Goal: Task Accomplishment & Management: Manage account settings

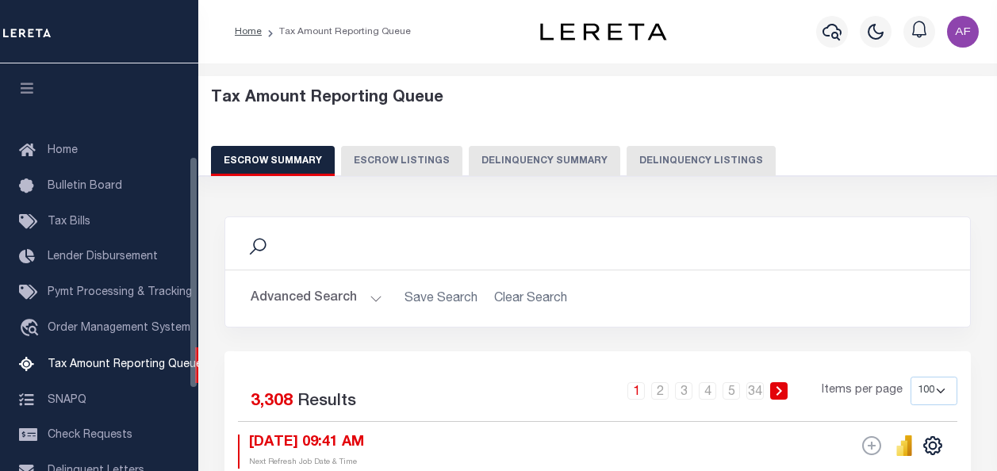
select select "100"
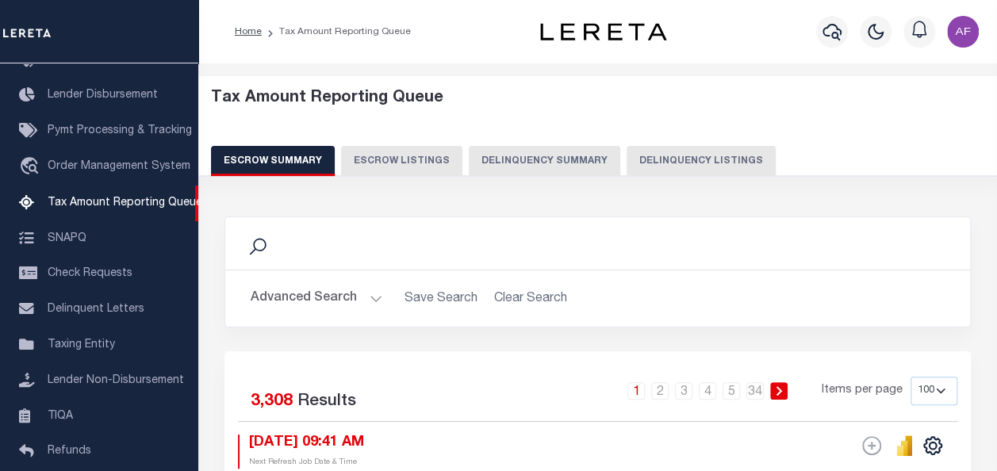
click at [674, 162] on button "Delinquency Listings" at bounding box center [700, 161] width 149 height 30
select select "100"
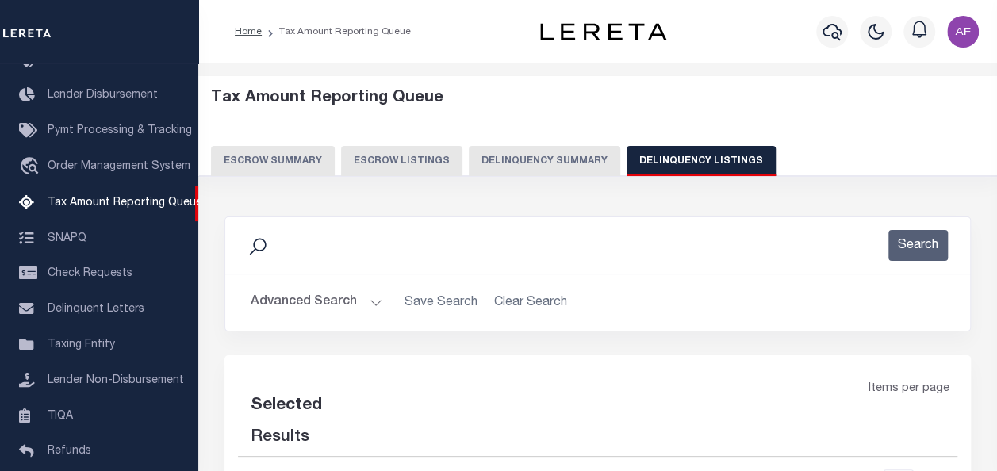
select select "100"
click at [320, 298] on button "Advanced Search" at bounding box center [317, 302] width 132 height 31
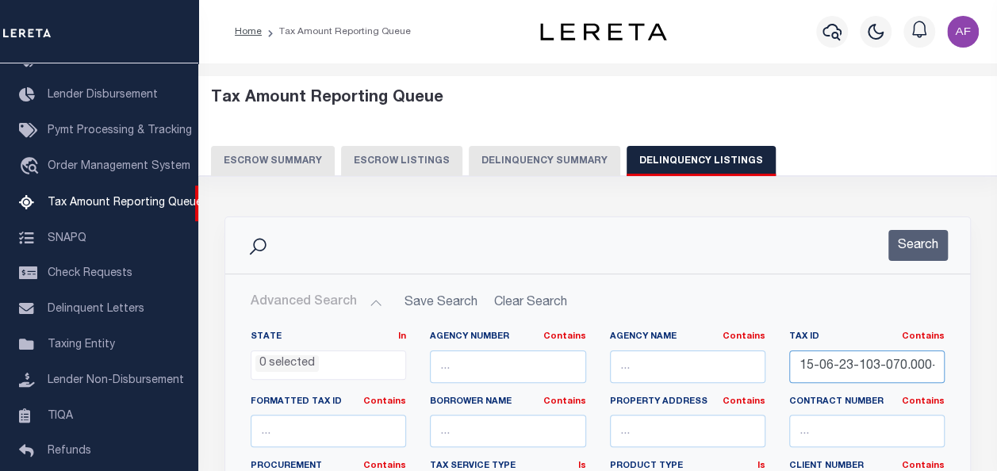
scroll to position [0, 19]
drag, startPoint x: 824, startPoint y: 363, endPoint x: 1011, endPoint y: 365, distance: 187.1
paste input "R004908"
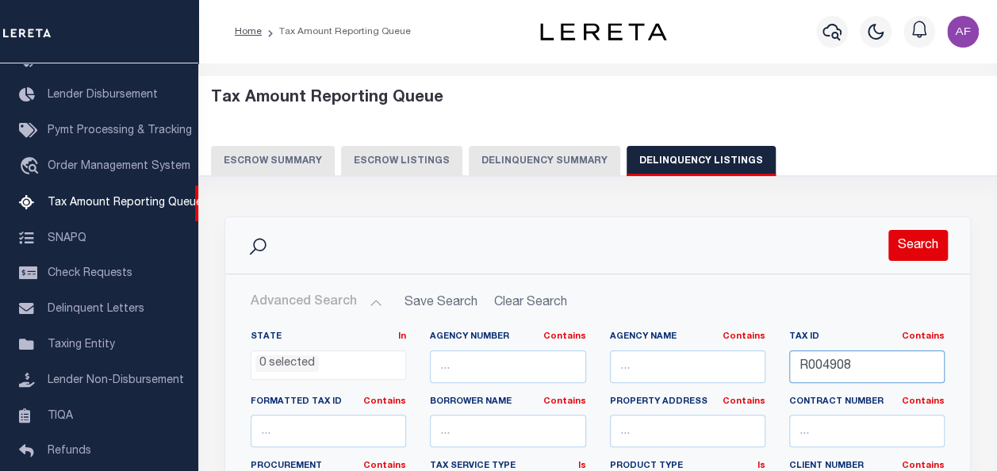
type input "R004908"
click at [907, 241] on button "Search" at bounding box center [917, 245] width 59 height 31
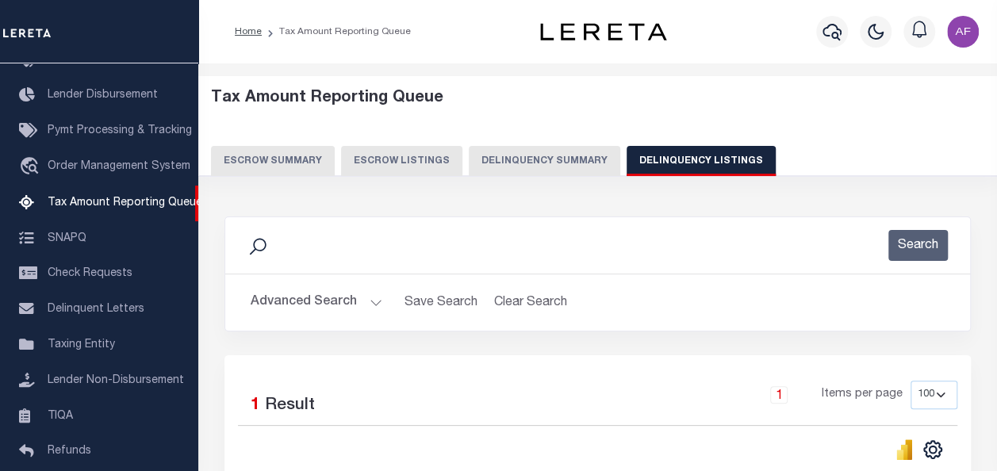
scroll to position [238, 0]
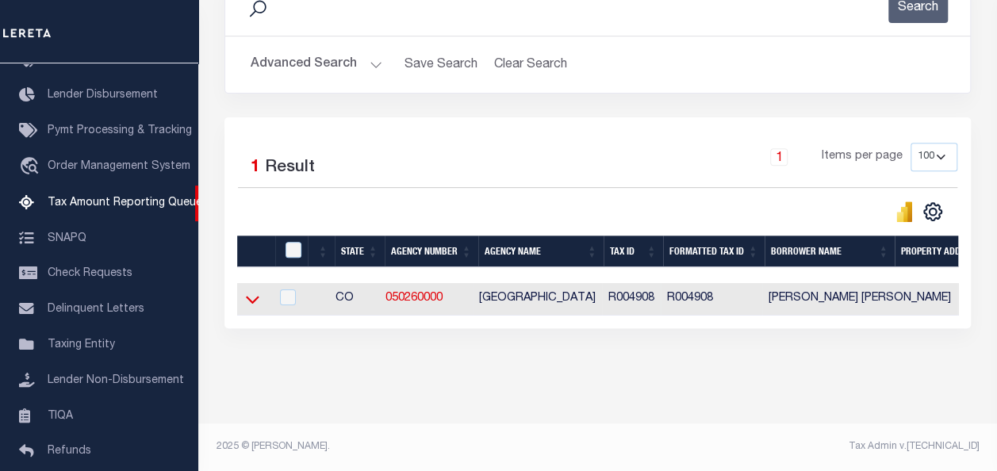
click at [254, 300] on icon at bounding box center [252, 299] width 13 height 17
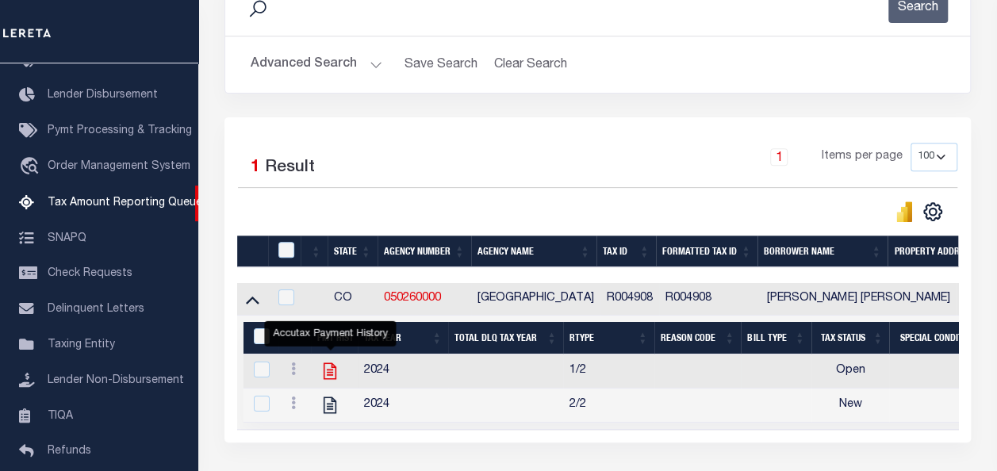
click at [331, 373] on icon "" at bounding box center [329, 371] width 21 height 21
checkbox input "true"
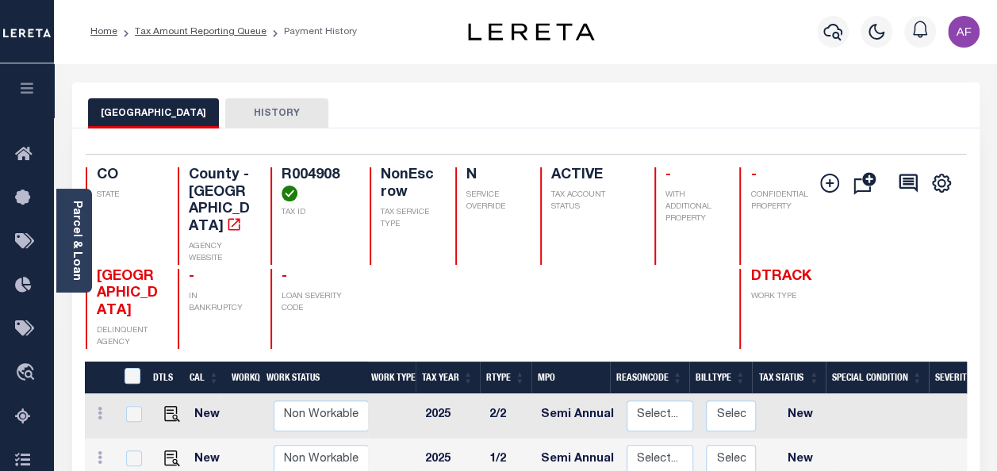
scroll to position [238, 0]
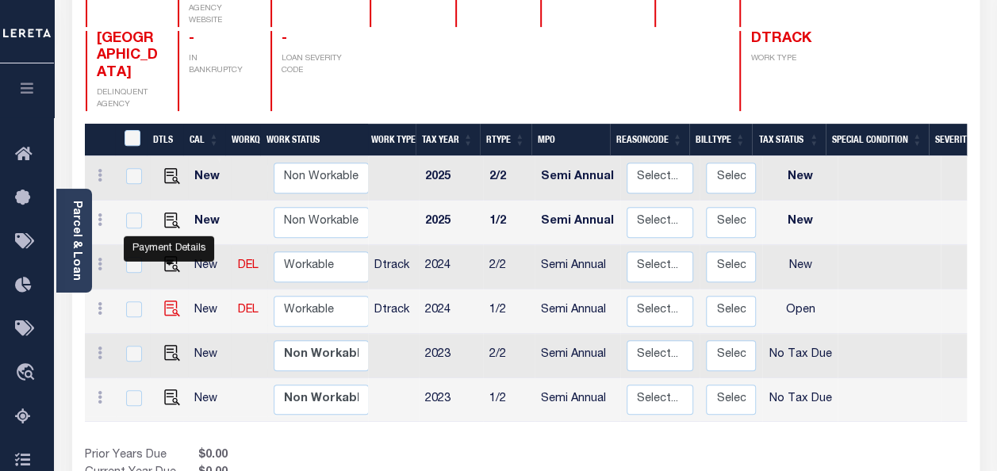
click at [173, 300] on img "" at bounding box center [172, 308] width 16 height 16
checkbox input "true"
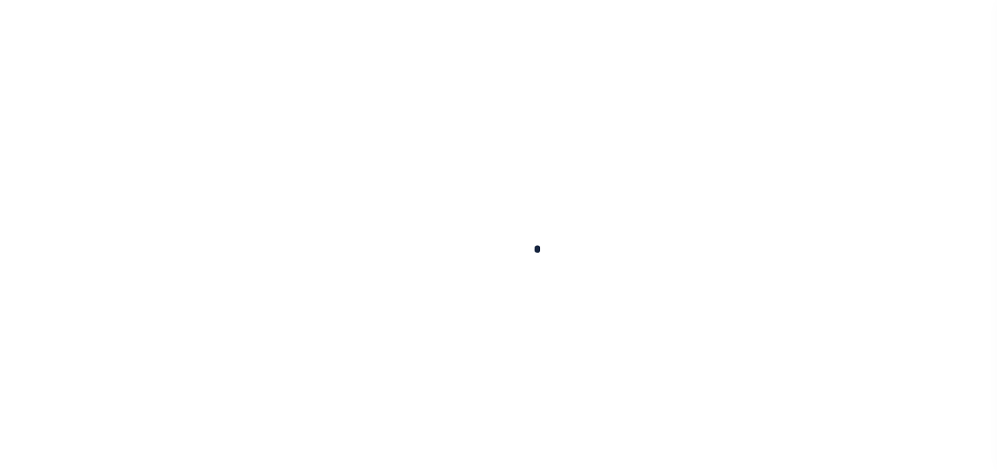
checkbox input "false"
type input "Semi Annual"
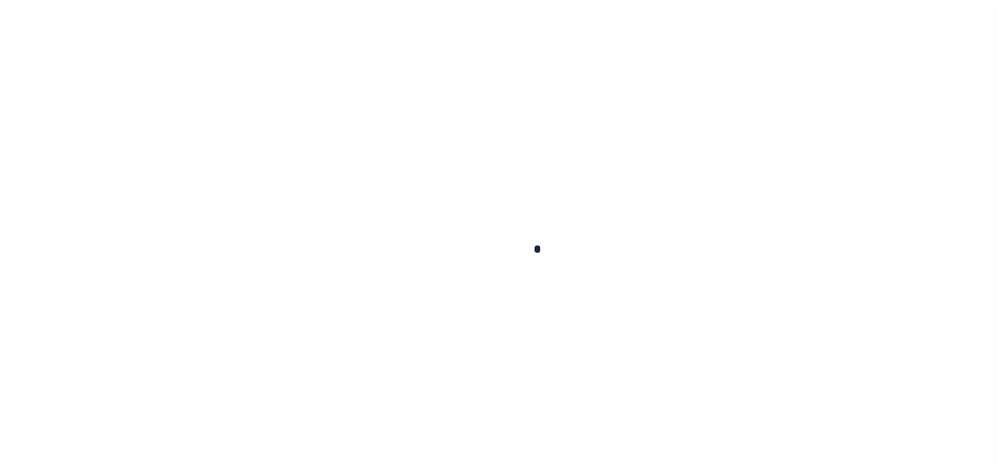
type input "[DATE]"
select select "OP2"
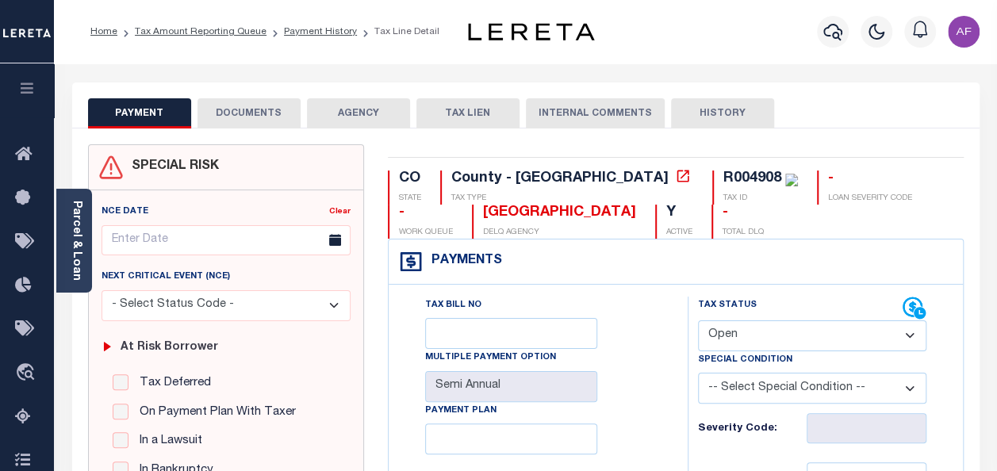
click at [728, 337] on select "- Select Status Code - Open Due/Unpaid Paid Incomplete No Tax Due Internal Refu…" at bounding box center [812, 335] width 228 height 31
select select "PYD"
click at [698, 320] on select "- Select Status Code - Open Due/Unpaid Paid Incomplete No Tax Due Internal Refu…" at bounding box center [812, 335] width 228 height 31
type input "08/28/2025"
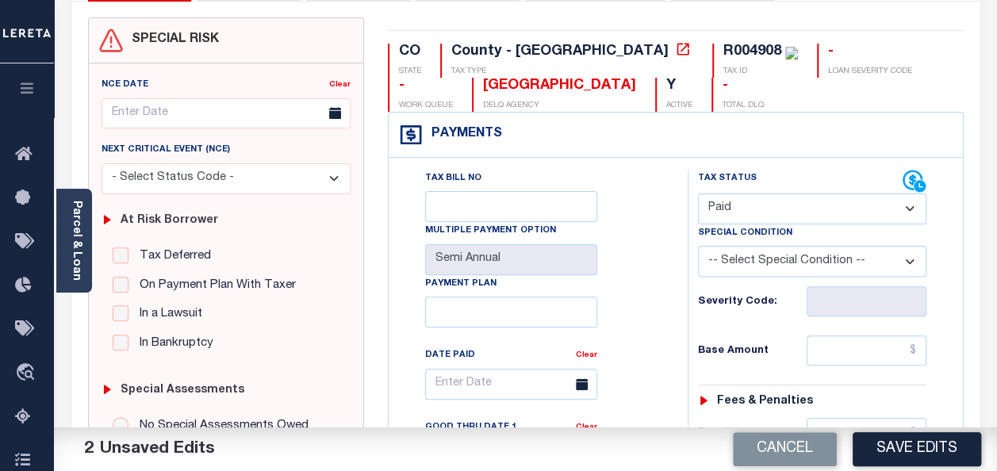
scroll to position [238, 0]
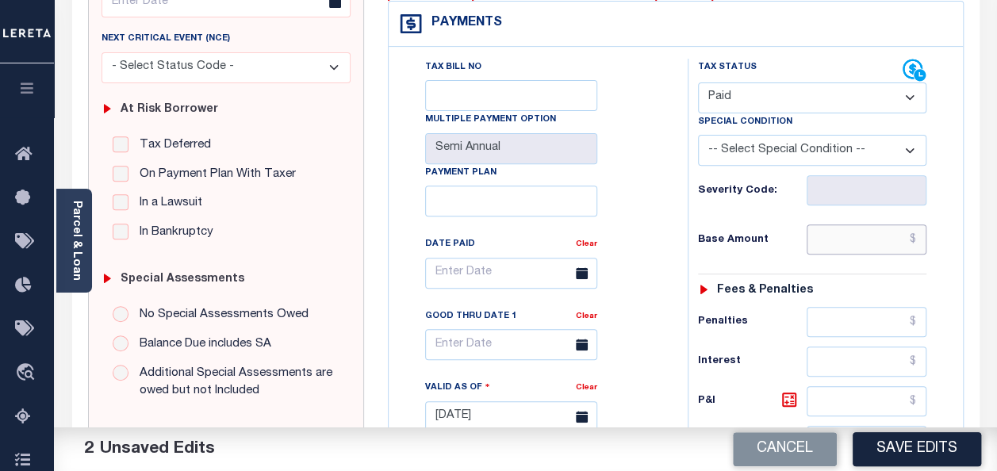
click at [871, 239] on input "text" at bounding box center [866, 239] width 120 height 30
paste input "4,902.04"
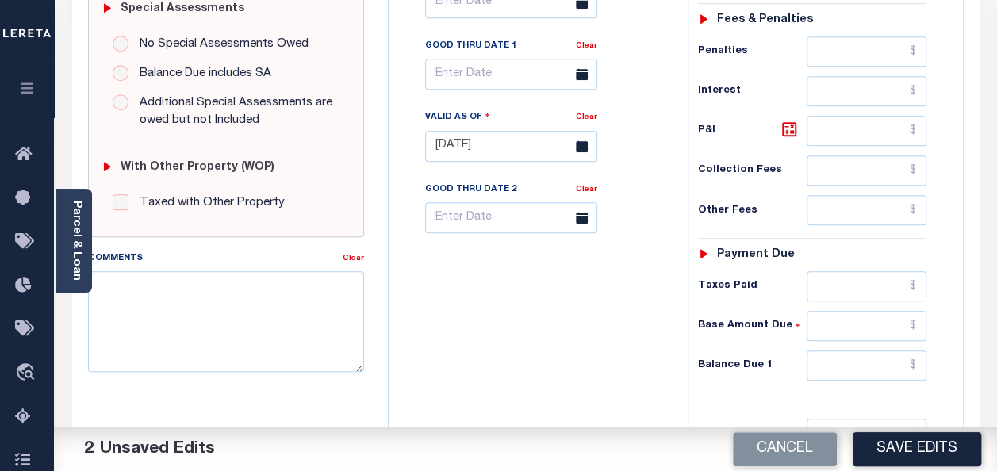
scroll to position [555, 0]
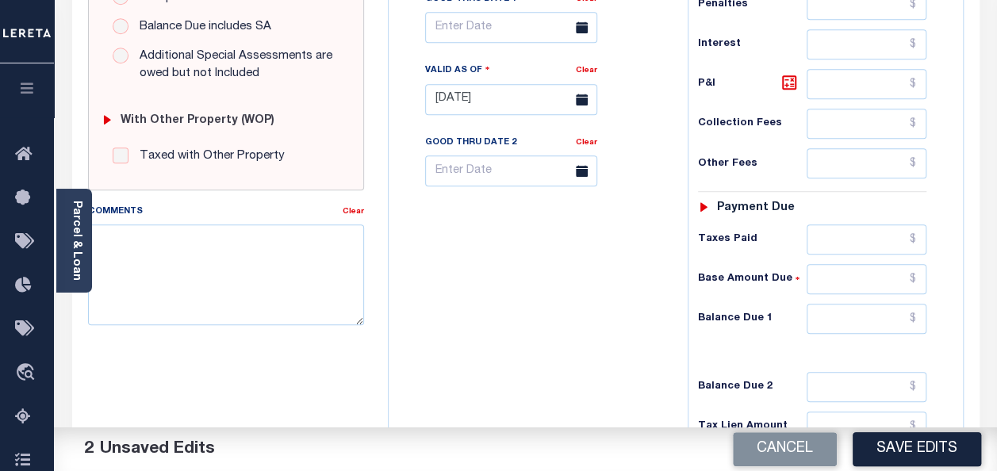
type input "$4,902.04"
click at [851, 235] on input "text" at bounding box center [866, 239] width 120 height 30
paste input "4,902.04"
type input "$4,902.04"
click at [859, 319] on input "text" at bounding box center [866, 319] width 120 height 30
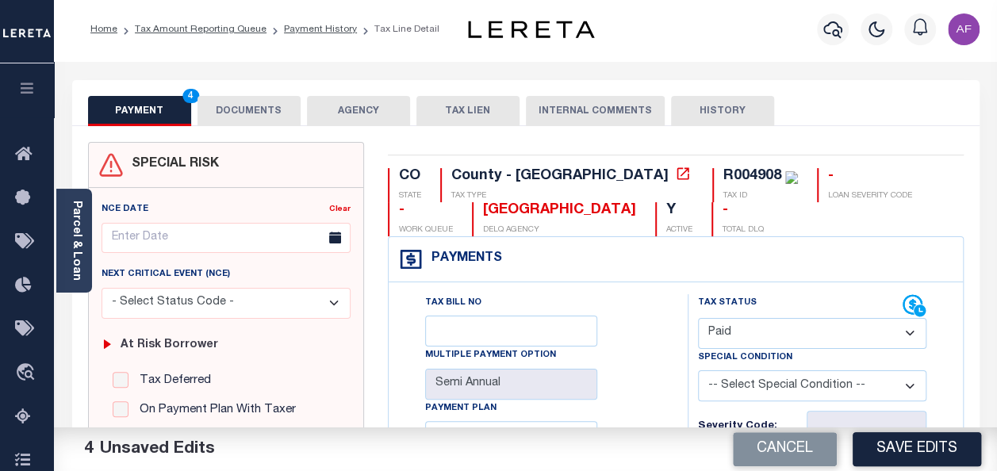
scroll to position [0, 0]
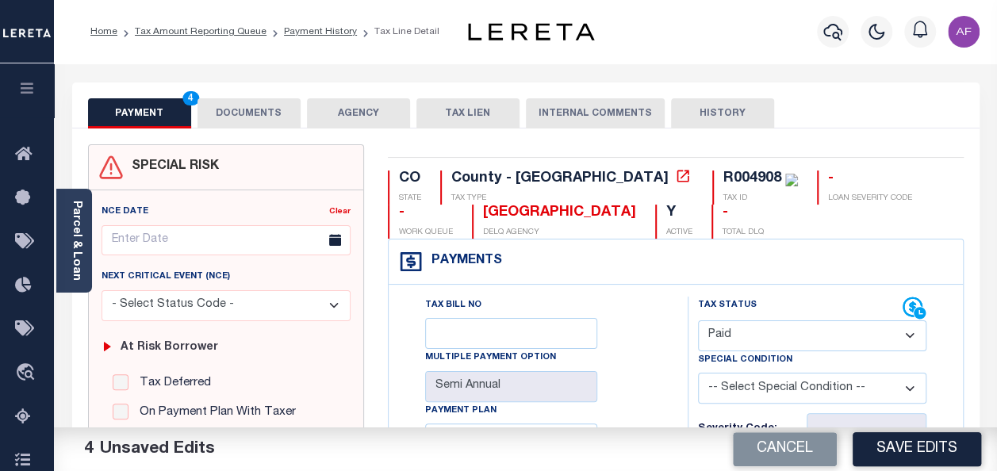
type input "$0.00"
click at [244, 105] on button "DOCUMENTS" at bounding box center [248, 113] width 103 height 30
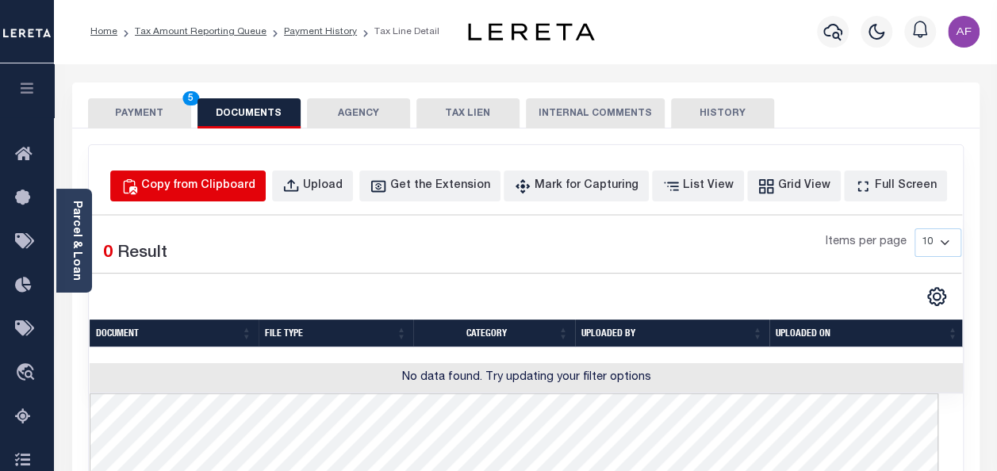
click at [228, 194] on button "Copy from Clipboard" at bounding box center [187, 185] width 155 height 31
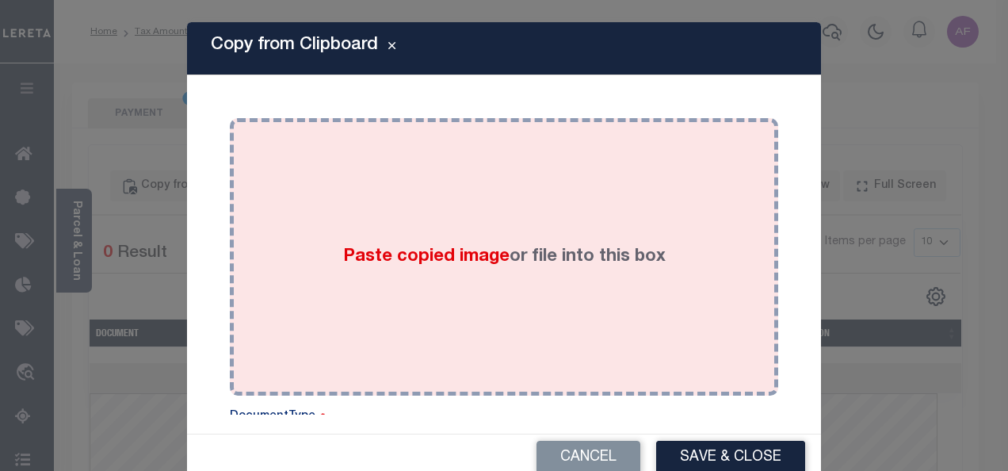
click at [405, 231] on div "Paste copied image or file into this box" at bounding box center [504, 257] width 525 height 254
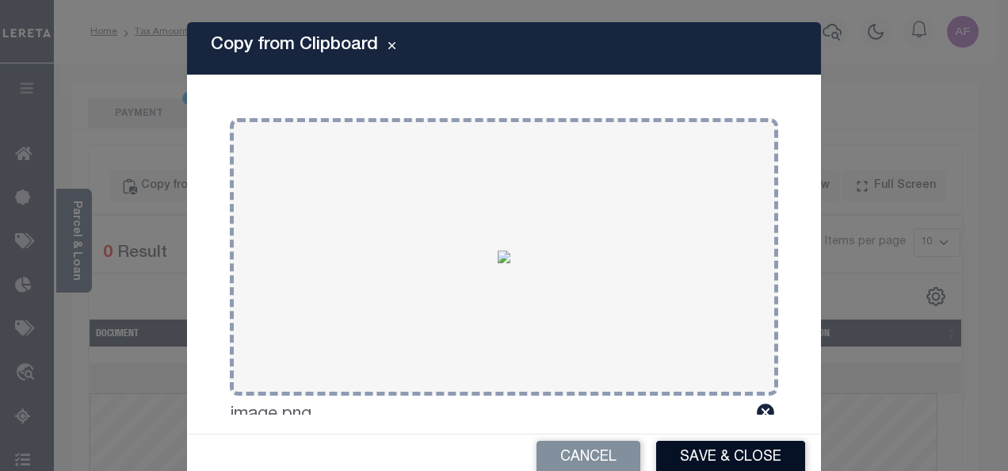
click at [724, 446] on button "Save & Close" at bounding box center [730, 458] width 149 height 34
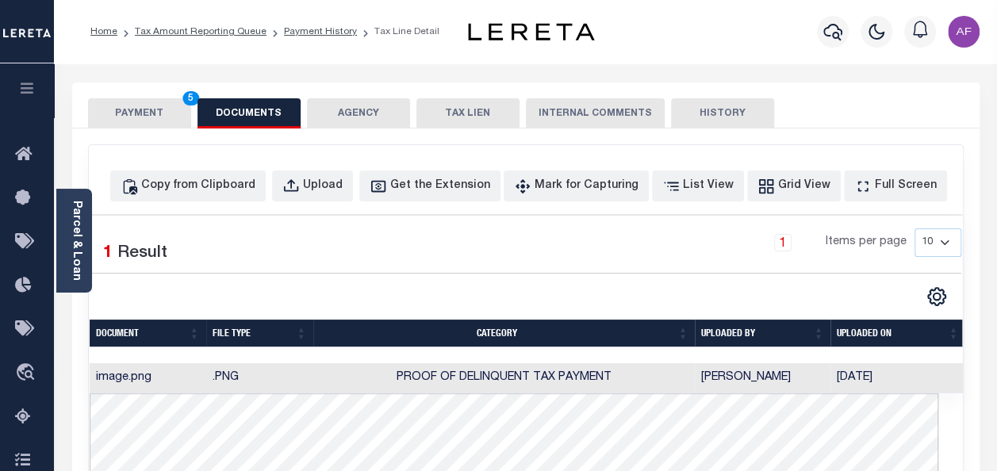
click at [122, 109] on button "PAYMENT 5" at bounding box center [139, 113] width 103 height 30
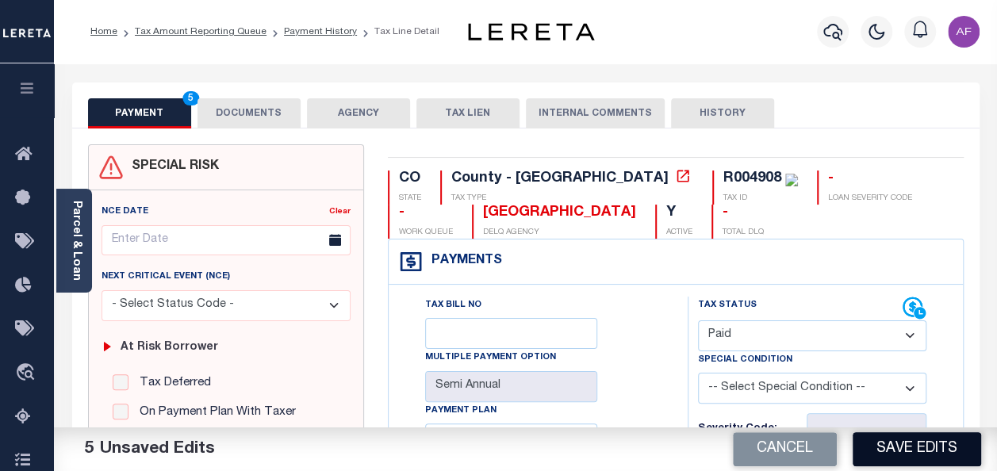
click at [905, 443] on button "Save Edits" at bounding box center [916, 449] width 128 height 34
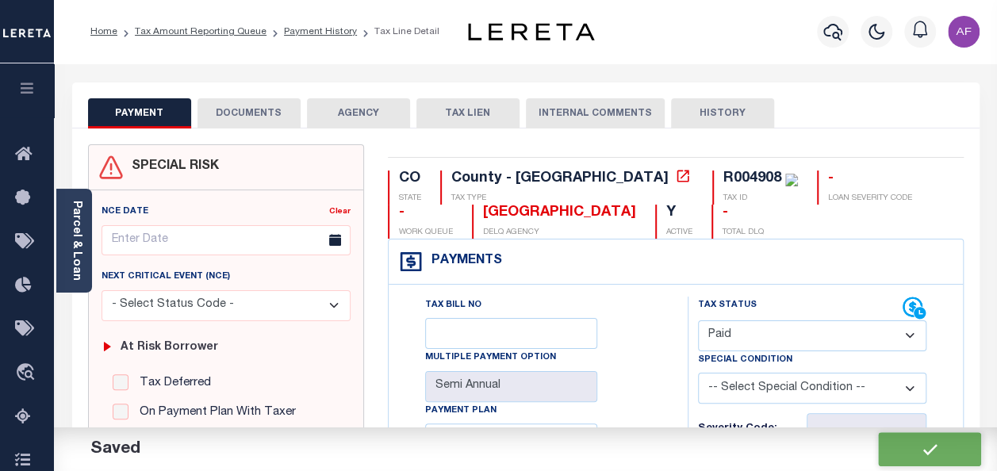
checkbox input "false"
type input "$4,902.04"
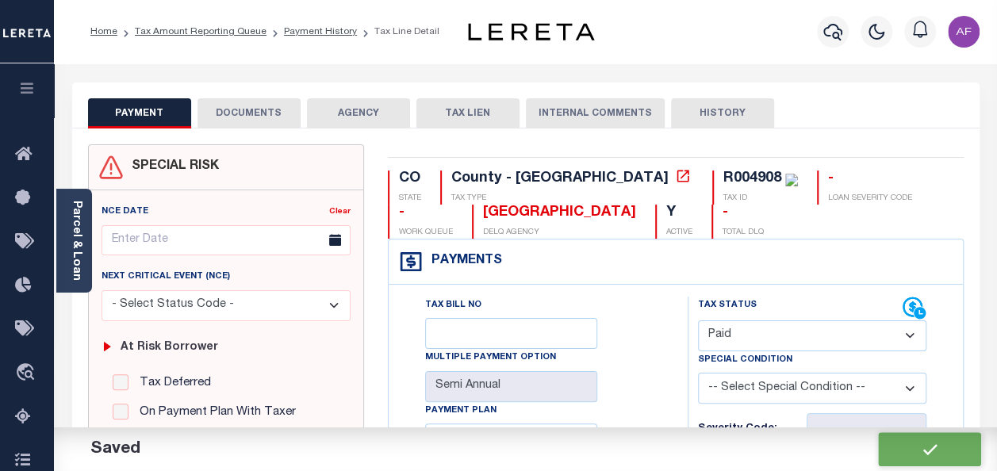
type input "$4,902.04"
type input "$0"
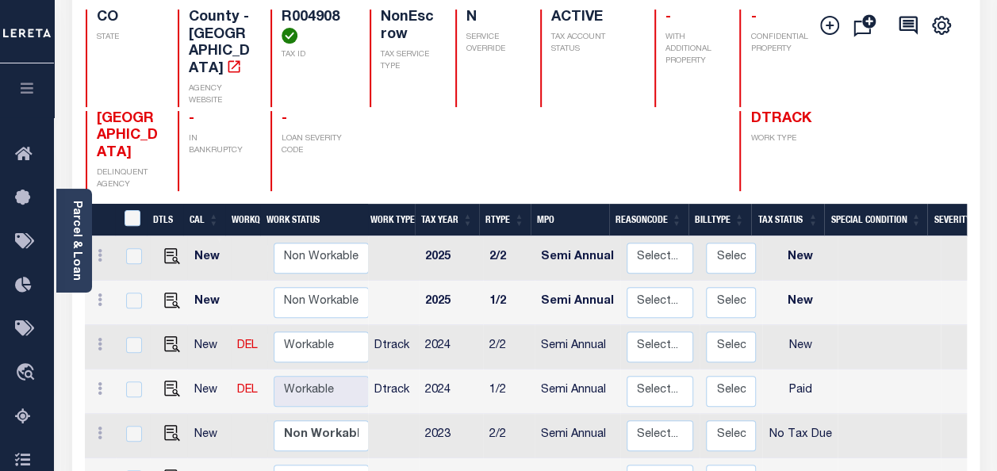
scroll to position [159, 0]
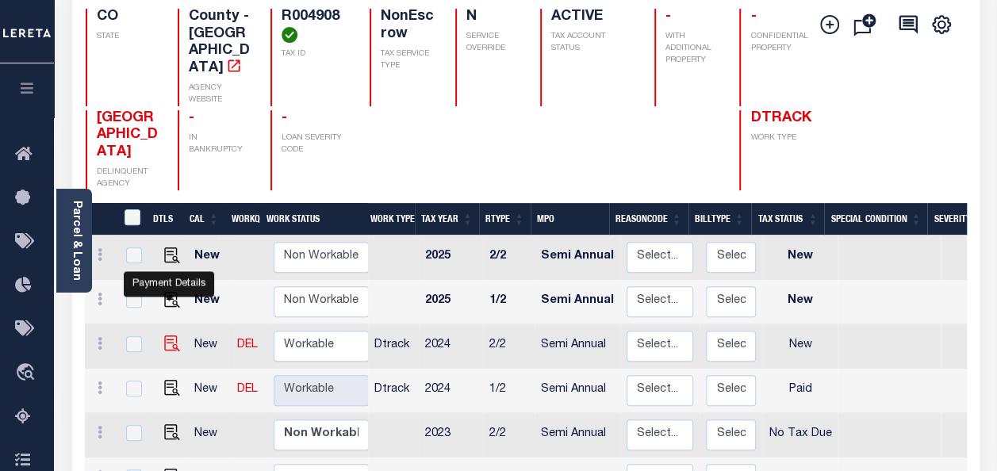
click at [174, 335] on img "" at bounding box center [172, 343] width 16 height 16
checkbox input "true"
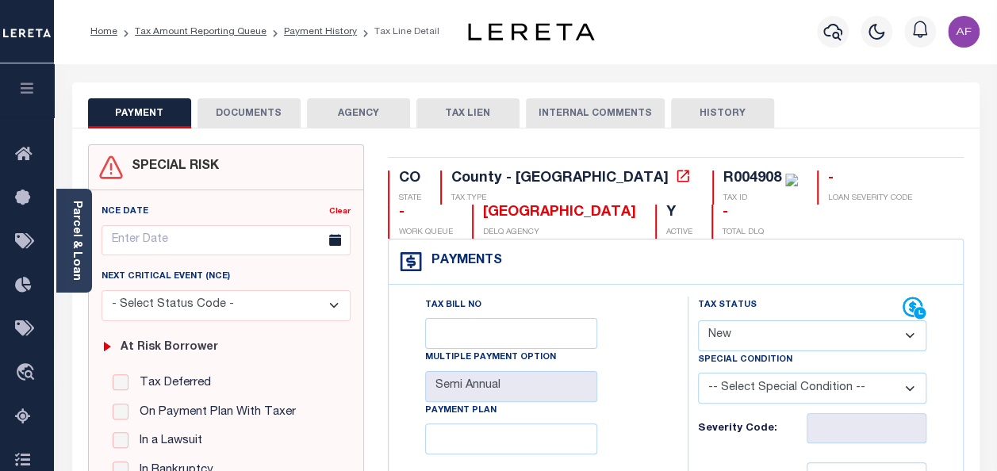
click at [768, 341] on select "- Select Status Code - Open Due/Unpaid Paid Incomplete No Tax Due Internal Refu…" at bounding box center [812, 335] width 228 height 31
select select "PYD"
click at [698, 320] on select "- Select Status Code - Open Due/Unpaid Paid Incomplete No Tax Due Internal Refu…" at bounding box center [812, 335] width 228 height 31
type input "[DATE]"
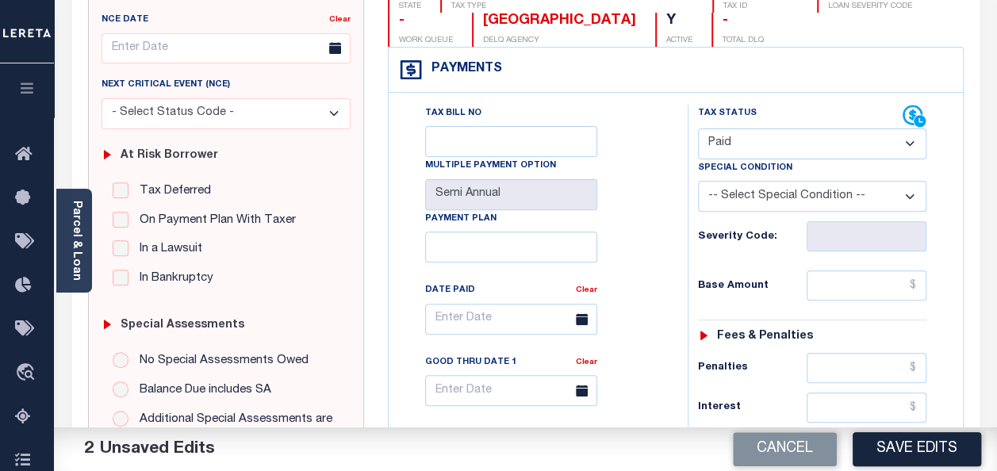
scroll to position [238, 0]
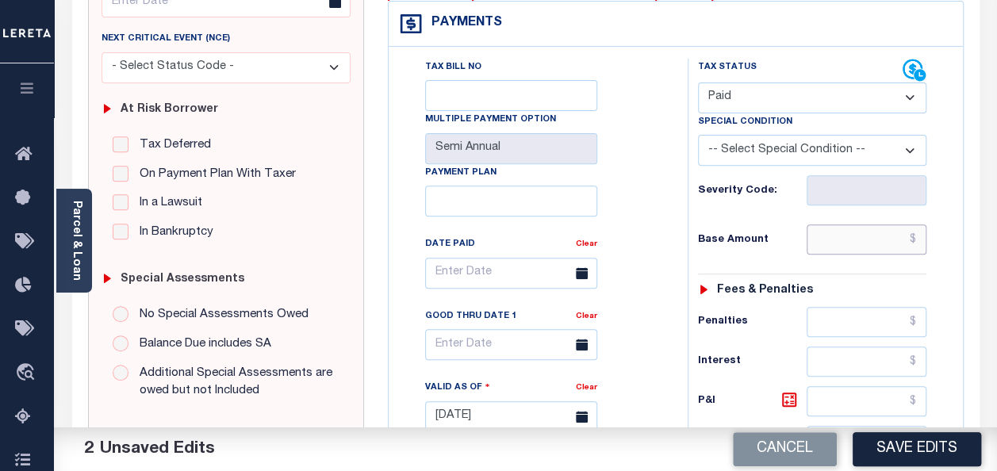
click at [855, 249] on input "text" at bounding box center [866, 239] width 120 height 30
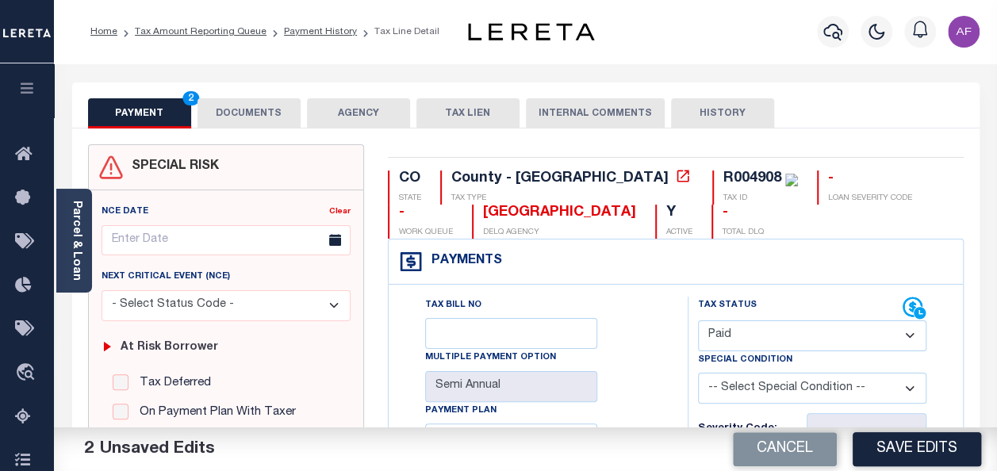
click at [244, 111] on button "DOCUMENTS" at bounding box center [248, 113] width 103 height 30
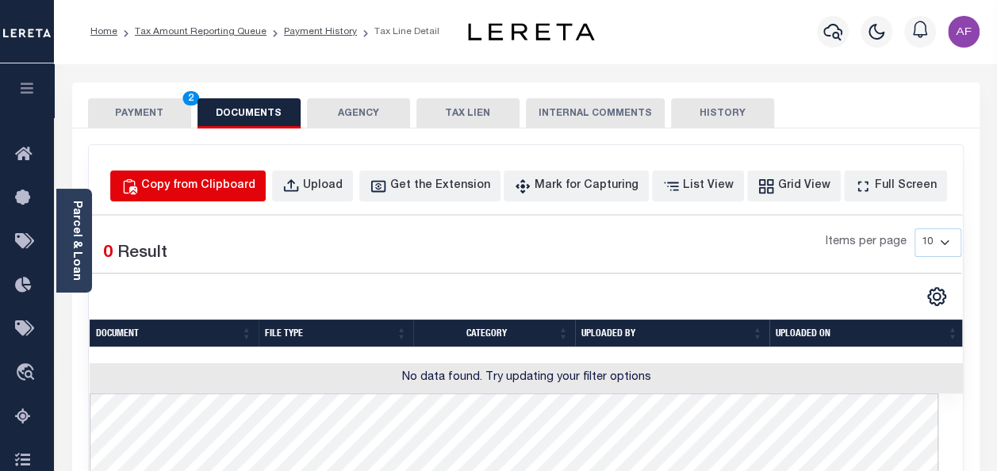
click at [255, 178] on div "Copy from Clipboard" at bounding box center [198, 186] width 114 height 17
select select "POP"
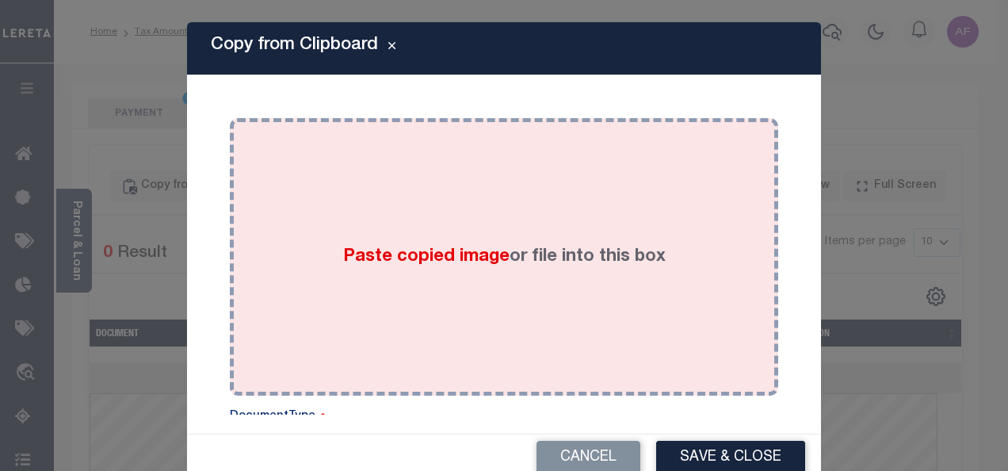
click at [520, 235] on div "Paste copied image or file into this box" at bounding box center [504, 257] width 525 height 254
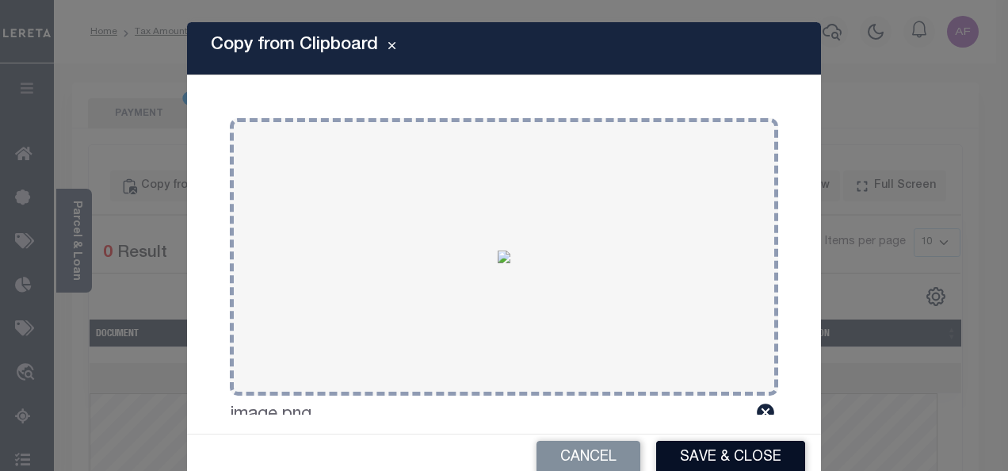
click at [690, 457] on button "Save & Close" at bounding box center [730, 458] width 149 height 34
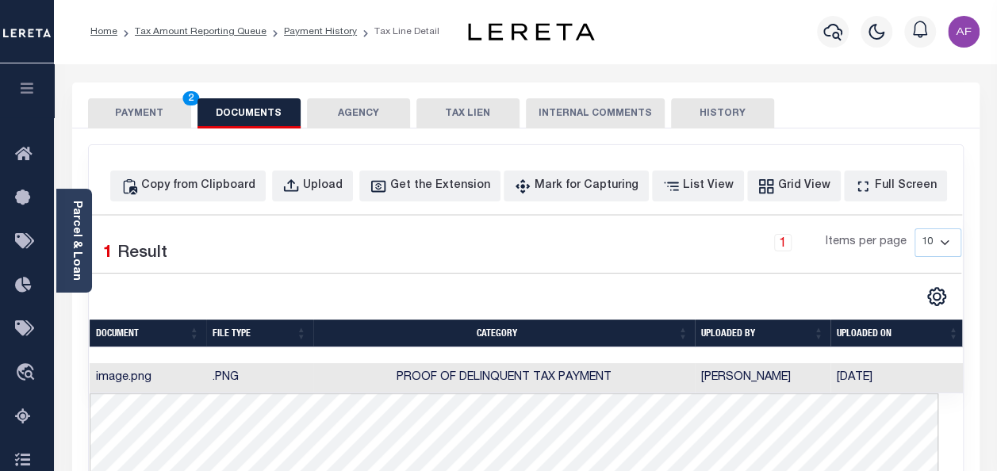
click at [129, 112] on button "PAYMENT 2" at bounding box center [139, 113] width 103 height 30
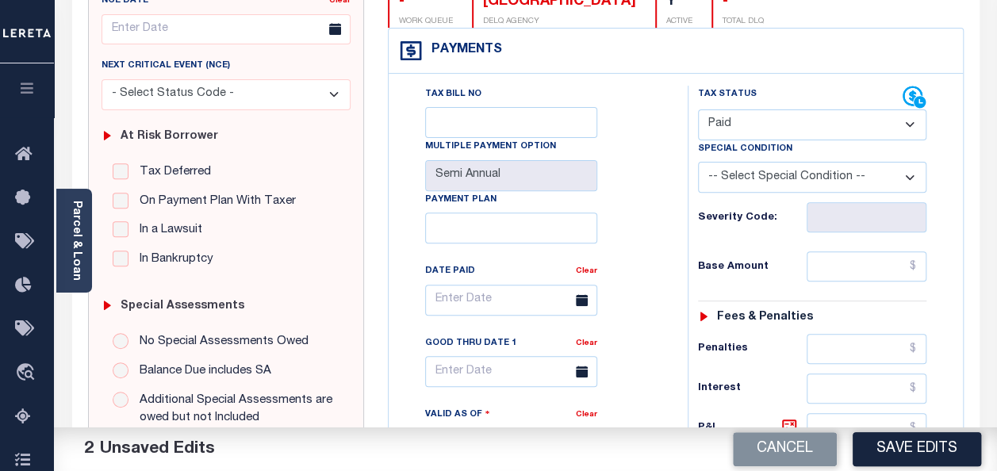
scroll to position [317, 0]
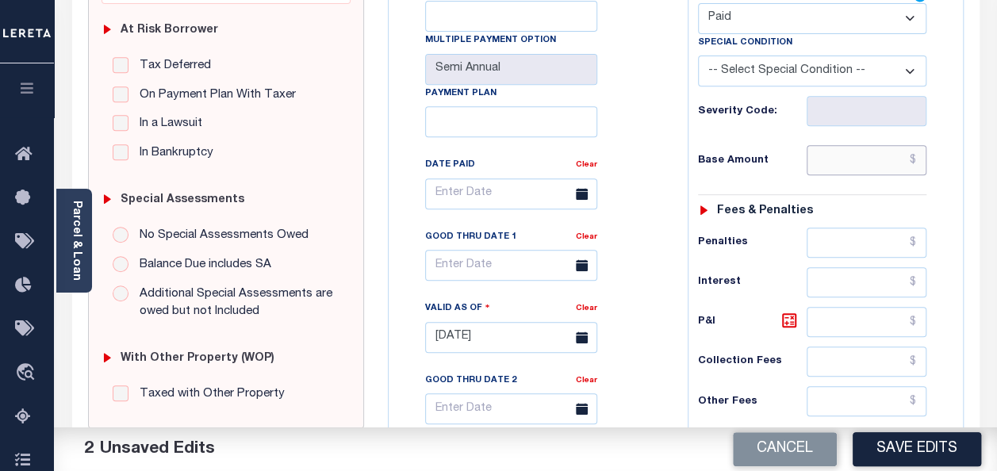
click at [857, 163] on input "text" at bounding box center [866, 160] width 120 height 30
paste input "4,902.04"
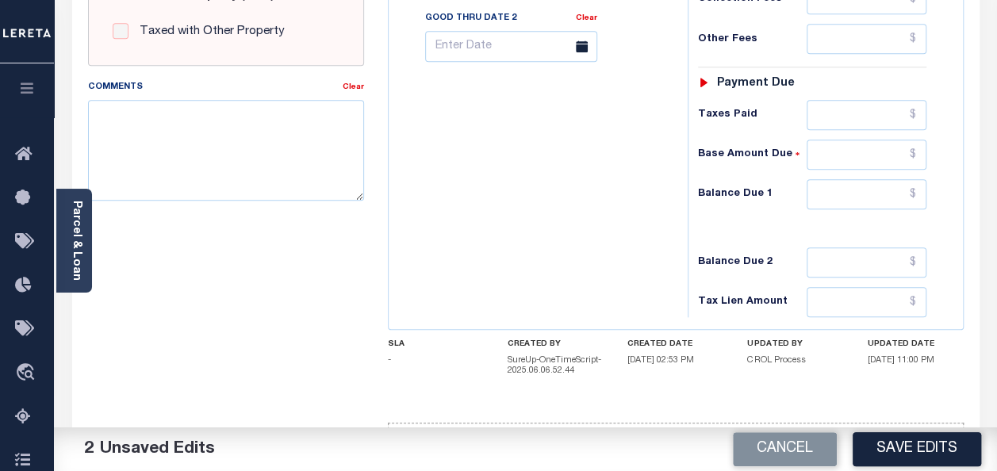
scroll to position [726, 0]
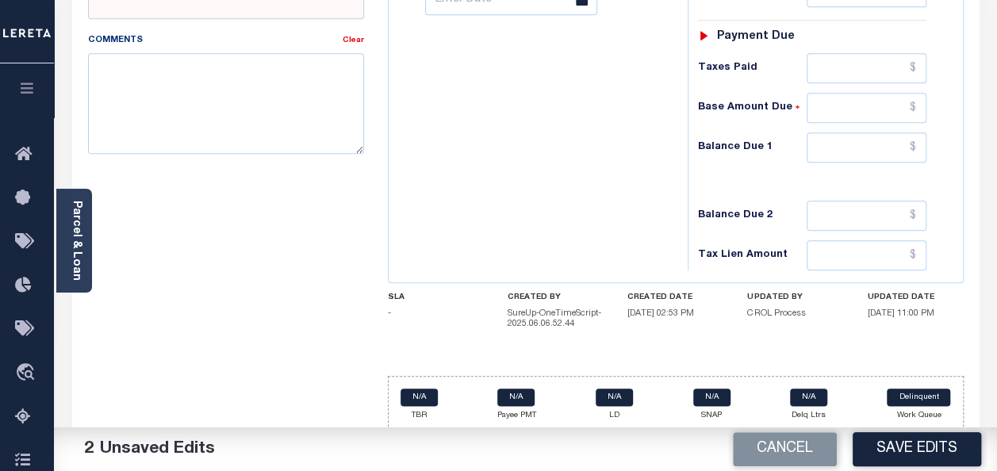
type input "$4,902.05"
click at [870, 59] on input "text" at bounding box center [866, 68] width 120 height 30
paste input "4,902.04"
type input "$4,902.05"
click at [904, 143] on input "text" at bounding box center [866, 147] width 120 height 30
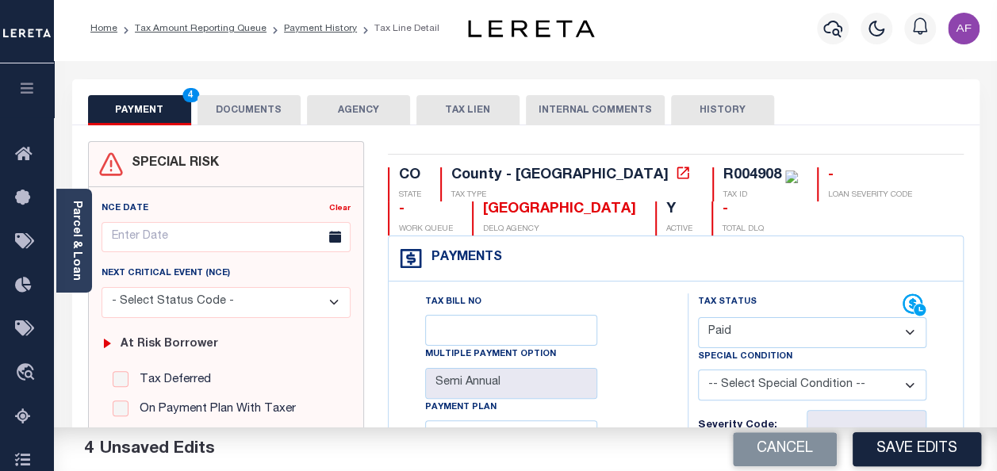
scroll to position [0, 0]
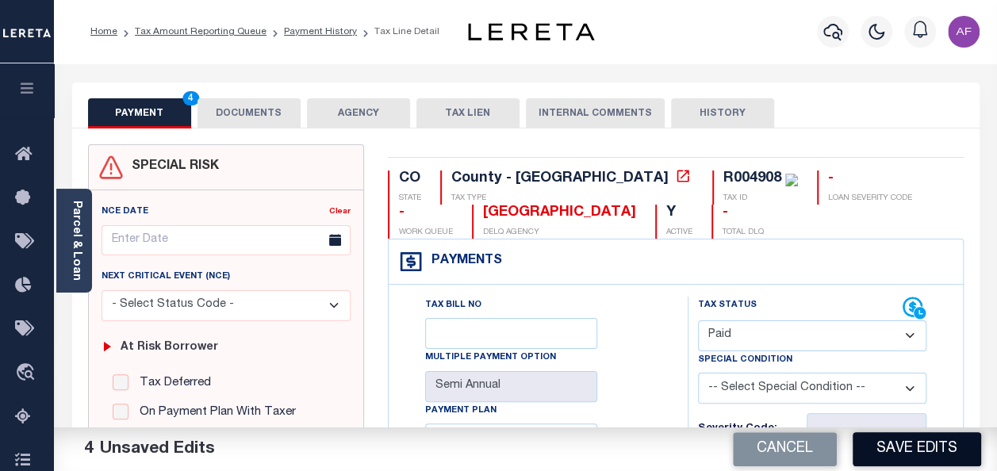
type input "$0.00"
click at [881, 442] on button "Save Edits" at bounding box center [916, 449] width 128 height 34
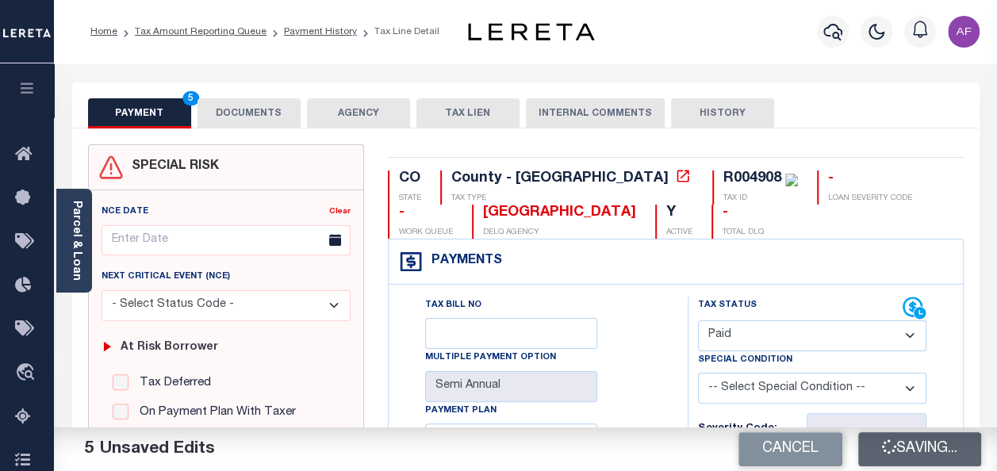
checkbox input "false"
type input "$4,902.05"
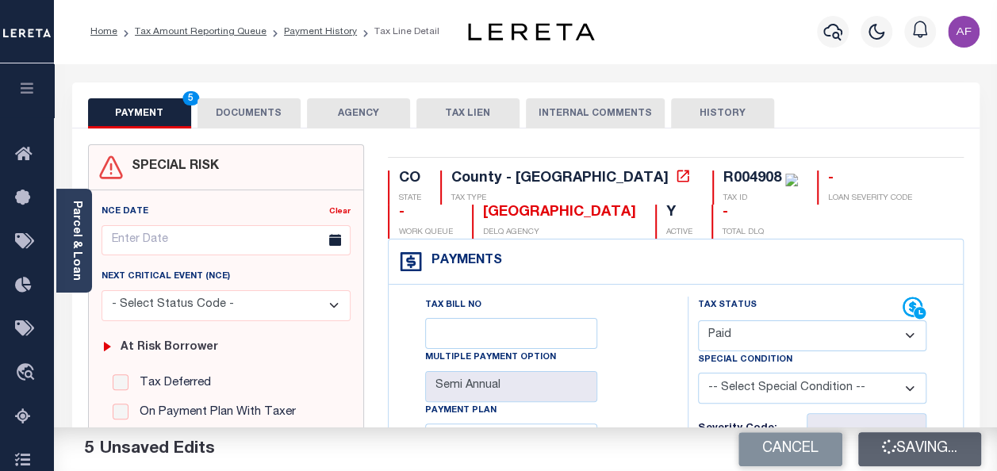
type input "$4,902.05"
type input "$0"
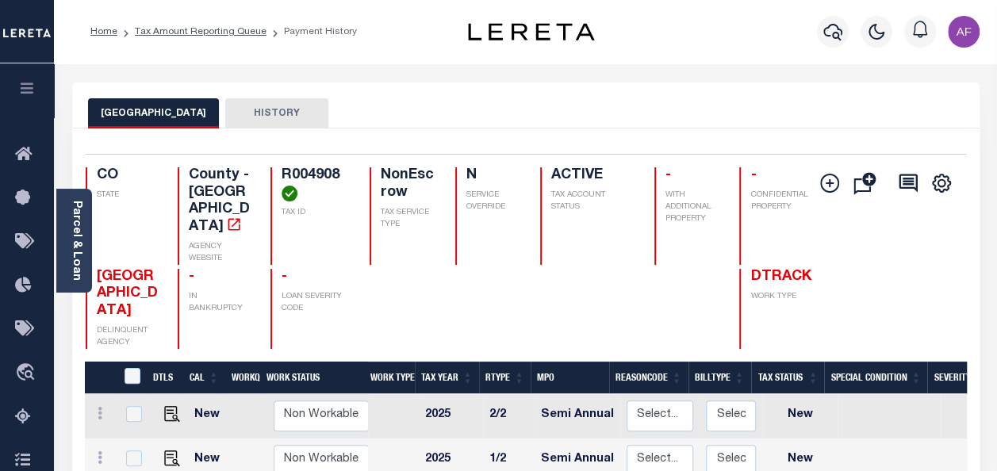
click at [184, 38] on li "Tax Amount Reporting Queue" at bounding box center [191, 32] width 149 height 14
click at [188, 31] on link "Tax Amount Reporting Queue" at bounding box center [201, 32] width 132 height 10
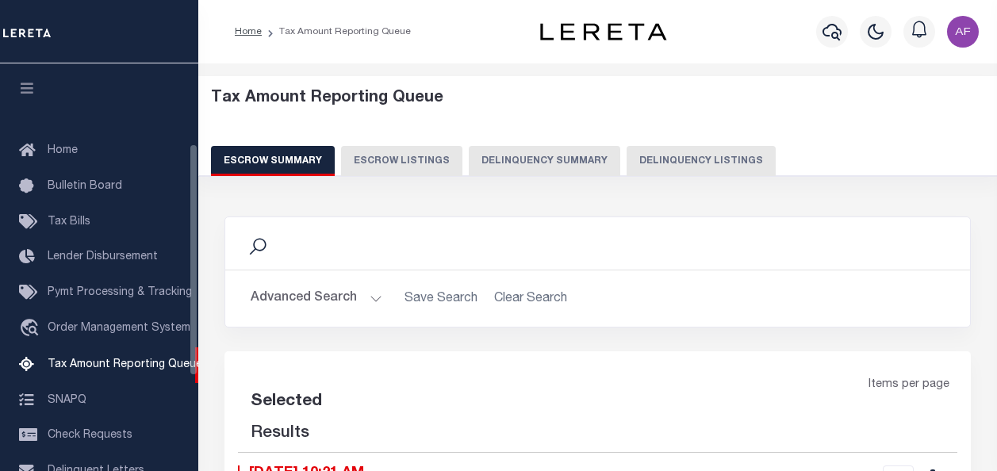
click at [655, 153] on button "Delinquency Listings" at bounding box center [700, 161] width 149 height 30
select select "100"
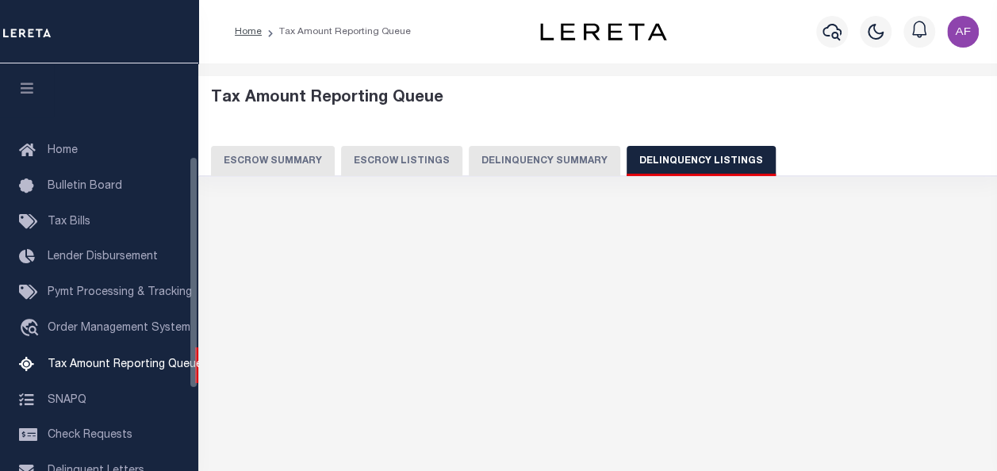
scroll to position [162, 0]
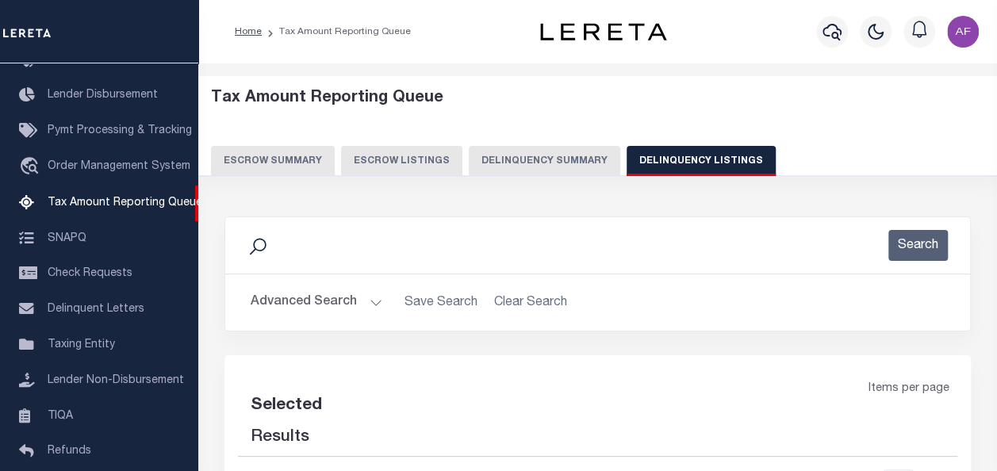
select select "100"
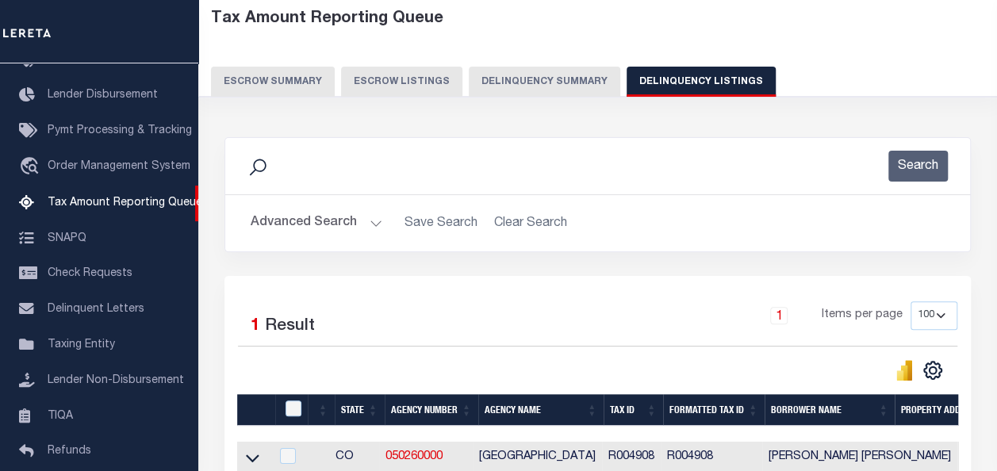
scroll to position [238, 0]
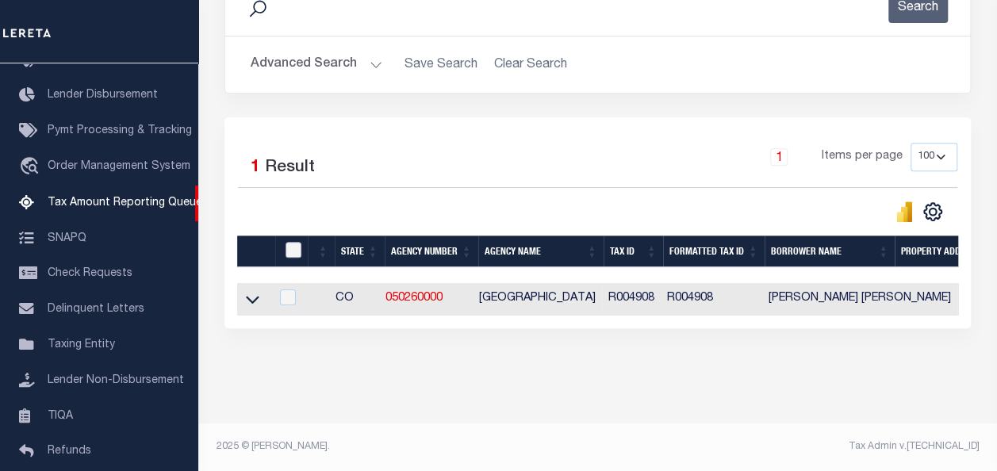
click at [293, 245] on input "checkbox" at bounding box center [293, 250] width 16 height 16
checkbox input "true"
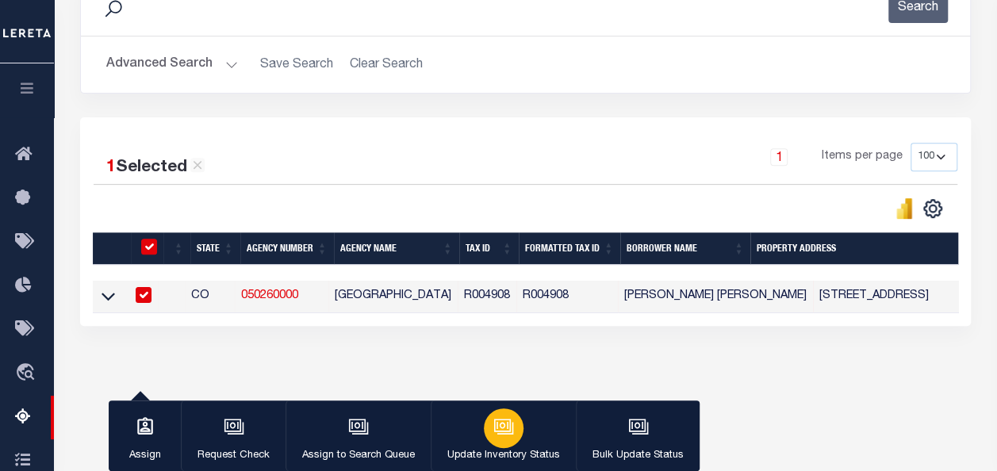
click at [484, 433] on div "button" at bounding box center [504, 428] width 40 height 40
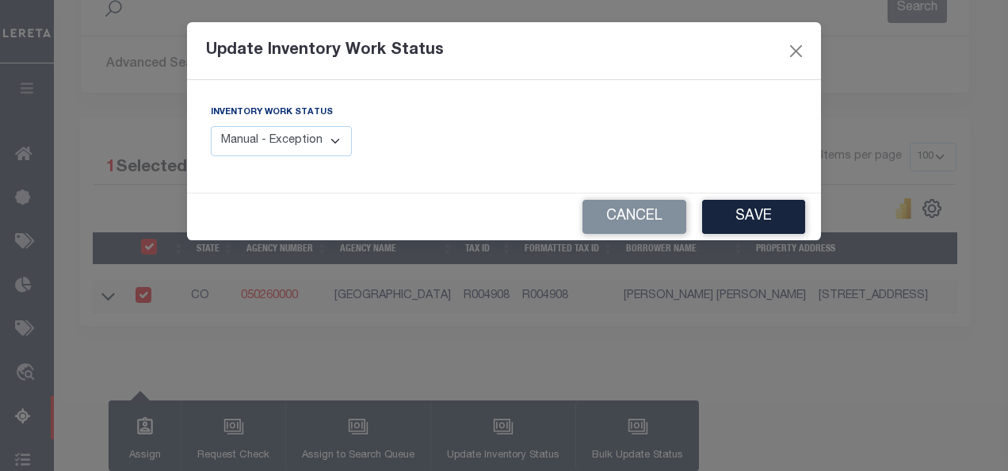
click at [334, 140] on select "Manual - Exception Pended - Awaiting Search Late Add Exception Completed" at bounding box center [281, 141] width 141 height 31
select select "4"
click at [211, 126] on select "Manual - Exception Pended - Awaiting Search Late Add Exception Completed" at bounding box center [281, 141] width 141 height 31
click at [722, 212] on button "Save" at bounding box center [753, 217] width 103 height 34
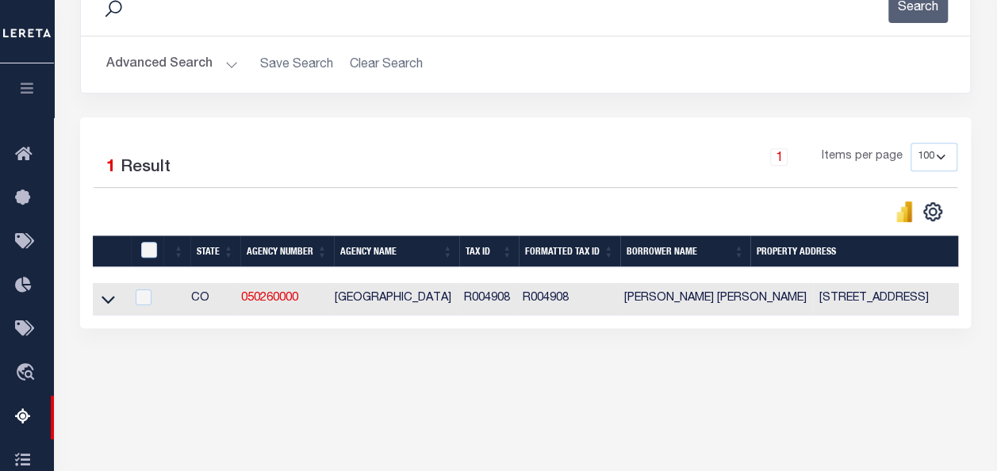
click at [180, 67] on button "Advanced Search" at bounding box center [172, 64] width 132 height 31
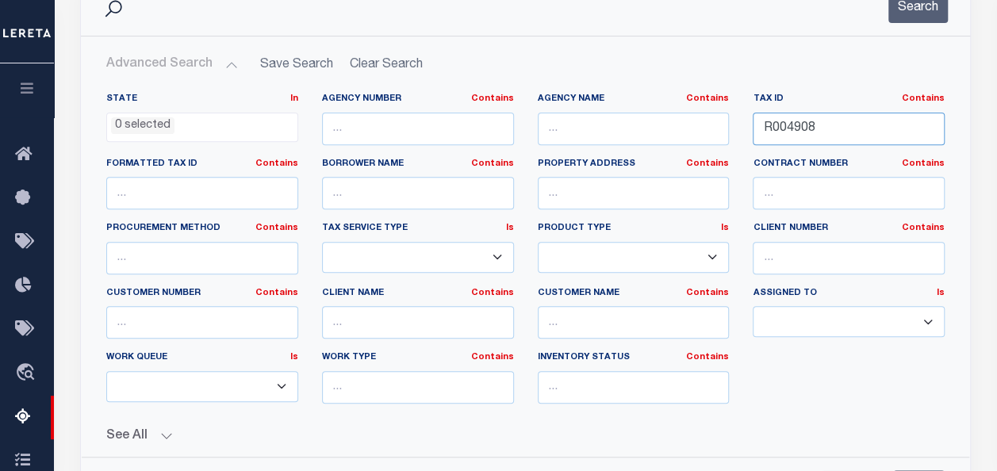
drag, startPoint x: 763, startPoint y: 122, endPoint x: 831, endPoint y: 124, distance: 68.2
click at [831, 124] on input "R004908" at bounding box center [848, 129] width 192 height 33
paste input "60"
type input "R004960"
click at [914, 9] on button "Search" at bounding box center [917, 7] width 59 height 31
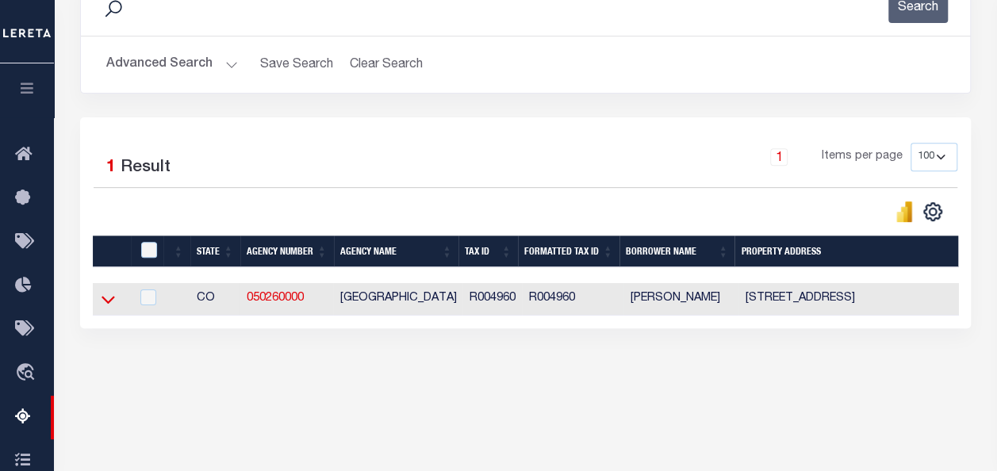
click at [109, 304] on icon at bounding box center [107, 300] width 13 height 8
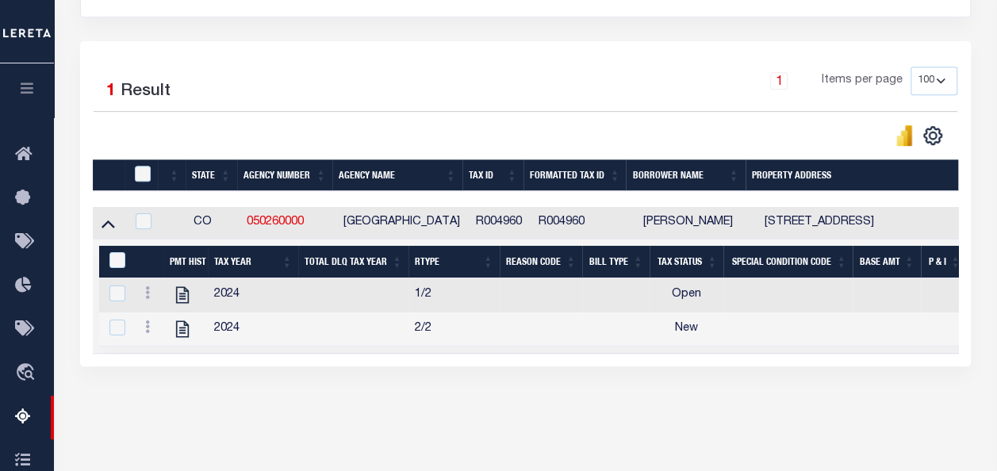
scroll to position [317, 0]
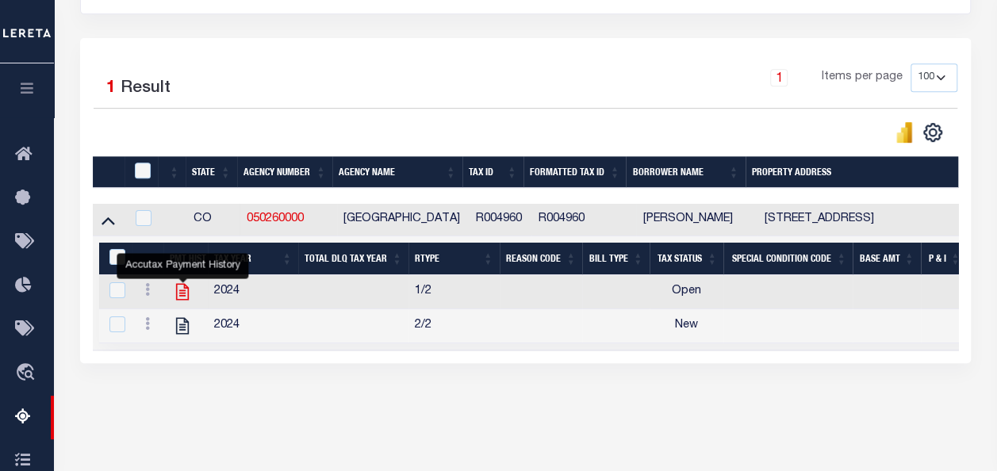
click at [188, 298] on icon "" at bounding box center [182, 292] width 13 height 17
checkbox input "true"
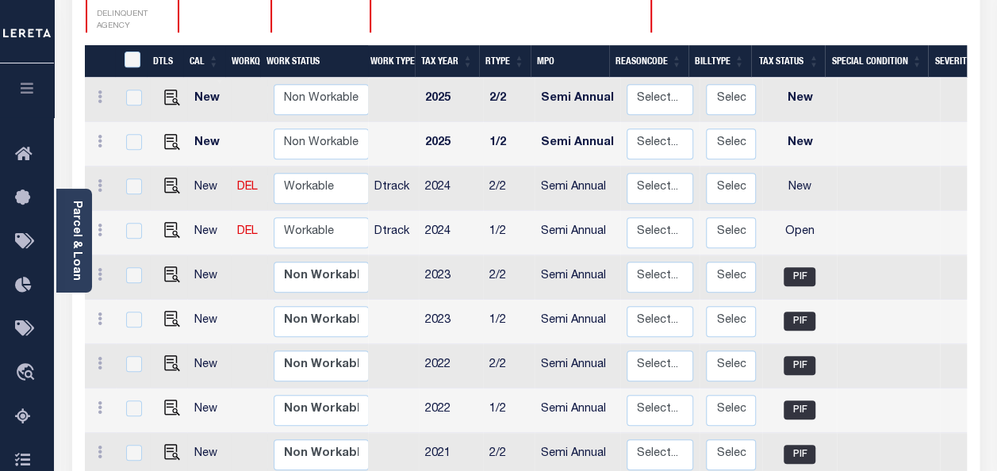
scroll to position [317, 0]
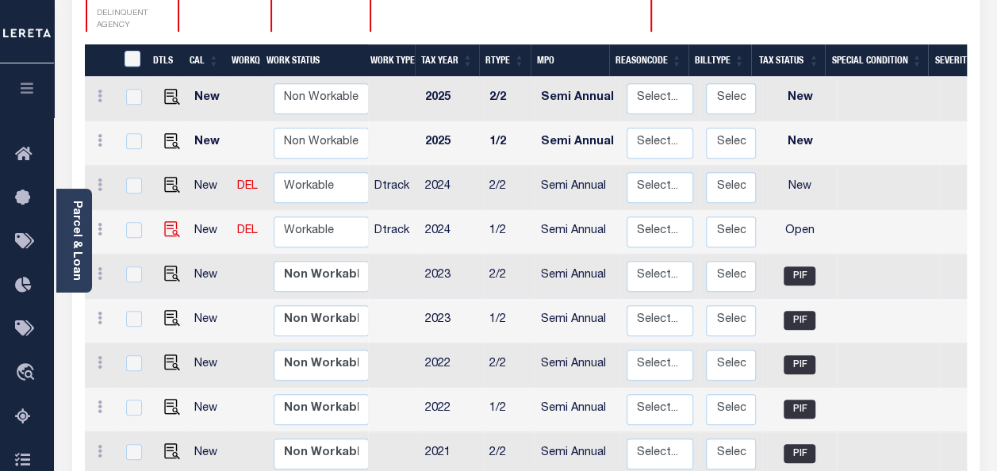
drag, startPoint x: 149, startPoint y: 197, endPoint x: 167, endPoint y: 197, distance: 18.2
click at [158, 210] on td at bounding box center [169, 232] width 38 height 44
checkbox input "true"
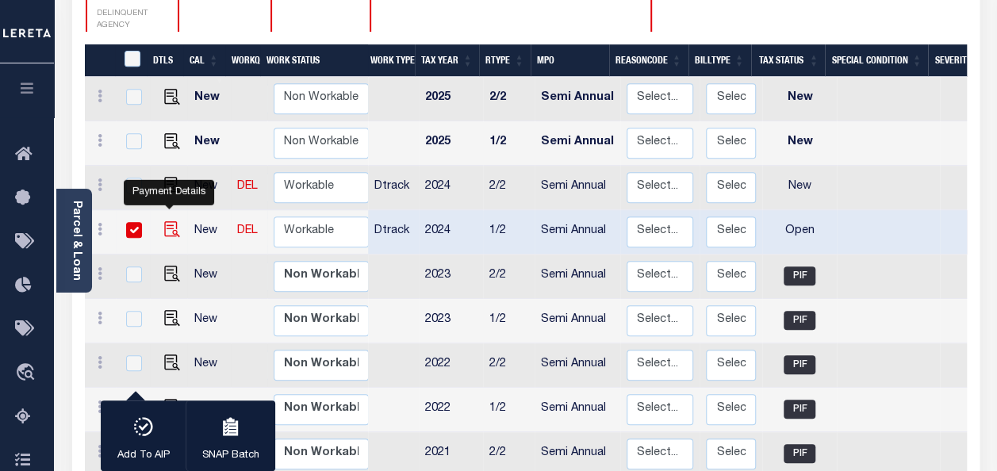
click at [168, 221] on img "" at bounding box center [172, 229] width 16 height 16
checkbox input "false"
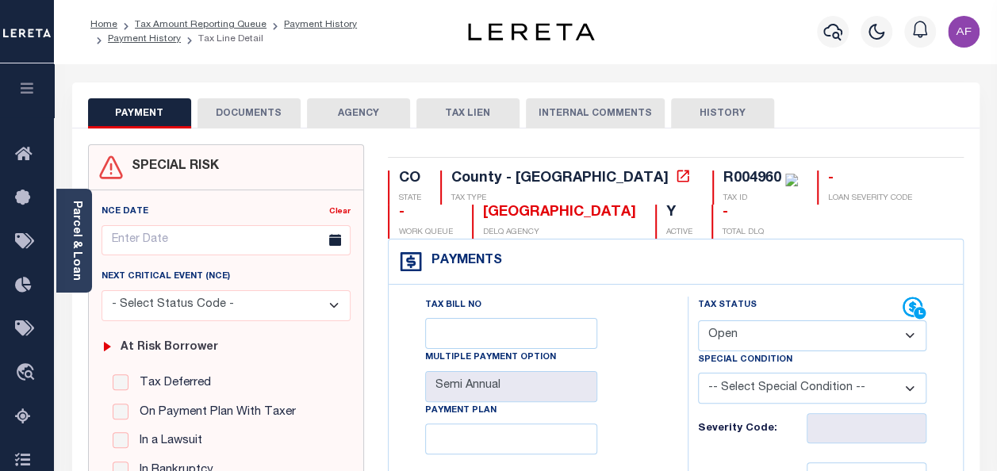
click at [734, 328] on select "- Select Status Code - Open Due/Unpaid Paid Incomplete No Tax Due Internal Refu…" at bounding box center [812, 335] width 228 height 31
select select "PYD"
click at [698, 320] on select "- Select Status Code - Open Due/Unpaid Paid Incomplete No Tax Due Internal Refu…" at bounding box center [812, 335] width 228 height 31
type input "[DATE]"
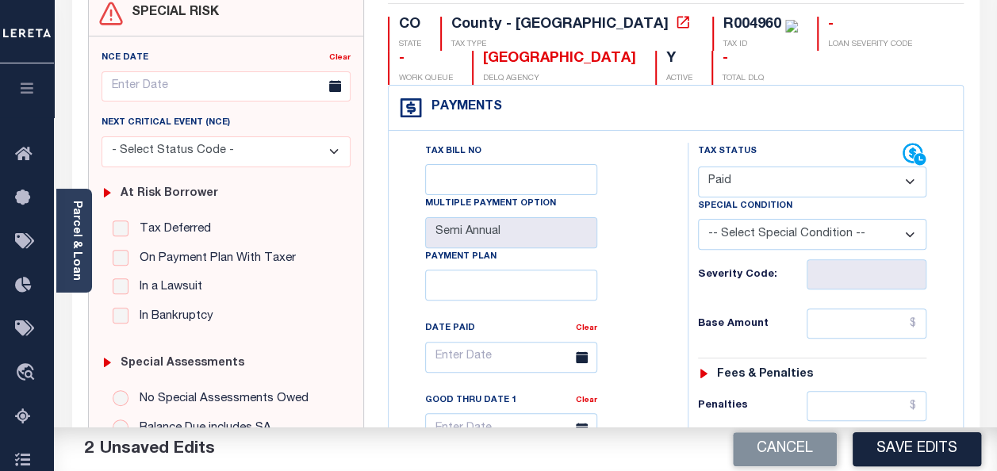
scroll to position [238, 0]
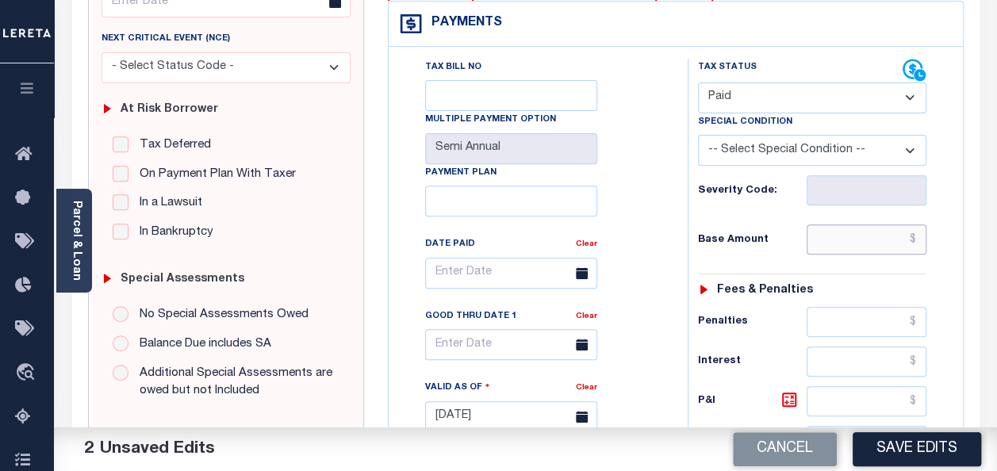
click at [854, 235] on input "text" at bounding box center [866, 239] width 120 height 30
paste input "5,339.73"
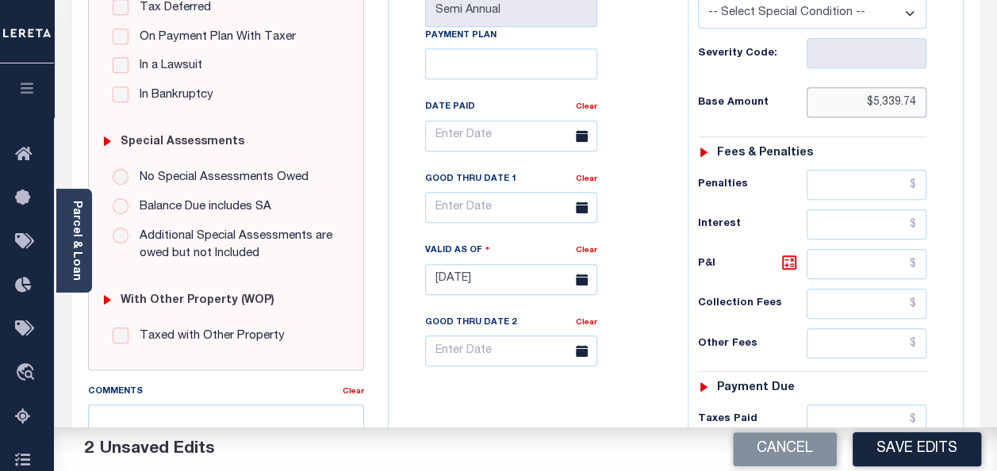
scroll to position [476, 0]
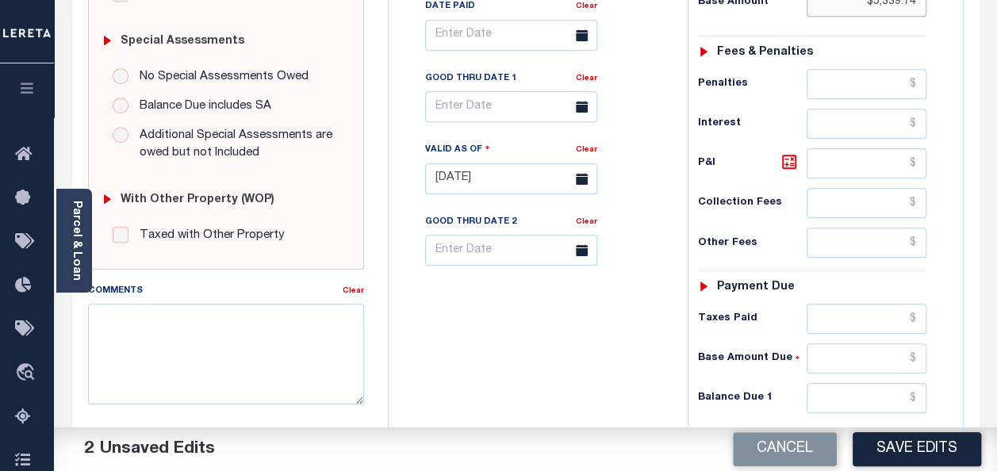
type input "$5,339.74"
click at [834, 311] on input "text" at bounding box center [866, 319] width 120 height 30
paste input "5,339.73"
type input "$5,339.74"
click at [899, 387] on input "text" at bounding box center [866, 398] width 120 height 30
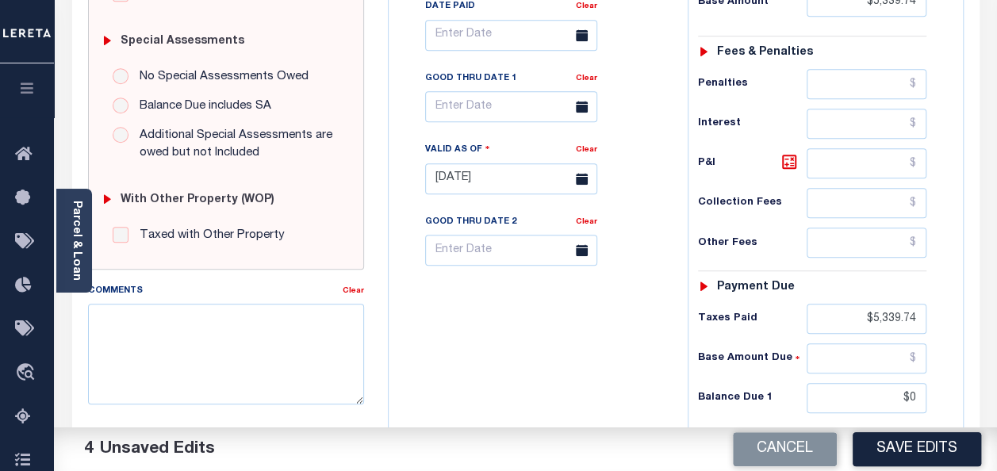
type input "$0.00"
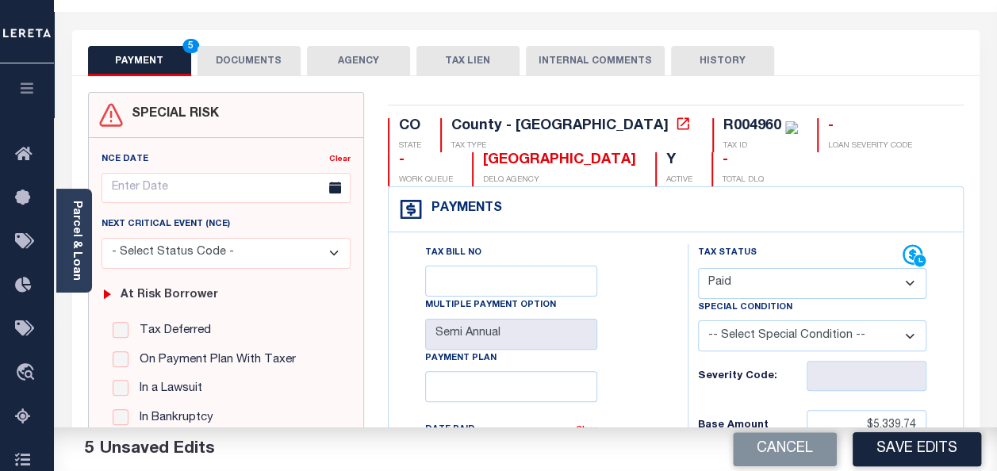
scroll to position [0, 0]
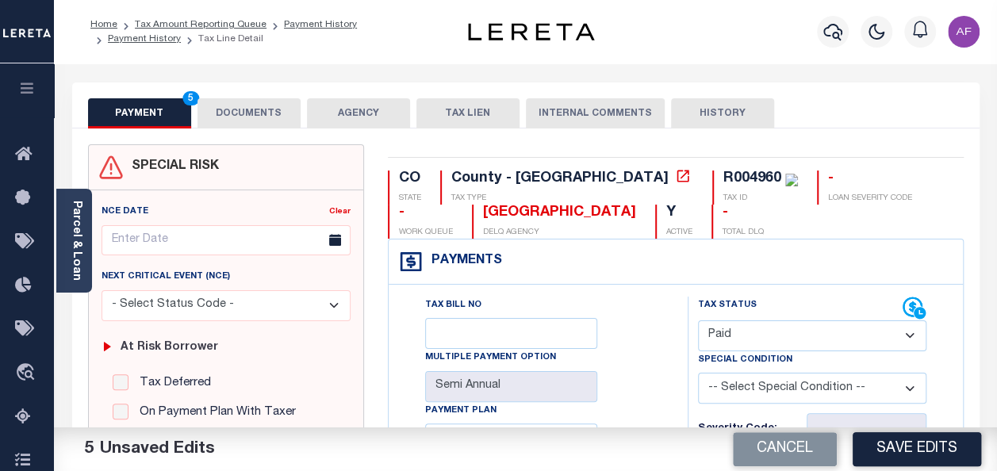
click at [257, 118] on button "DOCUMENTS" at bounding box center [248, 113] width 103 height 30
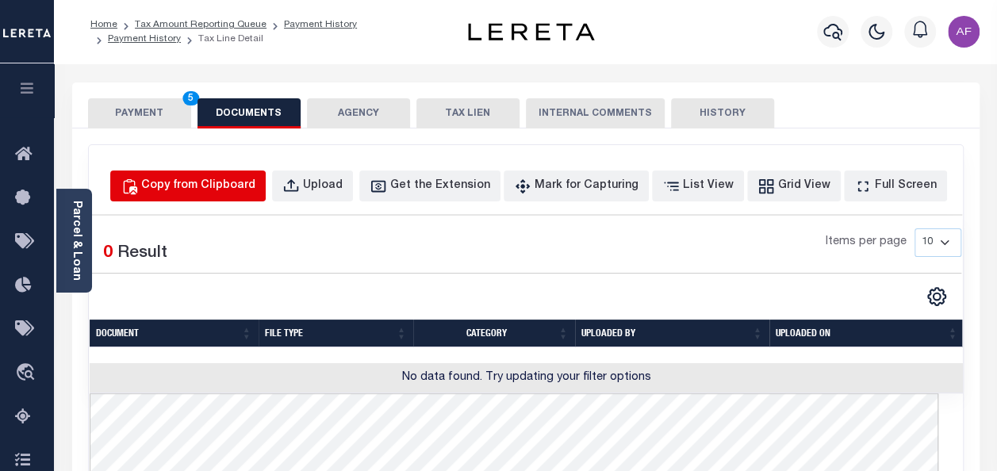
click at [255, 185] on div "Copy from Clipboard" at bounding box center [198, 186] width 114 height 17
select select "POP"
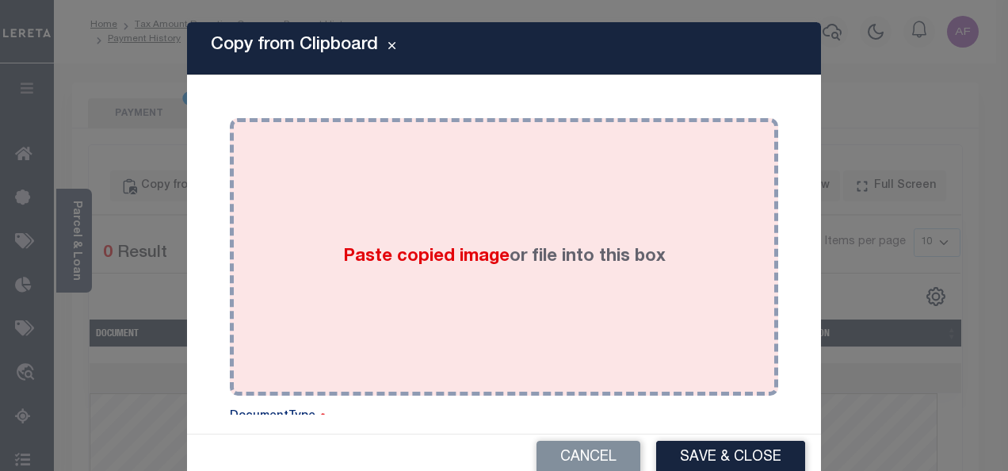
click at [402, 228] on div "Paste copied image or file into this box" at bounding box center [504, 257] width 525 height 254
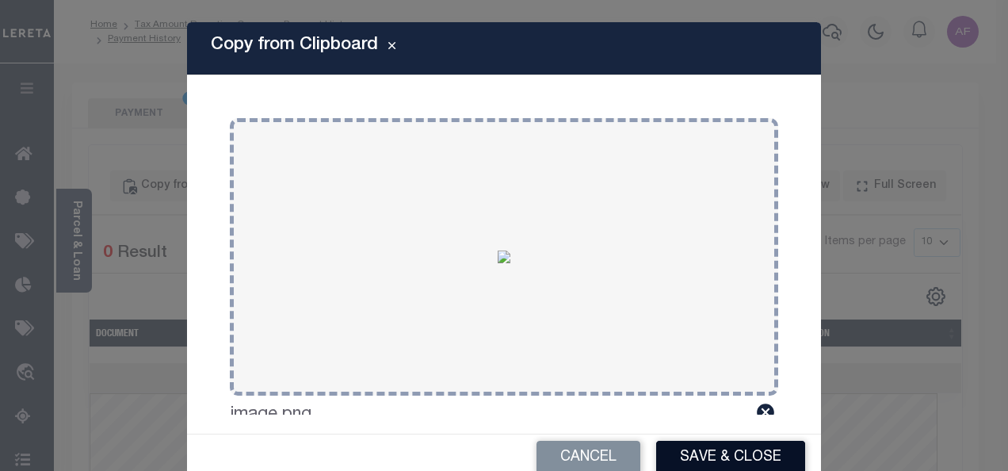
click at [739, 458] on button "Save & Close" at bounding box center [730, 458] width 149 height 34
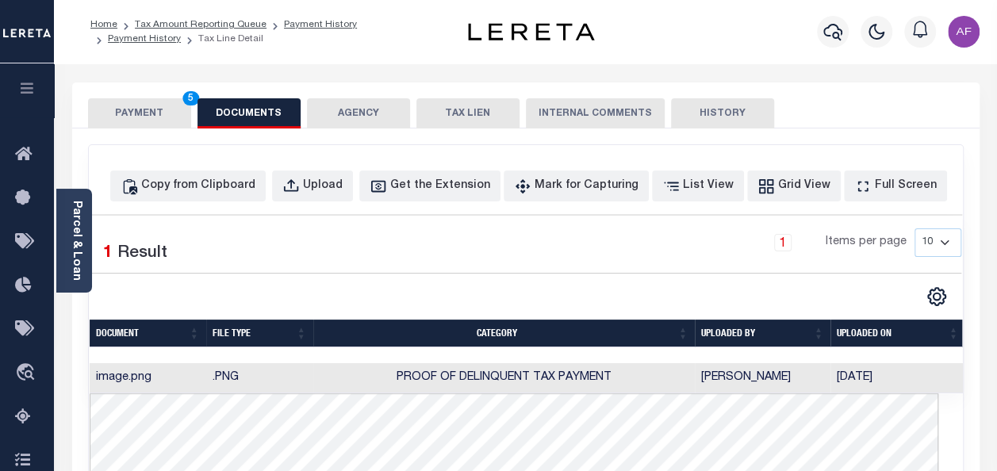
click at [120, 115] on button "PAYMENT 5" at bounding box center [139, 113] width 103 height 30
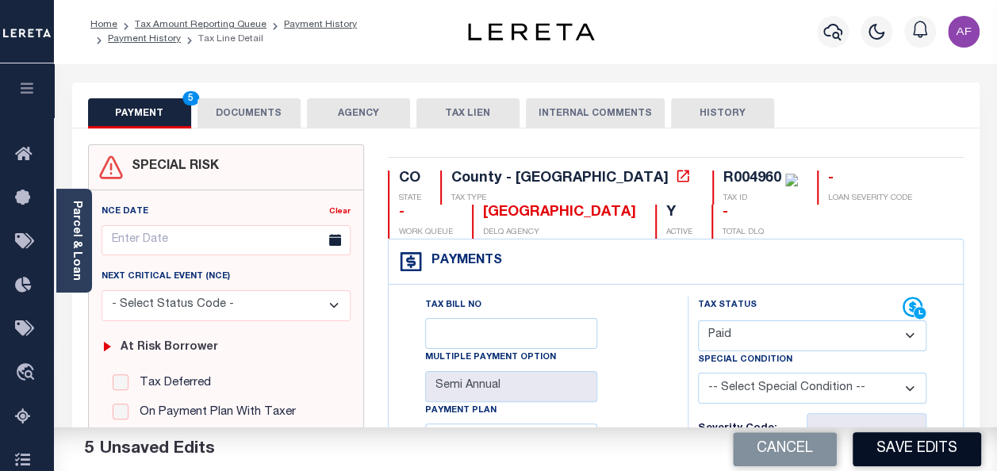
click at [900, 439] on button "Save Edits" at bounding box center [916, 449] width 128 height 34
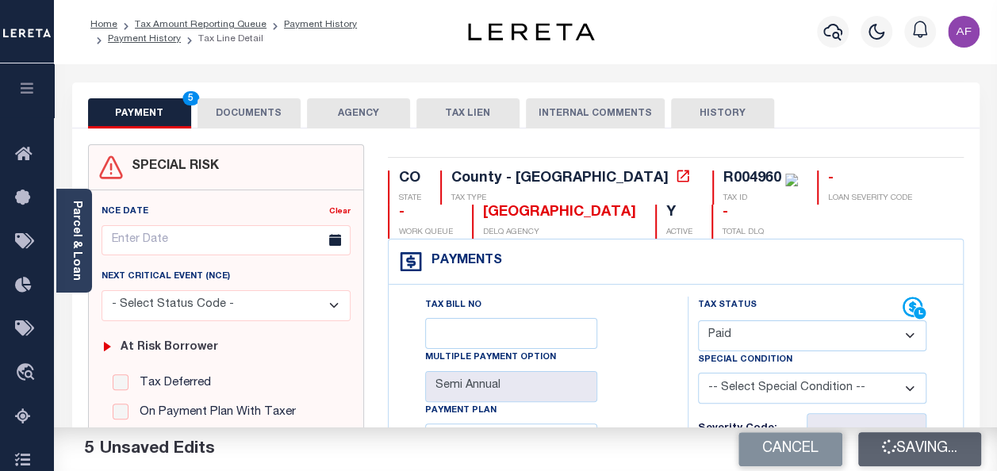
checkbox input "false"
type input "$5,339.74"
type input "$0"
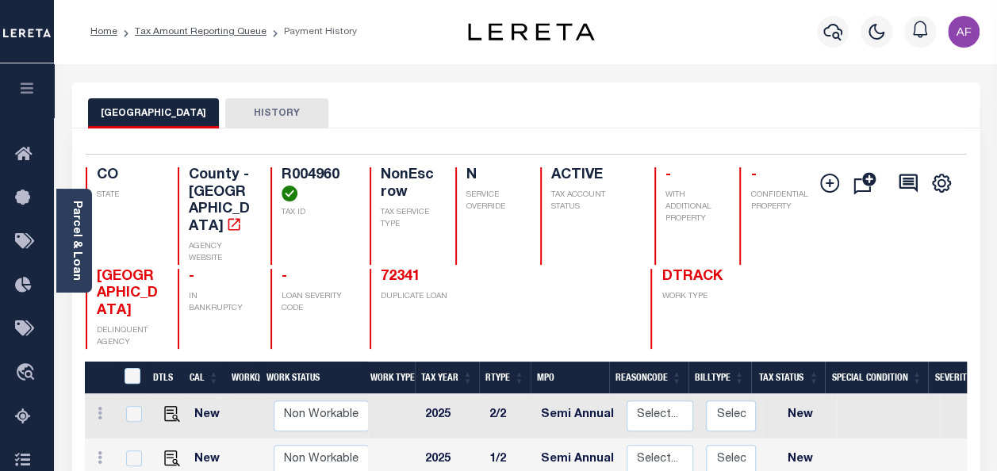
scroll to position [317, 0]
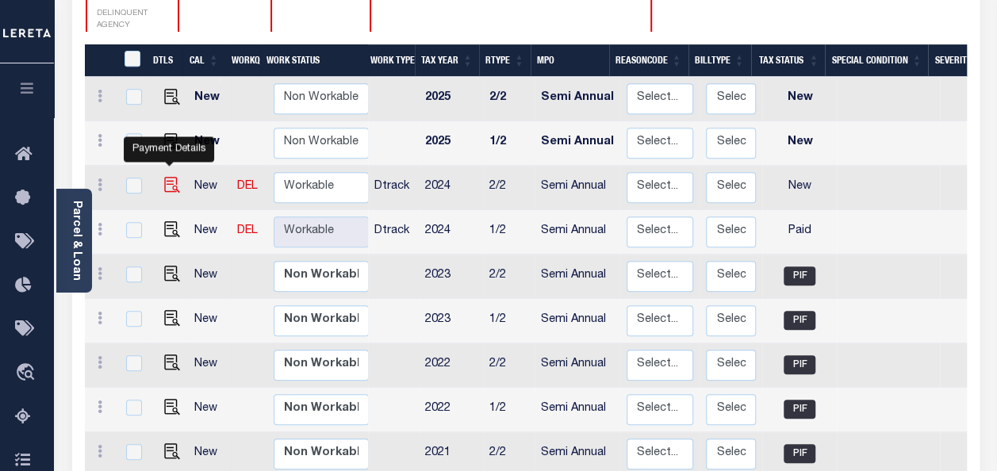
click at [167, 177] on img "" at bounding box center [172, 185] width 16 height 16
checkbox input "true"
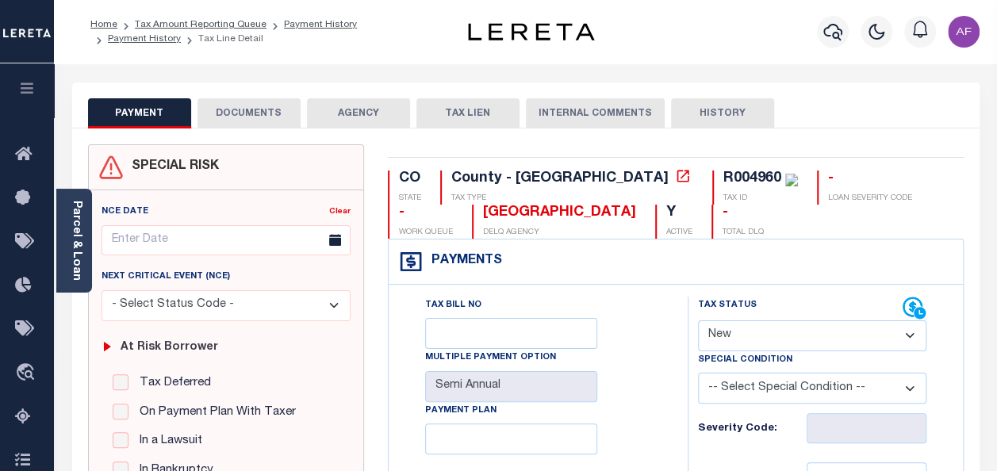
click at [774, 348] on select "- Select Status Code - Open Due/Unpaid Paid Incomplete No Tax Due Internal Refu…" at bounding box center [812, 335] width 228 height 31
select select "PYD"
click at [698, 320] on select "- Select Status Code - Open Due/Unpaid Paid Incomplete No Tax Due Internal Refu…" at bounding box center [812, 335] width 228 height 31
type input "[DATE]"
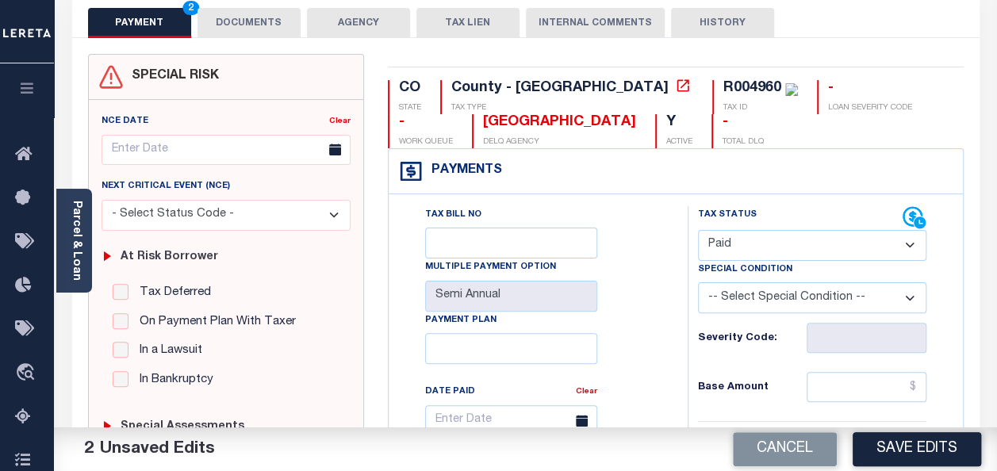
scroll to position [238, 0]
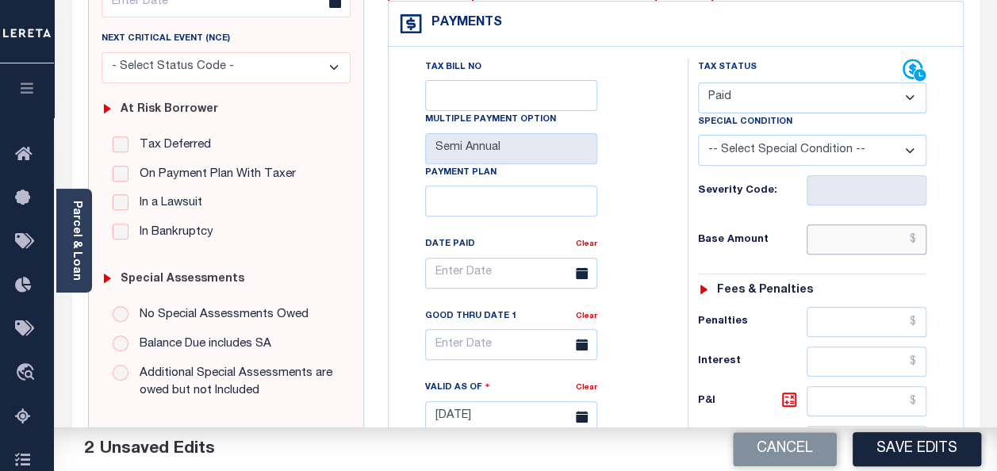
click at [873, 233] on input "text" at bounding box center [866, 239] width 120 height 30
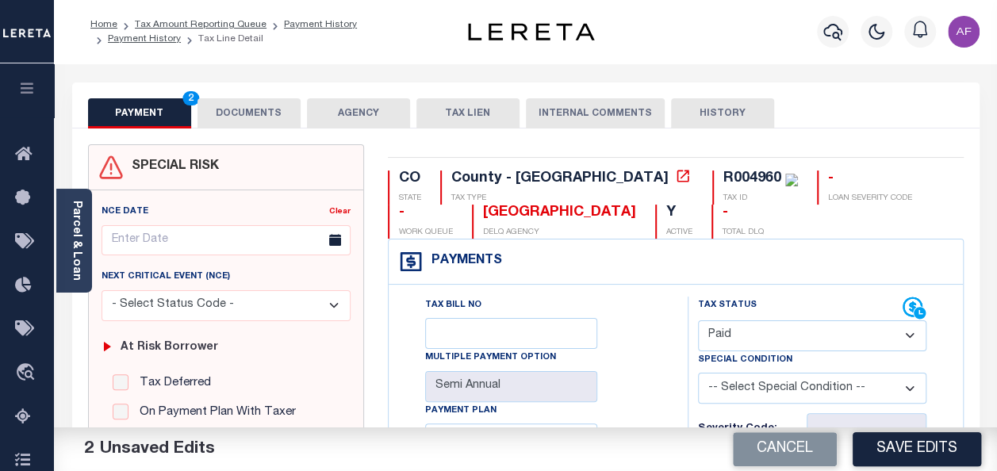
click at [238, 108] on button "DOCUMENTS" at bounding box center [248, 113] width 103 height 30
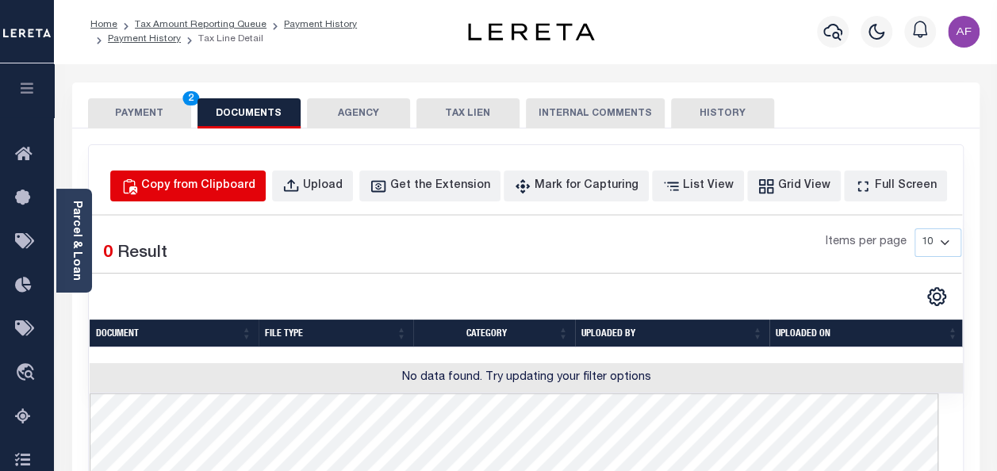
click at [240, 184] on div "Copy from Clipboard" at bounding box center [198, 186] width 114 height 17
select select "POP"
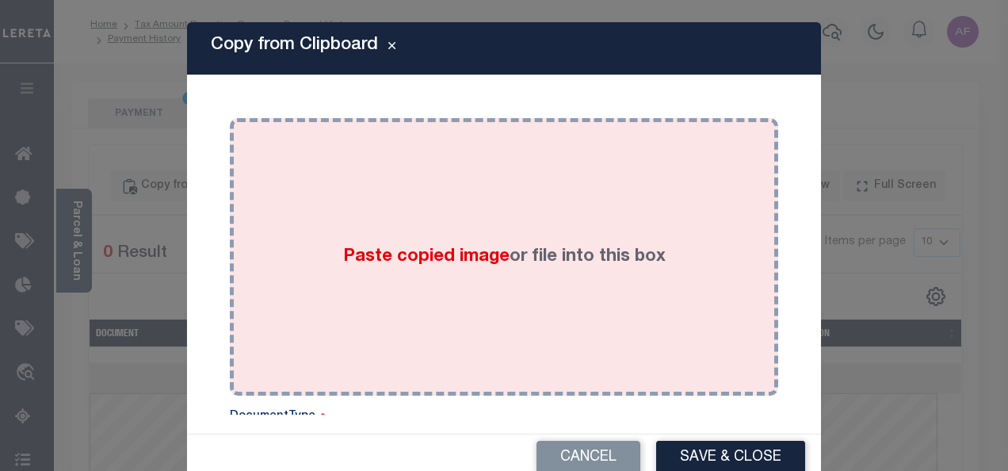
click at [396, 236] on div "Paste copied image or file into this box" at bounding box center [504, 257] width 525 height 254
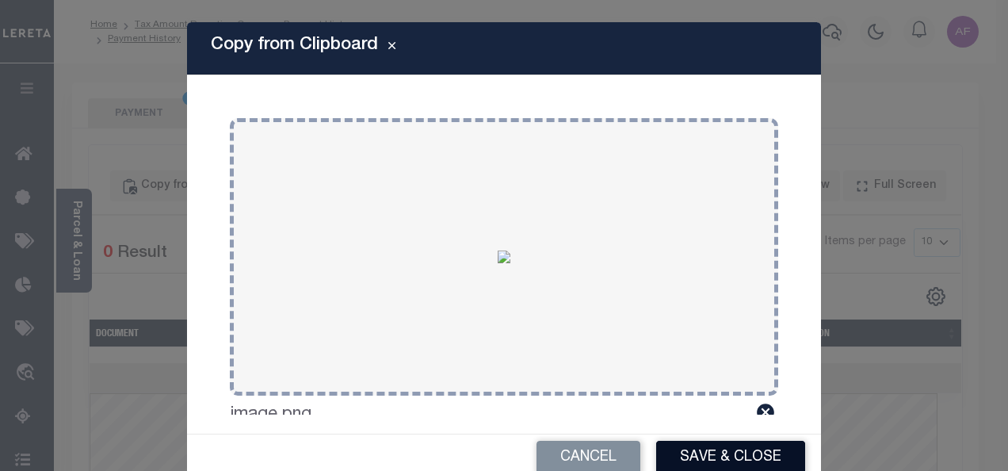
click at [705, 460] on button "Save & Close" at bounding box center [730, 458] width 149 height 34
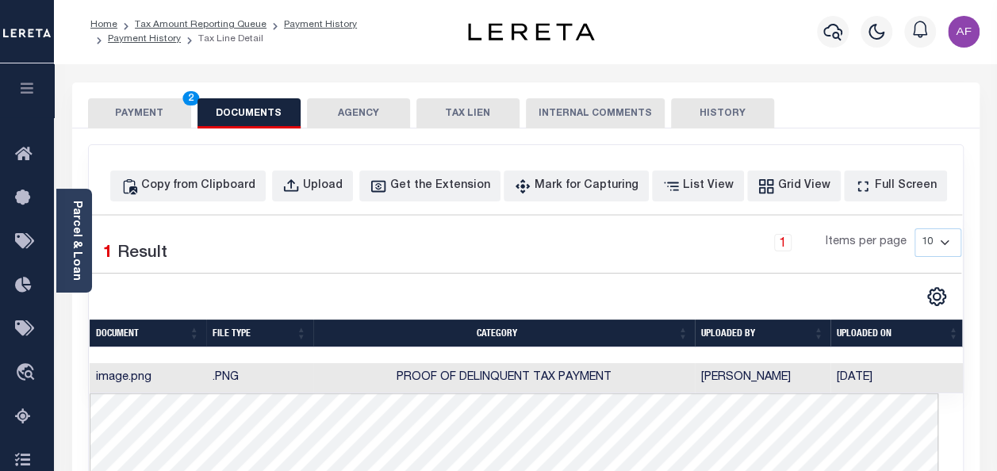
click at [132, 116] on button "PAYMENT 2" at bounding box center [139, 113] width 103 height 30
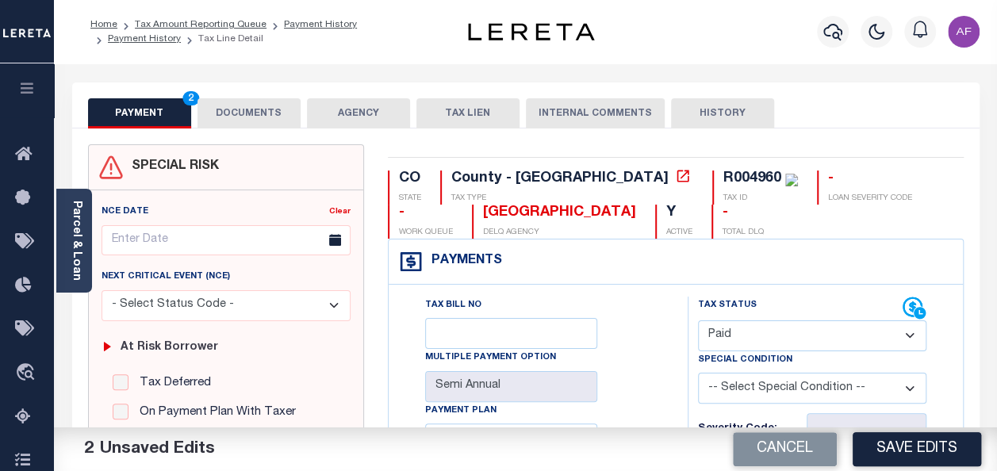
click at [604, 274] on div "Payments Warning! Search Status is not "Completed", amounts can not be keyed." at bounding box center [675, 261] width 574 height 45
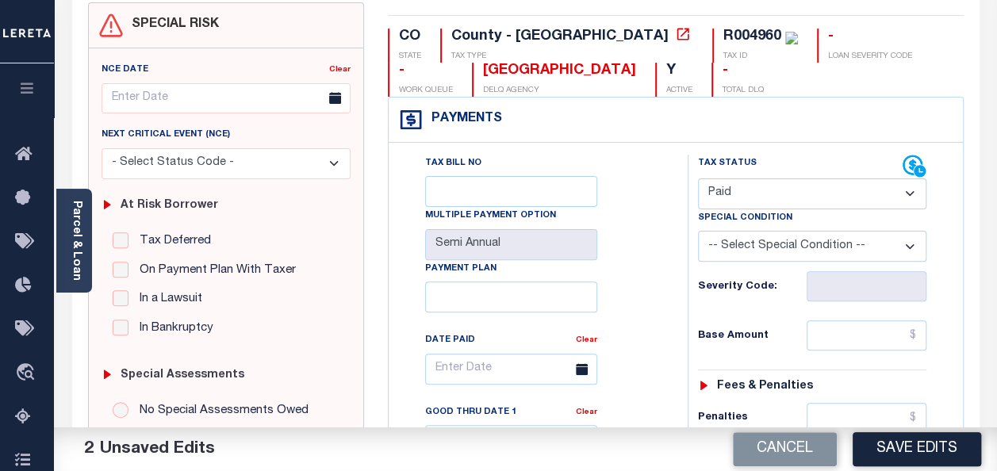
scroll to position [159, 0]
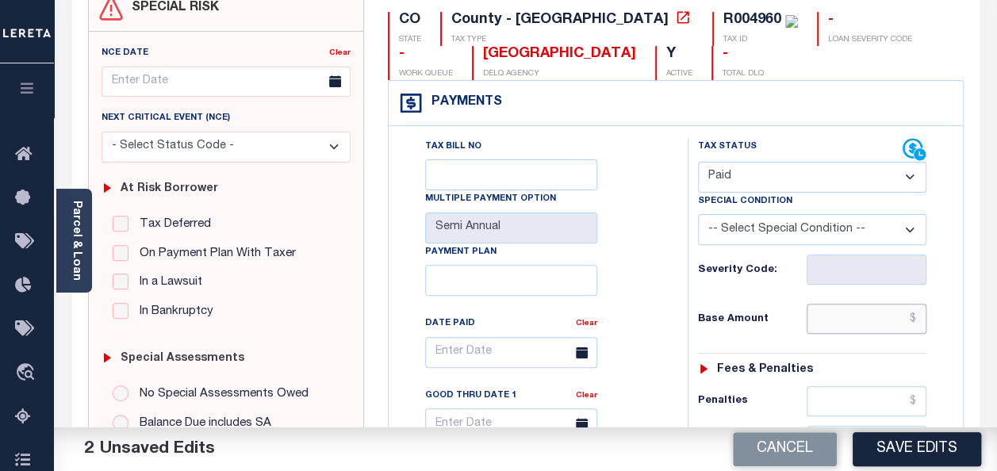
click at [866, 321] on input "text" at bounding box center [866, 319] width 120 height 30
paste input "5,339.73"
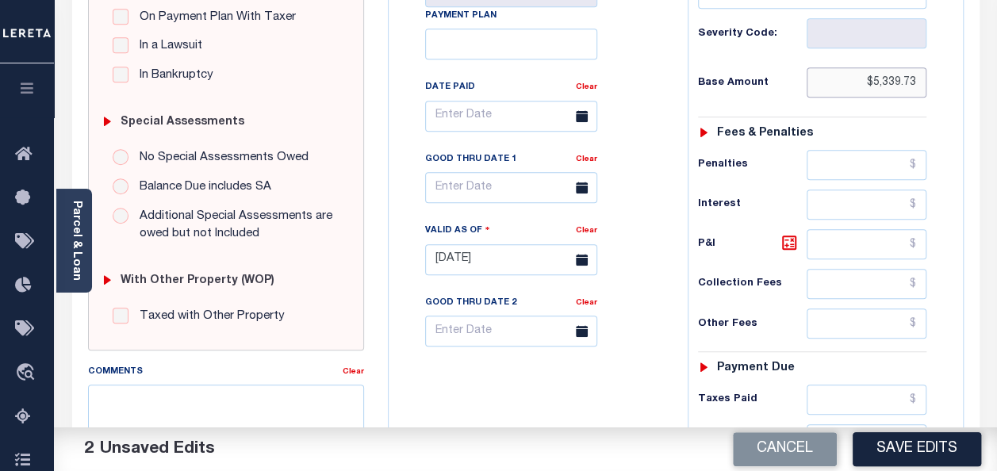
scroll to position [555, 0]
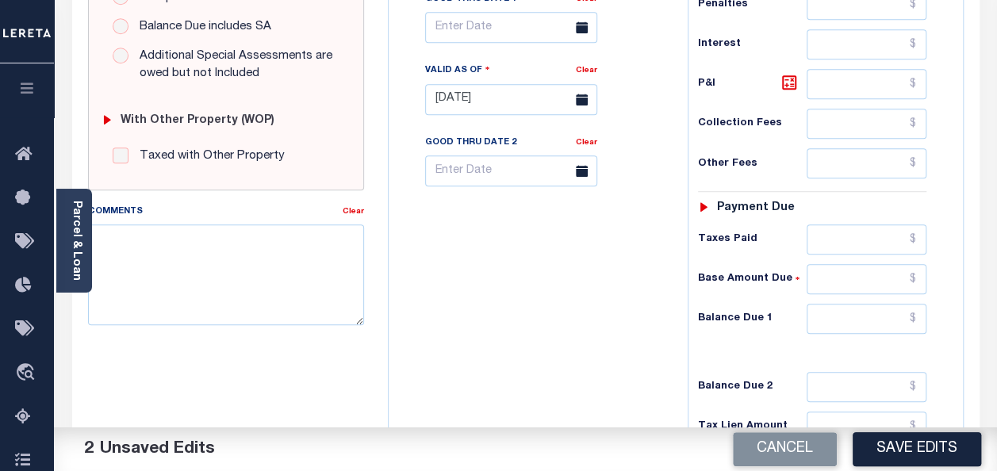
type input "$5,339.73"
click at [840, 229] on input "text" at bounding box center [866, 239] width 120 height 30
paste input "5,339.73"
type input "$5,339.73"
click at [883, 319] on input "text" at bounding box center [866, 319] width 120 height 30
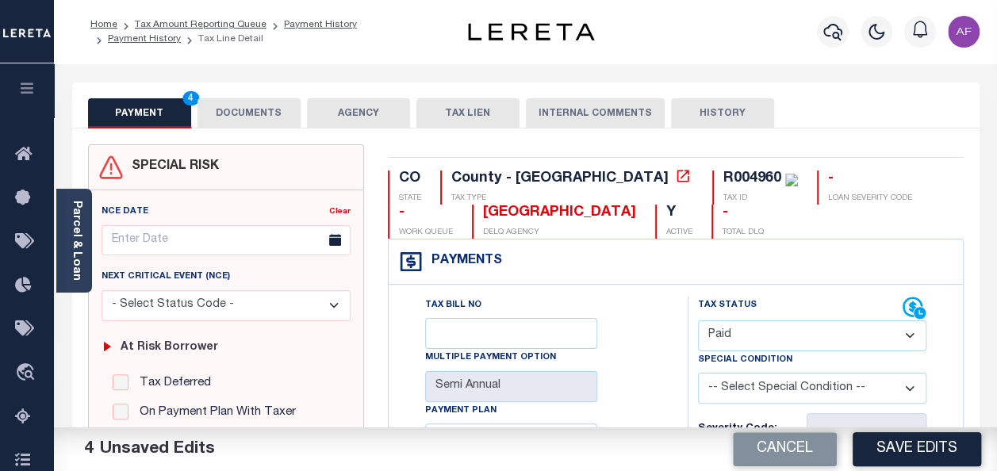
scroll to position [0, 0]
type input "$0.00"
click at [247, 120] on button "DOCUMENTS" at bounding box center [248, 113] width 103 height 30
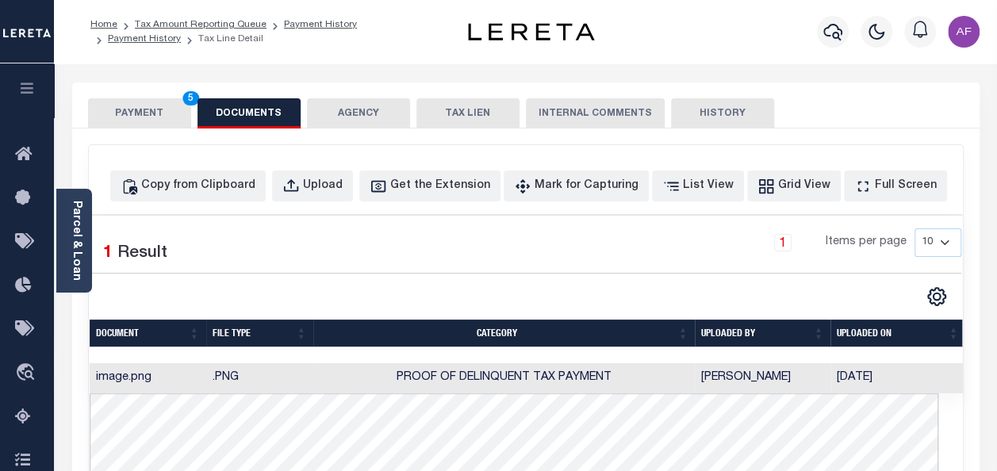
click at [156, 109] on button "PAYMENT 5" at bounding box center [139, 113] width 103 height 30
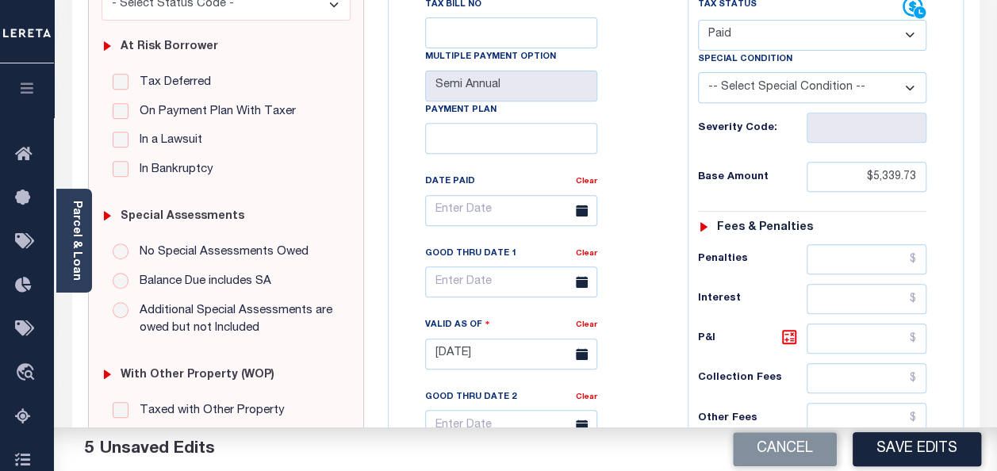
scroll to position [317, 0]
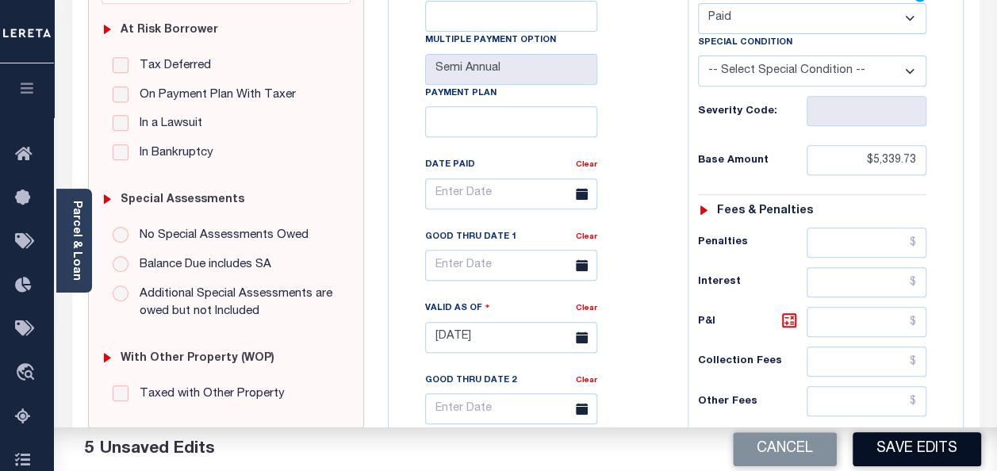
click at [888, 441] on button "Save Edits" at bounding box center [916, 449] width 128 height 34
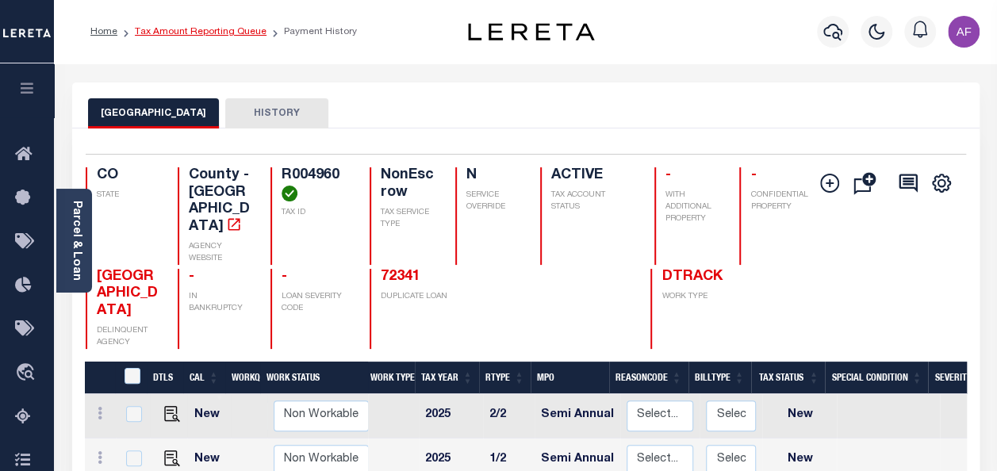
click at [200, 30] on link "Tax Amount Reporting Queue" at bounding box center [201, 32] width 132 height 10
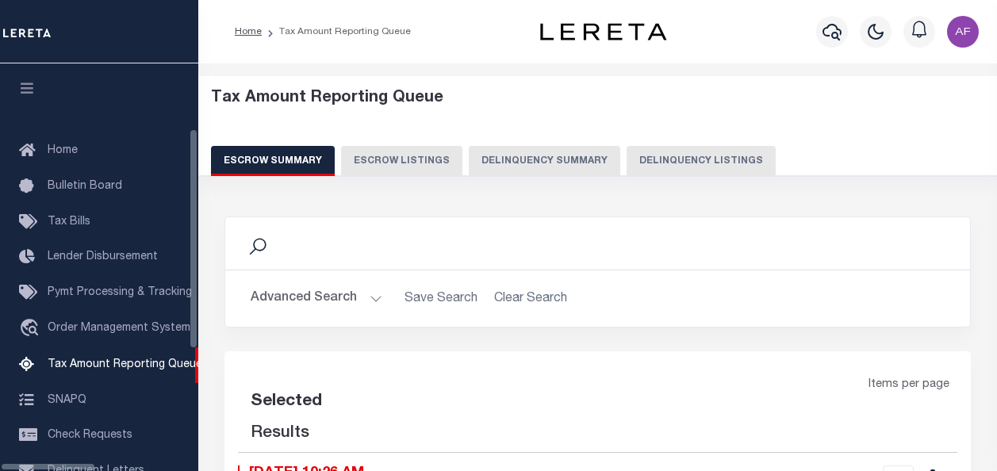
select select "100"
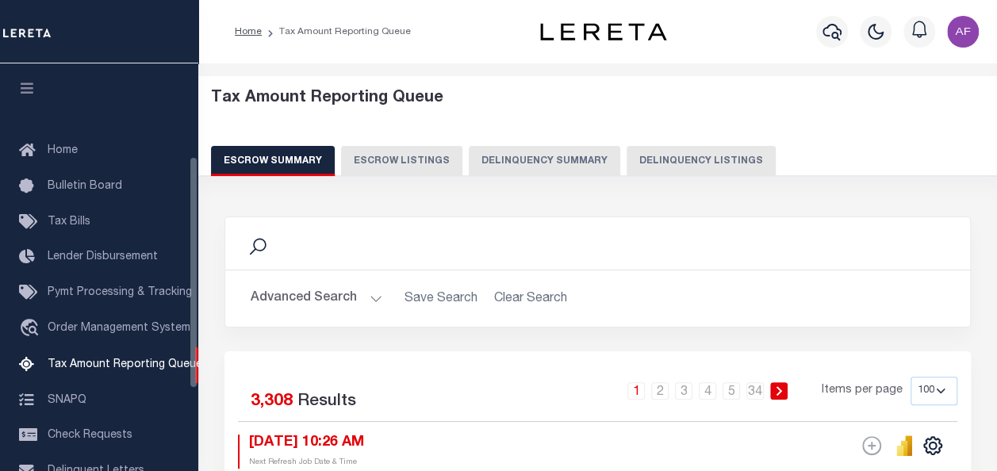
scroll to position [162, 0]
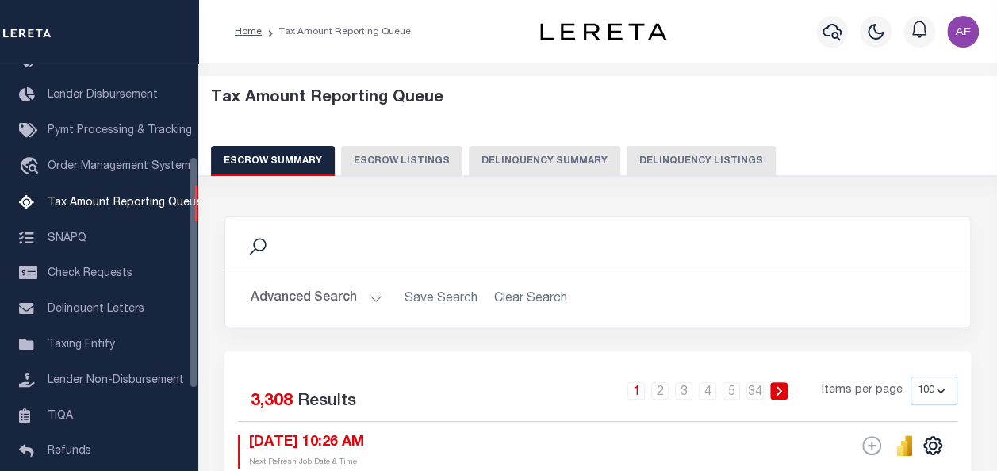
click at [636, 163] on button "Delinquency Listings" at bounding box center [700, 161] width 149 height 30
select select "100"
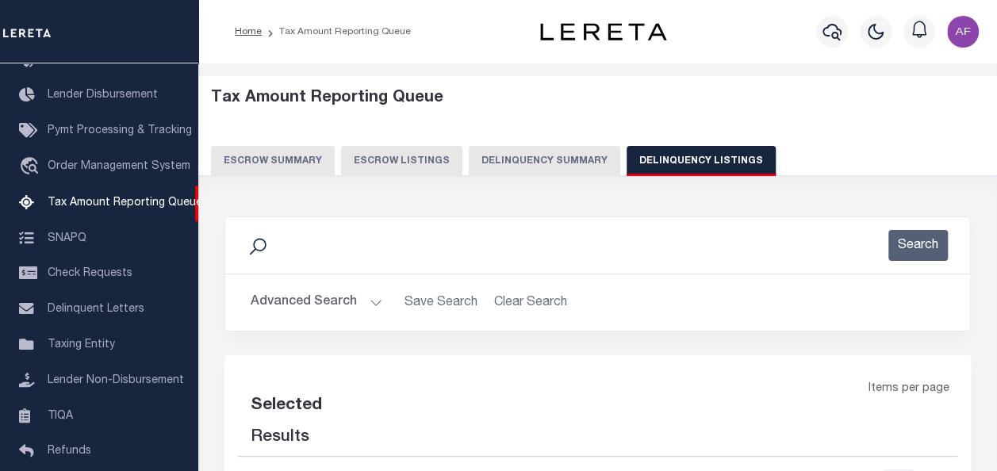
select select "100"
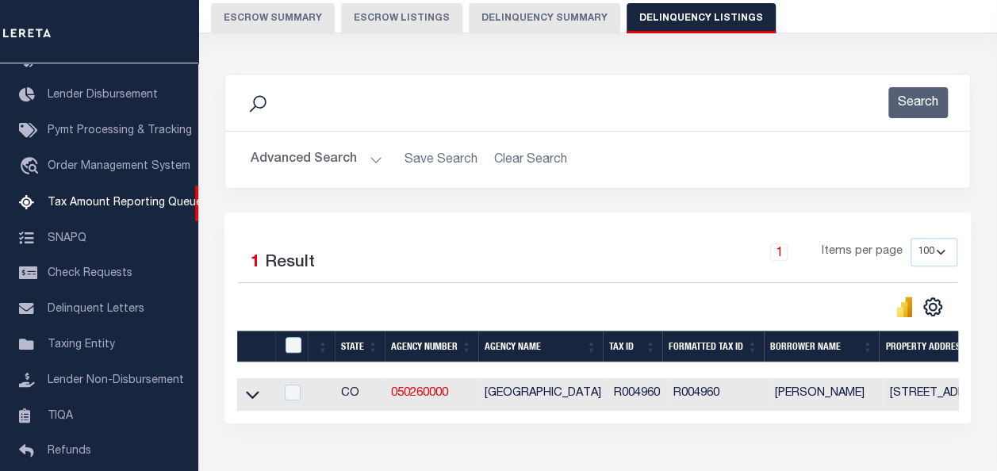
scroll to position [238, 0]
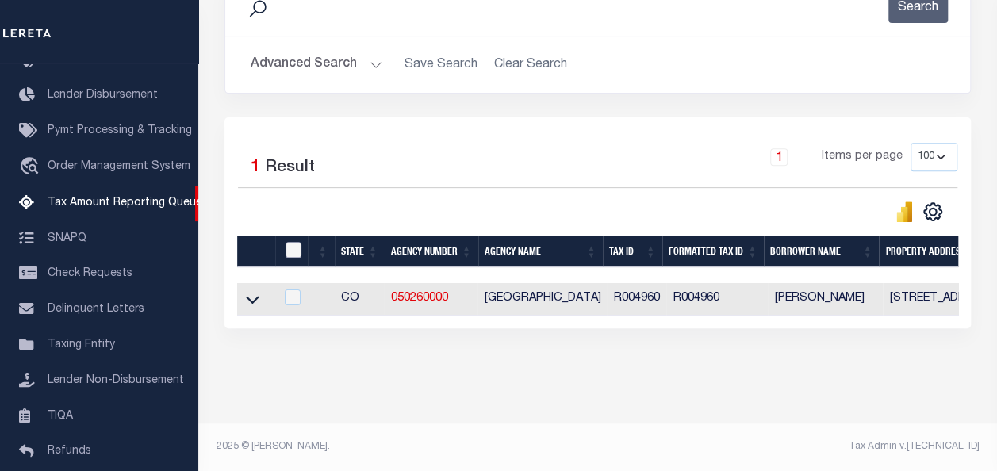
click at [285, 246] on input "checkbox" at bounding box center [293, 250] width 16 height 16
checkbox input "true"
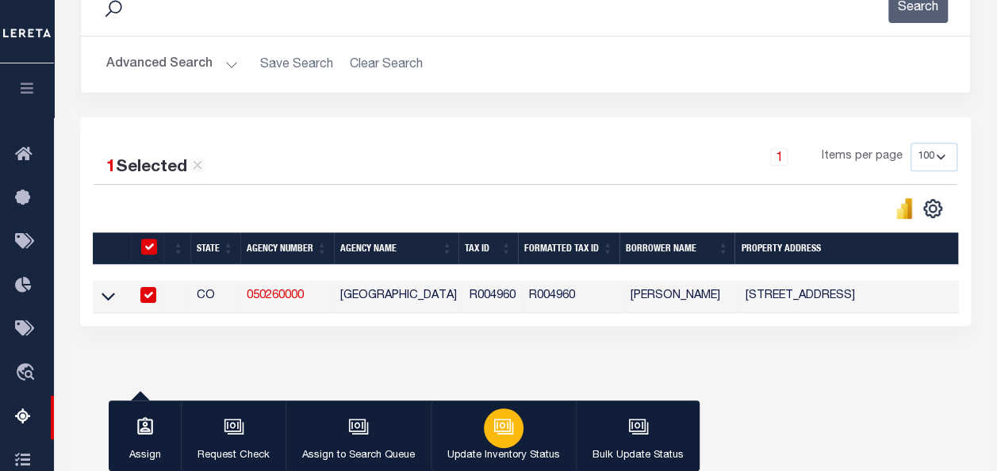
click at [495, 414] on div "button" at bounding box center [504, 428] width 40 height 40
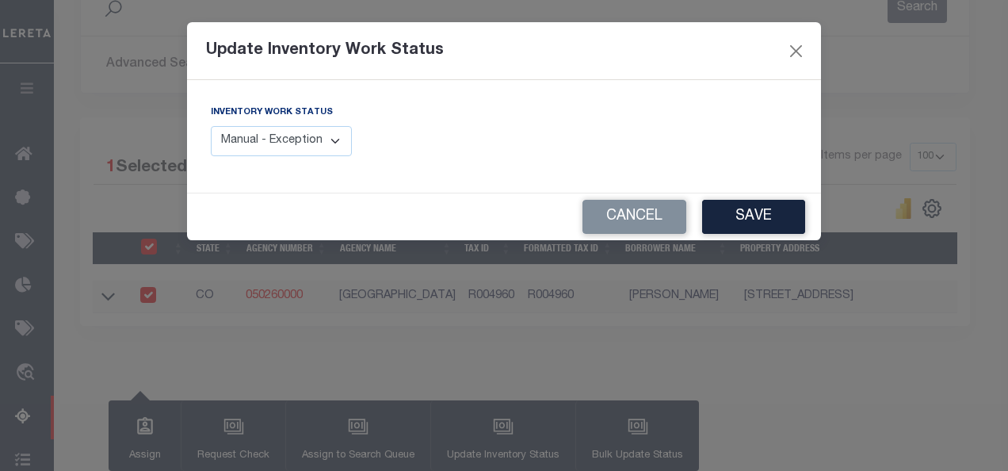
click at [330, 143] on select "Manual - Exception Pended - Awaiting Search Late Add Exception Completed" at bounding box center [281, 141] width 141 height 31
select select "4"
click at [211, 126] on select "Manual - Exception Pended - Awaiting Search Late Add Exception Completed" at bounding box center [281, 141] width 141 height 31
click at [756, 219] on button "Save" at bounding box center [753, 217] width 103 height 34
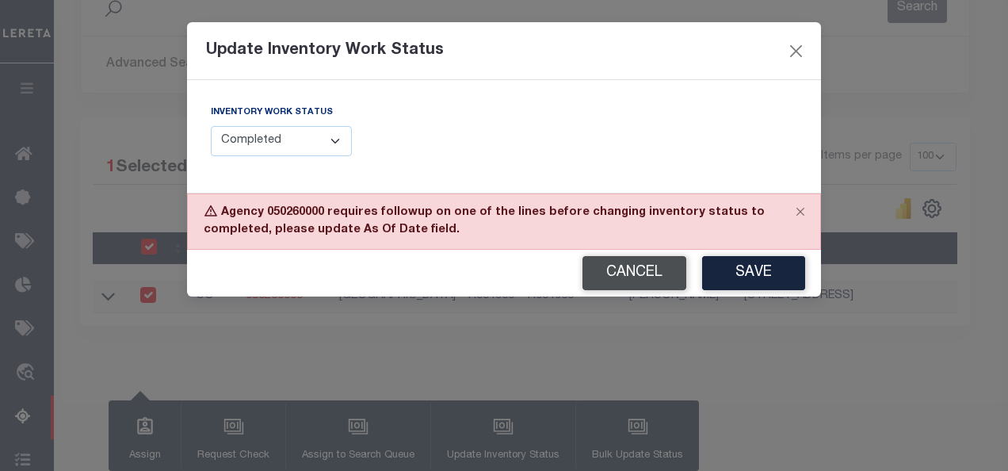
click at [622, 271] on button "Cancel" at bounding box center [635, 273] width 104 height 34
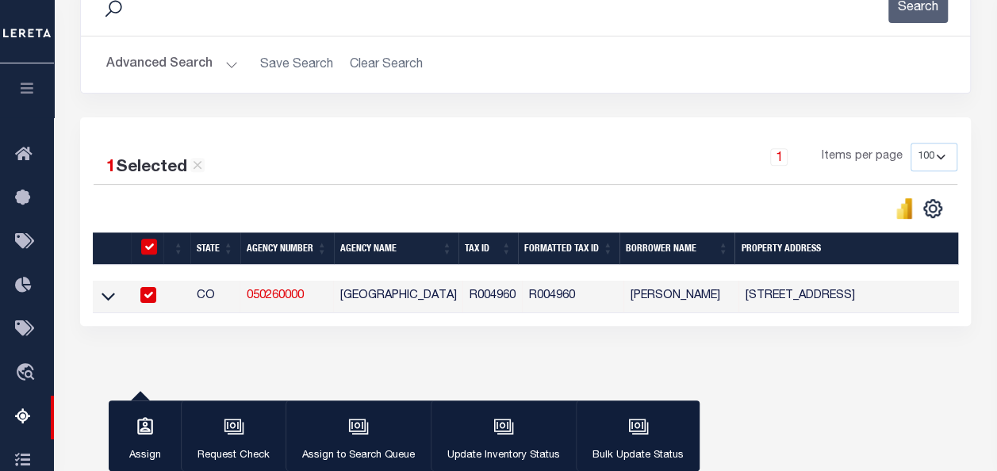
click at [100, 304] on td at bounding box center [111, 297] width 37 height 33
checkbox input "false"
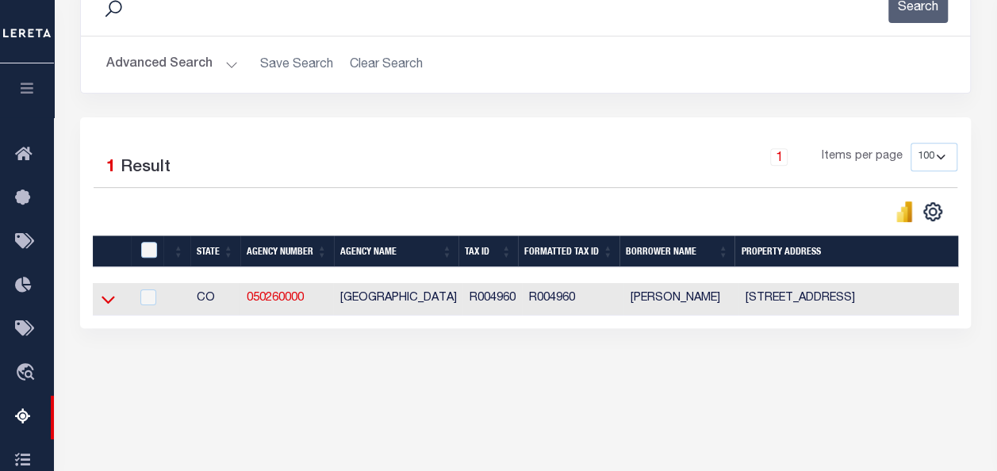
click at [108, 300] on icon at bounding box center [107, 299] width 13 height 17
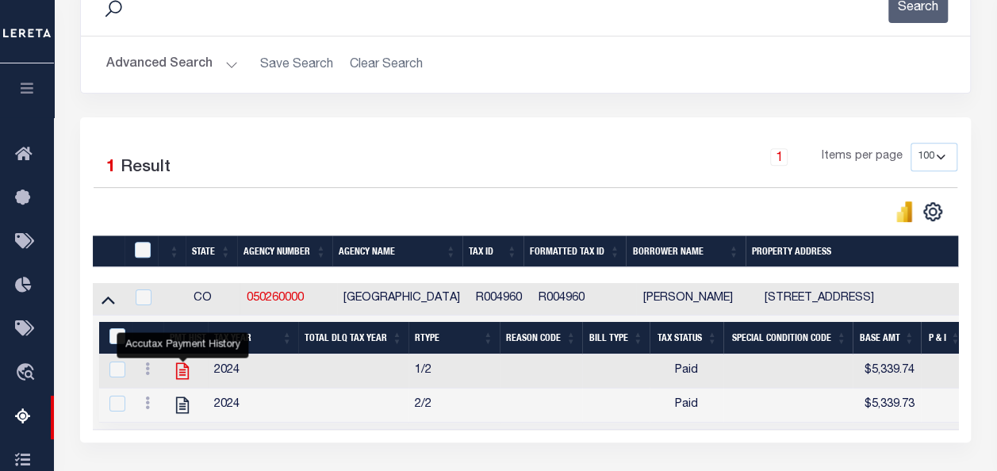
click at [182, 369] on icon "" at bounding box center [182, 371] width 21 height 21
checkbox input "true"
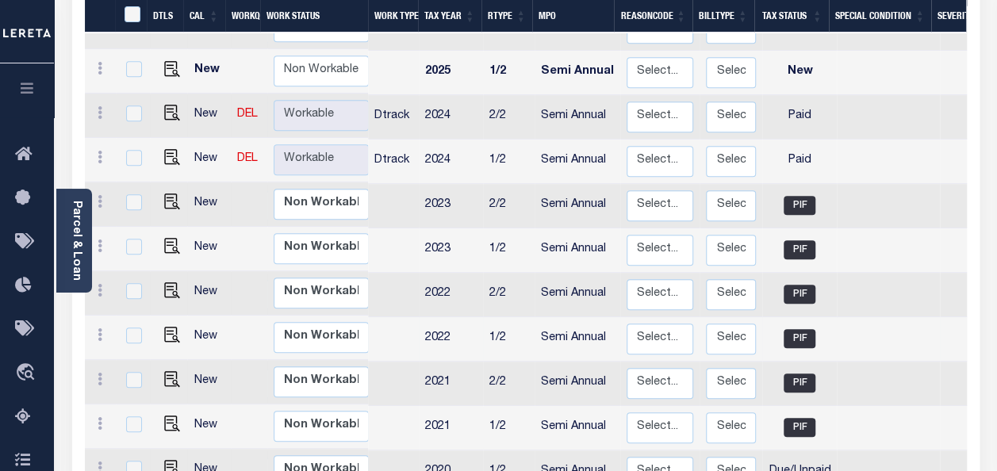
scroll to position [396, 0]
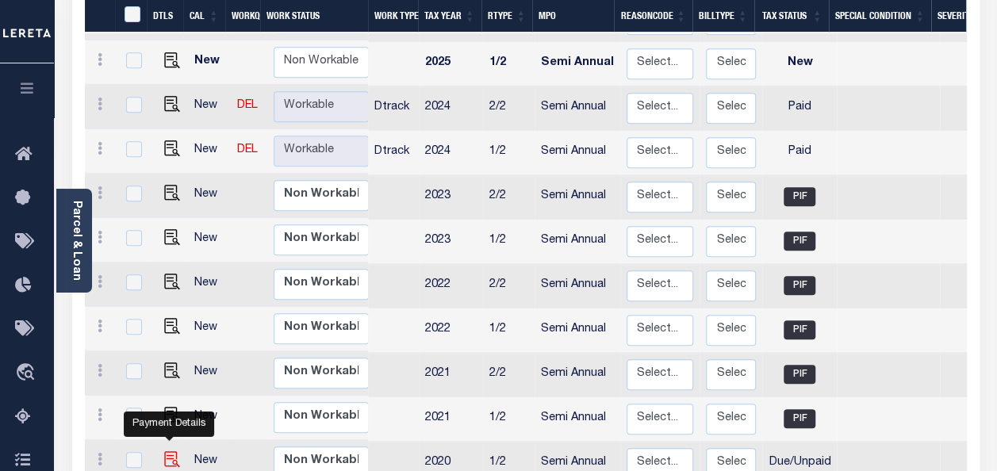
click at [167, 451] on img "" at bounding box center [172, 459] width 16 height 16
checkbox input "true"
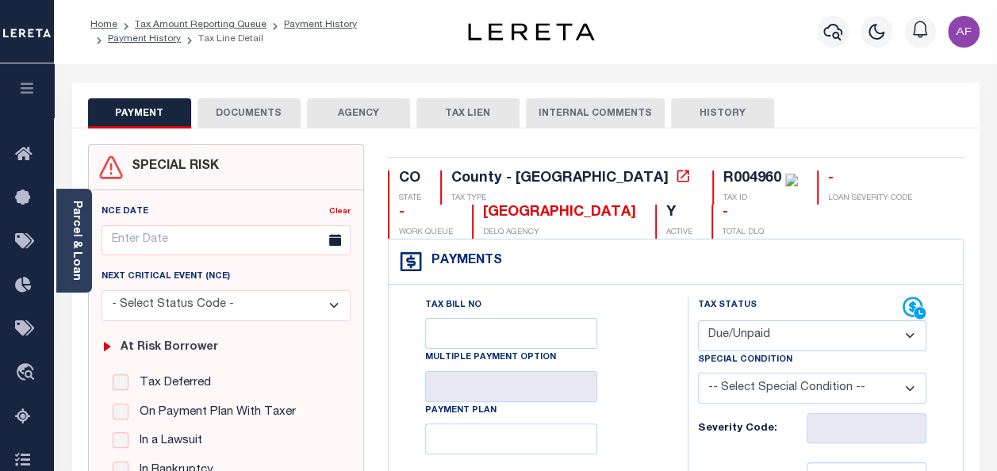
click at [744, 327] on select "- Select Status Code - Open Due/Unpaid Paid Incomplete No Tax Due Internal Refu…" at bounding box center [812, 335] width 228 height 31
select select "PYD"
click at [698, 320] on select "- Select Status Code - Open Due/Unpaid Paid Incomplete No Tax Due Internal Refu…" at bounding box center [812, 335] width 228 height 31
type input "[DATE]"
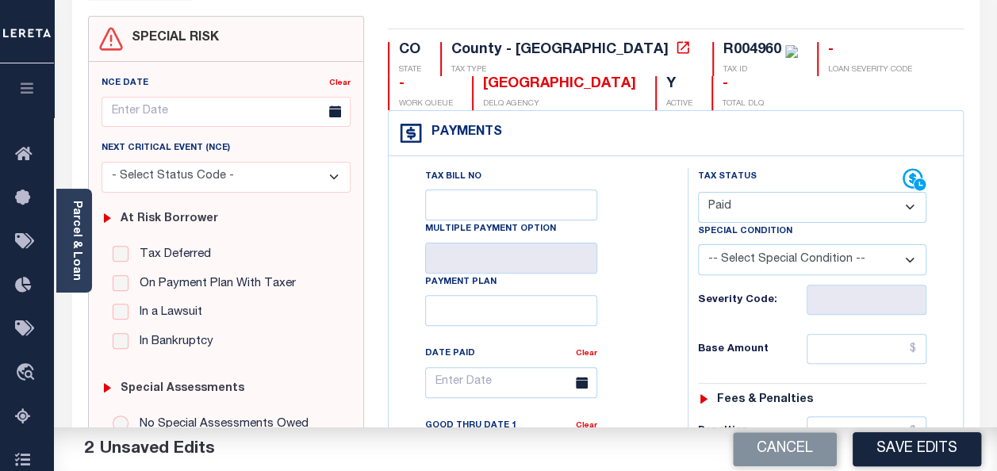
scroll to position [476, 0]
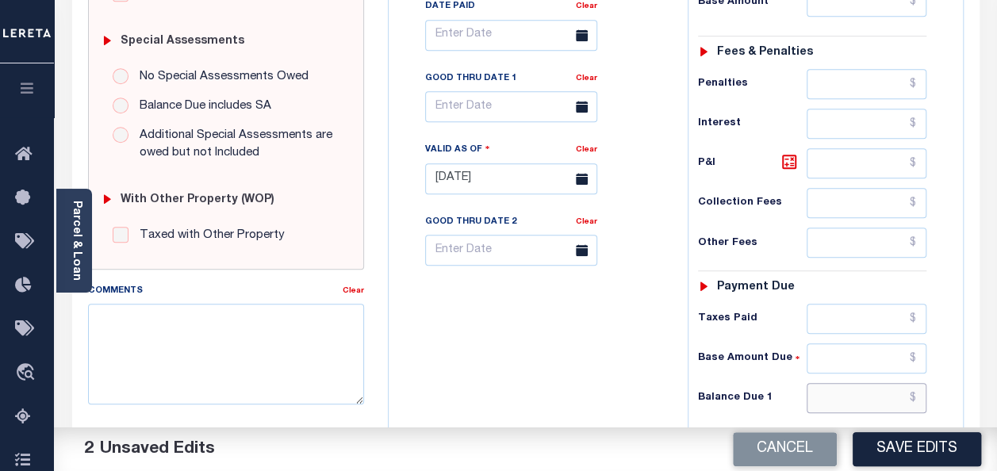
click at [864, 383] on input "text" at bounding box center [866, 398] width 120 height 30
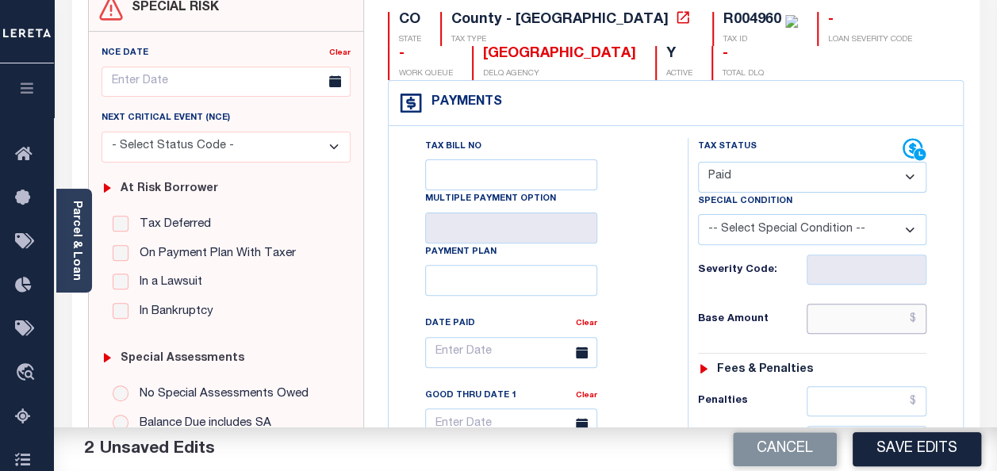
click at [883, 319] on input "text" at bounding box center [866, 319] width 120 height 30
type input "$0.00"
click at [870, 442] on button "Save Edits" at bounding box center [916, 449] width 128 height 34
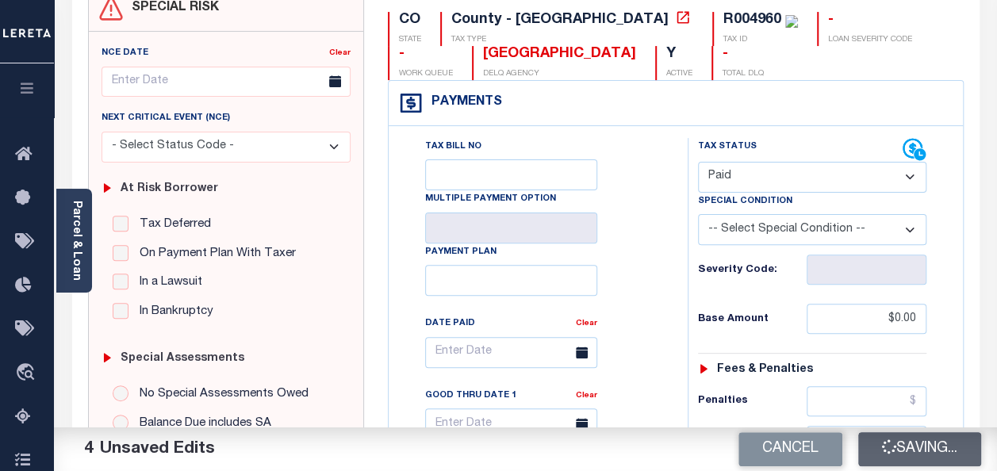
checkbox input "false"
type input "$0"
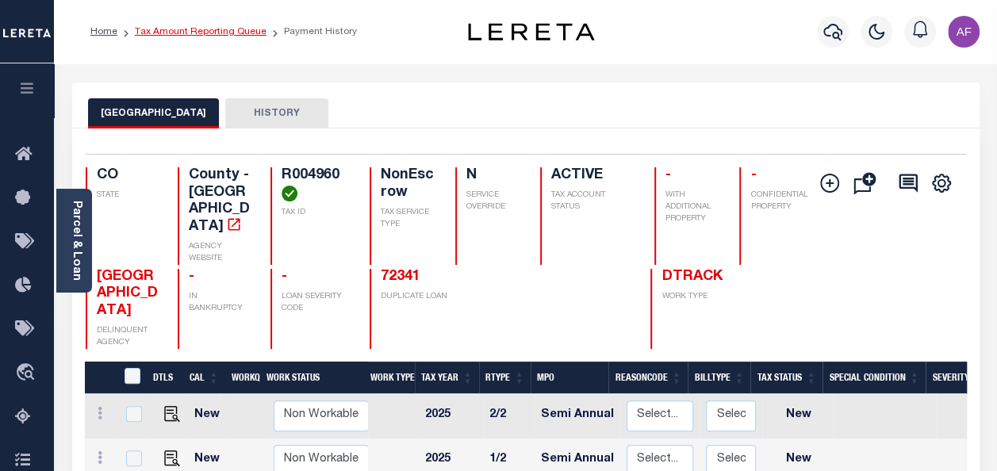
click at [198, 27] on link "Tax Amount Reporting Queue" at bounding box center [201, 32] width 132 height 10
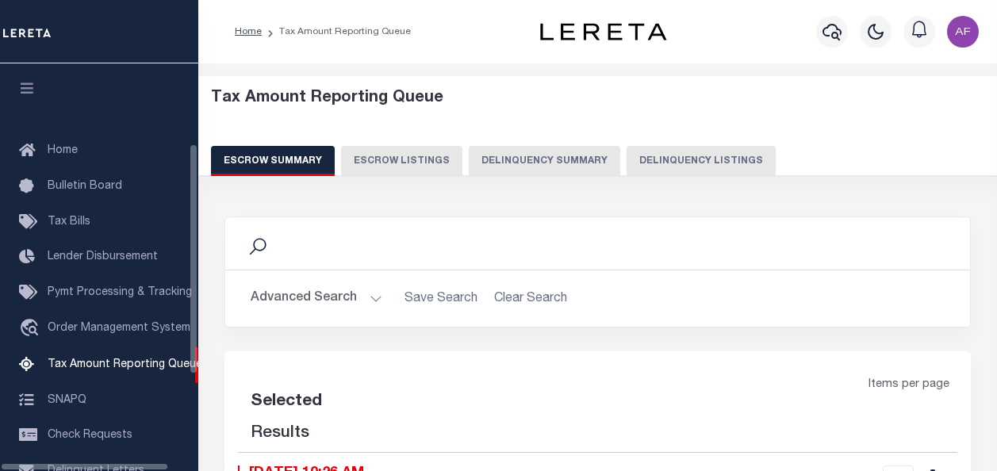
click at [679, 157] on button "Delinquency Listings" at bounding box center [700, 161] width 149 height 30
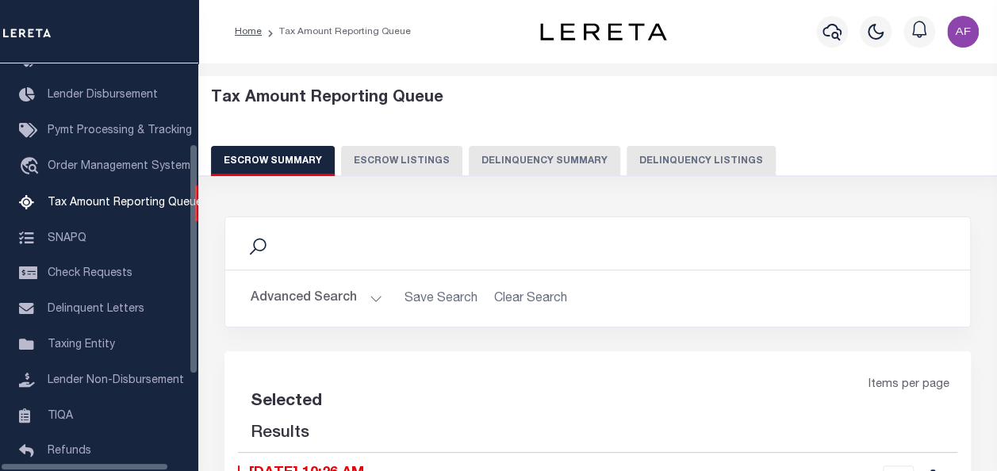
select select "100"
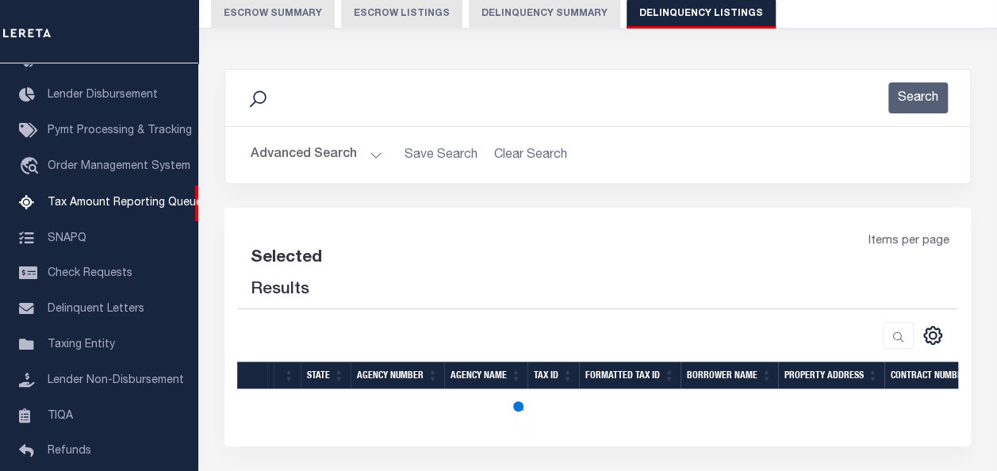
select select "100"
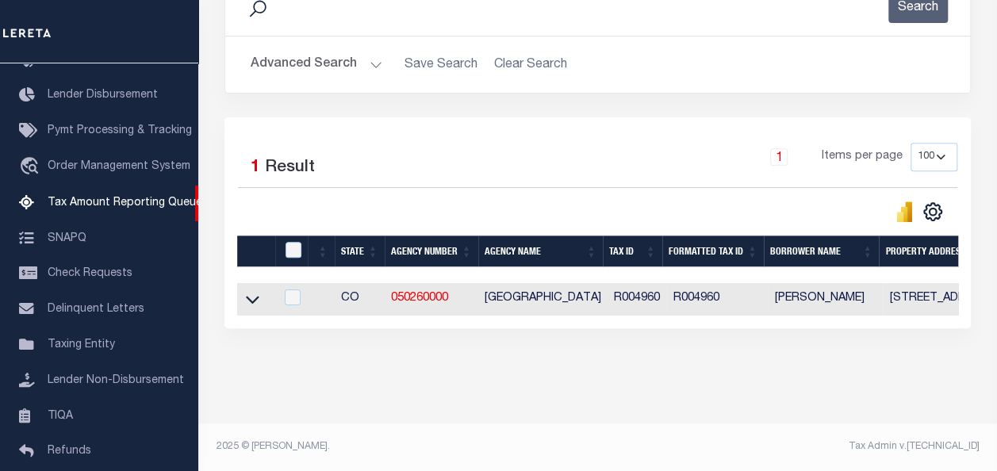
scroll to position [248, 0]
click at [293, 242] on input "checkbox" at bounding box center [293, 250] width 16 height 16
checkbox input "true"
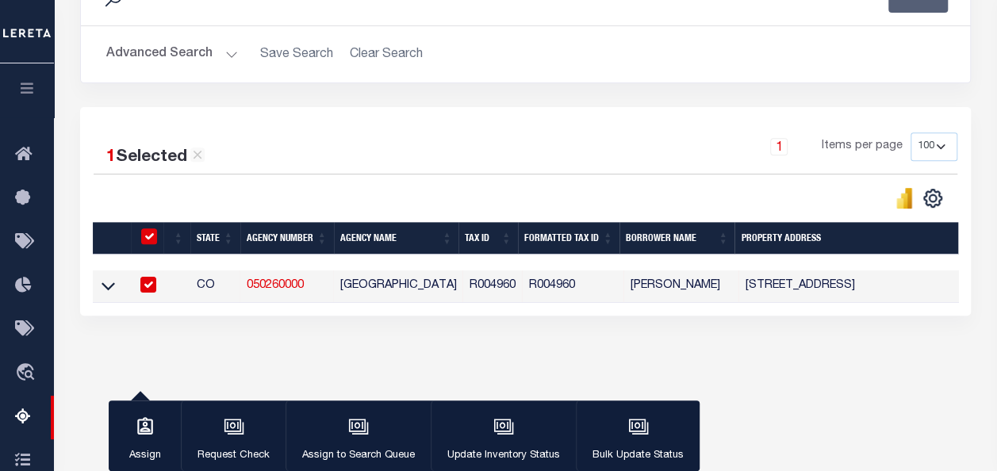
scroll to position [246, 0]
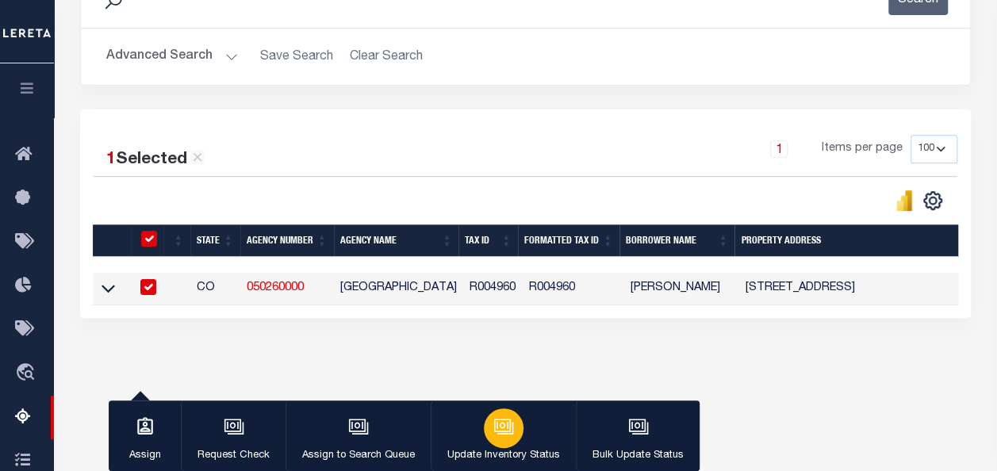
click at [500, 429] on icon "button" at bounding box center [503, 426] width 21 height 21
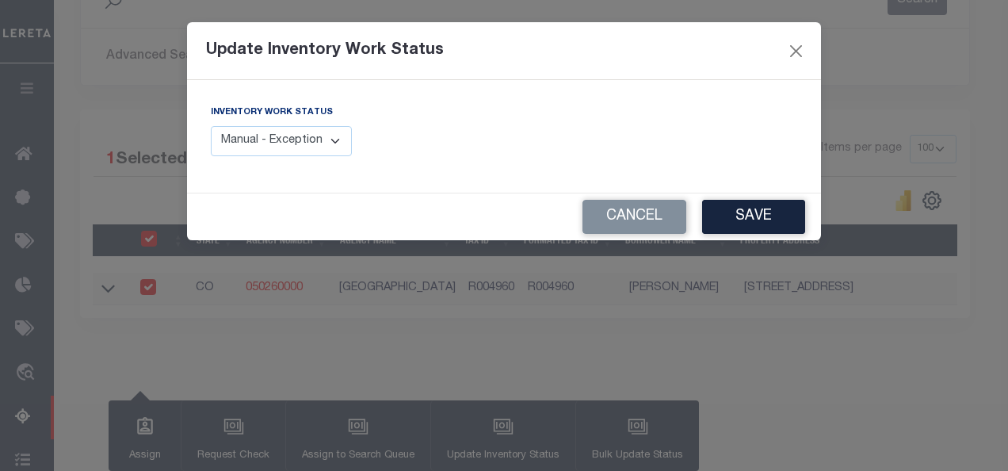
click at [299, 140] on select "Manual - Exception Pended - Awaiting Search Late Add Exception Completed" at bounding box center [281, 141] width 141 height 31
select select "4"
click at [211, 126] on select "Manual - Exception Pended - Awaiting Search Late Add Exception Completed" at bounding box center [281, 141] width 141 height 31
click at [756, 209] on button "Save" at bounding box center [753, 217] width 103 height 34
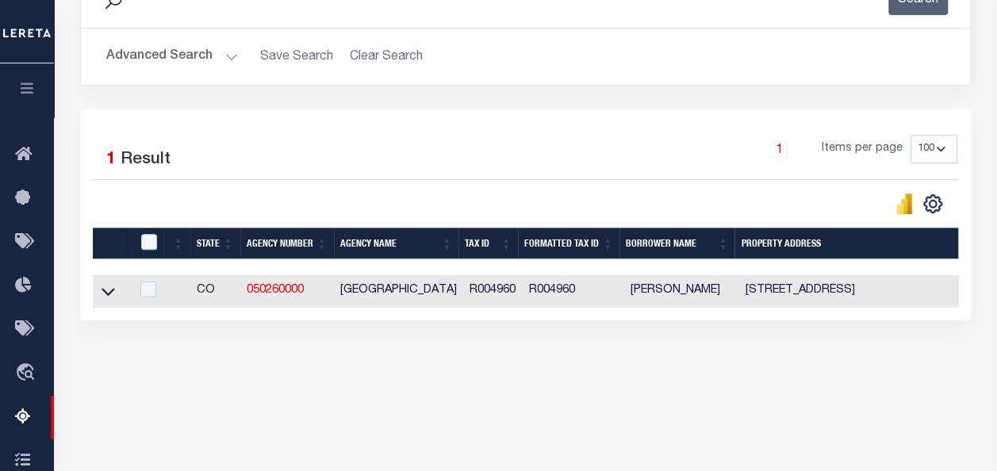
click at [163, 52] on button "Advanced Search" at bounding box center [172, 56] width 132 height 31
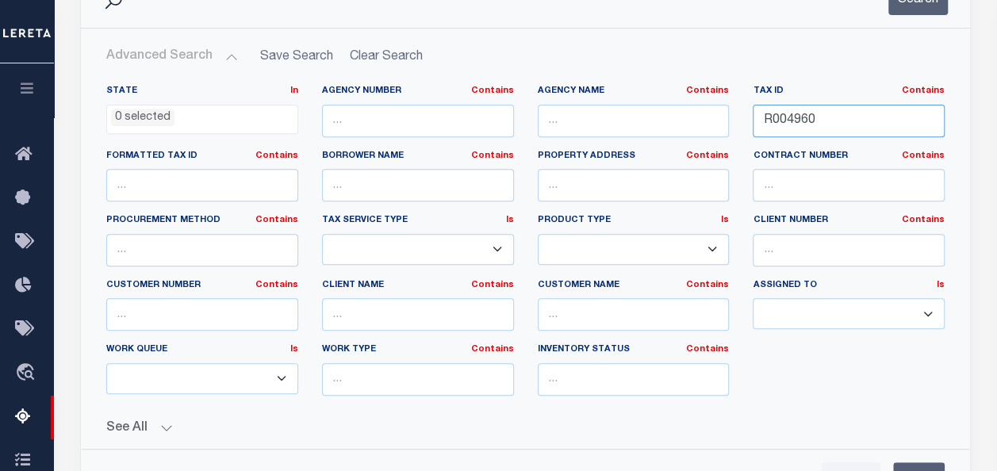
click at [782, 117] on input "R004960" at bounding box center [848, 121] width 192 height 33
paste input "5903"
type input "R005903"
click at [912, 5] on button "Search" at bounding box center [917, -1] width 59 height 31
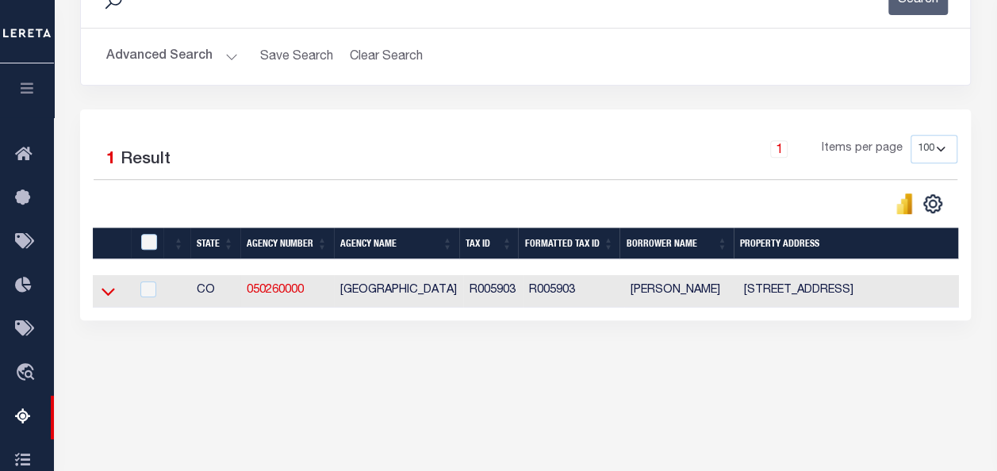
click at [108, 289] on icon at bounding box center [107, 291] width 13 height 17
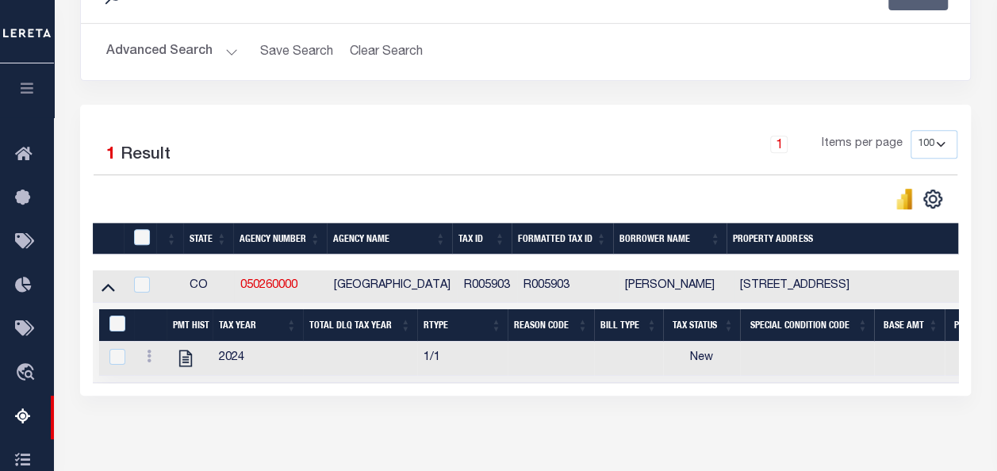
scroll to position [369, 0]
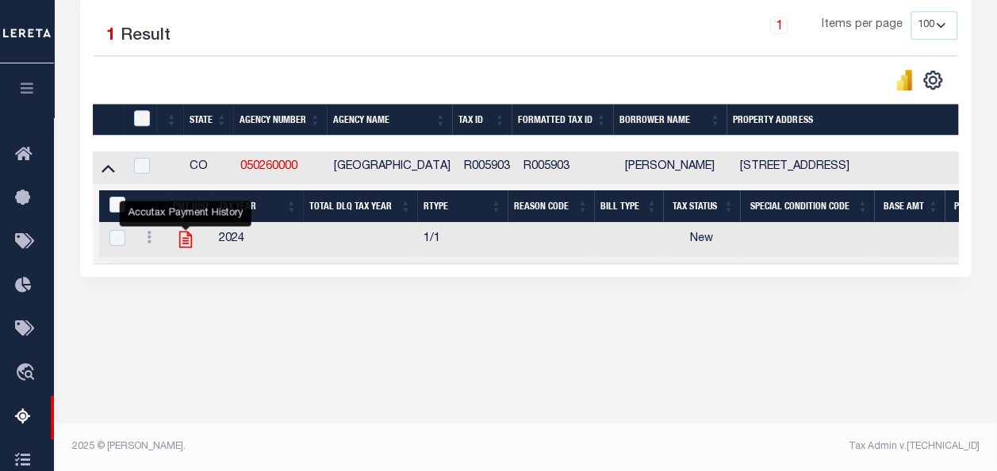
click at [184, 240] on icon "" at bounding box center [185, 239] width 21 height 21
checkbox input "true"
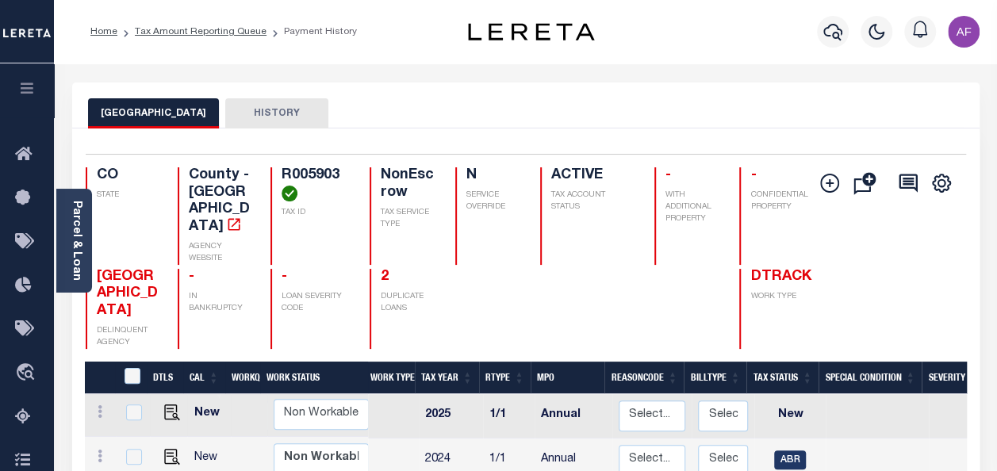
scroll to position [79, 0]
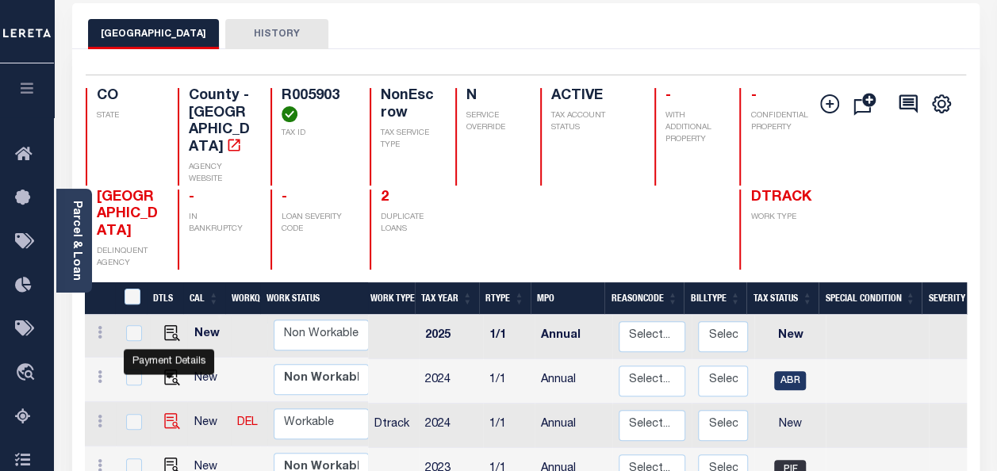
click at [166, 413] on img "" at bounding box center [172, 421] width 16 height 16
checkbox input "true"
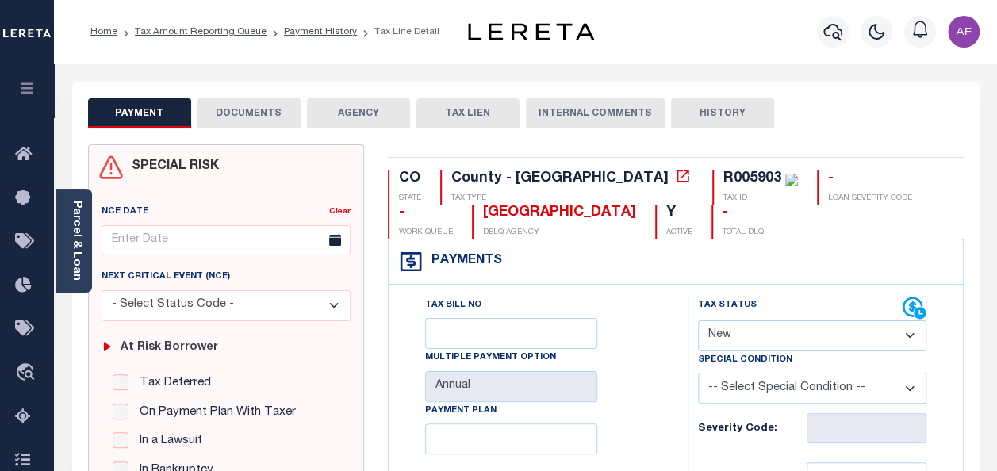
click at [720, 392] on select "-- Select Special Condition -- 3RD PARTY TAX LIEN AGENCY TAX LIEN (A.K.A Inside…" at bounding box center [812, 388] width 228 height 31
click at [643, 271] on div "Payments Warning! Search Status is not "Completed", amounts can not be keyed." at bounding box center [675, 261] width 574 height 45
click at [736, 327] on select "- Select Status Code - Open Due/Unpaid Paid Incomplete No Tax Due Internal Refu…" at bounding box center [812, 335] width 228 height 31
select select "PYD"
click at [698, 320] on select "- Select Status Code - Open Due/Unpaid Paid Incomplete No Tax Due Internal Refu…" at bounding box center [812, 335] width 228 height 31
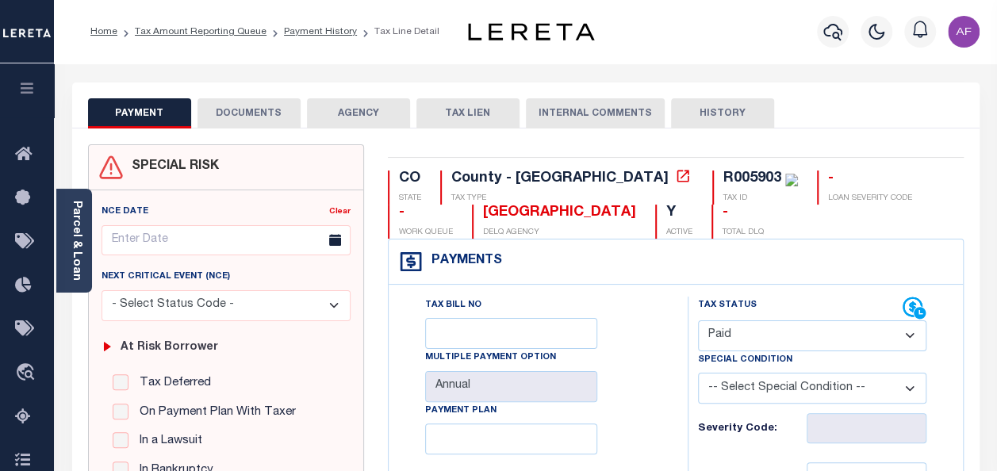
type input "[DATE]"
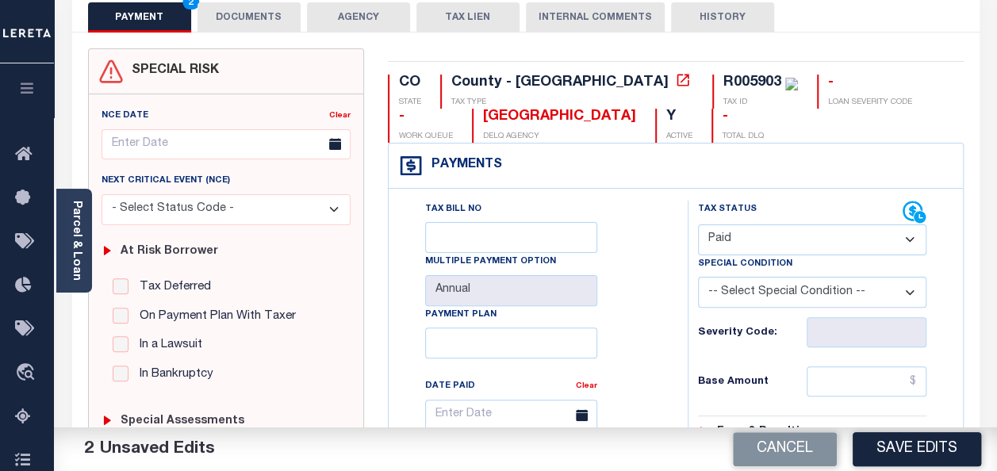
scroll to position [317, 0]
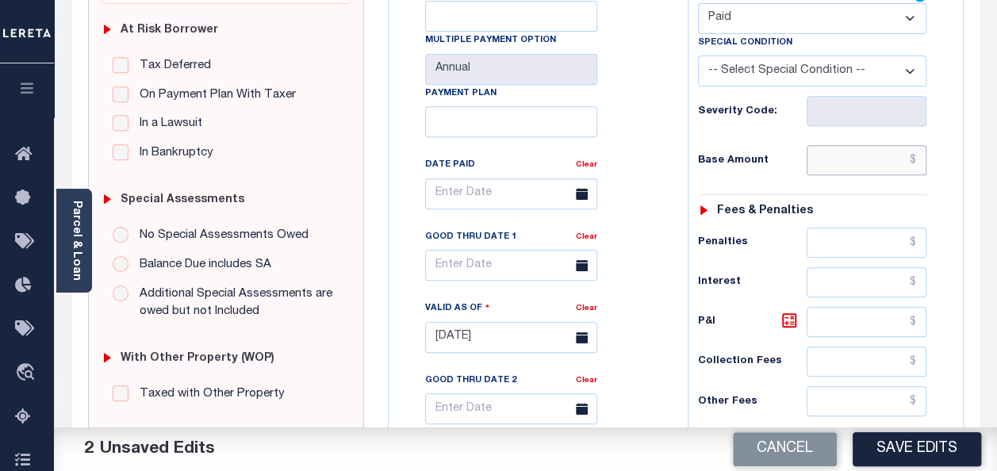
click at [870, 156] on input "text" at bounding box center [866, 160] width 120 height 30
paste input "4,334.51"
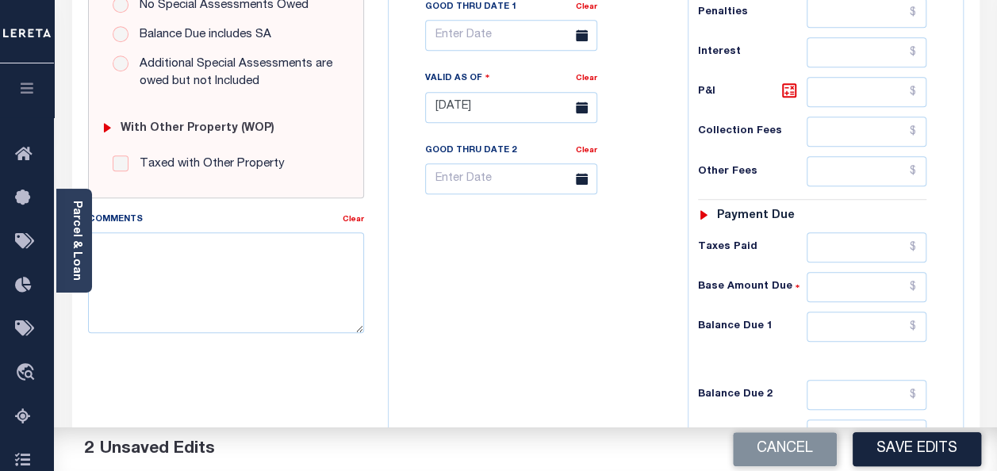
scroll to position [713, 0]
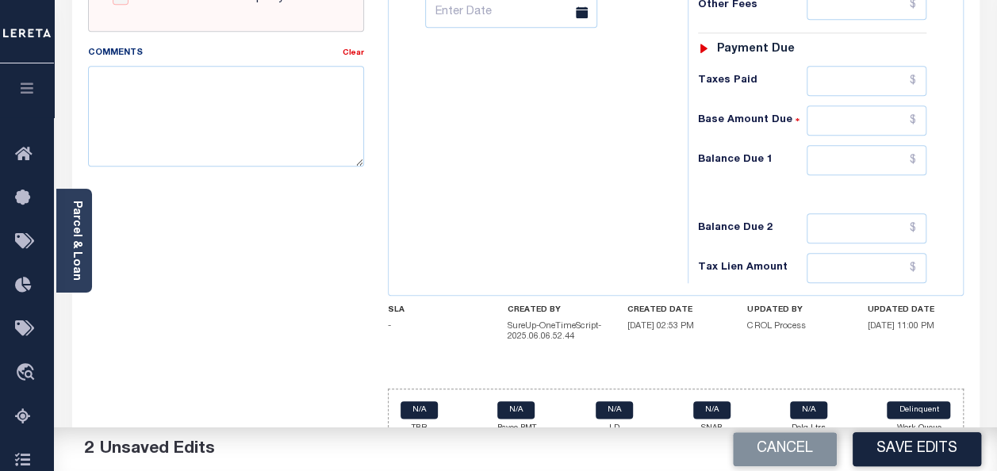
type input "$4,334.51"
click at [850, 75] on input "text" at bounding box center [866, 81] width 120 height 30
paste input "4,334.51"
type input "$4,334.51"
drag, startPoint x: 843, startPoint y: 165, endPoint x: 846, endPoint y: 146, distance: 19.2
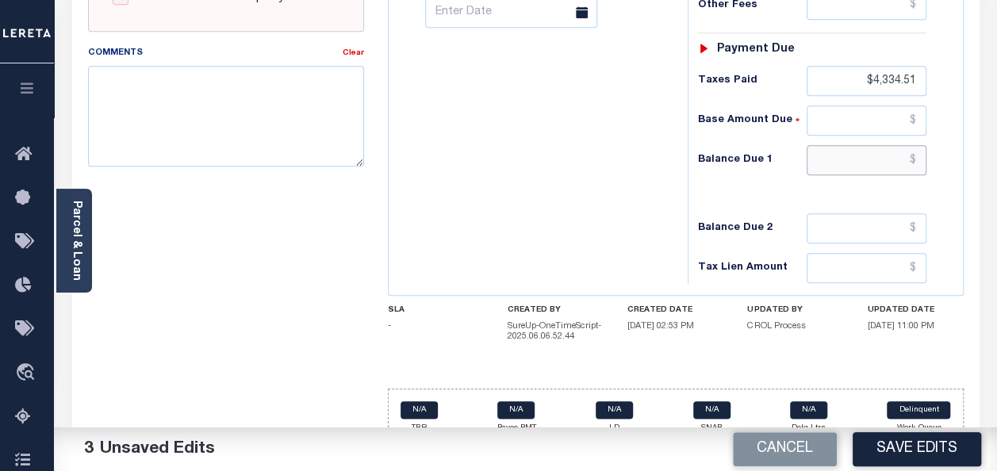
click at [846, 152] on input "text" at bounding box center [866, 160] width 120 height 30
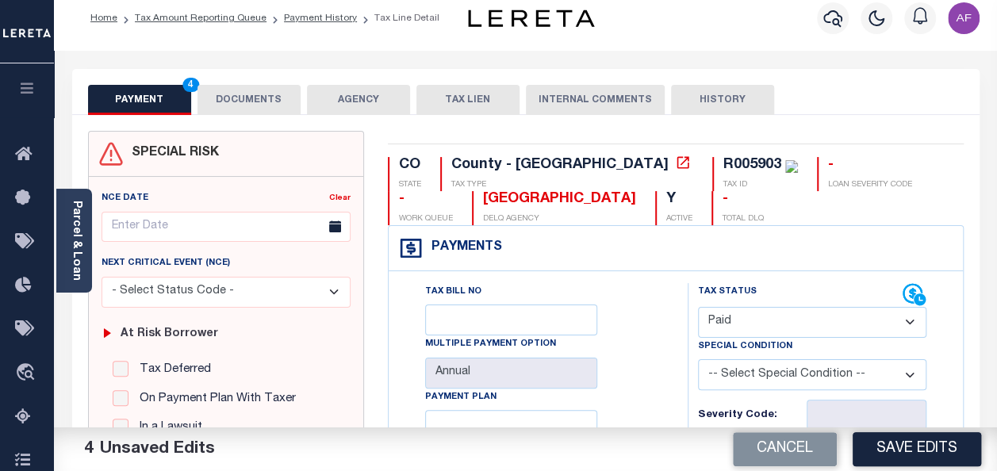
scroll to position [0, 0]
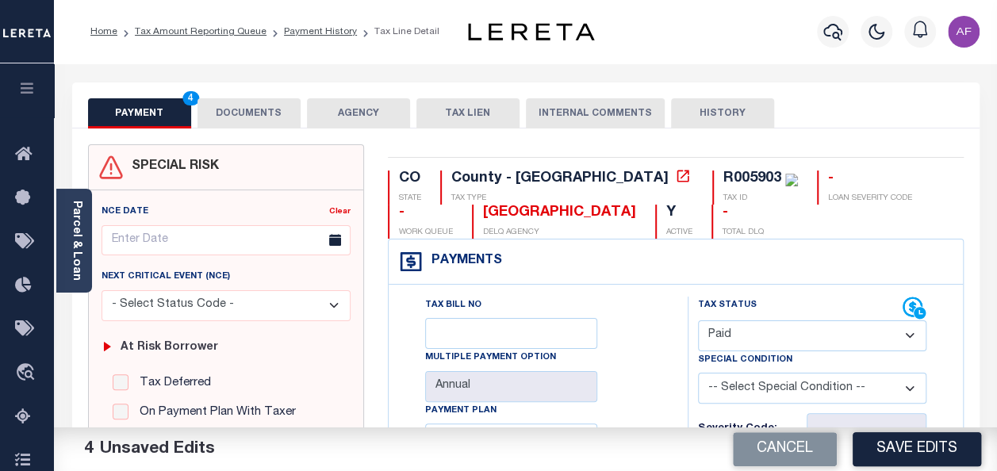
type input "$0.00"
click at [255, 116] on button "DOCUMENTS" at bounding box center [248, 113] width 103 height 30
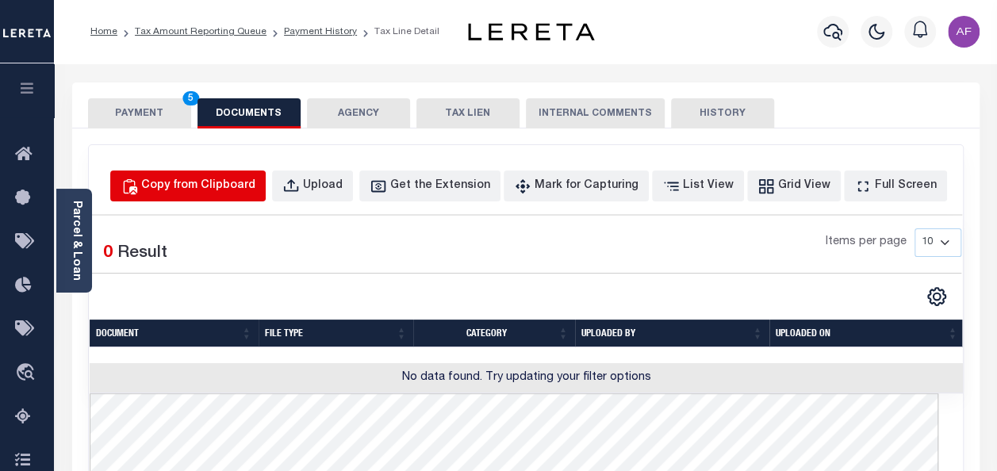
click at [252, 193] on div "Copy from Clipboard" at bounding box center [198, 186] width 114 height 17
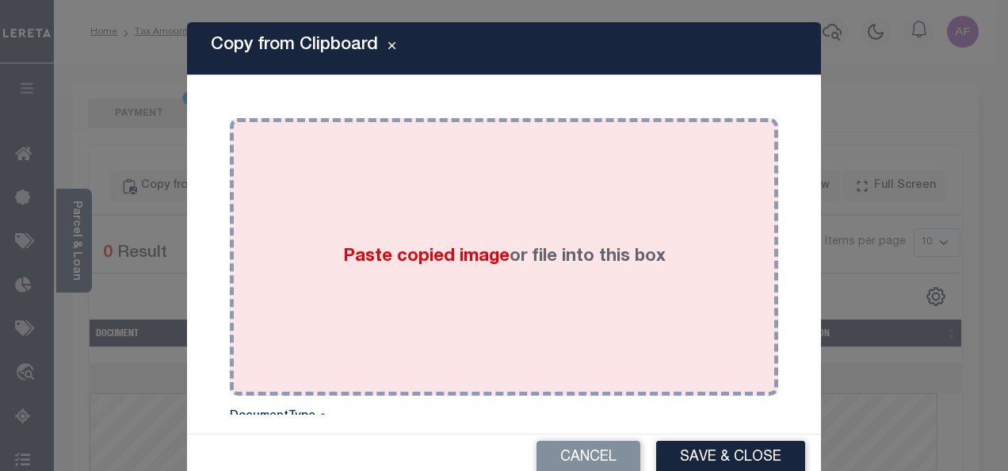
click at [396, 223] on div "Paste copied image or file into this box" at bounding box center [504, 257] width 525 height 254
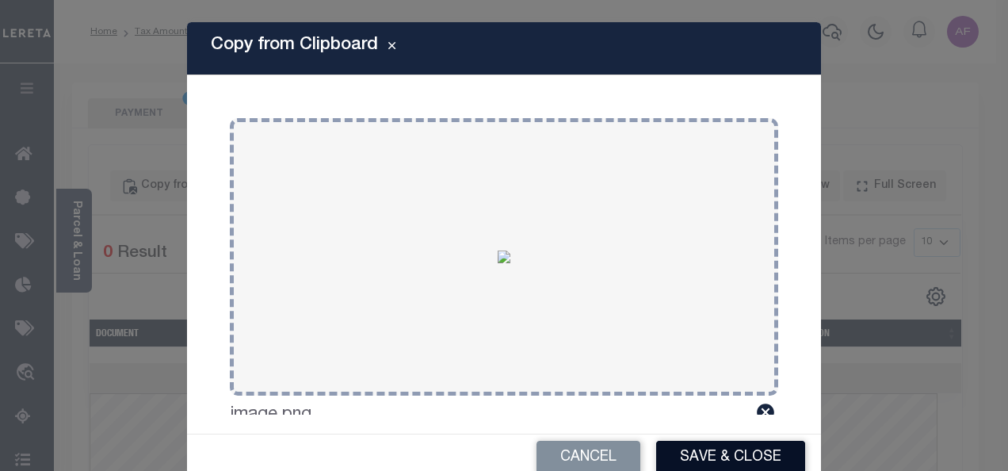
click at [683, 457] on button "Save & Close" at bounding box center [730, 458] width 149 height 34
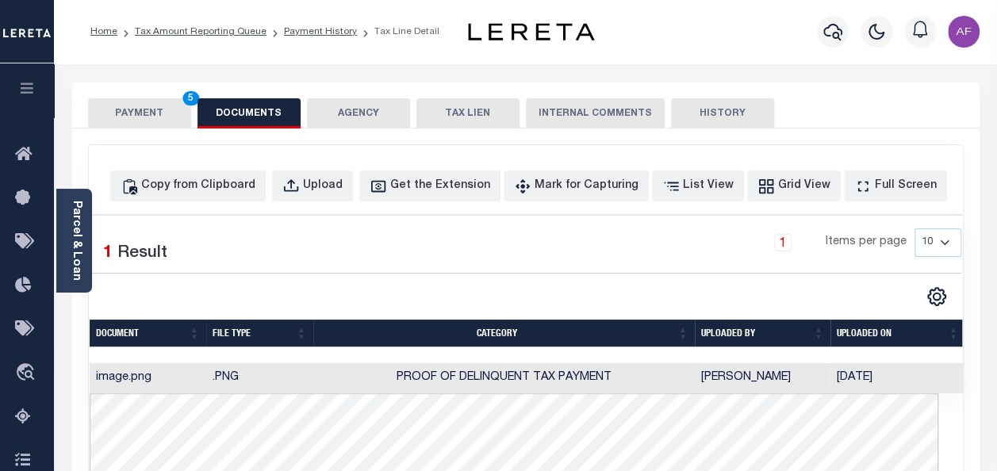
click at [111, 108] on button "PAYMENT 5" at bounding box center [139, 113] width 103 height 30
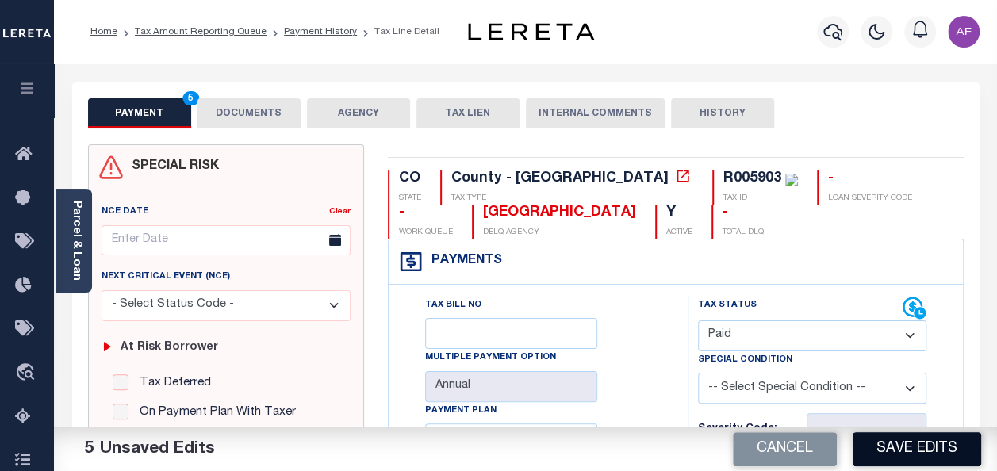
click at [918, 444] on button "Save Edits" at bounding box center [916, 449] width 128 height 34
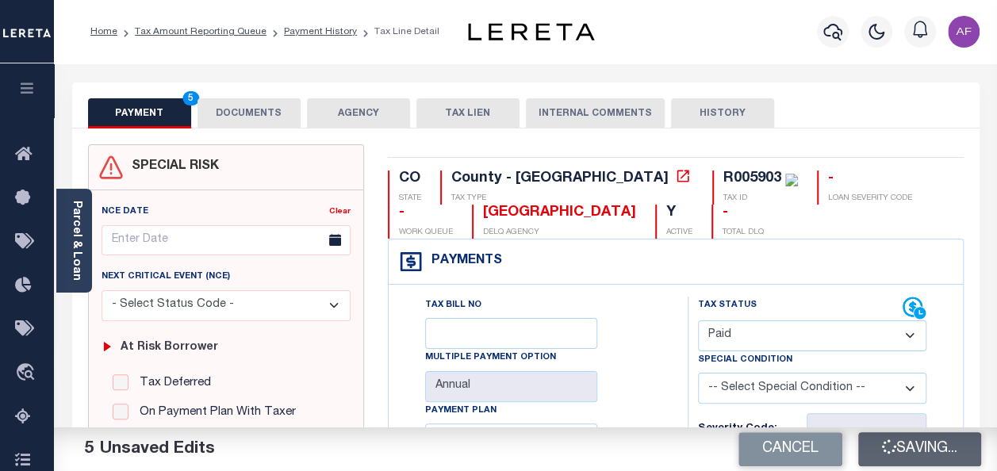
checkbox input "false"
type input "$4,334.51"
type input "$0"
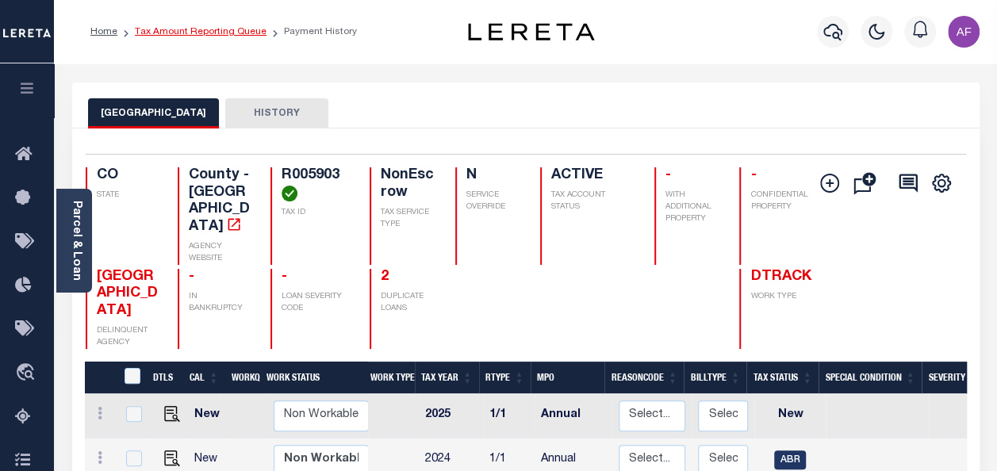
click at [181, 30] on link "Tax Amount Reporting Queue" at bounding box center [201, 32] width 132 height 10
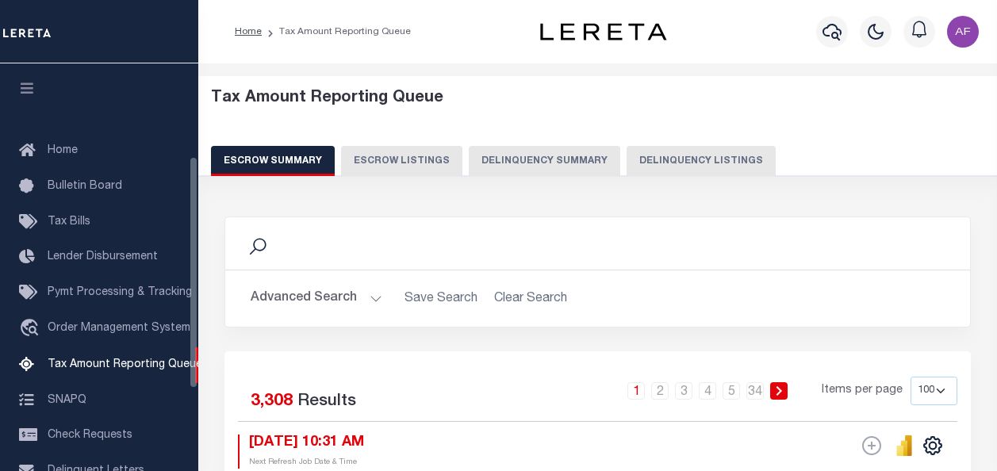
click at [637, 159] on button "Delinquency Listings" at bounding box center [700, 161] width 149 height 30
select select "100"
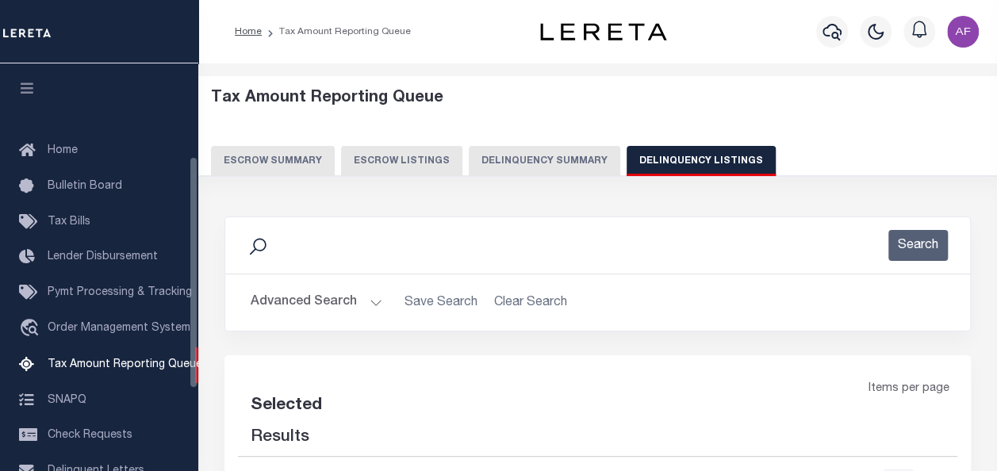
scroll to position [162, 0]
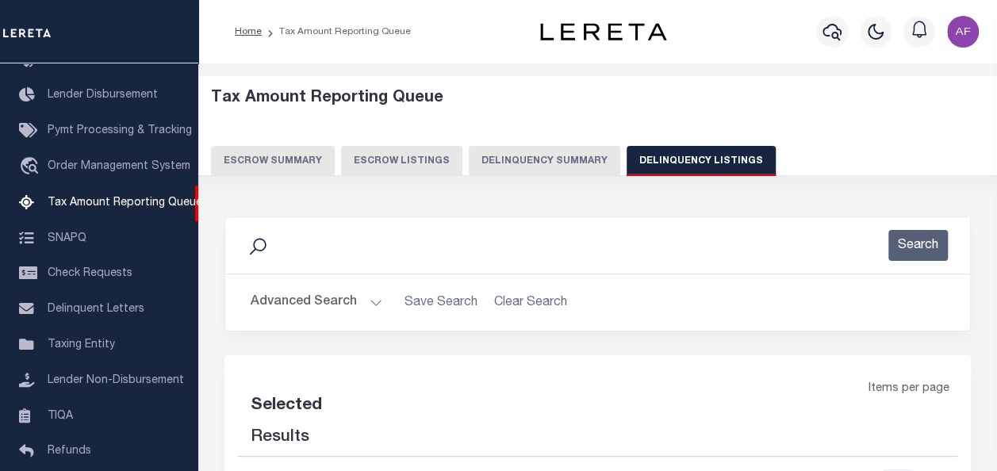
select select "100"
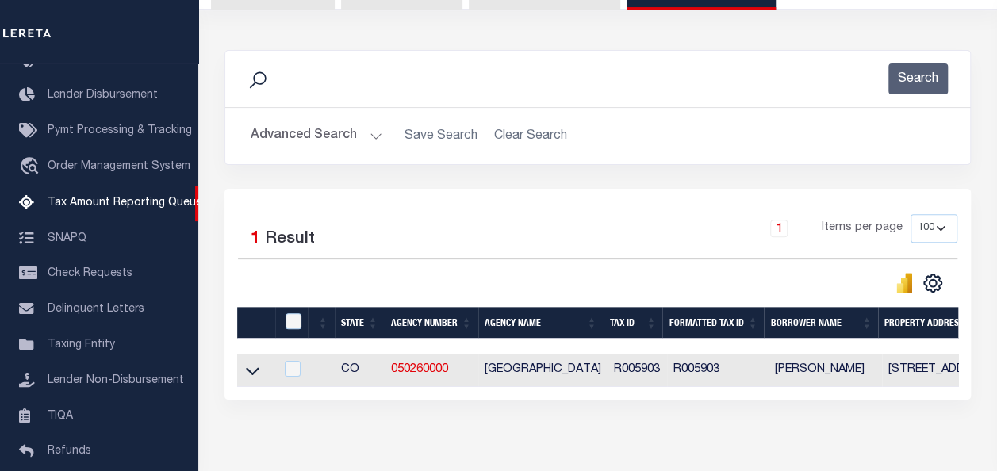
scroll to position [248, 0]
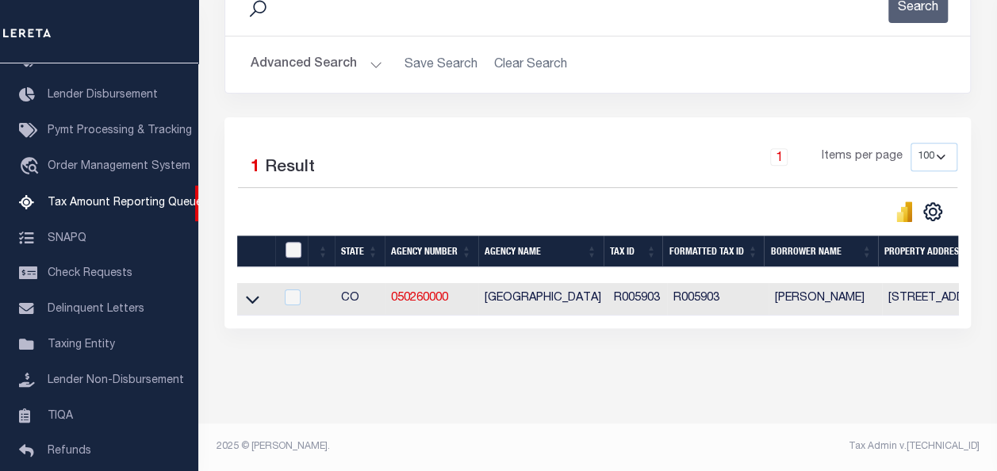
click at [294, 242] on input "checkbox" at bounding box center [293, 250] width 16 height 16
checkbox input "true"
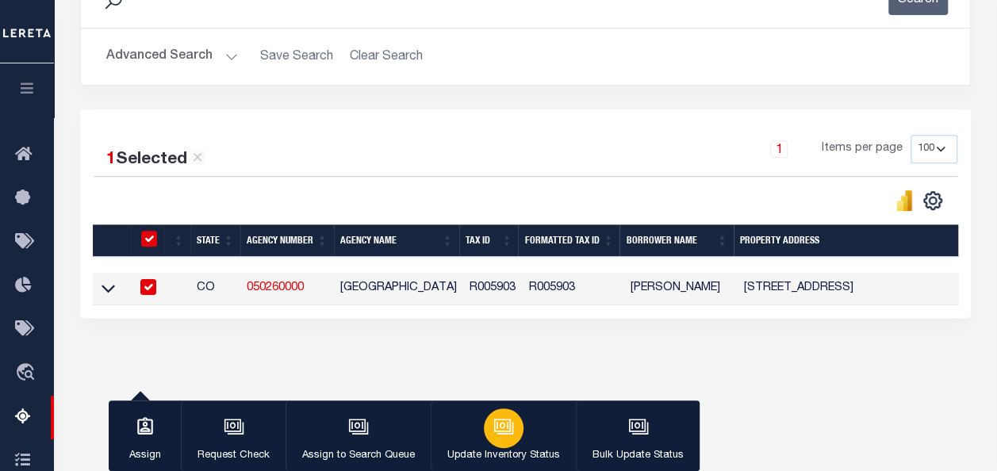
click at [505, 441] on div "button" at bounding box center [504, 428] width 40 height 40
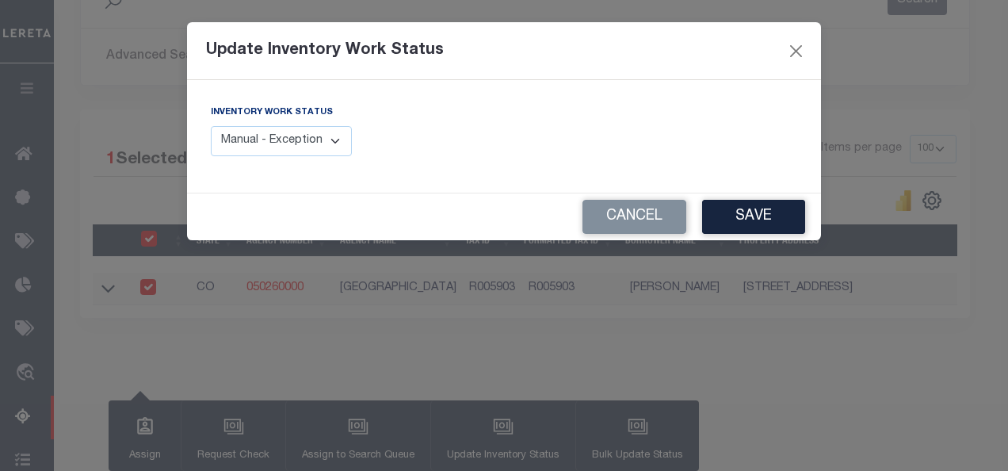
drag, startPoint x: 318, startPoint y: 132, endPoint x: 316, endPoint y: 143, distance: 10.6
click at [318, 135] on select "Manual - Exception Pended - Awaiting Search Late Add Exception Completed" at bounding box center [281, 141] width 141 height 31
select select "4"
click at [211, 126] on select "Manual - Exception Pended - Awaiting Search Late Add Exception Completed" at bounding box center [281, 141] width 141 height 31
click at [749, 216] on button "Save" at bounding box center [753, 217] width 103 height 34
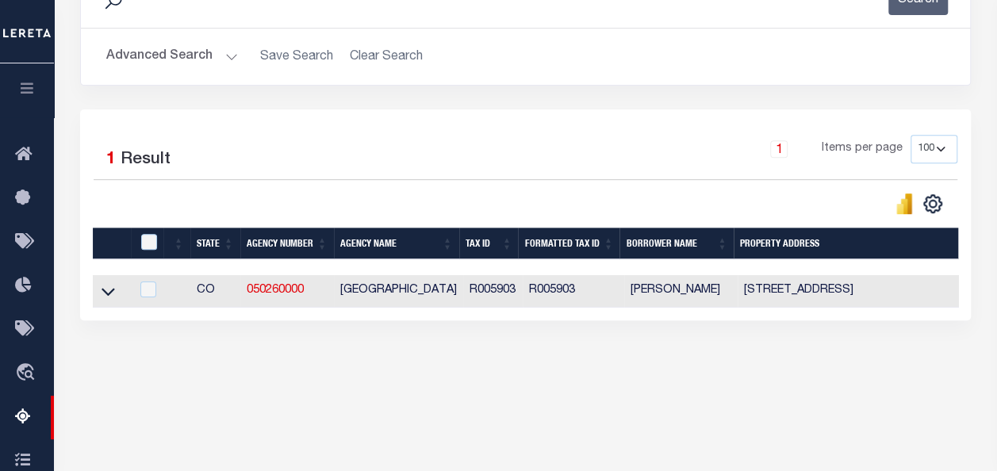
click at [134, 56] on button "Advanced Search" at bounding box center [172, 56] width 132 height 31
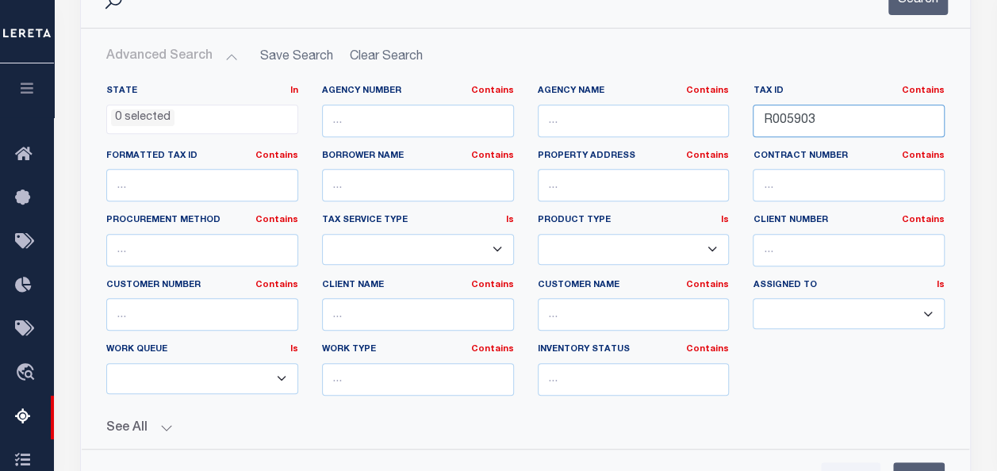
click at [803, 125] on input "R005903" at bounding box center [848, 121] width 192 height 33
paste input "7251"
type input "R007251"
click at [921, 3] on button "Search" at bounding box center [917, -1] width 59 height 31
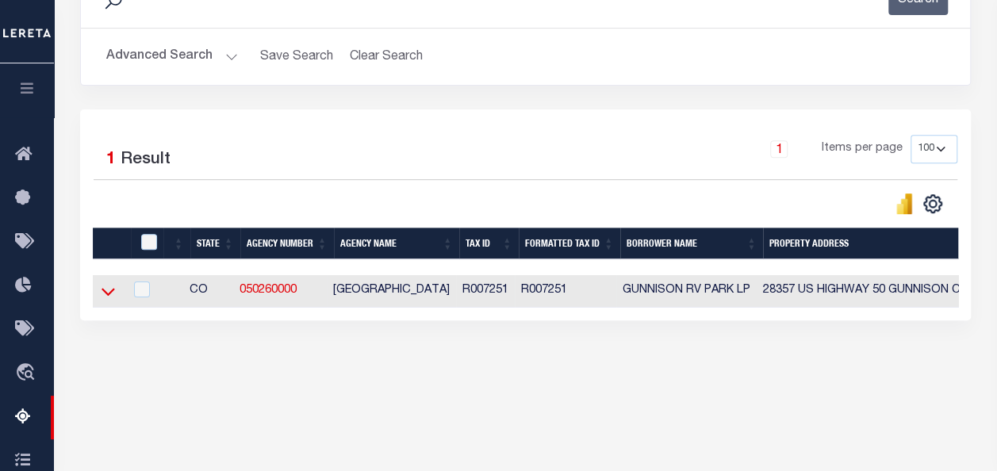
drag, startPoint x: 106, startPoint y: 290, endPoint x: 187, endPoint y: 214, distance: 111.0
click at [106, 290] on icon at bounding box center [107, 291] width 13 height 17
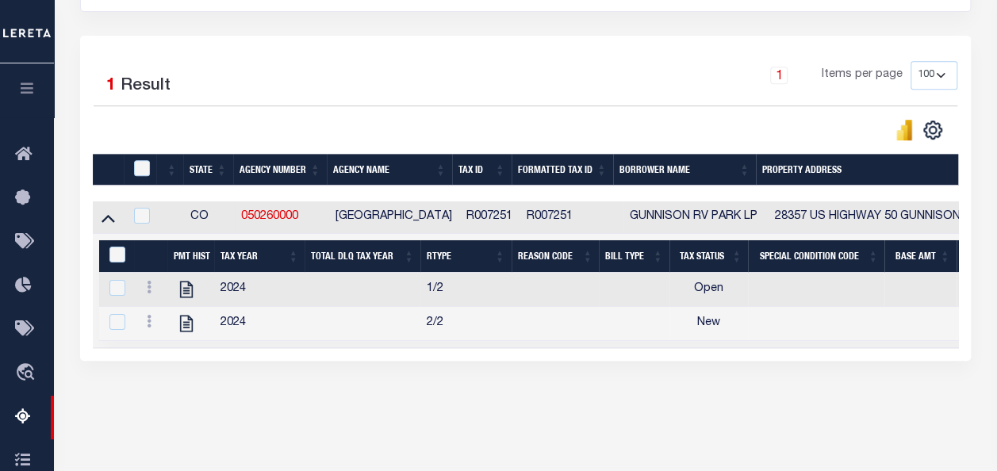
scroll to position [369, 0]
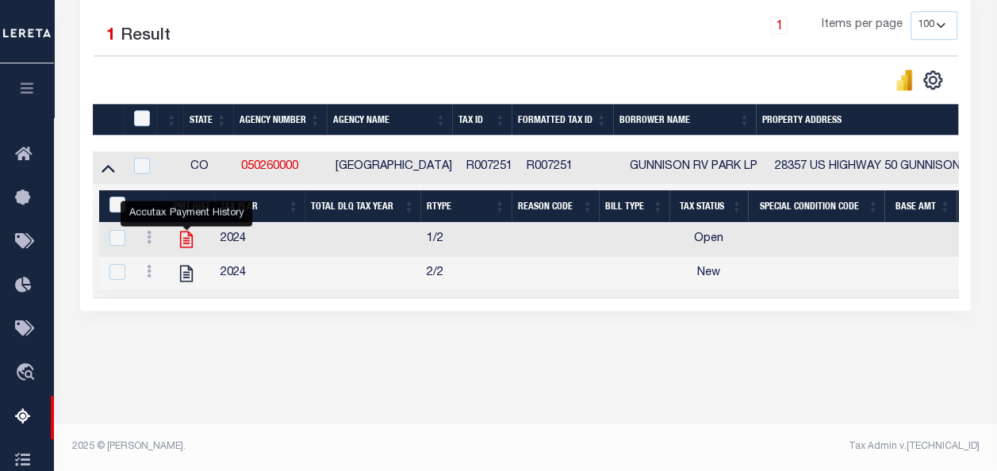
click at [189, 243] on icon "" at bounding box center [186, 239] width 13 height 17
checkbox input "true"
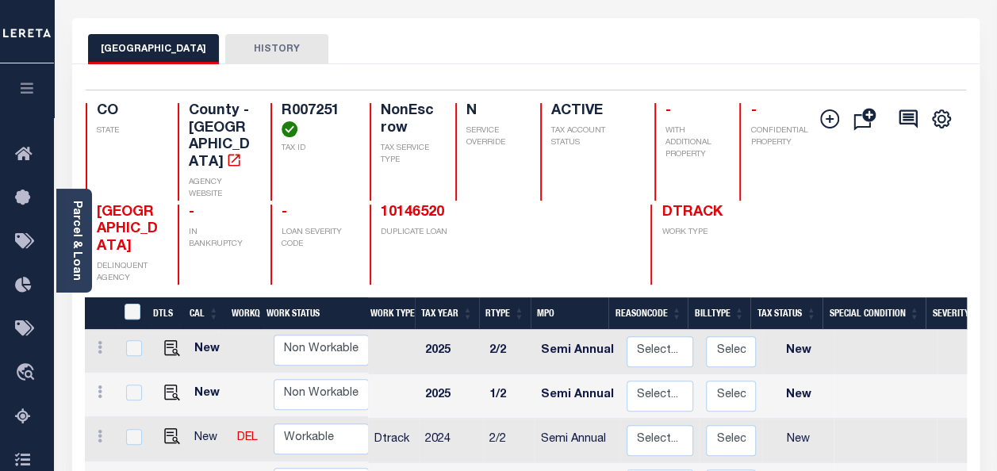
scroll to position [79, 0]
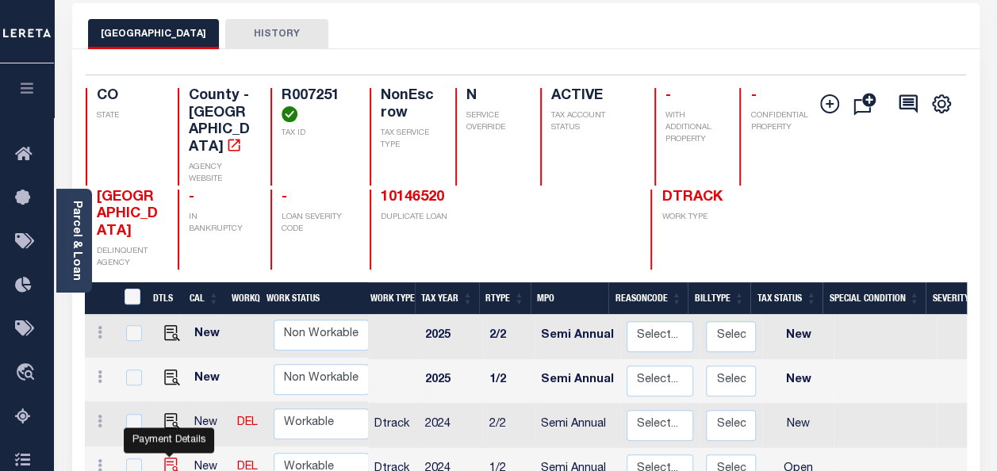
click at [166, 457] on img "" at bounding box center [172, 465] width 16 height 16
checkbox input "true"
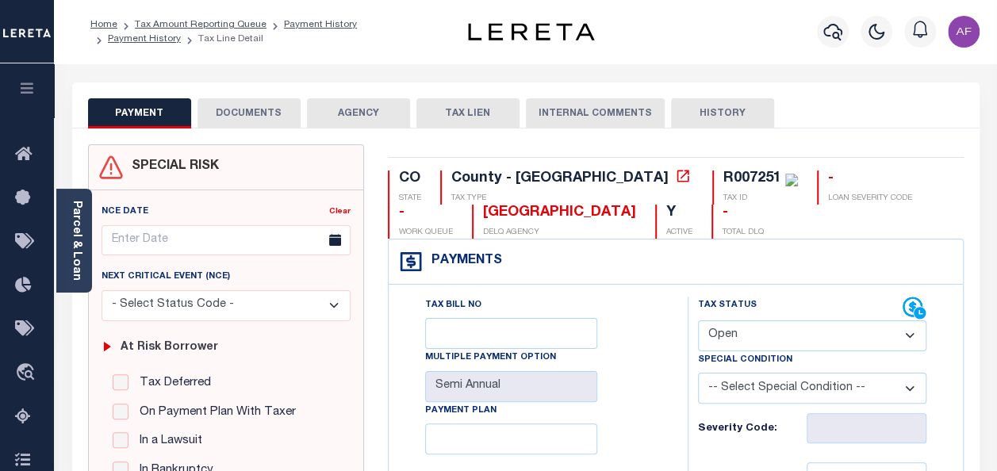
click at [752, 339] on select "- Select Status Code - Open Due/Unpaid Paid Incomplete No Tax Due Internal Refu…" at bounding box center [812, 335] width 228 height 31
select select "PYD"
click at [698, 320] on select "- Select Status Code - Open Due/Unpaid Paid Incomplete No Tax Due Internal Refu…" at bounding box center [812, 335] width 228 height 31
type input "[DATE]"
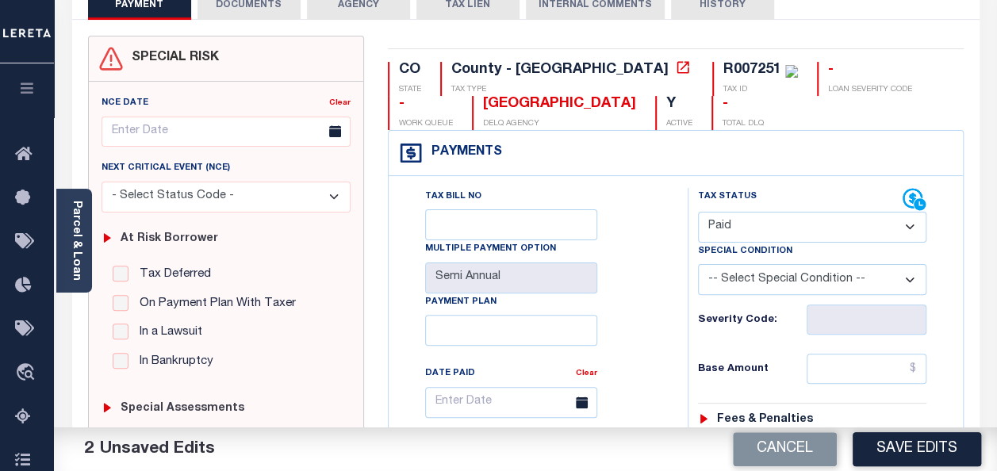
scroll to position [317, 0]
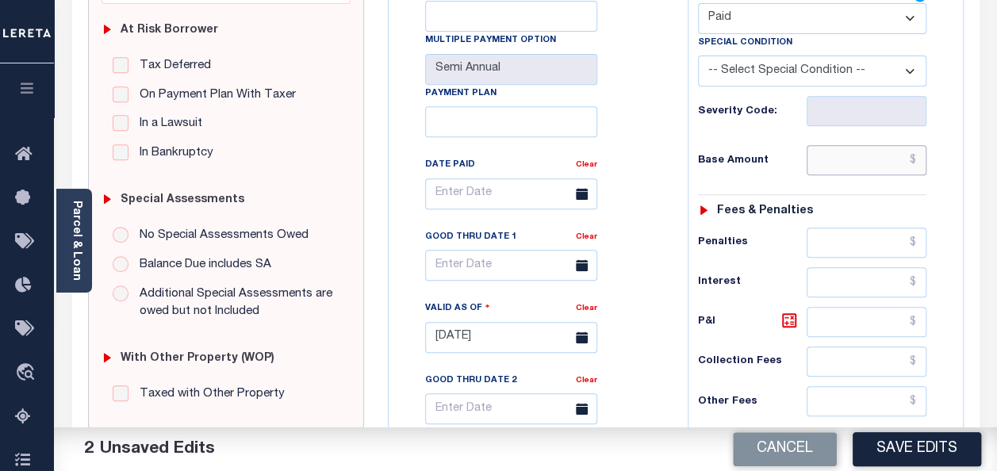
click at [843, 157] on input "text" at bounding box center [866, 160] width 120 height 30
paste input "6,051.63"
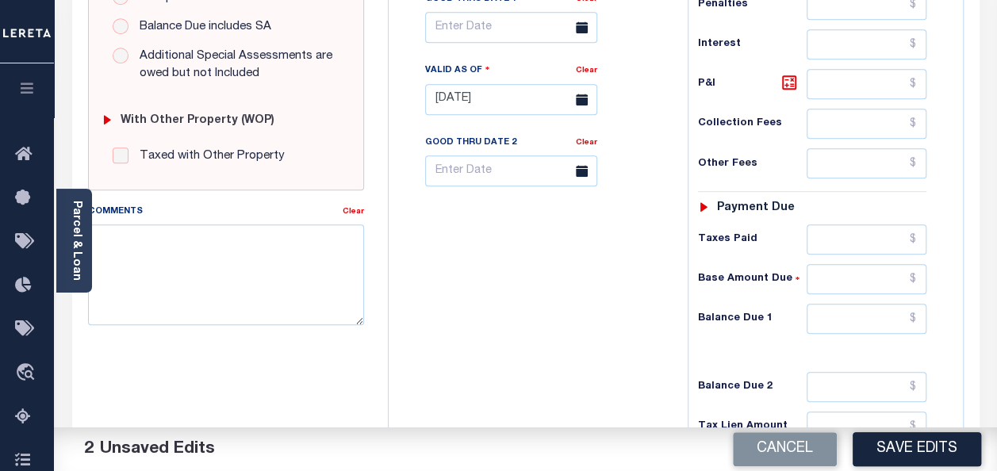
type input "$6,051.63"
click at [850, 231] on input "text" at bounding box center [866, 239] width 120 height 30
paste input "6,051.63"
type input "$6,051.63"
click at [883, 304] on input "text" at bounding box center [866, 319] width 120 height 30
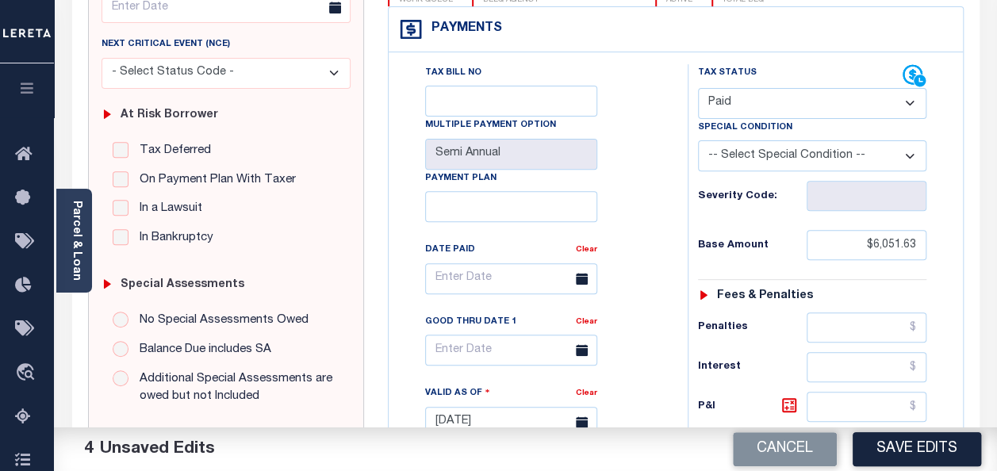
scroll to position [0, 0]
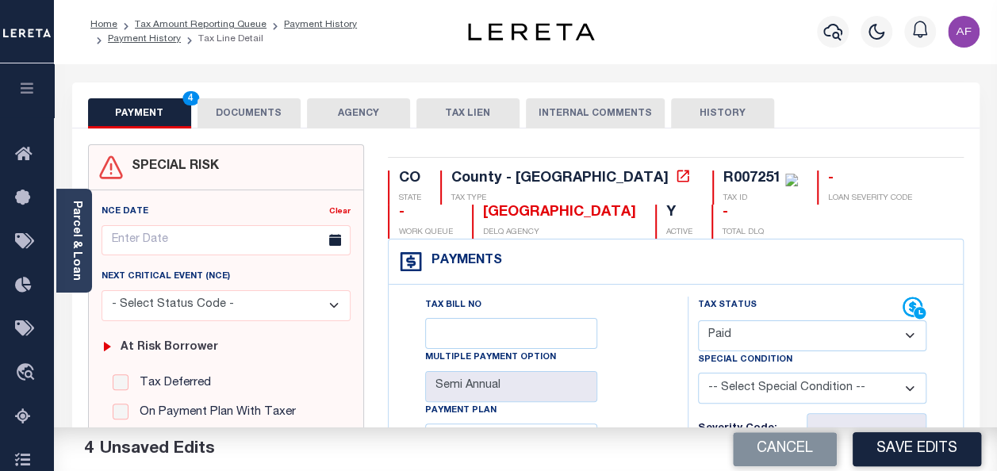
type input "$0.00"
click at [249, 105] on button "DOCUMENTS" at bounding box center [248, 113] width 103 height 30
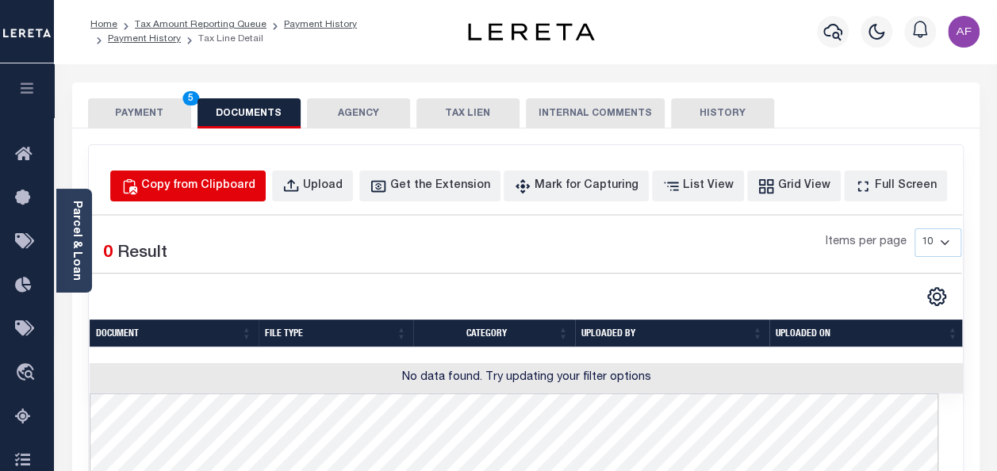
click at [224, 191] on div "Copy from Clipboard" at bounding box center [198, 186] width 114 height 17
select select "POP"
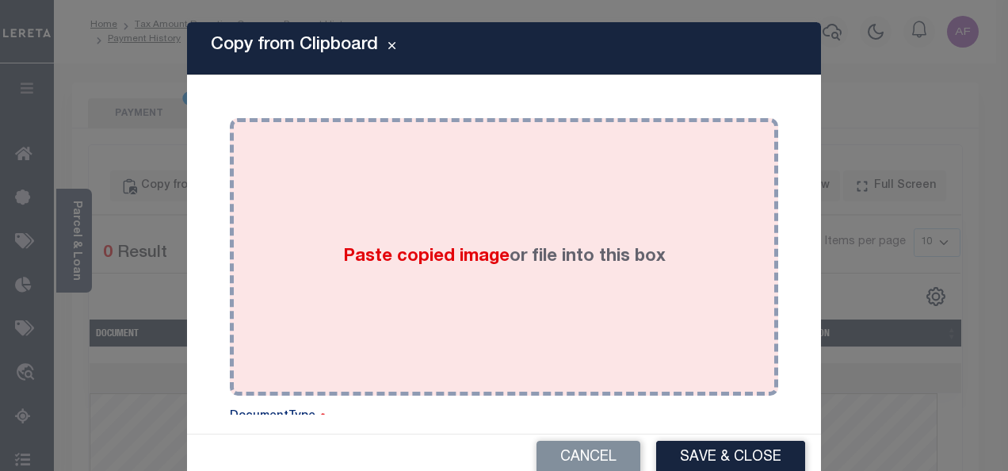
click at [429, 229] on div "Paste copied image or file into this box" at bounding box center [504, 257] width 525 height 254
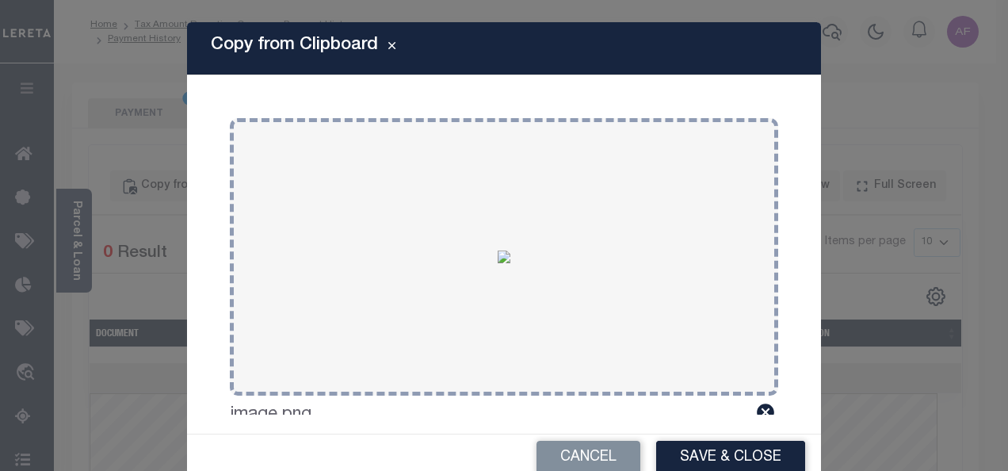
click at [124, 109] on div "Copy from Clipboard Paste copied image or file into this box Select file or dra…" at bounding box center [504, 235] width 1008 height 471
click at [698, 455] on button "Save & Close" at bounding box center [730, 458] width 149 height 34
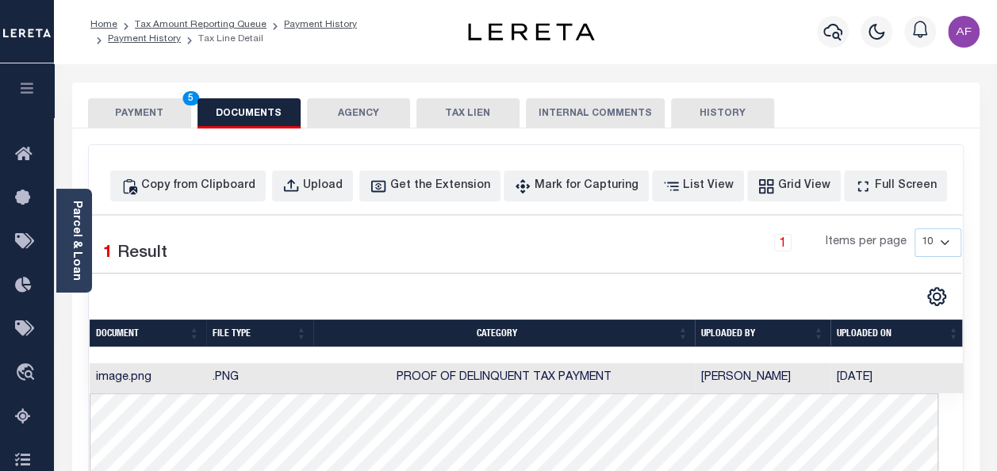
click at [113, 113] on button "PAYMENT 5" at bounding box center [139, 113] width 103 height 30
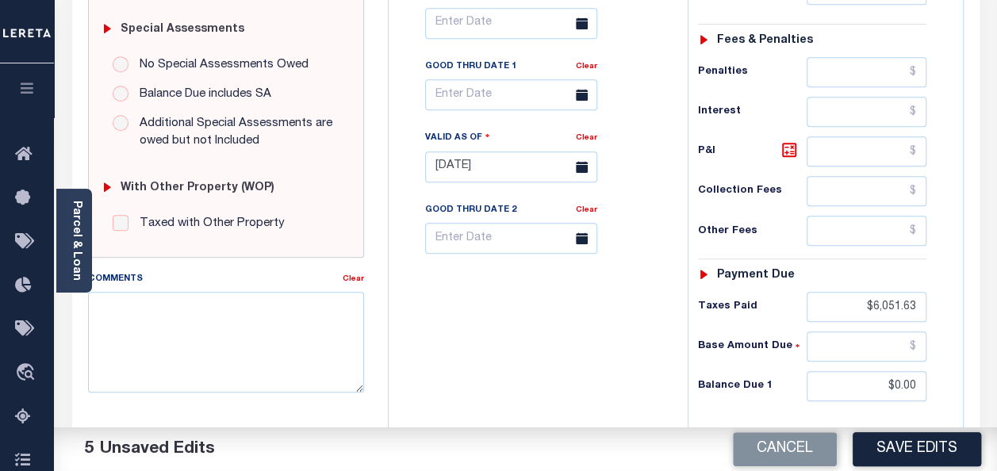
scroll to position [634, 0]
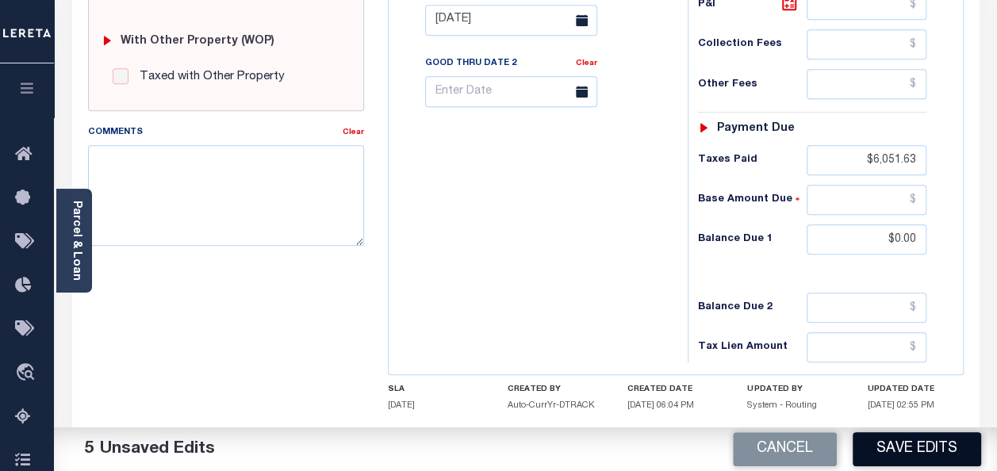
click at [889, 446] on button "Save Edits" at bounding box center [916, 449] width 128 height 34
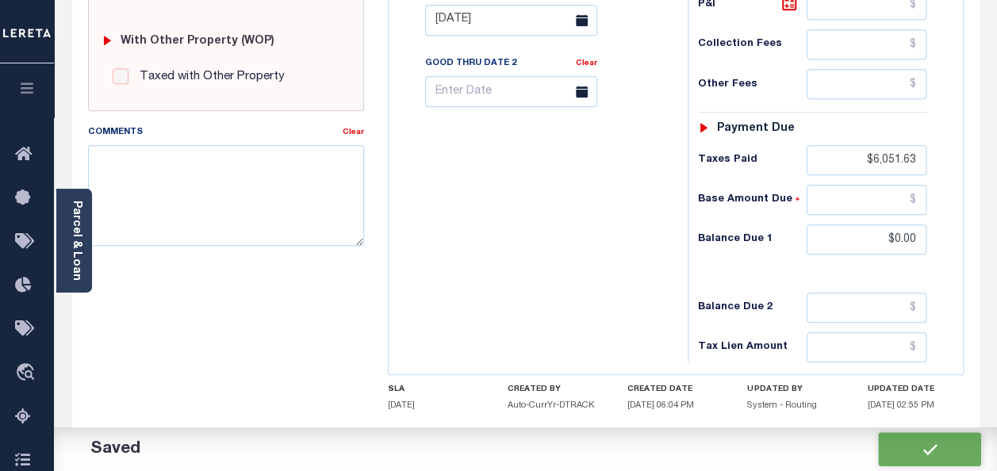
checkbox input "false"
type input "$6,051.63"
type input "$0"
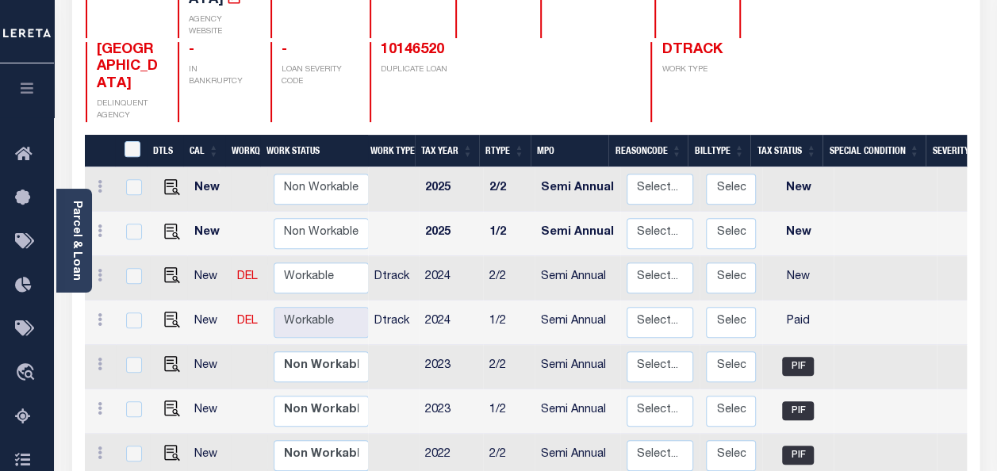
scroll to position [317, 0]
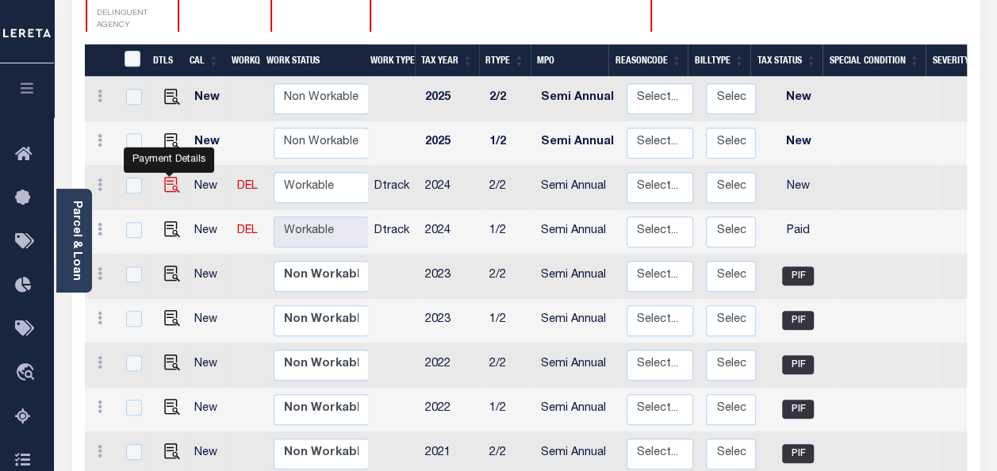
click at [171, 177] on img "" at bounding box center [172, 185] width 16 height 16
checkbox input "true"
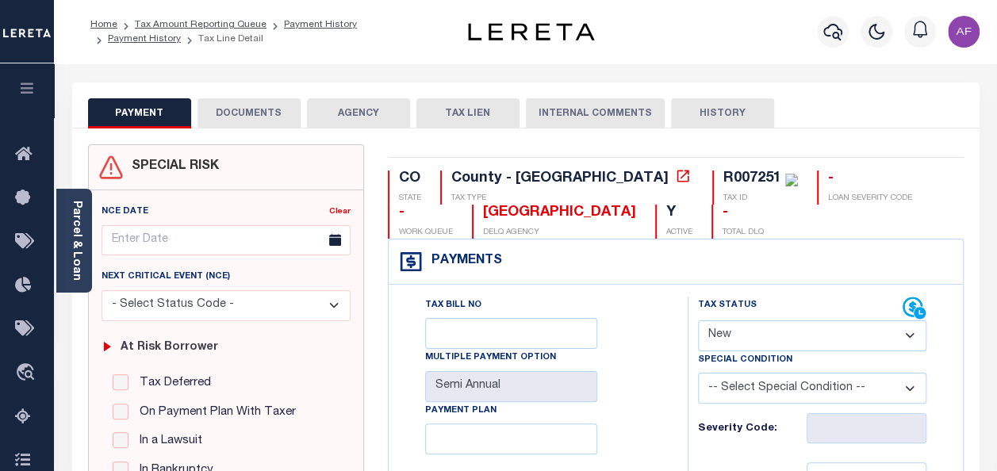
click at [730, 332] on select "- Select Status Code - Open Due/Unpaid Paid Incomplete No Tax Due Internal Refu…" at bounding box center [812, 335] width 228 height 31
select select "PYD"
click at [698, 320] on select "- Select Status Code - Open Due/Unpaid Paid Incomplete No Tax Due Internal Refu…" at bounding box center [812, 335] width 228 height 31
type input "[DATE]"
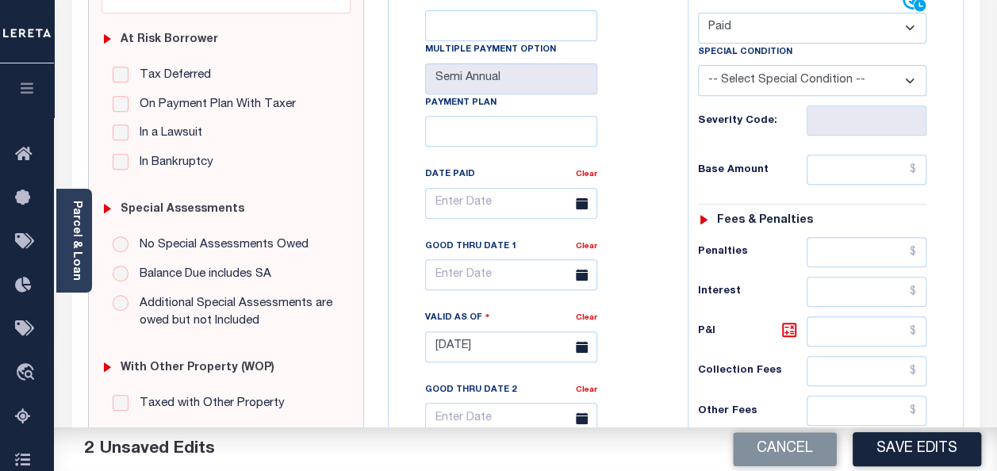
scroll to position [317, 0]
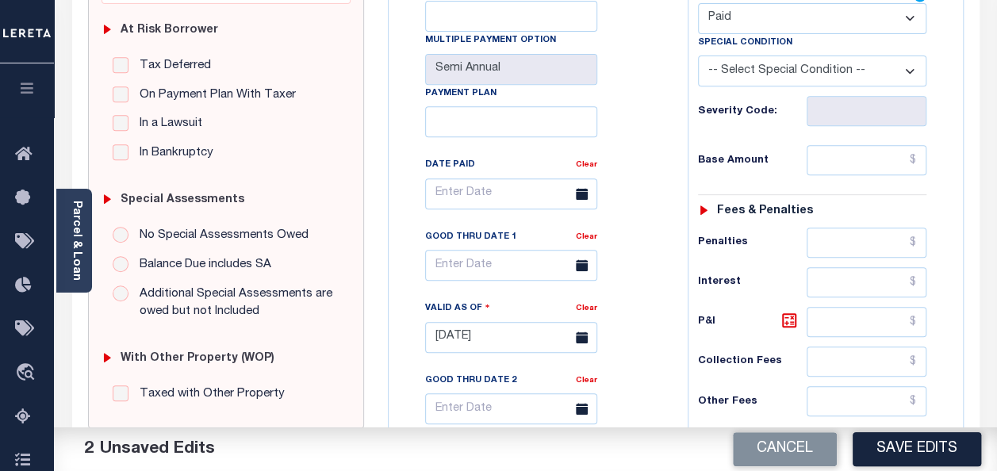
click at [644, 128] on div "Tax Bill No Multiple Payment Option Semi Annual Payment Plan Clear Clear Valid …" at bounding box center [533, 201] width 259 height 445
click at [832, 157] on input "text" at bounding box center [866, 160] width 120 height 30
paste input "6,051.63"
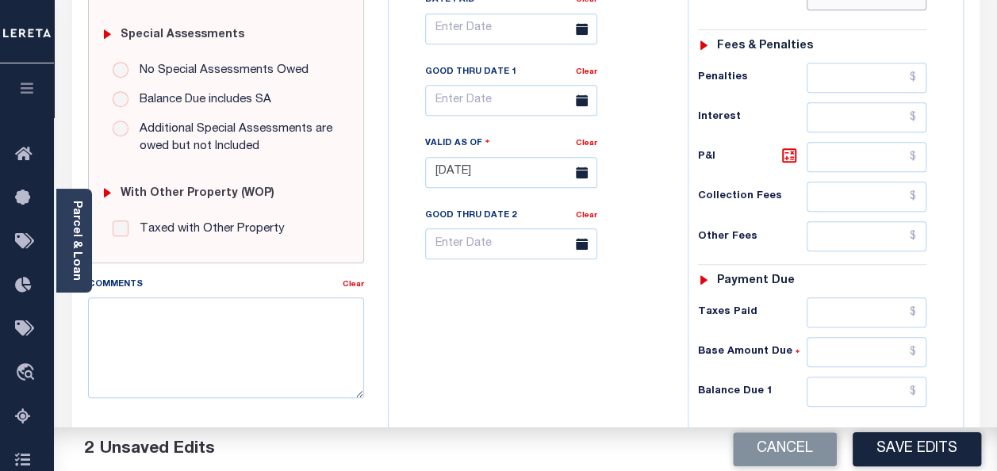
scroll to position [634, 0]
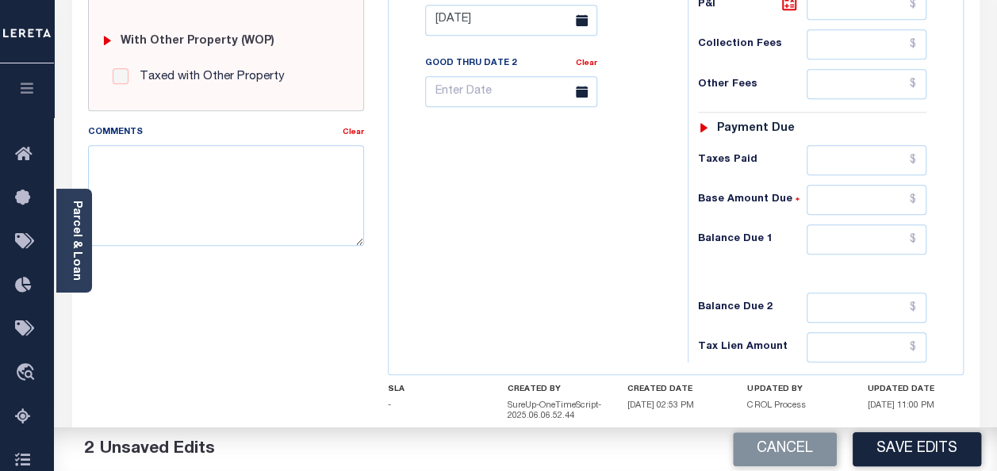
type input "$6,051.63"
click at [839, 152] on input "text" at bounding box center [866, 160] width 120 height 30
paste input "6,051.63"
type input "$6,051.63"
click at [843, 228] on input "text" at bounding box center [866, 239] width 120 height 30
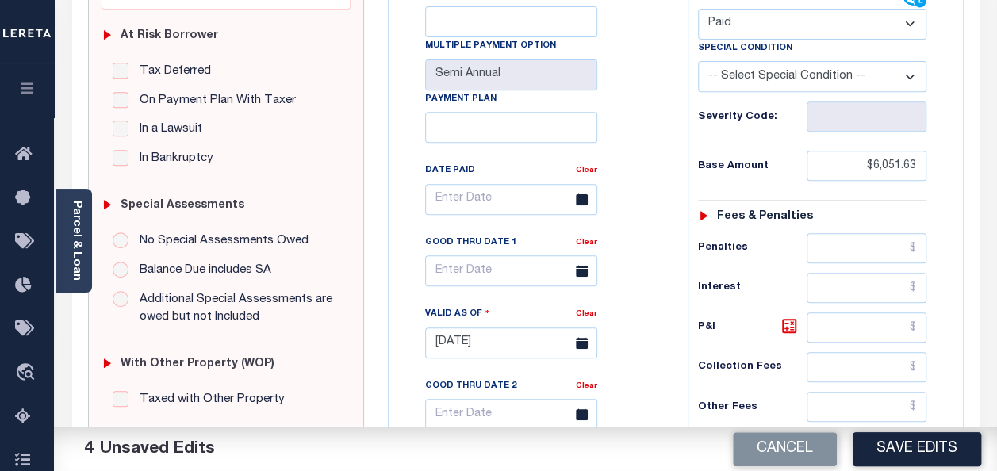
scroll to position [0, 0]
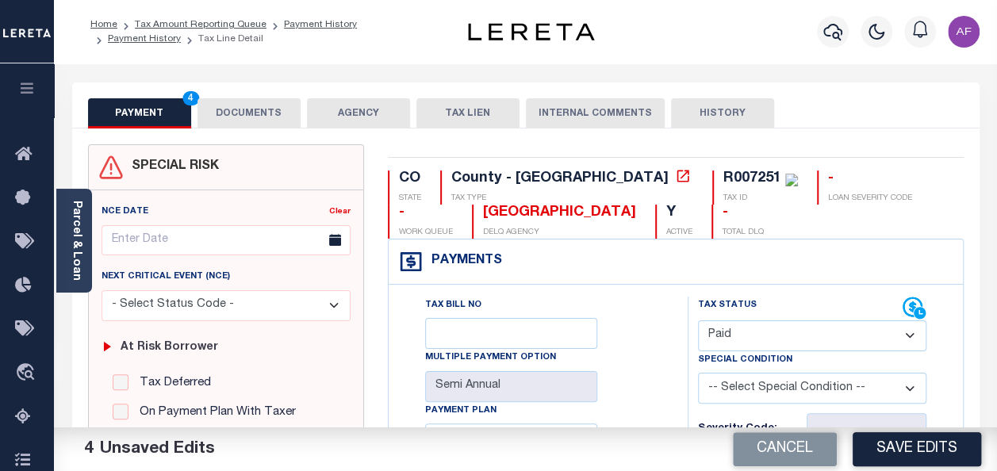
type input "$0.00"
click at [211, 108] on button "DOCUMENTS" at bounding box center [248, 113] width 103 height 30
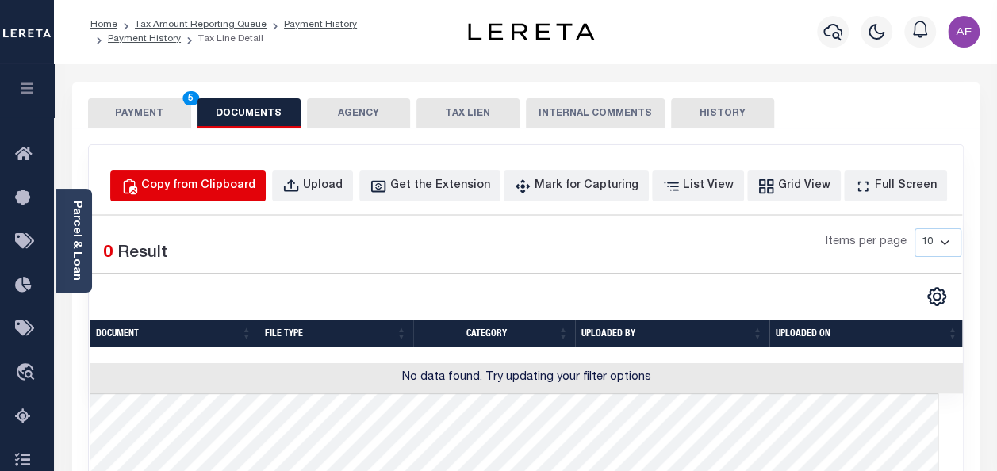
click at [245, 189] on div "Copy from Clipboard" at bounding box center [198, 186] width 114 height 17
select select "POP"
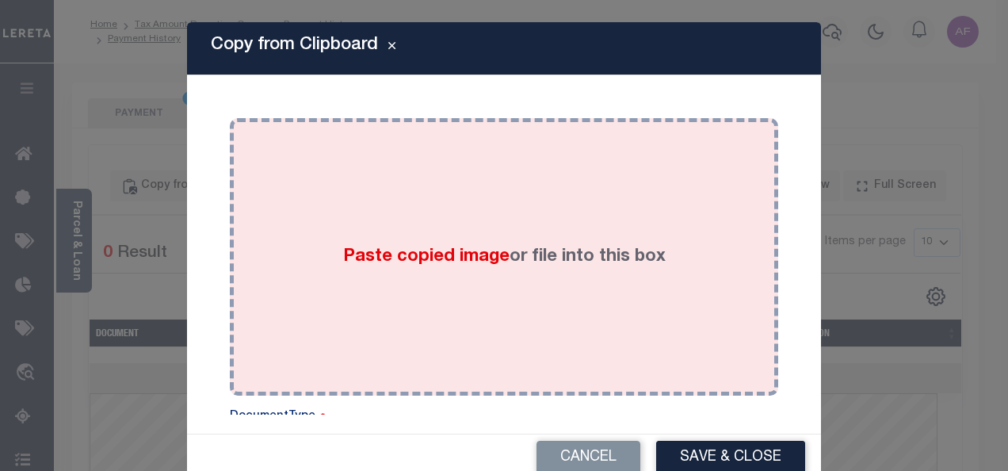
click at [404, 266] on span "Paste copied image" at bounding box center [426, 256] width 166 height 17
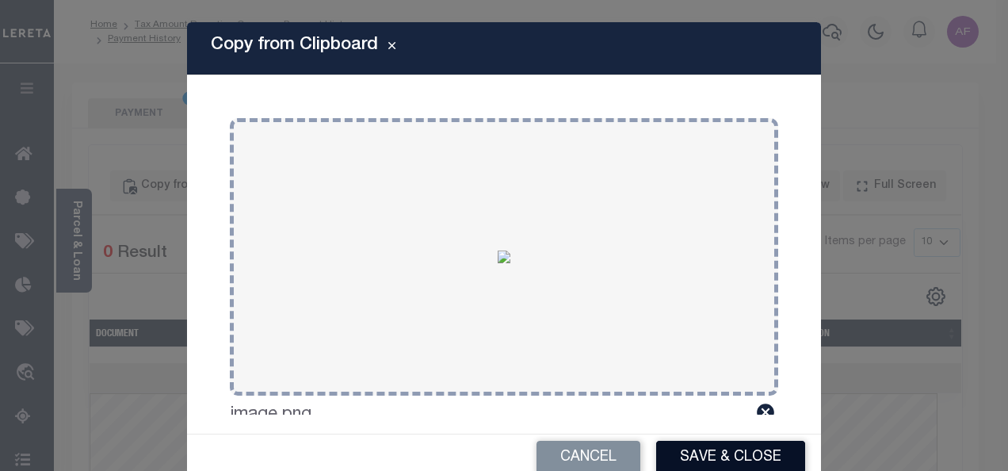
click at [672, 455] on button "Save & Close" at bounding box center [730, 458] width 149 height 34
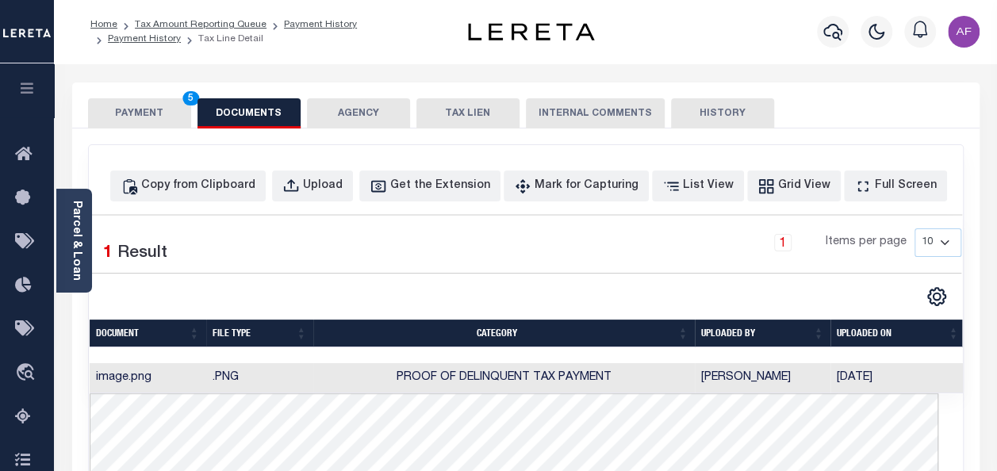
click at [147, 114] on button "PAYMENT 5" at bounding box center [139, 113] width 103 height 30
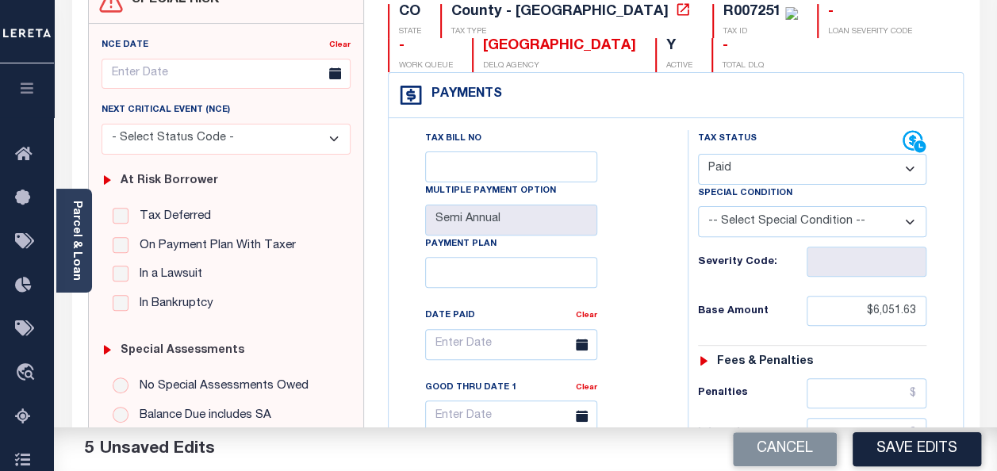
scroll to position [238, 0]
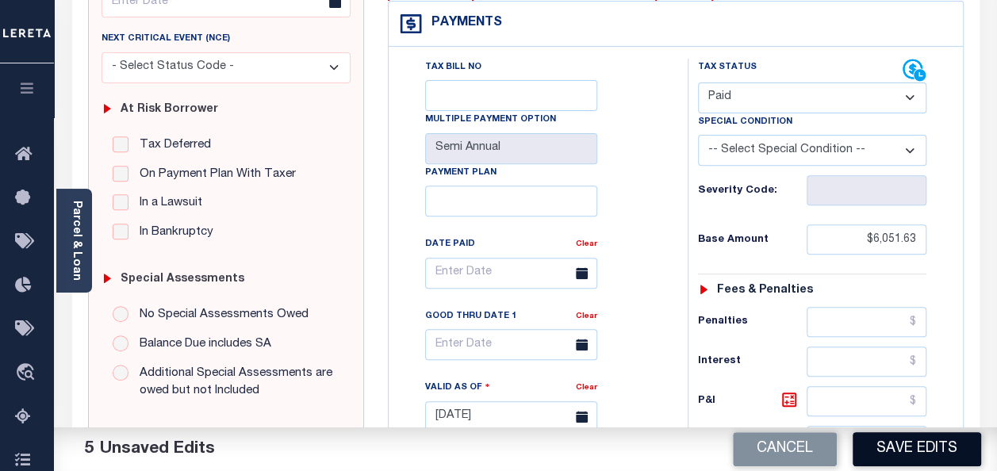
click at [934, 446] on button "Save Edits" at bounding box center [916, 449] width 128 height 34
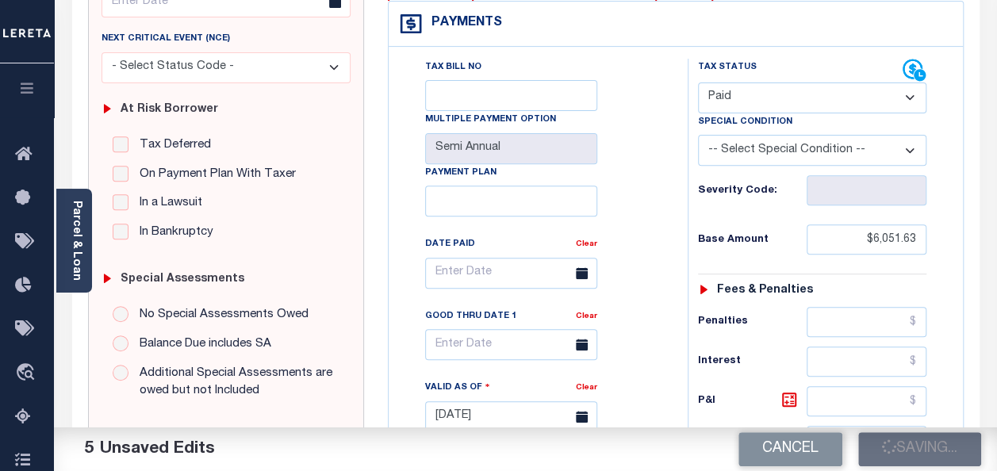
checkbox input "false"
type input "$6,051.63"
type input "$0"
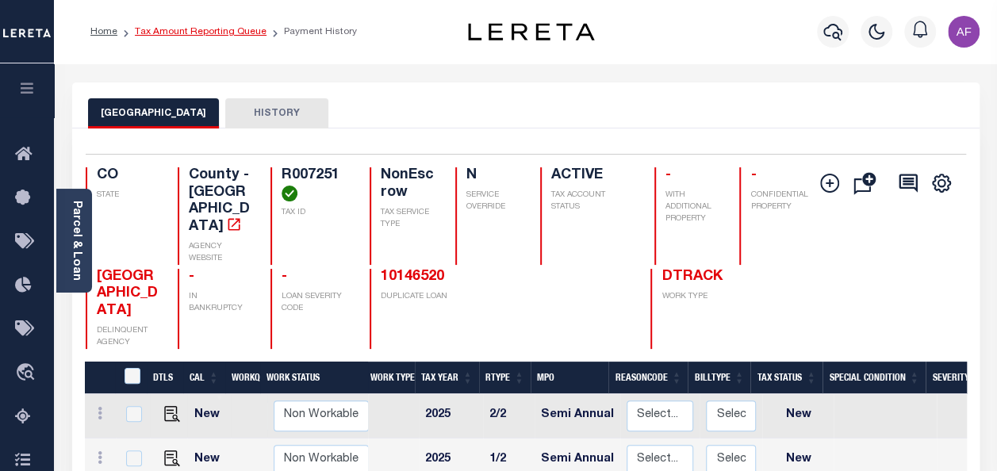
click at [200, 32] on link "Tax Amount Reporting Queue" at bounding box center [201, 32] width 132 height 10
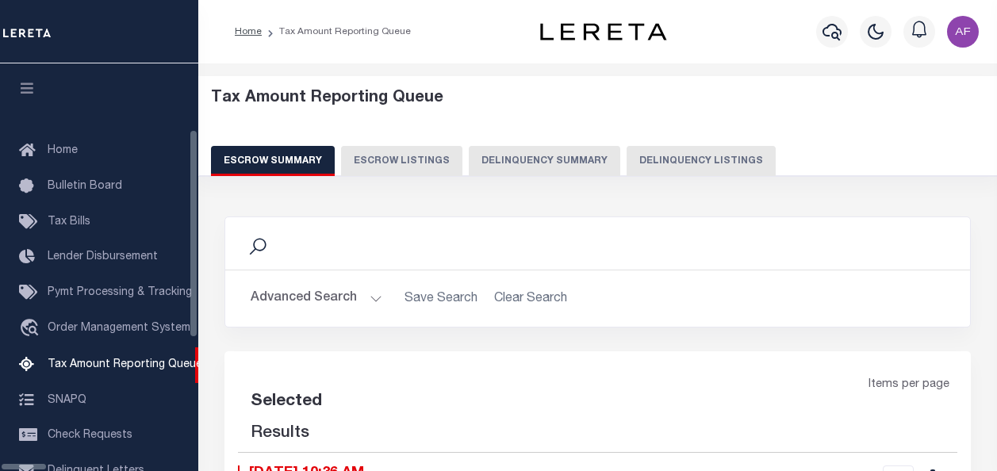
click at [653, 151] on button "Delinquency Listings" at bounding box center [700, 161] width 149 height 30
select select "100"
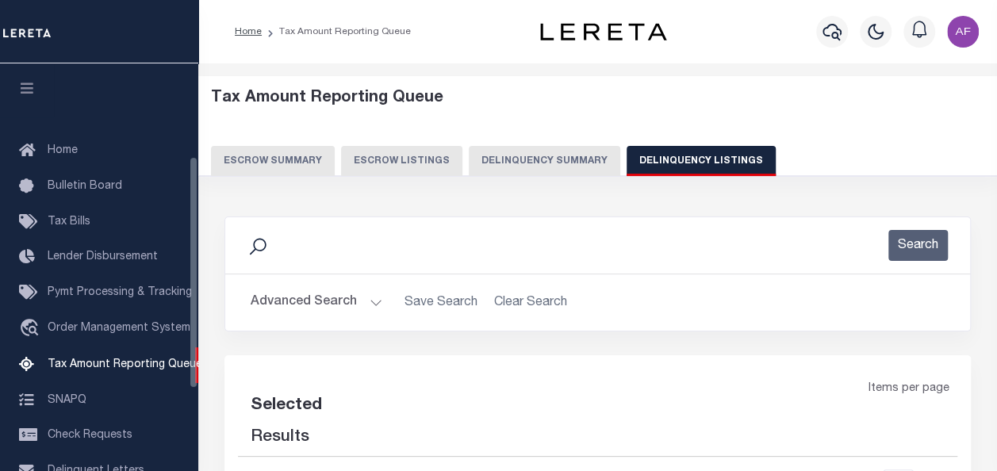
scroll to position [162, 0]
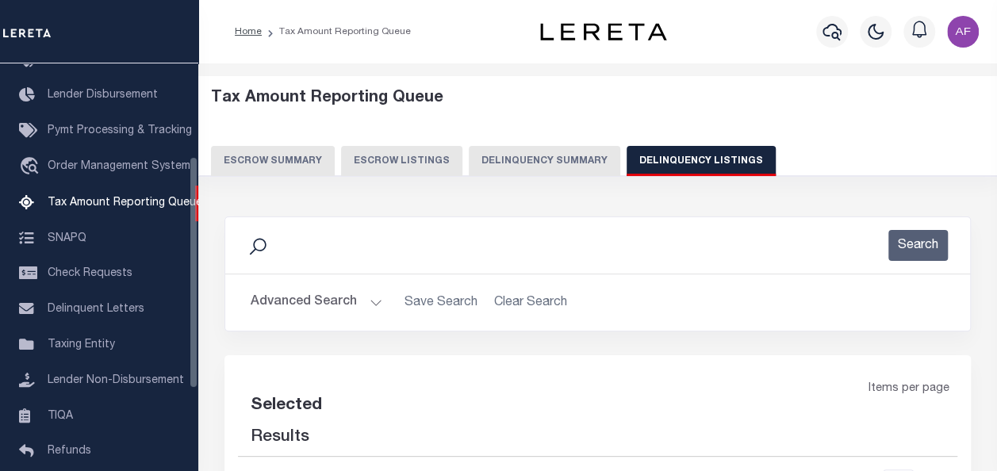
select select "100"
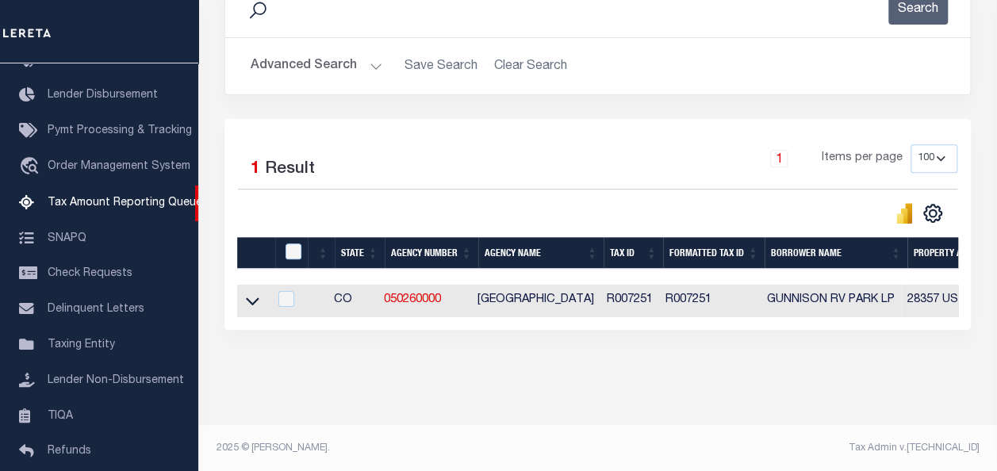
scroll to position [248, 0]
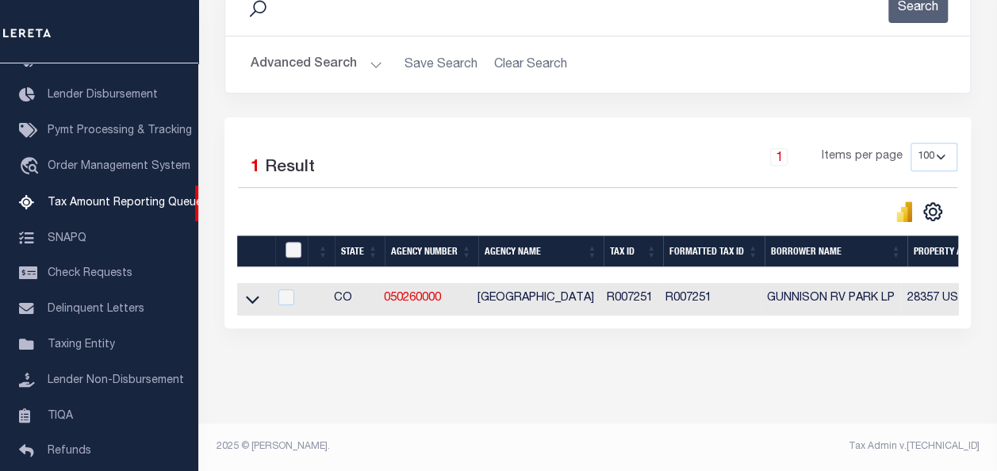
click at [295, 242] on input "checkbox" at bounding box center [293, 250] width 16 height 16
checkbox input "true"
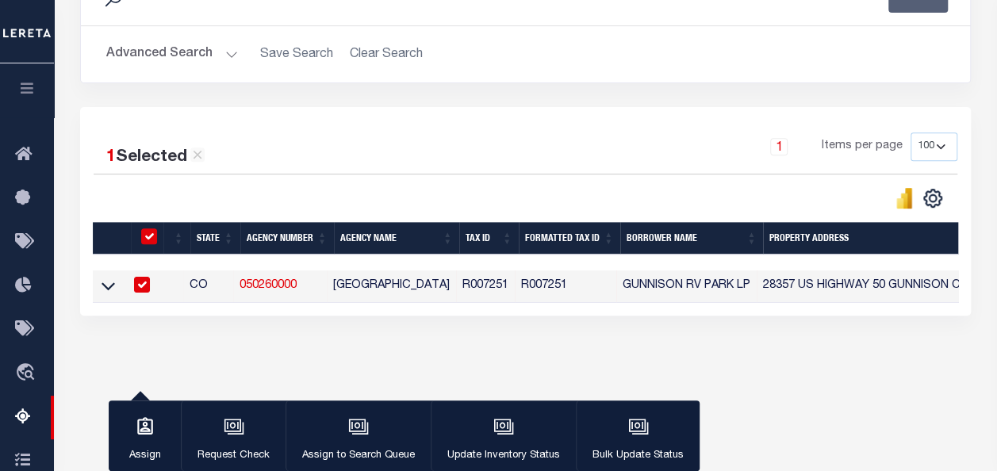
scroll to position [246, 0]
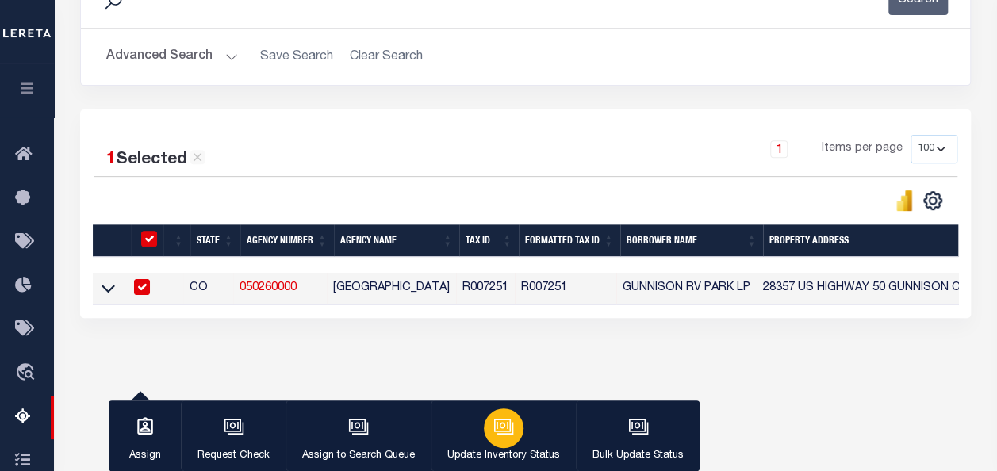
click at [517, 427] on div "button" at bounding box center [504, 428] width 40 height 40
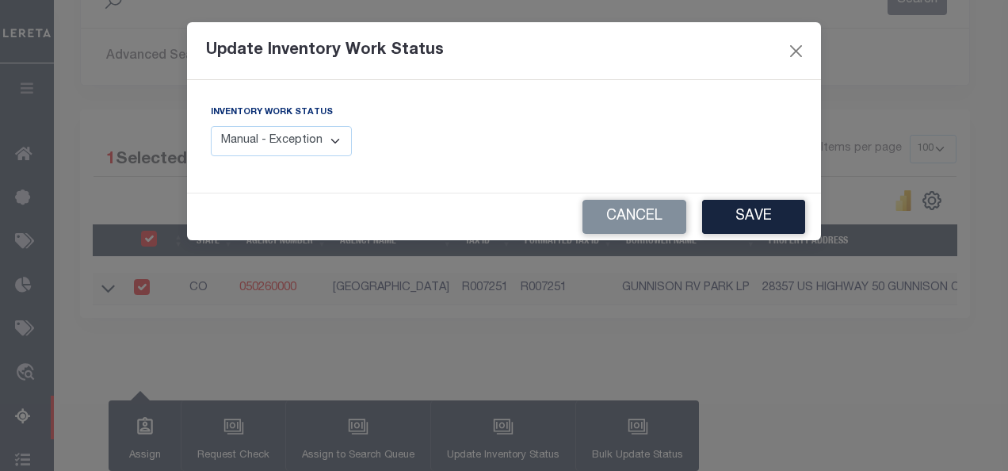
click at [327, 150] on select "Manual - Exception Pended - Awaiting Search Late Add Exception Completed" at bounding box center [281, 141] width 141 height 31
select select "4"
click at [211, 126] on select "Manual - Exception Pended - Awaiting Search Late Add Exception Completed" at bounding box center [281, 141] width 141 height 31
click at [752, 220] on button "Save" at bounding box center [753, 217] width 103 height 34
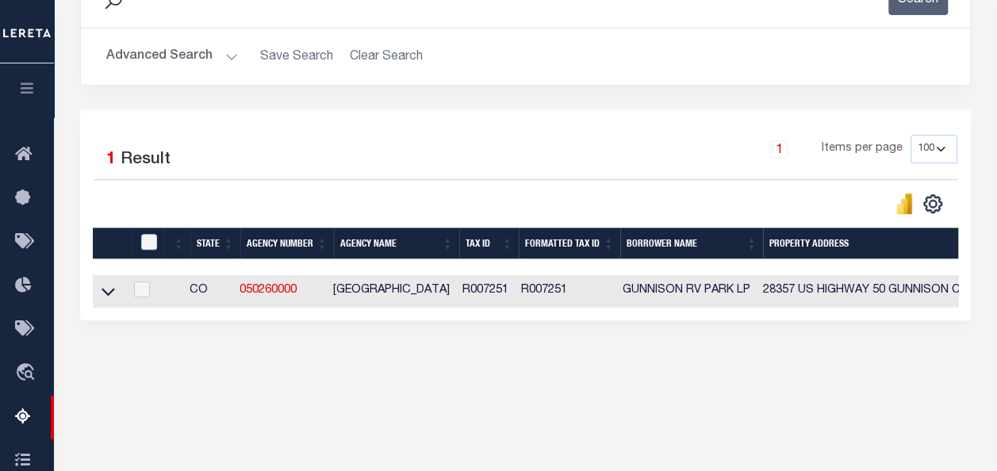
click at [170, 61] on button "Advanced Search" at bounding box center [172, 56] width 132 height 31
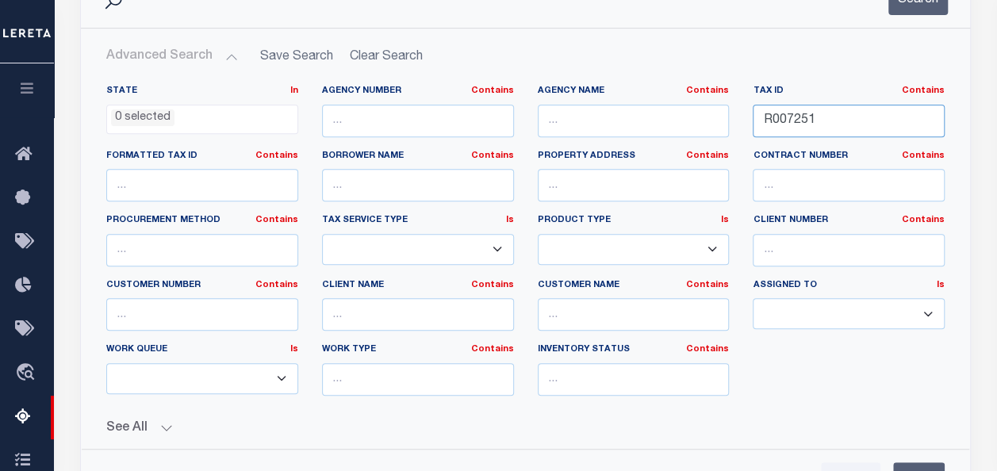
click at [799, 126] on input "R007251" at bounding box center [848, 121] width 192 height 33
paste input "9232"
type input "R009232"
click at [905, 10] on button "Search" at bounding box center [917, -1] width 59 height 31
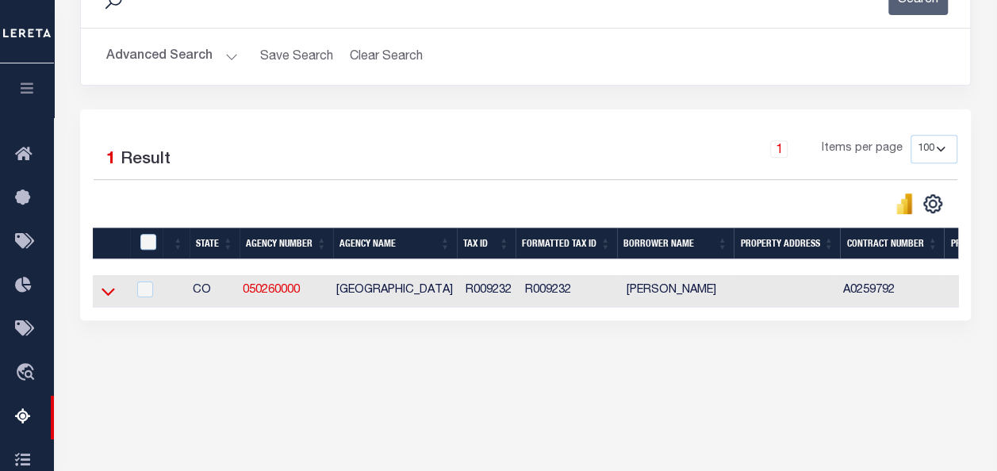
click at [114, 290] on icon at bounding box center [107, 293] width 13 height 8
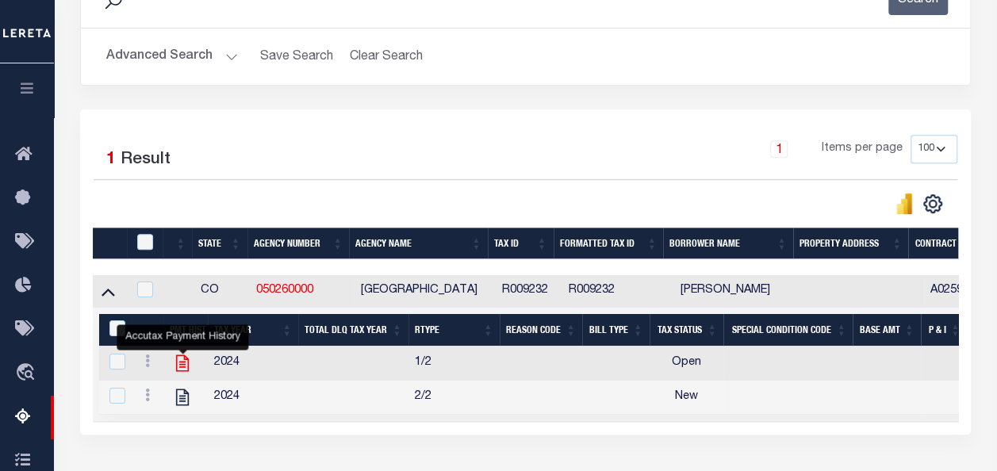
click at [189, 360] on icon "" at bounding box center [182, 363] width 13 height 17
checkbox input "true"
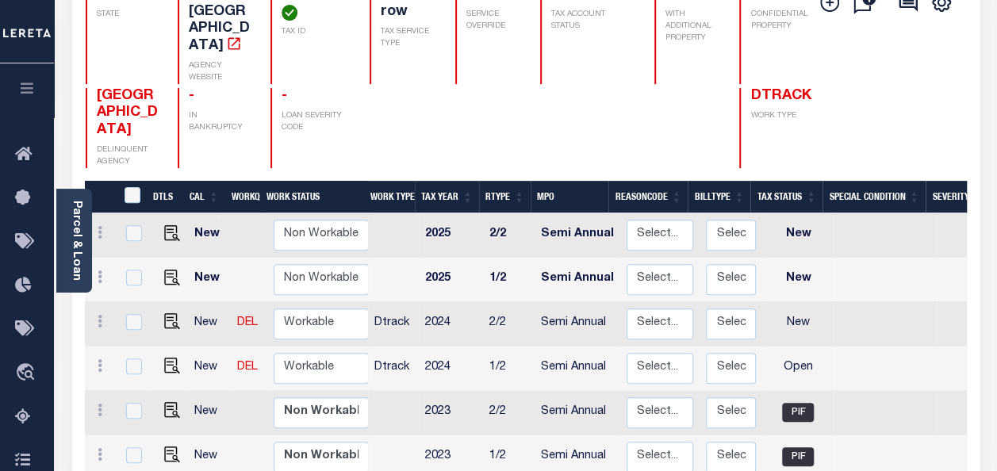
scroll to position [238, 0]
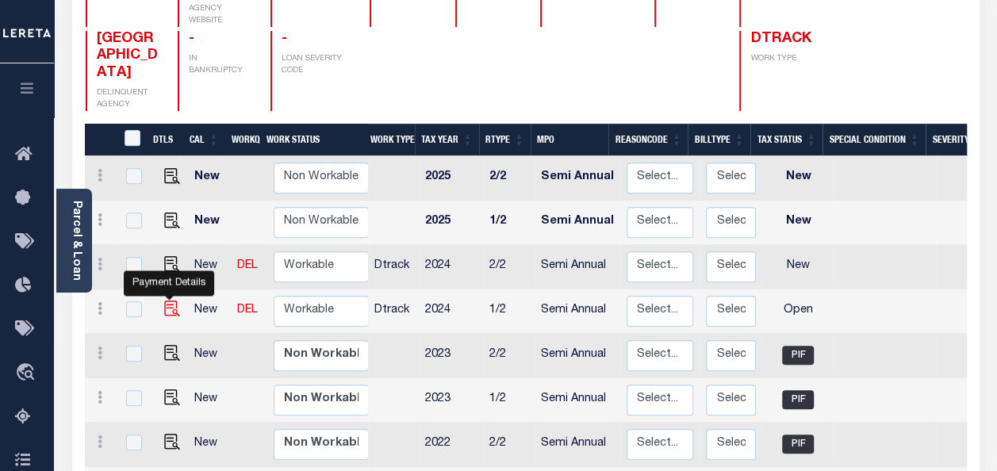
click at [165, 300] on img "" at bounding box center [172, 308] width 16 height 16
checkbox input "true"
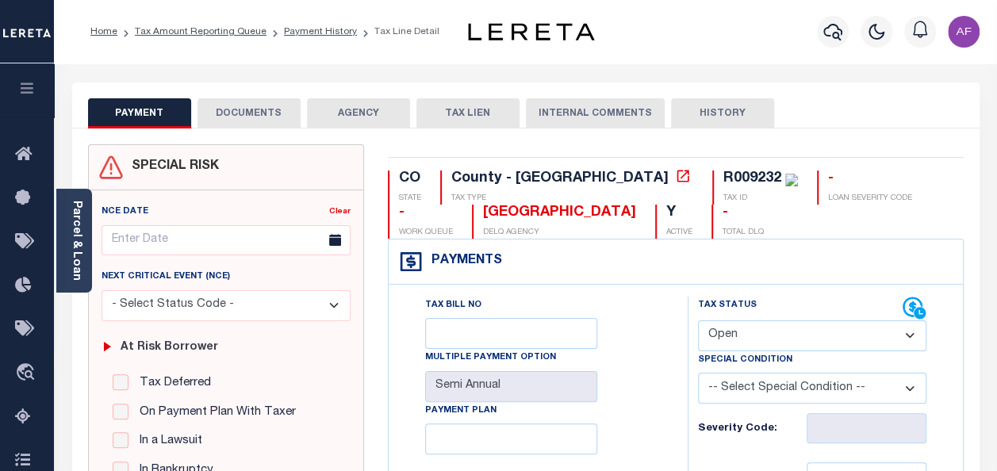
click at [744, 336] on select "- Select Status Code - Open Due/Unpaid Paid Incomplete No Tax Due Internal Refu…" at bounding box center [812, 335] width 228 height 31
select select "PYD"
click at [698, 320] on select "- Select Status Code - Open Due/Unpaid Paid Incomplete No Tax Due Internal Refu…" at bounding box center [812, 335] width 228 height 31
type input "[DATE]"
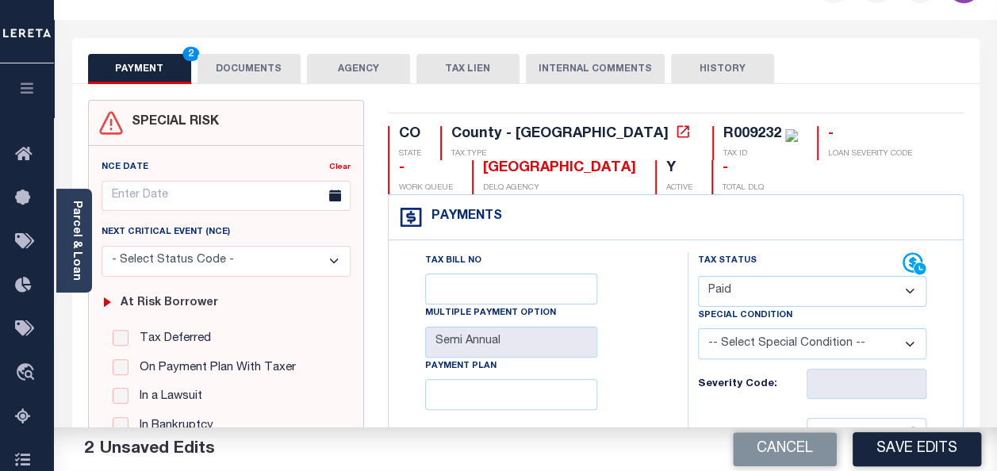
scroll to position [317, 0]
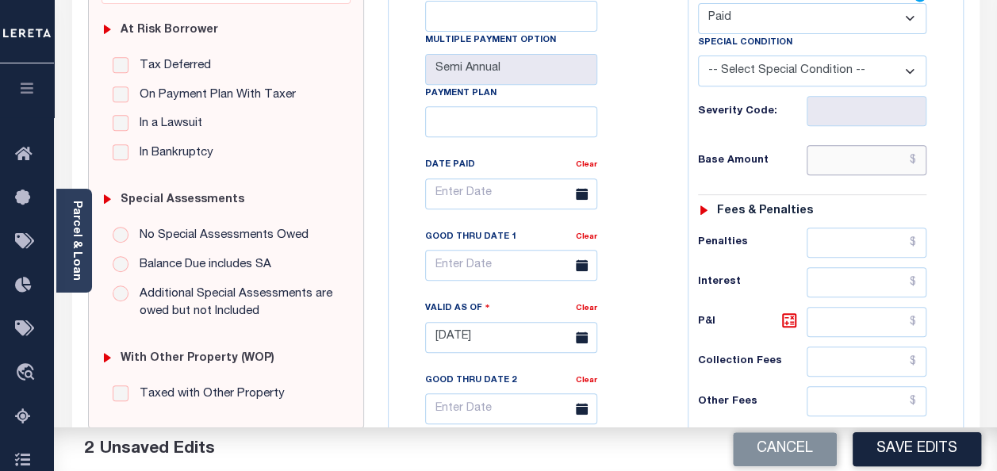
click at [857, 158] on input "text" at bounding box center [866, 160] width 120 height 30
paste input "3,066.42"
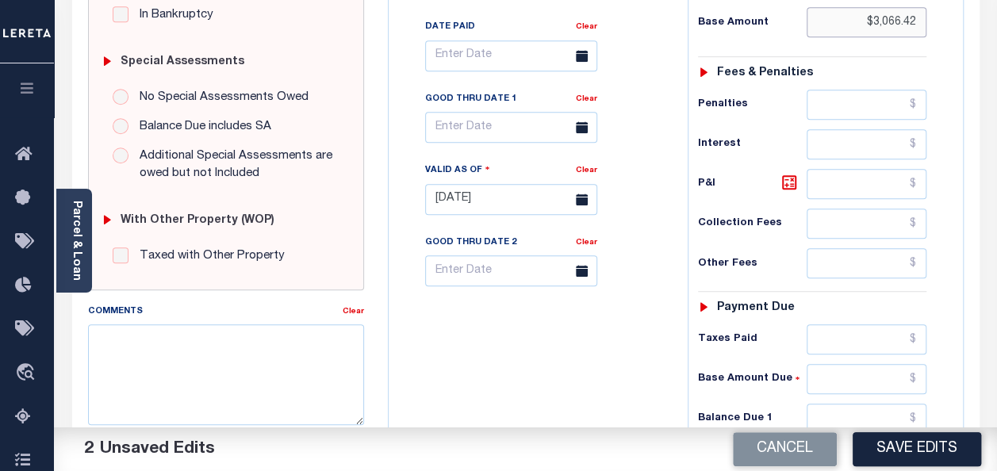
scroll to position [555, 0]
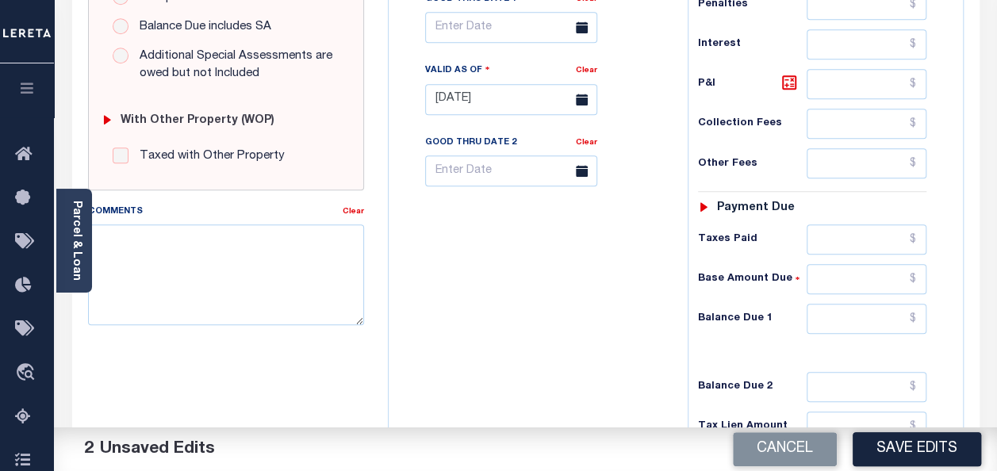
type input "$3,066.42"
click at [859, 231] on input "text" at bounding box center [866, 239] width 120 height 30
paste input "3,066.42"
type input "$3,066.42"
click at [859, 312] on input "text" at bounding box center [866, 319] width 120 height 30
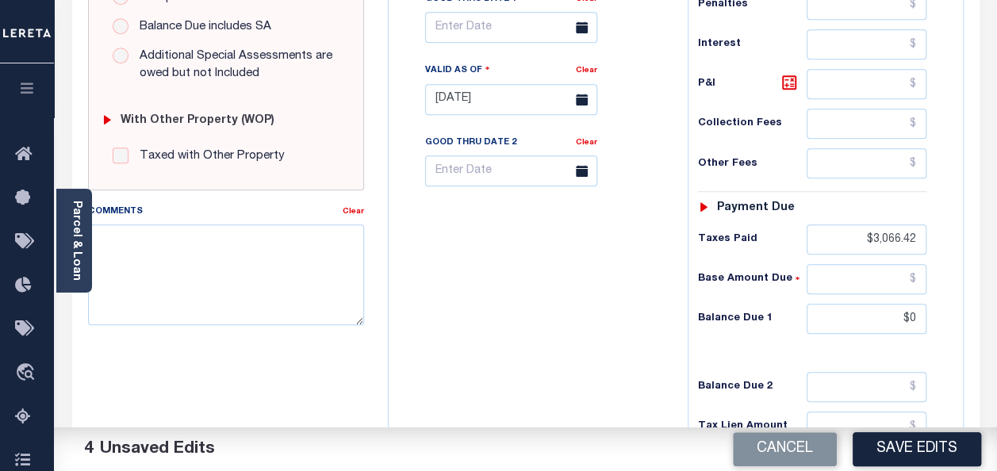
type input "$0.00"
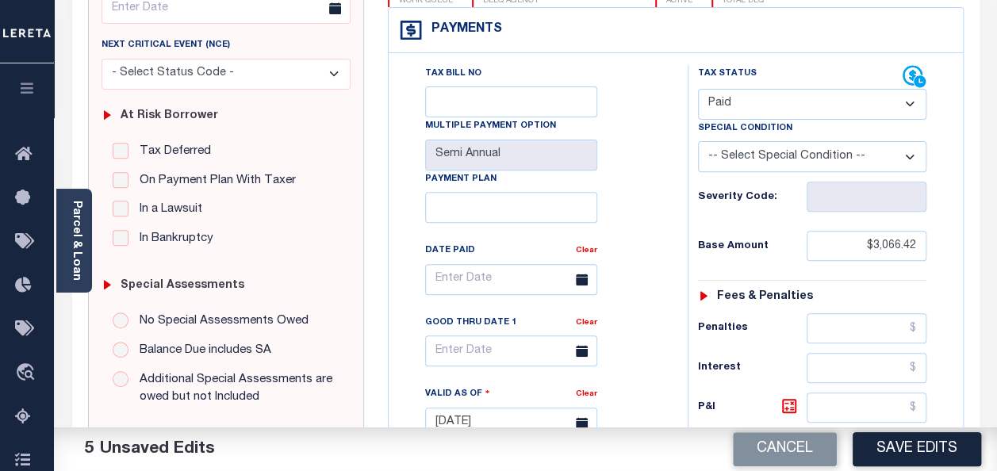
scroll to position [0, 0]
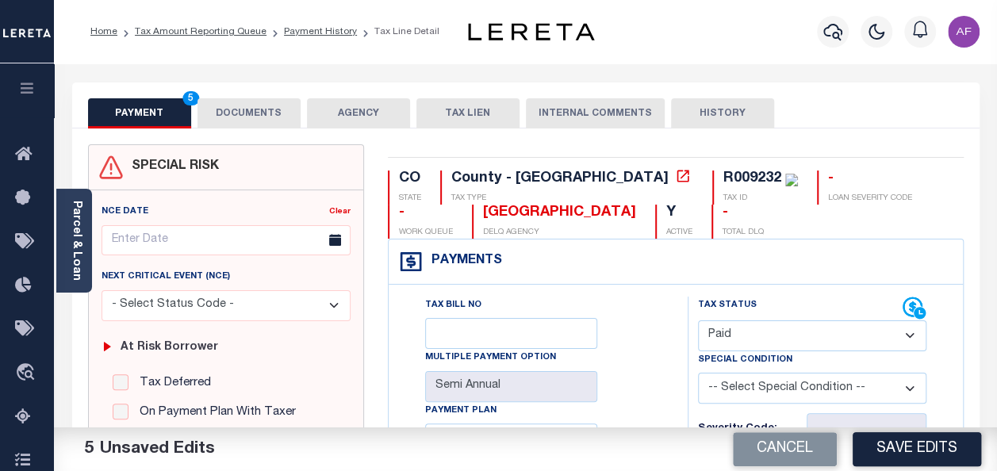
click at [237, 109] on button "DOCUMENTS" at bounding box center [248, 113] width 103 height 30
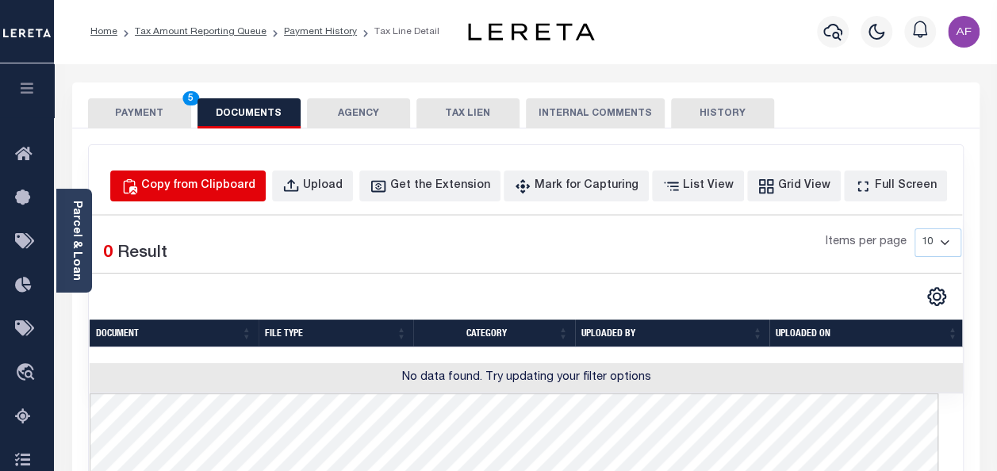
click at [212, 185] on div "Copy from Clipboard" at bounding box center [198, 186] width 114 height 17
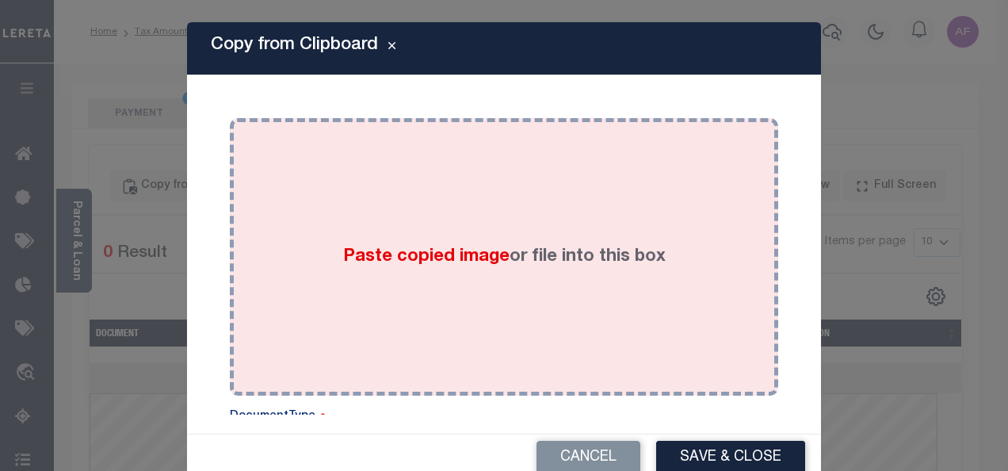
click at [330, 228] on div "Paste copied image or file into this box" at bounding box center [504, 257] width 525 height 254
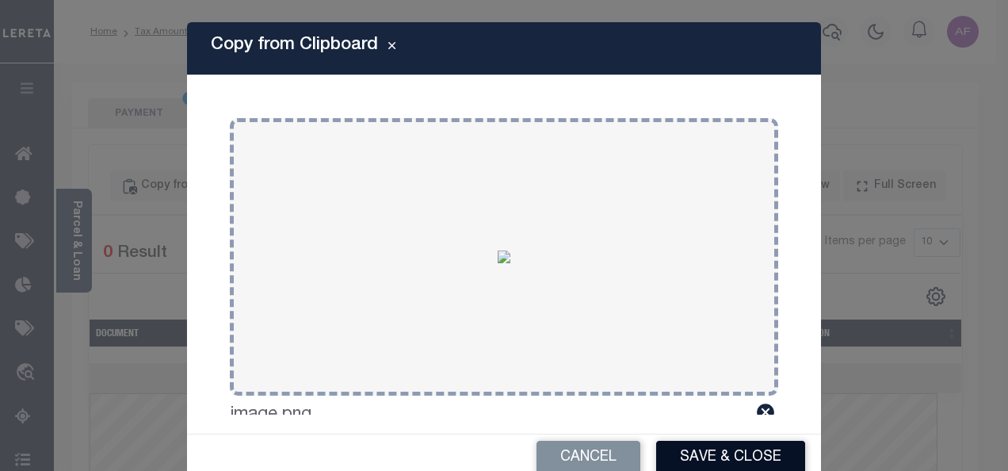
click at [674, 449] on button "Save & Close" at bounding box center [730, 458] width 149 height 34
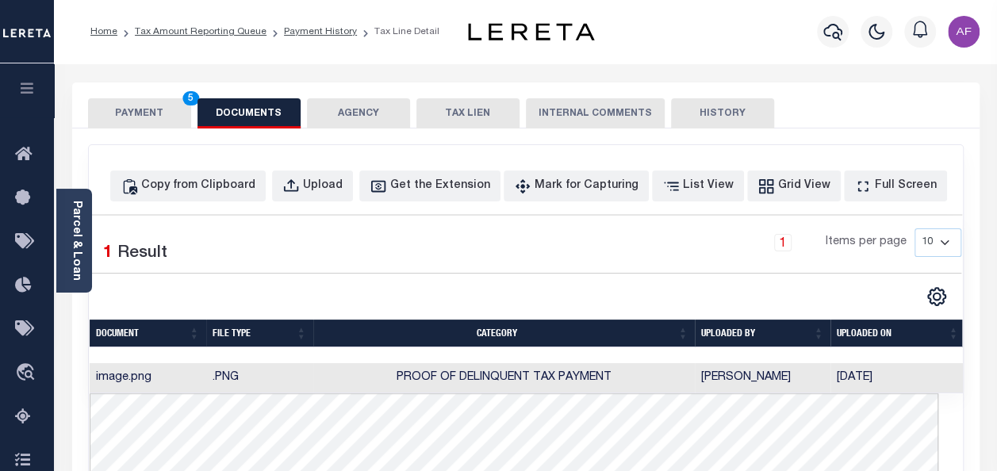
click at [119, 108] on button "PAYMENT 5" at bounding box center [139, 113] width 103 height 30
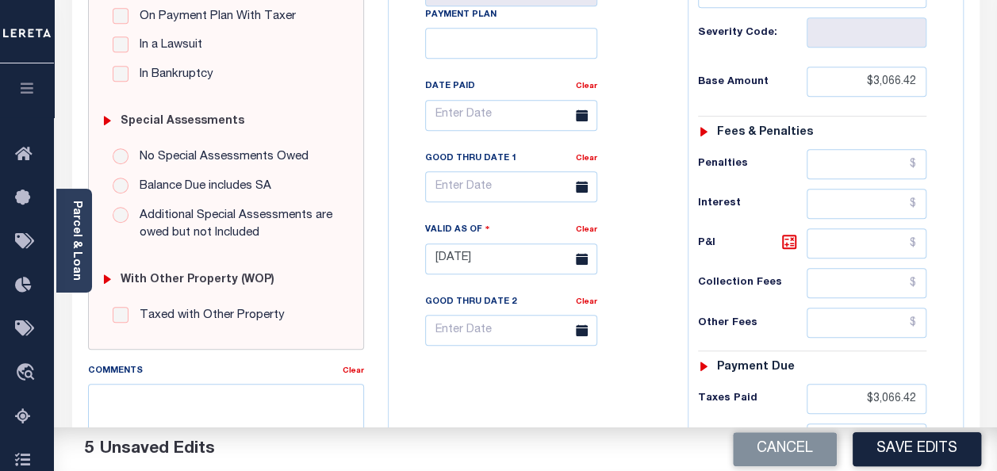
scroll to position [396, 0]
click at [914, 445] on button "Save Edits" at bounding box center [916, 449] width 128 height 34
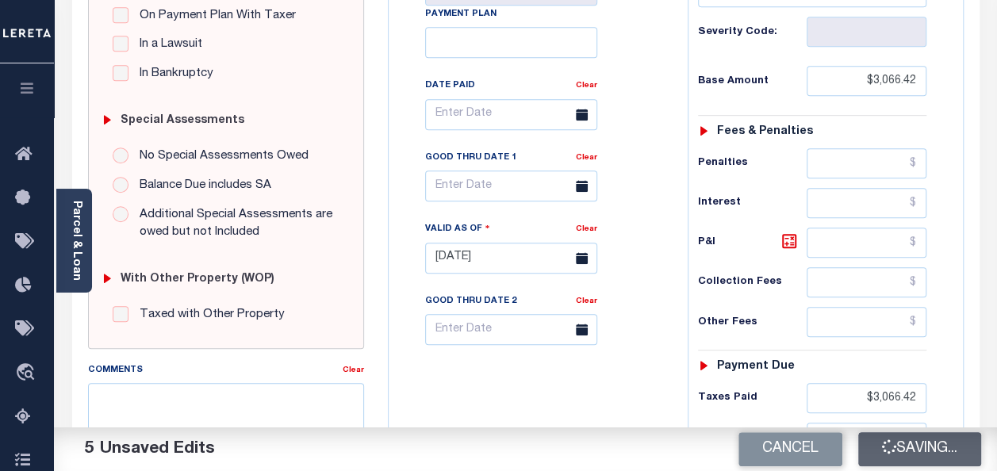
checkbox input "false"
type input "$3,066.42"
type input "$0"
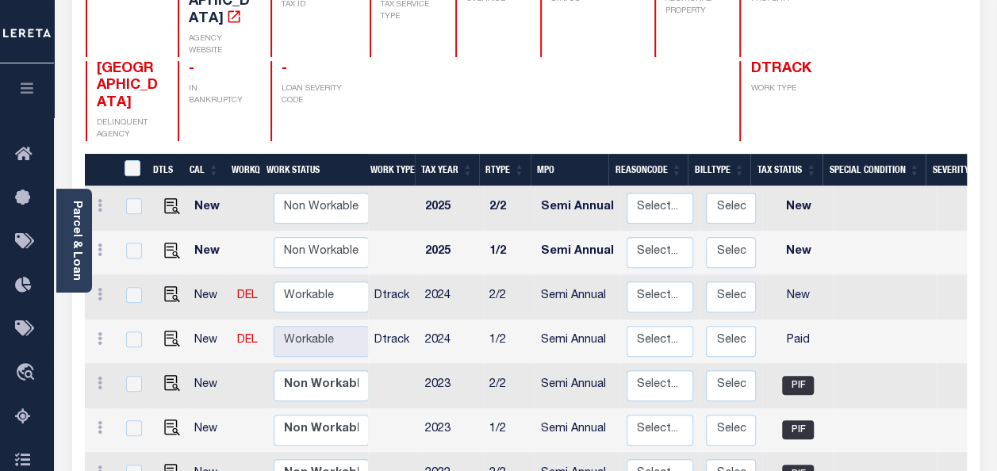
scroll to position [317, 0]
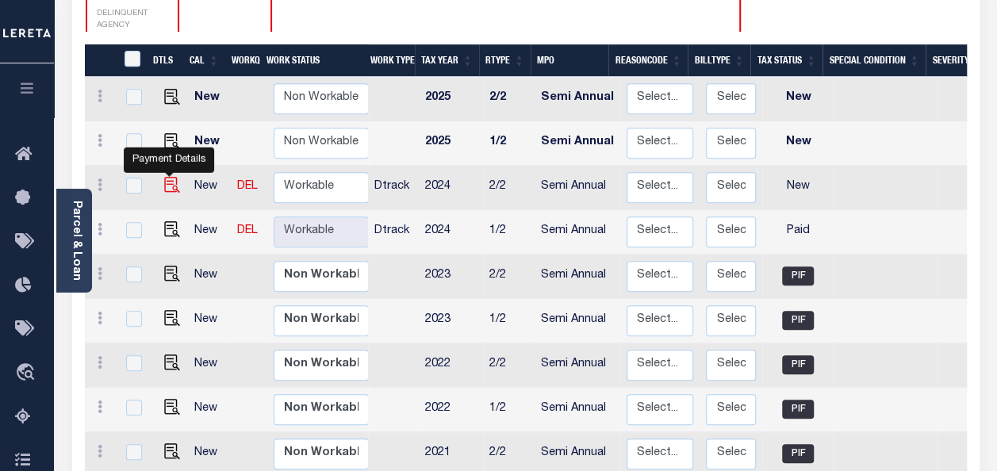
click at [166, 177] on img "" at bounding box center [172, 185] width 16 height 16
checkbox input "true"
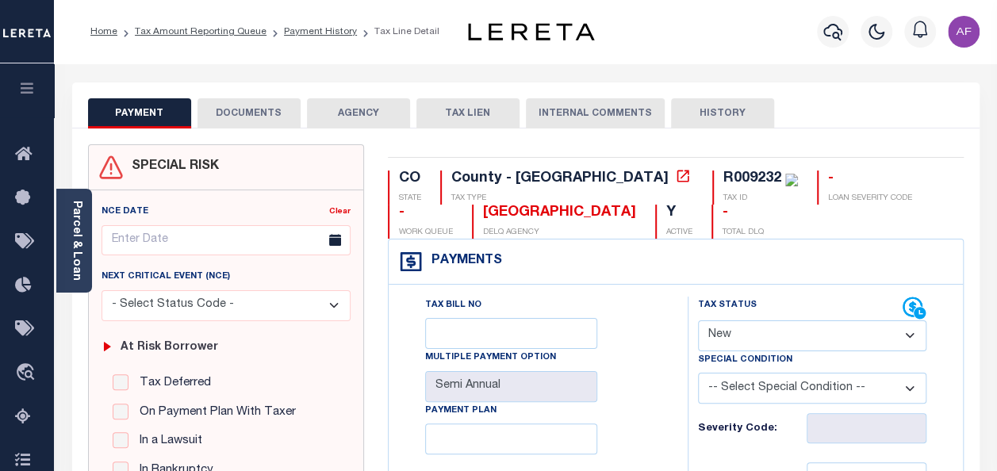
click at [771, 330] on select "- Select Status Code - Open Due/Unpaid Paid Incomplete No Tax Due Internal Refu…" at bounding box center [812, 335] width 228 height 31
select select "PYD"
click at [698, 320] on select "- Select Status Code - Open Due/Unpaid Paid Incomplete No Tax Due Internal Refu…" at bounding box center [812, 335] width 228 height 31
type input "[DATE]"
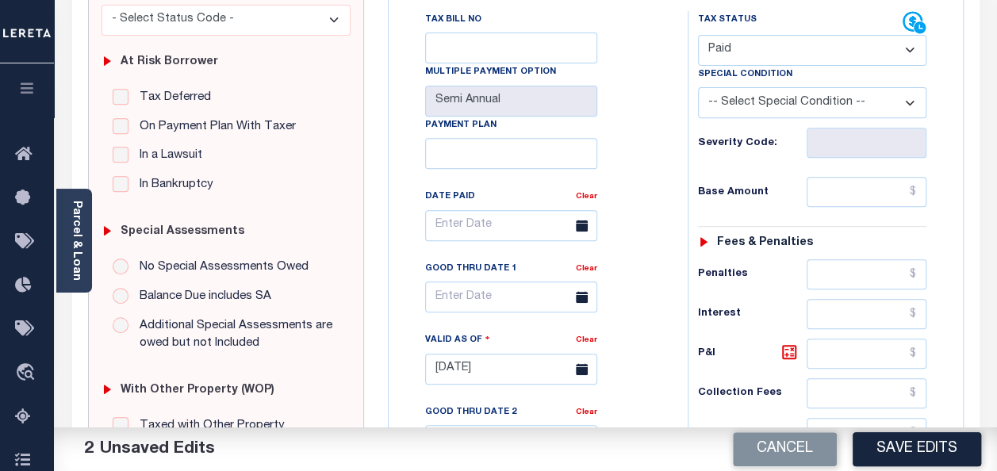
scroll to position [317, 0]
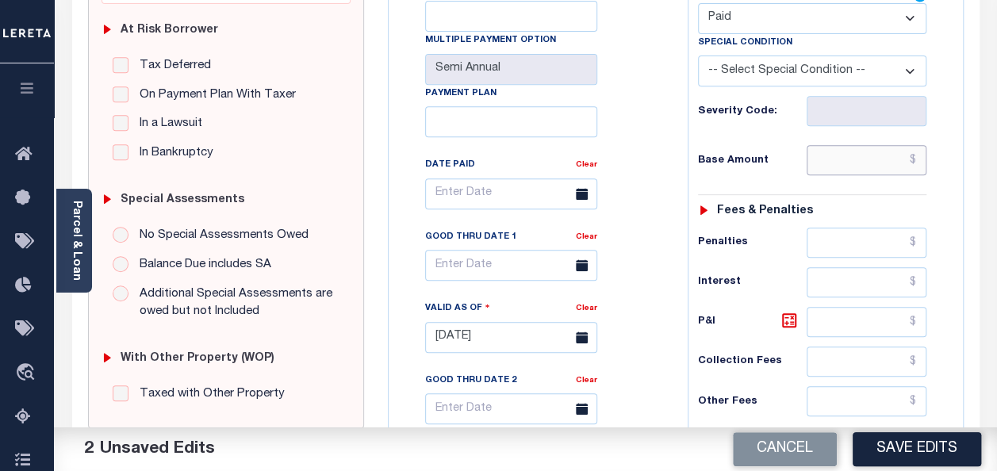
click at [836, 161] on input "text" at bounding box center [866, 160] width 120 height 30
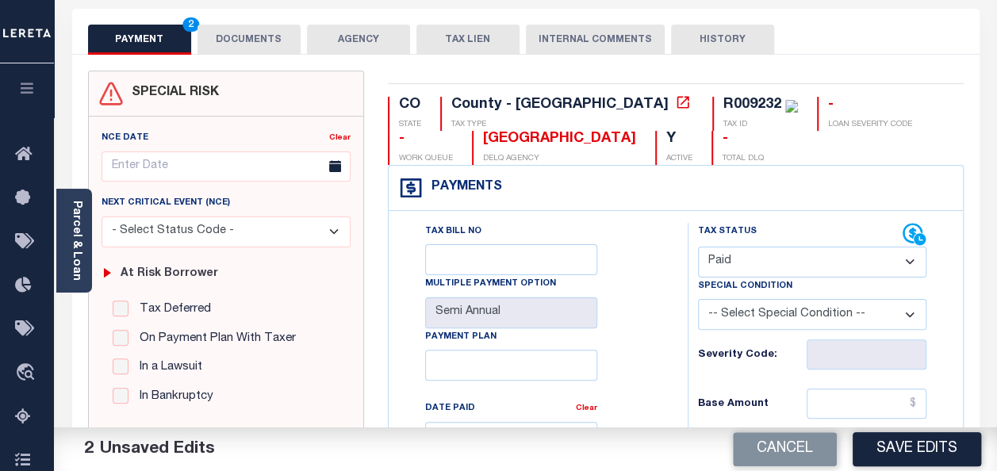
scroll to position [0, 0]
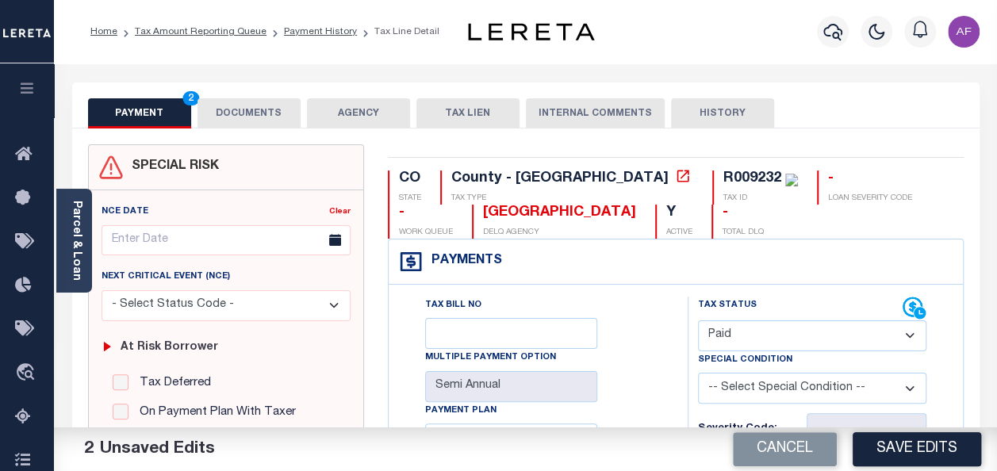
click at [257, 107] on button "DOCUMENTS" at bounding box center [248, 113] width 103 height 30
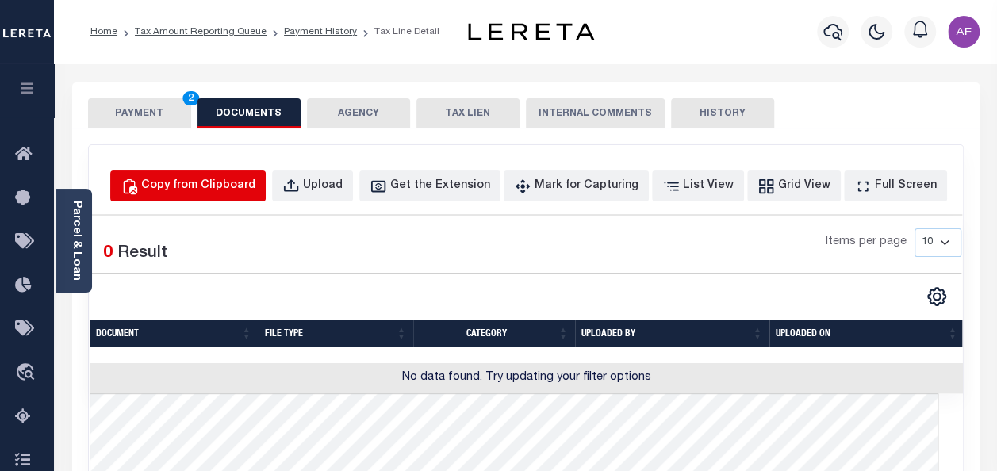
click at [242, 182] on div "Copy from Clipboard" at bounding box center [198, 186] width 114 height 17
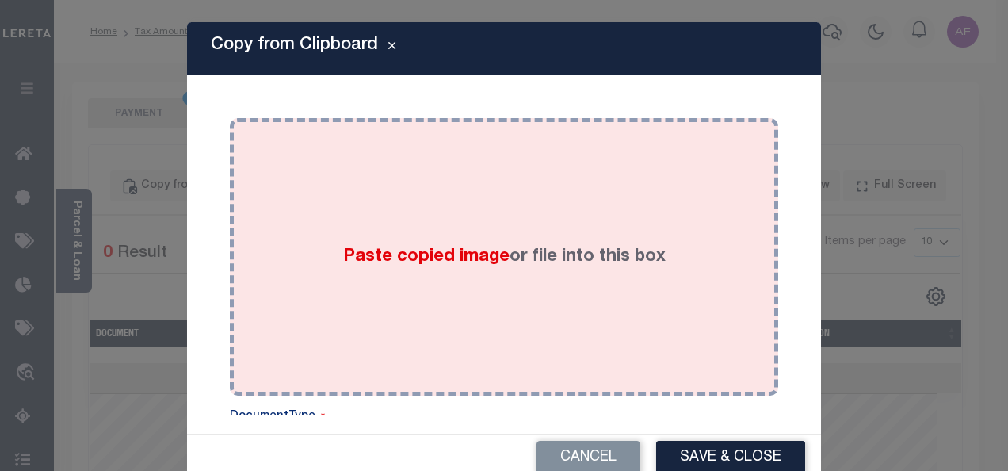
click at [443, 220] on div "Paste copied image or file into this box" at bounding box center [504, 257] width 525 height 254
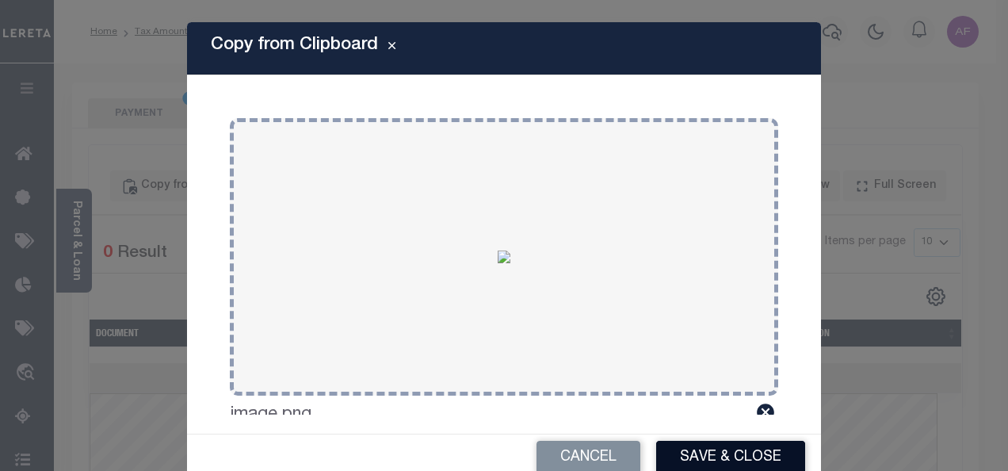
click at [757, 465] on button "Save & Close" at bounding box center [730, 458] width 149 height 34
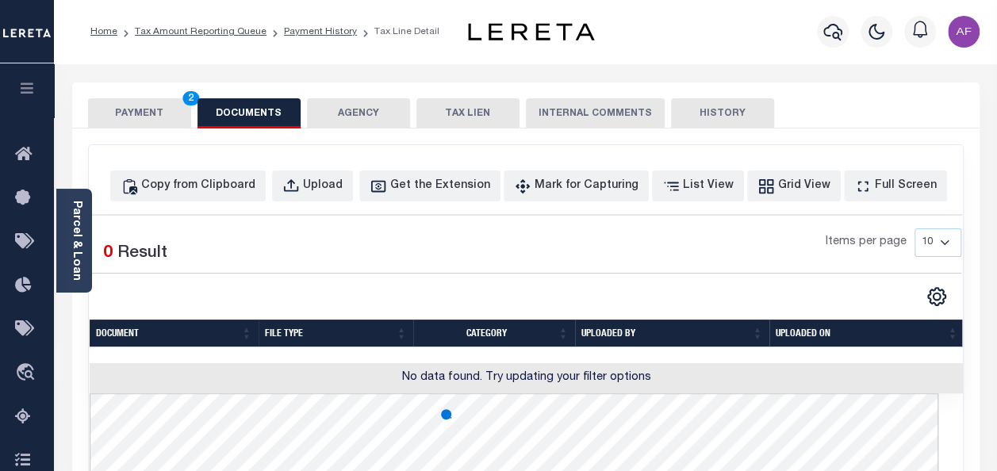
click at [122, 116] on button "PAYMENT 2" at bounding box center [139, 113] width 103 height 30
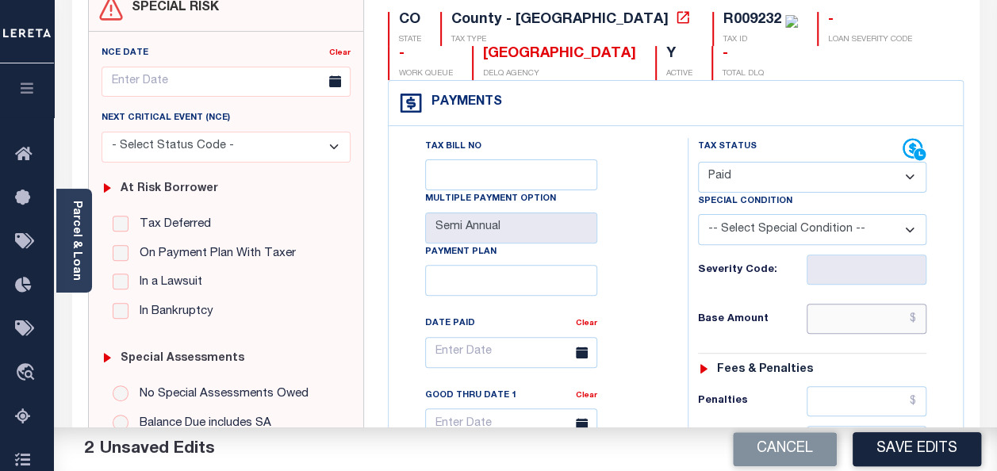
click at [846, 323] on input "text" at bounding box center [866, 319] width 120 height 30
paste input "1,533.21"
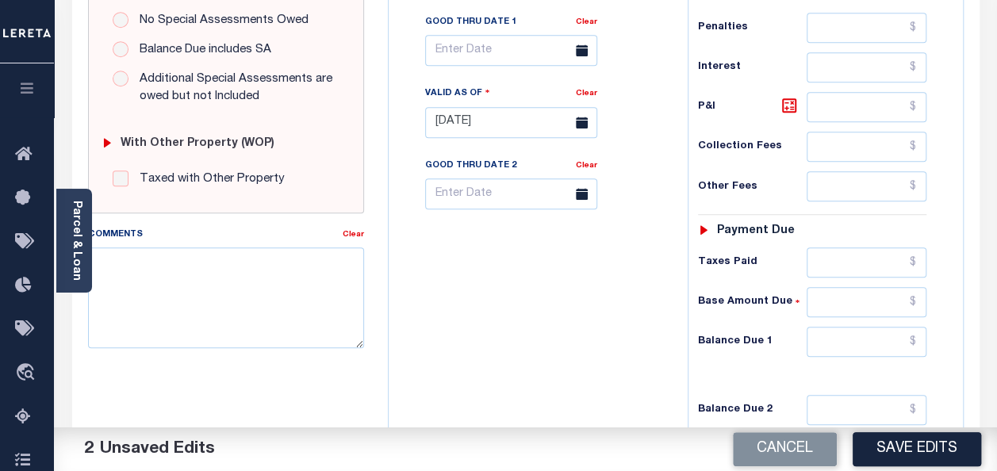
scroll to position [634, 0]
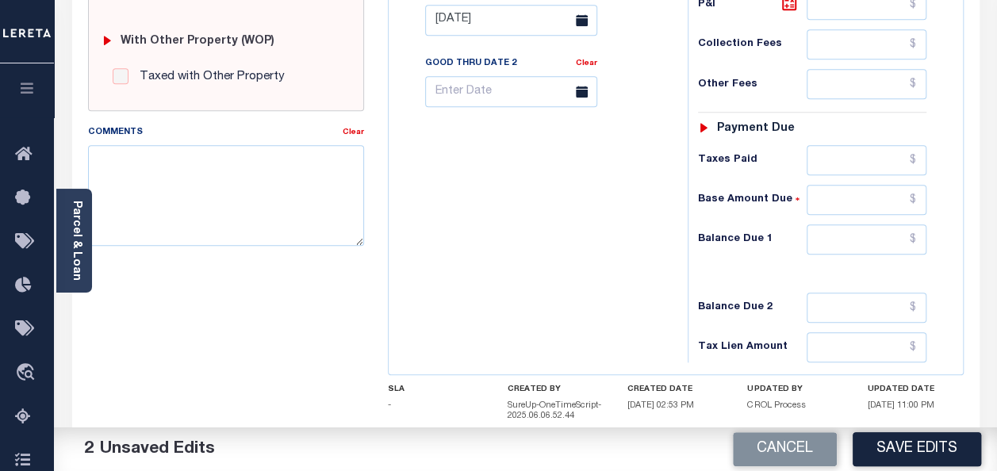
type input "$1,533.21"
click at [853, 153] on input "text" at bounding box center [866, 160] width 120 height 30
paste input "1,533.21"
type input "$1,533.21"
drag, startPoint x: 861, startPoint y: 214, endPoint x: 855, endPoint y: 225, distance: 12.8
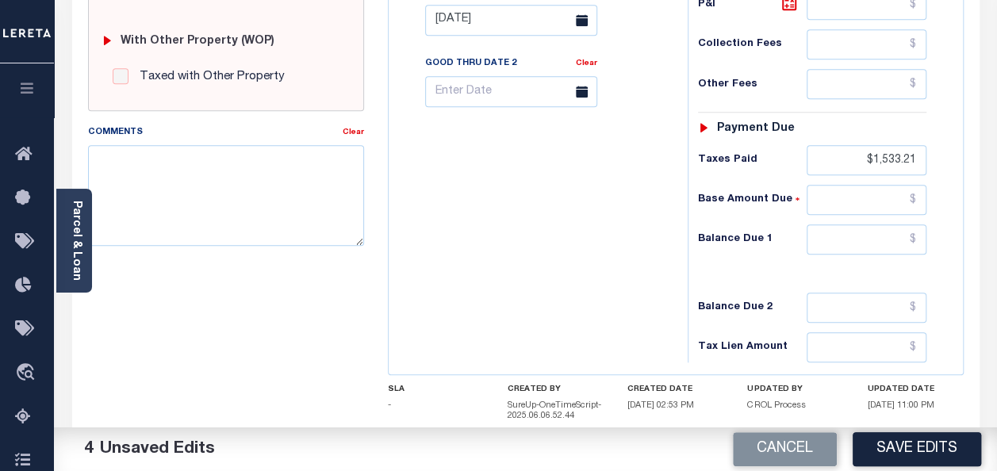
click at [860, 216] on div "Tax Status Status - Select Status Code -" at bounding box center [816, 12] width 259 height 700
click at [855, 225] on input "text" at bounding box center [866, 239] width 120 height 30
type input "$0"
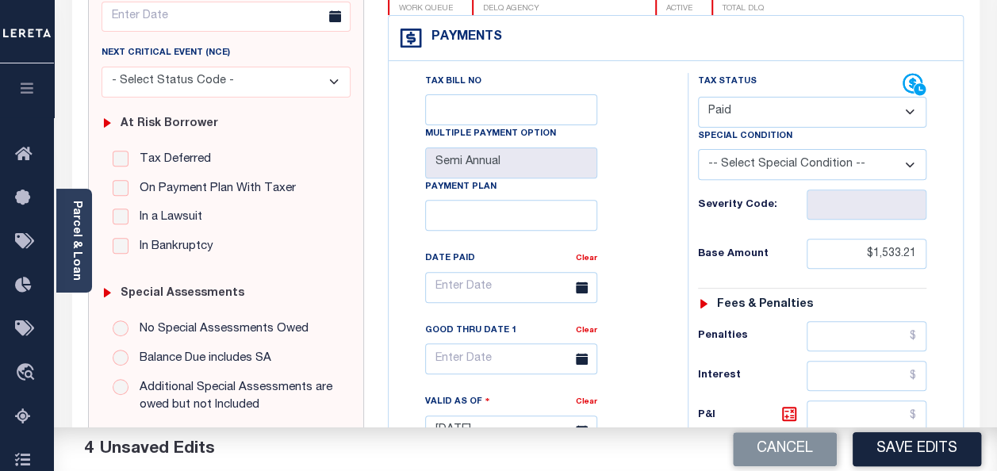
scroll to position [0, 0]
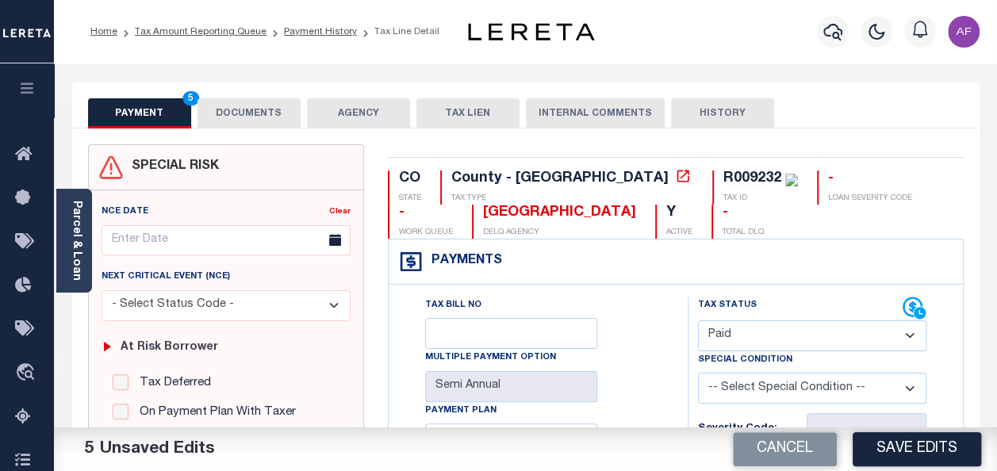
click at [276, 125] on button "DOCUMENTS" at bounding box center [248, 113] width 103 height 30
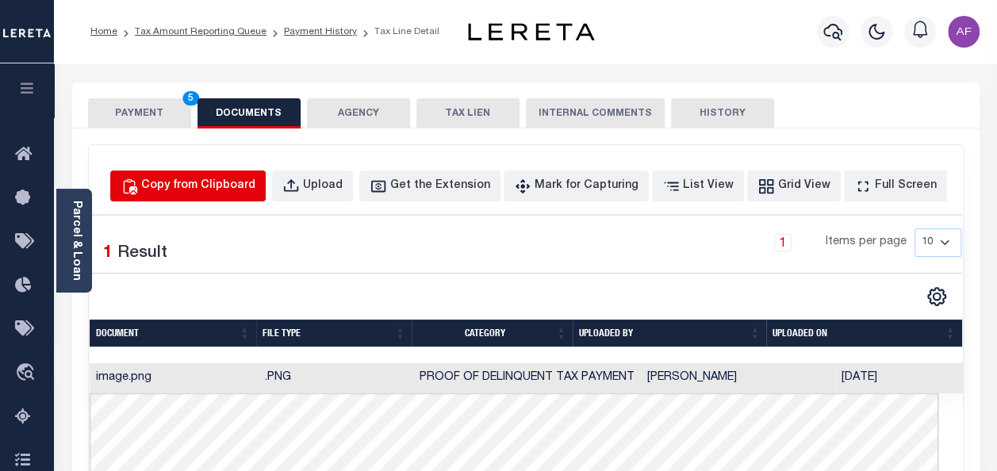
click at [239, 192] on div "Copy from Clipboard" at bounding box center [198, 186] width 114 height 17
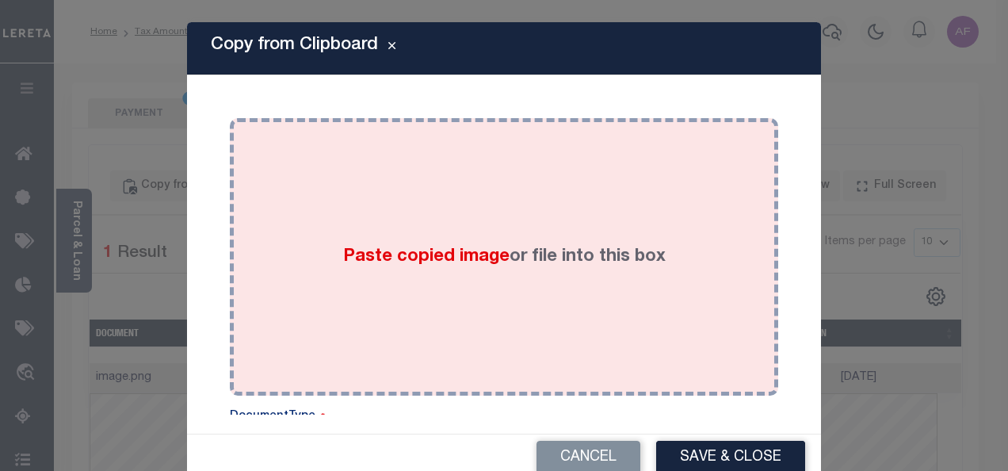
click at [328, 203] on div "Paste copied image or file into this box" at bounding box center [504, 257] width 525 height 254
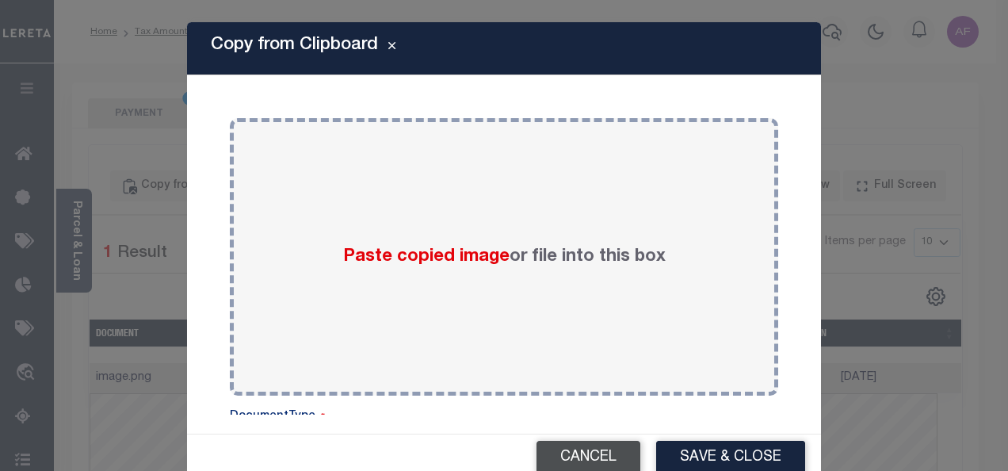
click at [572, 461] on button "Cancel" at bounding box center [589, 458] width 104 height 34
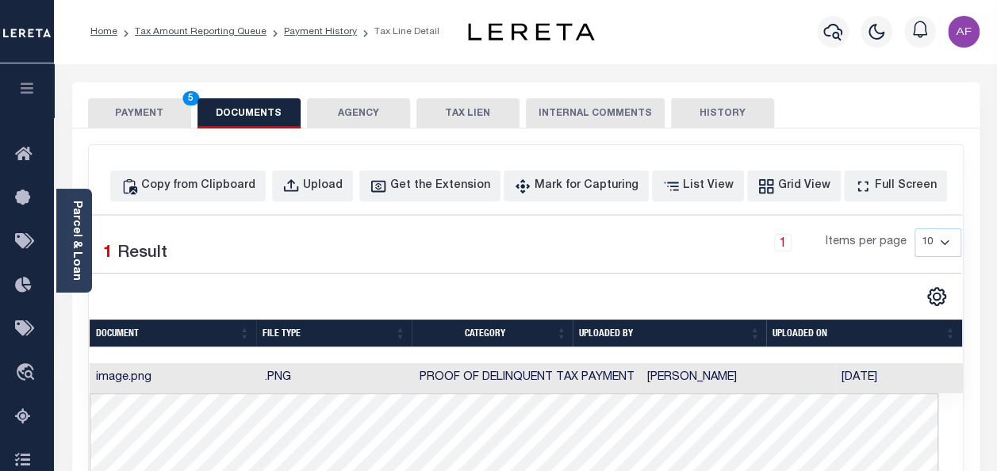
click at [117, 111] on button "PAYMENT 5" at bounding box center [139, 113] width 103 height 30
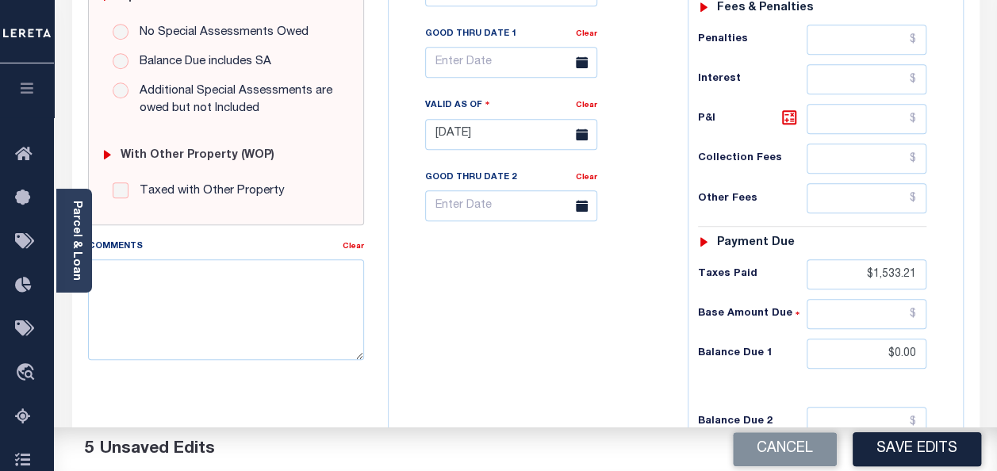
scroll to position [555, 0]
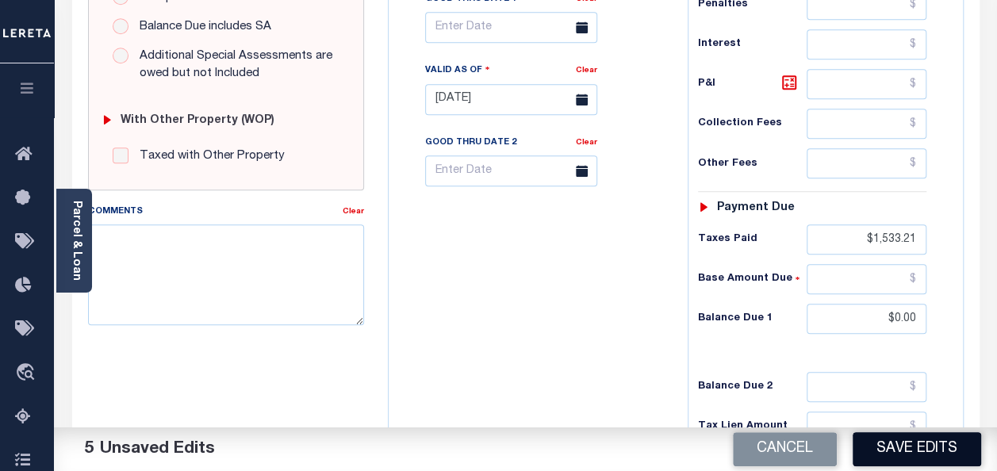
click at [905, 438] on button "Save Edits" at bounding box center [916, 449] width 128 height 34
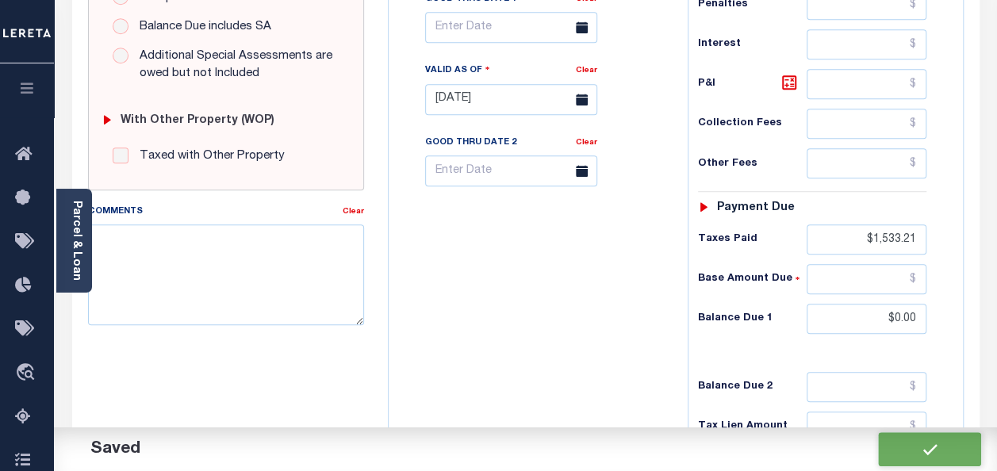
checkbox input "false"
type input "$1,533.21"
type input "$0"
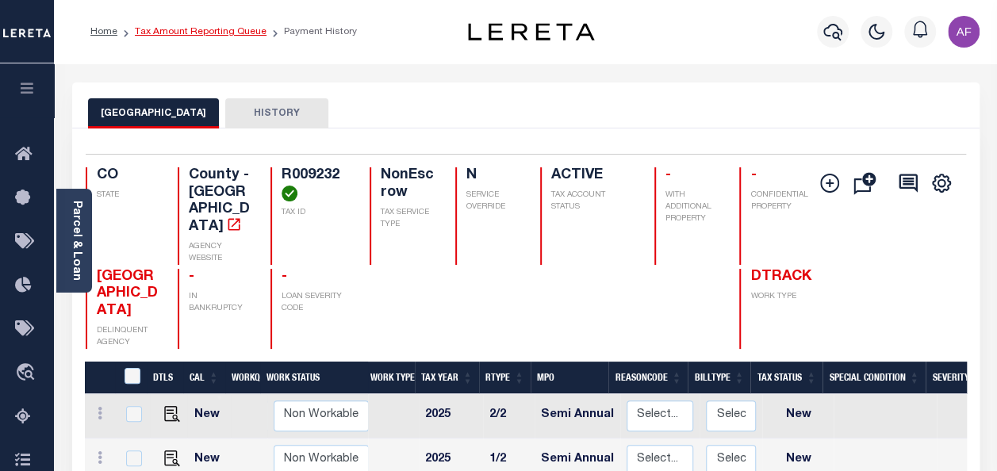
click at [189, 35] on link "Tax Amount Reporting Queue" at bounding box center [201, 32] width 132 height 10
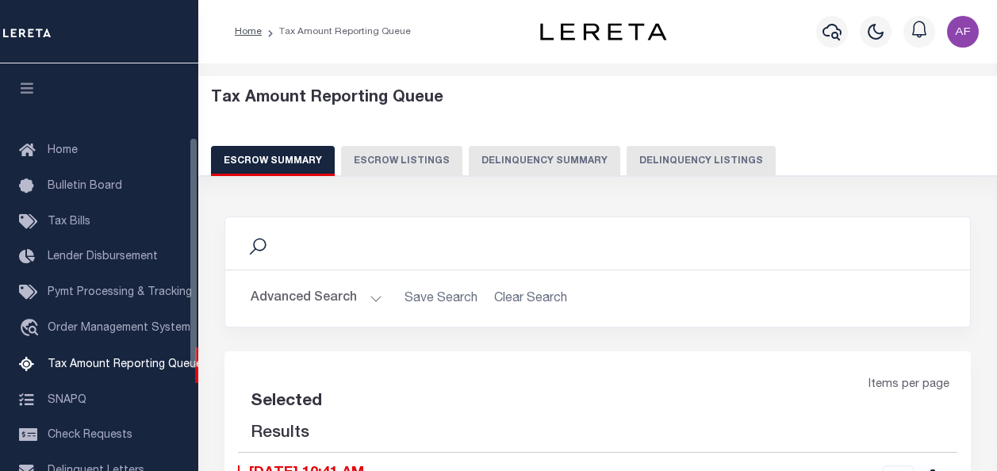
click at [665, 152] on button "Delinquency Listings" at bounding box center [700, 161] width 149 height 30
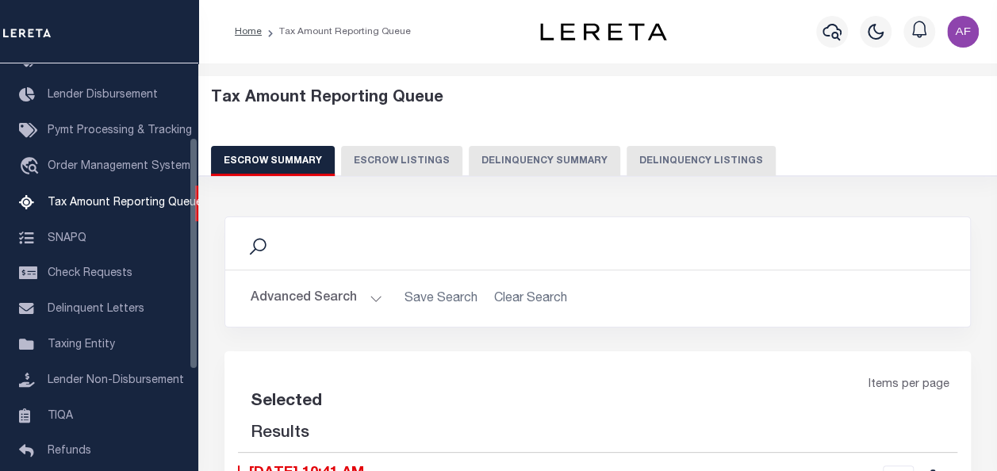
select select "100"
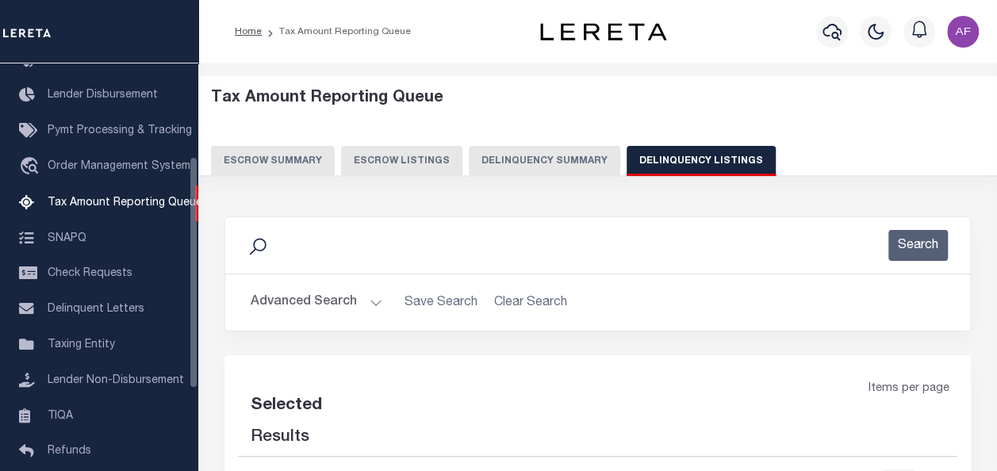
select select "100"
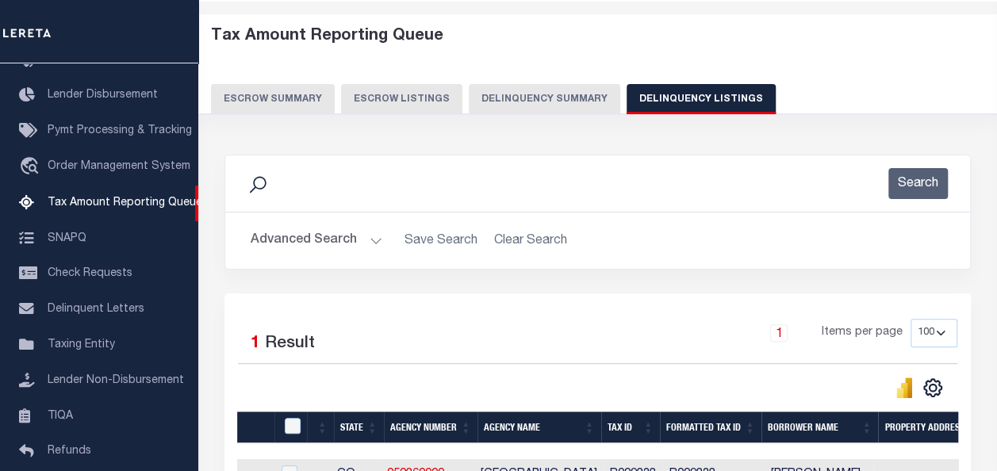
scroll to position [238, 0]
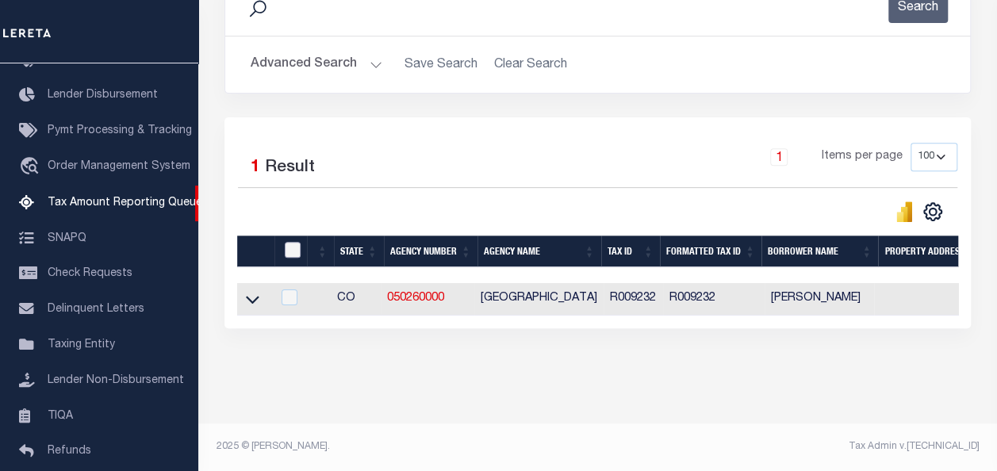
click at [292, 246] on input "checkbox" at bounding box center [293, 250] width 16 height 16
checkbox input "true"
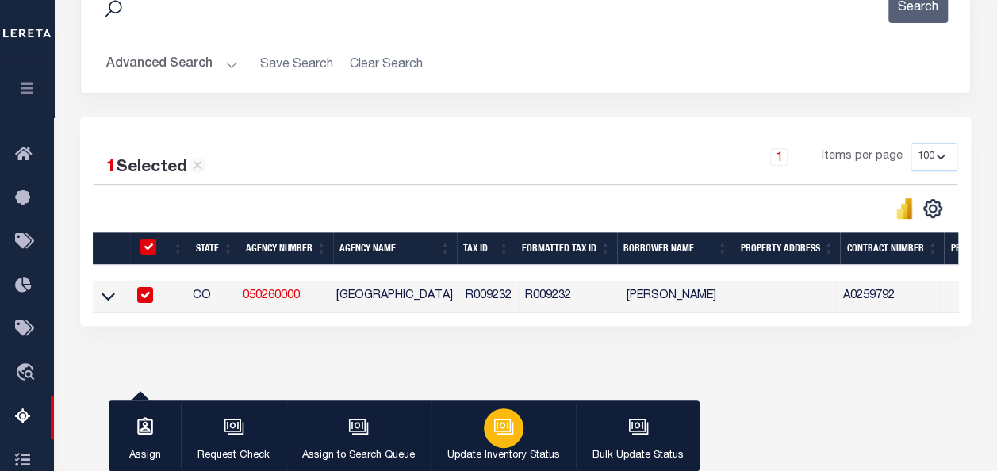
click at [495, 417] on div "button" at bounding box center [504, 428] width 40 height 40
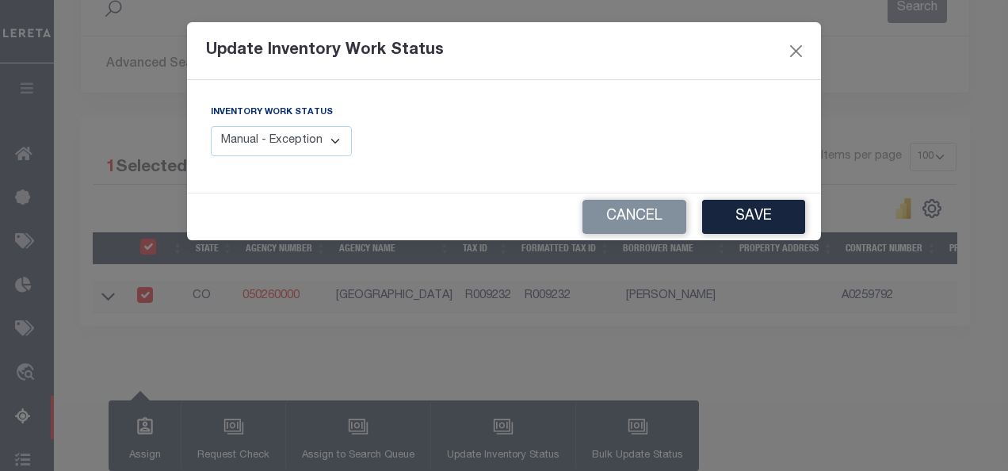
click at [311, 146] on select "Manual - Exception Pended - Awaiting Search Late Add Exception Completed" at bounding box center [281, 141] width 141 height 31
select select "4"
click at [211, 126] on select "Manual - Exception Pended - Awaiting Search Late Add Exception Completed" at bounding box center [281, 141] width 141 height 31
click at [729, 224] on button "Save" at bounding box center [753, 217] width 103 height 34
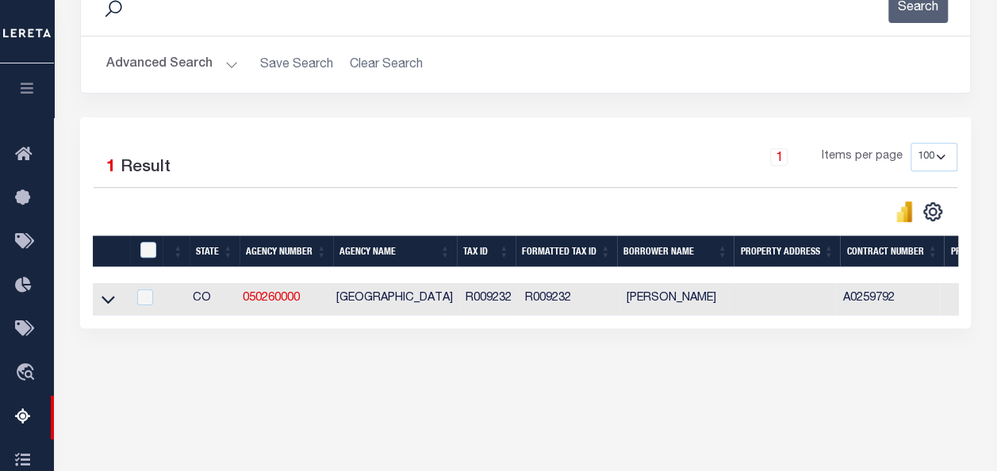
click at [164, 62] on button "Advanced Search" at bounding box center [172, 64] width 132 height 31
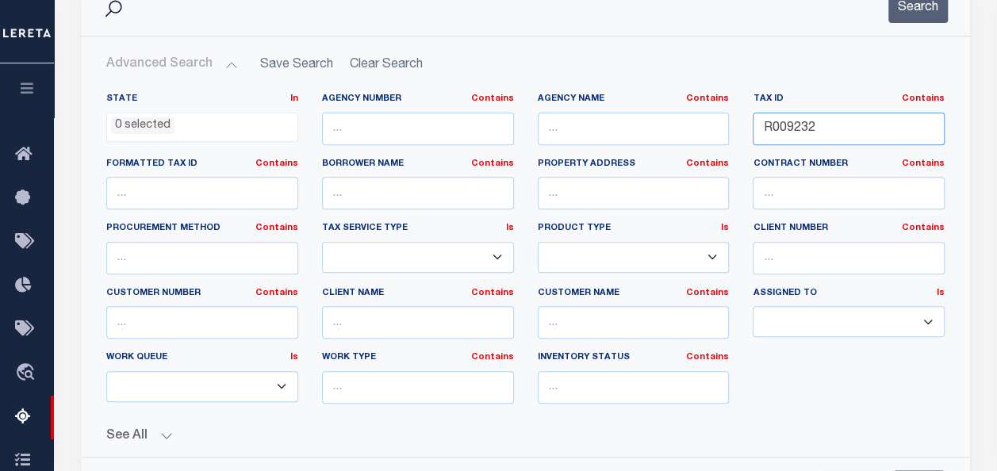
click at [790, 126] on input "R009232" at bounding box center [848, 129] width 192 height 33
paste input "10379"
type input "R010379"
click at [907, 11] on button "Search" at bounding box center [917, 7] width 59 height 31
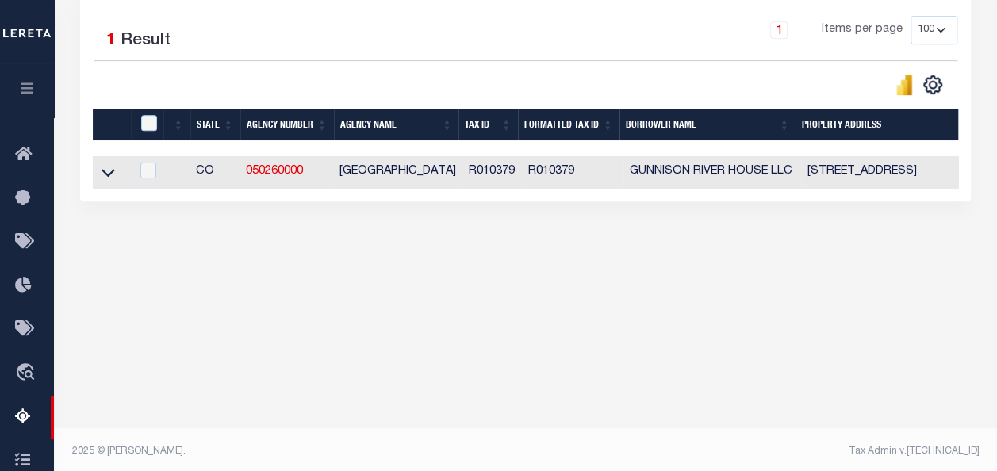
scroll to position [369, 0]
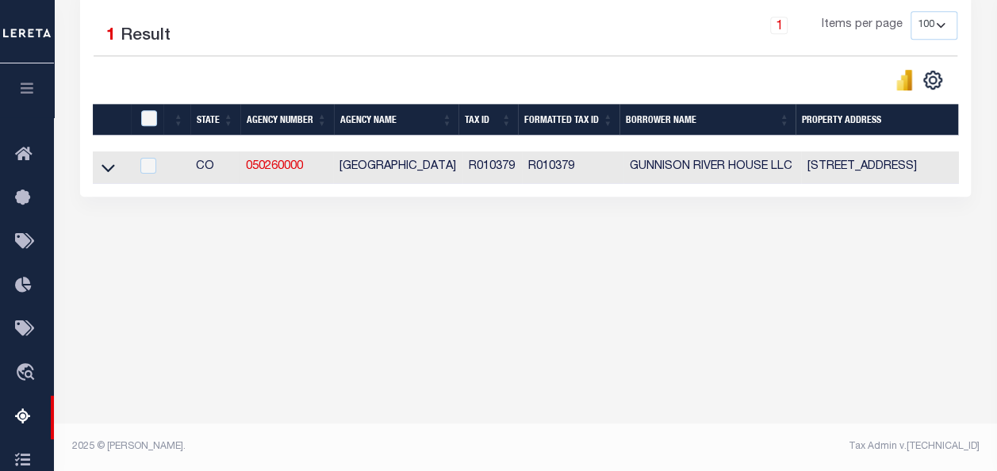
drag, startPoint x: 110, startPoint y: 169, endPoint x: 140, endPoint y: 157, distance: 32.4
click at [110, 169] on icon at bounding box center [107, 167] width 13 height 17
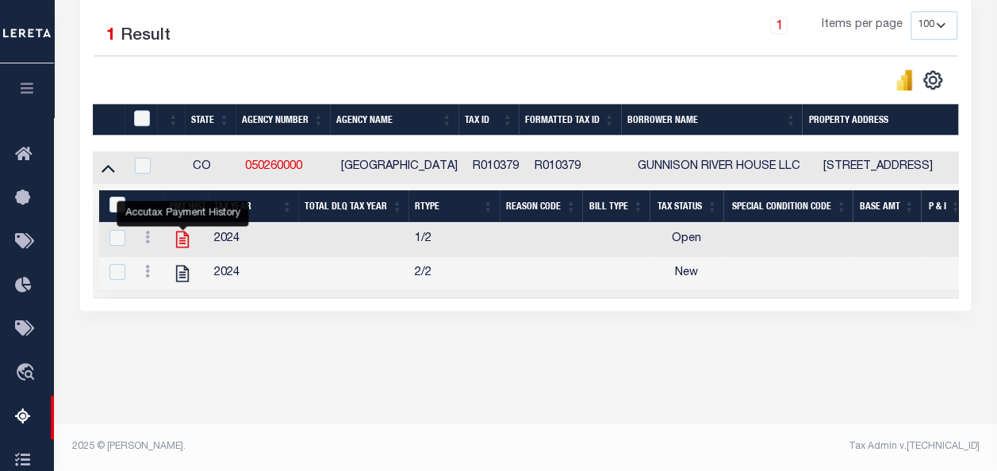
click at [174, 239] on icon "" at bounding box center [182, 239] width 21 height 21
checkbox input "true"
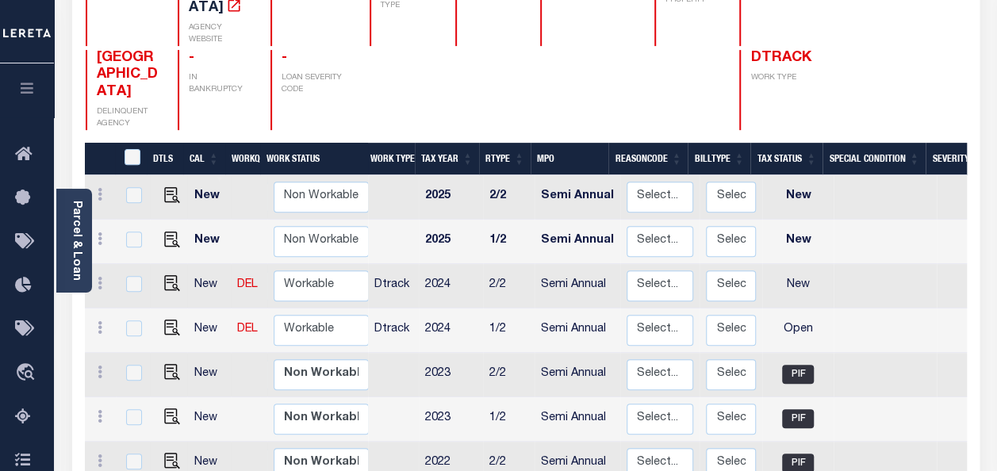
scroll to position [238, 0]
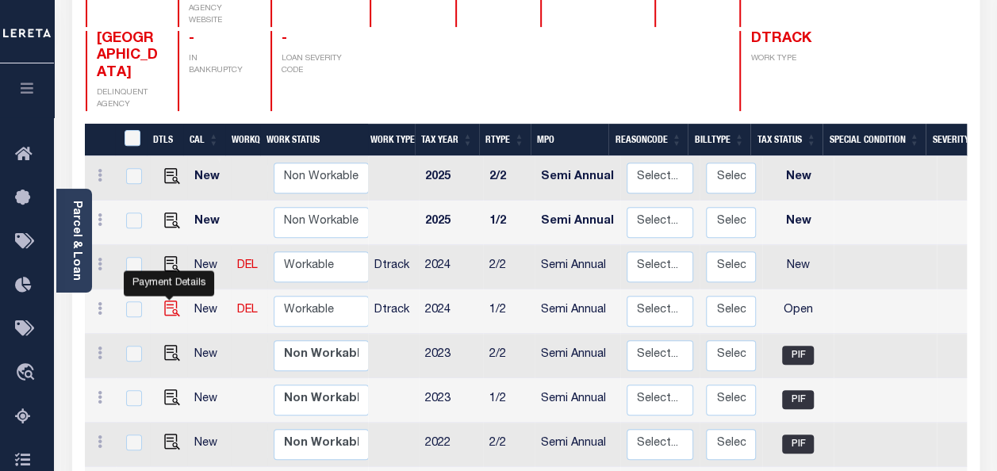
click at [170, 300] on img "" at bounding box center [172, 308] width 16 height 16
checkbox input "true"
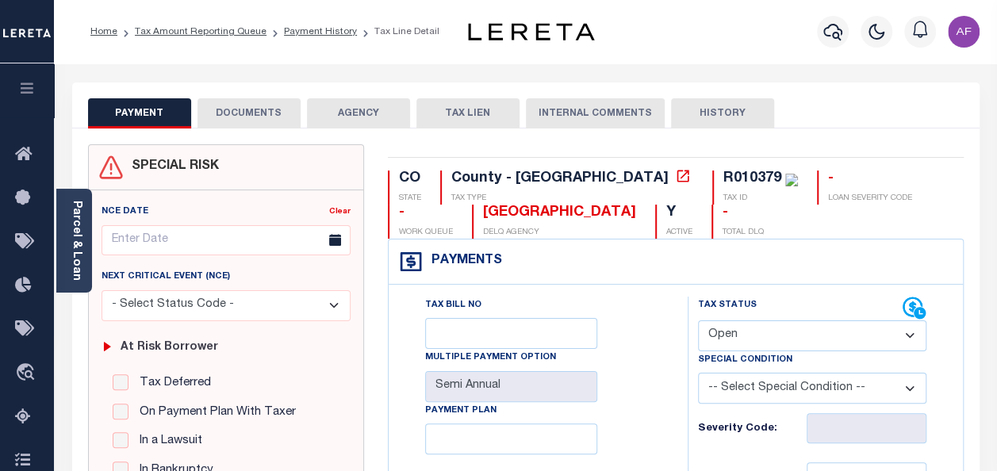
click at [781, 340] on select "- Select Status Code - Open Due/Unpaid Paid Incomplete No Tax Due Internal Refu…" at bounding box center [812, 335] width 228 height 31
select select "PYD"
click at [698, 320] on select "- Select Status Code - Open Due/Unpaid Paid Incomplete No Tax Due Internal Refu…" at bounding box center [812, 335] width 228 height 31
type input "[DATE]"
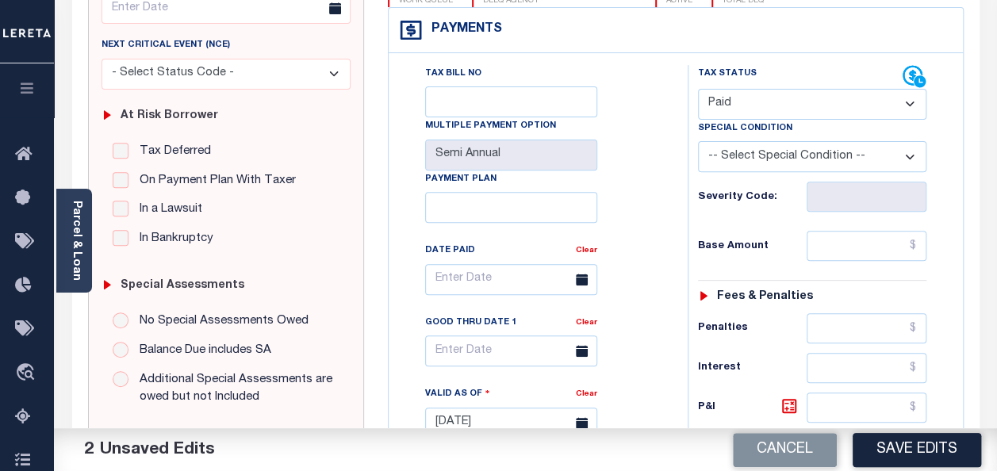
scroll to position [238, 0]
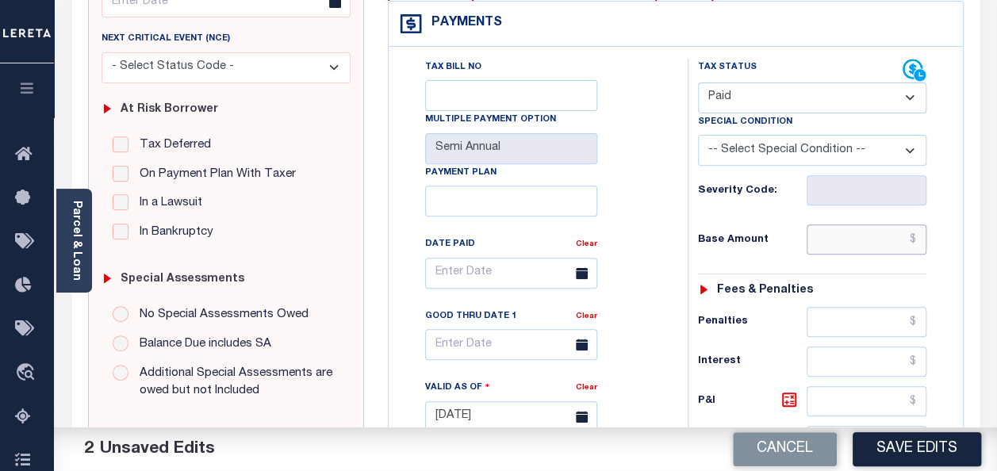
click at [882, 228] on input "text" at bounding box center [866, 239] width 120 height 30
paste input "1,266.41"
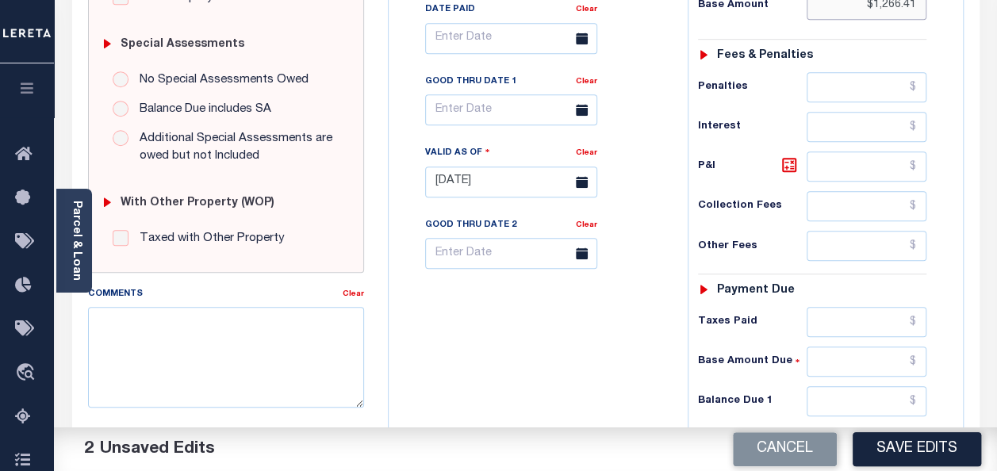
scroll to position [476, 0]
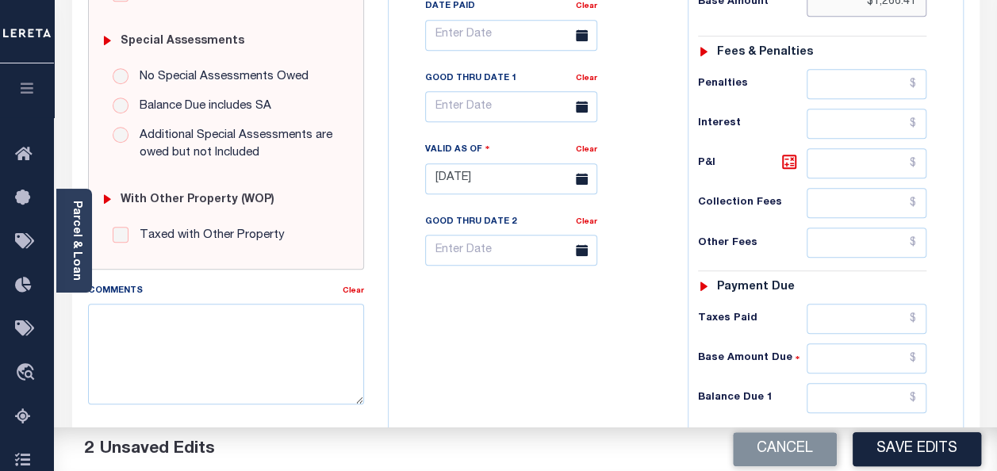
type input "$1,266.41"
click at [839, 308] on input "text" at bounding box center [866, 319] width 120 height 30
paste input "1,266.41"
type input "$1,266.41"
click at [883, 392] on input "text" at bounding box center [866, 398] width 120 height 30
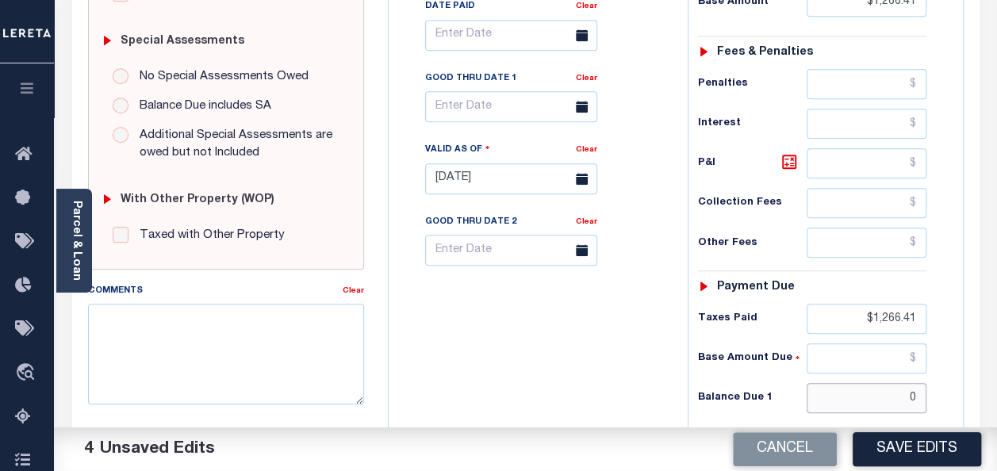
type input "$0"
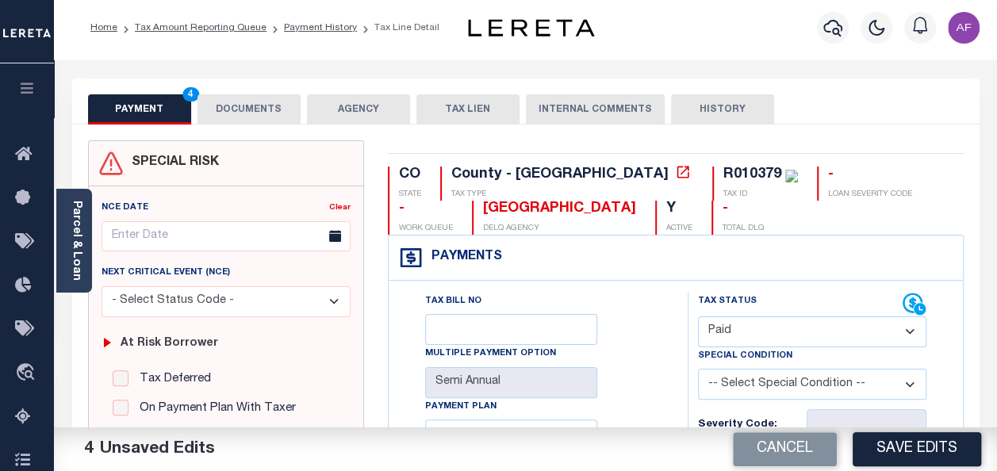
scroll to position [0, 0]
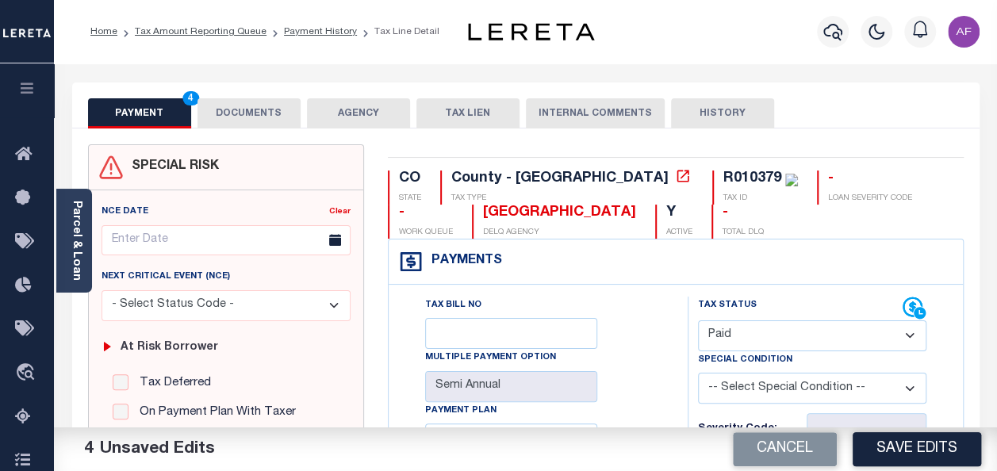
click at [230, 122] on button "DOCUMENTS" at bounding box center [248, 113] width 103 height 30
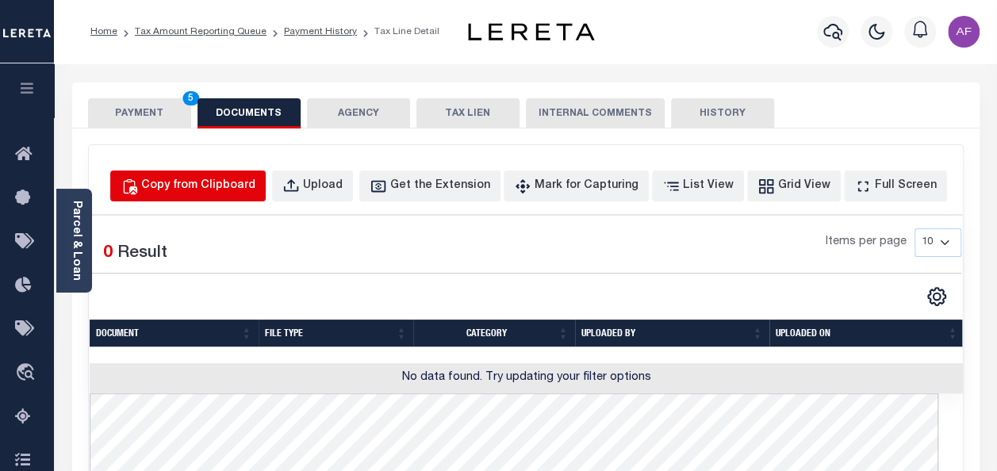
click at [222, 178] on div "Copy from Clipboard" at bounding box center [198, 186] width 114 height 17
select select "POP"
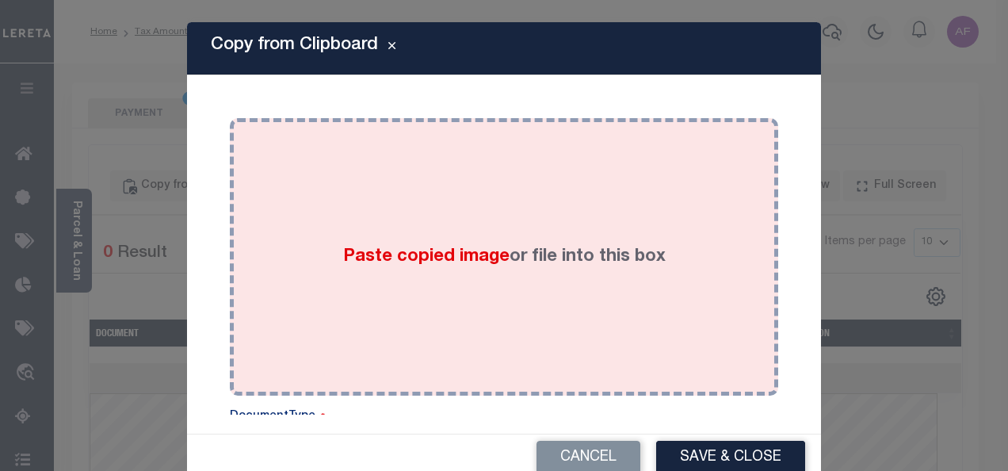
click at [338, 238] on div "Paste copied image or file into this box" at bounding box center [504, 257] width 525 height 254
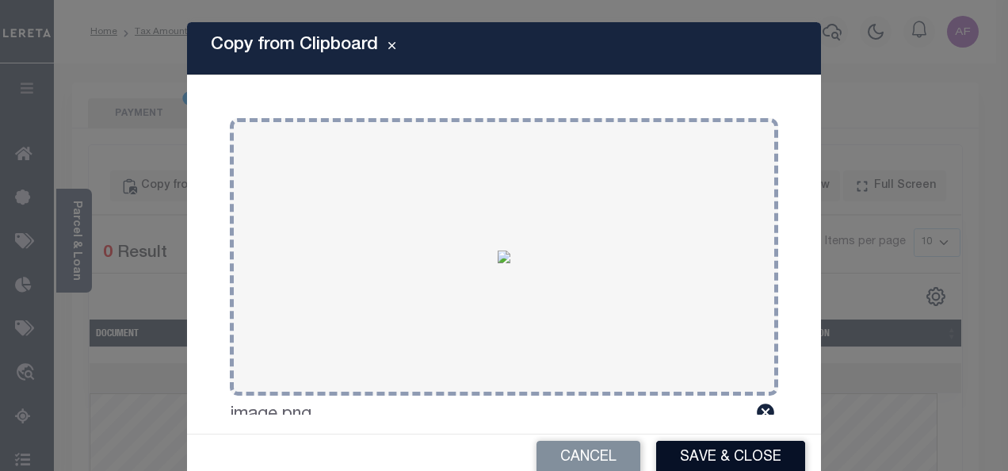
click at [678, 457] on button "Save & Close" at bounding box center [730, 458] width 149 height 34
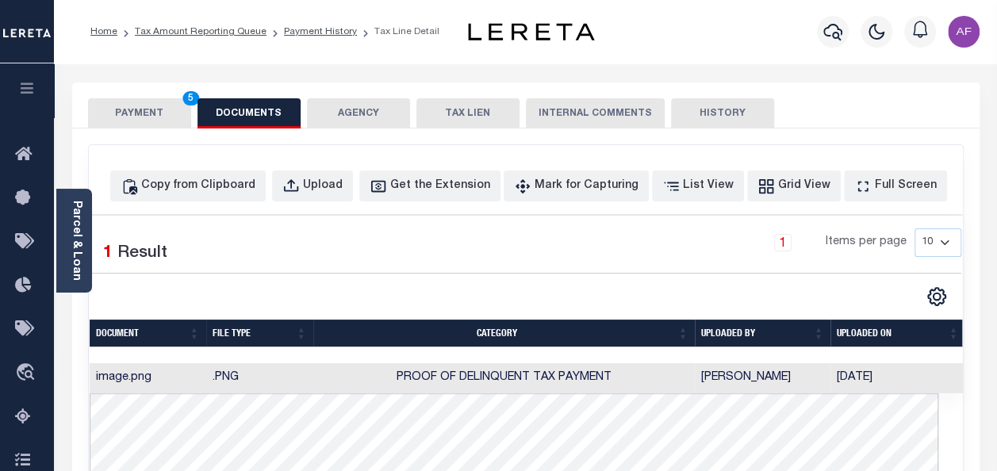
click at [130, 106] on button "PAYMENT 5" at bounding box center [139, 113] width 103 height 30
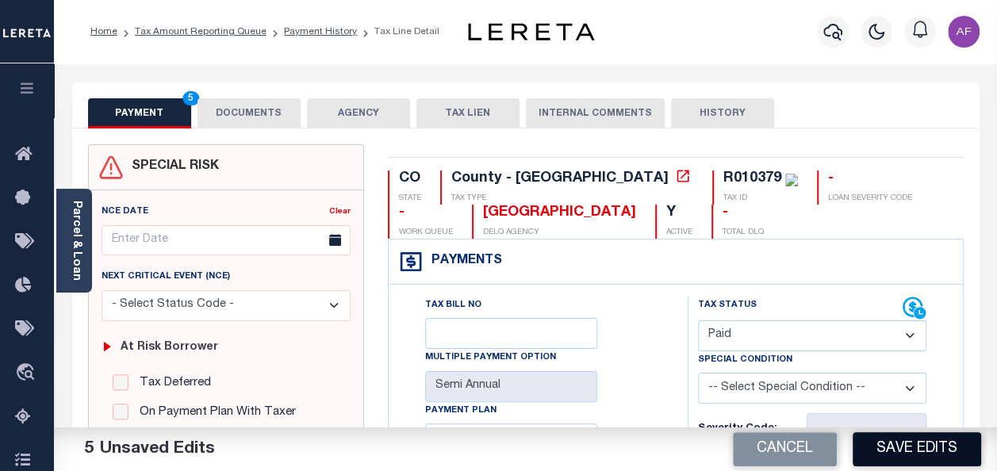
click at [935, 441] on button "Save Edits" at bounding box center [916, 449] width 128 height 34
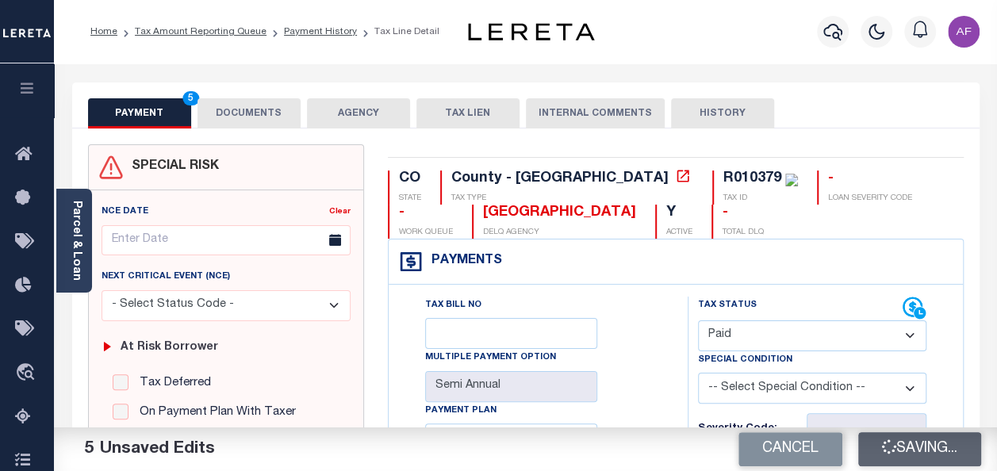
checkbox input "false"
type input "$1,266.41"
type input "$0"
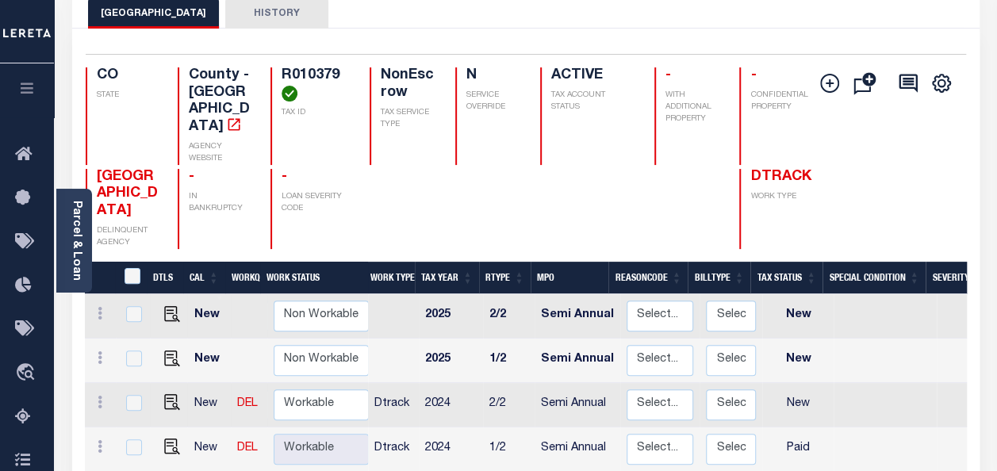
scroll to position [159, 0]
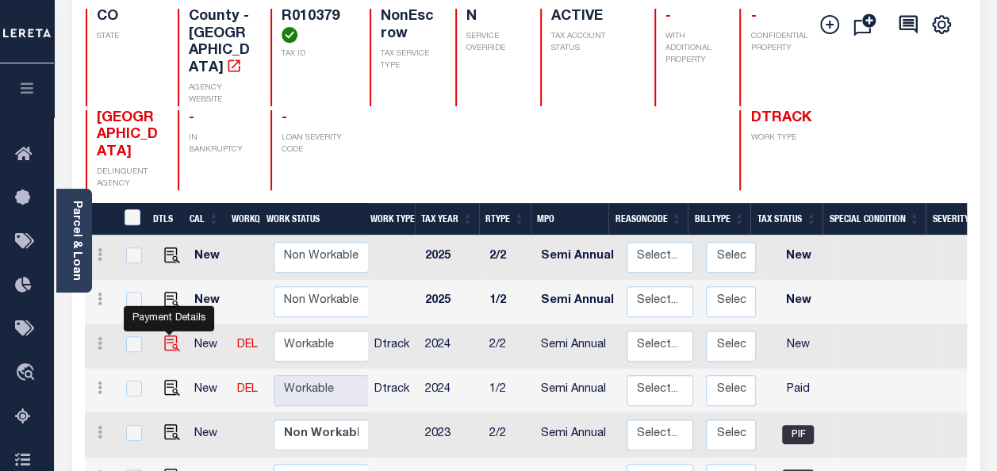
click at [171, 335] on img "" at bounding box center [172, 343] width 16 height 16
checkbox input "true"
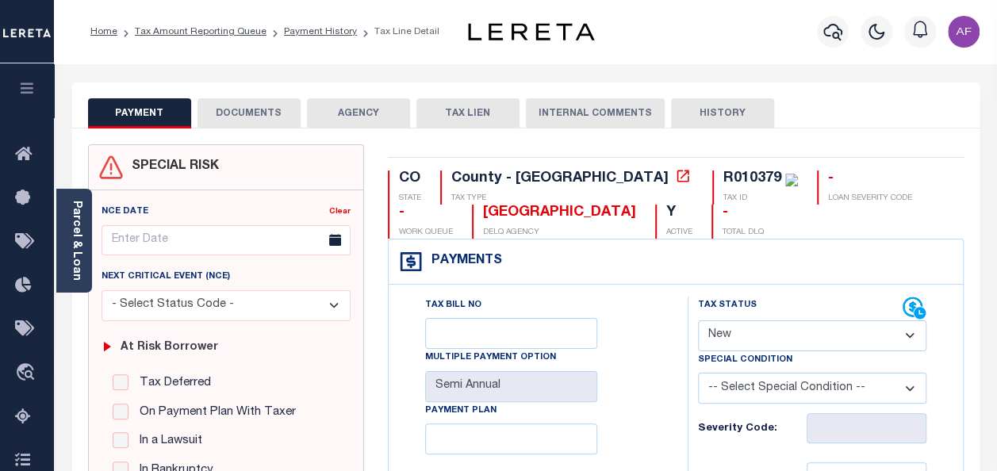
click at [761, 339] on select "- Select Status Code - Open Due/Unpaid Paid Incomplete No Tax Due Internal Refu…" at bounding box center [812, 335] width 228 height 31
select select "PYD"
click at [698, 320] on select "- Select Status Code - Open Due/Unpaid Paid Incomplete No Tax Due Internal Refu…" at bounding box center [812, 335] width 228 height 31
type input "[DATE]"
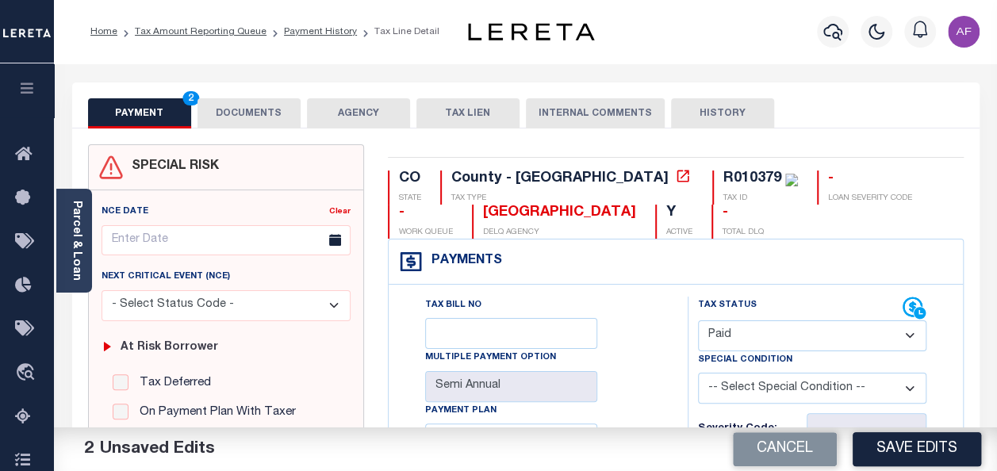
click at [785, 341] on select "- Select Status Code - Open Due/Unpaid Paid Incomplete No Tax Due Internal Refu…" at bounding box center [812, 335] width 228 height 31
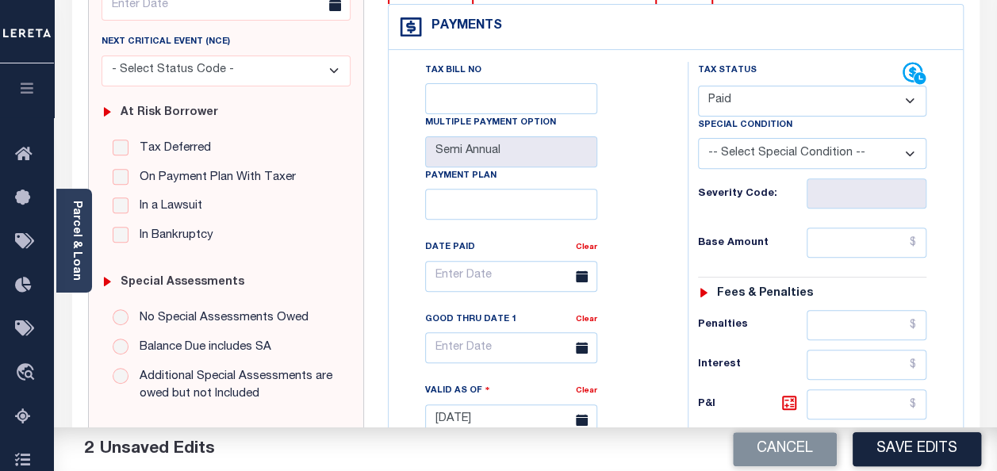
scroll to position [238, 0]
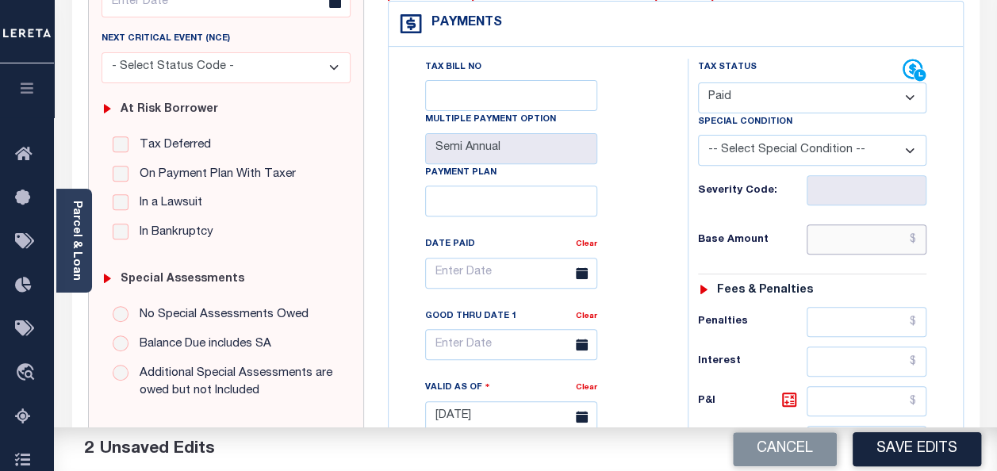
click at [845, 235] on input "text" at bounding box center [866, 239] width 120 height 30
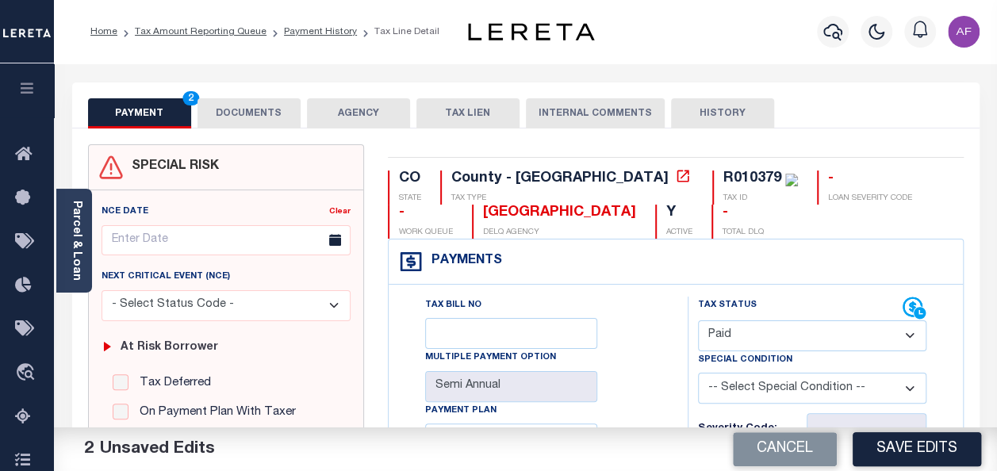
click at [257, 108] on button "DOCUMENTS" at bounding box center [248, 113] width 103 height 30
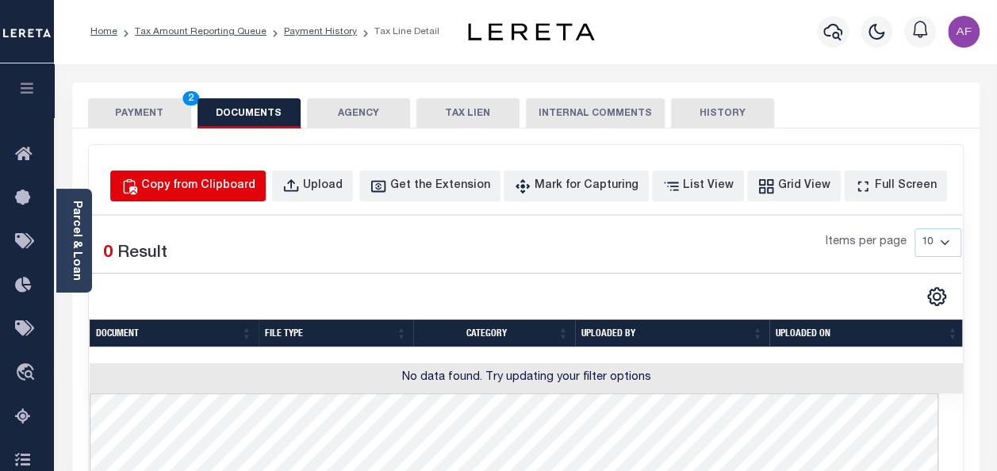
click at [255, 189] on div "Copy from Clipboard" at bounding box center [198, 186] width 114 height 17
select select "POP"
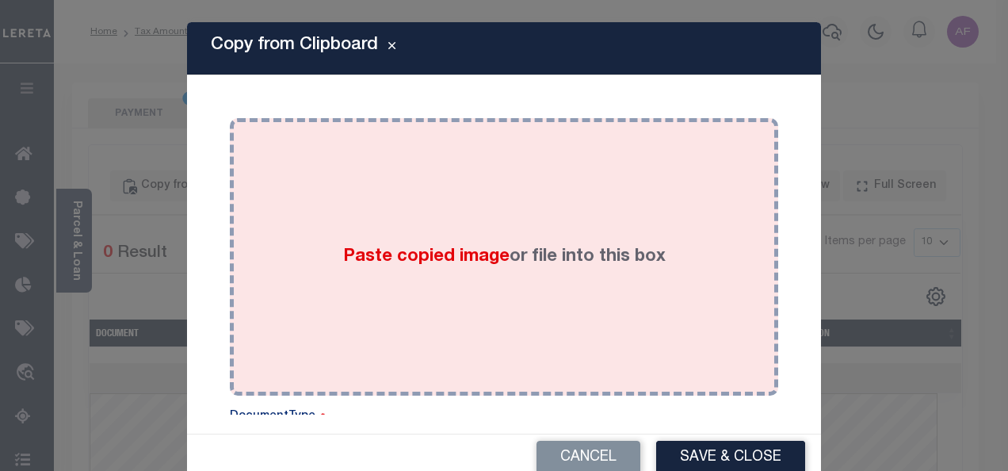
click at [408, 255] on span "Paste copied image" at bounding box center [426, 256] width 166 height 17
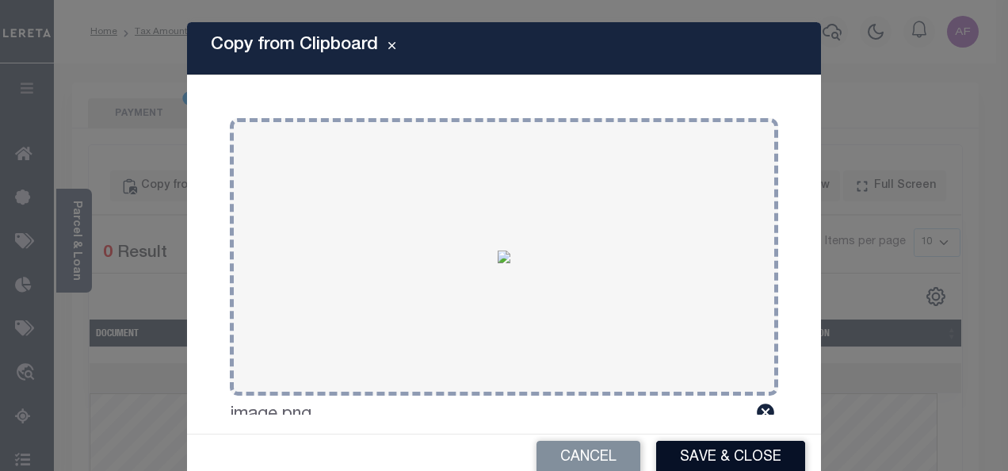
click at [685, 457] on button "Save & Close" at bounding box center [730, 458] width 149 height 34
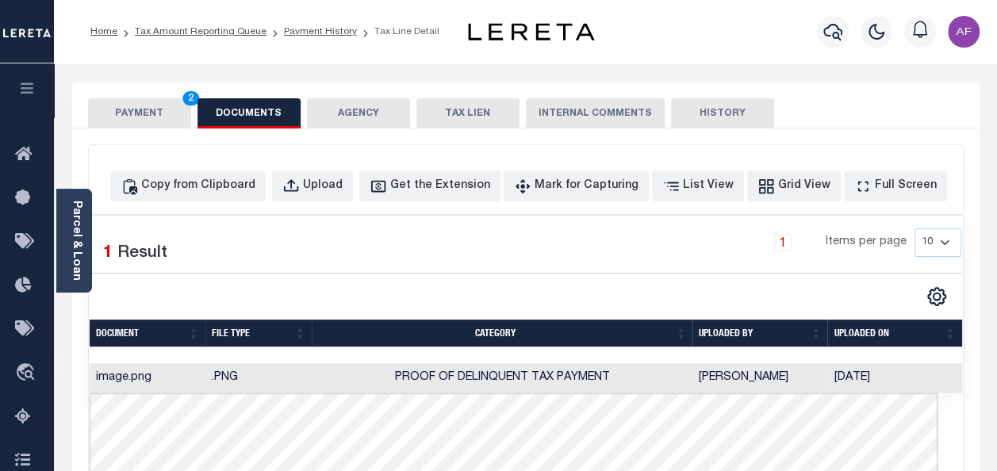
click at [130, 113] on button "PAYMENT 2" at bounding box center [139, 113] width 103 height 30
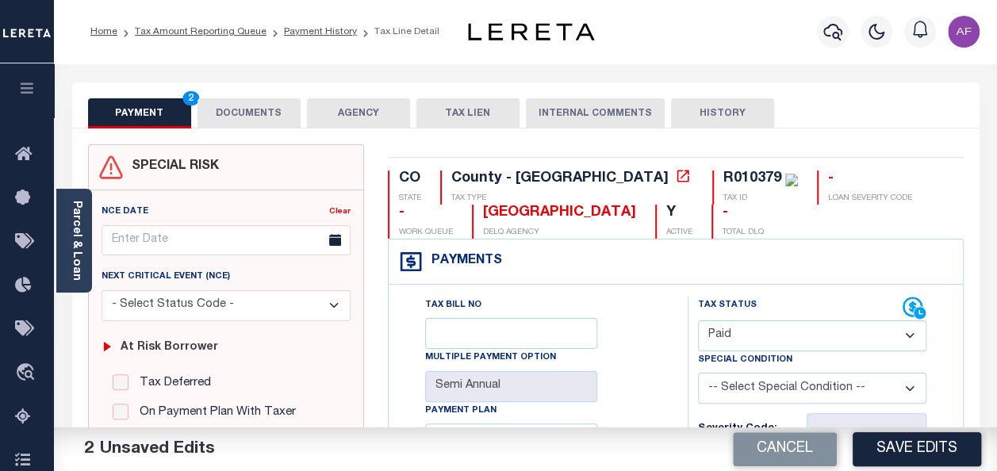
scroll to position [238, 0]
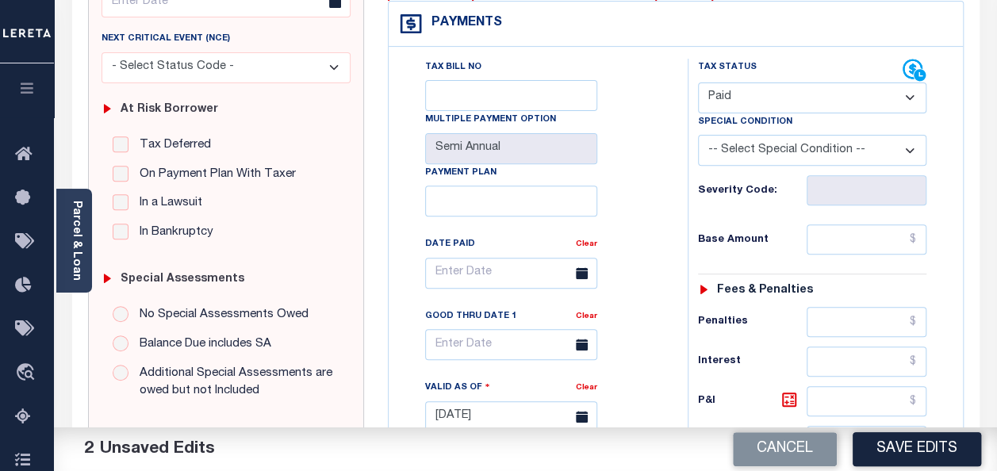
click at [639, 107] on div "Tax Bill No Multiple Payment Option Semi Annual Payment Plan Clear Clear Valid …" at bounding box center [533, 281] width 259 height 445
click at [850, 243] on input "text" at bounding box center [866, 239] width 120 height 30
paste input "1,266.41"
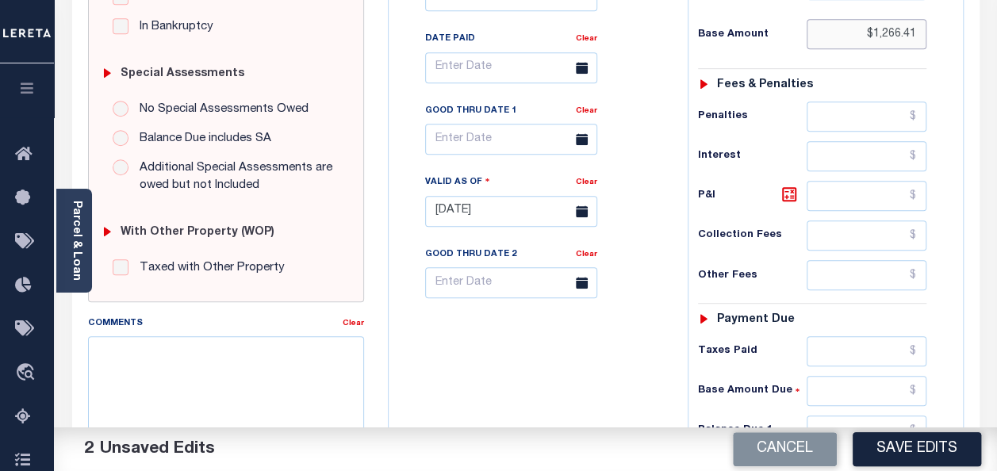
scroll to position [555, 0]
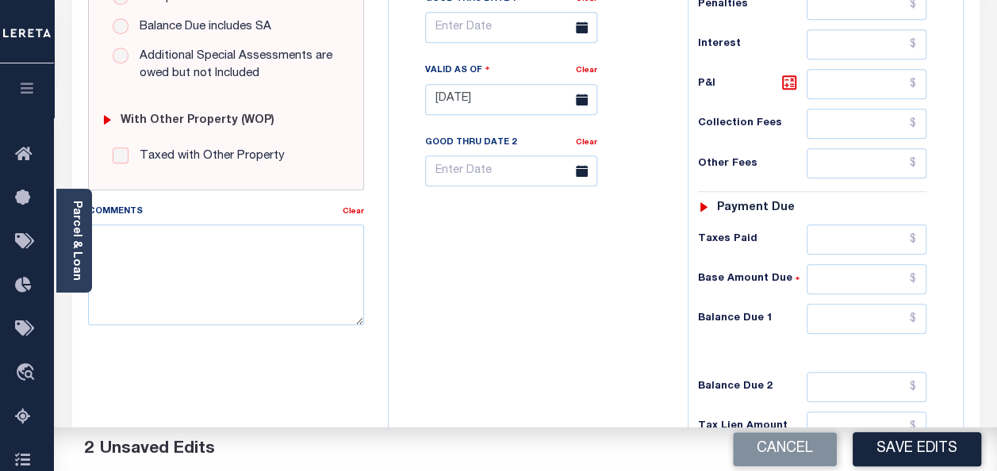
type input "$1,266.41"
click at [866, 240] on input "text" at bounding box center [866, 239] width 120 height 30
paste input "1,266.41"
type input "$1,266.41"
click at [877, 311] on input "text" at bounding box center [866, 319] width 120 height 30
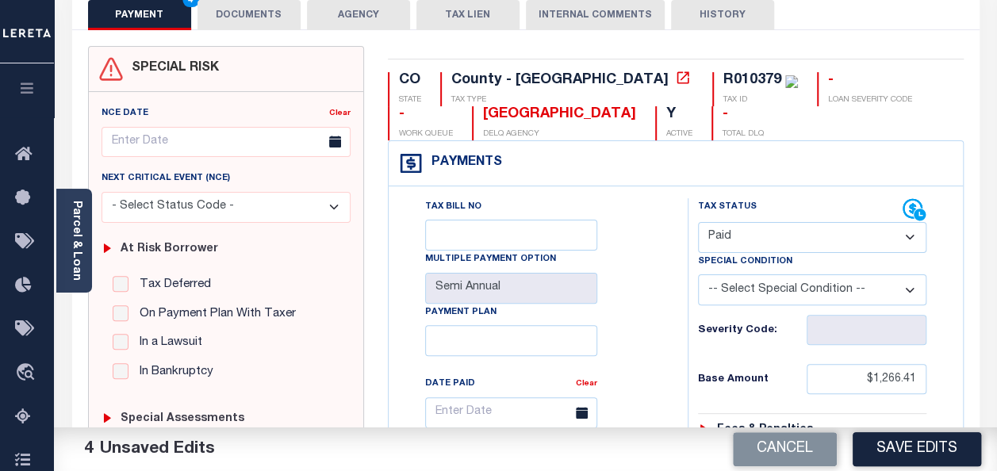
scroll to position [0, 0]
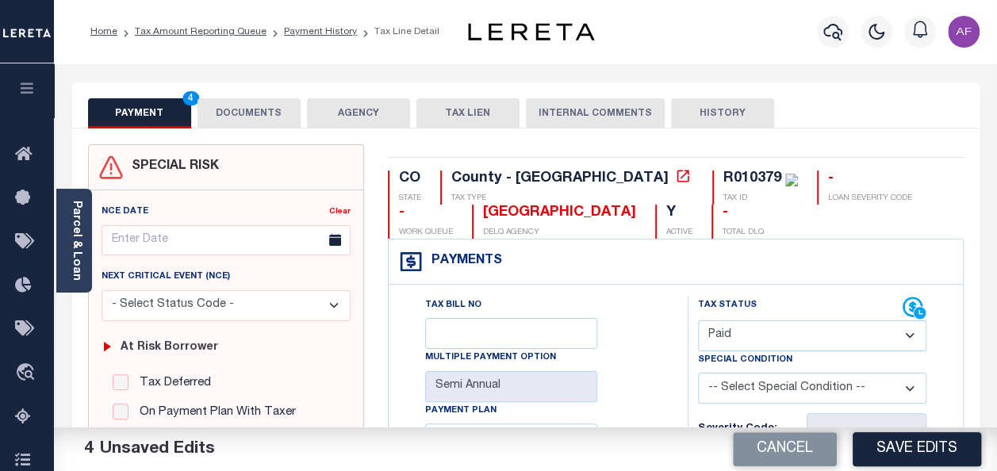
type input "$0.00"
click at [260, 105] on button "DOCUMENTS" at bounding box center [248, 113] width 103 height 30
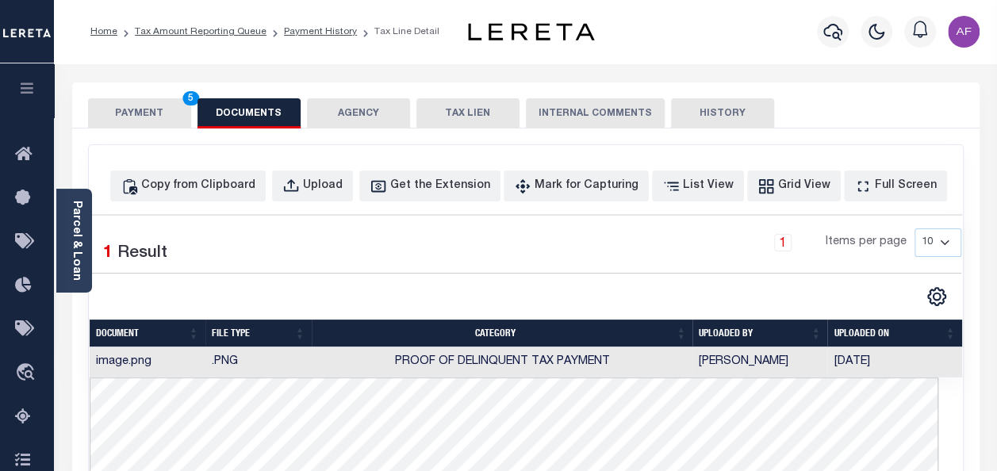
click at [128, 120] on button "PAYMENT 5" at bounding box center [139, 113] width 103 height 30
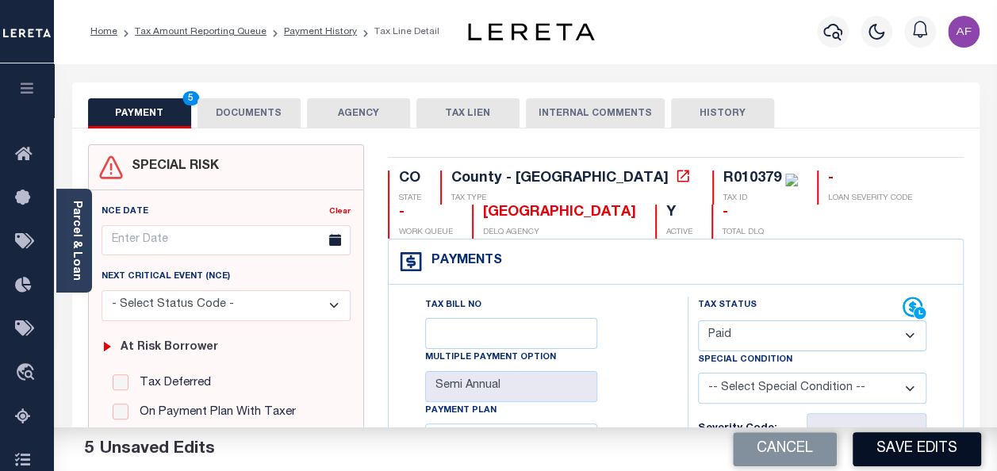
click at [886, 449] on button "Save Edits" at bounding box center [916, 449] width 128 height 34
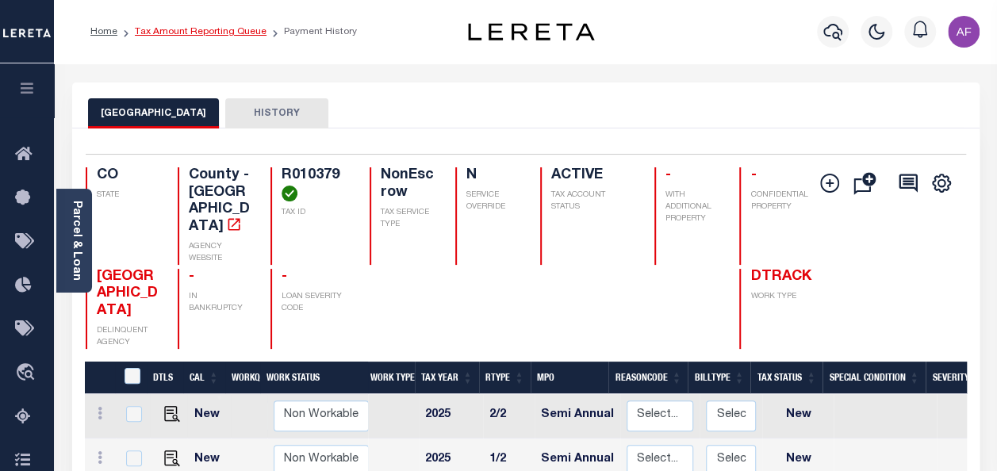
click at [216, 34] on link "Tax Amount Reporting Queue" at bounding box center [201, 32] width 132 height 10
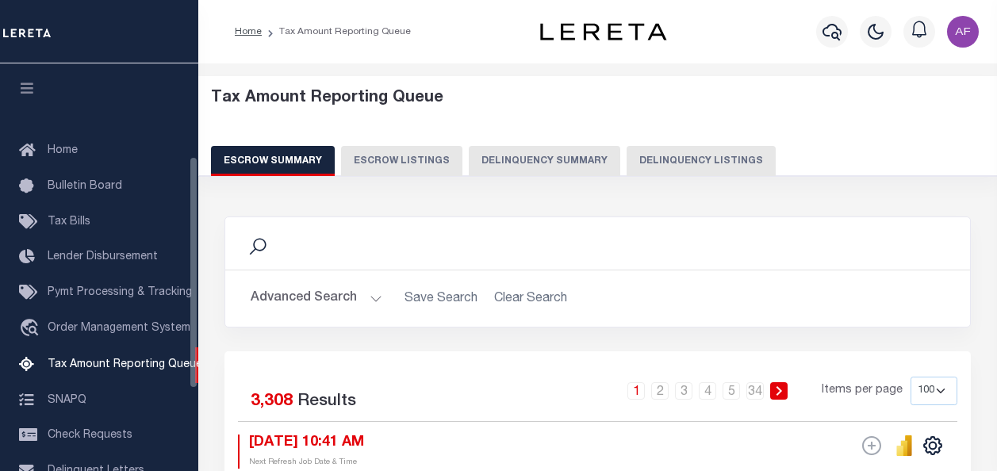
click at [662, 158] on button "Delinquency Listings" at bounding box center [700, 161] width 149 height 30
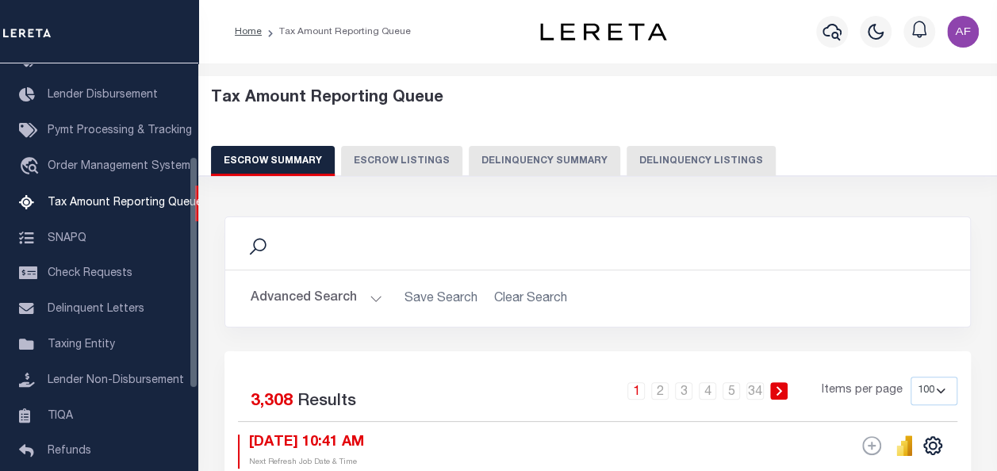
select select "100"
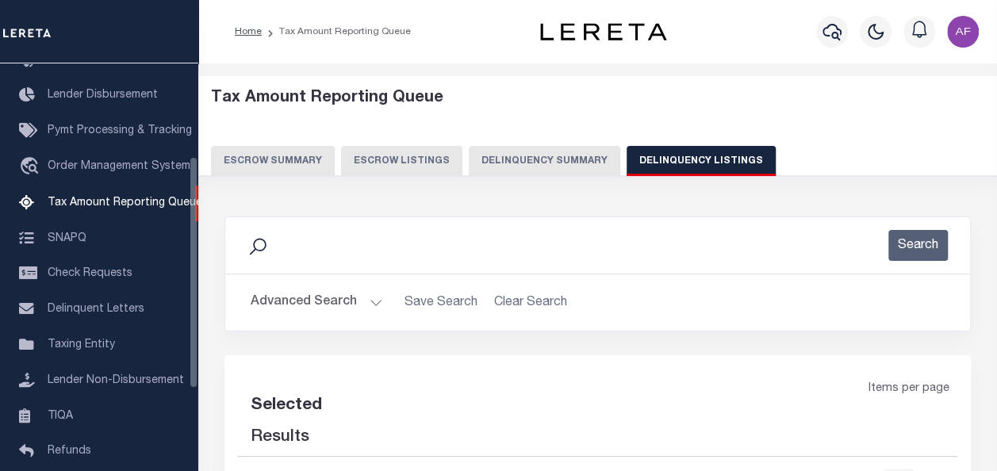
select select "100"
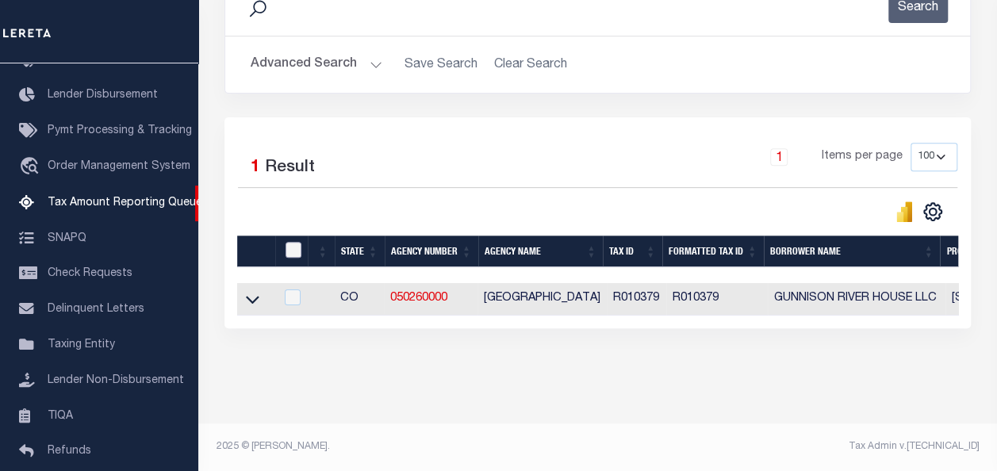
click at [293, 253] on input "checkbox" at bounding box center [293, 250] width 16 height 16
checkbox input "true"
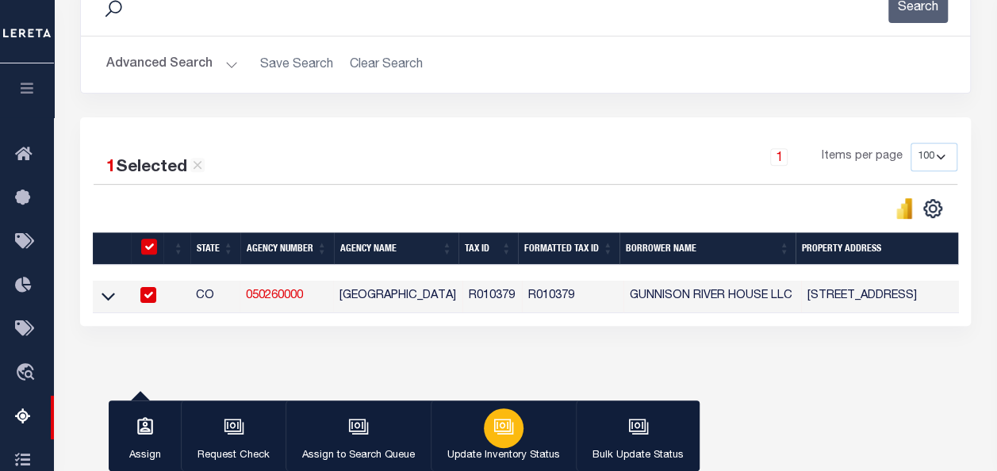
click at [493, 422] on icon "button" at bounding box center [503, 426] width 21 height 21
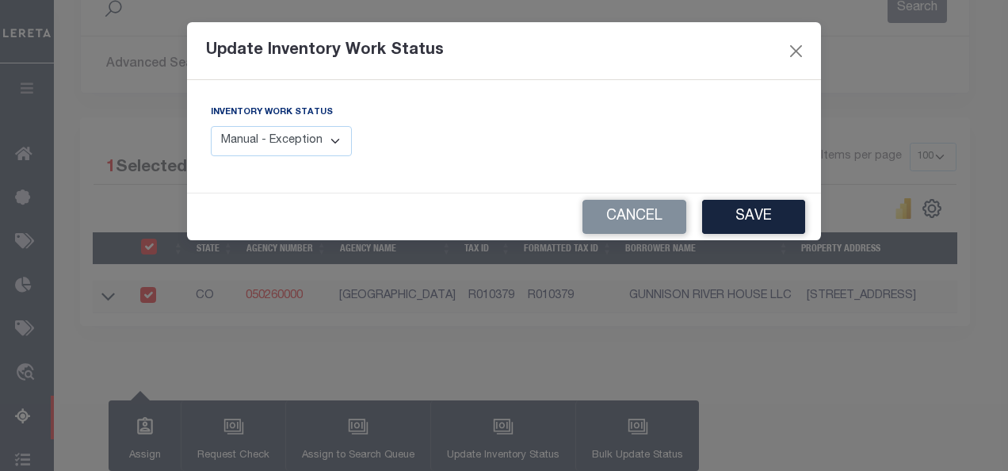
click at [289, 131] on select "Manual - Exception Pended - Awaiting Search Late Add Exception Completed" at bounding box center [281, 141] width 141 height 31
select select "4"
click at [211, 126] on select "Manual - Exception Pended - Awaiting Search Late Add Exception Completed" at bounding box center [281, 141] width 141 height 31
click at [757, 220] on button "Save" at bounding box center [753, 217] width 103 height 34
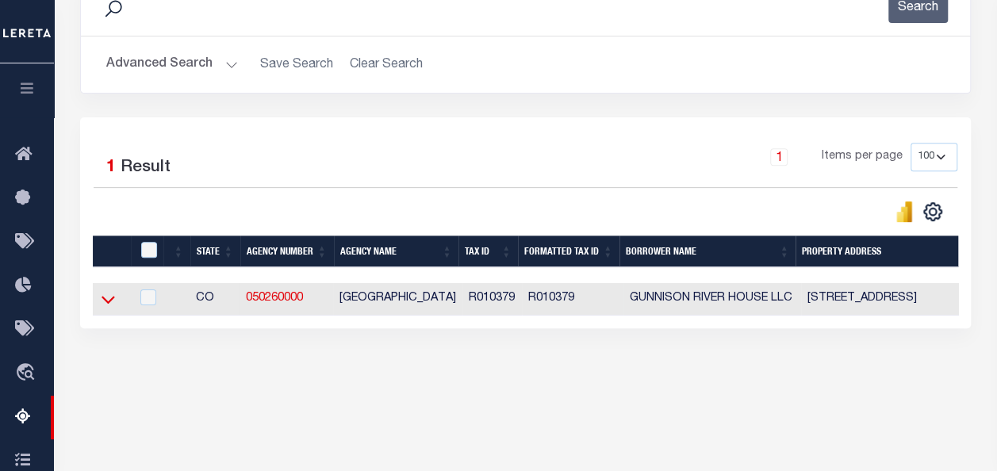
click at [103, 302] on icon at bounding box center [107, 299] width 13 height 17
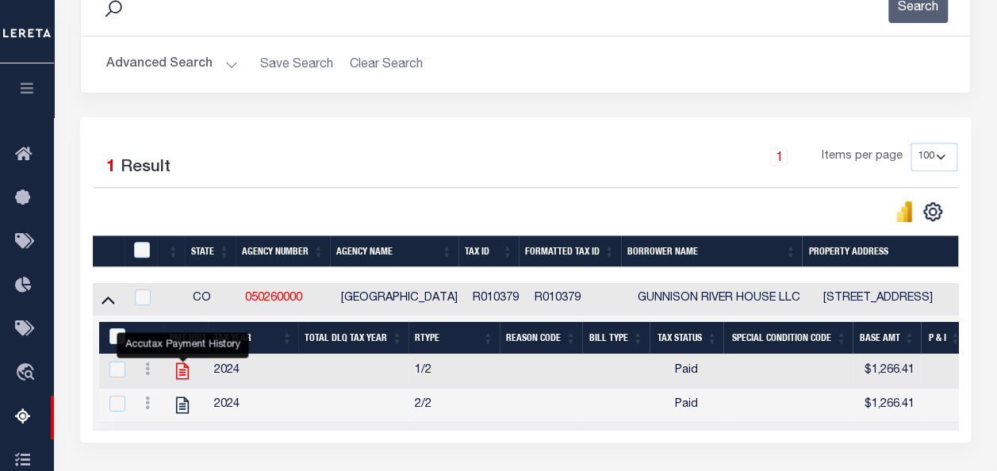
click at [182, 373] on icon "" at bounding box center [182, 371] width 13 height 17
checkbox input "true"
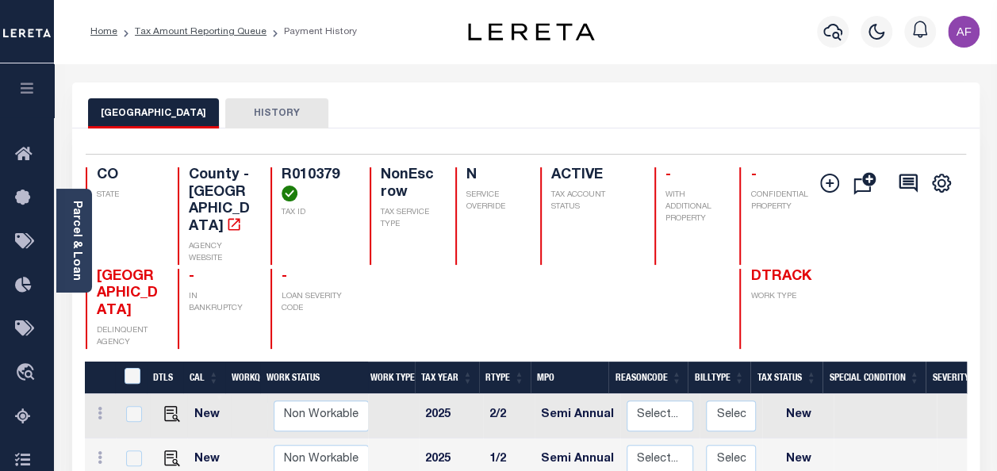
scroll to position [238, 0]
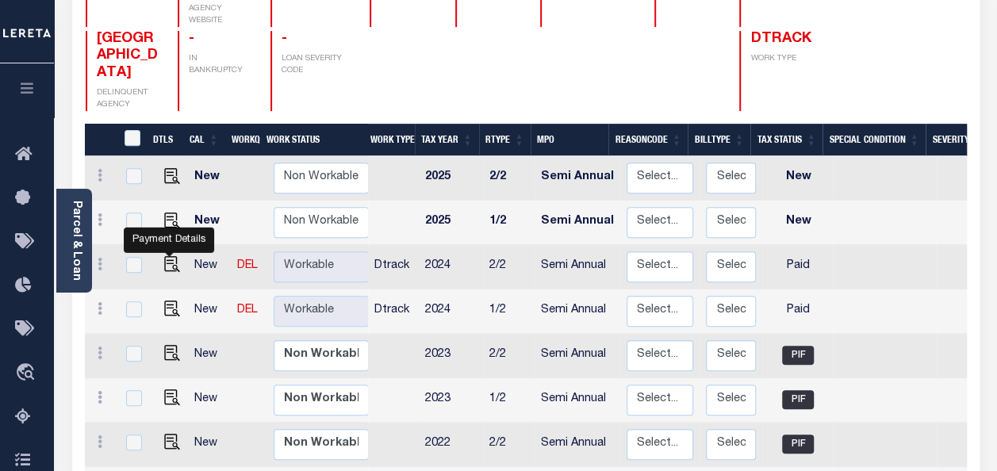
click at [159, 260] on link at bounding box center [168, 265] width 24 height 11
checkbox input "true"
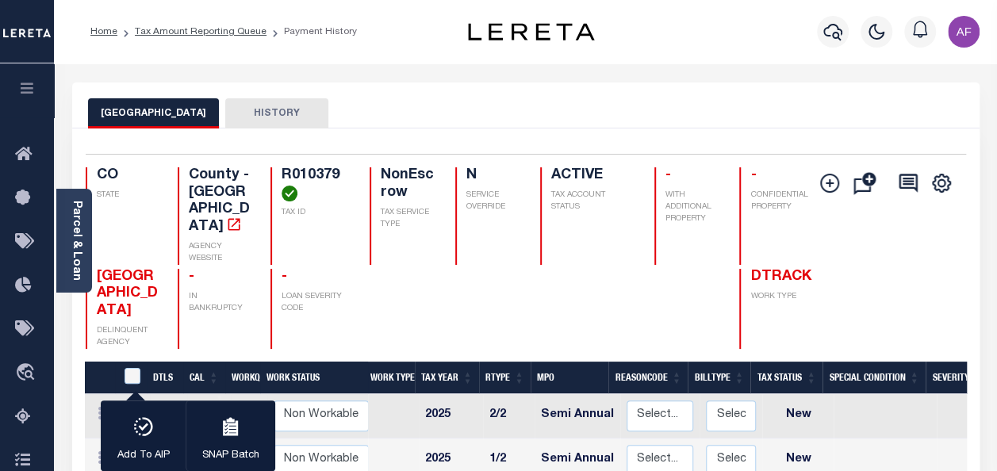
scroll to position [0, 0]
click at [205, 29] on link "Tax Amount Reporting Queue" at bounding box center [201, 32] width 132 height 10
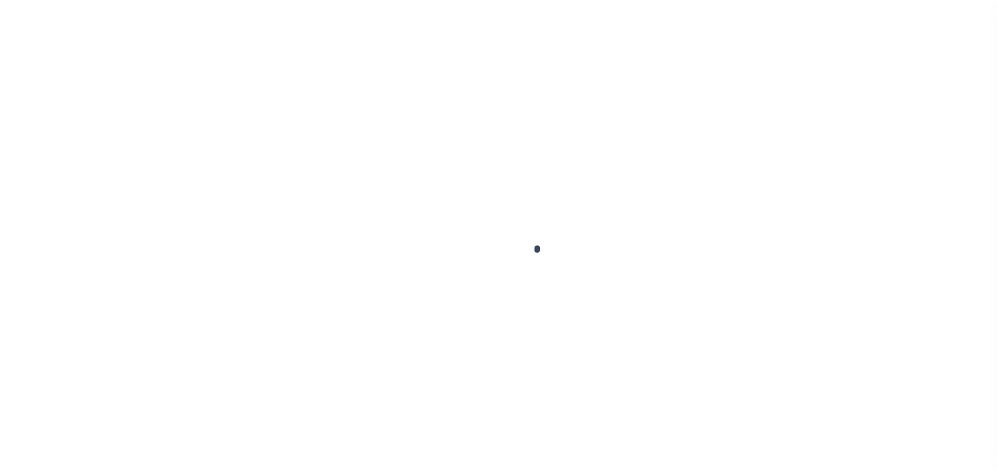
select select "PYD"
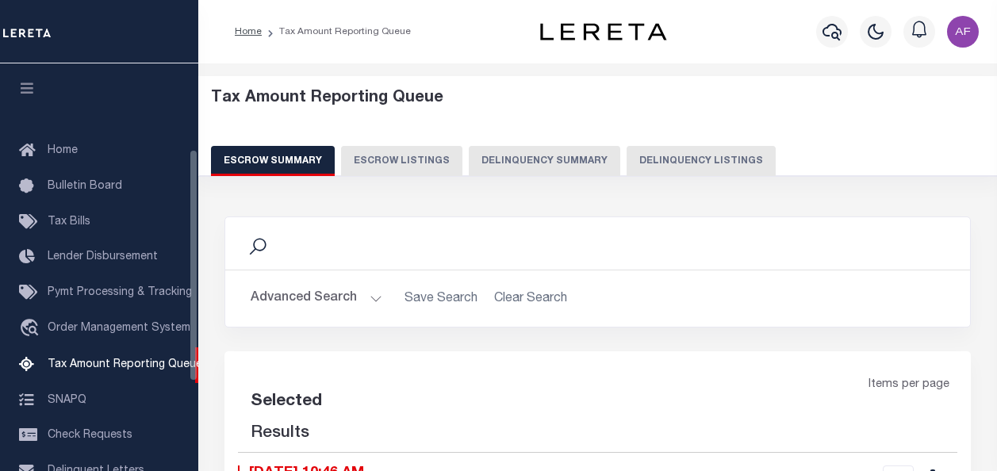
click at [663, 158] on button "Delinquency Listings" at bounding box center [700, 161] width 149 height 30
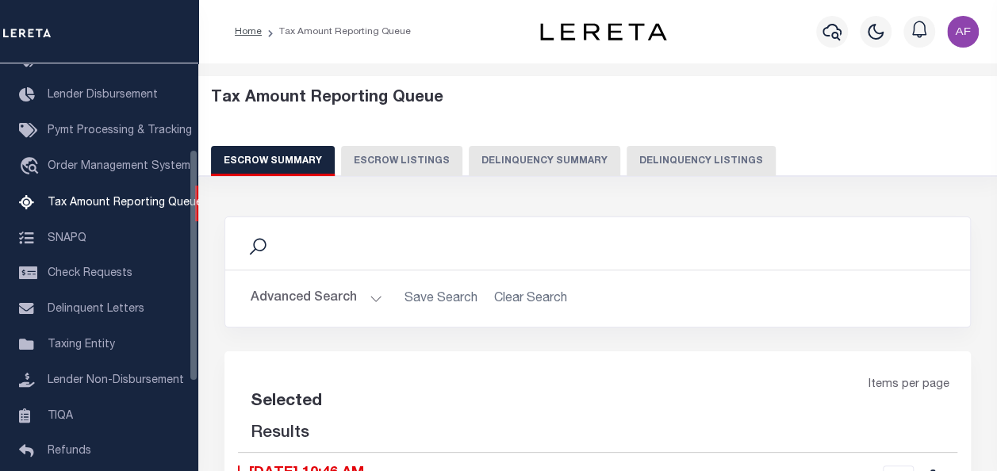
select select "100"
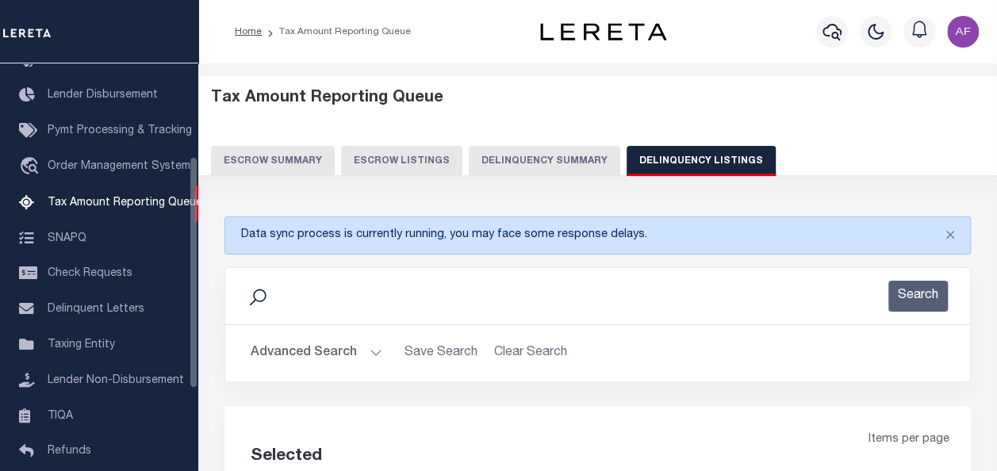
select select "100"
click at [315, 349] on button "Advanced Search" at bounding box center [317, 353] width 132 height 31
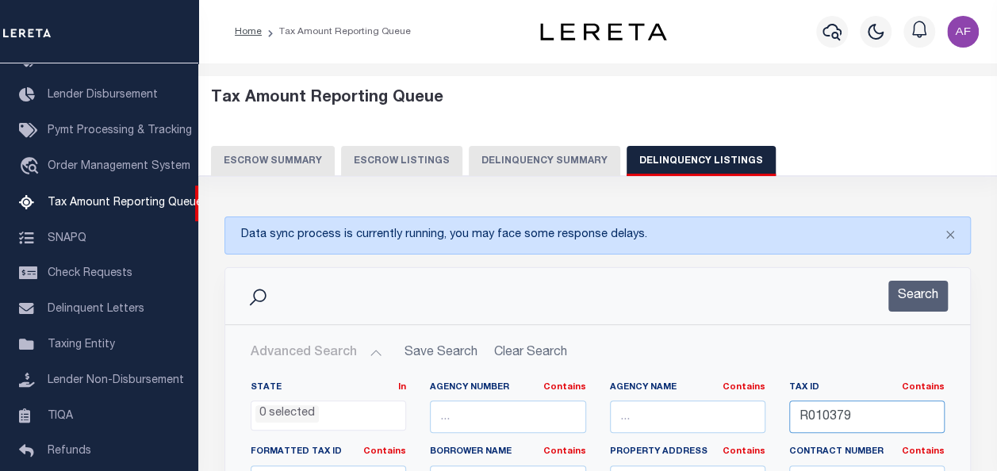
click at [839, 417] on input "R010379" at bounding box center [866, 416] width 155 height 33
paste input "2718"
type input "R012718"
click at [935, 277] on div "Search" at bounding box center [597, 296] width 744 height 56
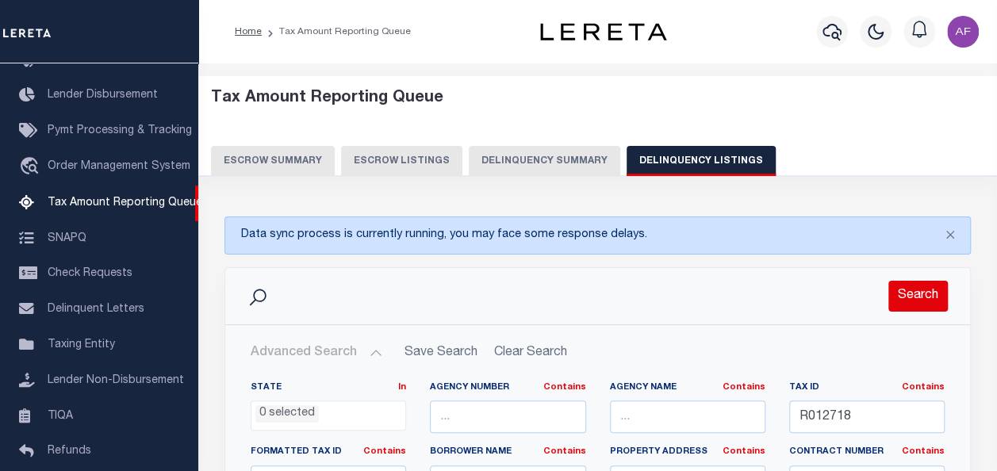
click at [921, 292] on button "Search" at bounding box center [917, 296] width 59 height 31
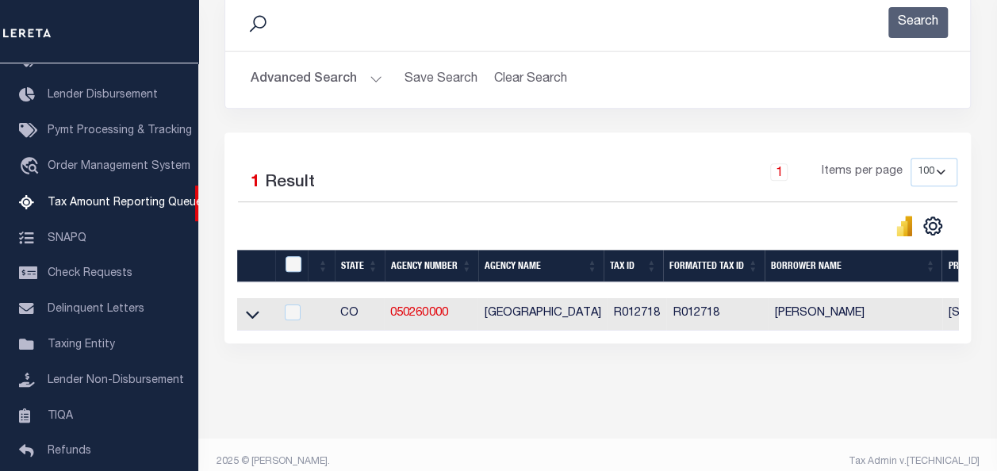
scroll to position [298, 0]
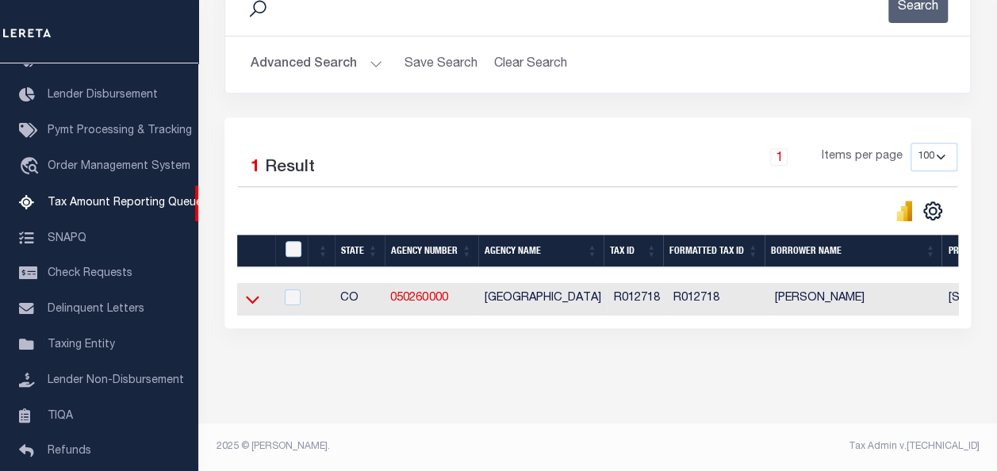
click at [254, 294] on icon at bounding box center [252, 299] width 13 height 17
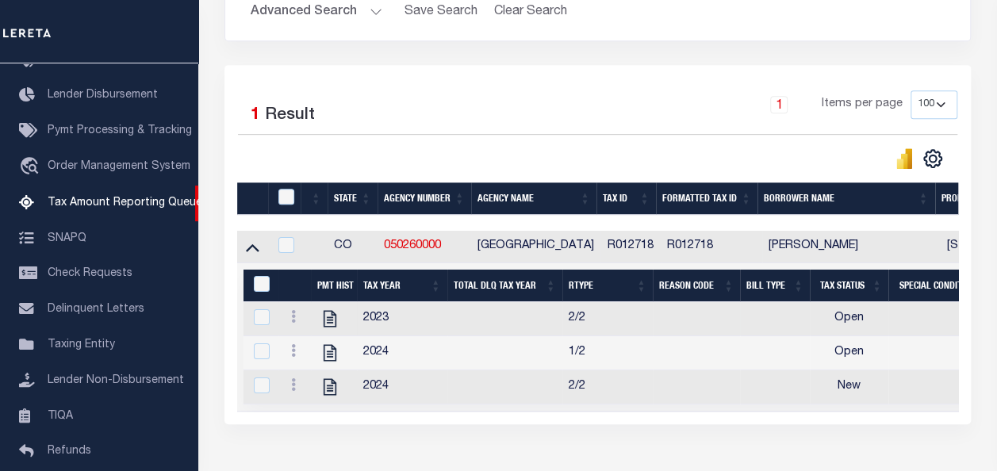
scroll to position [377, 0]
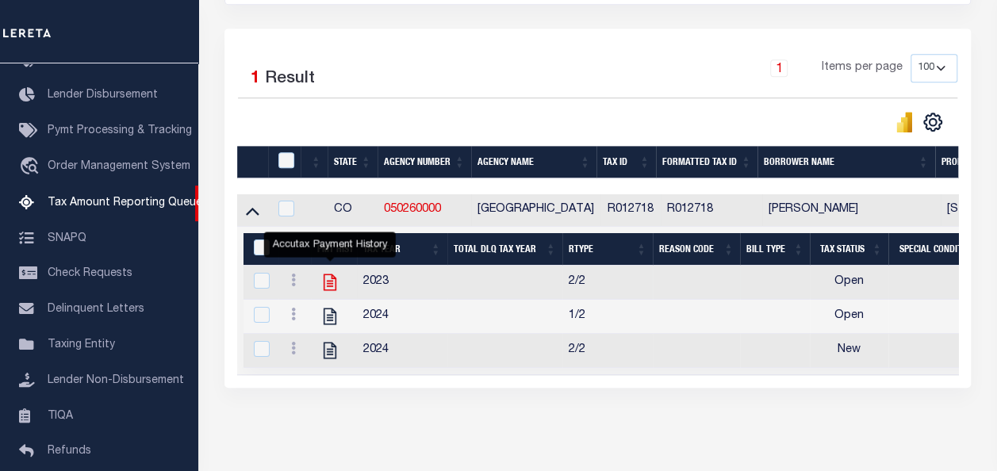
click at [333, 280] on icon "" at bounding box center [329, 282] width 21 height 21
checkbox input "true"
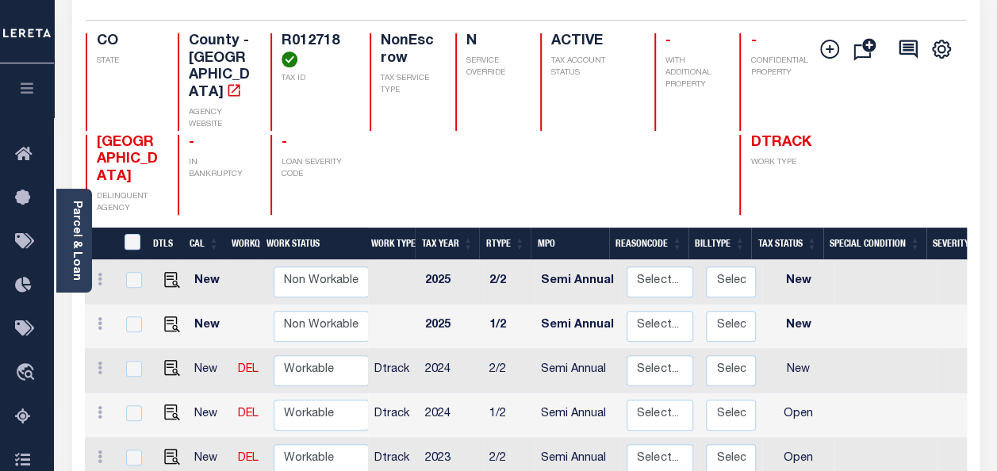
scroll to position [238, 0]
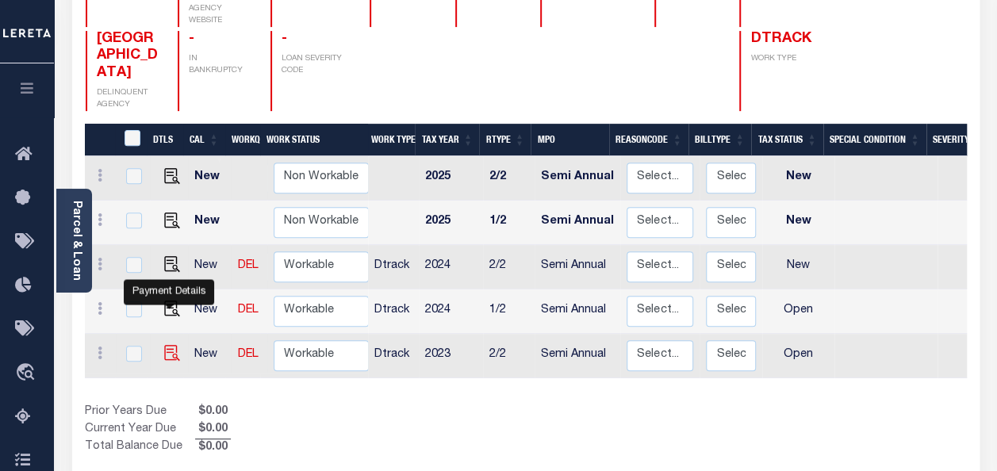
click at [170, 345] on img "" at bounding box center [172, 353] width 16 height 16
checkbox input "true"
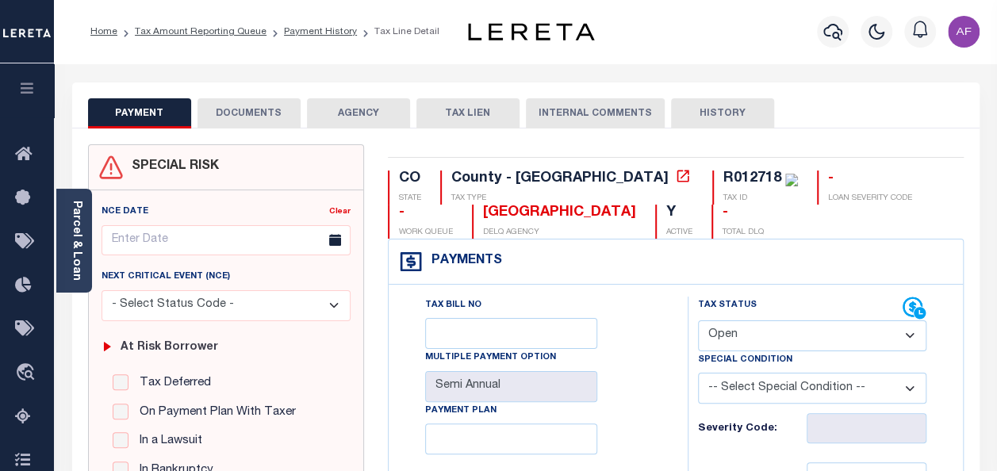
click at [752, 335] on select "- Select Status Code - Open Due/Unpaid Paid Incomplete No Tax Due Internal Refu…" at bounding box center [812, 335] width 228 height 31
select select "PYD"
click at [698, 320] on select "- Select Status Code - Open Due/Unpaid Paid Incomplete No Tax Due Internal Refu…" at bounding box center [812, 335] width 228 height 31
type input "[DATE]"
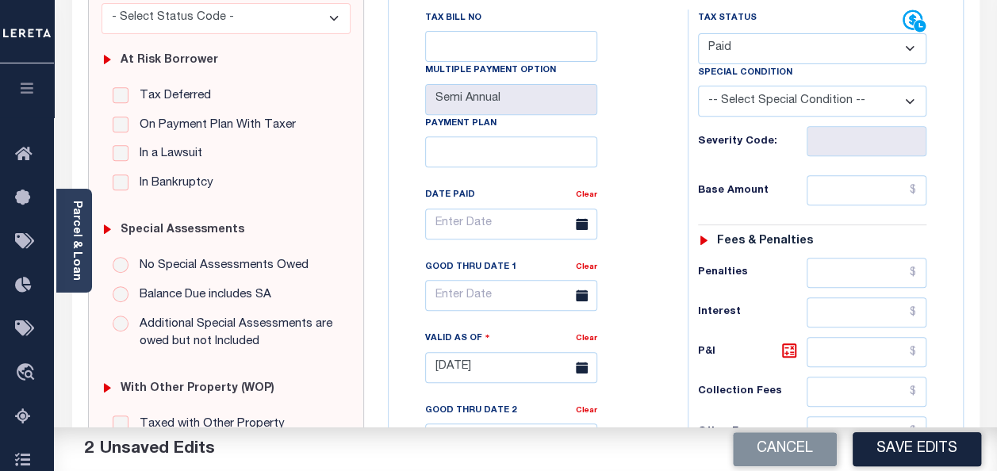
scroll to position [317, 0]
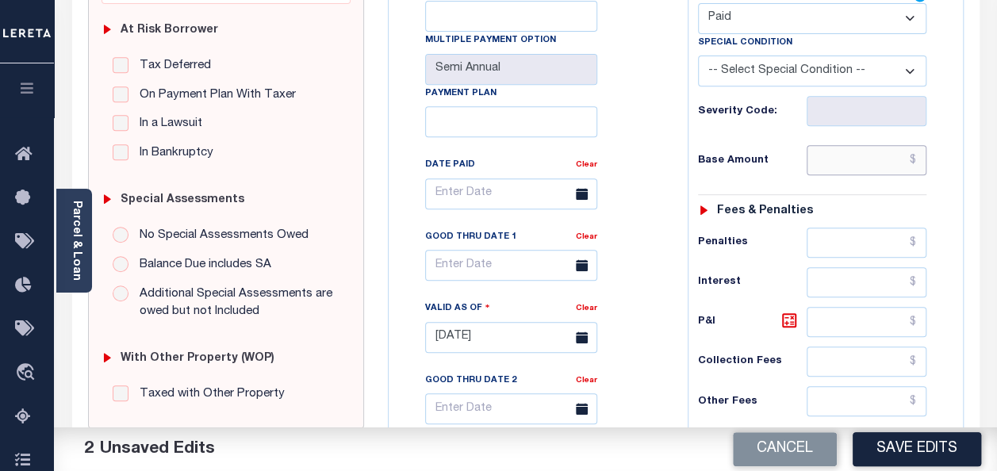
click at [843, 167] on input "text" at bounding box center [866, 160] width 120 height 30
paste input "2,361.76"
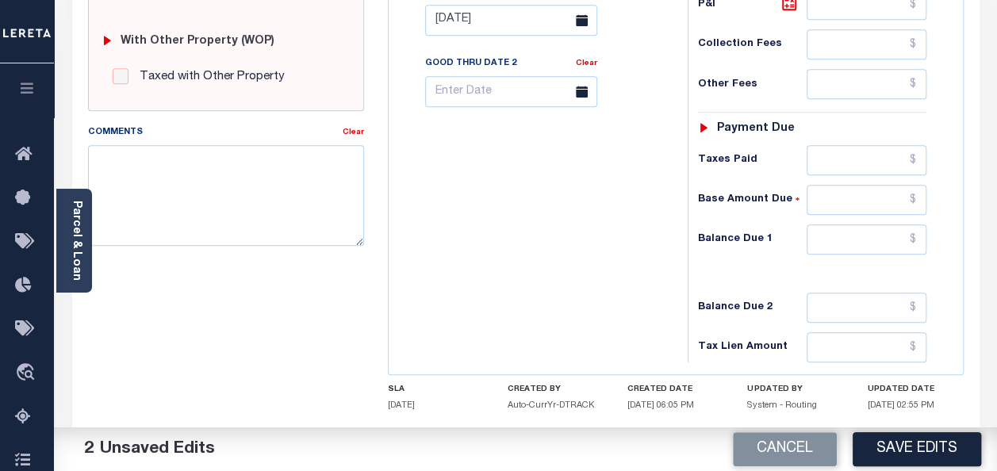
type input "$2,361.76"
click at [842, 155] on input "text" at bounding box center [866, 160] width 120 height 30
paste input "2,361.76"
type input "$2,361.76"
click at [855, 224] on input "text" at bounding box center [866, 239] width 120 height 30
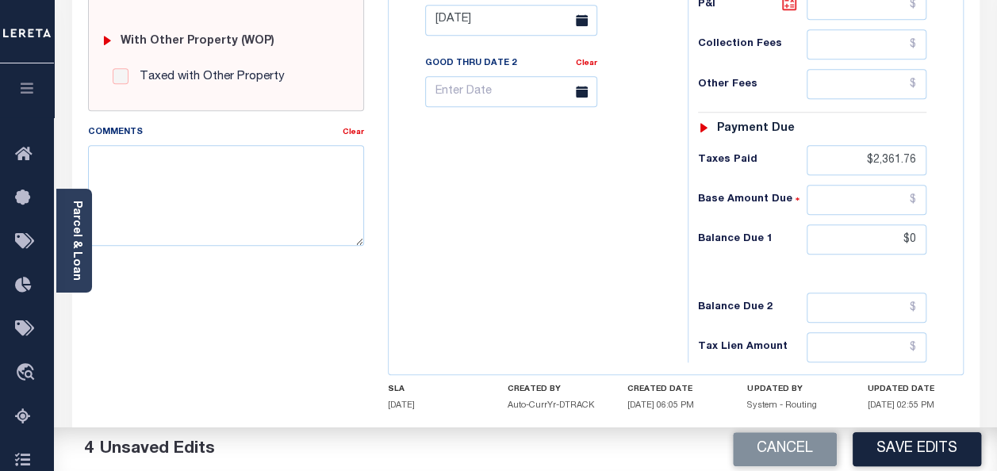
type input "$0.00"
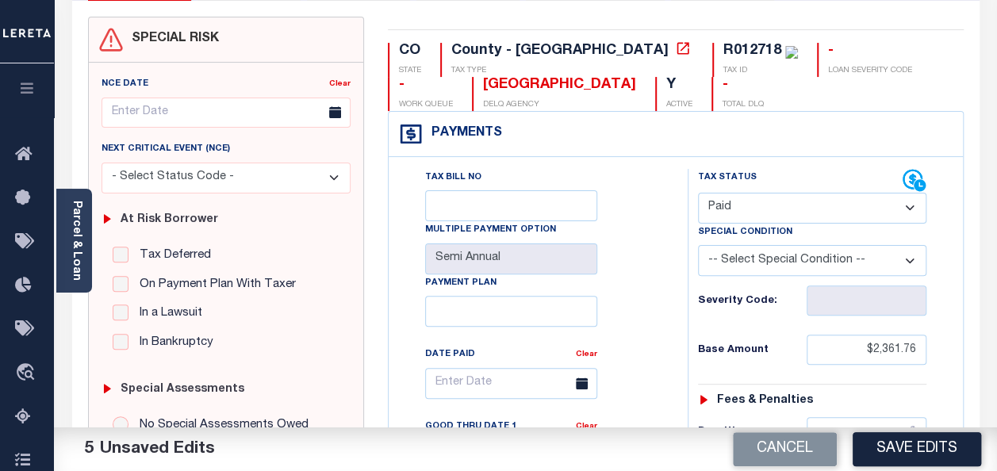
scroll to position [0, 0]
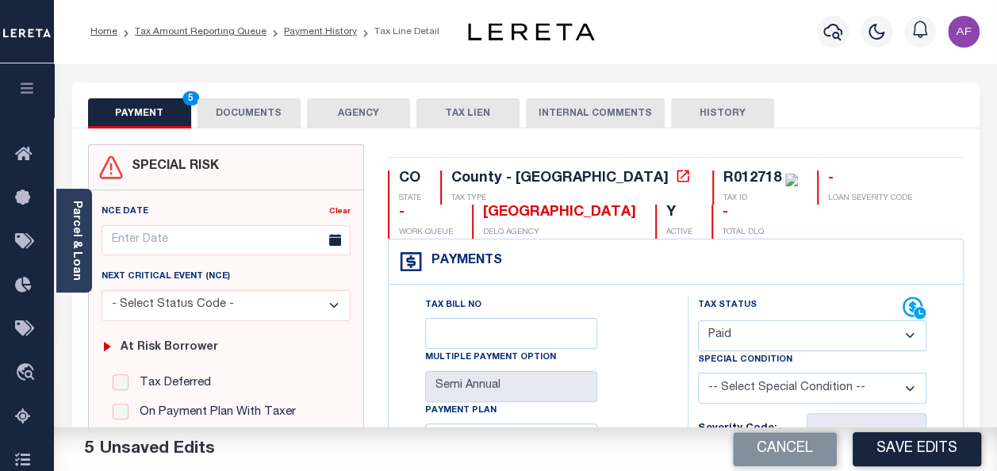
click at [254, 114] on button "DOCUMENTS" at bounding box center [248, 113] width 103 height 30
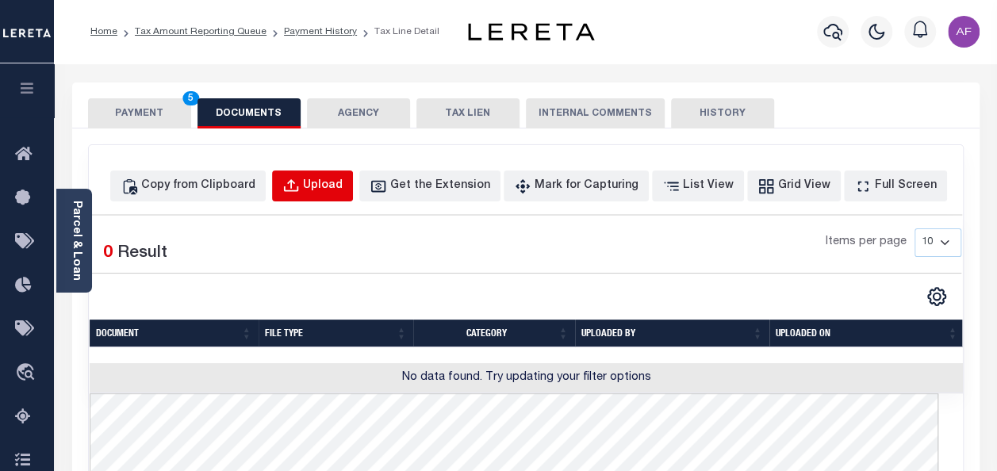
click at [342, 190] on div "Upload" at bounding box center [323, 186] width 40 height 17
select select "POP"
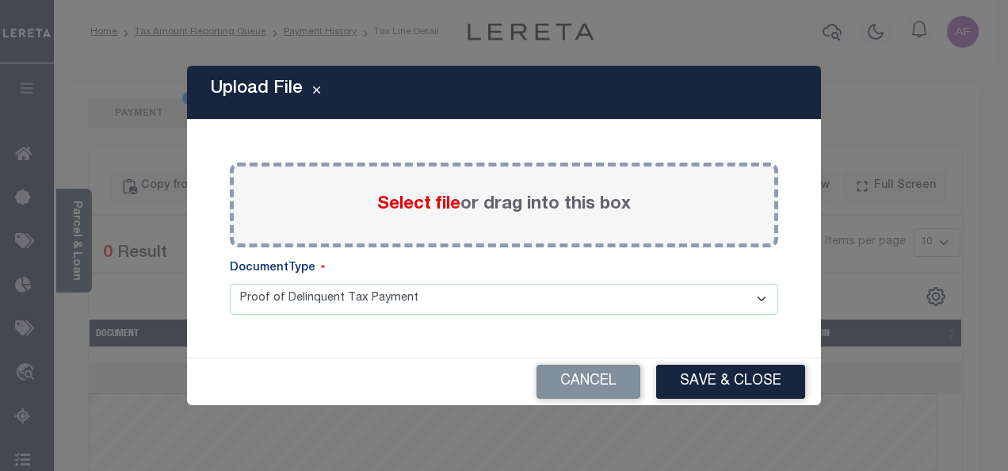
click at [401, 198] on span "Select file" at bounding box center [418, 204] width 83 height 17
click at [0, 0] on input "Select file or drag into this box" at bounding box center [0, 0] width 0 height 0
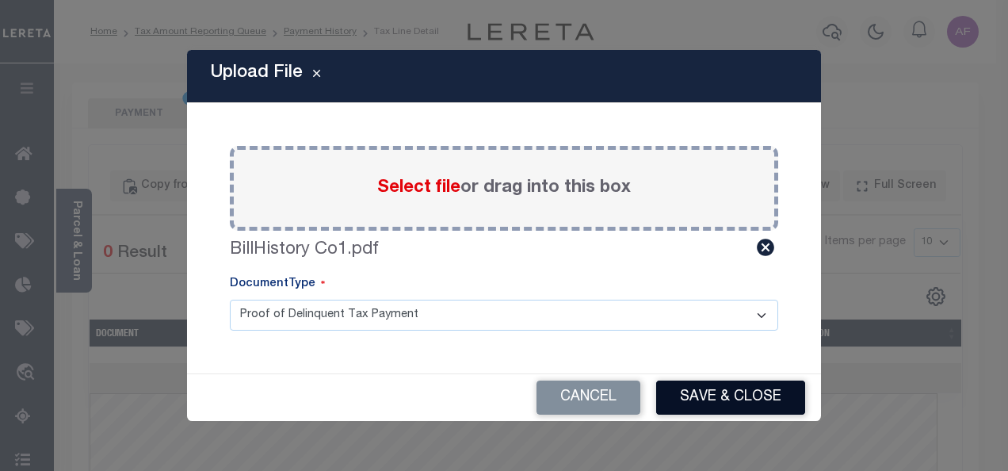
click at [695, 399] on button "Save & Close" at bounding box center [730, 398] width 149 height 34
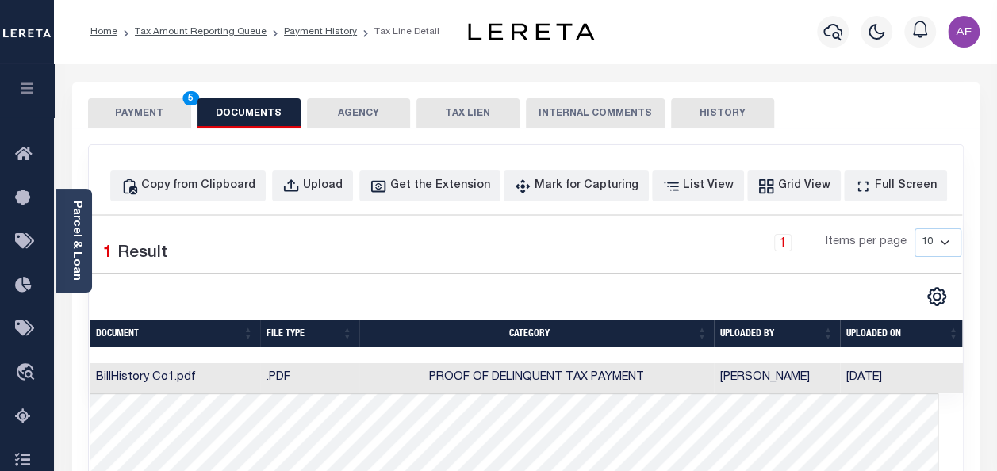
click at [157, 114] on button "PAYMENT 5" at bounding box center [139, 113] width 103 height 30
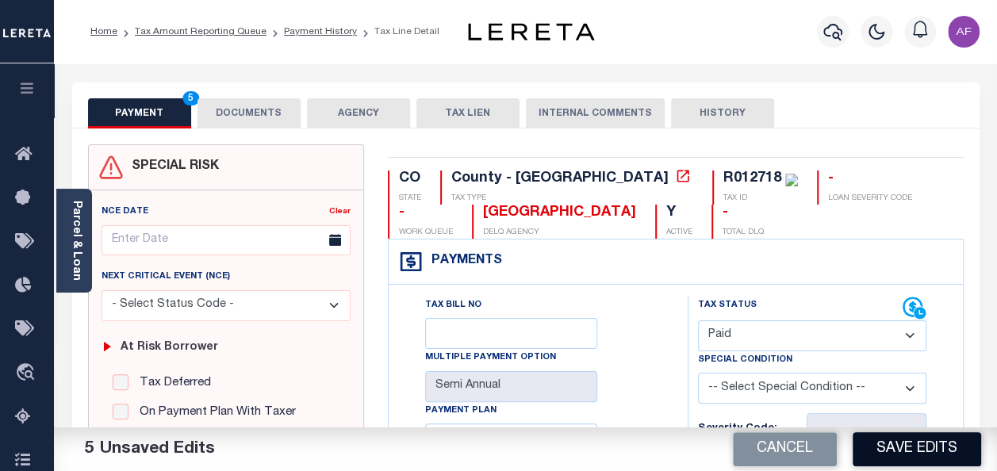
click at [912, 449] on button "Save Edits" at bounding box center [916, 449] width 128 height 34
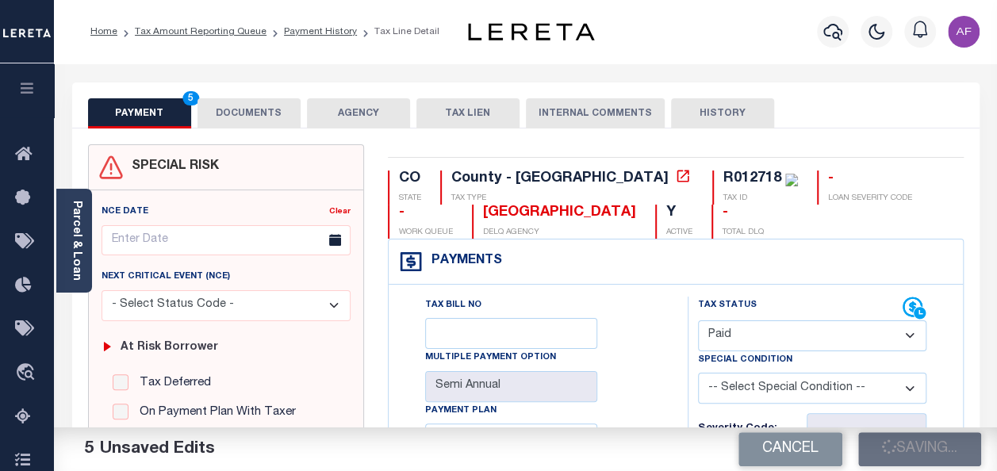
checkbox input "false"
type input "$2,361.76"
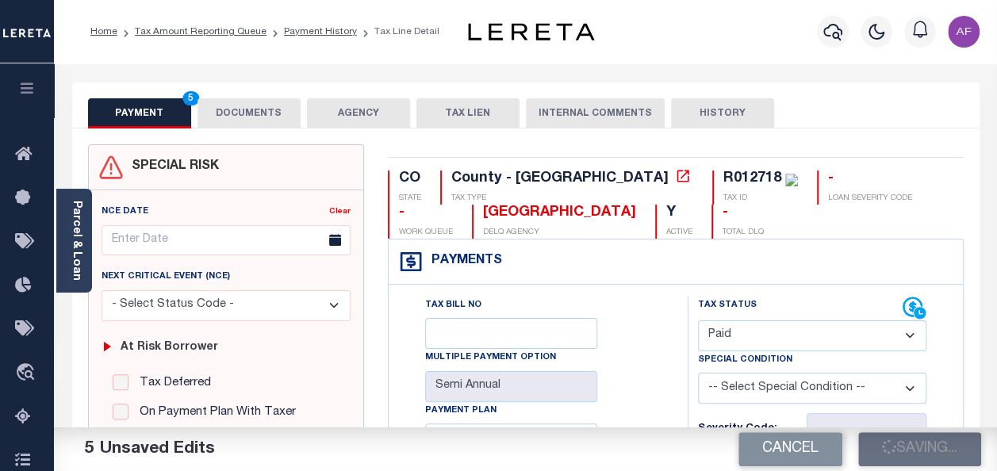
type input "$2,361.76"
type input "$0"
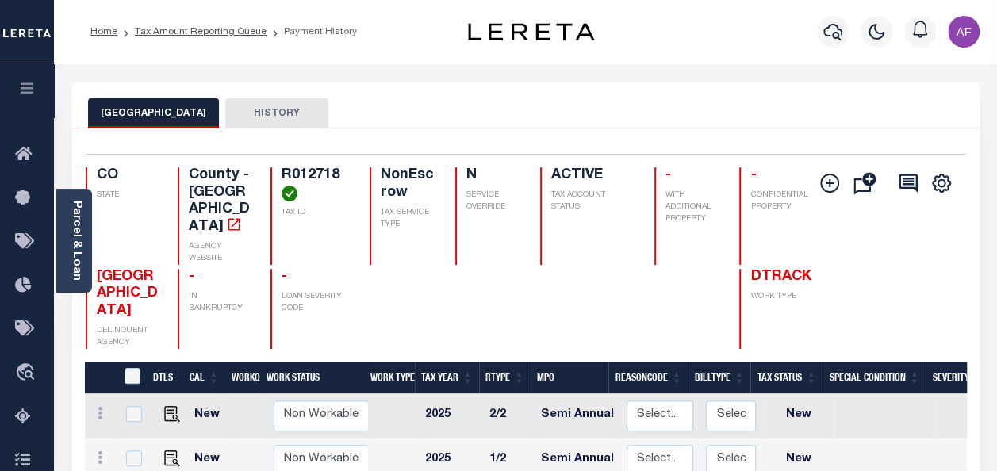
scroll to position [238, 0]
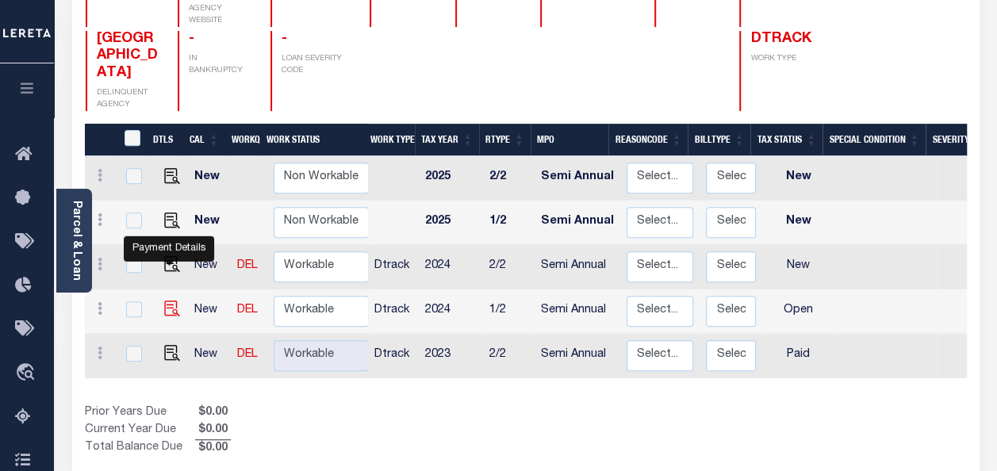
click at [171, 300] on img "" at bounding box center [172, 308] width 16 height 16
checkbox input "true"
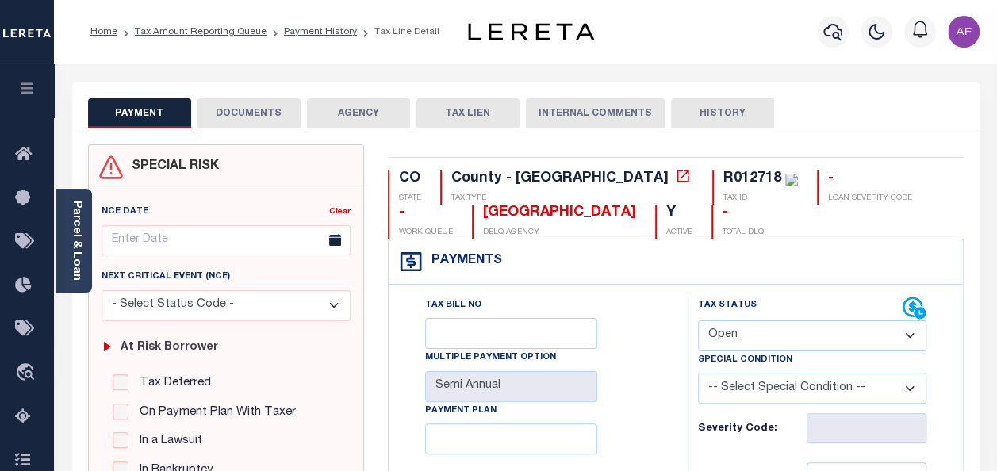
click at [751, 345] on select "- Select Status Code - Open Due/Unpaid Paid Incomplete No Tax Due Internal Refu…" at bounding box center [812, 335] width 228 height 31
select select "PYD"
click at [698, 320] on select "- Select Status Code - Open Due/Unpaid Paid Incomplete No Tax Due Internal Refu…" at bounding box center [812, 335] width 228 height 31
type input "[DATE]"
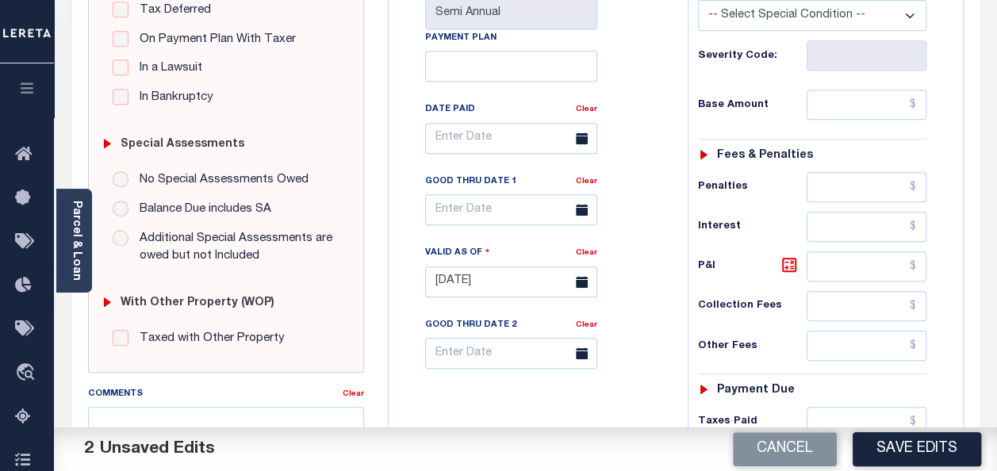
scroll to position [396, 0]
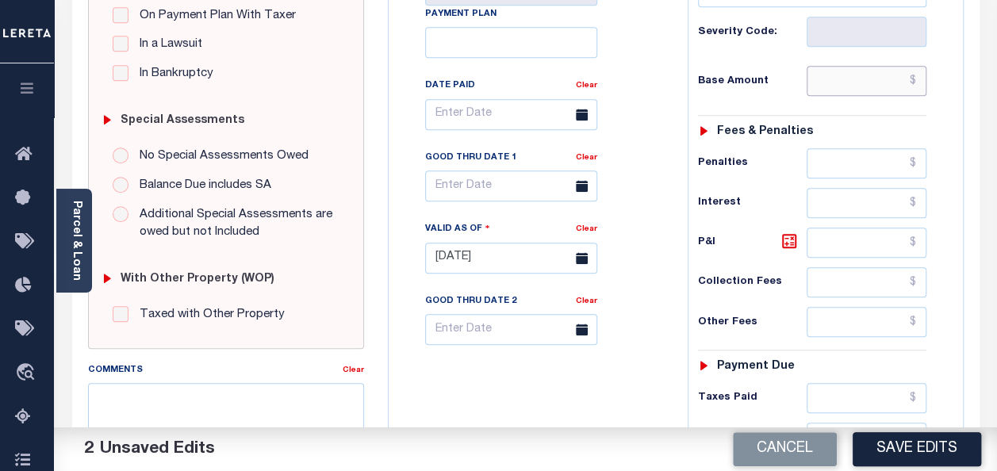
click at [846, 80] on input "text" at bounding box center [866, 81] width 120 height 30
paste input "2,448.15"
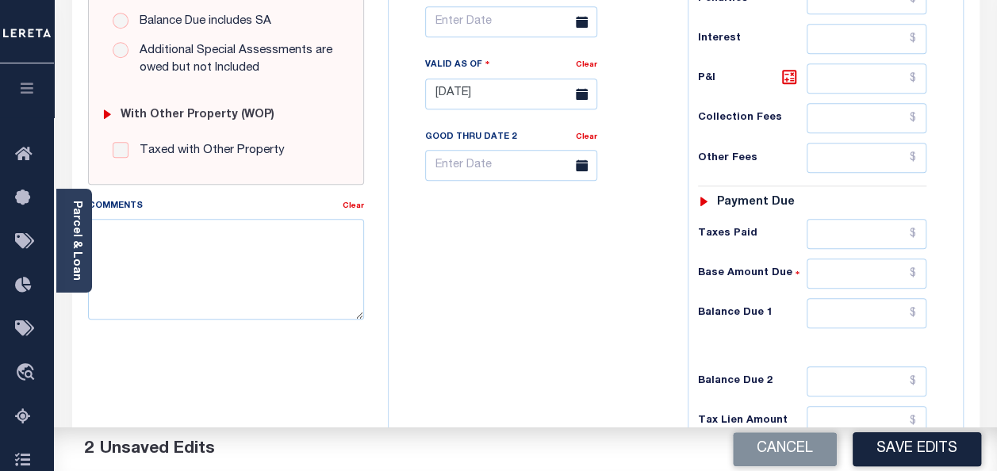
scroll to position [634, 0]
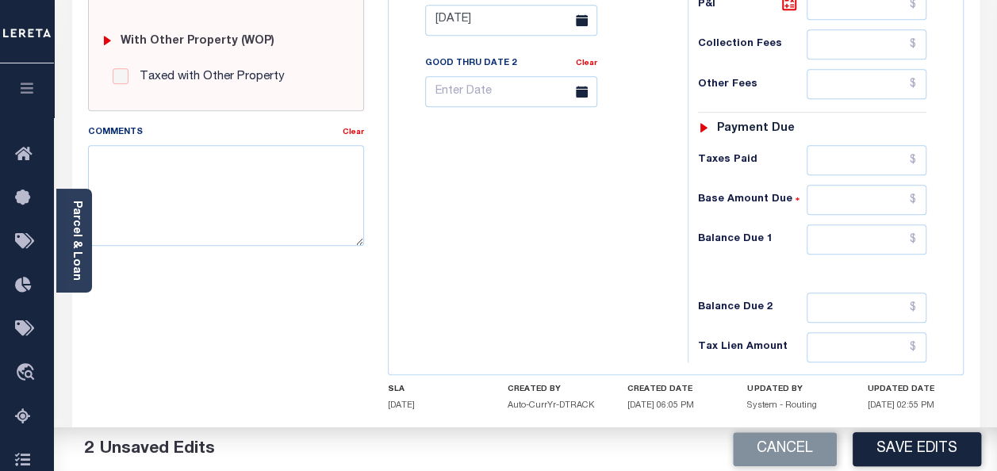
type input "$2,448.16"
click at [870, 152] on input "text" at bounding box center [866, 160] width 120 height 30
paste input "2,448.15"
type input "$2,448.16"
click at [883, 231] on input "text" at bounding box center [866, 239] width 120 height 30
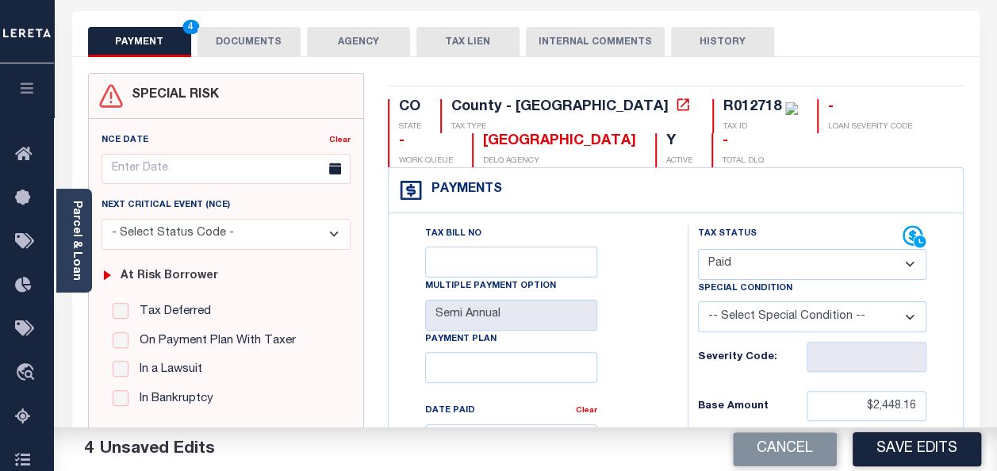
scroll to position [0, 0]
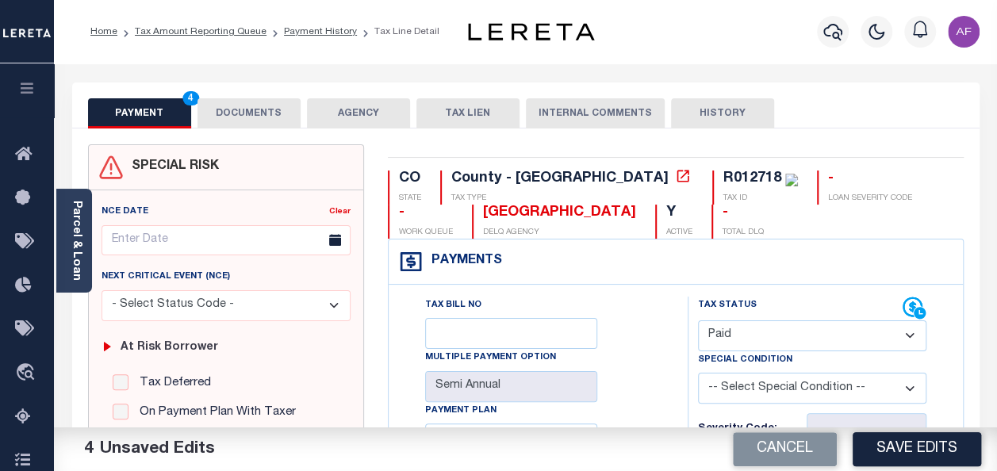
type input "$0.00"
click at [252, 108] on button "DOCUMENTS" at bounding box center [248, 113] width 103 height 30
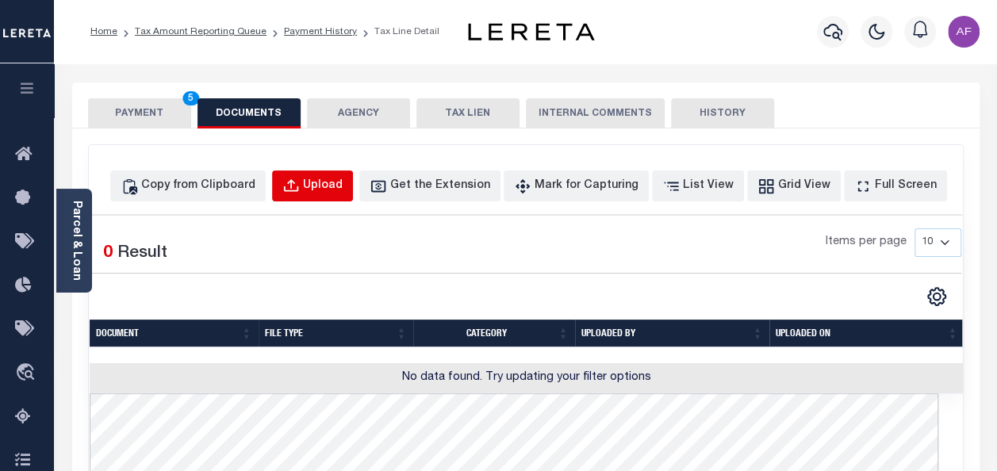
click at [342, 181] on div "Upload" at bounding box center [323, 186] width 40 height 17
select select "POP"
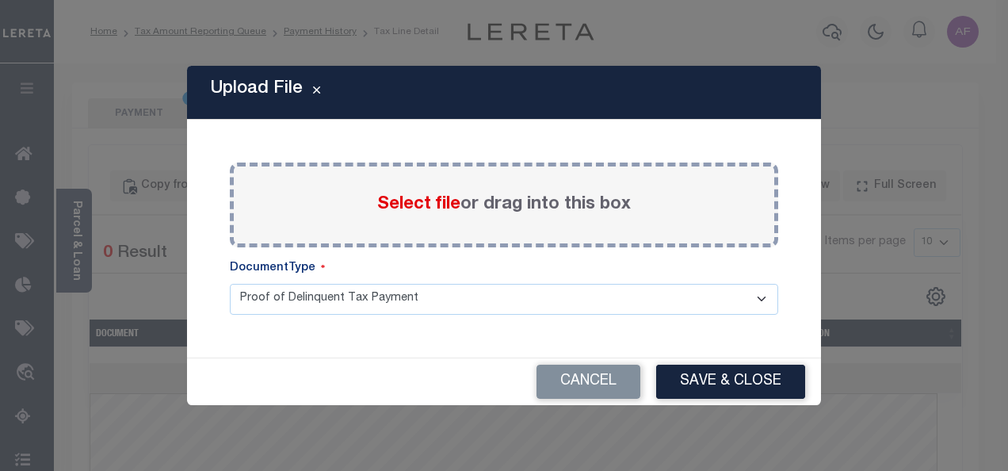
click at [412, 205] on span "Select file" at bounding box center [418, 204] width 83 height 17
click at [0, 0] on input "Select file or drag into this box" at bounding box center [0, 0] width 0 height 0
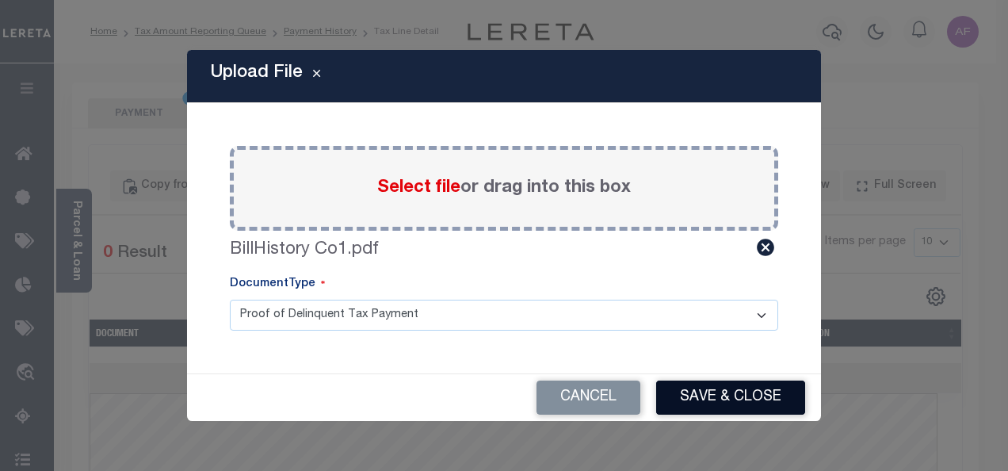
click at [774, 398] on button "Save & Close" at bounding box center [730, 398] width 149 height 34
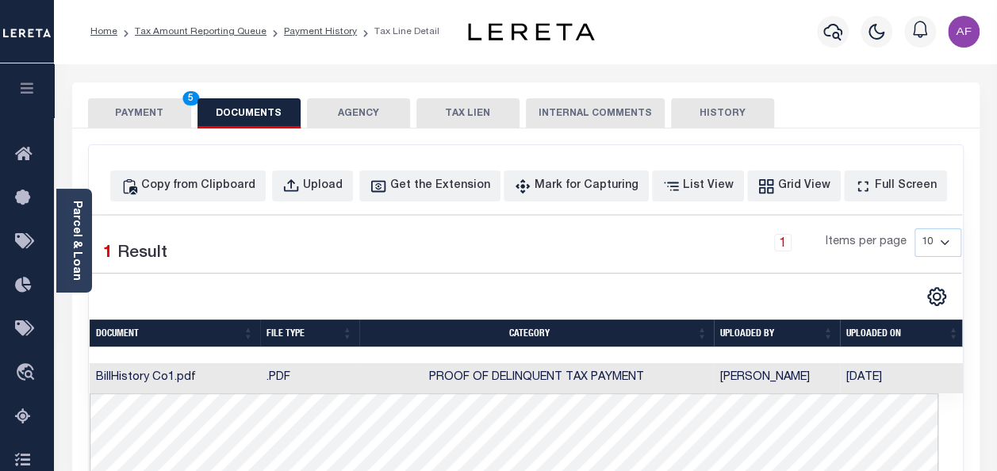
click at [132, 113] on button "PAYMENT 5" at bounding box center [139, 113] width 103 height 30
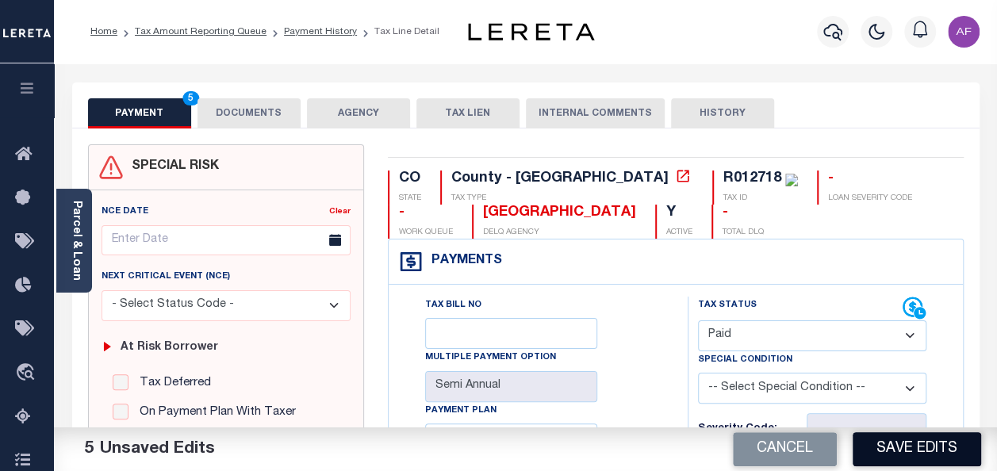
click at [900, 446] on button "Save Edits" at bounding box center [916, 449] width 128 height 34
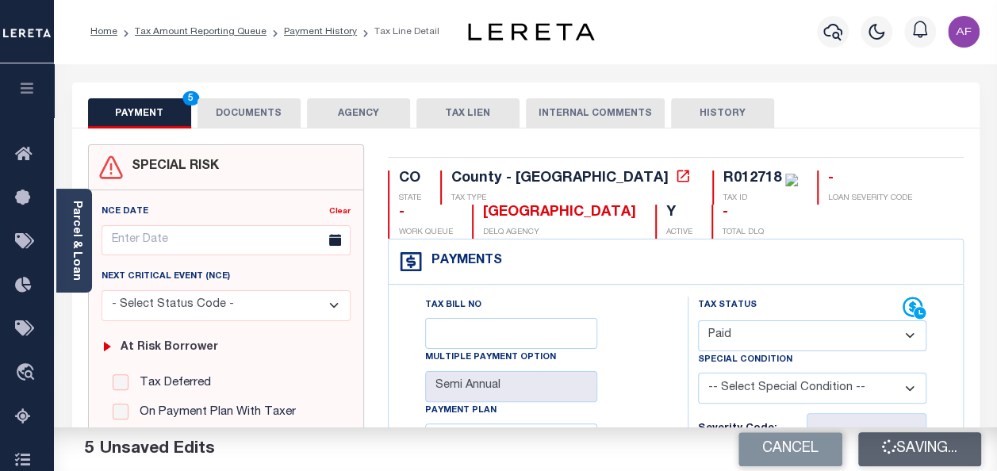
checkbox input "false"
type input "$2,448.16"
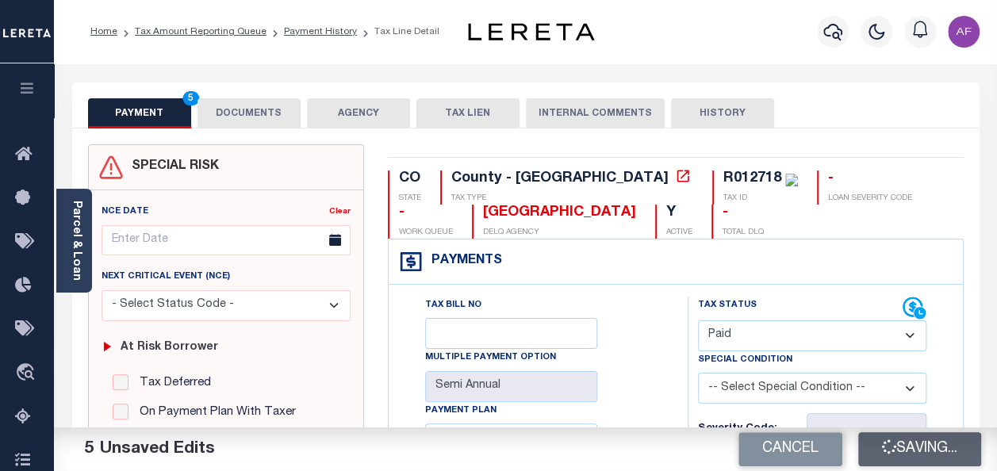
type input "$2,448.16"
type input "$0"
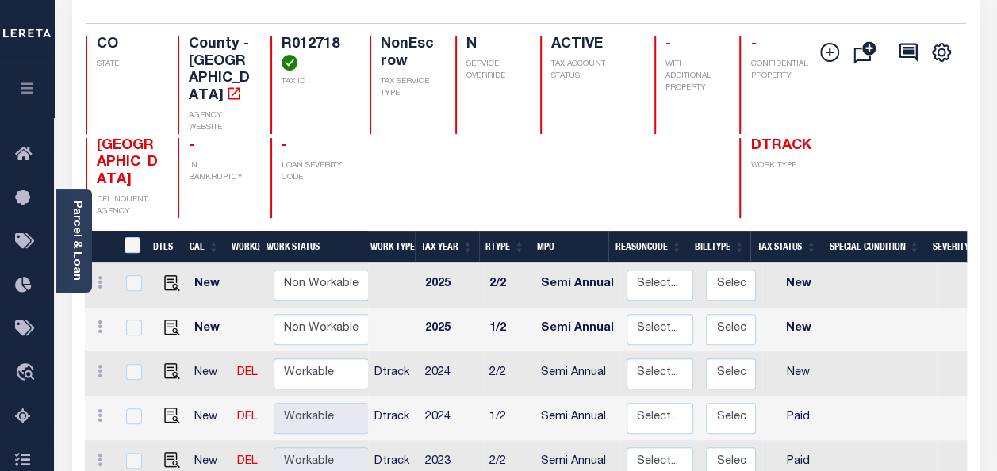
scroll to position [159, 0]
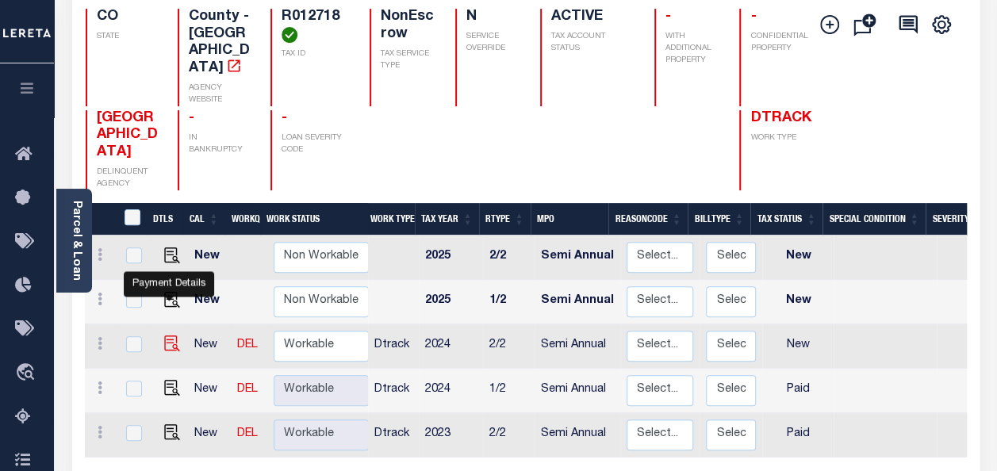
click at [170, 335] on img "" at bounding box center [172, 343] width 16 height 16
checkbox input "true"
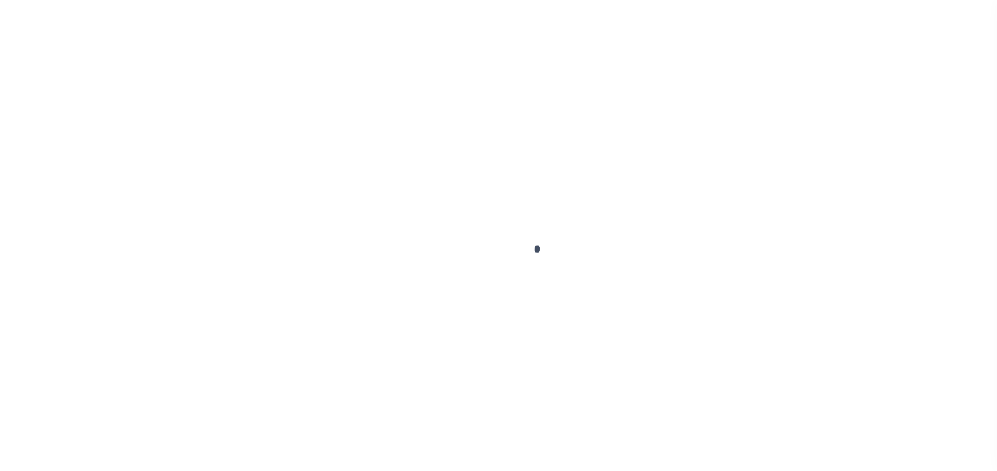
checkbox input "false"
type input "Semi Annual"
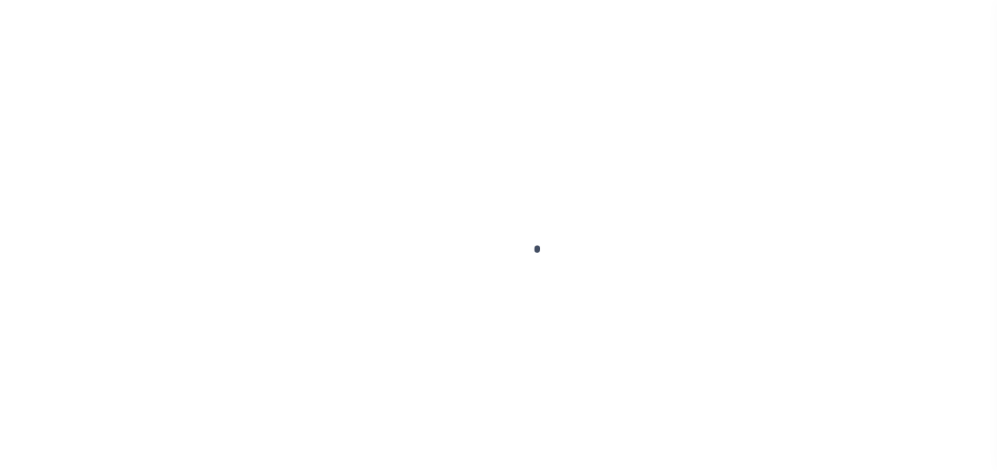
type input "06/06/2025"
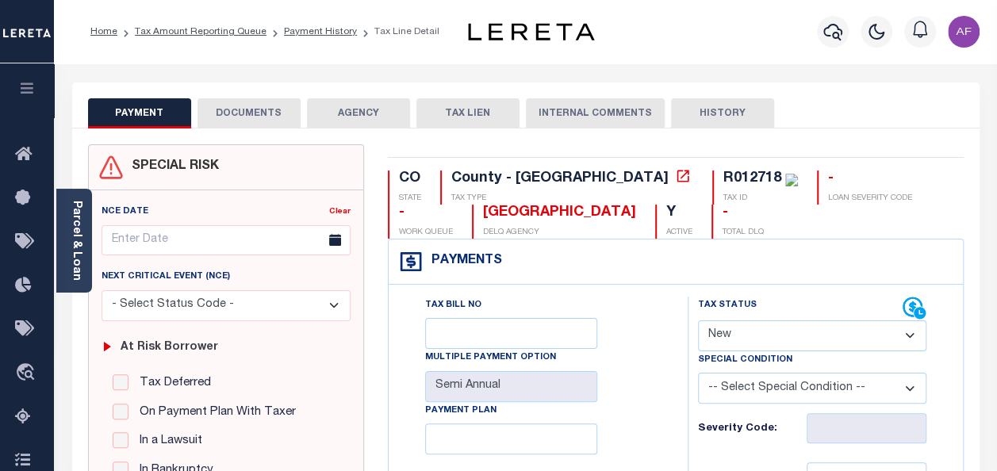
click at [743, 328] on select "- Select Status Code - Open Due/Unpaid Paid Incomplete No Tax Due Internal Refu…" at bounding box center [812, 335] width 228 height 31
select select "PYD"
click at [698, 320] on select "- Select Status Code - Open Due/Unpaid Paid Incomplete No Tax Due Internal Refu…" at bounding box center [812, 335] width 228 height 31
type input "[DATE]"
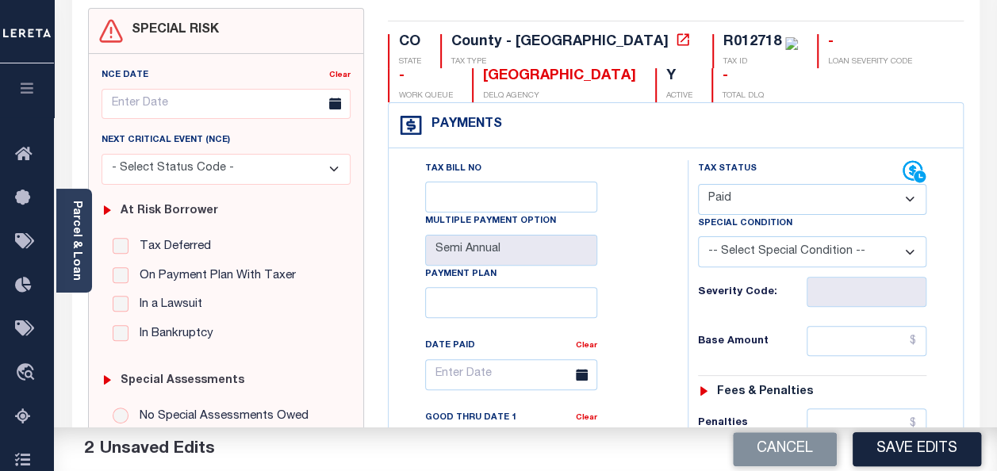
scroll to position [238, 0]
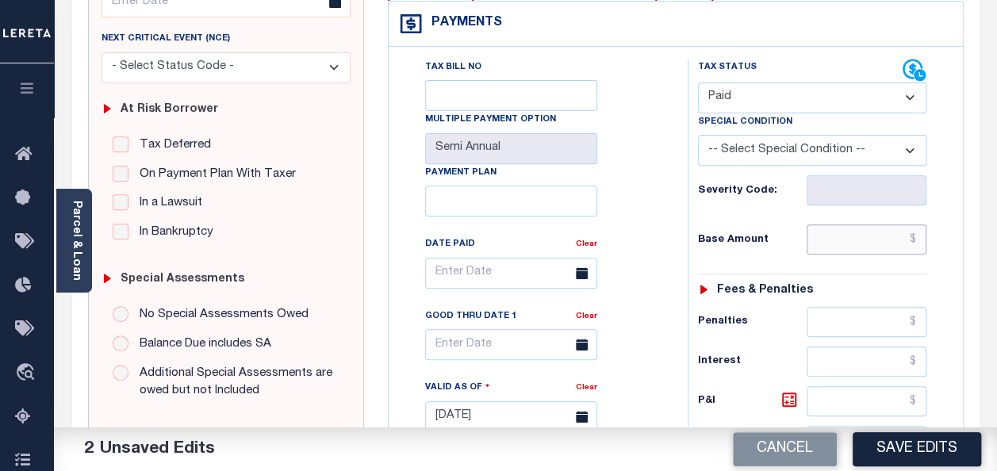
click at [855, 231] on input "text" at bounding box center [866, 239] width 120 height 30
paste input "2,448.15"
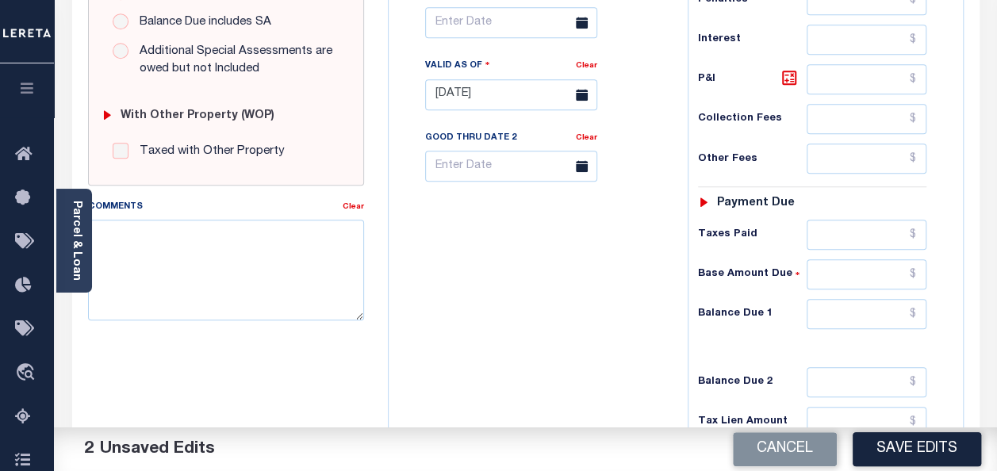
scroll to position [634, 0]
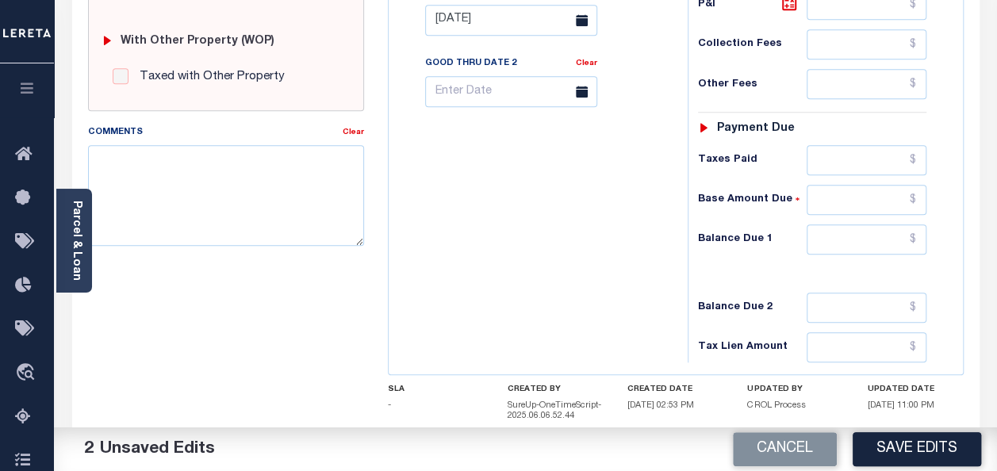
type input "$2,448.15"
click at [890, 159] on input "text" at bounding box center [866, 160] width 120 height 30
paste input "2,448.15"
type input "$2,448.15"
click at [882, 224] on input "text" at bounding box center [866, 239] width 120 height 30
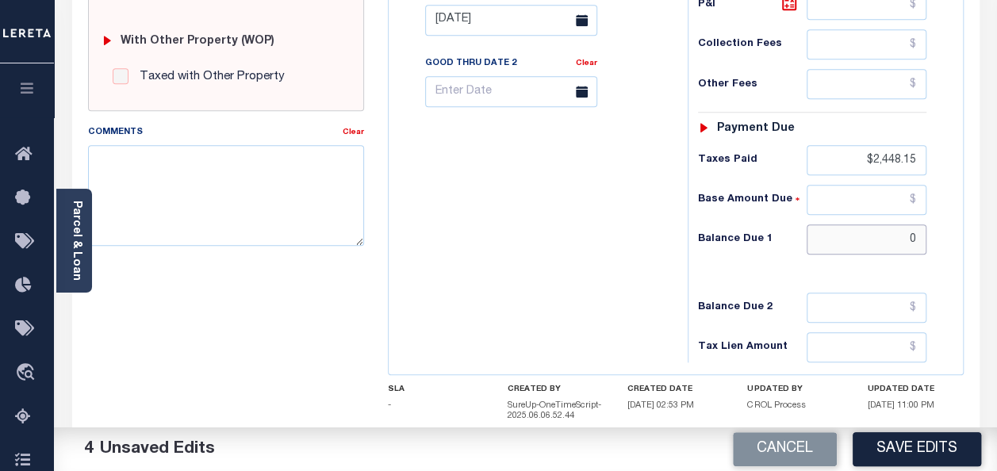
type input "$0"
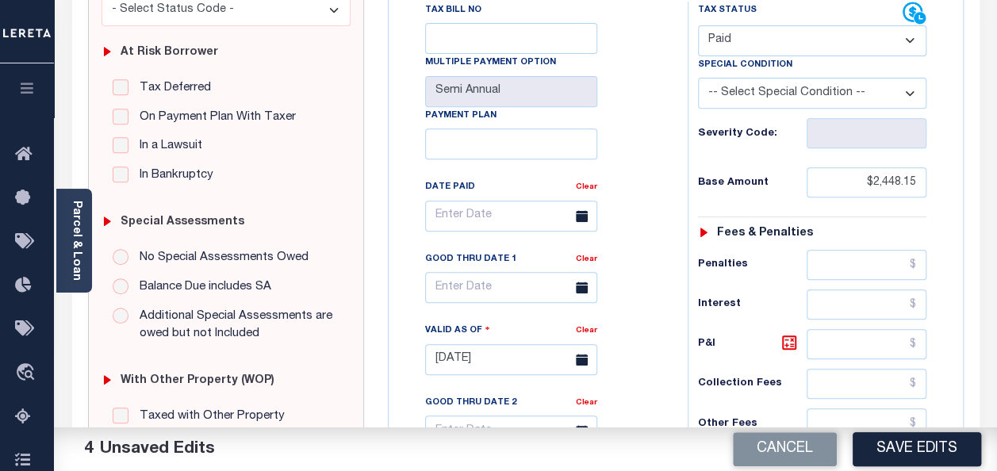
scroll to position [0, 0]
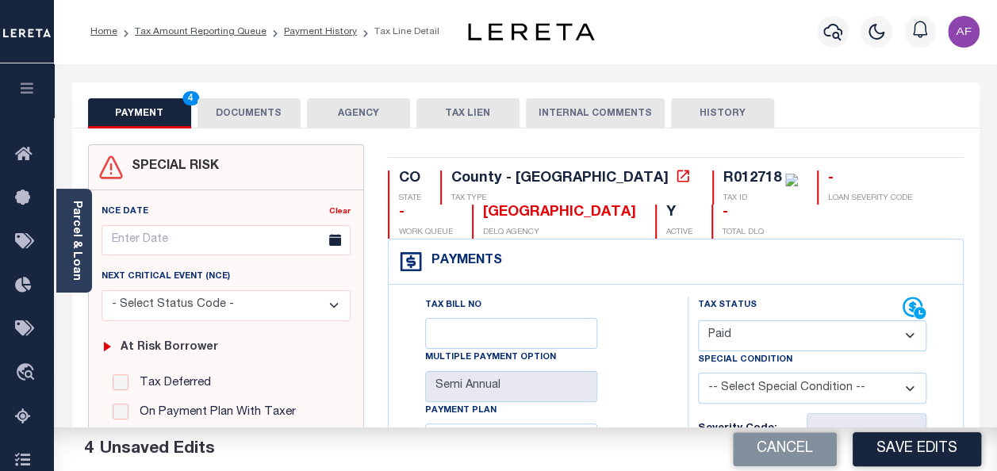
click at [252, 105] on button "DOCUMENTS" at bounding box center [248, 113] width 103 height 30
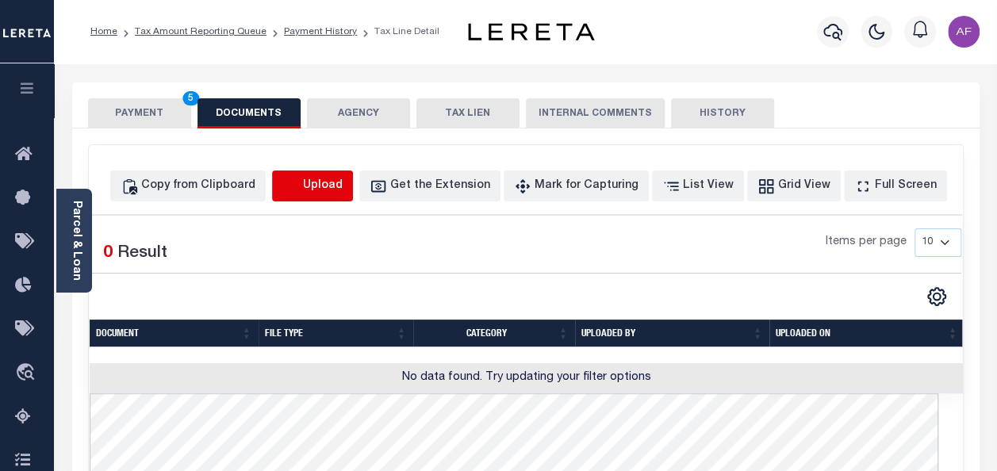
click at [300, 183] on icon "button" at bounding box center [290, 186] width 17 height 17
select select "POP"
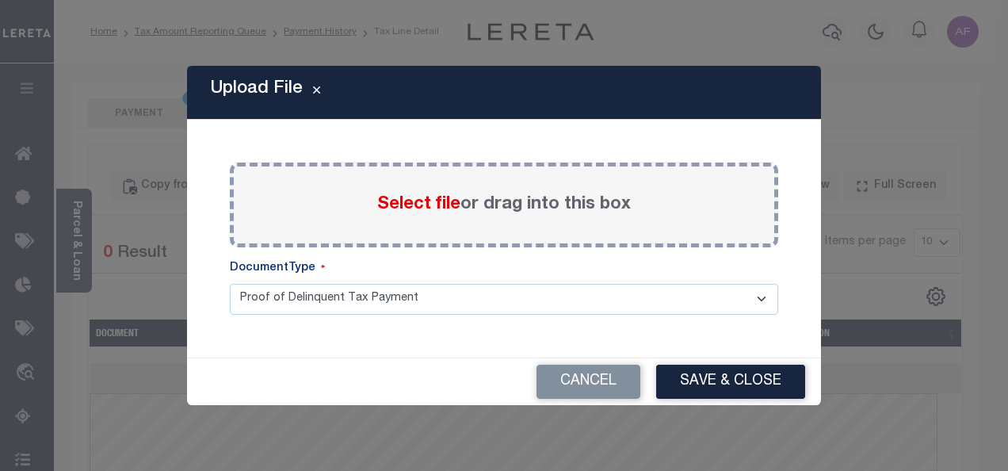
click at [377, 201] on span "Select file" at bounding box center [418, 204] width 83 height 17
click at [0, 0] on input "Select file or drag into this box" at bounding box center [0, 0] width 0 height 0
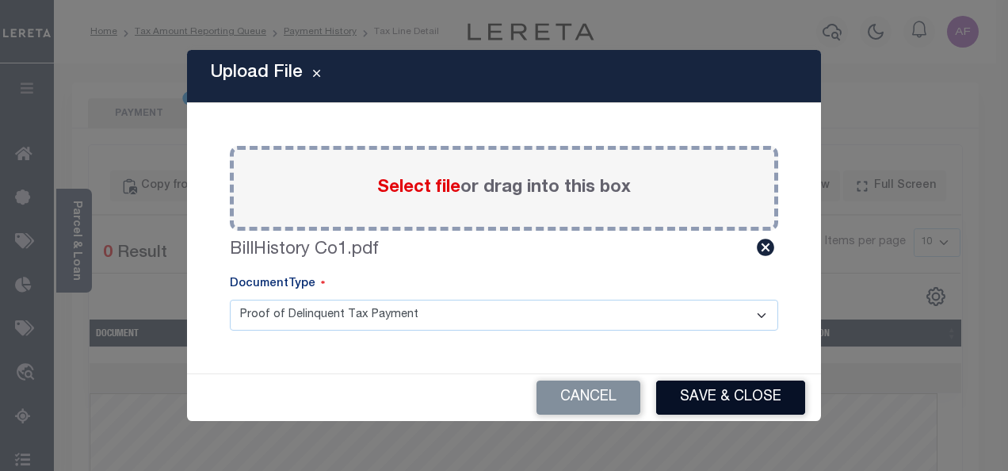
click at [719, 393] on button "Save & Close" at bounding box center [730, 398] width 149 height 34
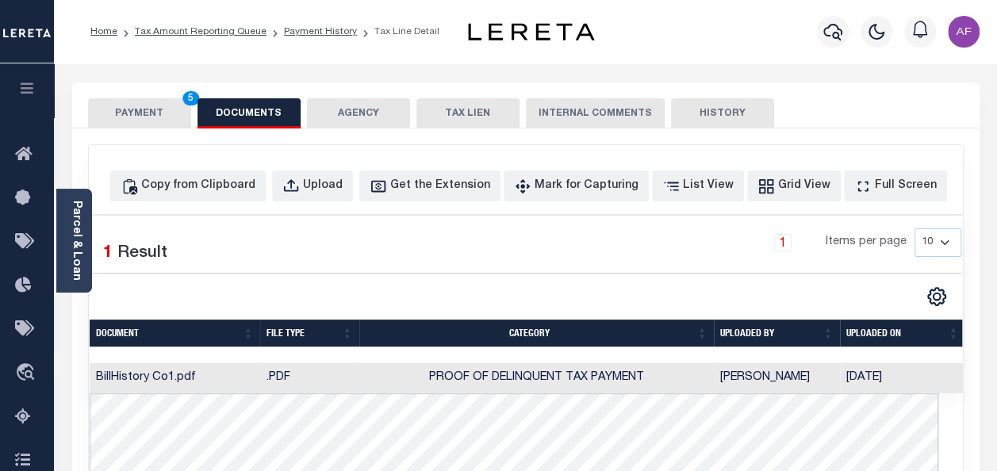
click at [136, 117] on button "PAYMENT 5" at bounding box center [139, 113] width 103 height 30
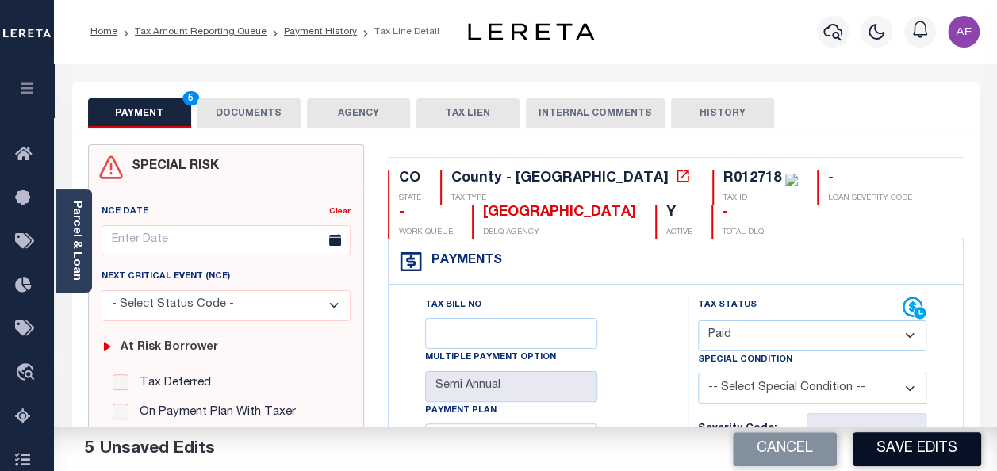
click at [910, 454] on button "Save Edits" at bounding box center [916, 449] width 128 height 34
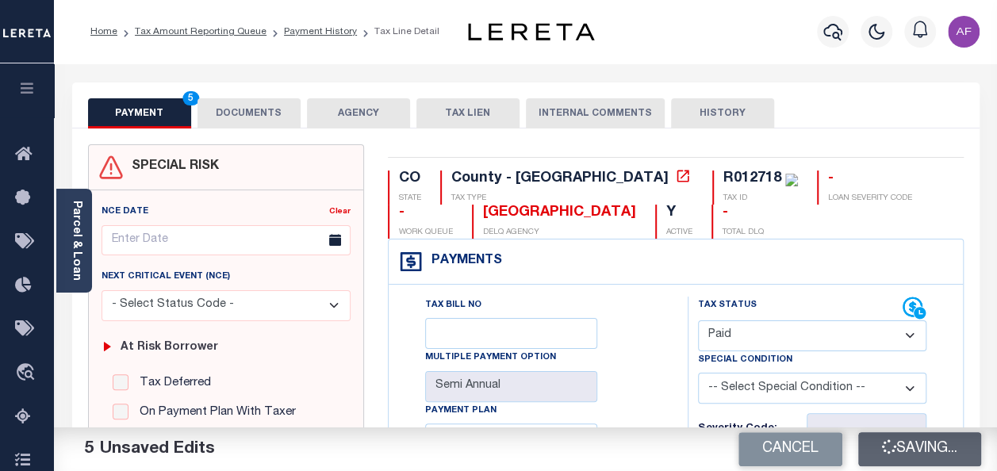
checkbox input "false"
type input "$2,448.15"
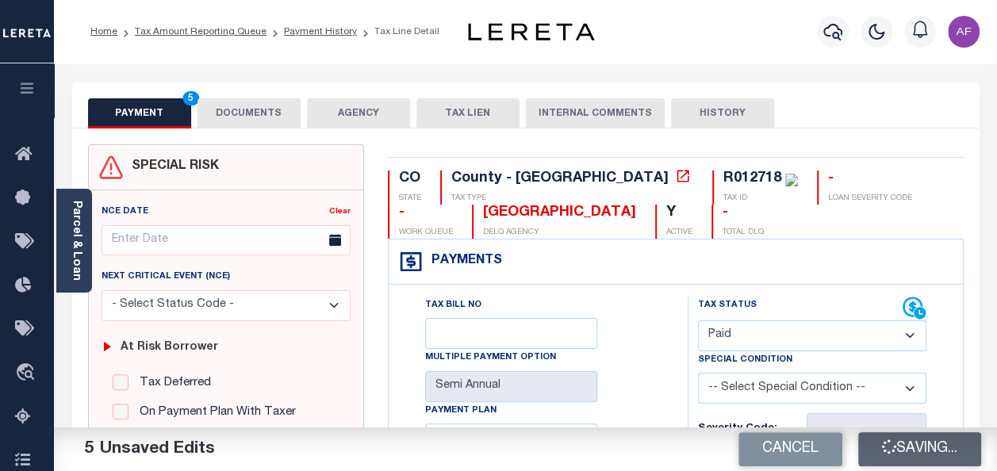
type input "$2,448.15"
type input "$0"
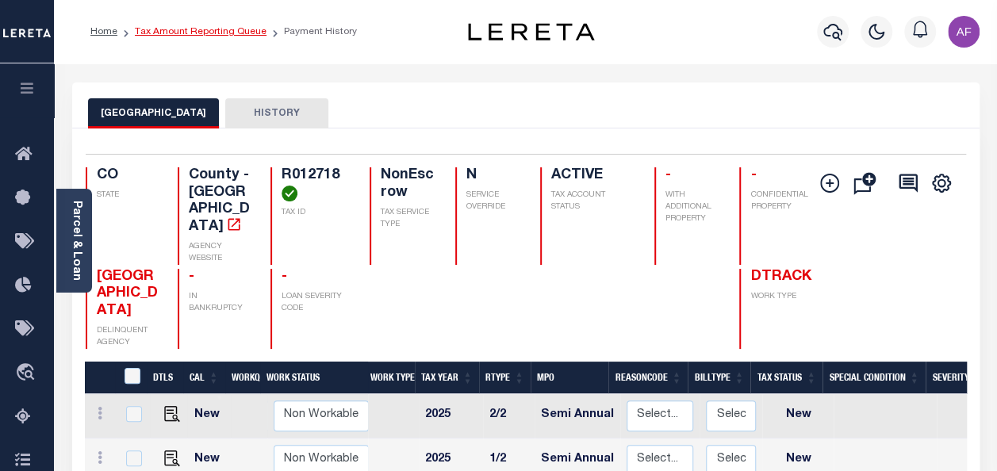
click at [190, 35] on link "Tax Amount Reporting Queue" at bounding box center [201, 32] width 132 height 10
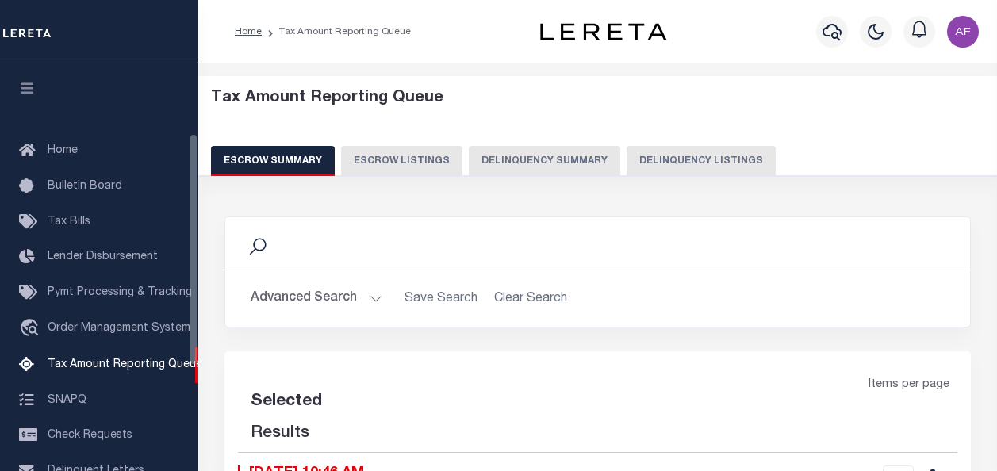
click at [675, 166] on button "Delinquency Listings" at bounding box center [700, 161] width 149 height 30
select select "100"
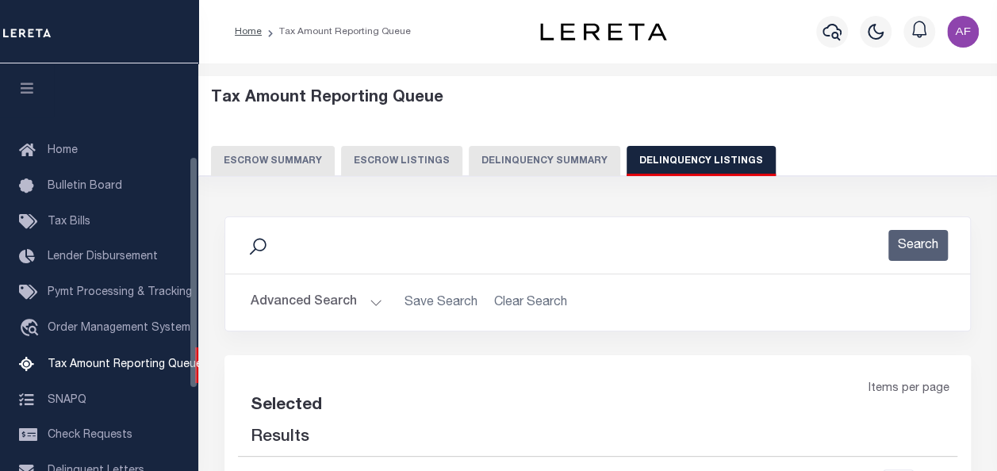
scroll to position [162, 0]
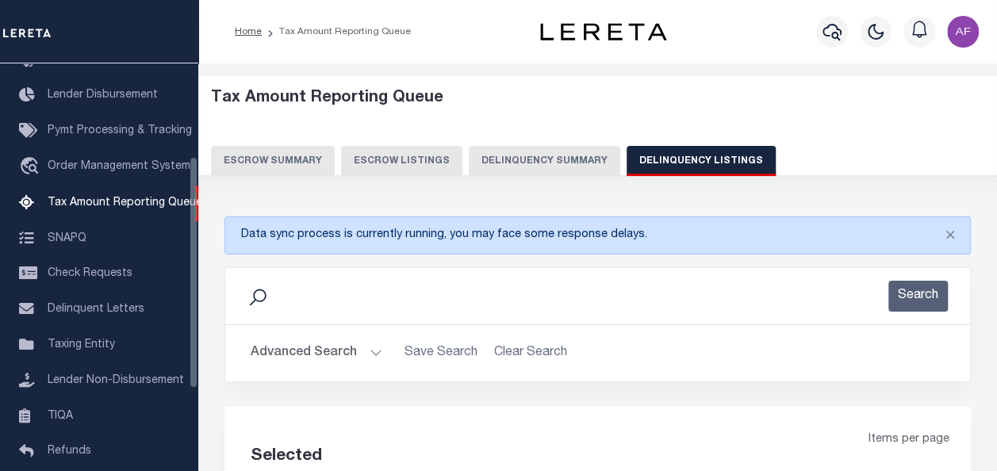
select select "100"
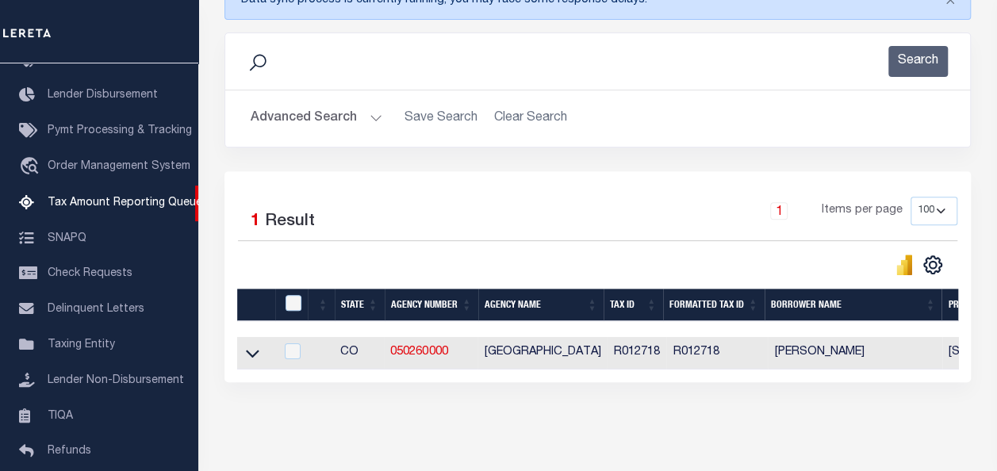
scroll to position [238, 0]
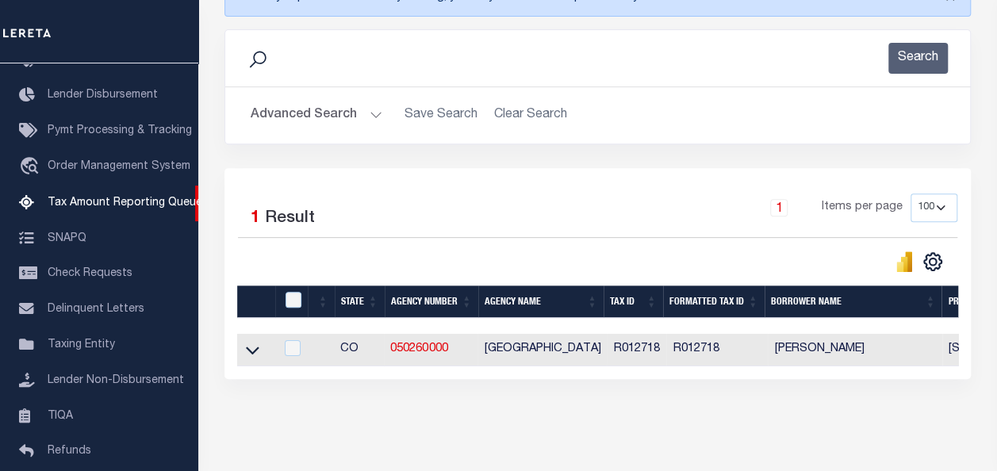
click at [250, 349] on icon at bounding box center [252, 350] width 13 height 17
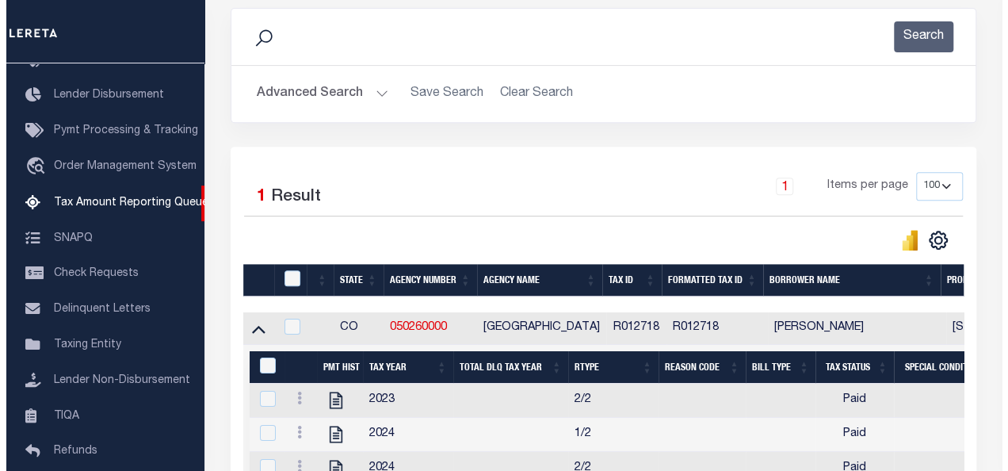
scroll to position [396, 0]
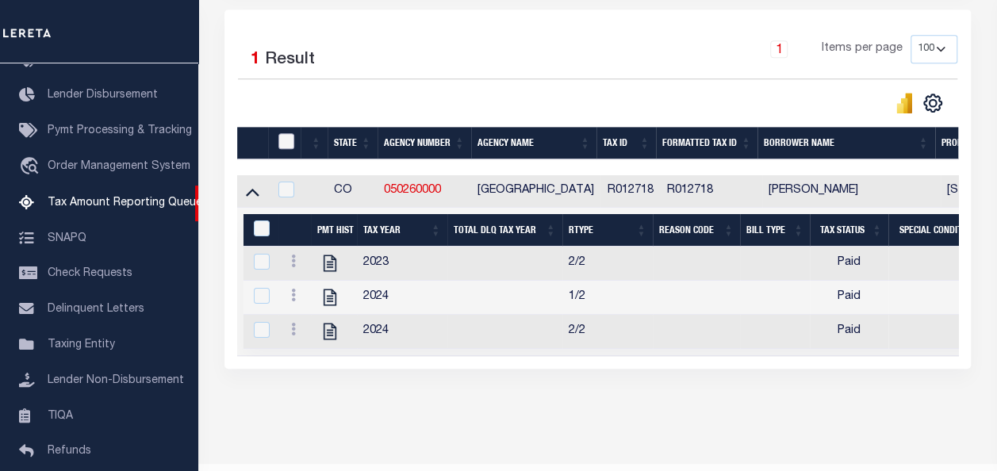
click at [284, 138] on input "checkbox" at bounding box center [286, 141] width 16 height 16
checkbox input "true"
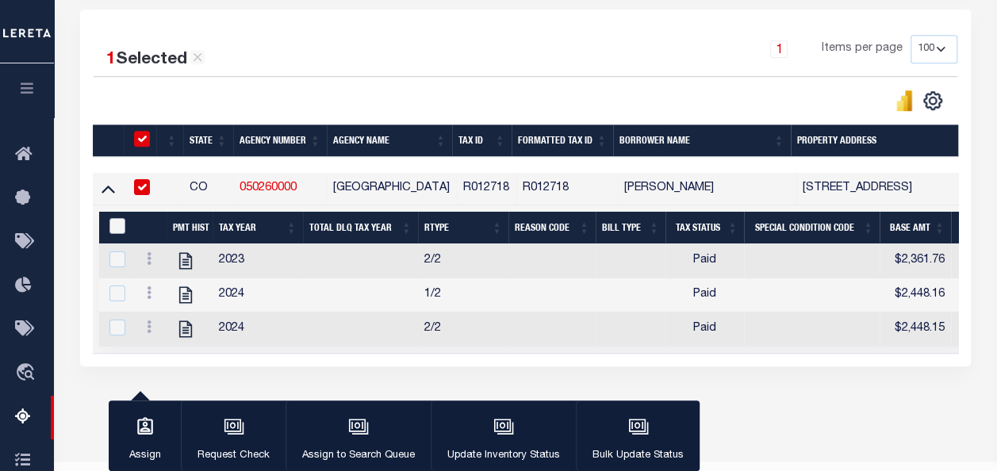
click at [121, 227] on input "&nbsp;" at bounding box center [117, 226] width 16 height 16
checkbox input "true"
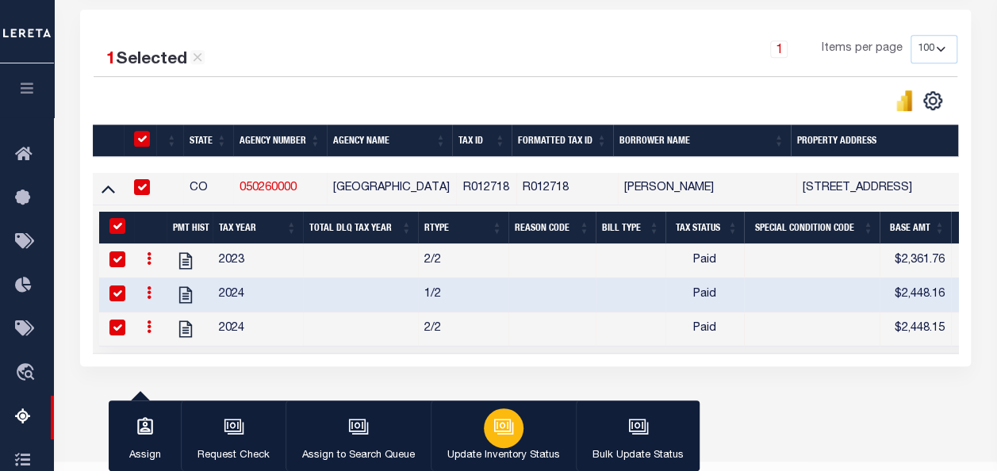
click at [515, 425] on div "button" at bounding box center [504, 428] width 40 height 40
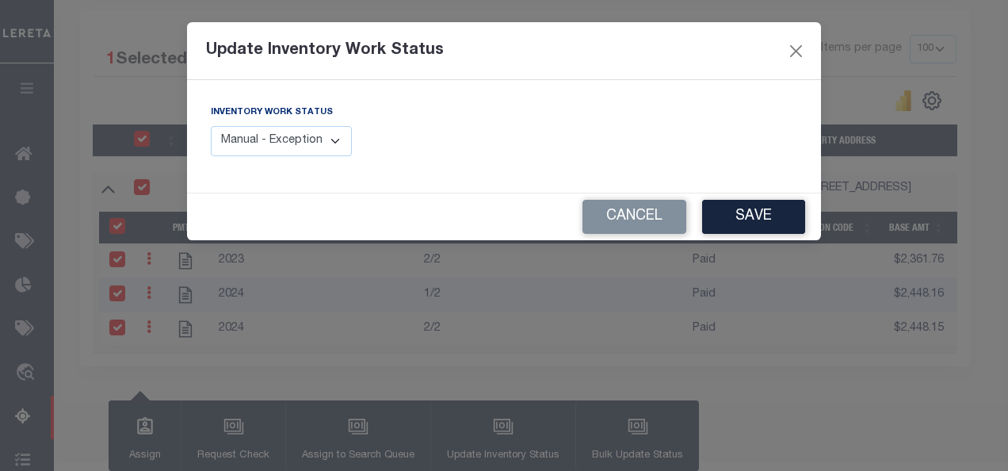
click at [270, 141] on select "Manual - Exception Pended - Awaiting Search Late Add Exception Completed" at bounding box center [281, 141] width 141 height 31
select select "4"
click at [211, 126] on select "Manual - Exception Pended - Awaiting Search Late Add Exception Completed" at bounding box center [281, 141] width 141 height 31
click at [736, 222] on button "Save" at bounding box center [753, 217] width 103 height 34
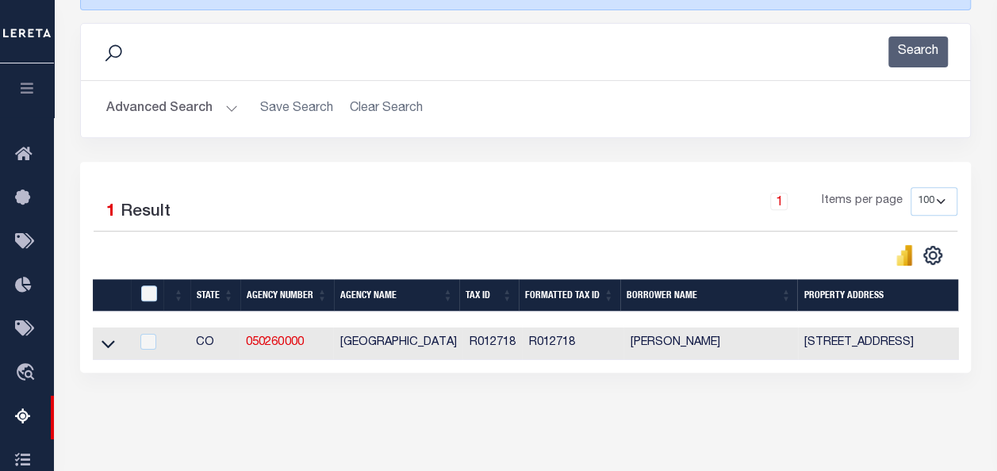
scroll to position [132, 0]
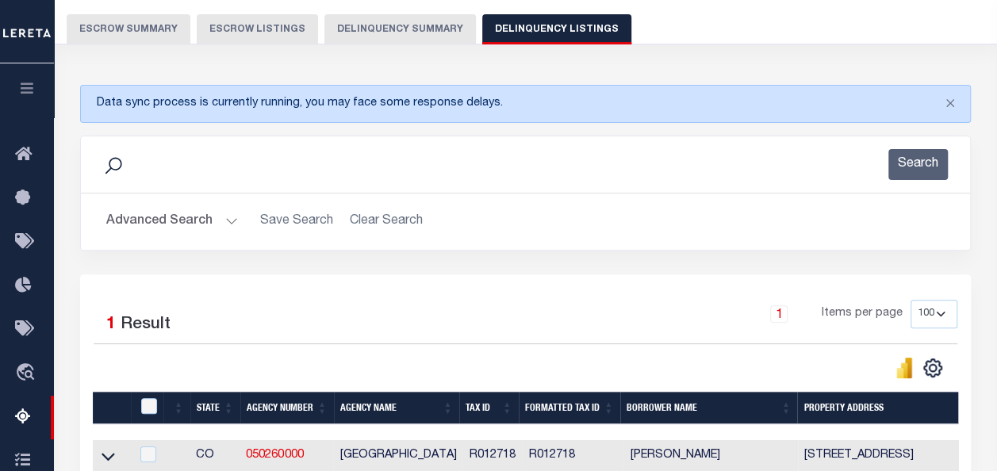
click at [148, 227] on button "Advanced Search" at bounding box center [172, 221] width 132 height 31
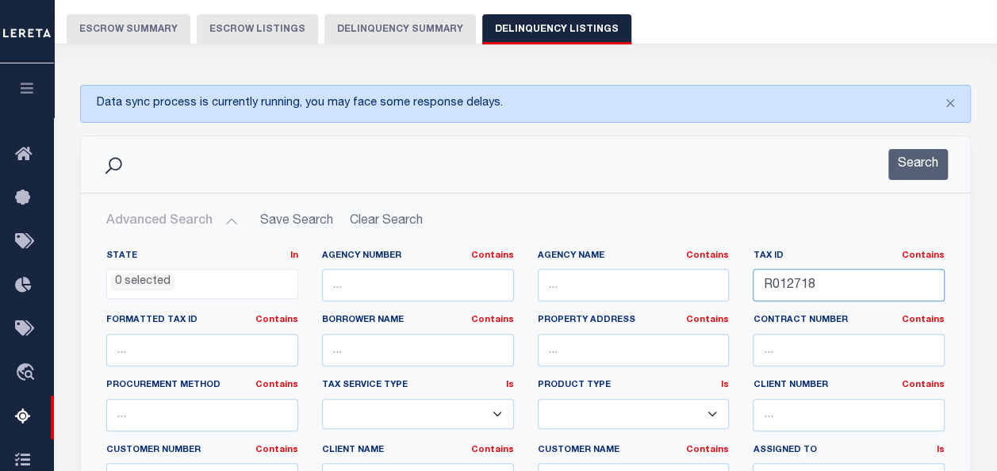
click at [784, 288] on input "R012718" at bounding box center [848, 285] width 192 height 33
paste input "30974"
type input "R030974"
click at [935, 168] on button "Search" at bounding box center [917, 164] width 59 height 31
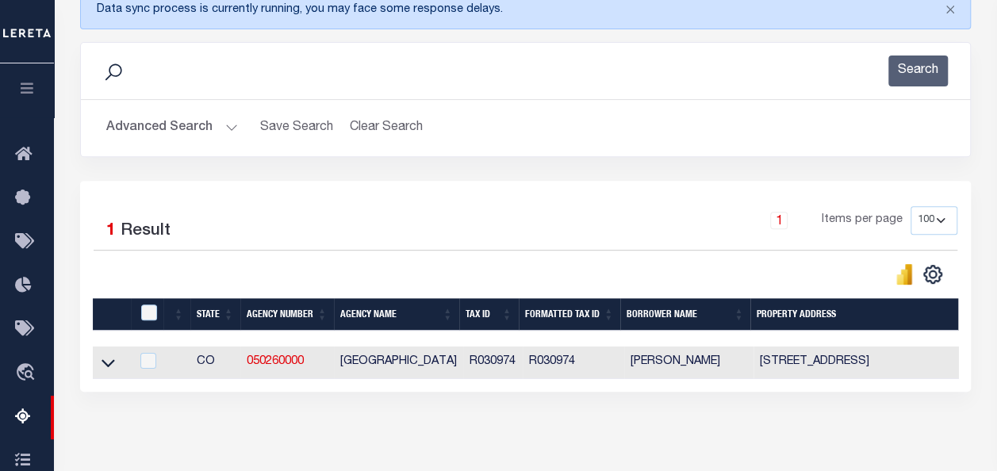
scroll to position [290, 0]
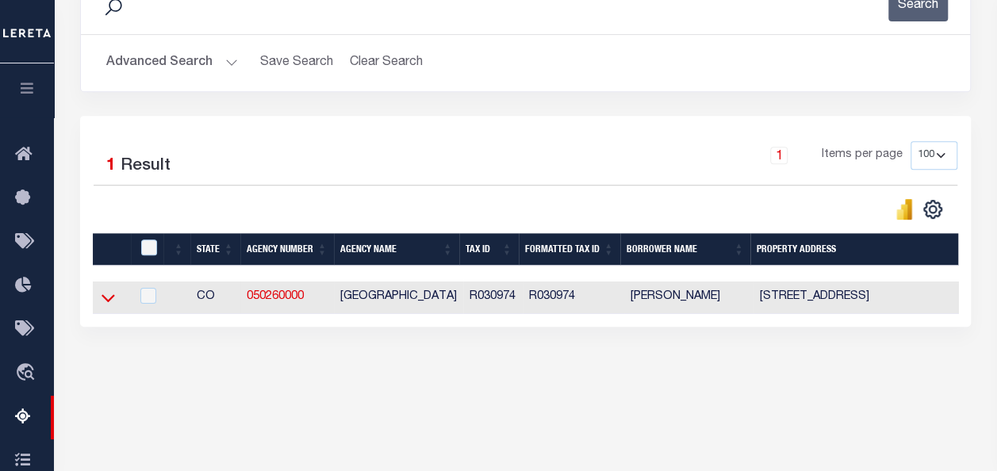
click at [104, 294] on icon at bounding box center [107, 297] width 13 height 17
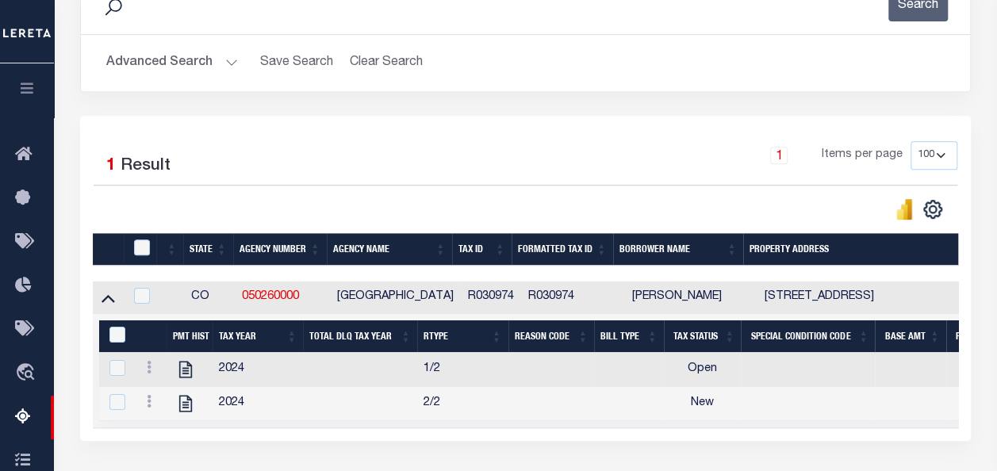
scroll to position [413, 0]
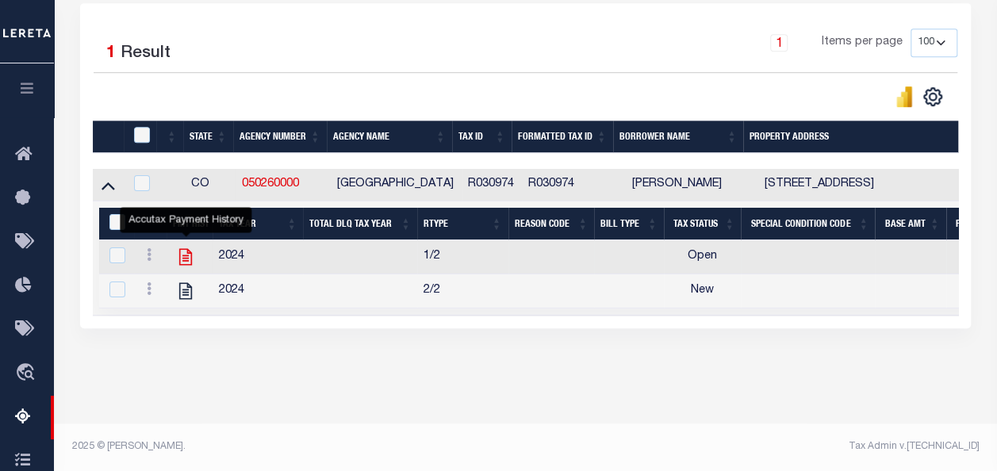
click at [195, 249] on icon "" at bounding box center [185, 257] width 21 height 21
checkbox input "false"
checkbox input "true"
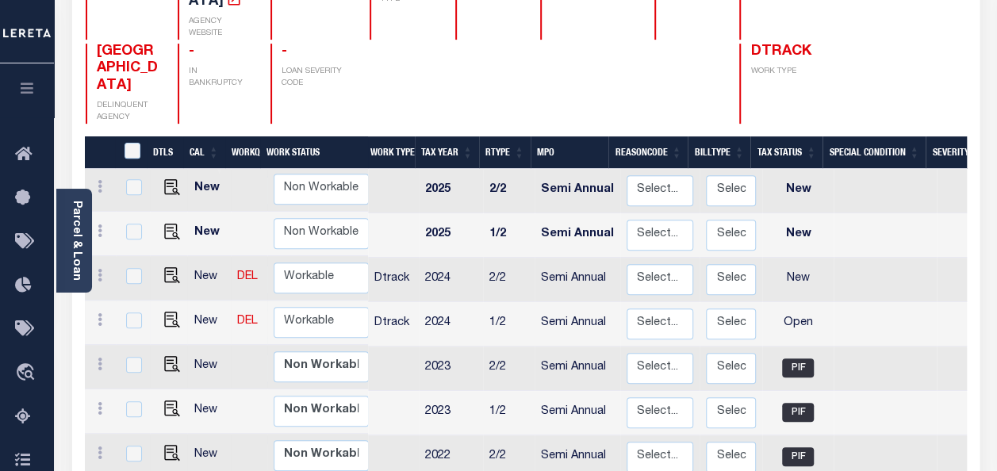
scroll to position [238, 0]
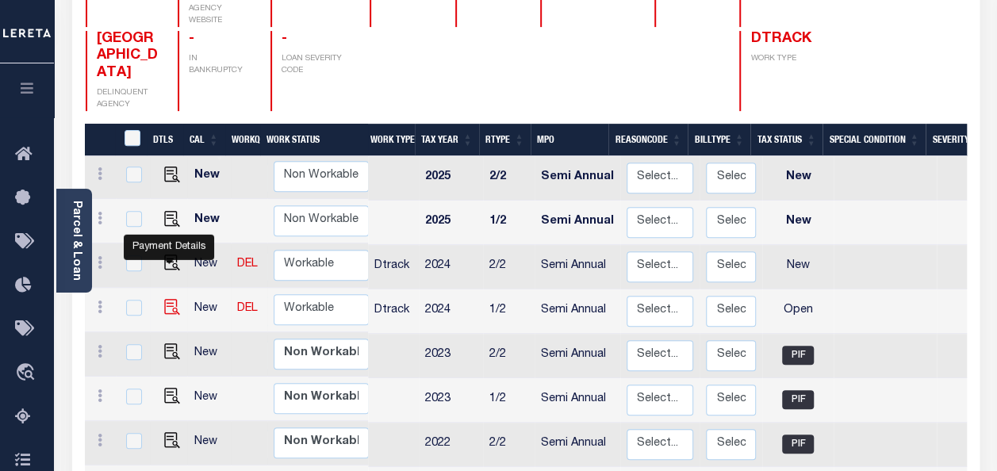
click at [170, 299] on img "" at bounding box center [172, 307] width 16 height 16
checkbox input "true"
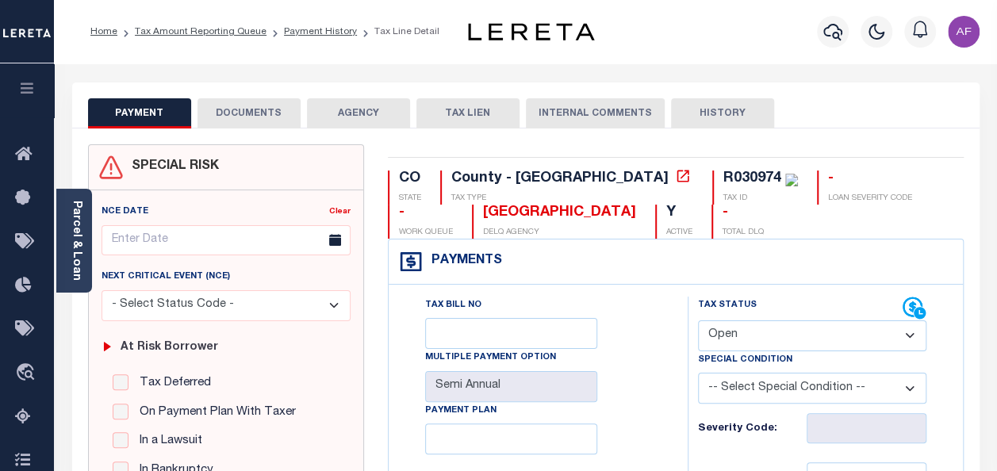
click at [775, 339] on select "- Select Status Code - Open Due/Unpaid Paid Incomplete No Tax Due Internal Refu…" at bounding box center [812, 335] width 228 height 31
select select "DUE"
click at [698, 320] on select "- Select Status Code - Open Due/Unpaid Paid Incomplete No Tax Due Internal Refu…" at bounding box center [812, 335] width 228 height 31
type input "[DATE]"
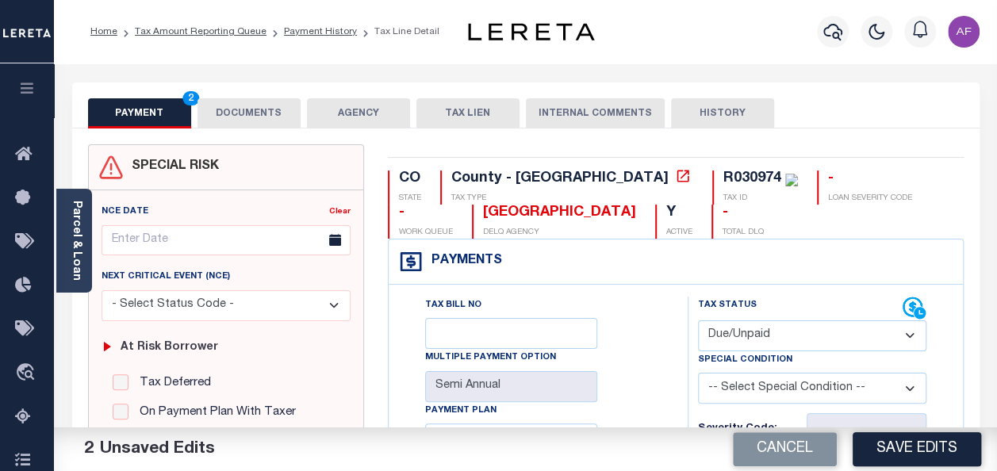
click at [592, 279] on div "Payments Warning! Search Status is not "Completed", amounts can not be keyed." at bounding box center [675, 261] width 574 height 45
click at [765, 328] on select "- Select Status Code - Open Due/Unpaid Paid Incomplete No Tax Due Internal Refu…" at bounding box center [812, 335] width 228 height 31
select select "PYD"
click at [698, 320] on select "- Select Status Code - Open Due/Unpaid Paid Incomplete No Tax Due Internal Refu…" at bounding box center [812, 335] width 228 height 31
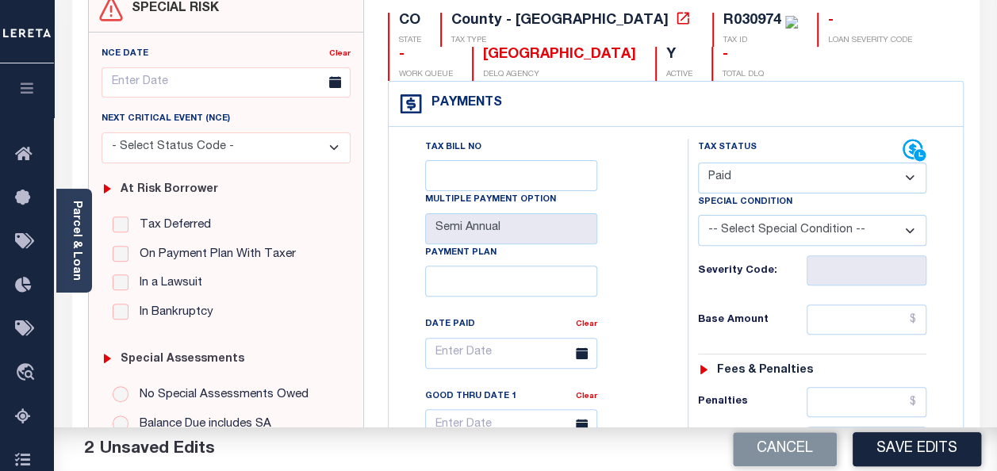
scroll to position [238, 0]
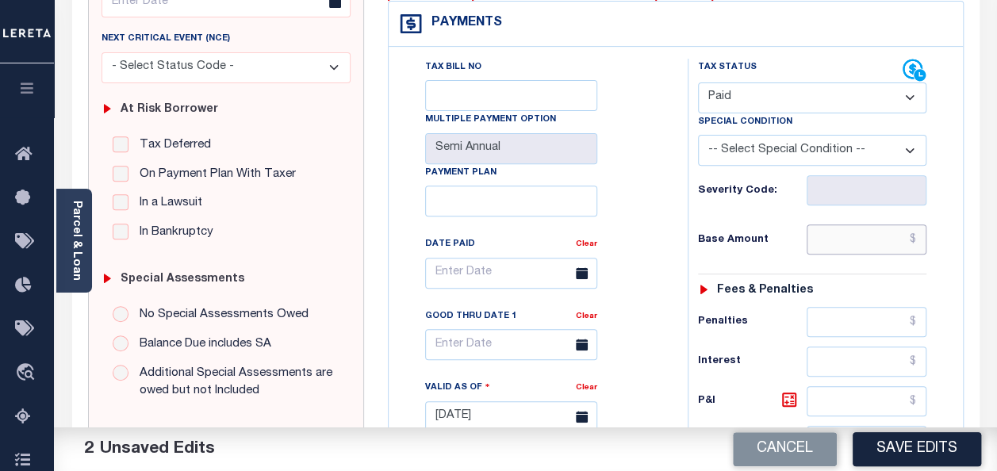
click at [857, 230] on input "text" at bounding box center [866, 239] width 120 height 30
paste input "7,108.6"
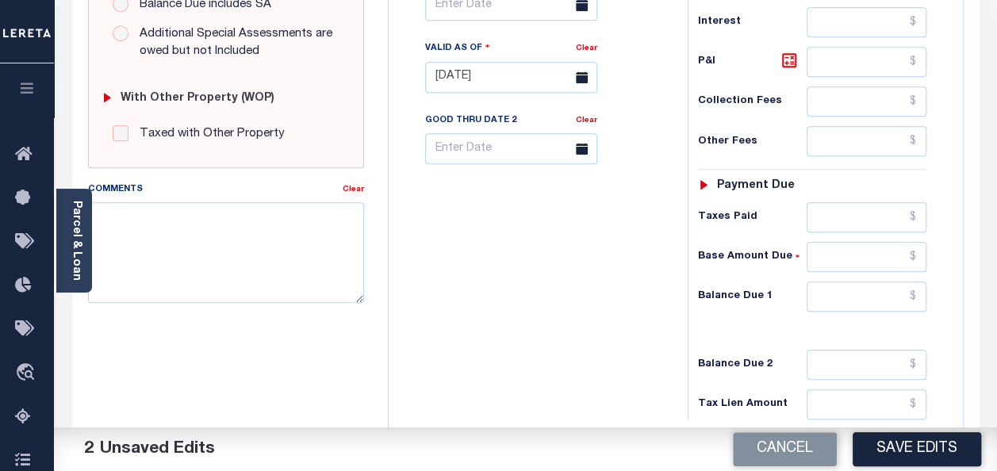
scroll to position [628, 0]
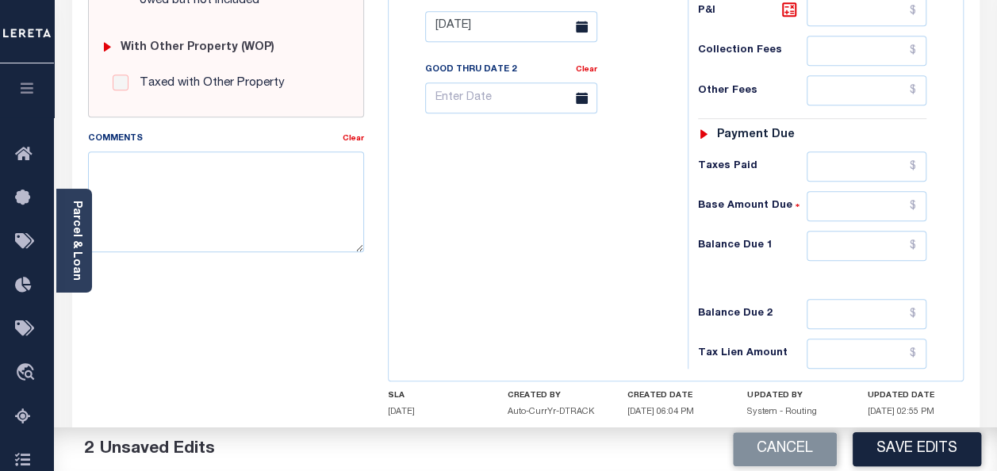
type input "$7,108.60"
click at [854, 159] on input "text" at bounding box center [866, 166] width 120 height 30
paste input "7,108.6"
type input "$7,108.60"
click at [894, 245] on input "text" at bounding box center [866, 246] width 120 height 30
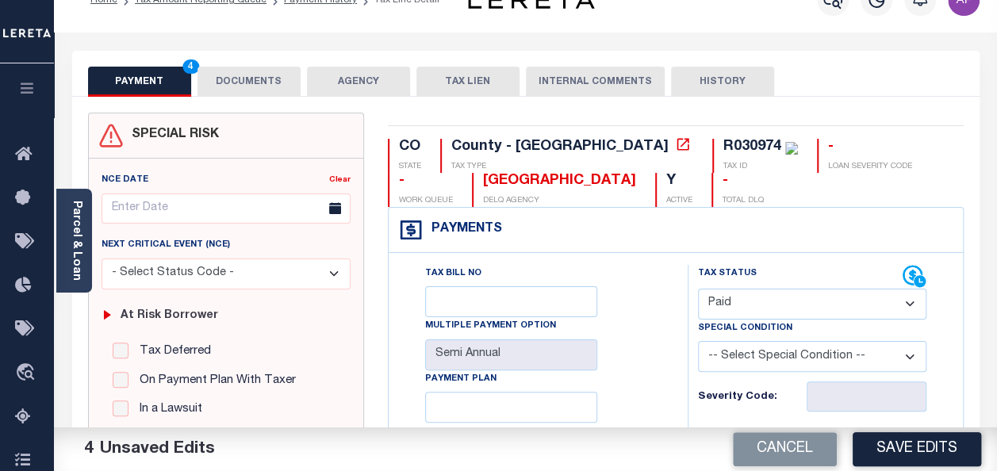
scroll to position [0, 0]
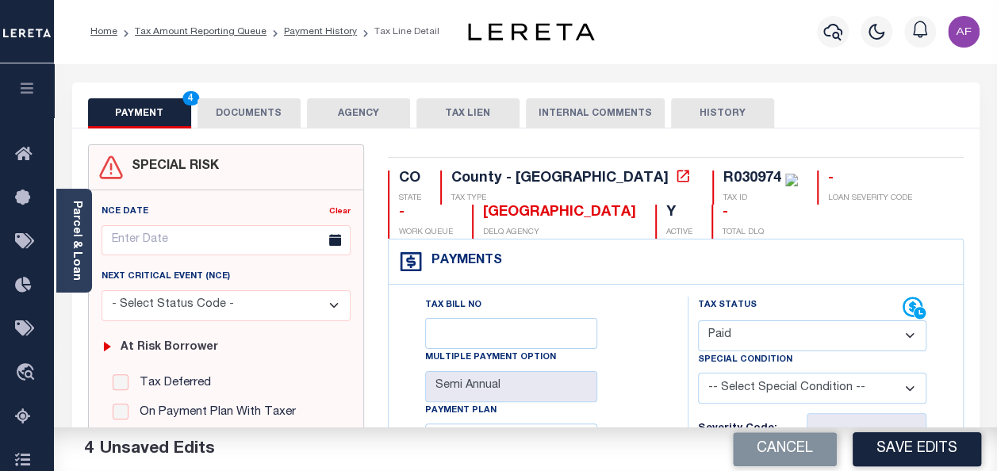
type input "$0.00"
click at [242, 114] on button "DOCUMENTS" at bounding box center [248, 113] width 103 height 30
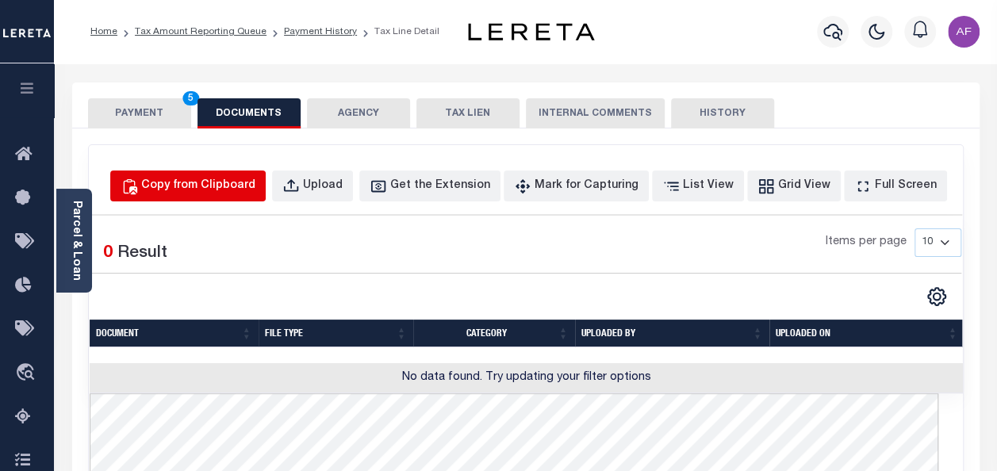
click at [255, 190] on div "Copy from Clipboard" at bounding box center [198, 186] width 114 height 17
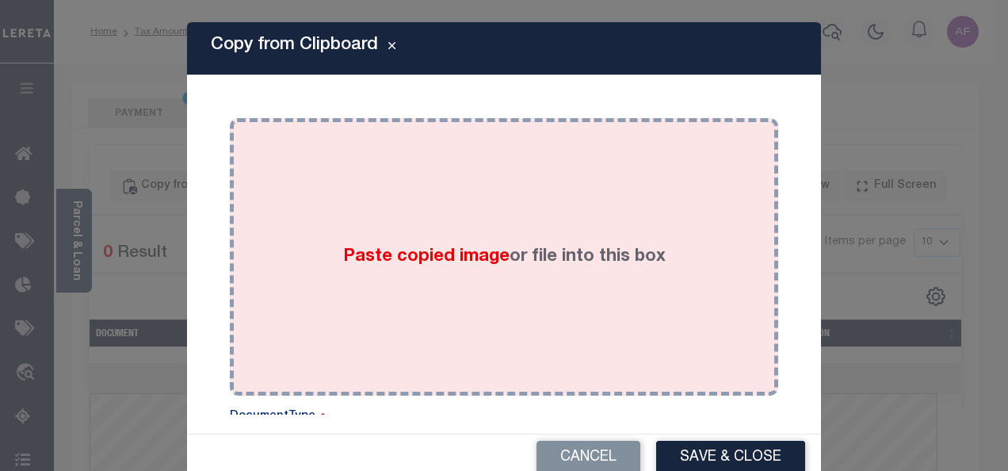
click at [347, 252] on span "Paste copied image" at bounding box center [426, 256] width 166 height 17
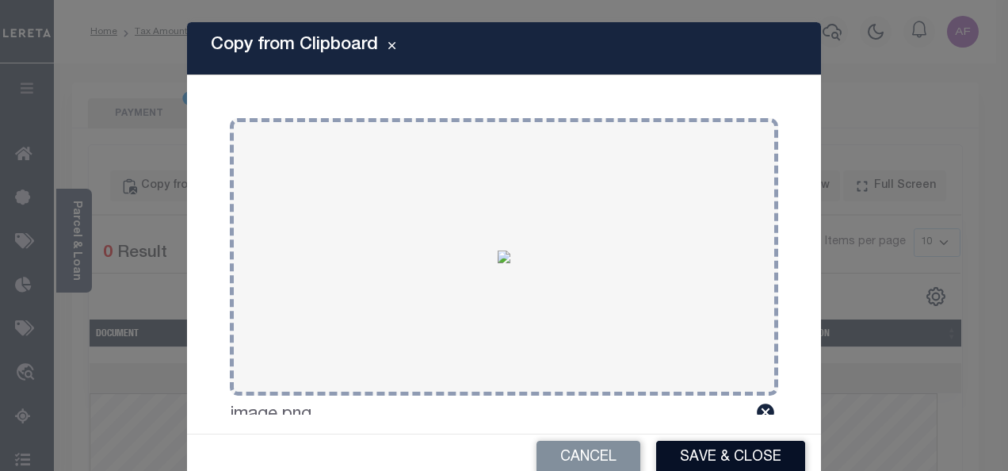
click at [689, 453] on button "Save & Close" at bounding box center [730, 458] width 149 height 34
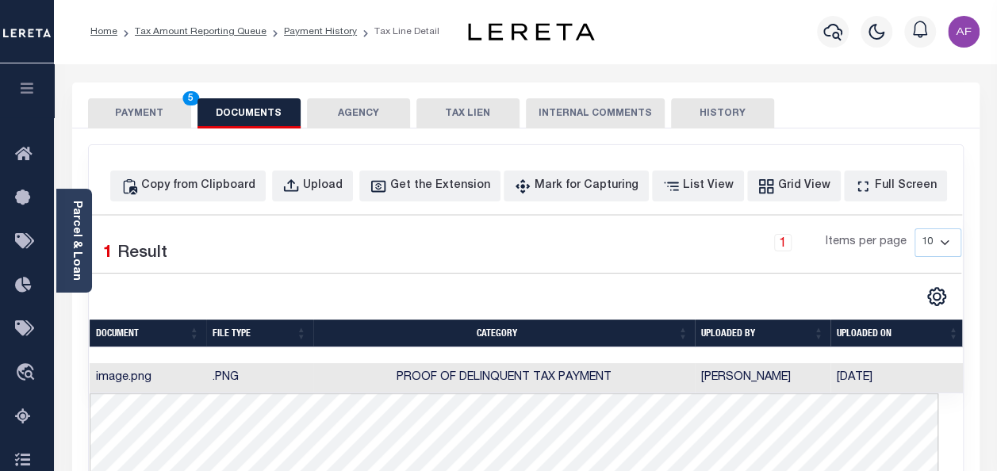
click at [127, 116] on button "PAYMENT 5" at bounding box center [139, 113] width 103 height 30
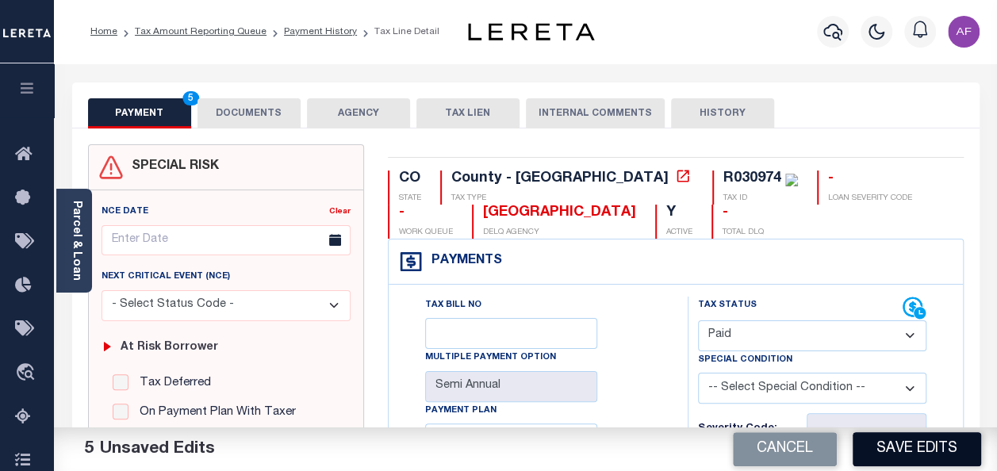
click at [918, 444] on button "Save Edits" at bounding box center [916, 449] width 128 height 34
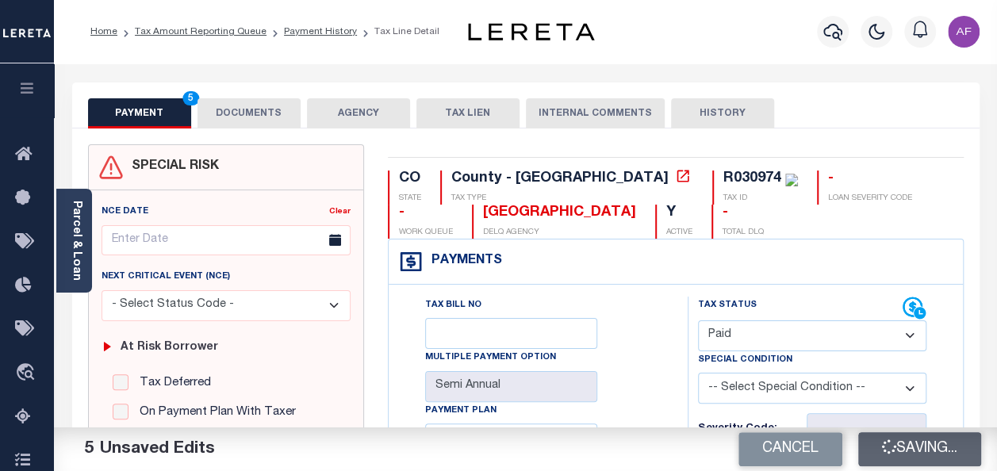
checkbox input "false"
type input "$7,108.6"
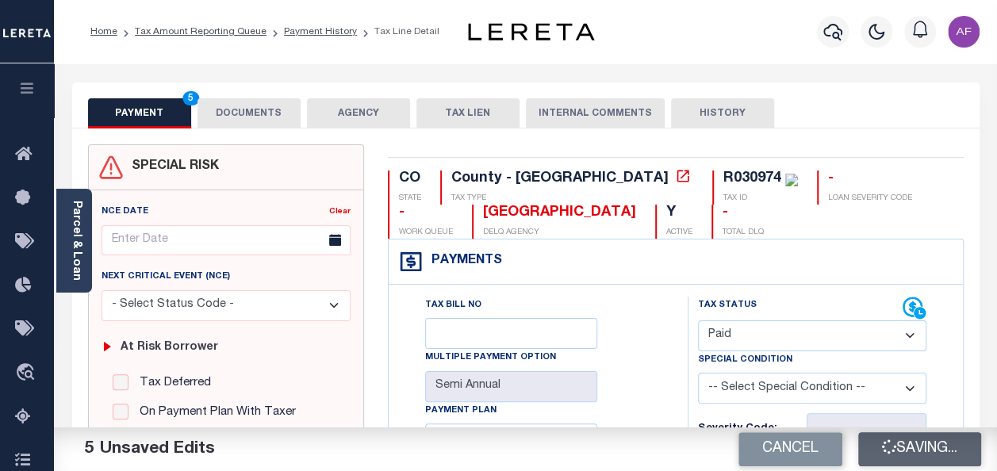
type input "$7,108.6"
type input "$0"
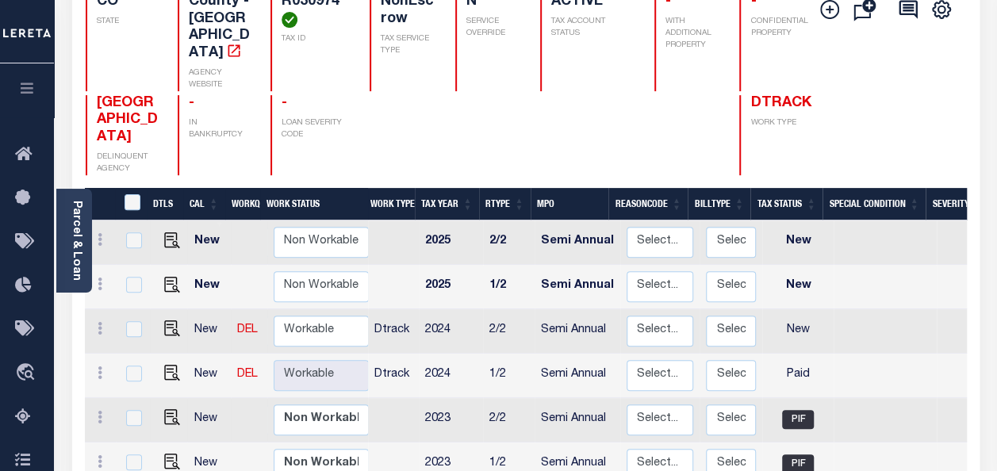
scroll to position [238, 0]
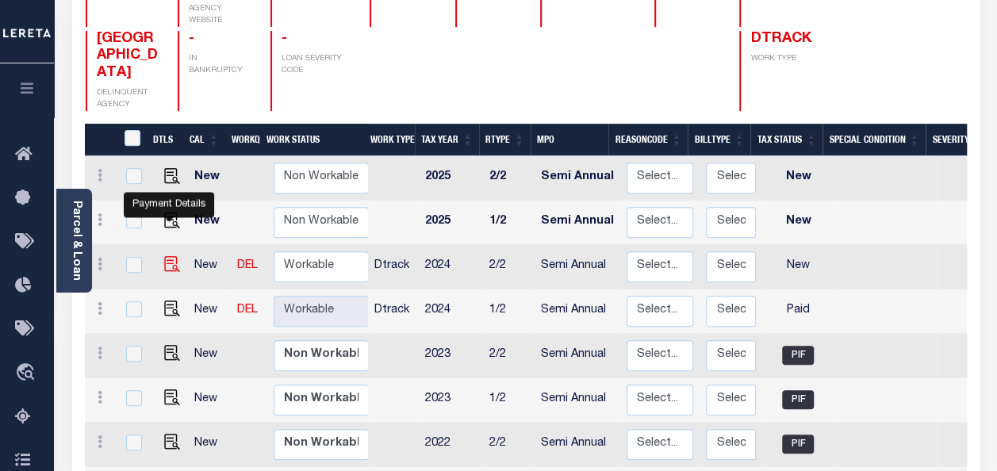
click at [167, 256] on img "" at bounding box center [172, 264] width 16 height 16
checkbox input "true"
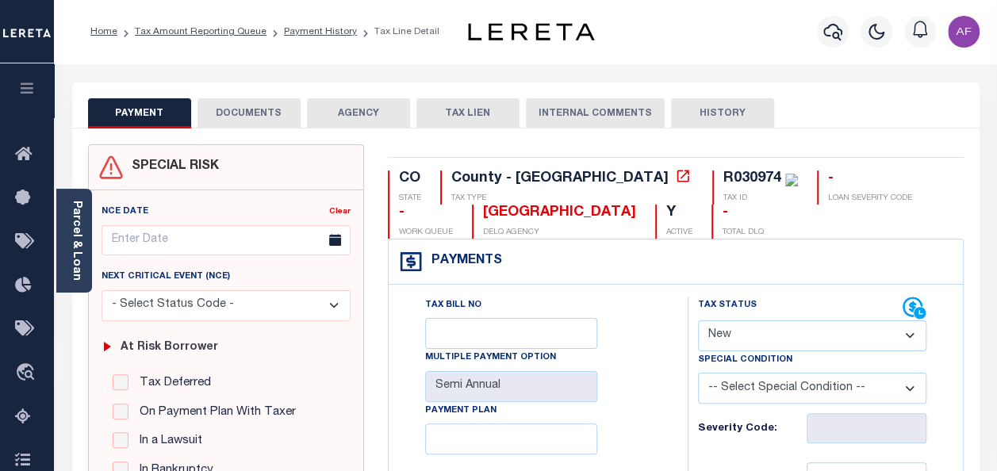
click at [784, 346] on select "- Select Status Code - Open Due/Unpaid Paid Incomplete No Tax Due Internal Refu…" at bounding box center [812, 335] width 228 height 31
select select "PYD"
click at [698, 320] on select "- Select Status Code - Open Due/Unpaid Paid Incomplete No Tax Due Internal Refu…" at bounding box center [812, 335] width 228 height 31
type input "[DATE]"
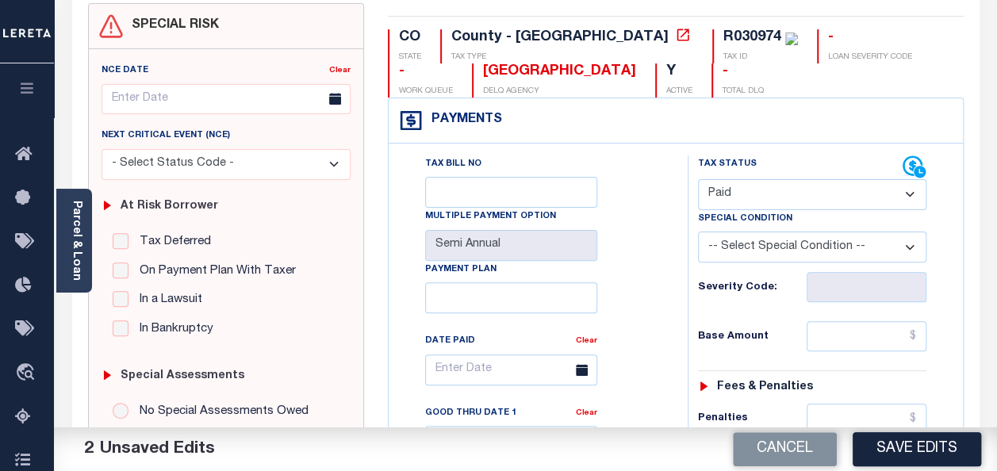
scroll to position [238, 0]
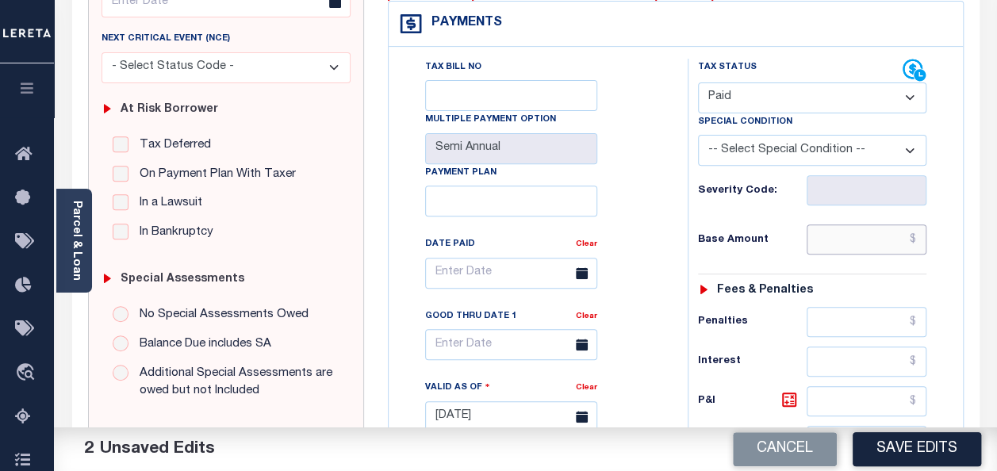
click at [880, 244] on input "text" at bounding box center [866, 239] width 120 height 30
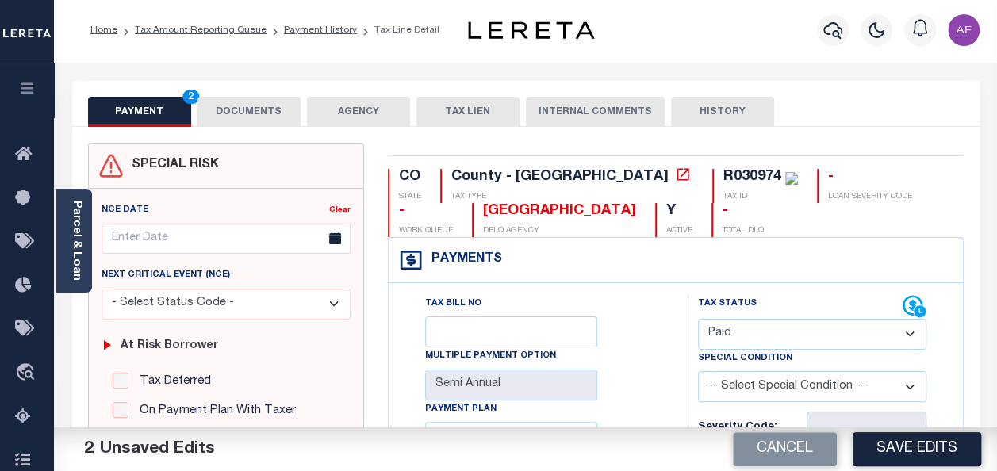
scroll to position [0, 0]
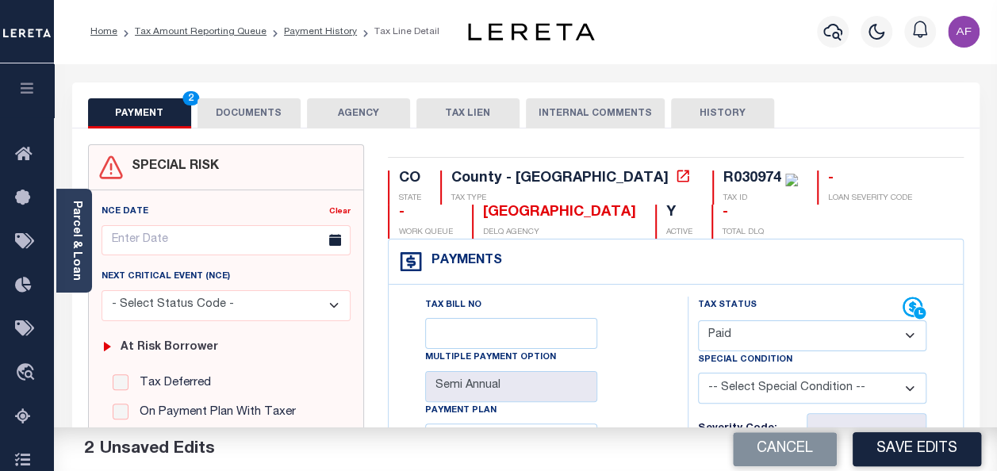
click at [236, 109] on button "DOCUMENTS" at bounding box center [248, 113] width 103 height 30
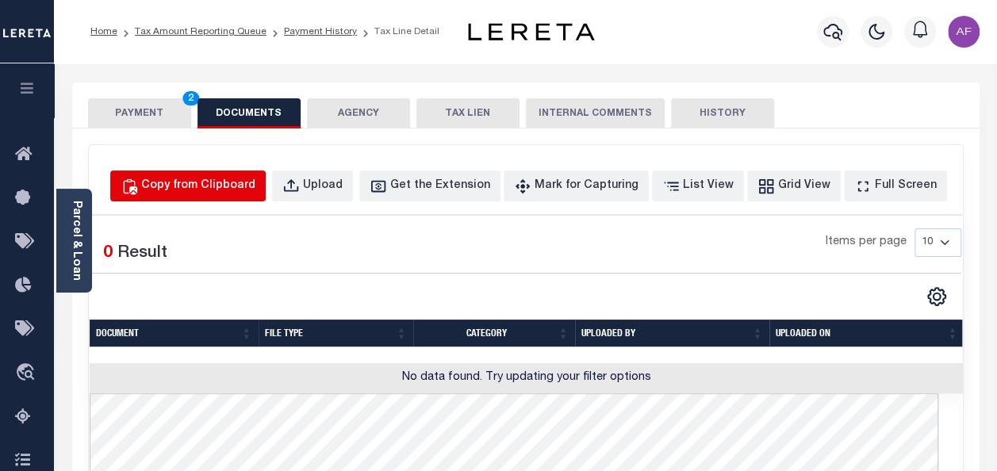
click at [254, 186] on div "Copy from Clipboard" at bounding box center [198, 186] width 114 height 17
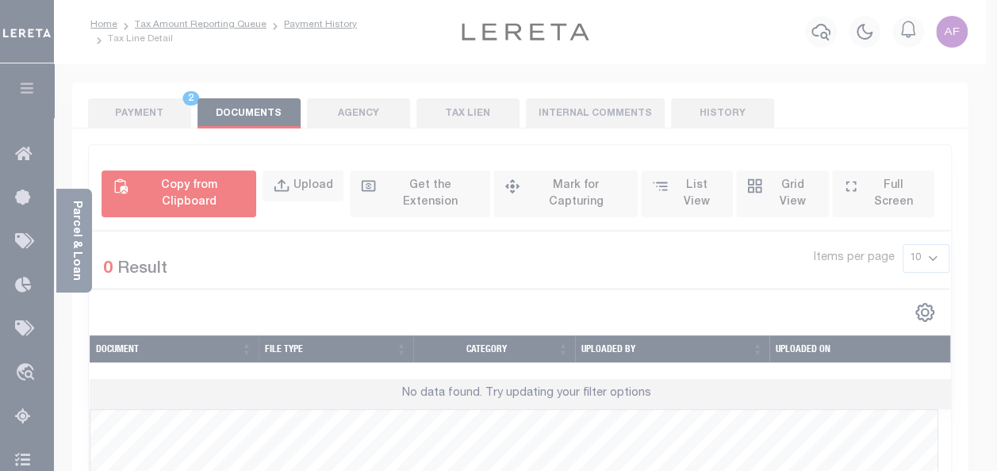
select select "POP"
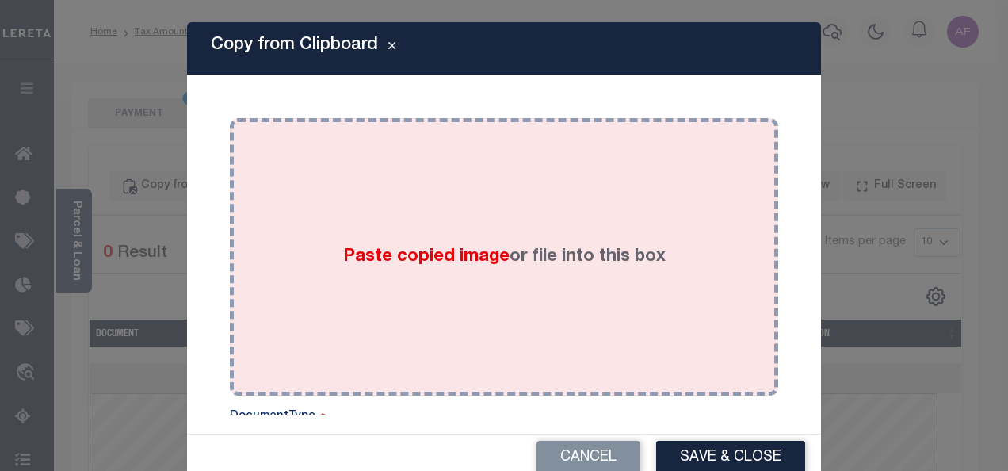
click at [381, 227] on div "Paste copied image or file into this box" at bounding box center [504, 257] width 525 height 254
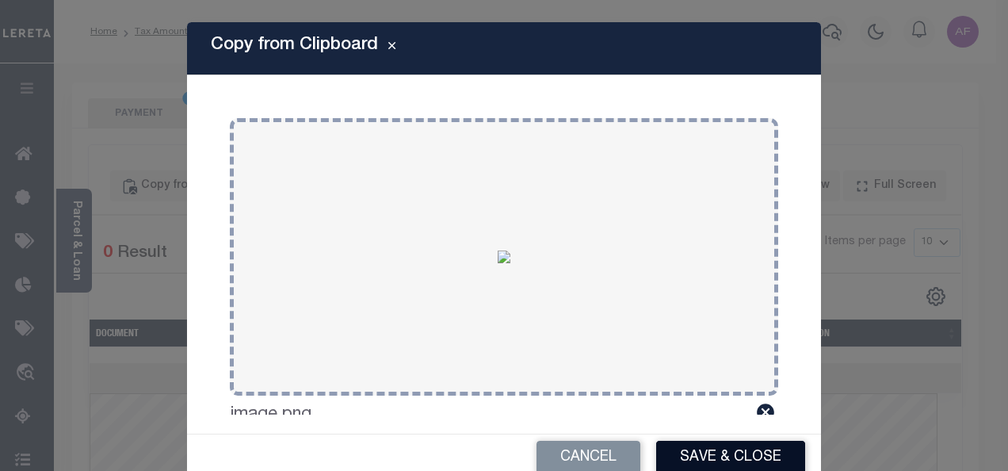
click at [710, 457] on button "Save & Close" at bounding box center [730, 458] width 149 height 34
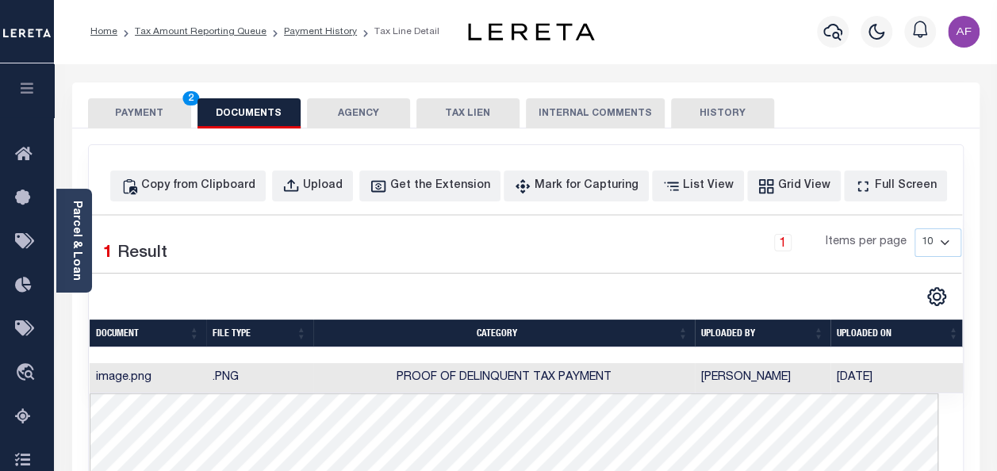
click at [116, 111] on button "PAYMENT 2" at bounding box center [139, 113] width 103 height 30
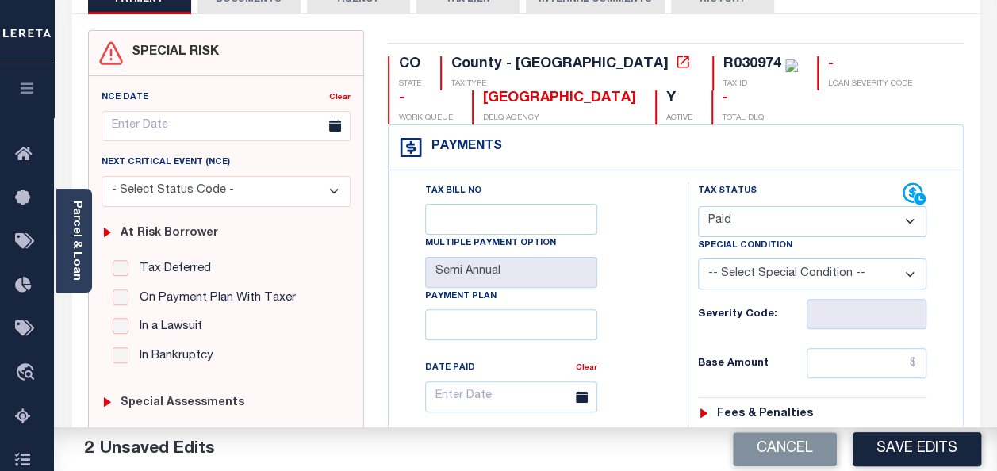
scroll to position [159, 0]
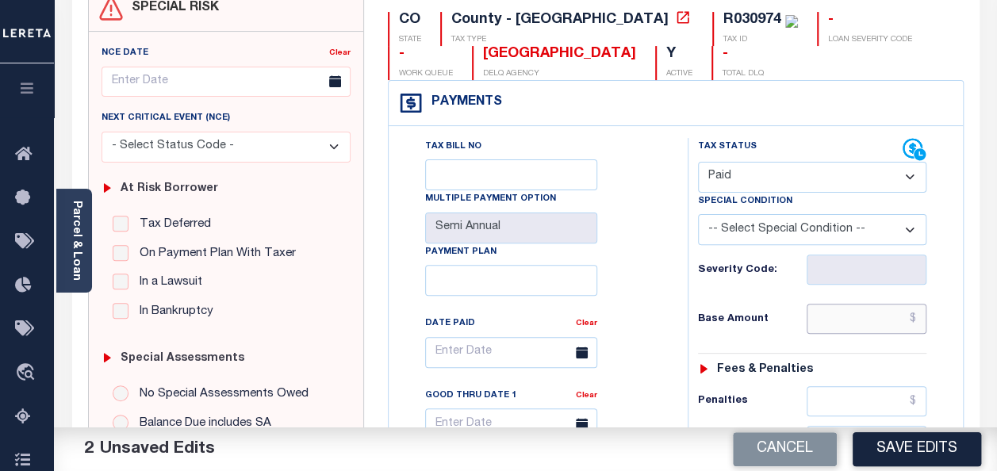
click at [866, 316] on input "text" at bounding box center [866, 319] width 120 height 30
paste input "7,108.6"
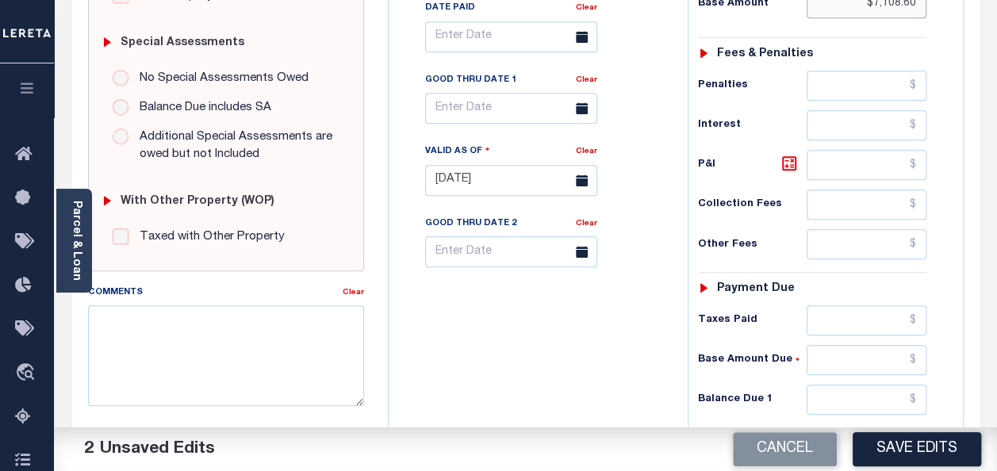
scroll to position [476, 0]
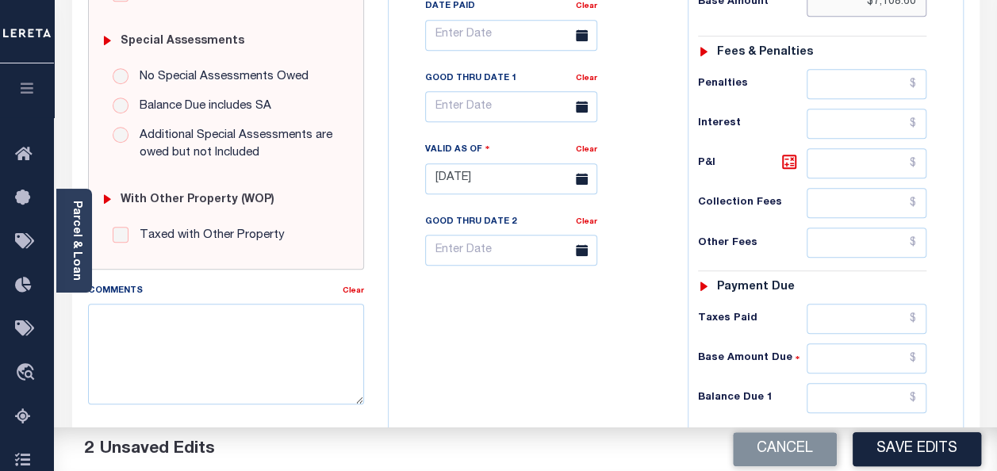
type input "$7,108.60"
click at [866, 307] on input "text" at bounding box center [866, 319] width 120 height 30
paste input "7,108.6"
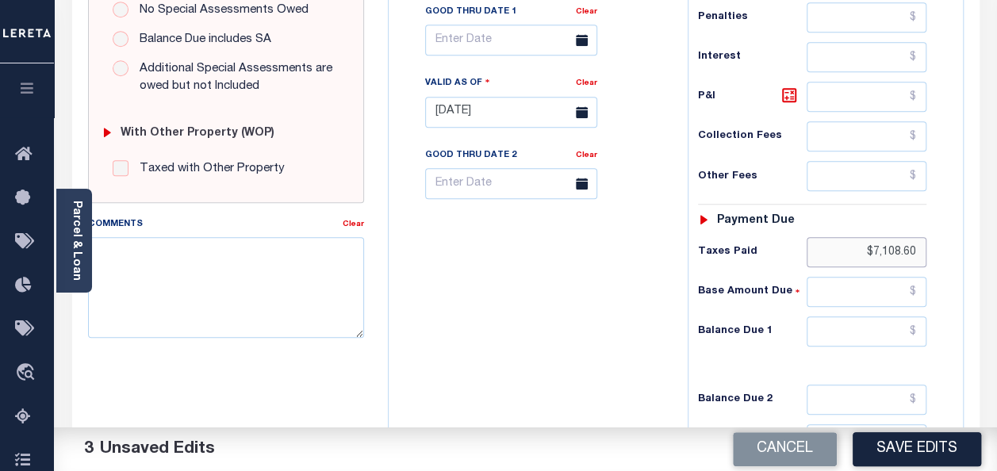
scroll to position [713, 0]
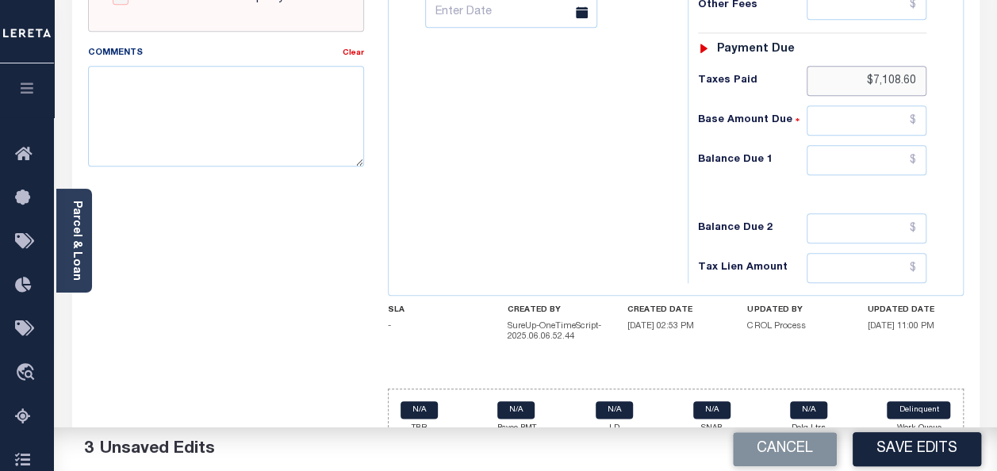
type input "$7,108.60"
click at [884, 151] on input "text" at bounding box center [866, 160] width 120 height 30
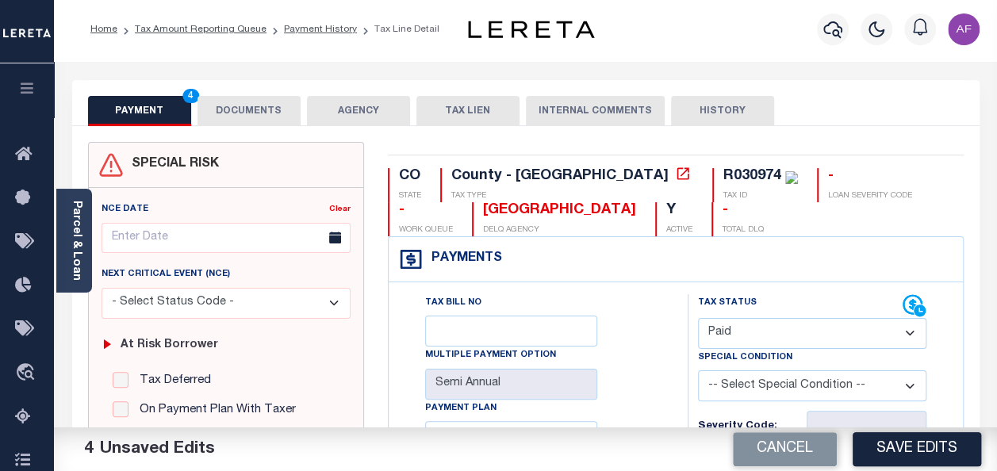
scroll to position [0, 0]
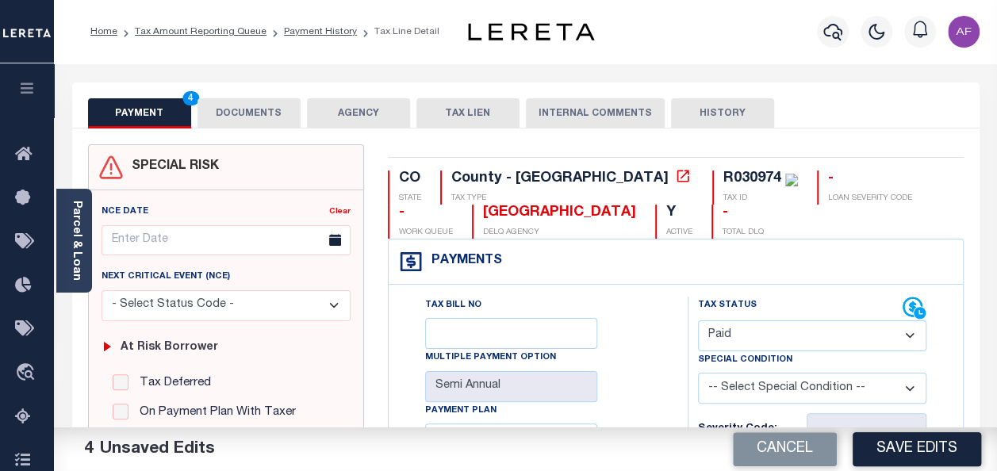
type input "$0.00"
click at [265, 117] on button "DOCUMENTS" at bounding box center [248, 113] width 103 height 30
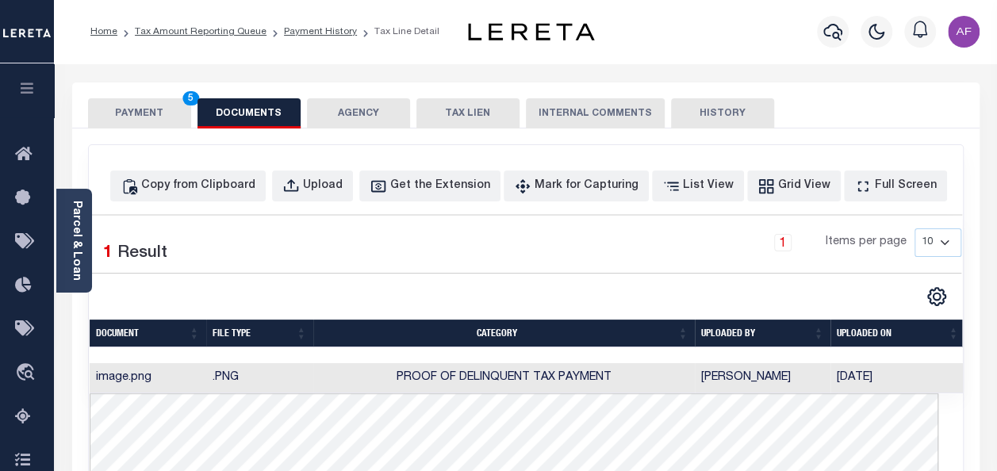
click at [102, 103] on button "PAYMENT 5" at bounding box center [139, 113] width 103 height 30
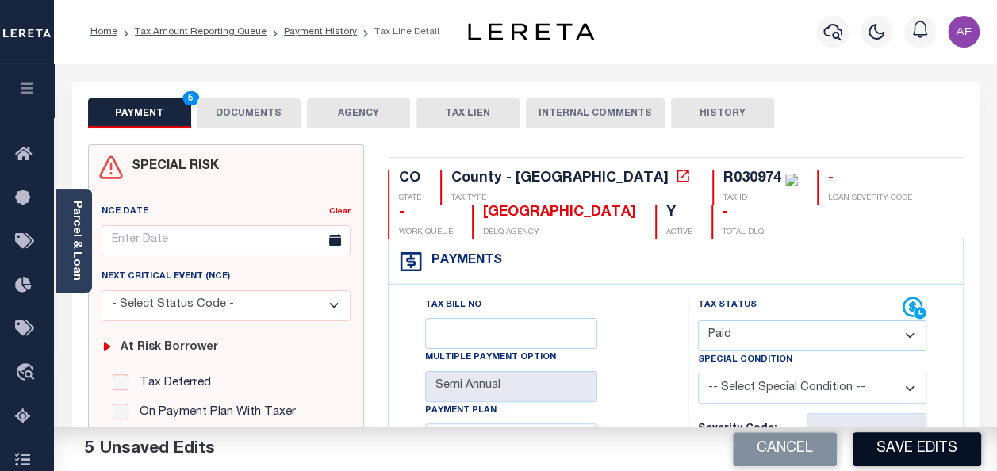
click at [899, 449] on button "Save Edits" at bounding box center [916, 449] width 128 height 34
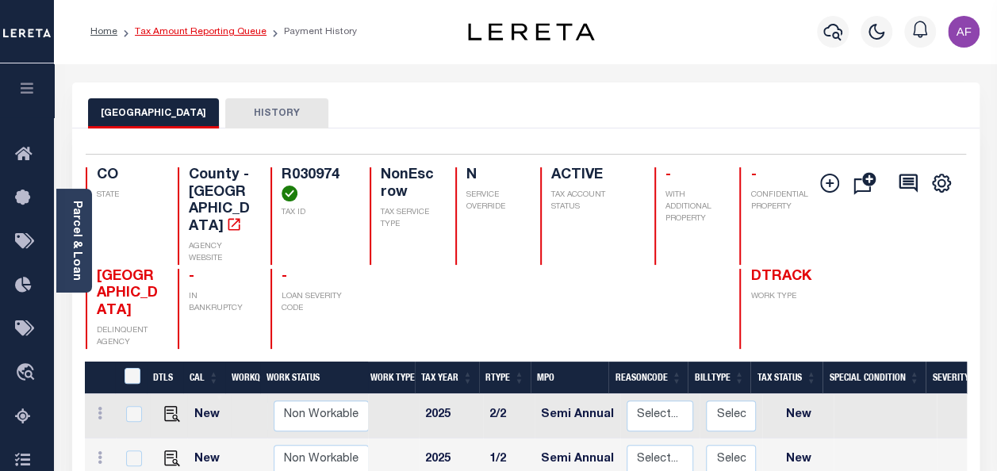
click at [193, 36] on link "Tax Amount Reporting Queue" at bounding box center [201, 32] width 132 height 10
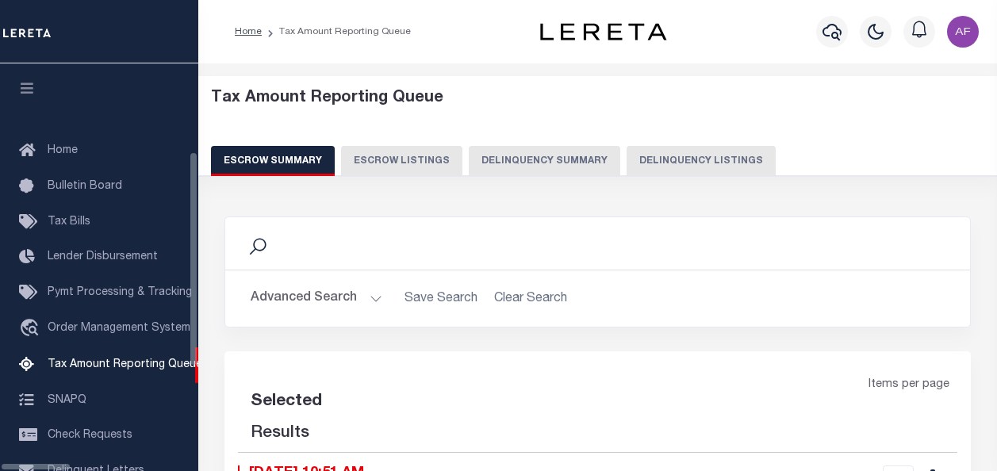
click at [644, 159] on button "Delinquency Listings" at bounding box center [700, 161] width 149 height 30
select select "100"
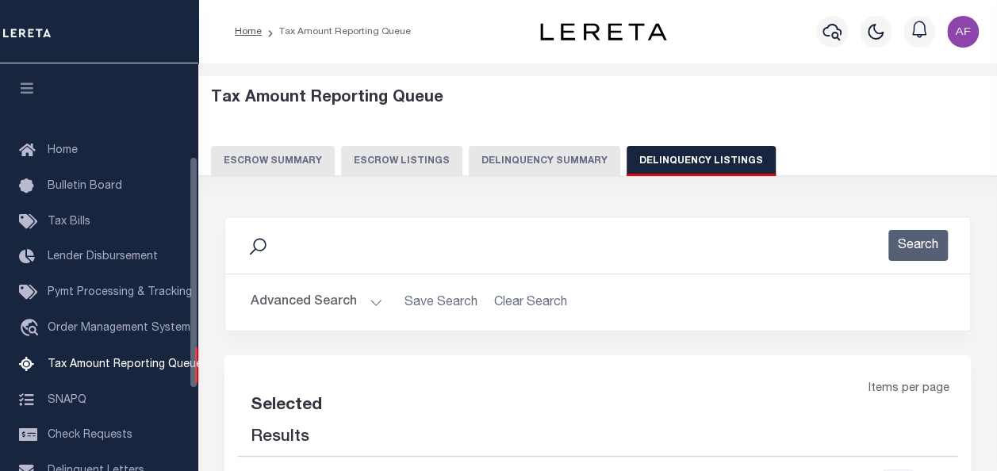
scroll to position [162, 0]
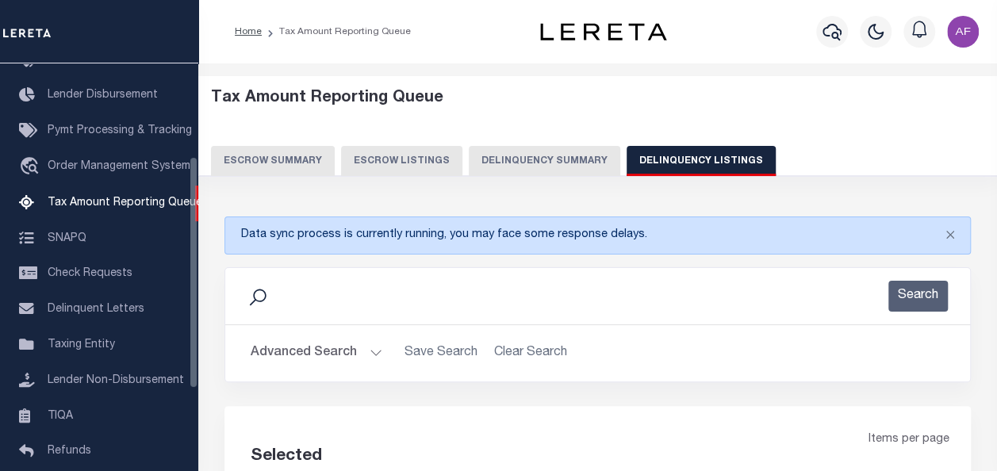
select select "100"
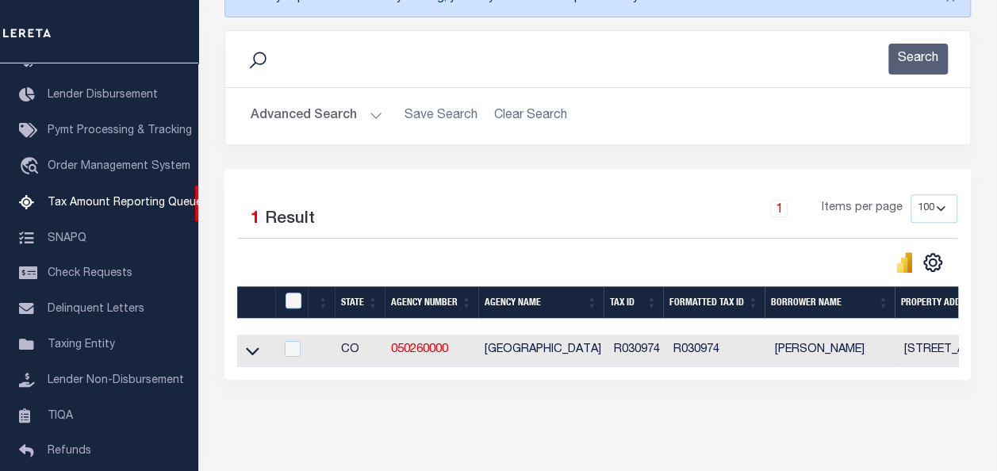
scroll to position [238, 0]
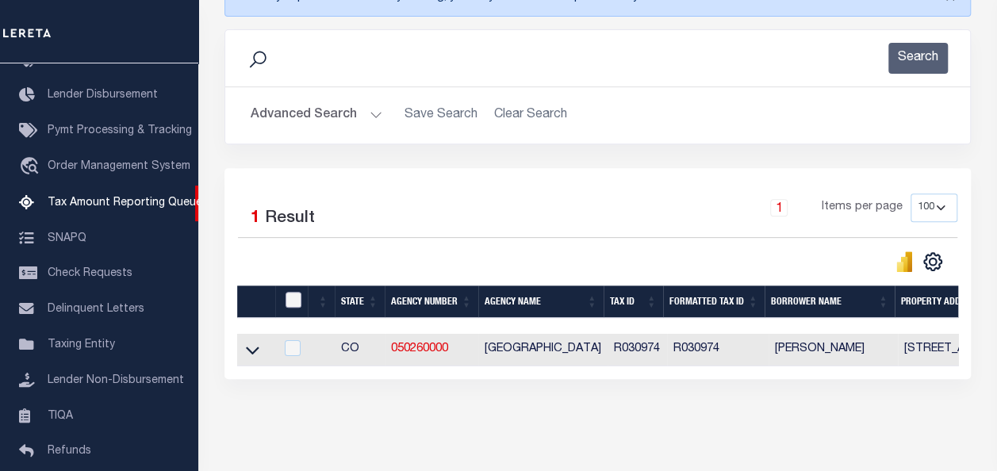
click at [285, 304] on input "checkbox" at bounding box center [293, 300] width 16 height 16
checkbox input "true"
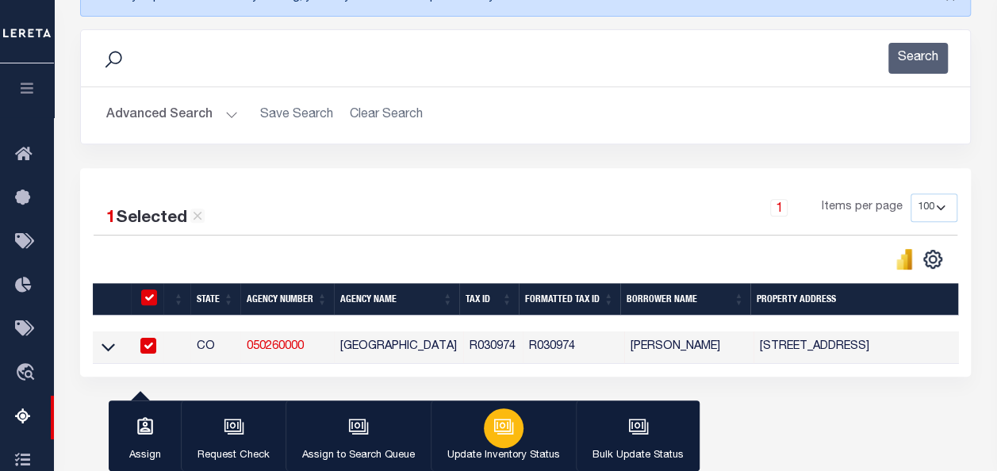
click at [494, 434] on icon "button" at bounding box center [503, 426] width 21 height 21
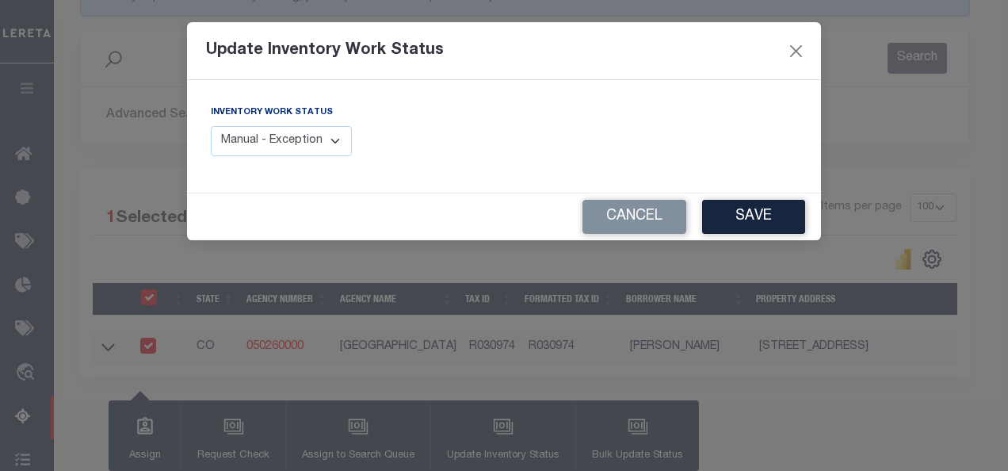
click at [307, 147] on select "Manual - Exception Pended - Awaiting Search Late Add Exception Completed" at bounding box center [281, 141] width 141 height 31
select select "4"
click at [211, 126] on select "Manual - Exception Pended - Awaiting Search Late Add Exception Completed" at bounding box center [281, 141] width 141 height 31
click at [728, 220] on button "Save" at bounding box center [753, 217] width 103 height 34
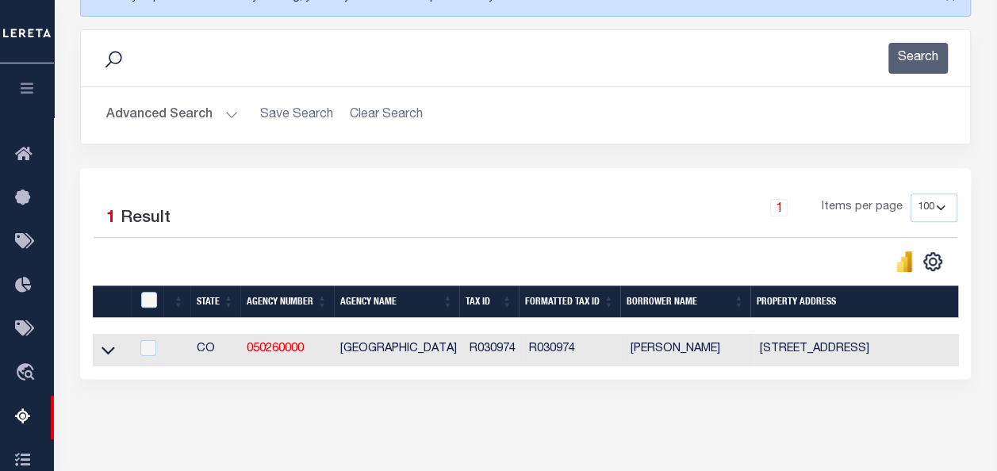
click at [178, 119] on button "Advanced Search" at bounding box center [172, 115] width 132 height 31
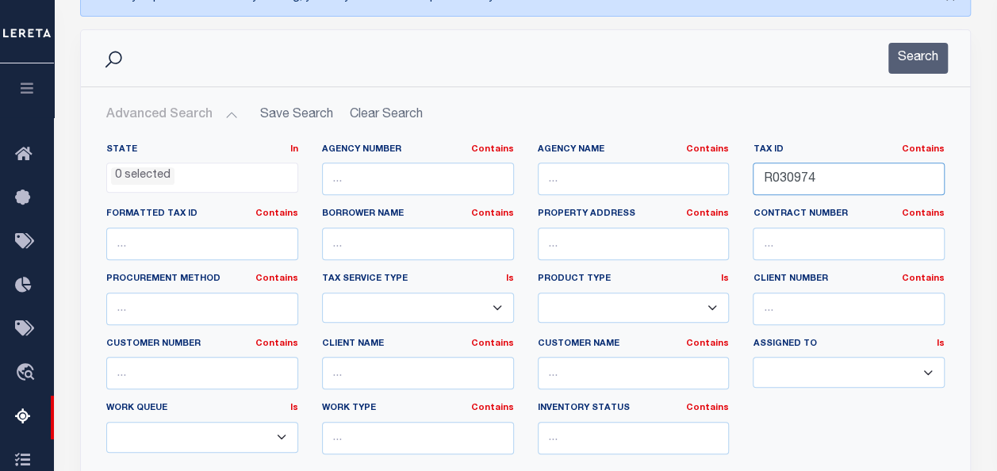
click at [799, 178] on input "R030974" at bounding box center [848, 179] width 192 height 33
paste input "2037"
type input "R032037"
click at [928, 55] on button "Search" at bounding box center [917, 58] width 59 height 31
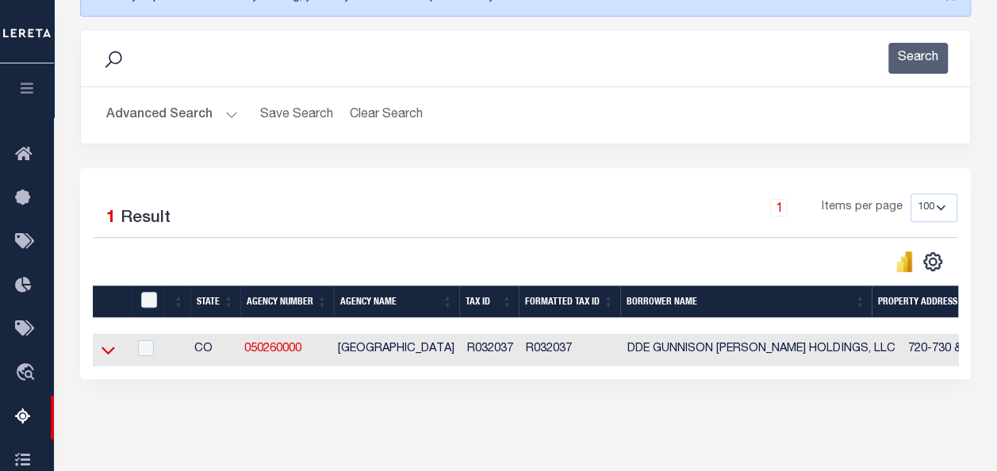
click at [112, 346] on icon at bounding box center [107, 350] width 13 height 17
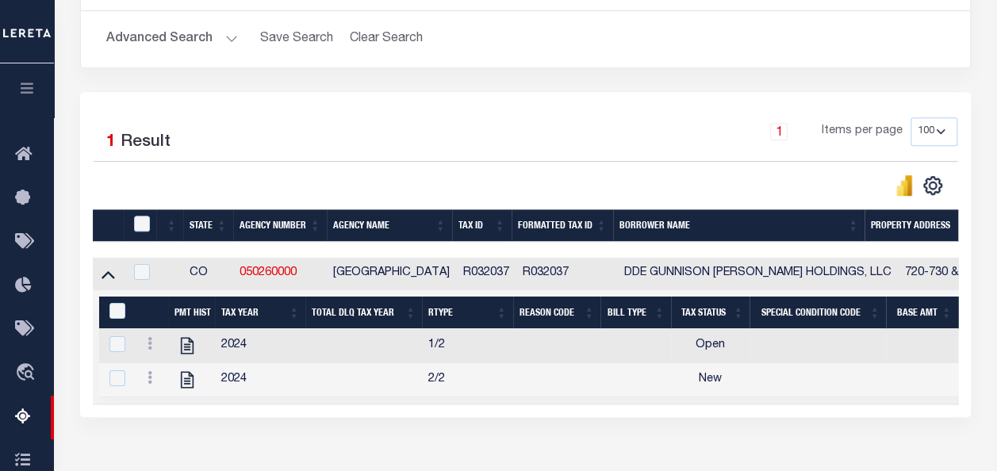
scroll to position [317, 0]
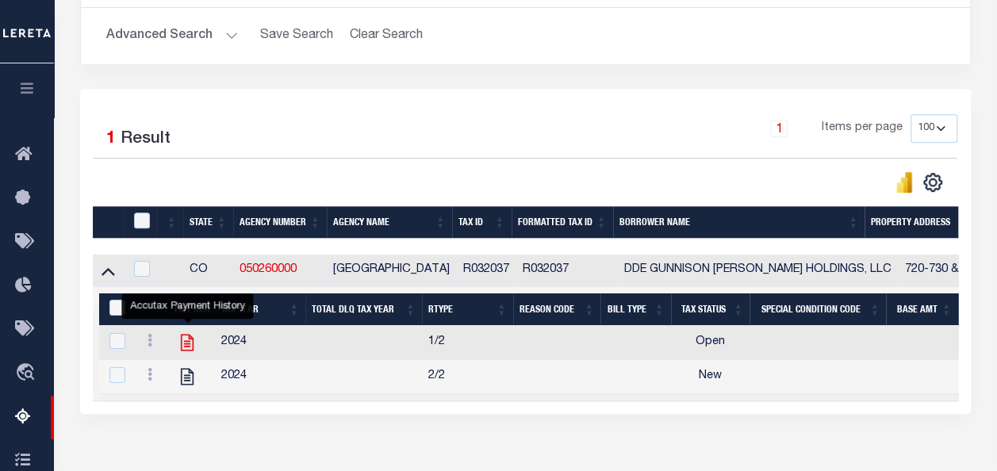
click at [193, 343] on icon "" at bounding box center [187, 343] width 13 height 17
checkbox input "true"
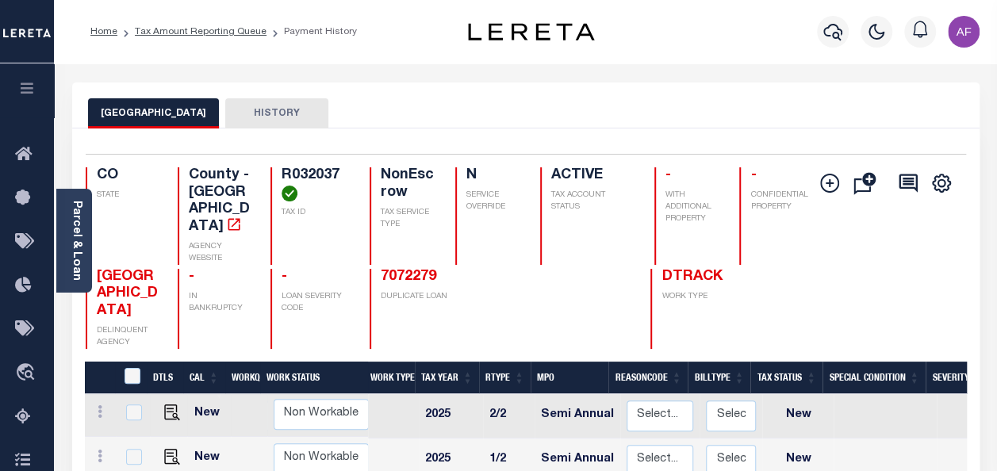
scroll to position [159, 0]
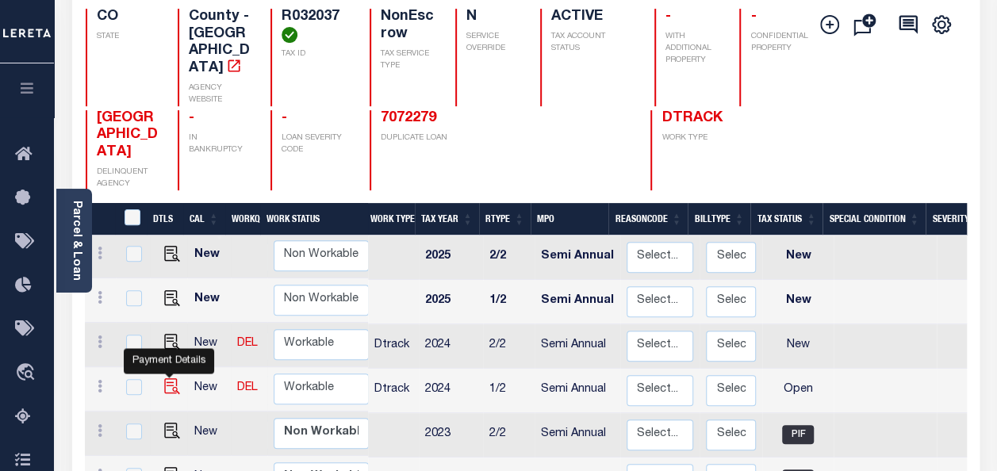
click at [171, 378] on img "" at bounding box center [172, 386] width 16 height 16
checkbox input "true"
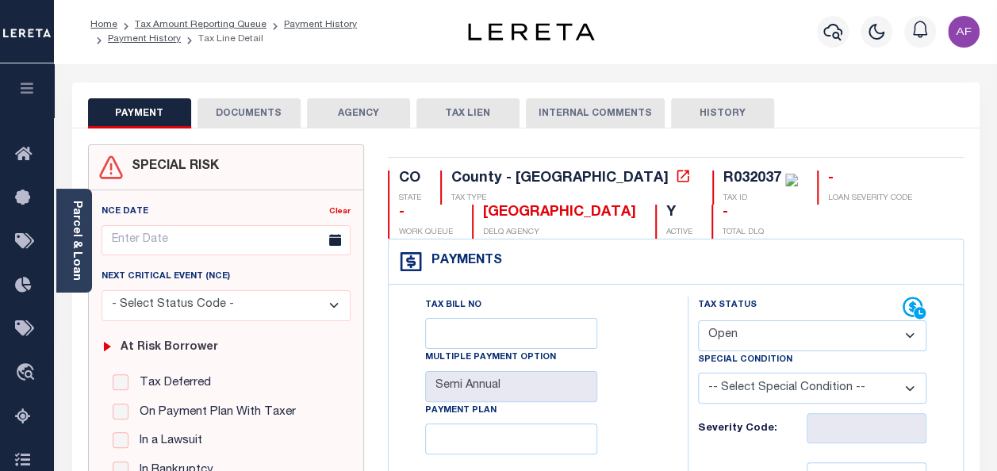
click at [758, 338] on select "- Select Status Code - Open Due/Unpaid Paid Incomplete No Tax Due Internal Refu…" at bounding box center [812, 335] width 228 height 31
select select "PYD"
click at [698, 320] on select "- Select Status Code - Open Due/Unpaid Paid Incomplete No Tax Due Internal Refu…" at bounding box center [812, 335] width 228 height 31
type input "[DATE]"
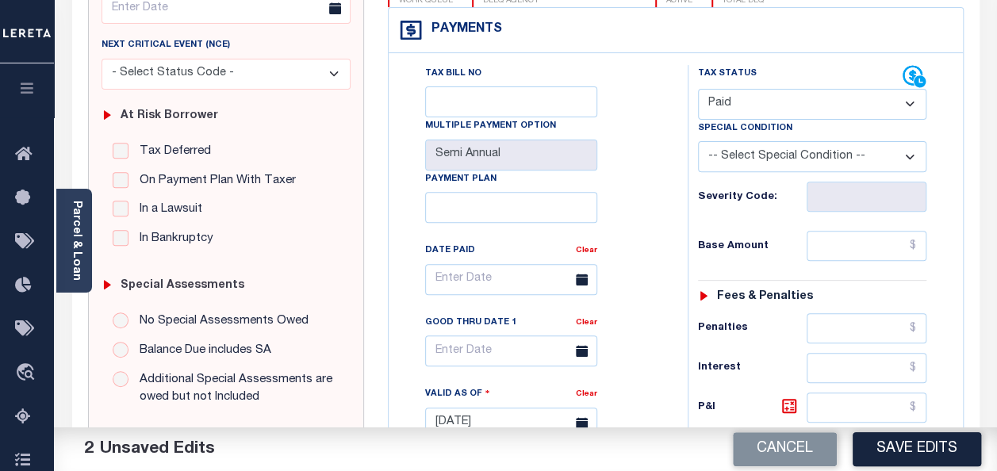
scroll to position [238, 0]
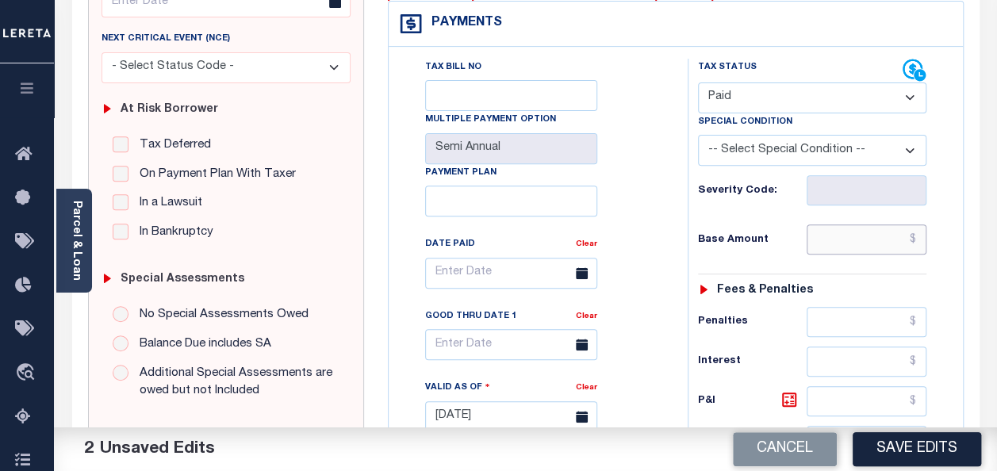
click at [834, 241] on input "text" at bounding box center [866, 239] width 120 height 30
paste input "1,254.95"
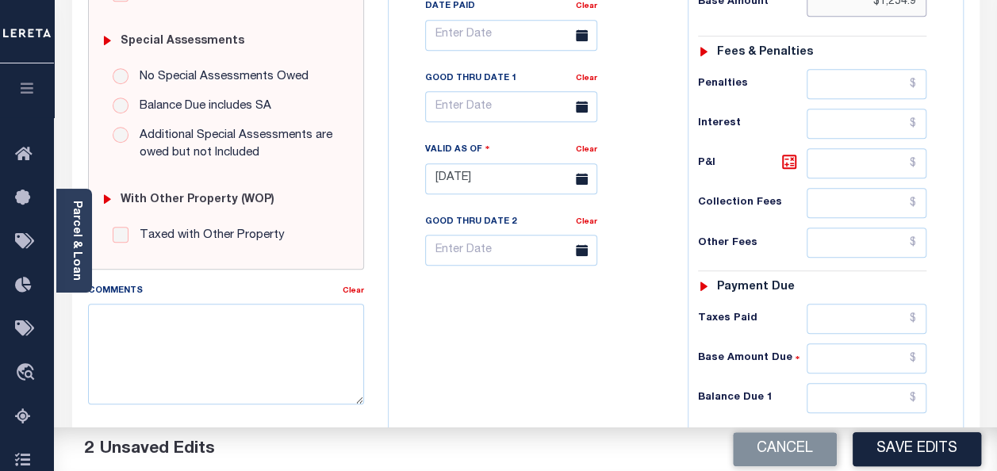
scroll to position [469, 0]
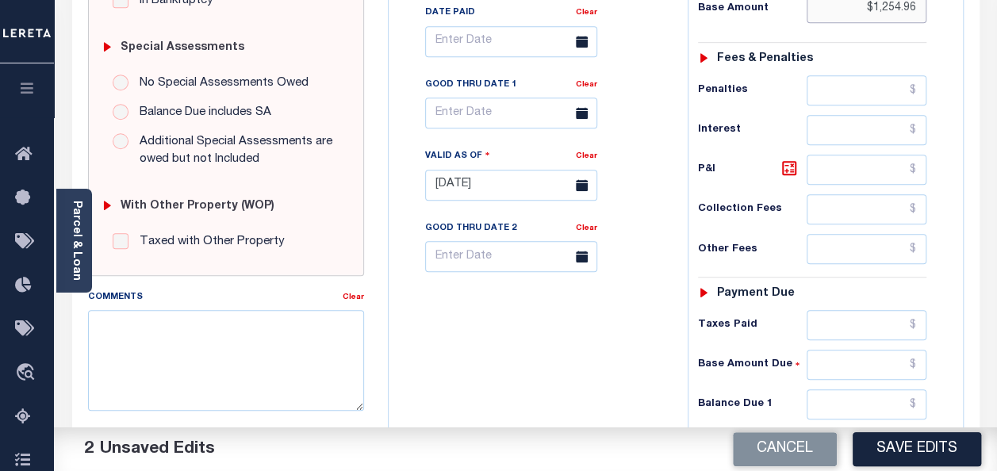
type input "$1,254.96"
click at [853, 316] on input "text" at bounding box center [866, 325] width 120 height 30
paste input "1,254.95"
type input "$1,254.96"
click at [870, 393] on input "text" at bounding box center [866, 404] width 120 height 30
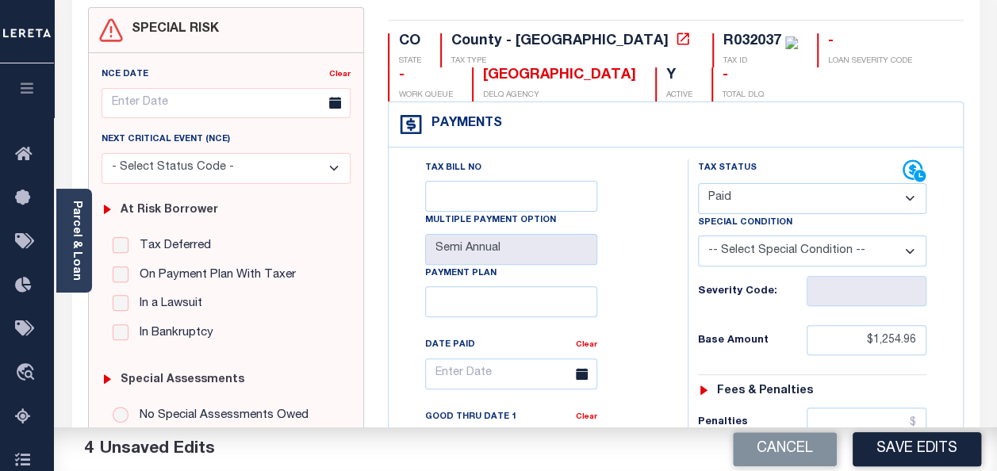
scroll to position [0, 0]
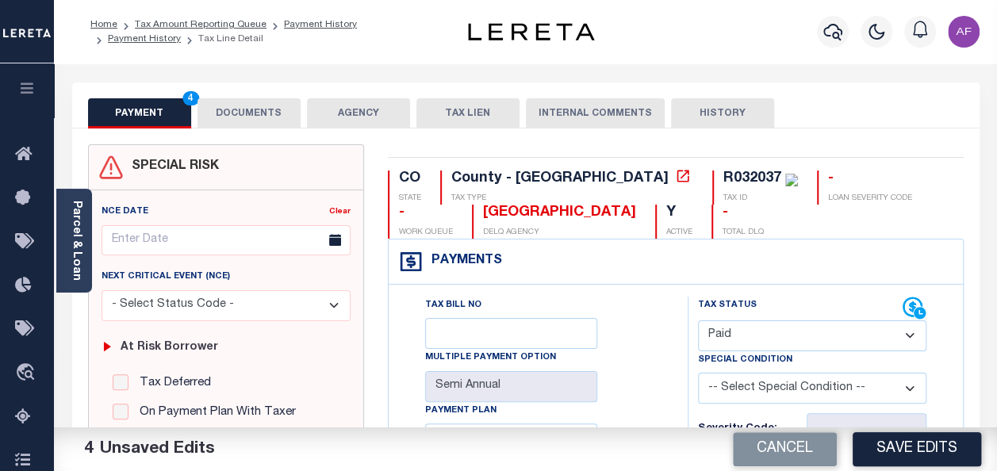
type input "$0.00"
click at [247, 115] on button "DOCUMENTS" at bounding box center [248, 113] width 103 height 30
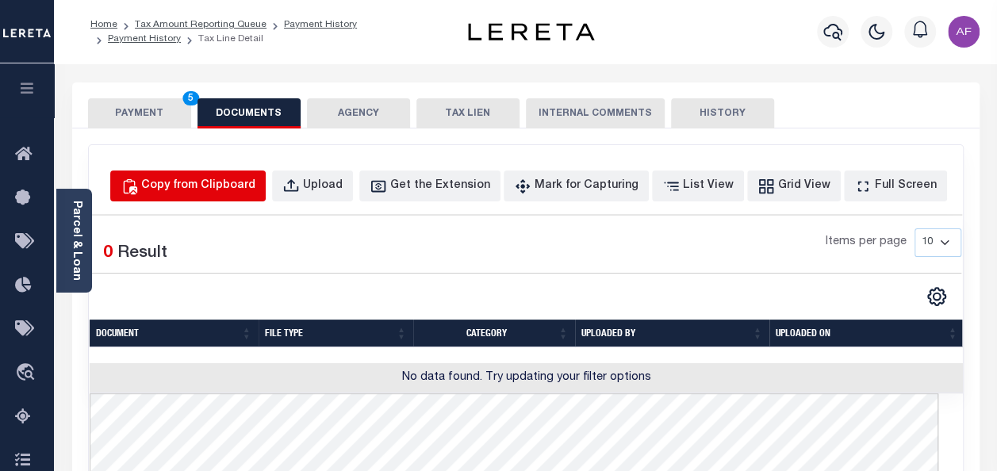
drag, startPoint x: 216, startPoint y: 168, endPoint x: 206, endPoint y: 179, distance: 14.6
click at [205, 178] on div "Copy from Clipboard" at bounding box center [198, 186] width 114 height 17
select select "POP"
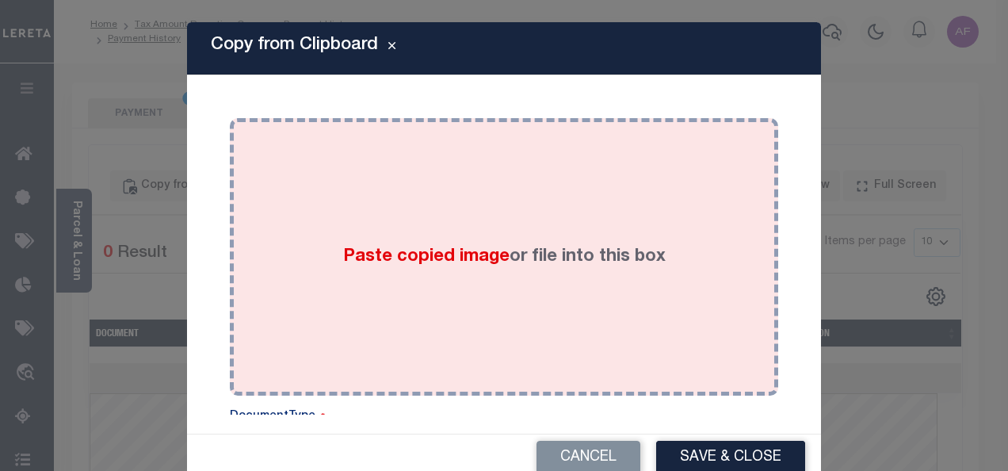
click at [440, 233] on div "Paste copied image or file into this box" at bounding box center [504, 257] width 525 height 254
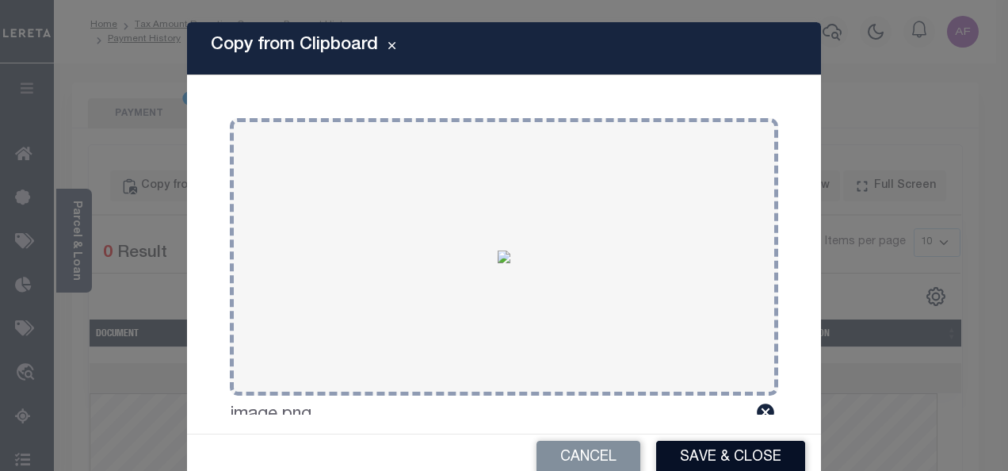
click at [675, 449] on button "Save & Close" at bounding box center [730, 458] width 149 height 34
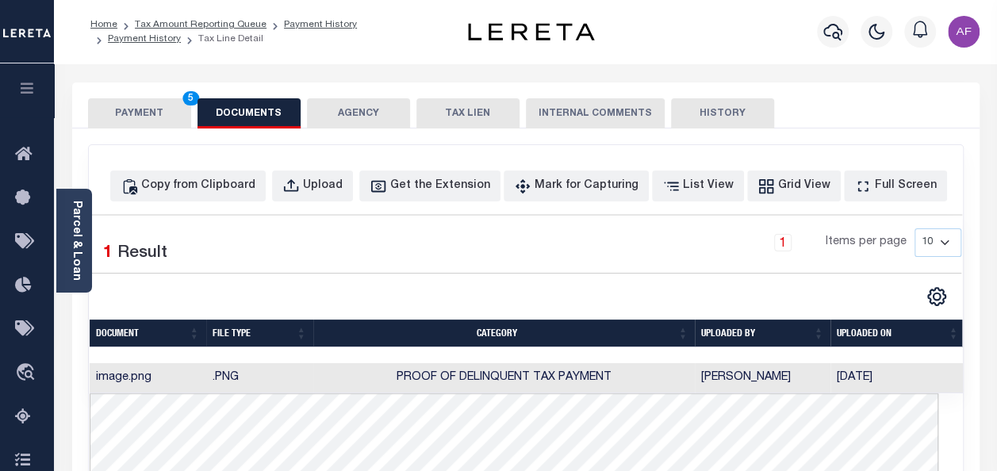
click at [121, 112] on button "PAYMENT 5" at bounding box center [139, 113] width 103 height 30
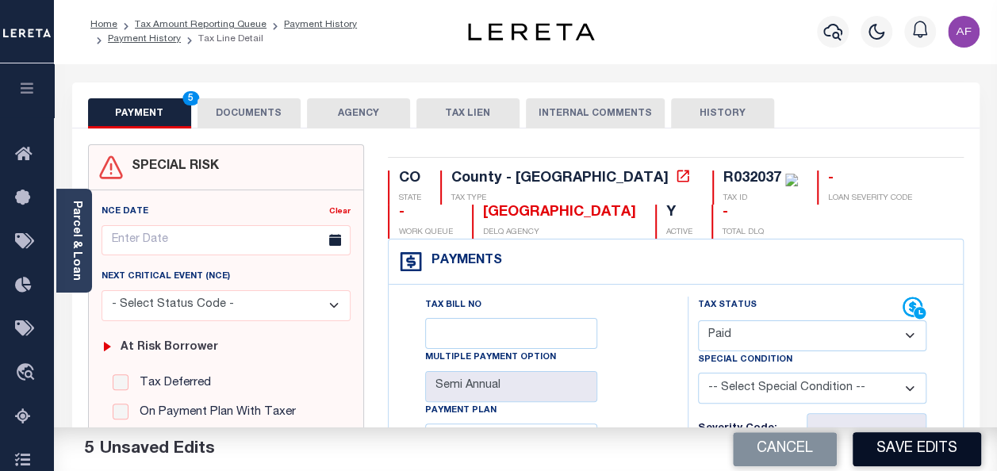
click at [897, 449] on button "Save Edits" at bounding box center [916, 449] width 128 height 34
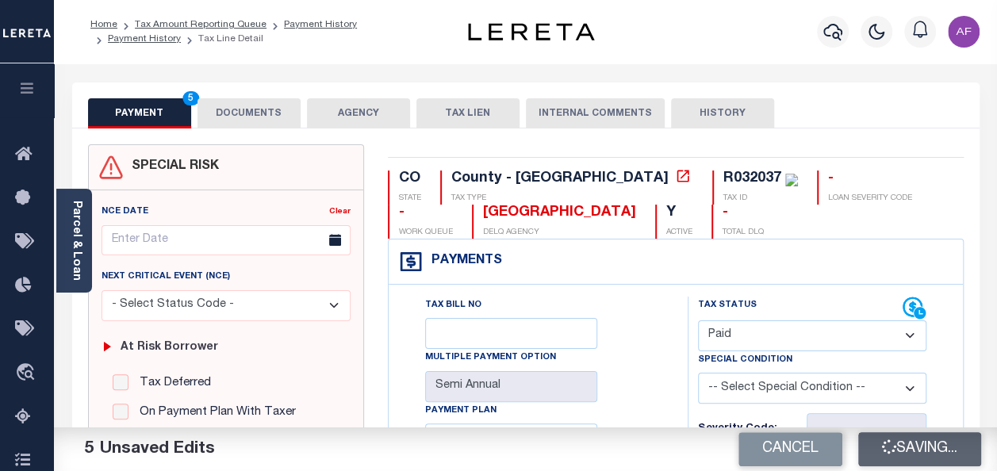
checkbox input "false"
type input "$1,254.96"
type input "$0"
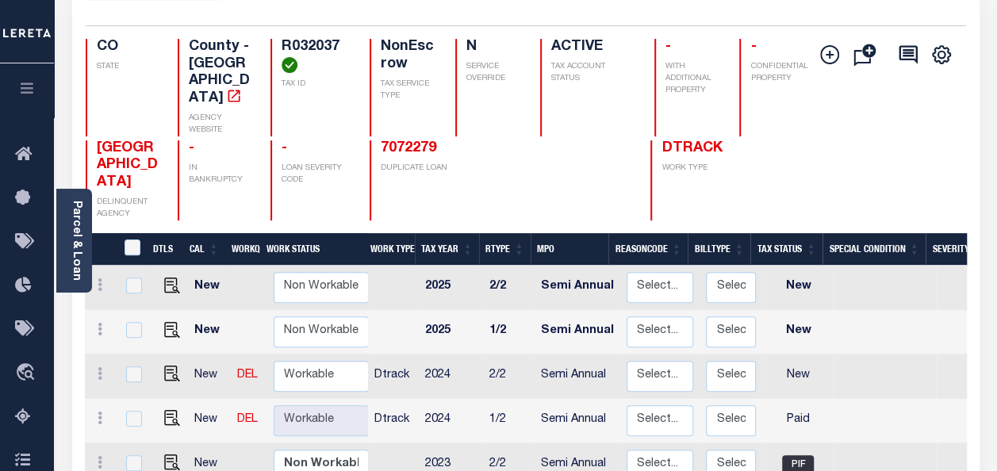
scroll to position [159, 0]
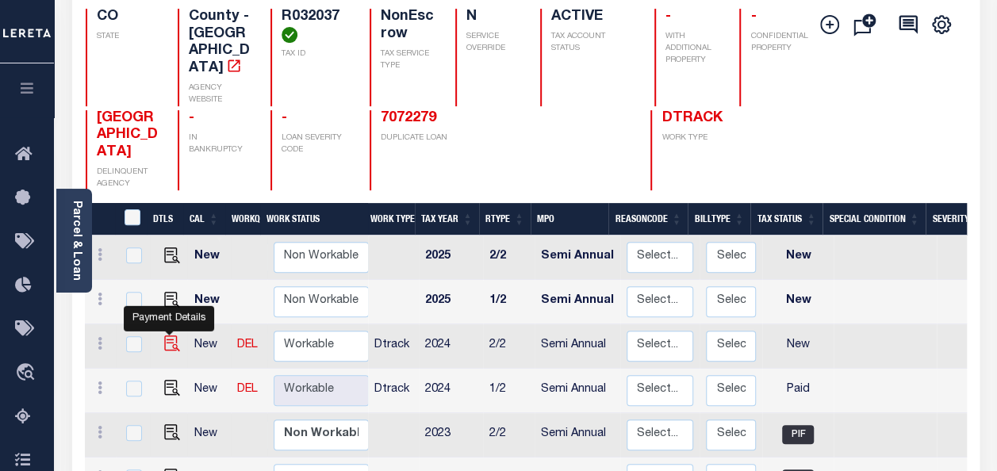
click at [164, 335] on img "" at bounding box center [172, 343] width 16 height 16
checkbox input "true"
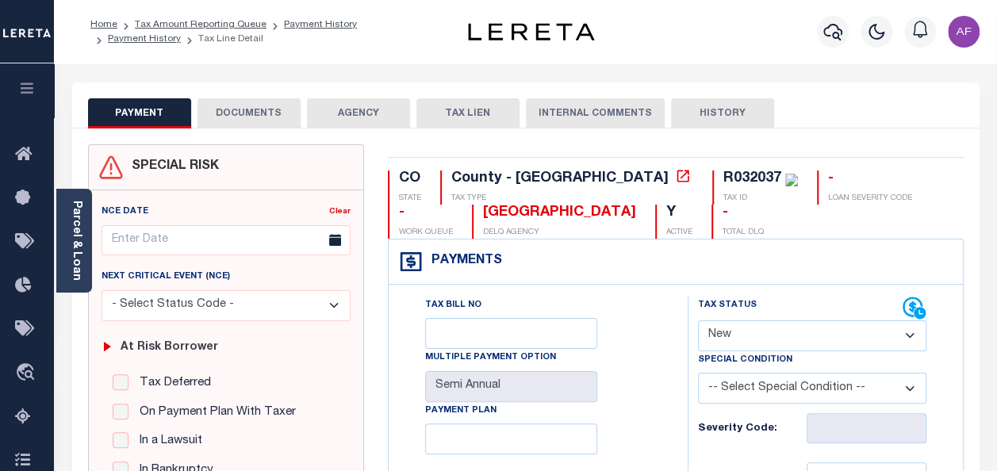
click at [722, 327] on select "- Select Status Code - Open Due/Unpaid Paid Incomplete No Tax Due Internal Refu…" at bounding box center [812, 335] width 228 height 31
select select "PYD"
click at [698, 320] on select "- Select Status Code - Open Due/Unpaid Paid Incomplete No Tax Due Internal Refu…" at bounding box center [812, 335] width 228 height 31
type input "[DATE]"
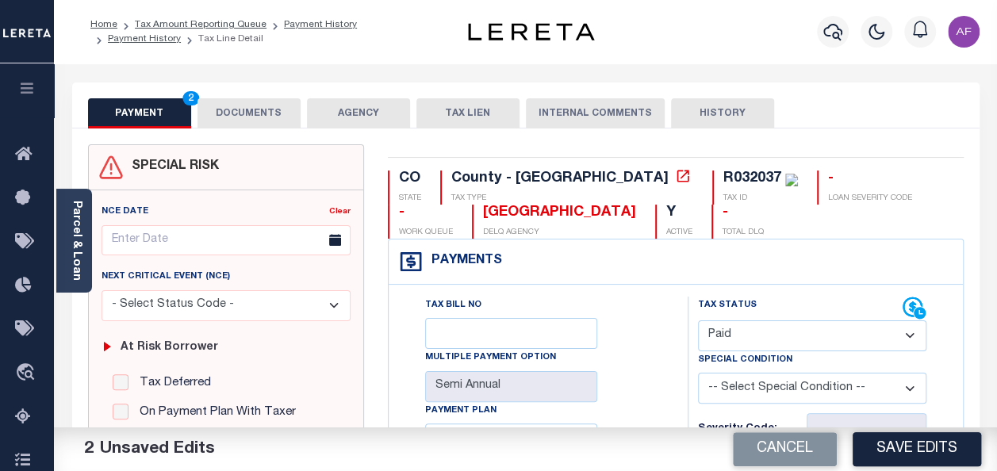
click at [231, 110] on button "DOCUMENTS" at bounding box center [248, 113] width 103 height 30
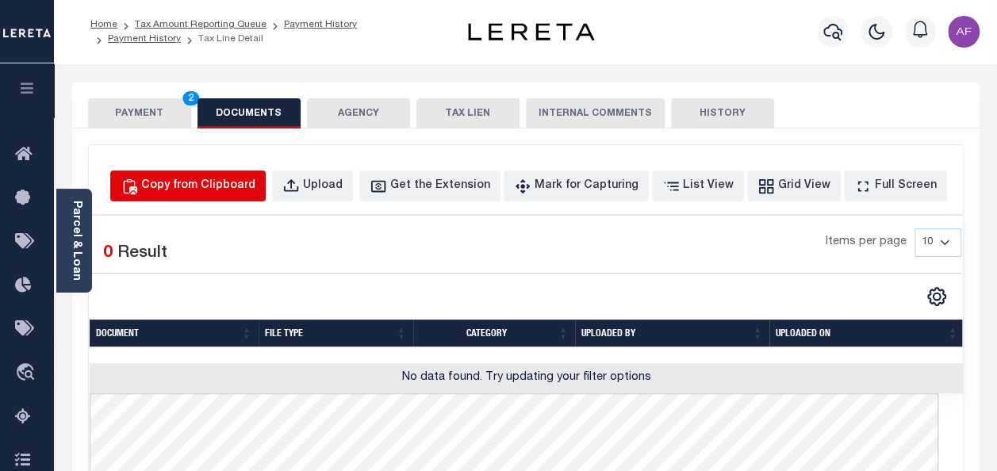
click at [252, 188] on div "Copy from Clipboard" at bounding box center [198, 186] width 114 height 17
select select "POP"
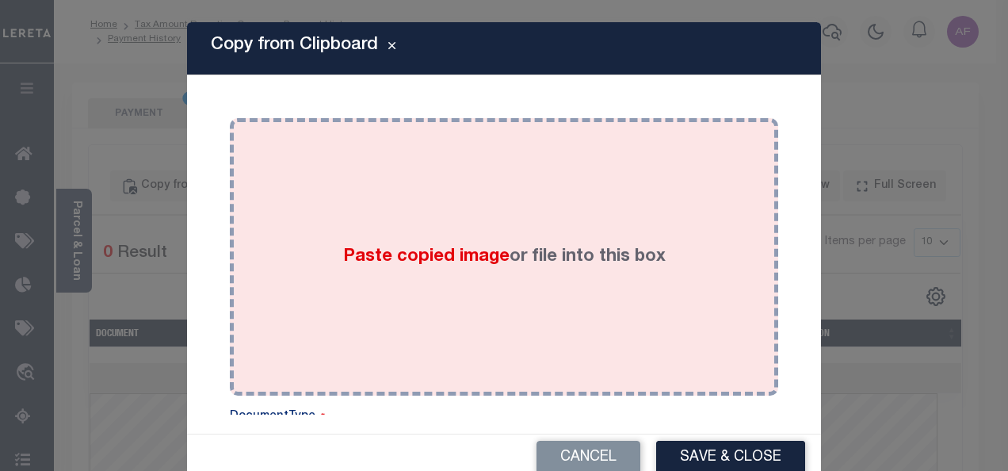
click at [388, 252] on span "Paste copied image" at bounding box center [426, 256] width 166 height 17
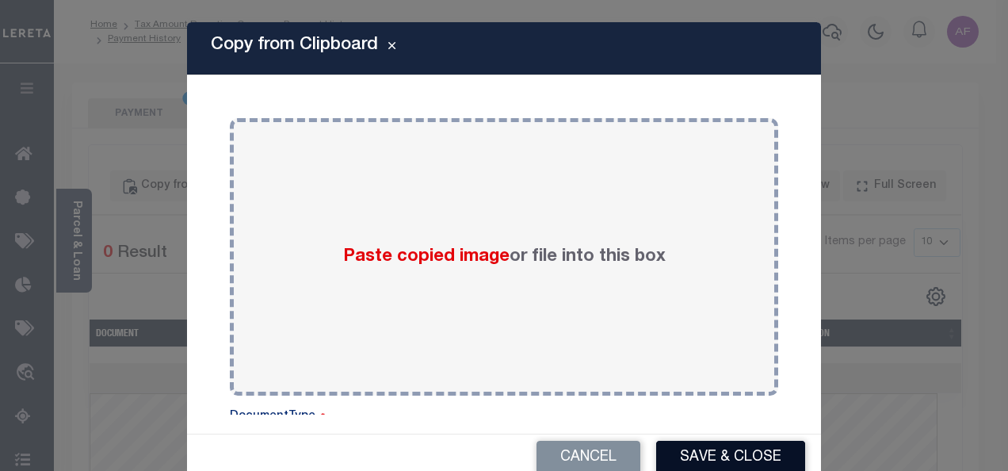
click at [731, 447] on button "Save & Close" at bounding box center [730, 458] width 149 height 34
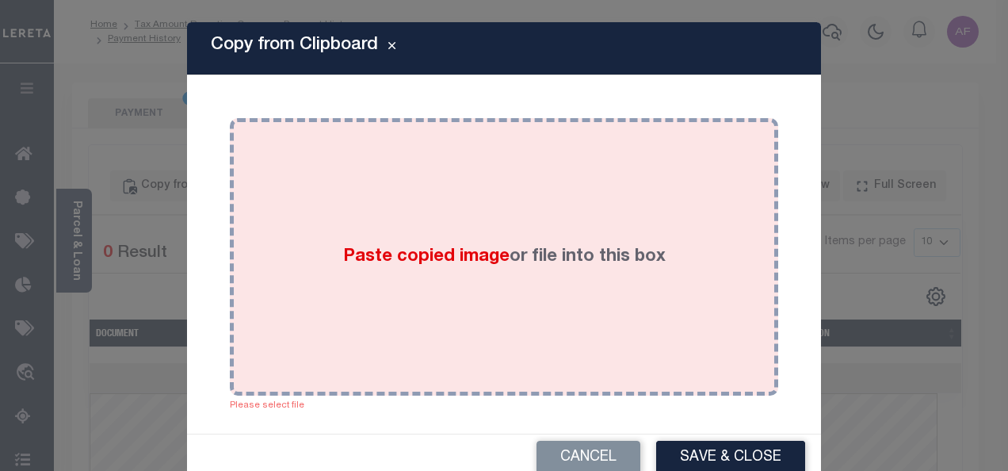
click at [523, 256] on label "Paste copied image or file into this box" at bounding box center [504, 257] width 323 height 26
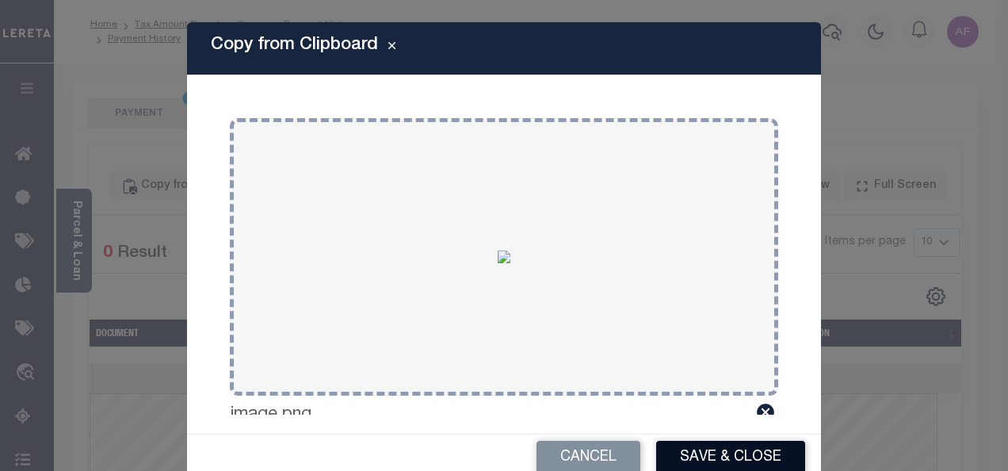
click at [711, 458] on button "Save & Close" at bounding box center [730, 458] width 149 height 34
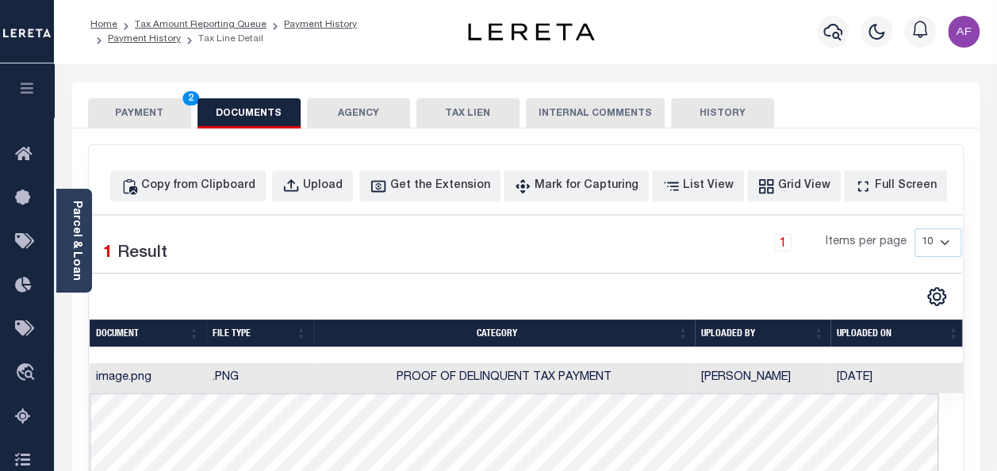
click at [136, 108] on button "PAYMENT 2" at bounding box center [139, 113] width 103 height 30
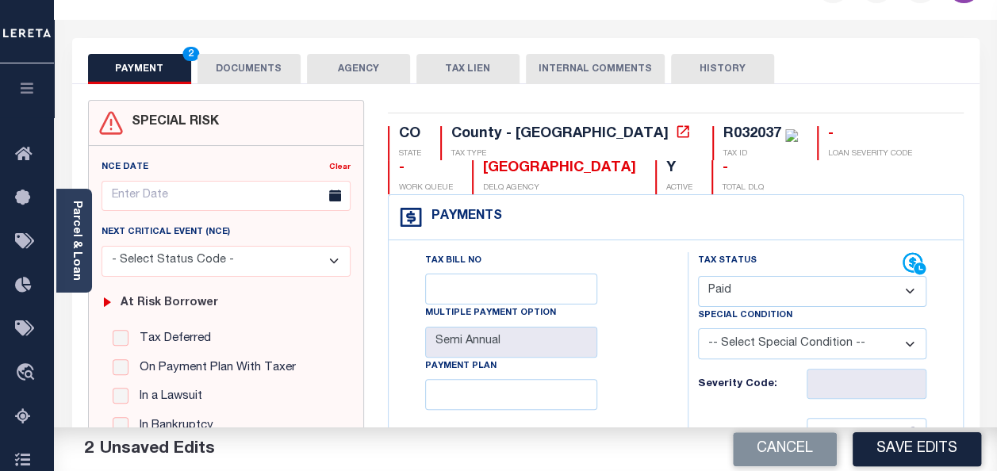
scroll to position [159, 0]
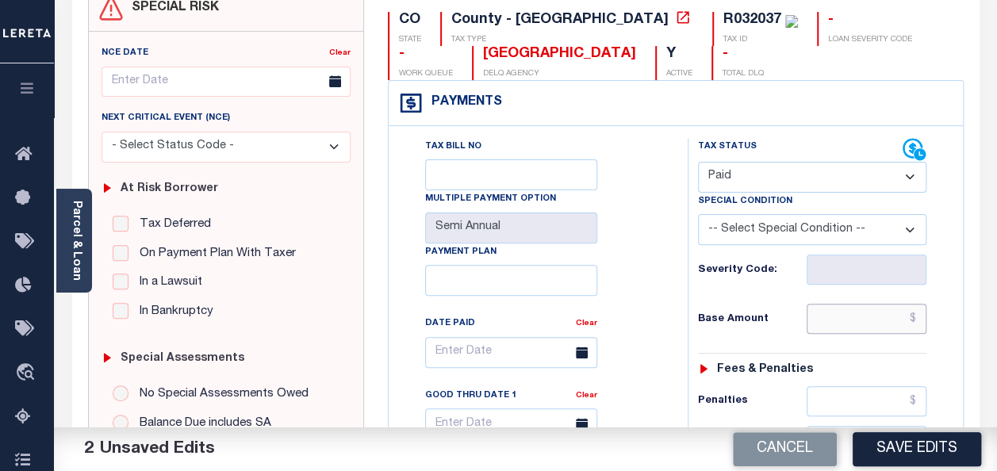
click at [870, 312] on input "text" at bounding box center [866, 319] width 120 height 30
click at [633, 225] on div "Tax Bill No Multiple Payment Option Semi Annual Payment Plan Clear Clear Valid …" at bounding box center [533, 360] width 259 height 445
click at [840, 319] on input "text" at bounding box center [866, 319] width 120 height 30
paste input "1,254.95"
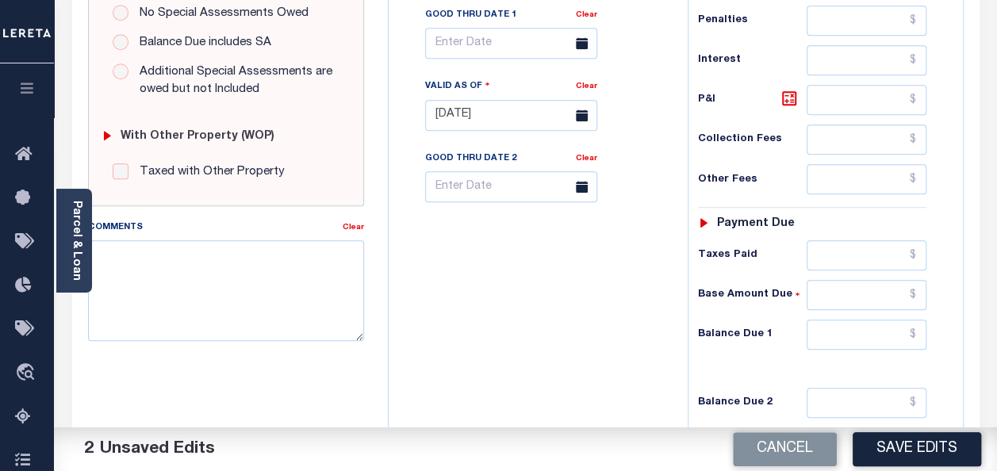
scroll to position [555, 0]
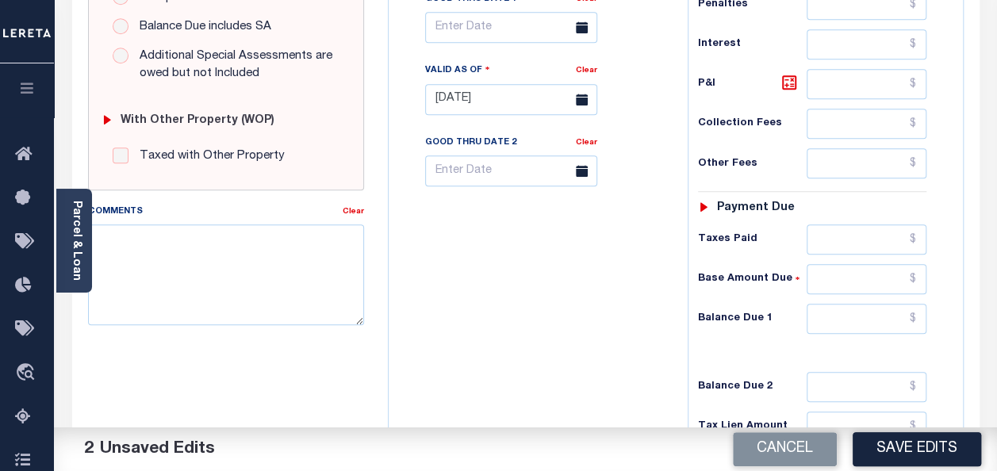
type input "$1,254.95"
click at [861, 239] on input "text" at bounding box center [866, 239] width 120 height 30
paste input "1,254.95"
type input "$1,254.95"
click at [875, 315] on input "text" at bounding box center [866, 319] width 120 height 30
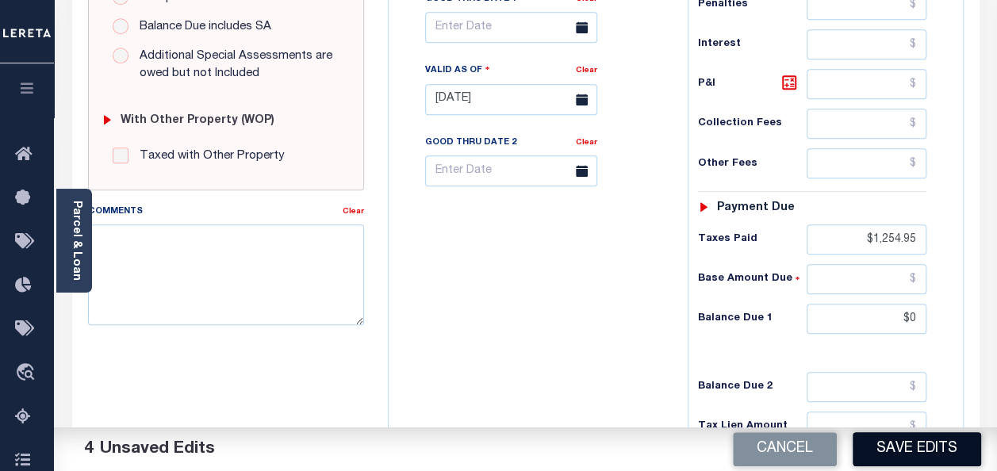
type input "$0.00"
click at [908, 436] on button "Save Edits" at bounding box center [916, 449] width 128 height 34
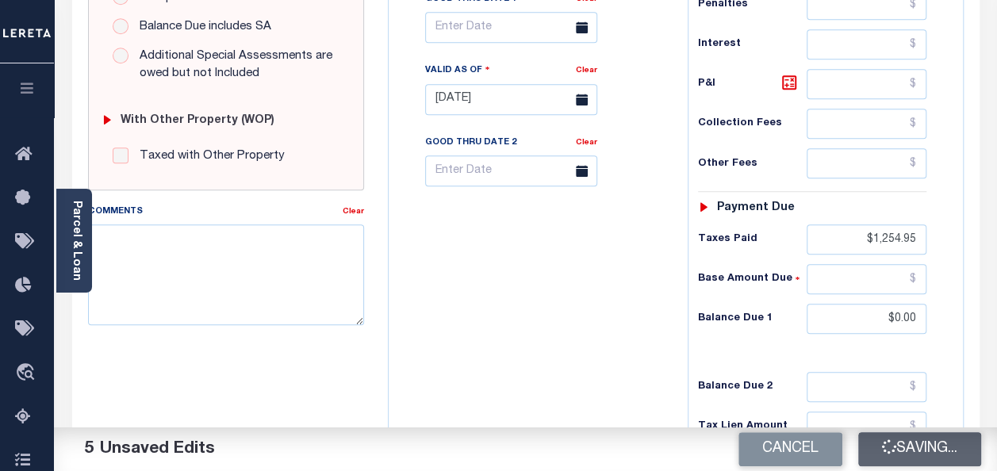
checkbox input "false"
type input "$1,254.95"
type input "$0"
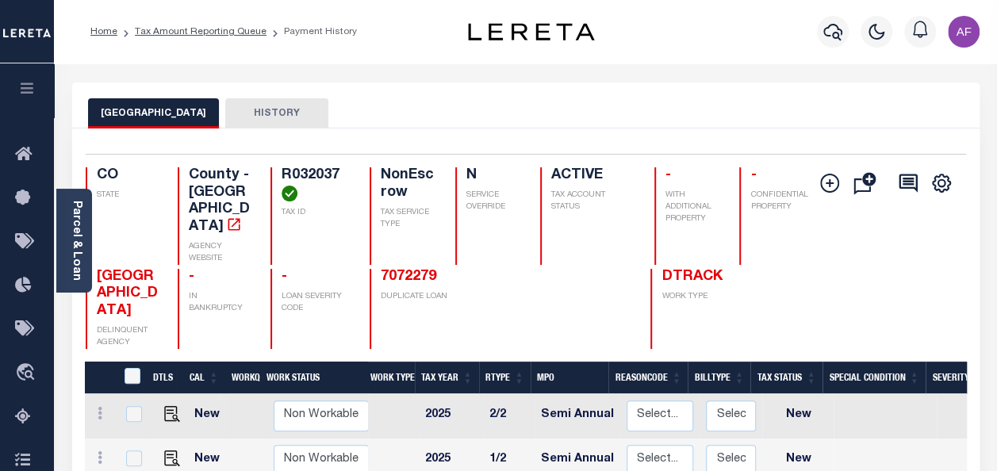
click at [192, 37] on li "Tax Amount Reporting Queue" at bounding box center [191, 32] width 149 height 14
click at [192, 34] on link "Tax Amount Reporting Queue" at bounding box center [201, 32] width 132 height 10
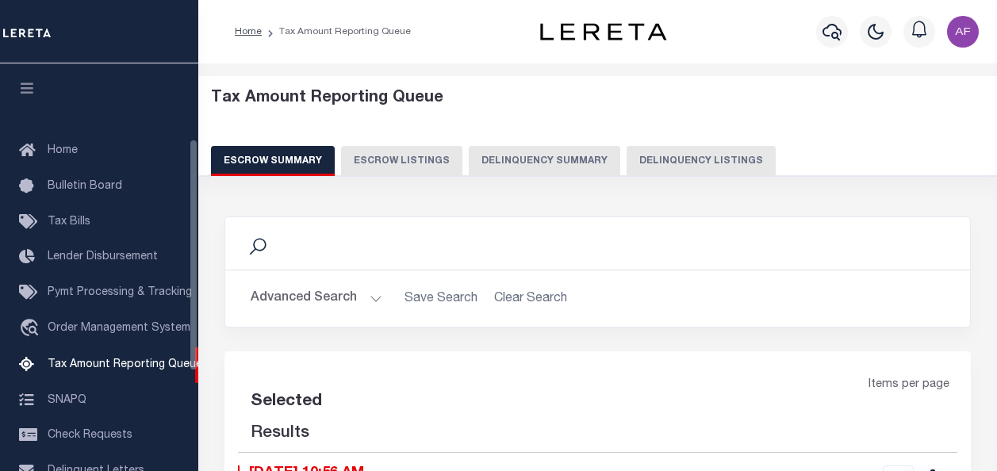
click at [685, 155] on button "Delinquency Listings" at bounding box center [700, 161] width 149 height 30
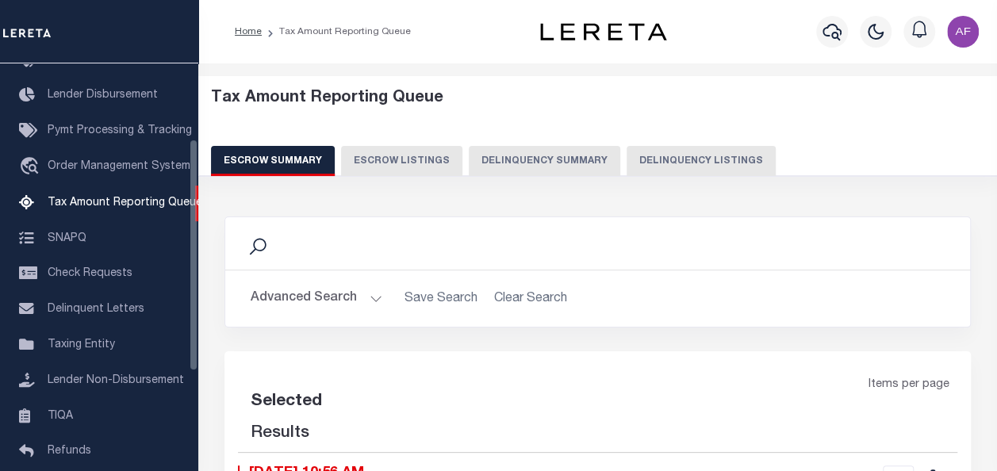
select select "100"
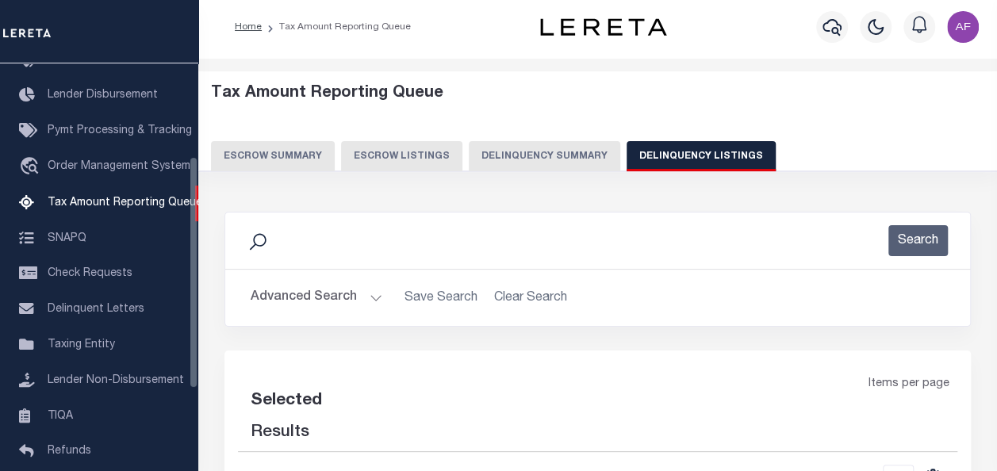
select select "100"
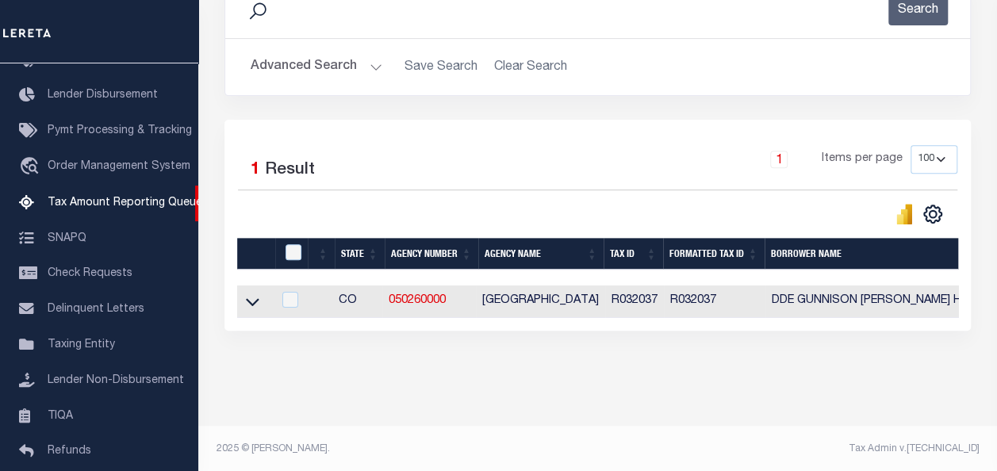
scroll to position [238, 0]
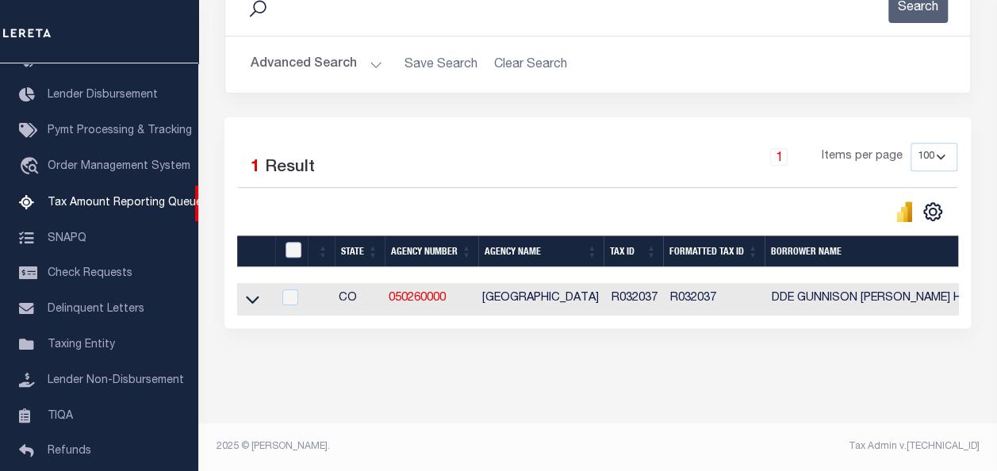
click at [293, 247] on input "checkbox" at bounding box center [293, 250] width 16 height 16
checkbox input "true"
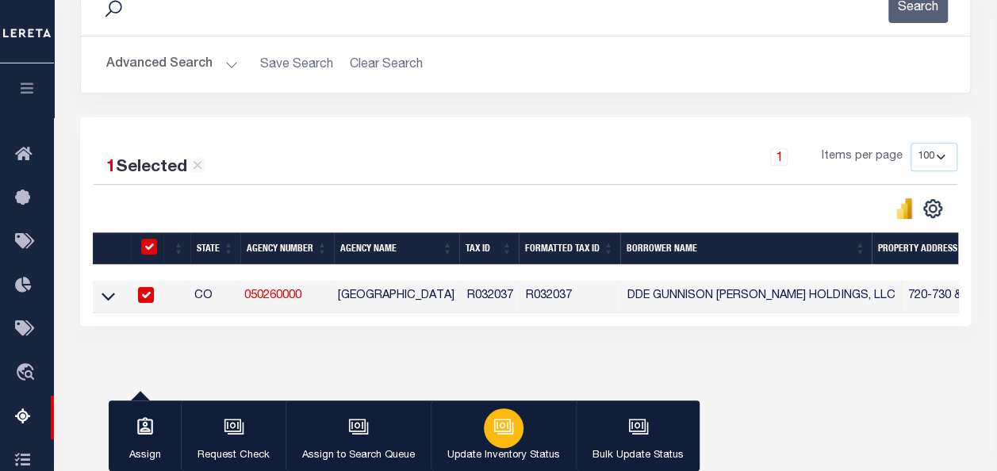
click at [526, 424] on button "Update Inventory Status" at bounding box center [502, 435] width 145 height 71
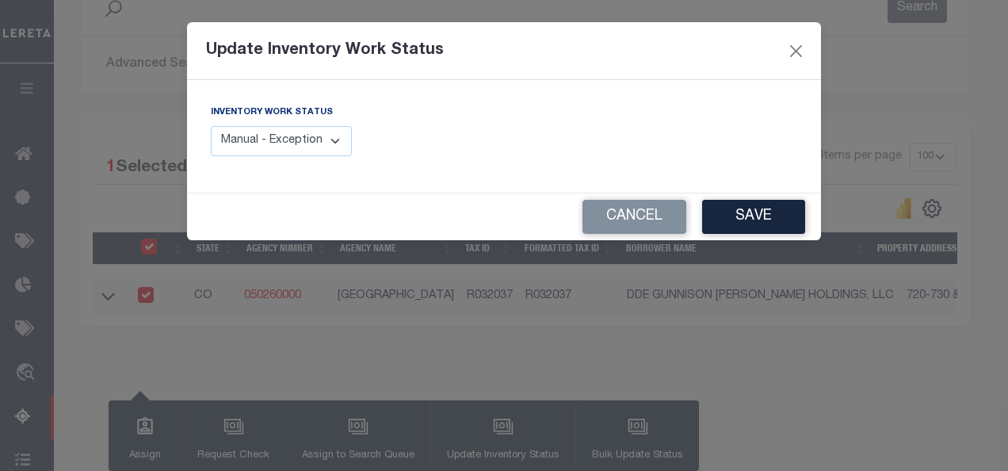
click at [343, 143] on select "Manual - Exception Pended - Awaiting Search Late Add Exception Completed" at bounding box center [281, 141] width 141 height 31
select select "4"
click at [211, 126] on select "Manual - Exception Pended - Awaiting Search Late Add Exception Completed" at bounding box center [281, 141] width 141 height 31
click at [782, 227] on button "Save" at bounding box center [753, 217] width 103 height 34
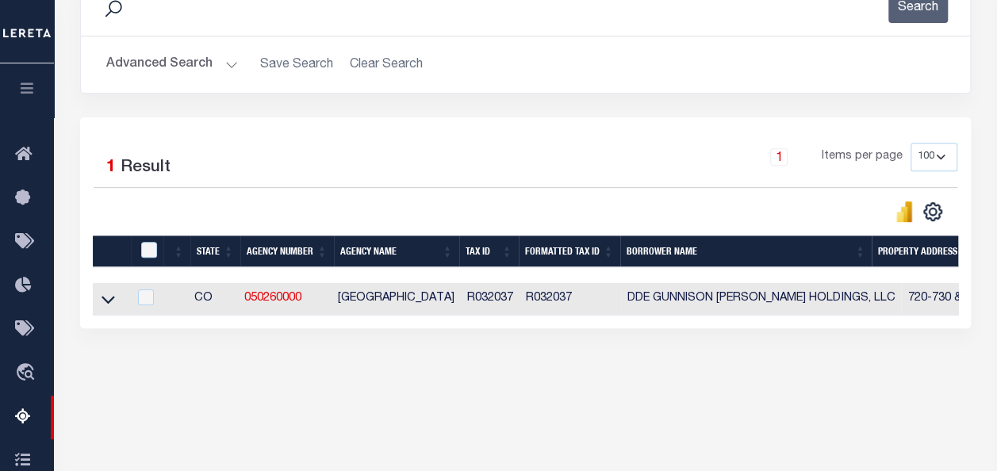
click at [169, 71] on button "Advanced Search" at bounding box center [172, 64] width 132 height 31
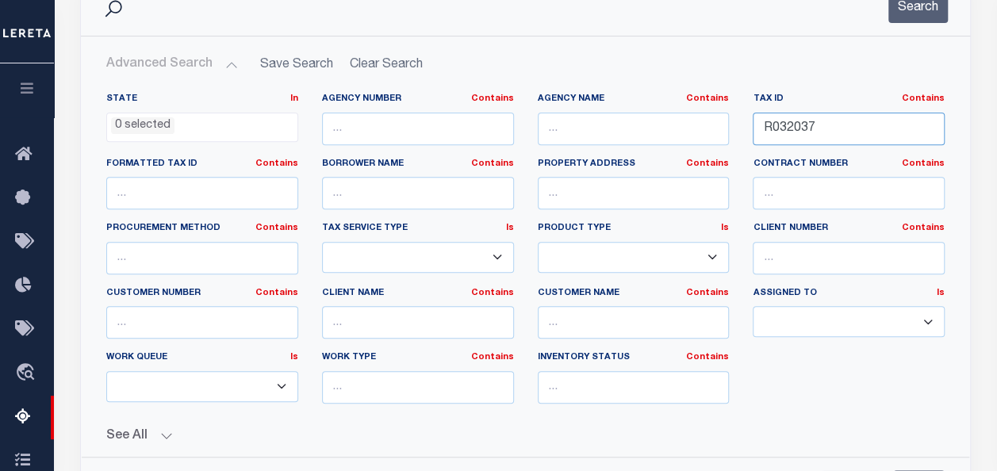
click at [781, 133] on input "R032037" at bounding box center [848, 129] width 192 height 33
paste input "8"
type input "R032038"
click at [931, 16] on button "Search" at bounding box center [917, 7] width 59 height 31
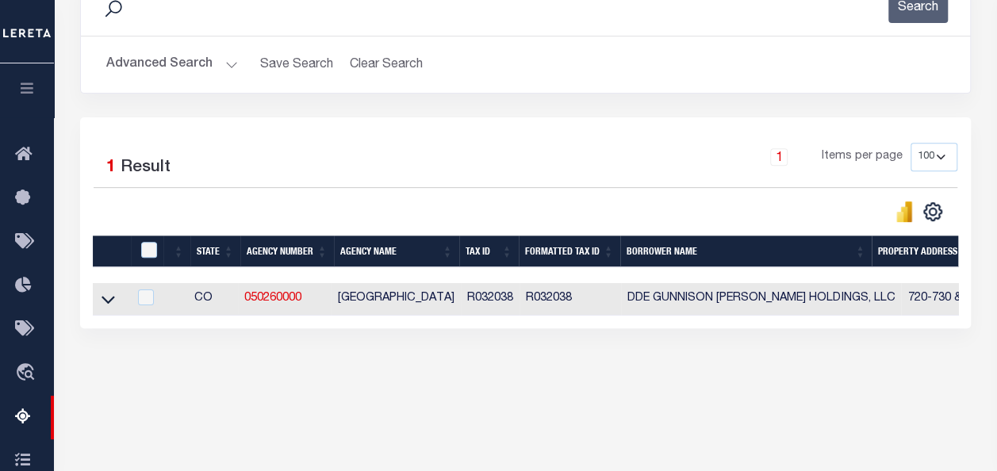
scroll to position [317, 0]
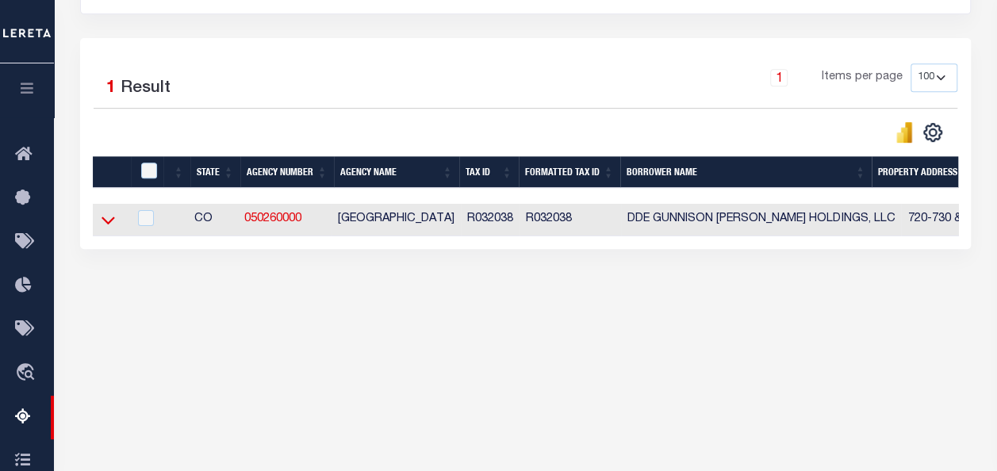
click at [112, 224] on icon at bounding box center [107, 220] width 13 height 17
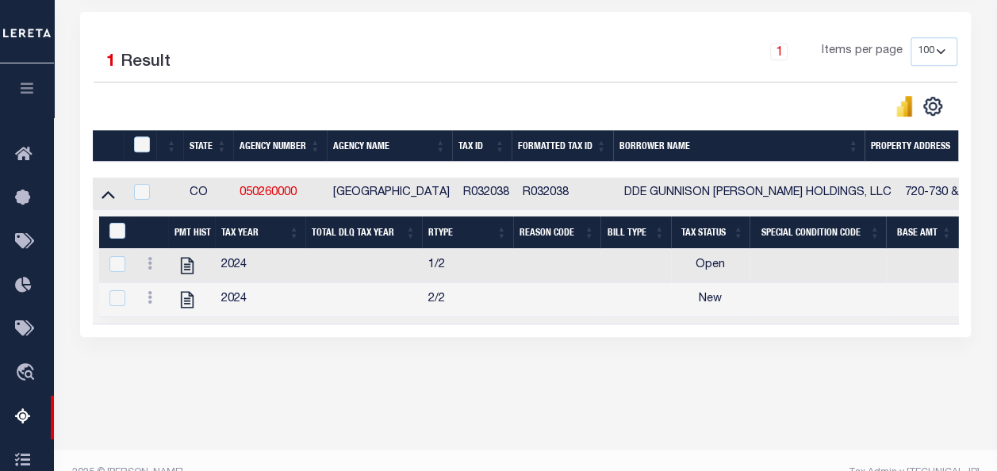
scroll to position [369, 0]
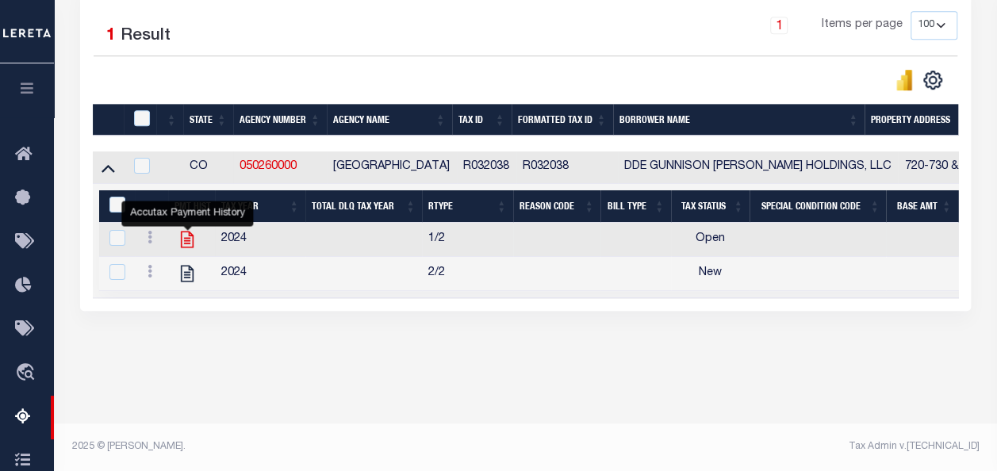
click at [182, 241] on icon "" at bounding box center [187, 239] width 13 height 17
checkbox input "true"
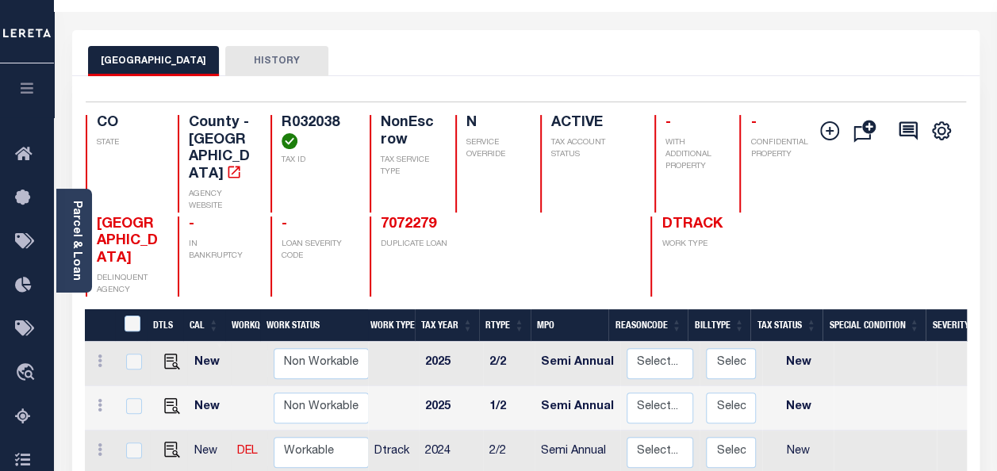
scroll to position [159, 0]
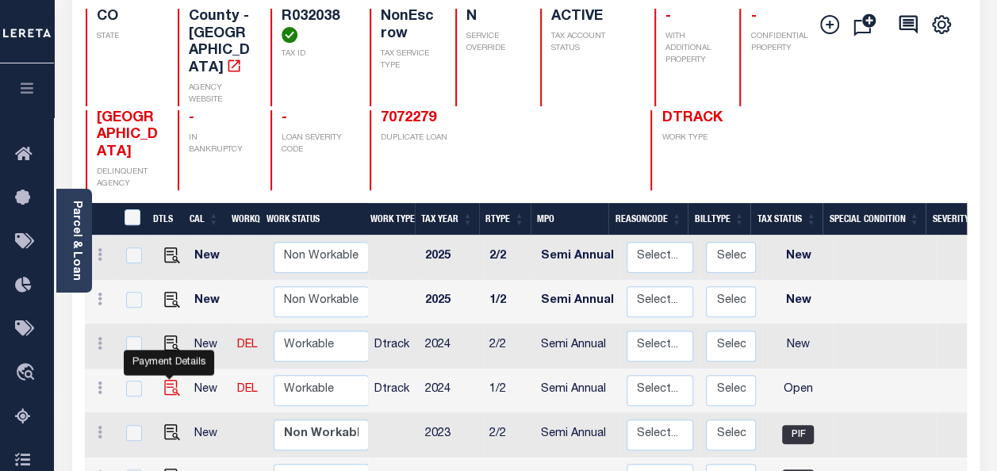
click at [170, 380] on img "" at bounding box center [172, 388] width 16 height 16
checkbox input "true"
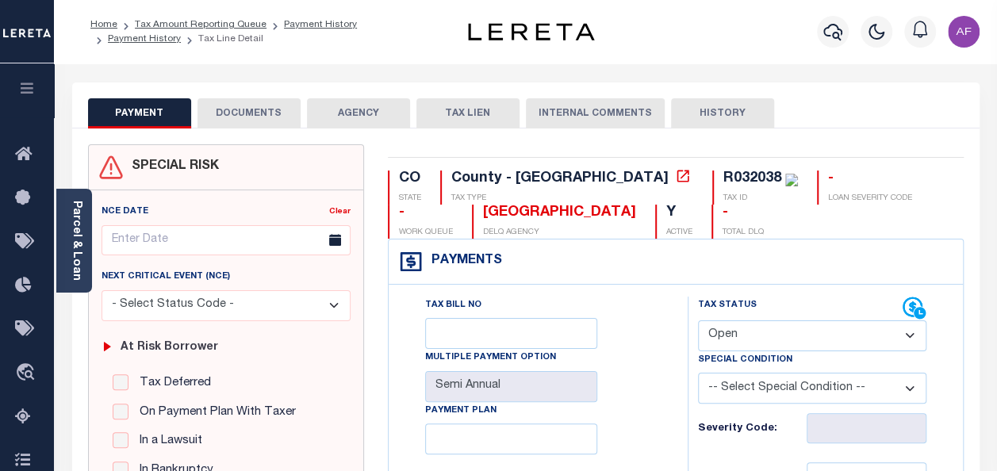
click at [738, 333] on select "- Select Status Code - Open Due/Unpaid Paid Incomplete No Tax Due Internal Refu…" at bounding box center [812, 335] width 228 height 31
select select "PYD"
click at [698, 320] on select "- Select Status Code - Open Due/Unpaid Paid Incomplete No Tax Due Internal Refu…" at bounding box center [812, 335] width 228 height 31
type input "[DATE]"
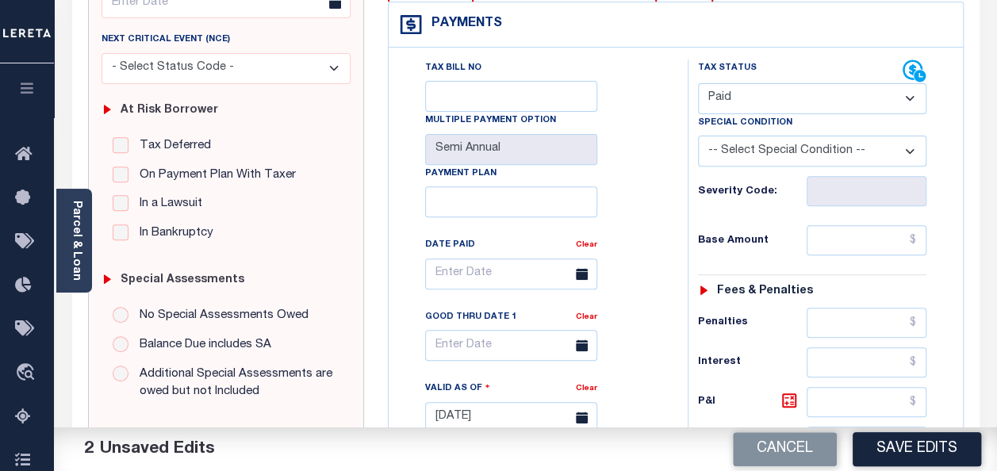
scroll to position [238, 0]
click at [879, 228] on input "text" at bounding box center [866, 239] width 120 height 30
paste input "1,350.88"
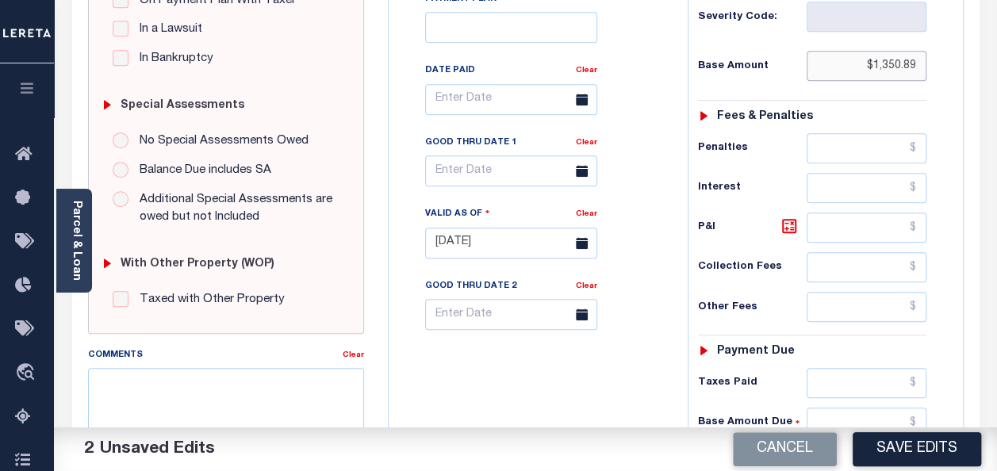
scroll to position [555, 0]
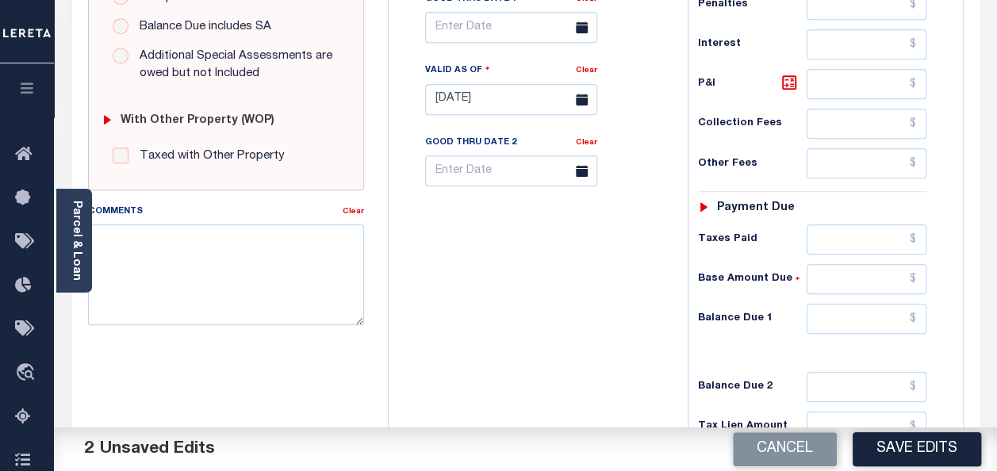
type input "$1,350.89"
click at [877, 306] on input "text" at bounding box center [866, 319] width 120 height 30
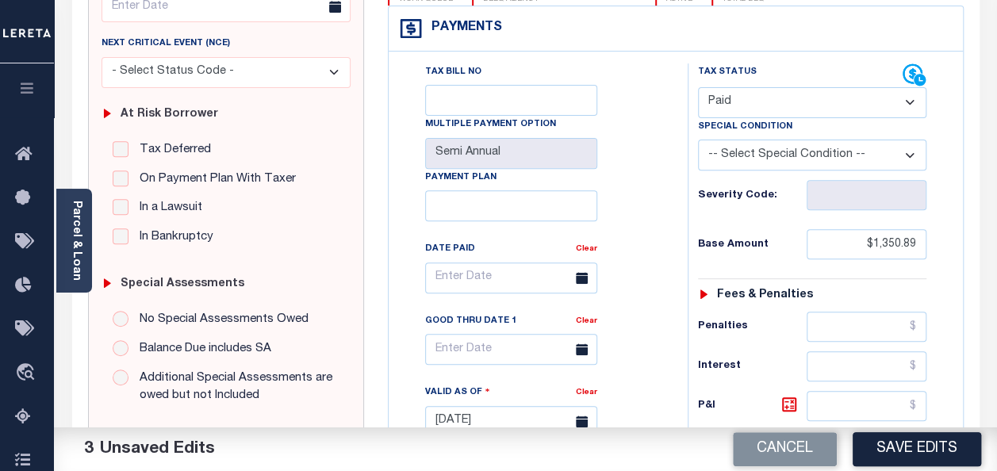
scroll to position [0, 0]
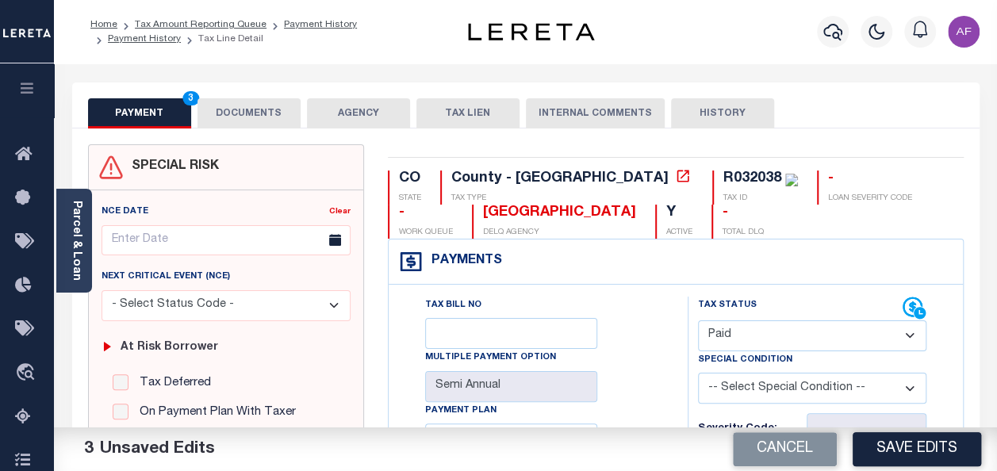
type input "$0.00"
click at [241, 118] on button "DOCUMENTS" at bounding box center [248, 113] width 103 height 30
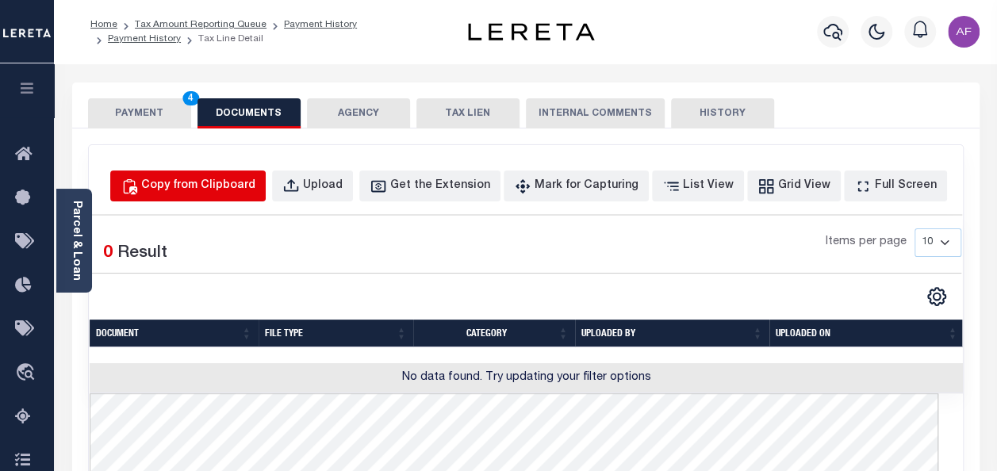
click at [196, 181] on div "Copy from Clipboard" at bounding box center [198, 186] width 114 height 17
select select "POP"
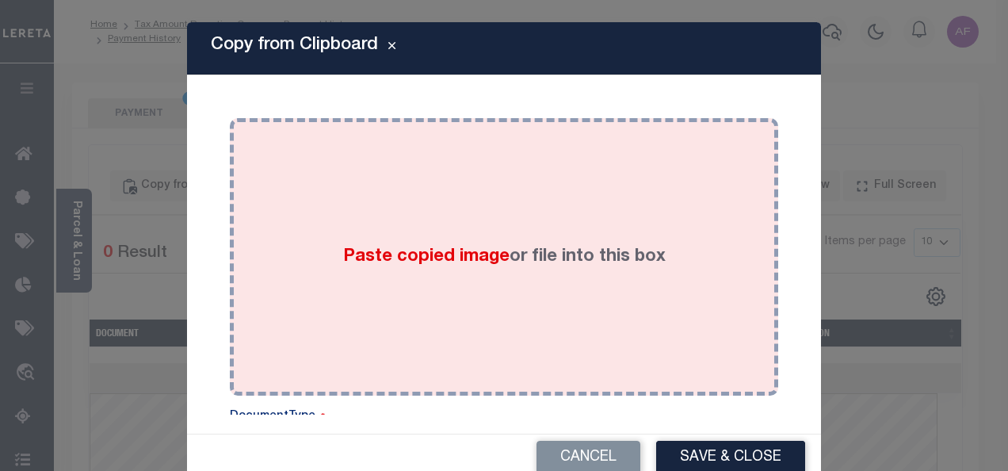
click at [337, 243] on div "Paste copied image or file into this box" at bounding box center [504, 257] width 525 height 254
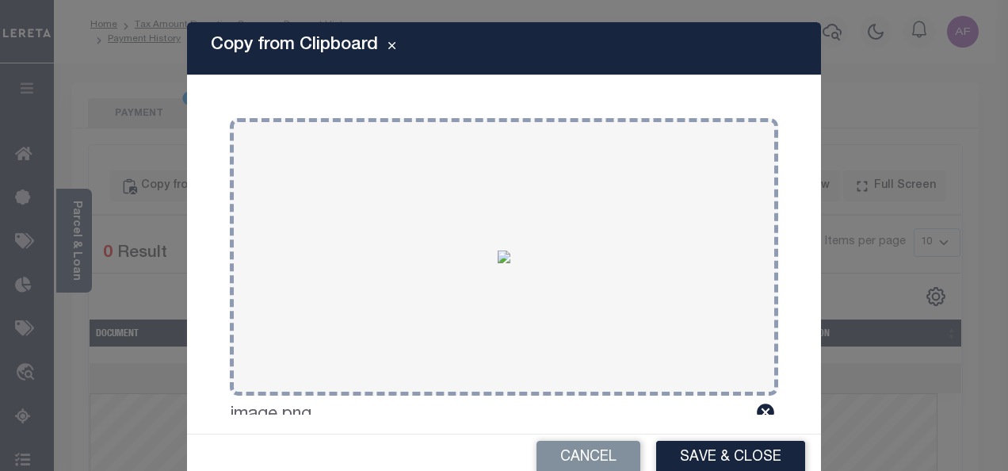
click at [683, 446] on button "Save & Close" at bounding box center [730, 458] width 149 height 34
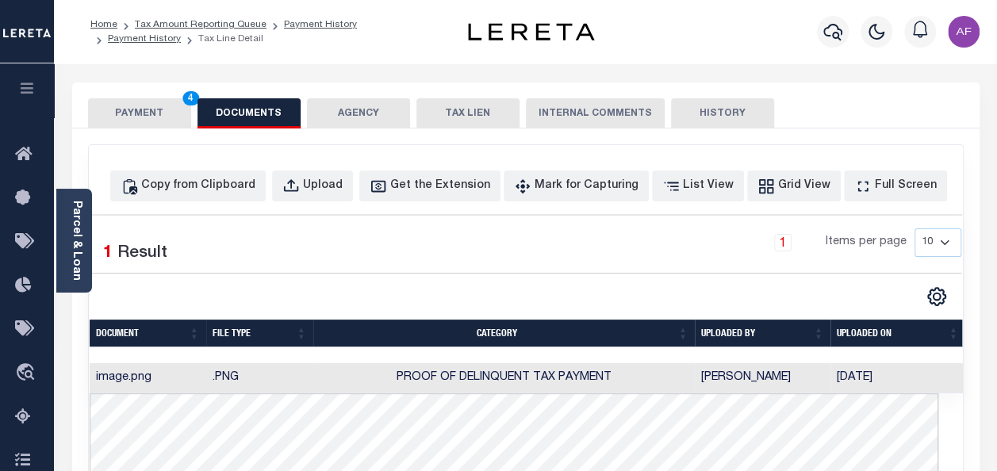
click at [141, 108] on button "PAYMENT 4" at bounding box center [139, 113] width 103 height 30
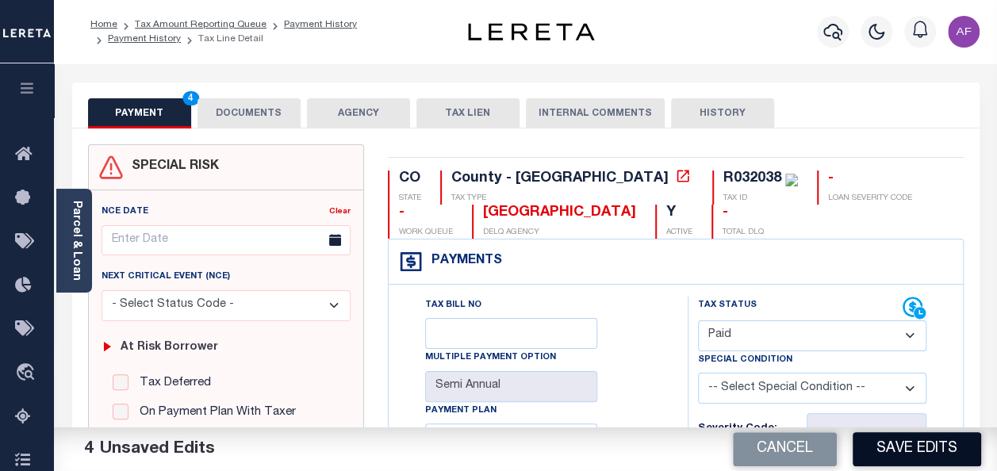
click at [918, 447] on button "Save Edits" at bounding box center [916, 449] width 128 height 34
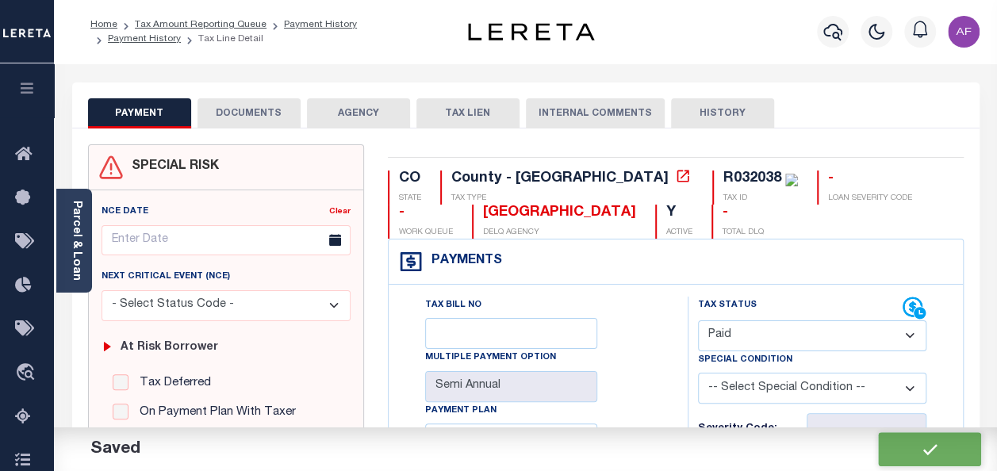
checkbox input "false"
type input "$1,350.89"
type input "$0"
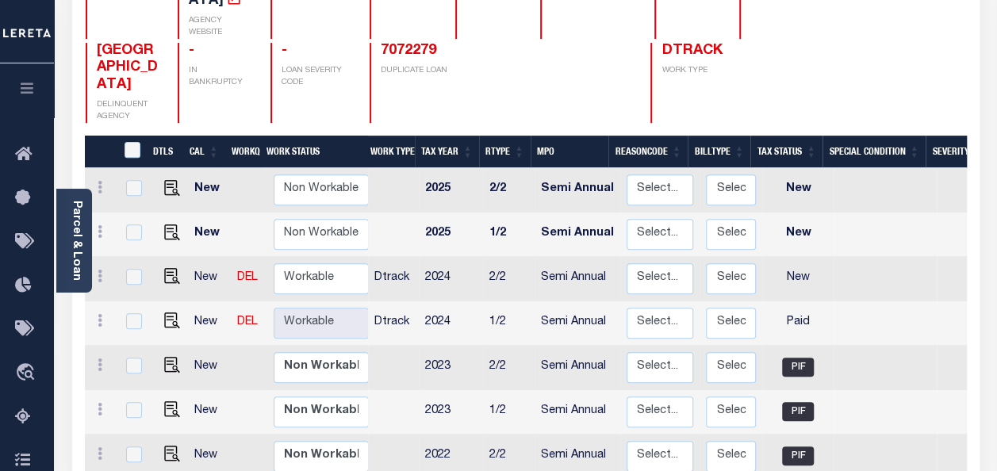
scroll to position [238, 0]
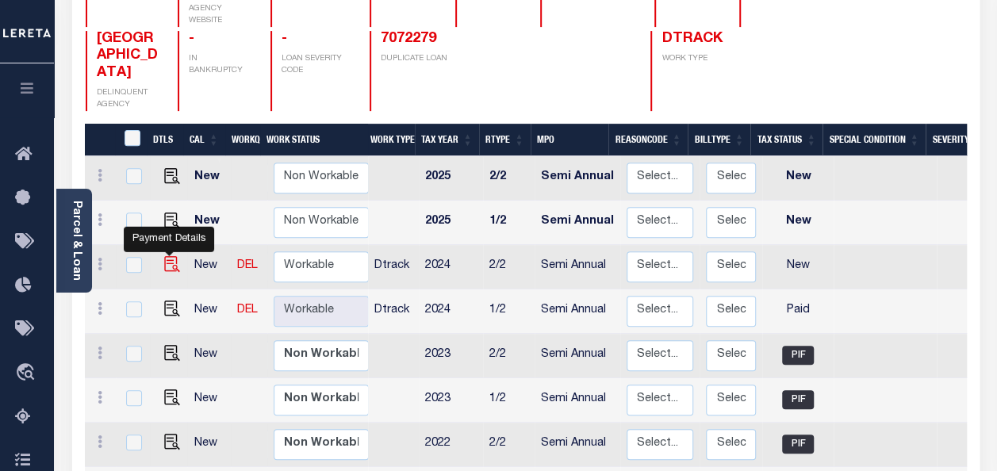
click at [165, 256] on img "" at bounding box center [172, 264] width 16 height 16
checkbox input "true"
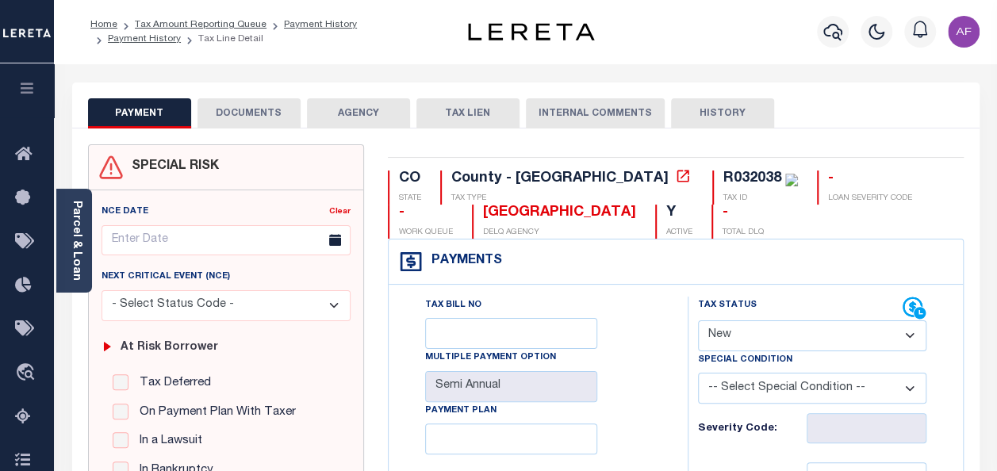
click at [750, 338] on select "- Select Status Code - Open Due/Unpaid Paid Incomplete No Tax Due Internal Refu…" at bounding box center [812, 335] width 228 height 31
select select "PYD"
click at [698, 320] on select "- Select Status Code - Open Due/Unpaid Paid Incomplete No Tax Due Internal Refu…" at bounding box center [812, 335] width 228 height 31
type input "[DATE]"
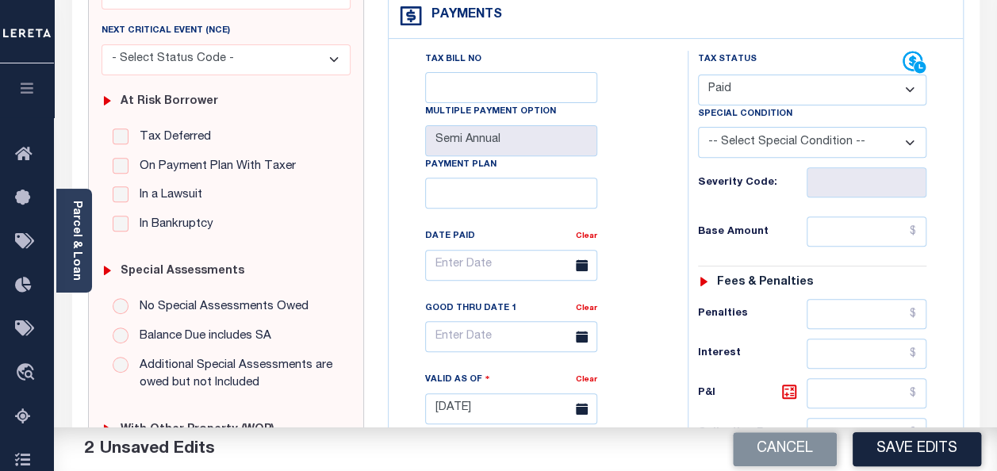
scroll to position [317, 0]
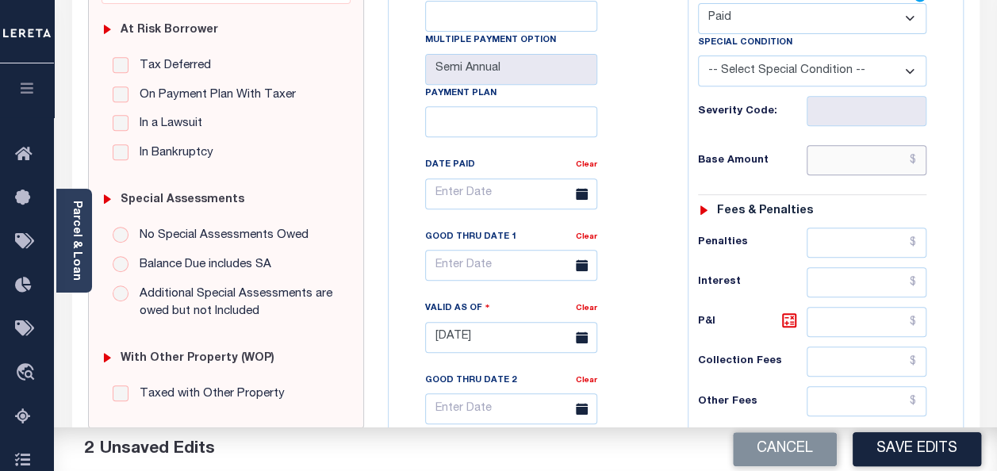
click at [850, 159] on input "text" at bounding box center [866, 160] width 120 height 30
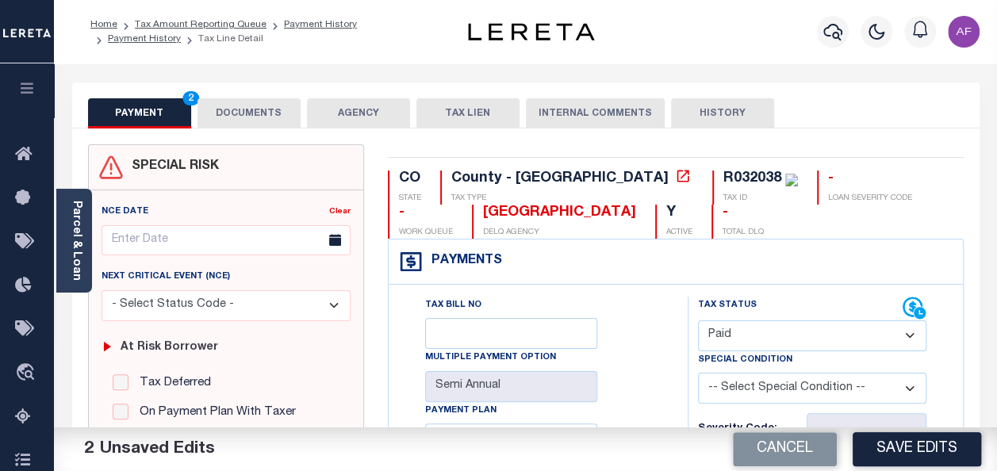
click at [235, 116] on button "DOCUMENTS" at bounding box center [248, 113] width 103 height 30
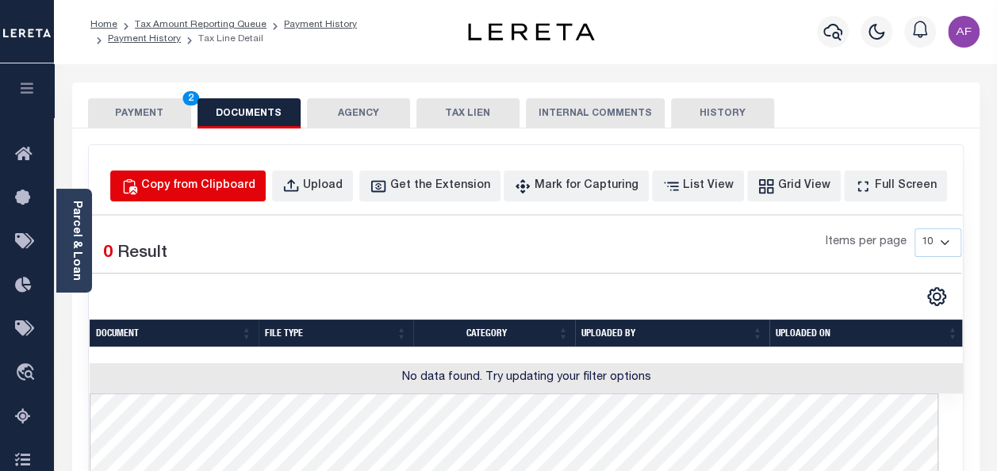
click at [233, 189] on div "Copy from Clipboard" at bounding box center [198, 186] width 114 height 17
select select "POP"
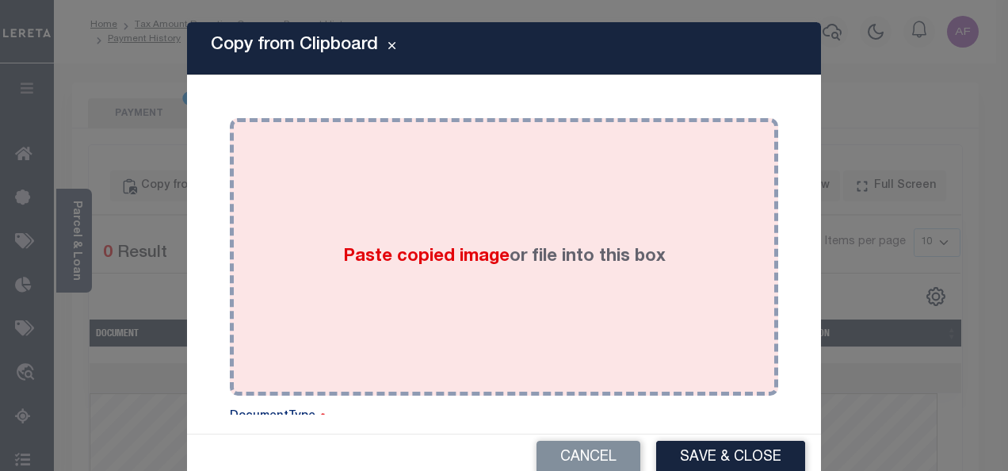
click at [348, 228] on div "Paste copied image or file into this box" at bounding box center [504, 257] width 525 height 254
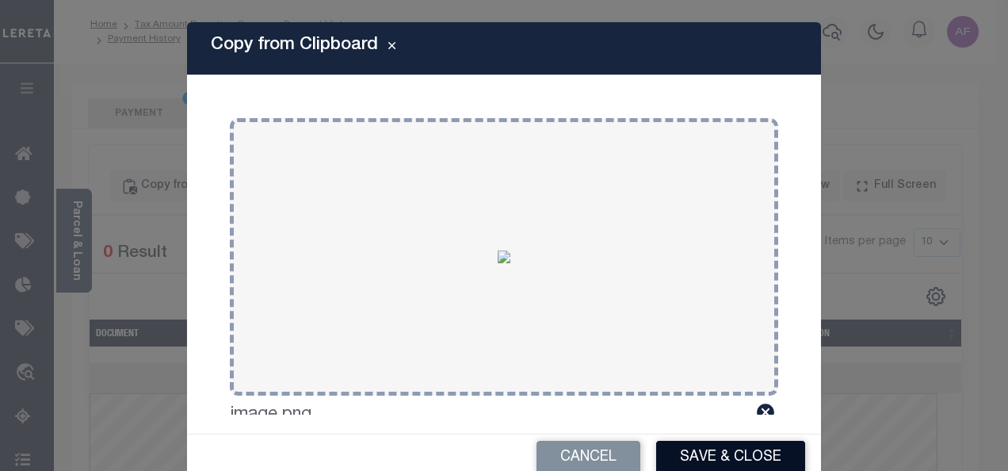
click at [694, 455] on button "Save & Close" at bounding box center [730, 458] width 149 height 34
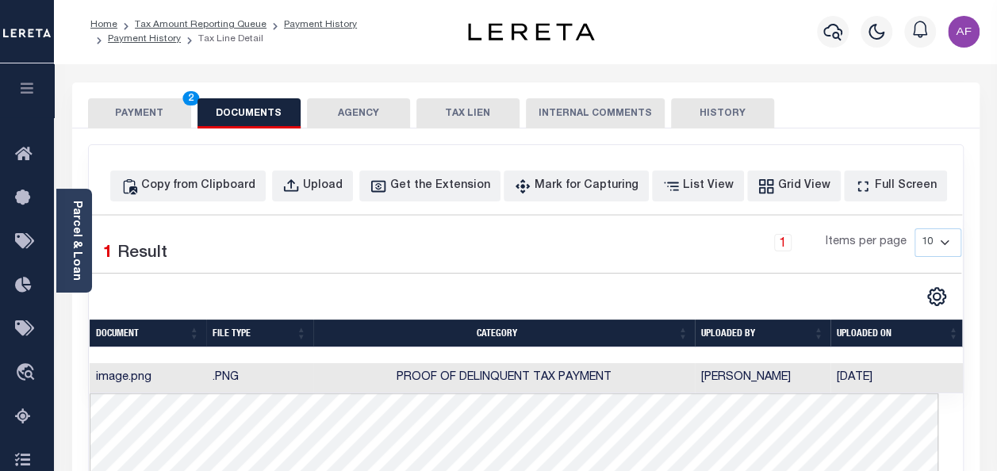
click at [108, 108] on button "PAYMENT 2" at bounding box center [139, 113] width 103 height 30
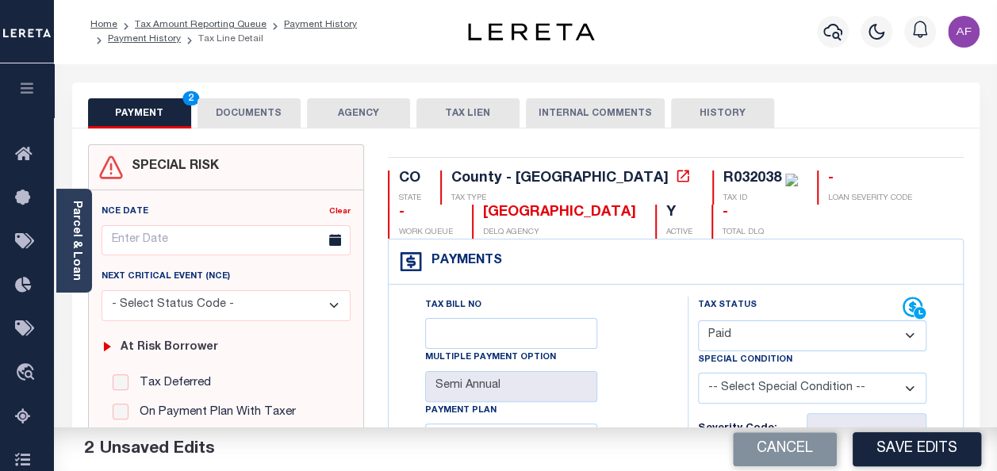
click at [618, 266] on div "Payments Warning! Search Status is not "Completed", amounts can not be keyed." at bounding box center [675, 261] width 574 height 45
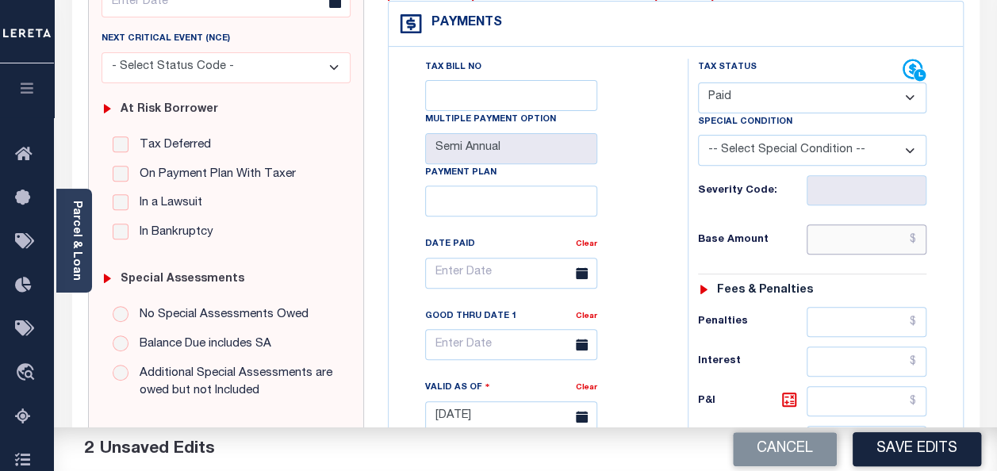
click at [863, 235] on input "text" at bounding box center [866, 239] width 120 height 30
paste input "1,350.88"
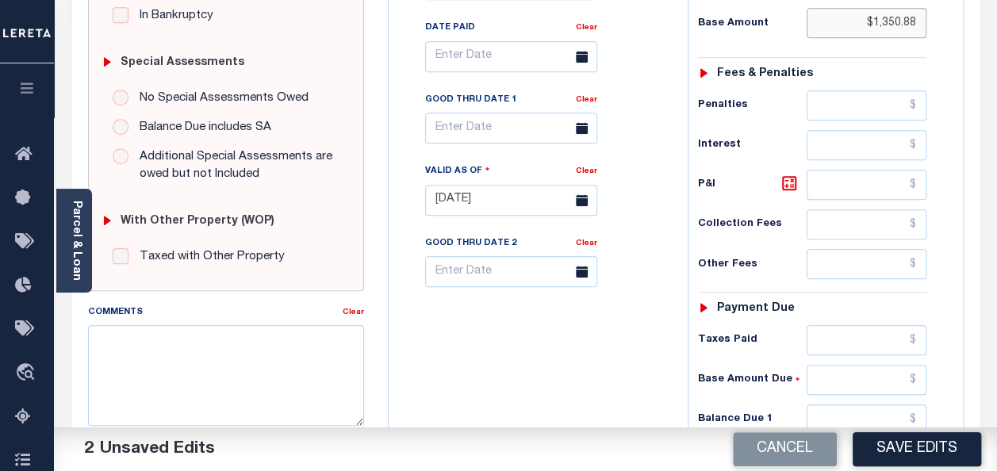
scroll to position [476, 0]
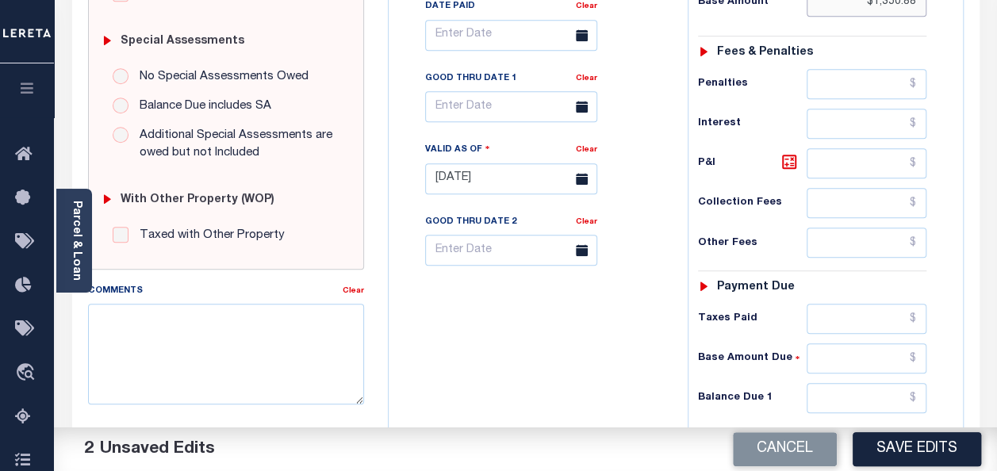
type input "$1,350.88"
click at [843, 307] on input "text" at bounding box center [866, 319] width 120 height 30
paste input "1,350.88"
type input "$1,350.88"
click at [864, 385] on input "text" at bounding box center [866, 398] width 120 height 30
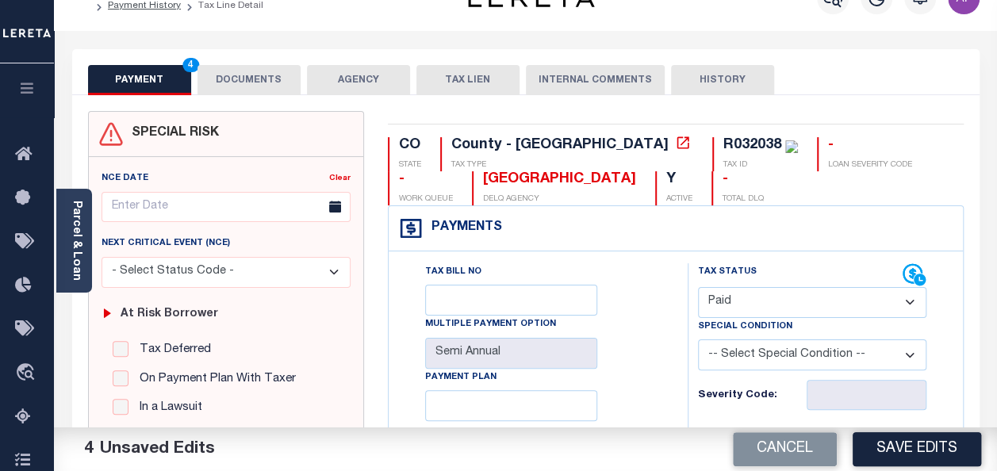
scroll to position [0, 0]
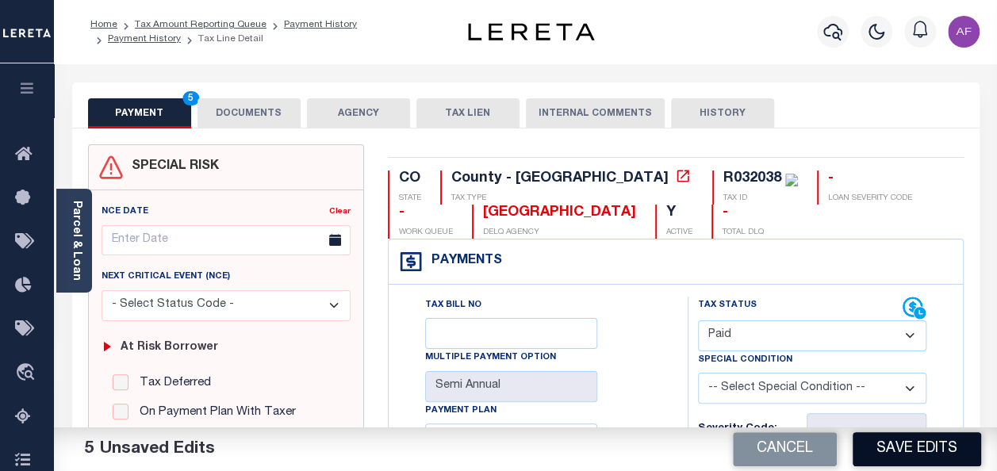
type input "$0.00"
click at [939, 453] on button "Save Edits" at bounding box center [916, 449] width 128 height 34
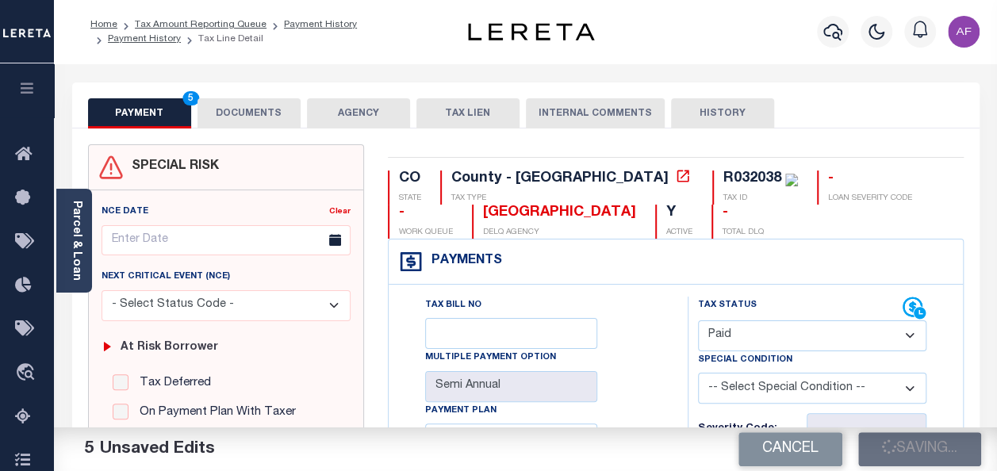
checkbox input "false"
type input "$1,350.88"
type input "$0"
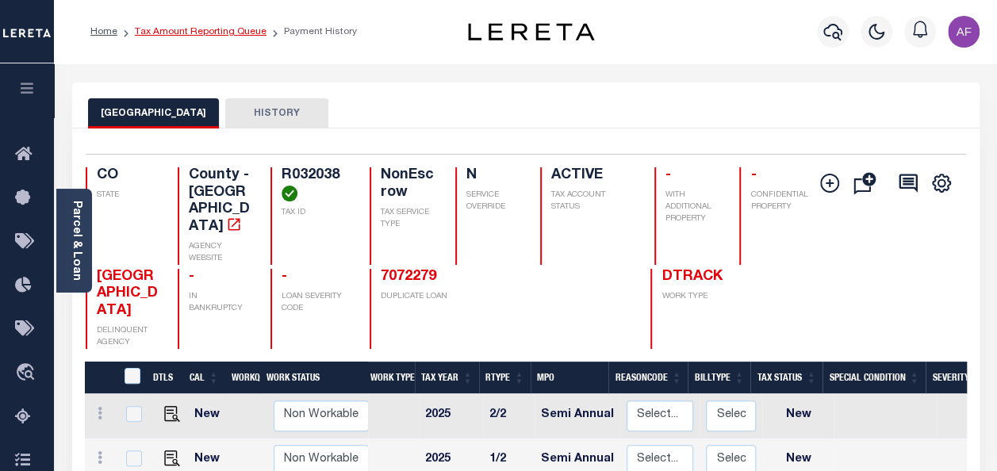
click at [220, 32] on link "Tax Amount Reporting Queue" at bounding box center [201, 32] width 132 height 10
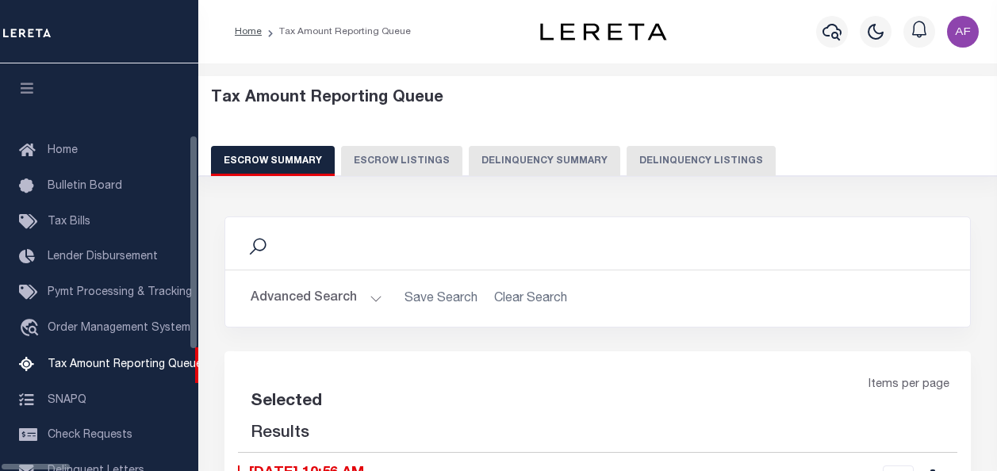
select select "100"
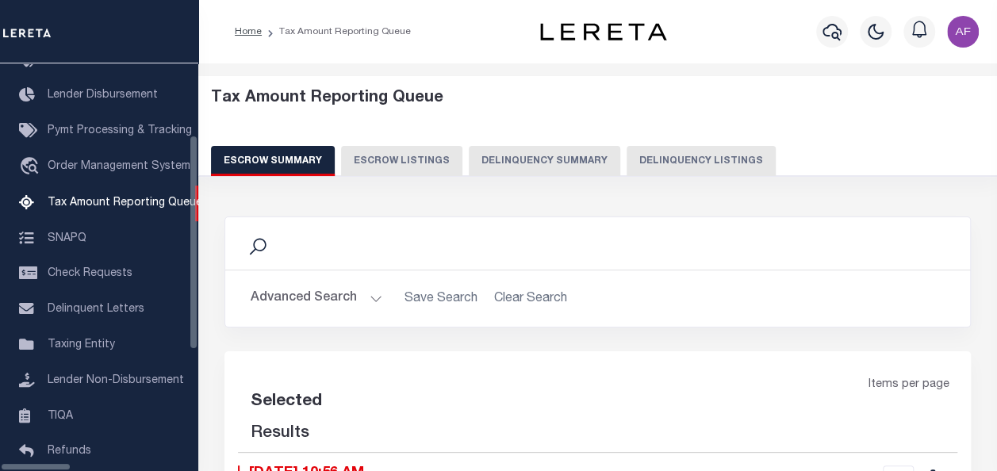
click at [609, 158] on div "Escrow Summary Escrow Listings Delinquency Summary Delinquency Listings" at bounding box center [598, 160] width 774 height 29
select select "100"
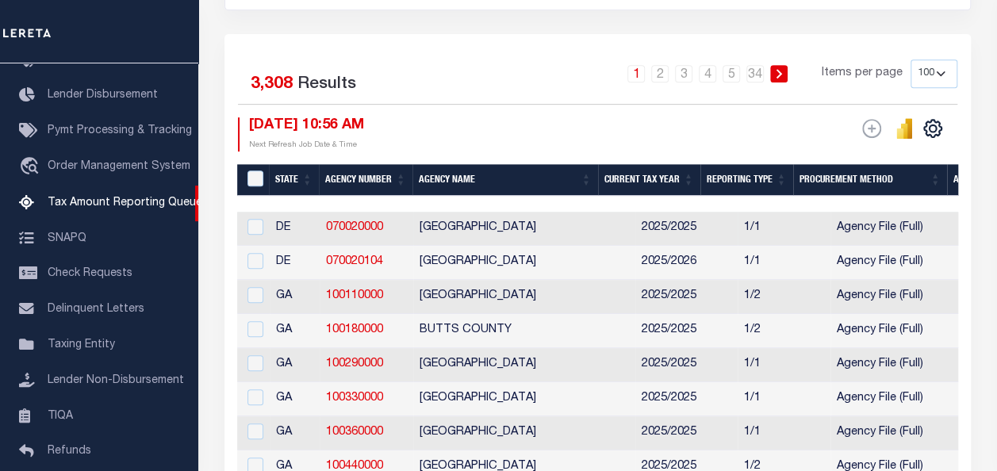
scroll to position [79, 0]
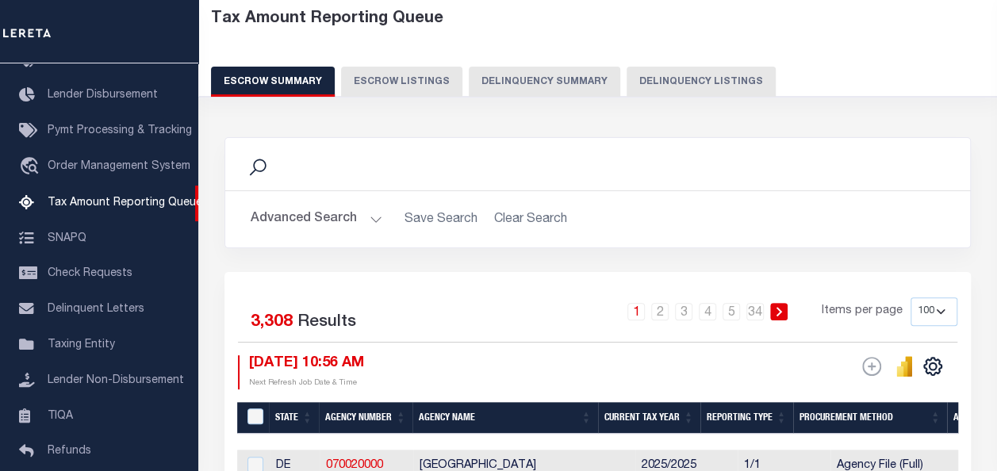
click at [690, 82] on button "Delinquency Listings" at bounding box center [700, 82] width 149 height 30
select select "100"
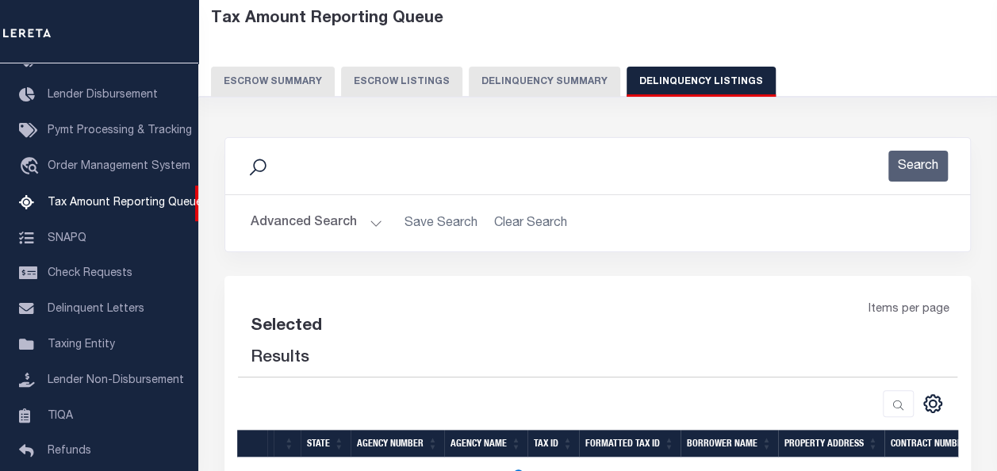
select select "100"
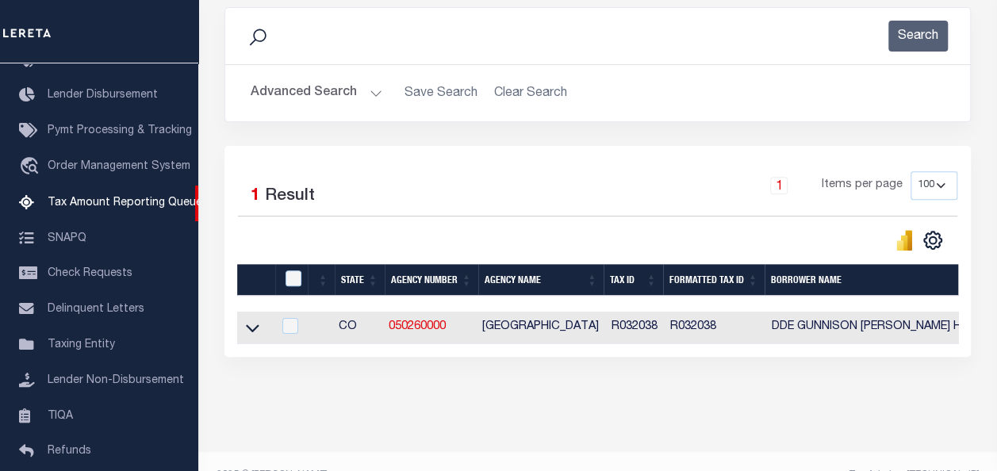
scroll to position [248, 0]
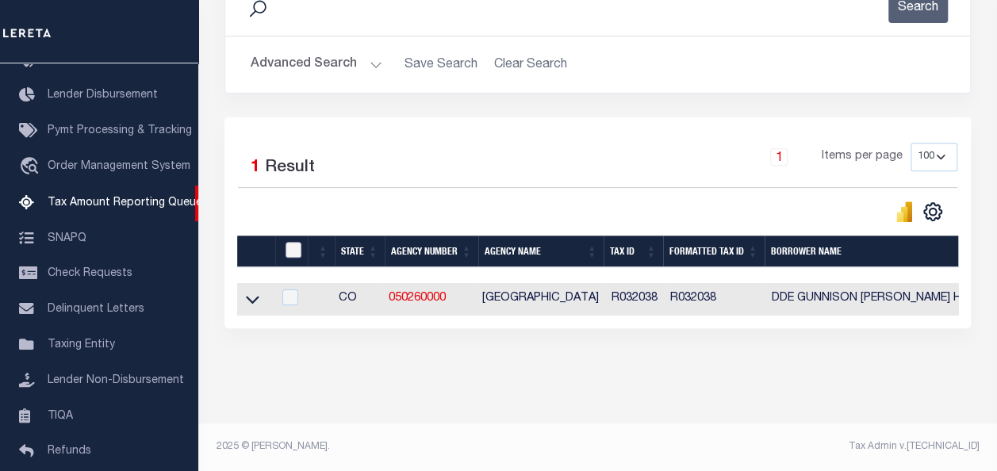
click at [293, 243] on input "checkbox" at bounding box center [293, 250] width 16 height 16
checkbox input "true"
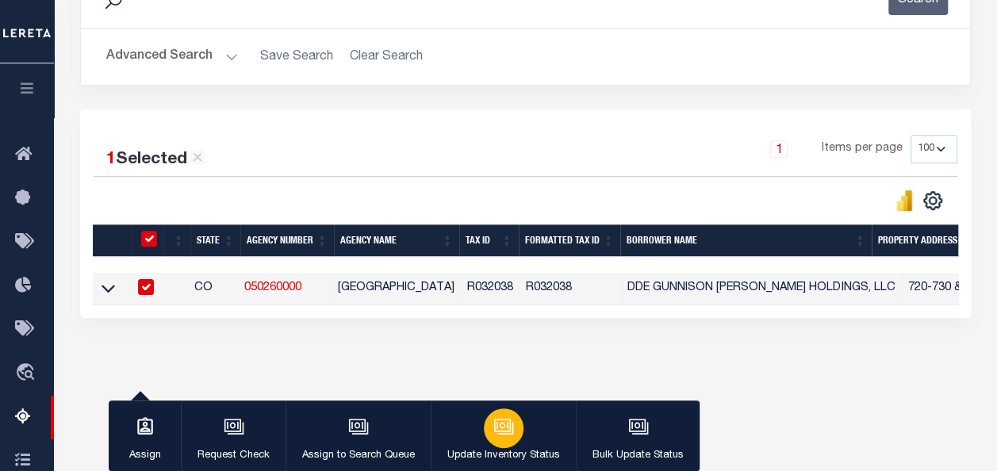
click at [494, 429] on icon "button" at bounding box center [503, 426] width 21 height 21
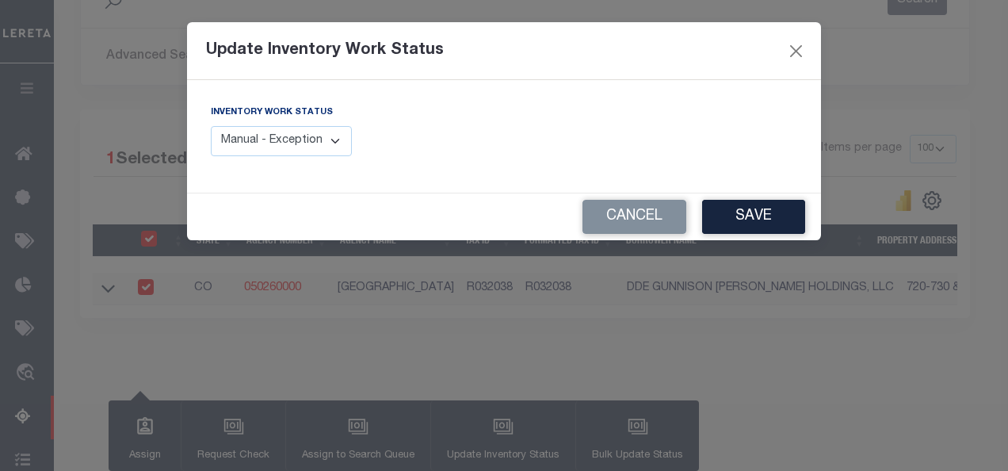
click at [319, 133] on select "Manual - Exception Pended - Awaiting Search Late Add Exception Completed" at bounding box center [281, 141] width 141 height 31
select select "4"
click at [211, 126] on select "Manual - Exception Pended - Awaiting Search Late Add Exception Completed" at bounding box center [281, 141] width 141 height 31
click at [735, 208] on button "Save" at bounding box center [753, 217] width 103 height 34
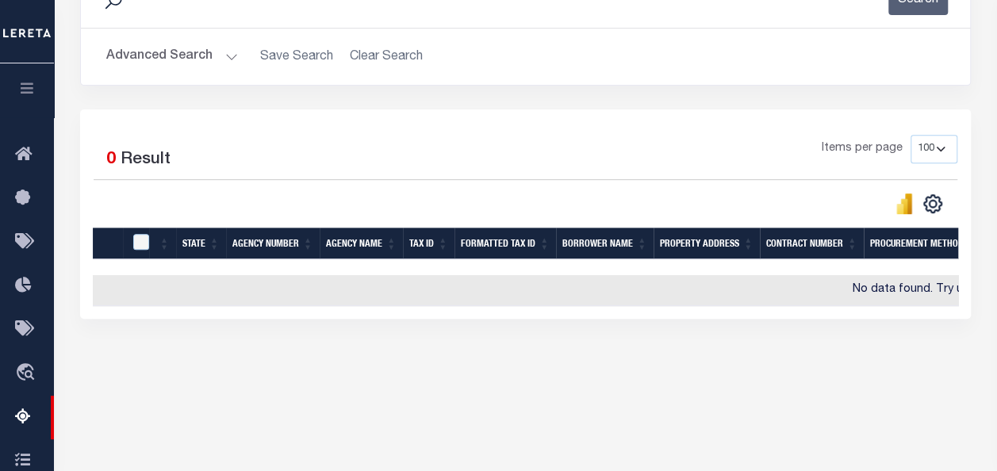
click at [160, 61] on button "Advanced Search" at bounding box center [172, 56] width 132 height 31
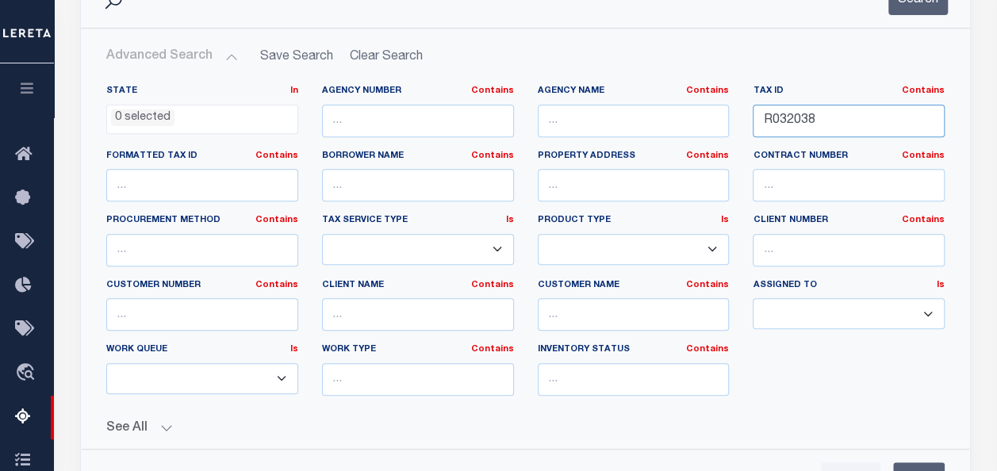
click at [772, 119] on input "R032038" at bounding box center [848, 121] width 192 height 33
paste input "9"
type input "R032039"
click at [901, 10] on button "Search" at bounding box center [917, -1] width 59 height 31
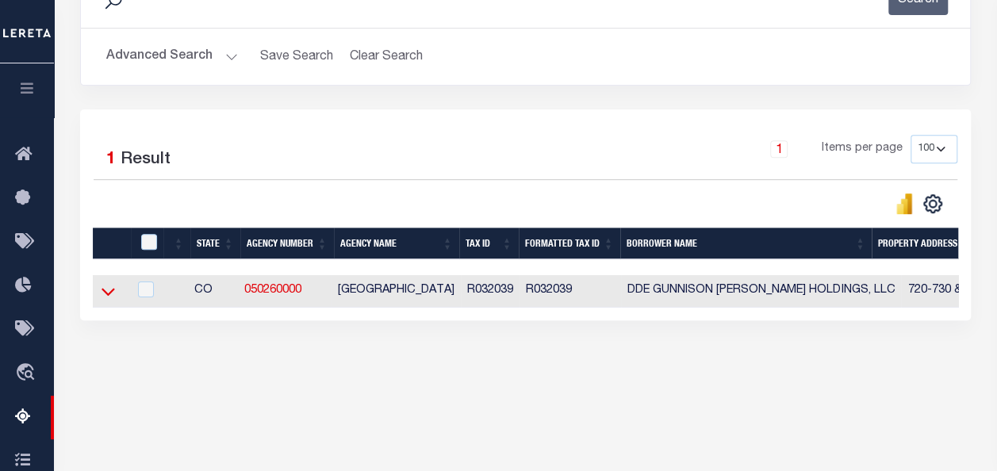
click at [101, 293] on icon at bounding box center [107, 291] width 13 height 17
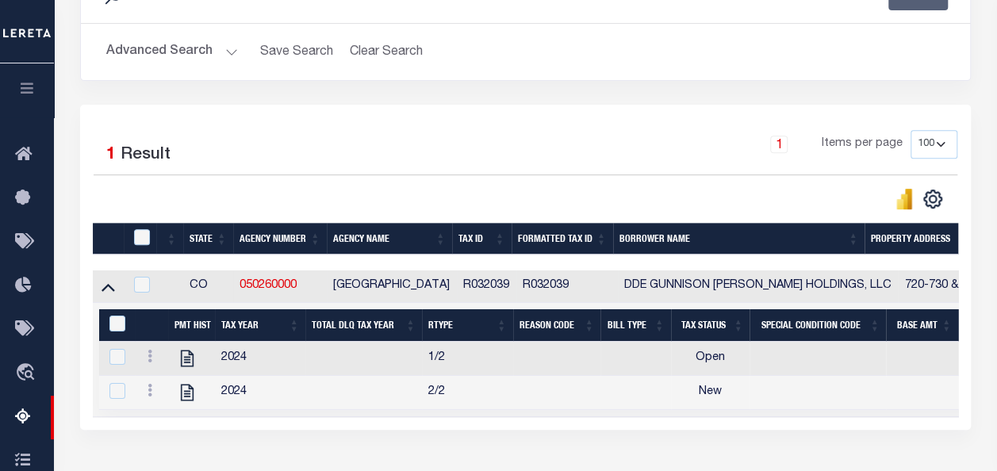
scroll to position [325, 0]
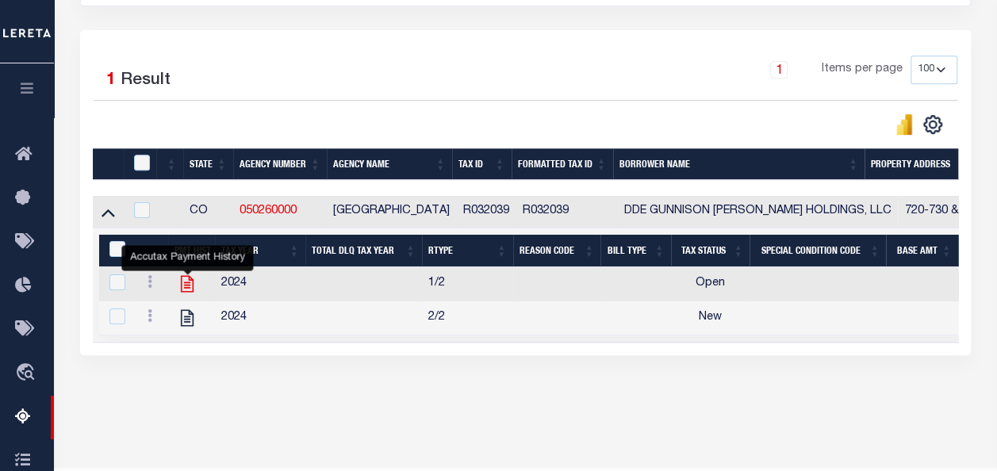
click at [191, 290] on icon "" at bounding box center [187, 284] width 21 height 21
checkbox input "true"
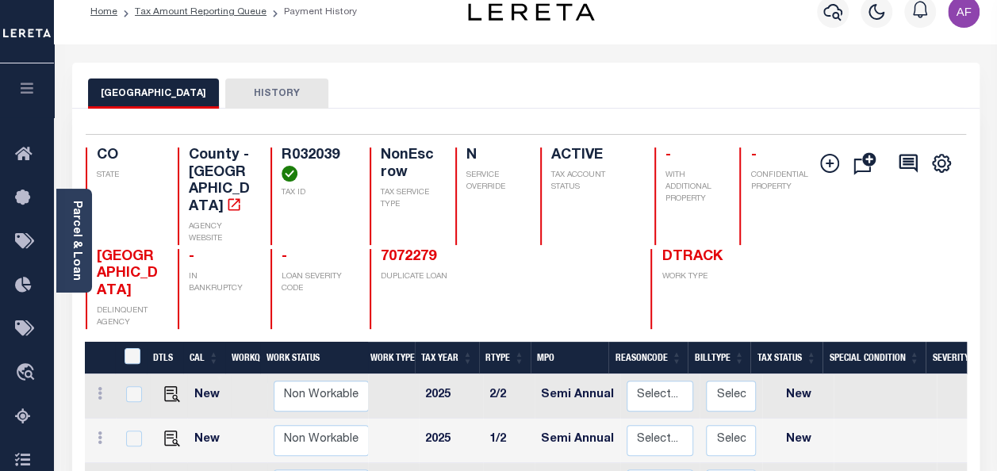
scroll to position [238, 0]
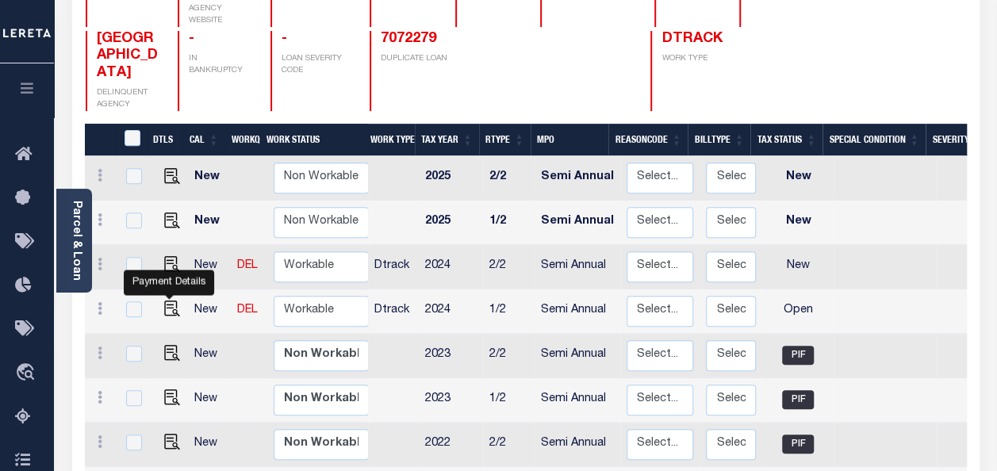
click at [170, 300] on img "" at bounding box center [172, 308] width 16 height 16
checkbox input "true"
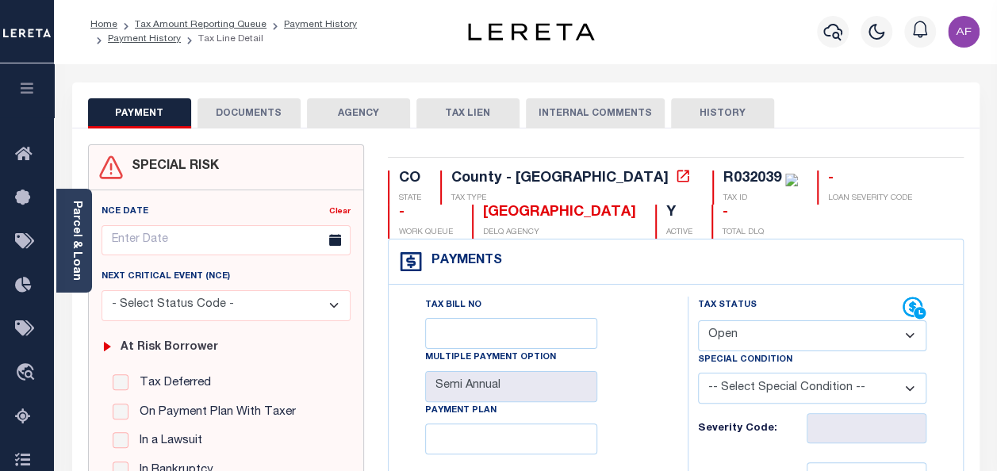
click at [775, 317] on div "Tax Status Status" at bounding box center [800, 308] width 205 height 24
click at [766, 345] on select "- Select Status Code - Open Due/Unpaid Paid Incomplete No Tax Due Internal Refu…" at bounding box center [812, 335] width 228 height 31
select select "PYD"
click at [698, 320] on select "- Select Status Code - Open Due/Unpaid Paid Incomplete No Tax Due Internal Refu…" at bounding box center [812, 335] width 228 height 31
type input "[DATE]"
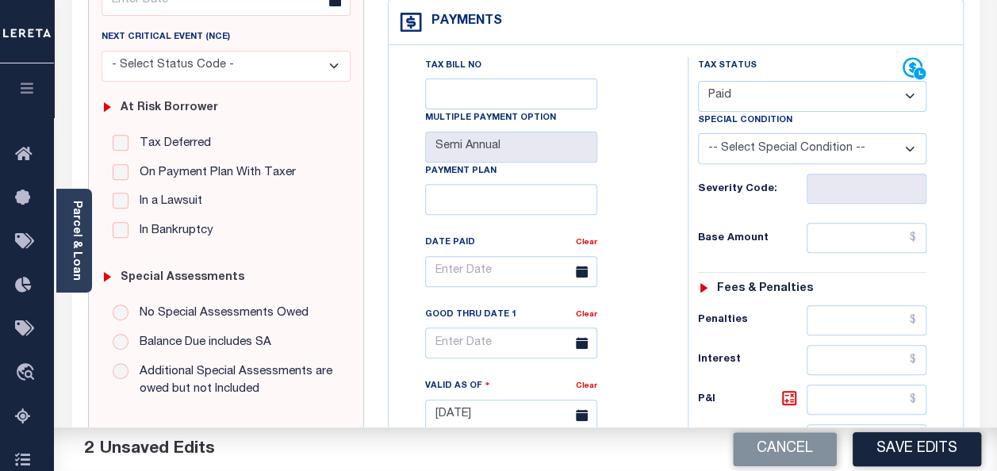
scroll to position [317, 0]
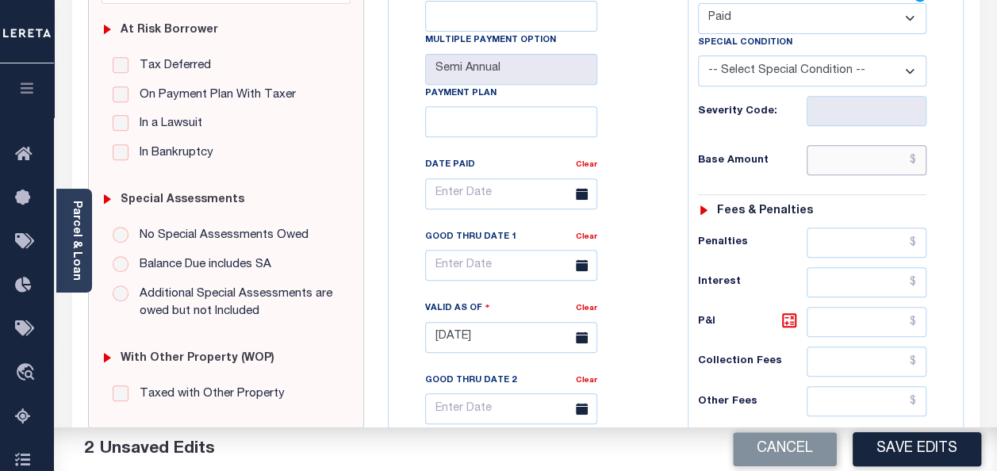
click at [877, 155] on input "text" at bounding box center [866, 160] width 120 height 30
paste input "1,264.24"
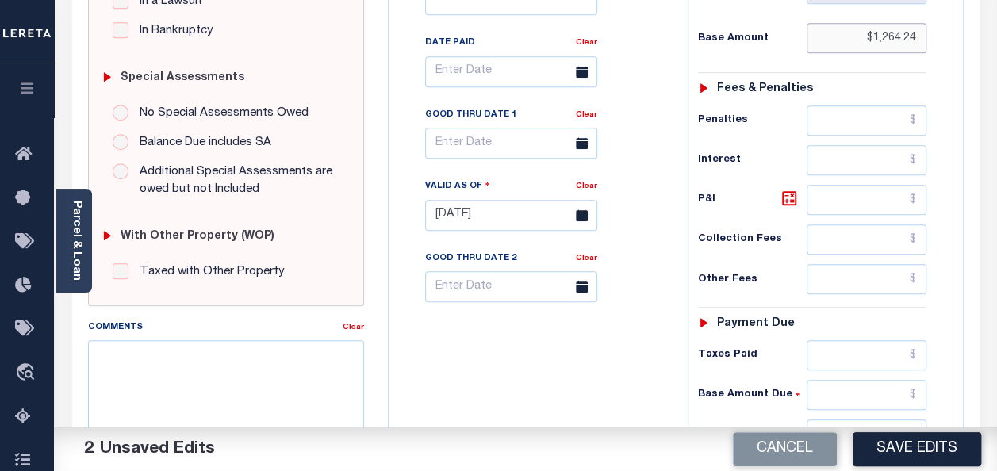
scroll to position [555, 0]
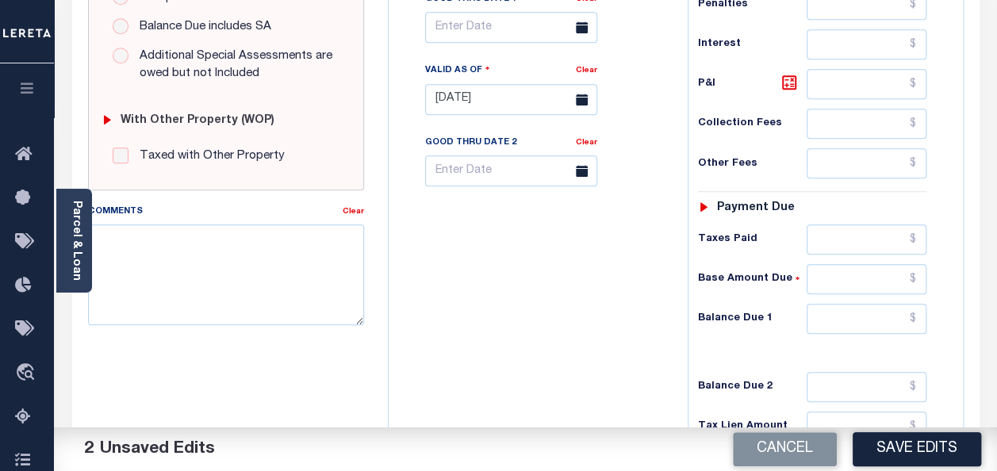
type input "$1,264.24"
click at [855, 234] on input "text" at bounding box center [866, 239] width 120 height 30
paste input "1,264.24"
type input "$1,264.24"
click at [866, 305] on input "text" at bounding box center [866, 319] width 120 height 30
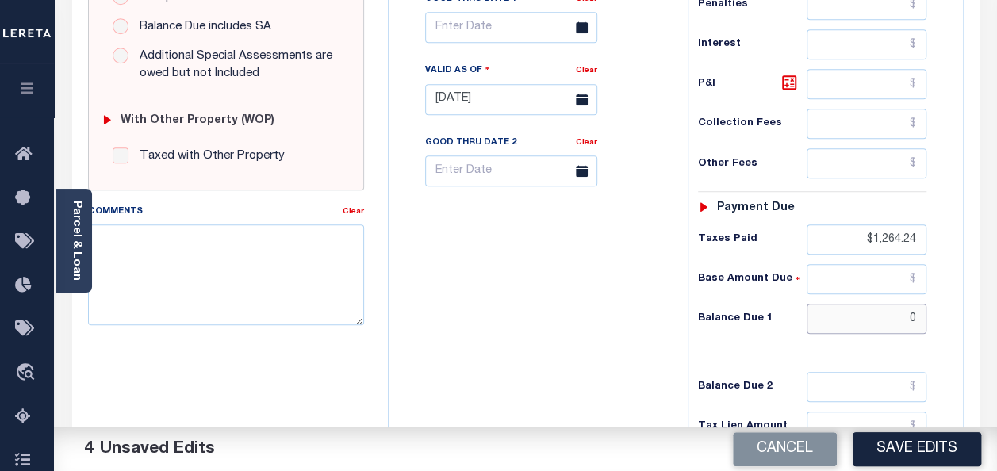
type input "$0"
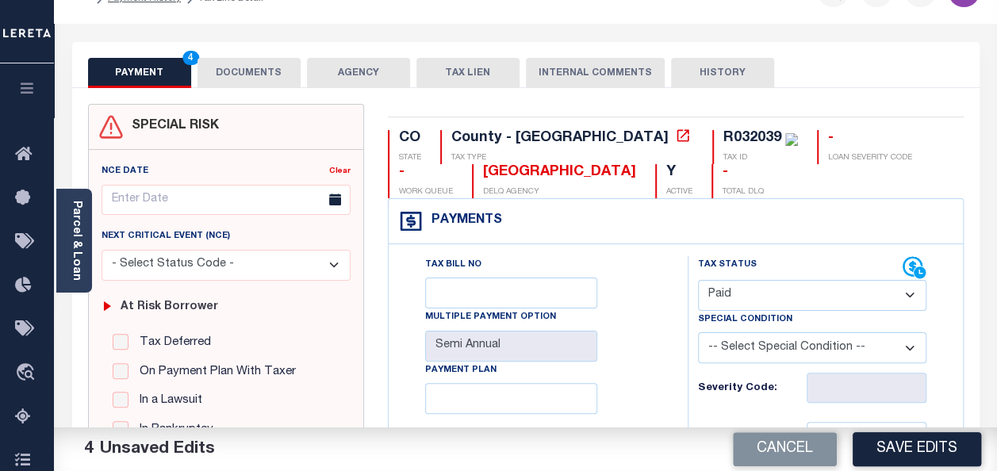
scroll to position [0, 0]
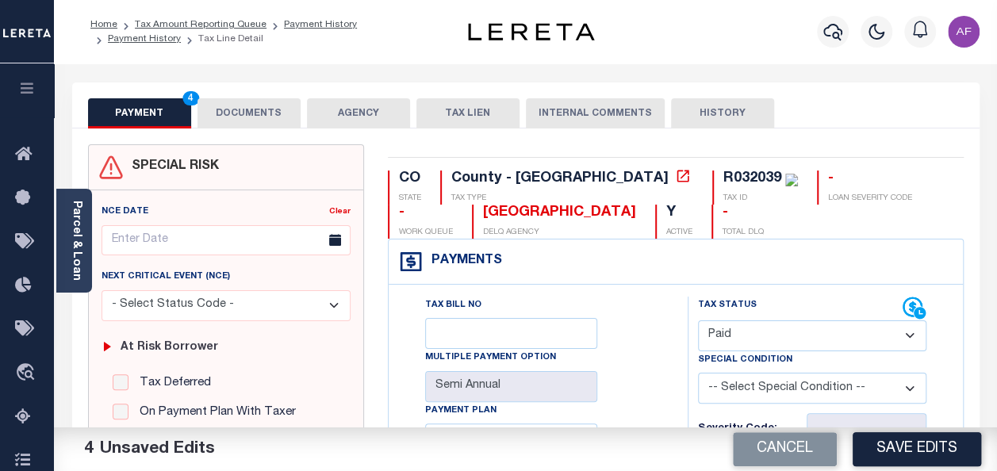
click at [244, 127] on button "DOCUMENTS" at bounding box center [248, 113] width 103 height 30
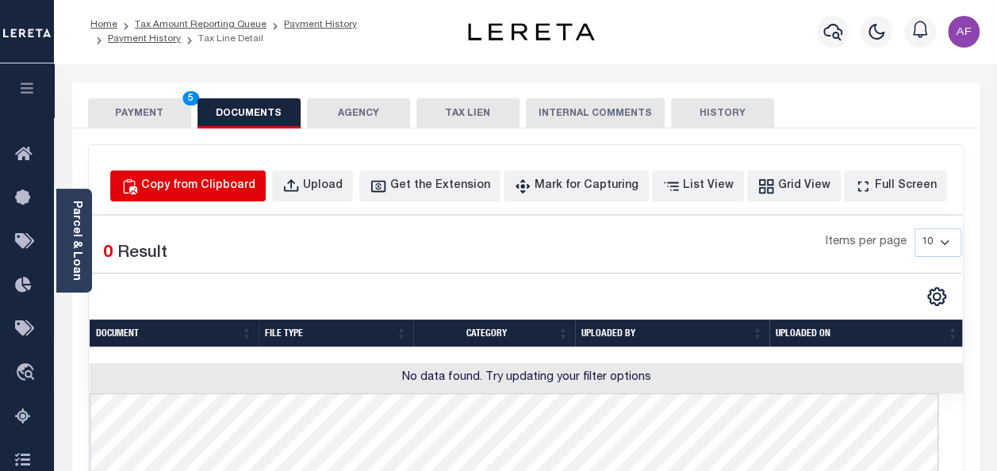
click at [249, 190] on div "Copy from Clipboard" at bounding box center [198, 186] width 114 height 17
select select "POP"
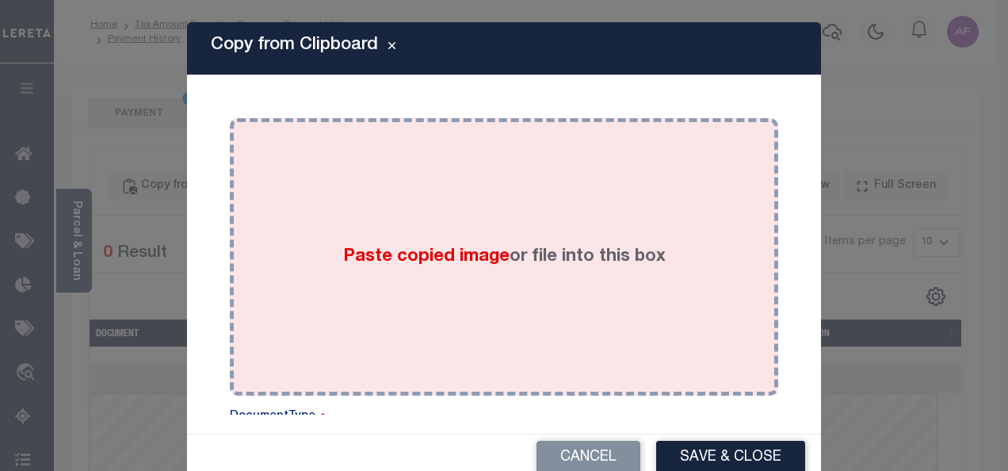
click at [368, 239] on div "Paste copied image or file into this box" at bounding box center [504, 257] width 525 height 254
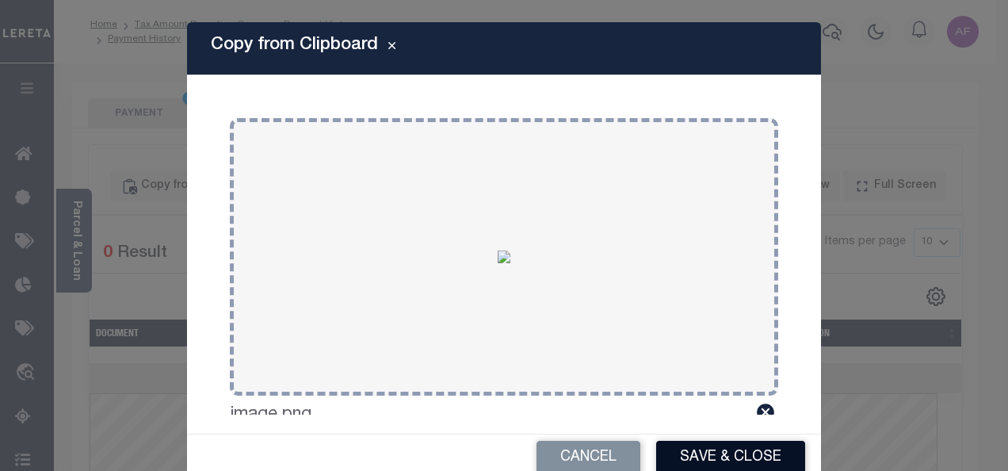
click at [688, 461] on button "Save & Close" at bounding box center [730, 458] width 149 height 34
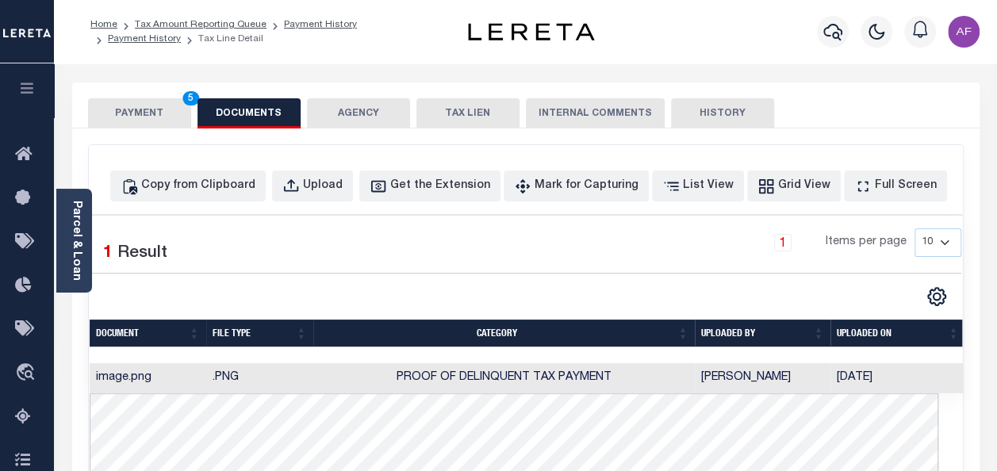
click at [124, 103] on button "PAYMENT 5" at bounding box center [139, 113] width 103 height 30
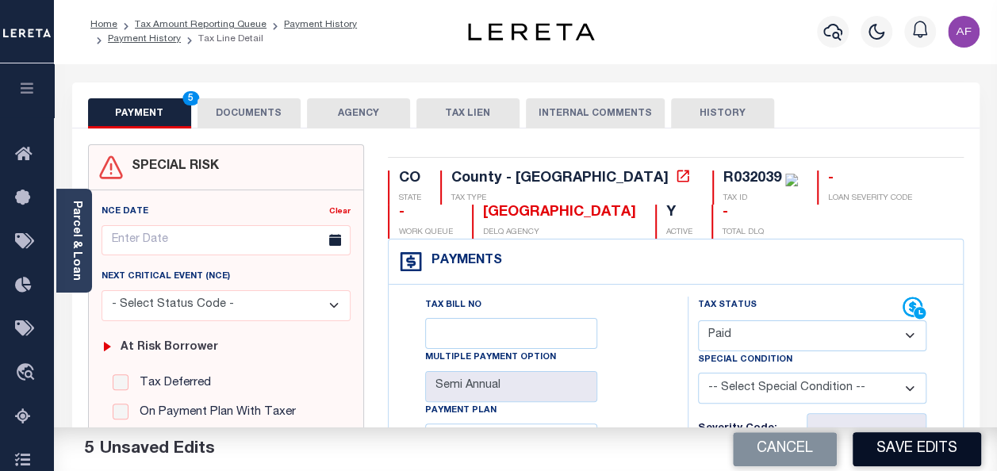
click at [920, 439] on button "Save Edits" at bounding box center [916, 449] width 128 height 34
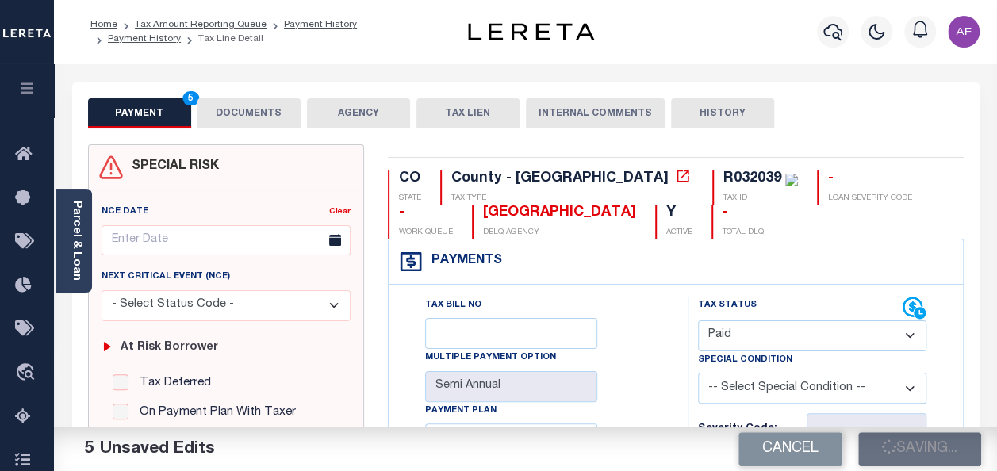
checkbox input "false"
type input "$1,264.24"
type input "$0"
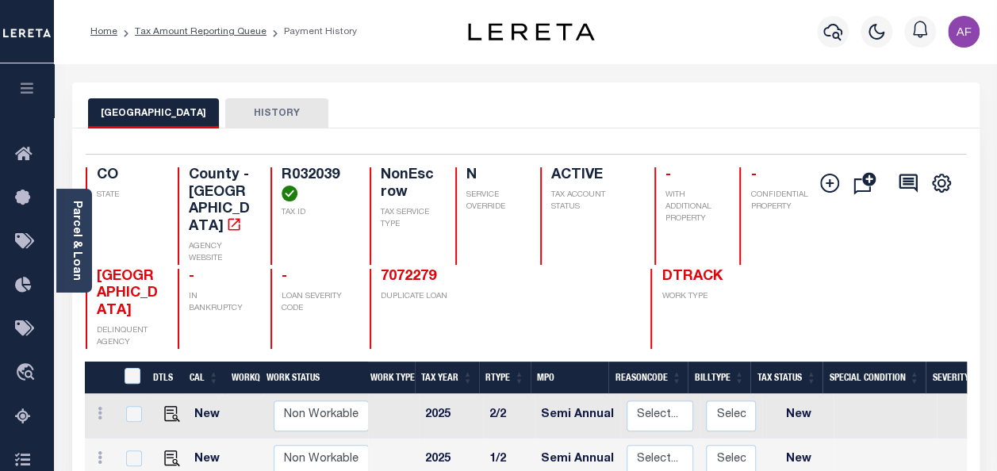
scroll to position [159, 0]
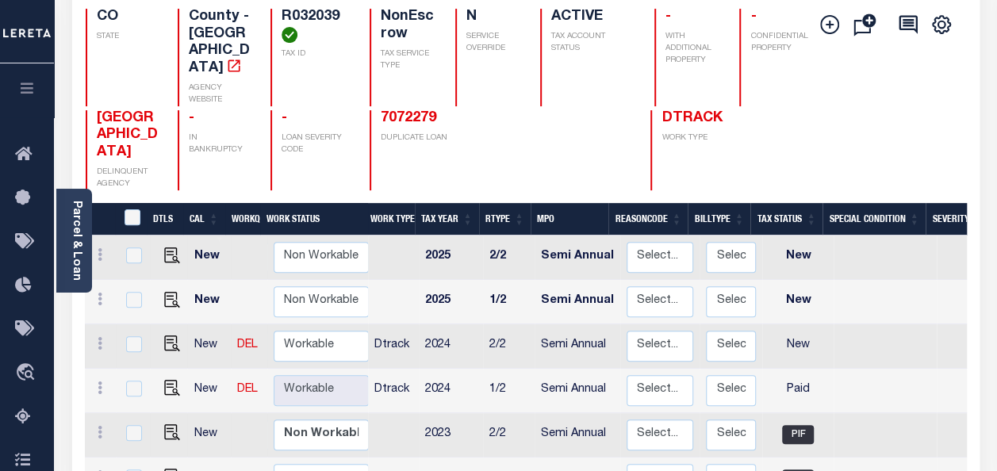
click at [159, 339] on link at bounding box center [168, 344] width 24 height 11
checkbox input "true"
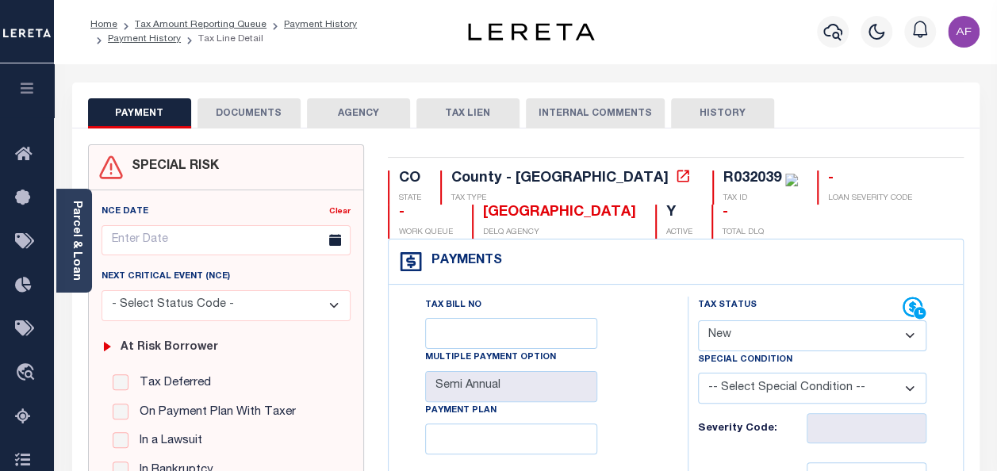
click at [744, 335] on select "- Select Status Code - Open Due/Unpaid Paid Incomplete No Tax Due Internal Refu…" at bounding box center [812, 335] width 228 height 31
select select "PYD"
click at [698, 320] on select "- Select Status Code - Open Due/Unpaid Paid Incomplete No Tax Due Internal Refu…" at bounding box center [812, 335] width 228 height 31
type input "[DATE]"
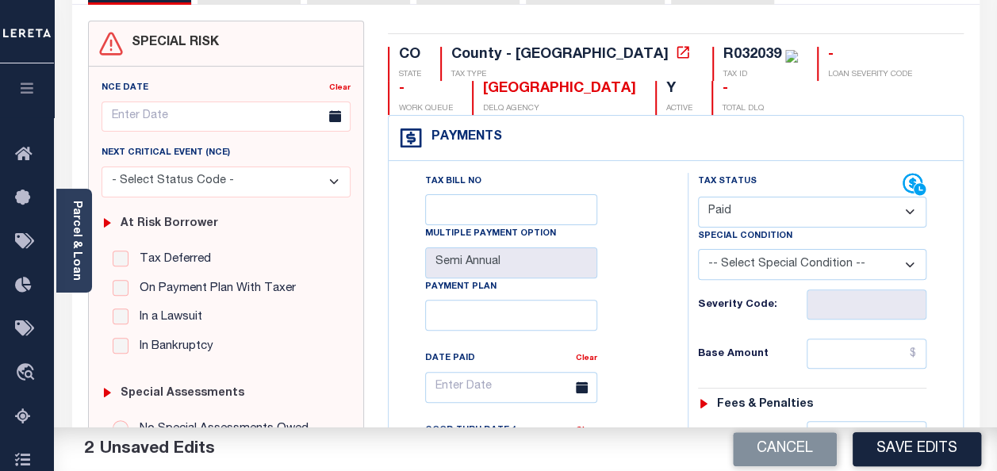
scroll to position [238, 0]
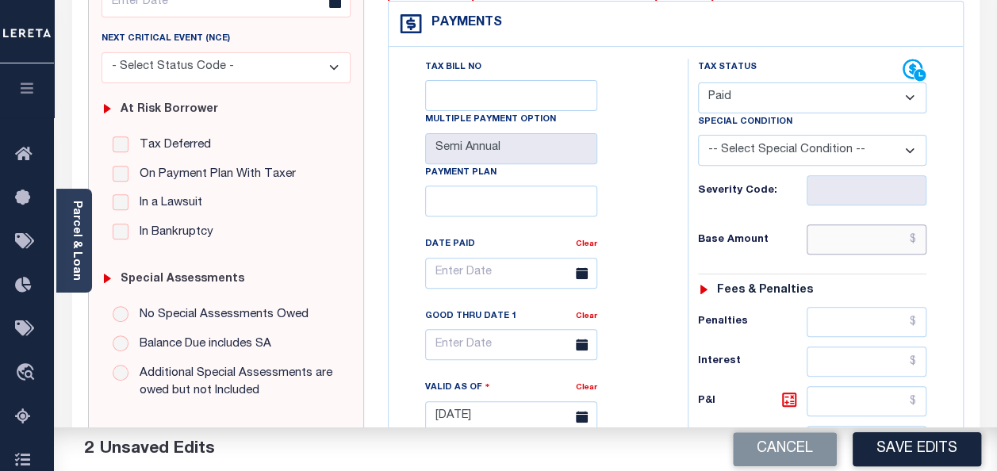
click at [882, 240] on input "text" at bounding box center [866, 239] width 120 height 30
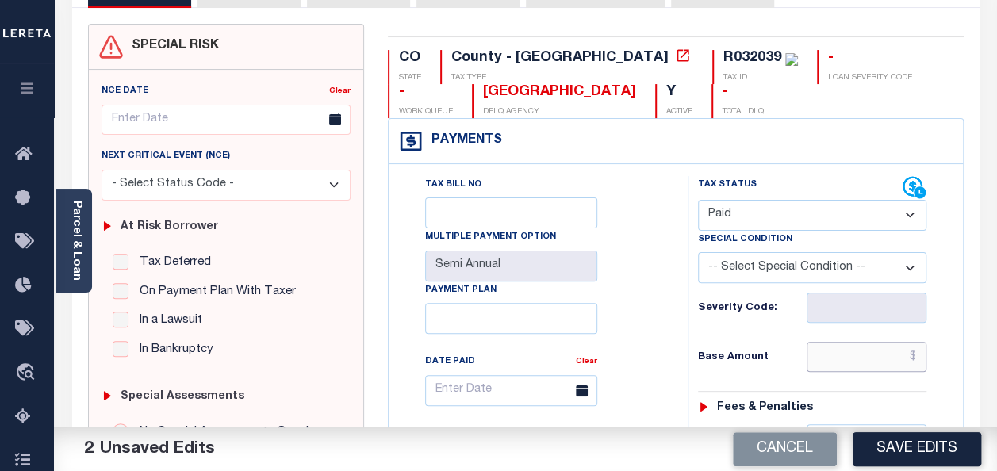
scroll to position [0, 0]
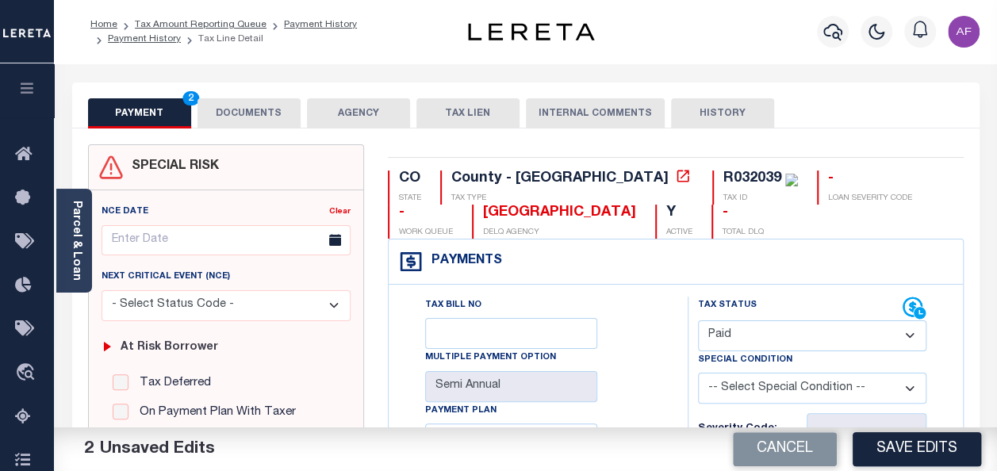
click at [228, 108] on button "DOCUMENTS" at bounding box center [248, 113] width 103 height 30
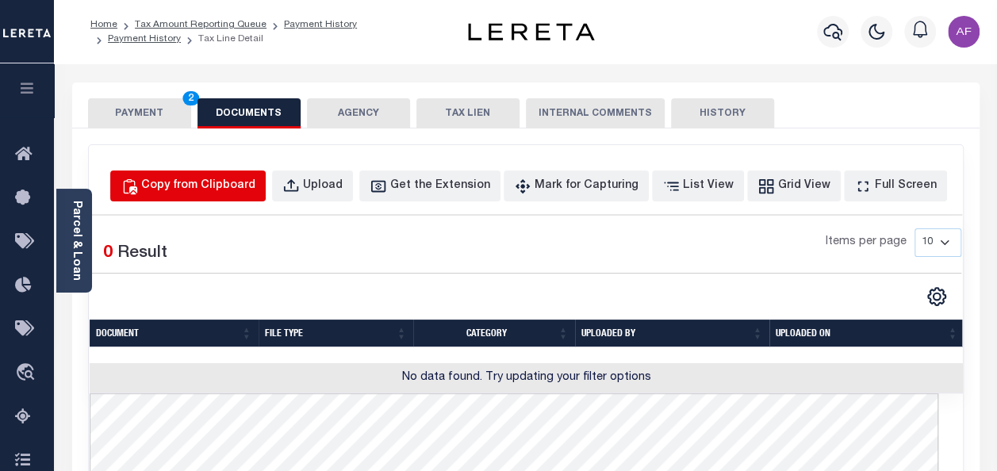
click at [239, 186] on div "Copy from Clipboard" at bounding box center [198, 186] width 114 height 17
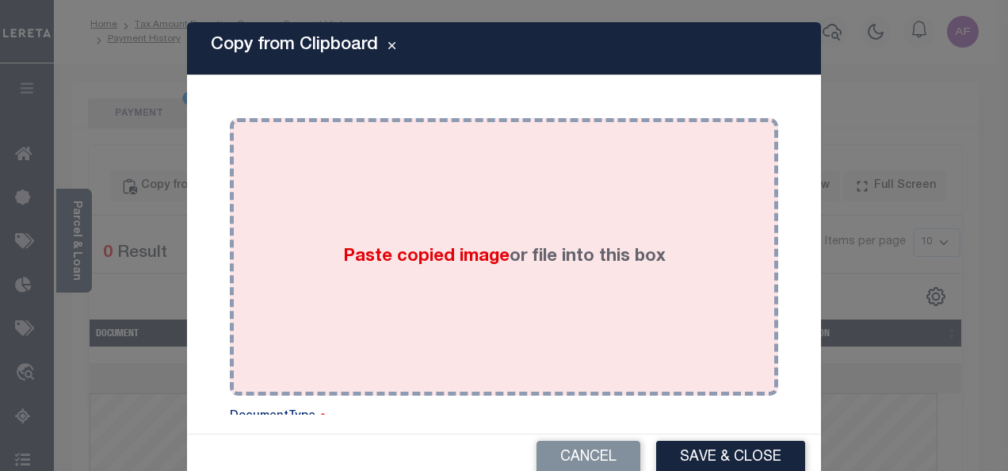
click at [502, 219] on div "Paste copied image or file into this box" at bounding box center [504, 257] width 525 height 254
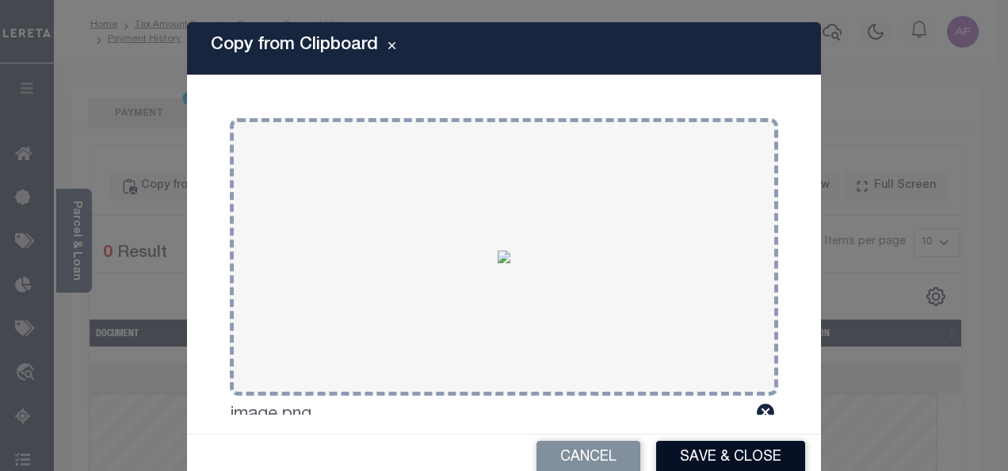
click at [661, 448] on button "Save & Close" at bounding box center [730, 458] width 149 height 34
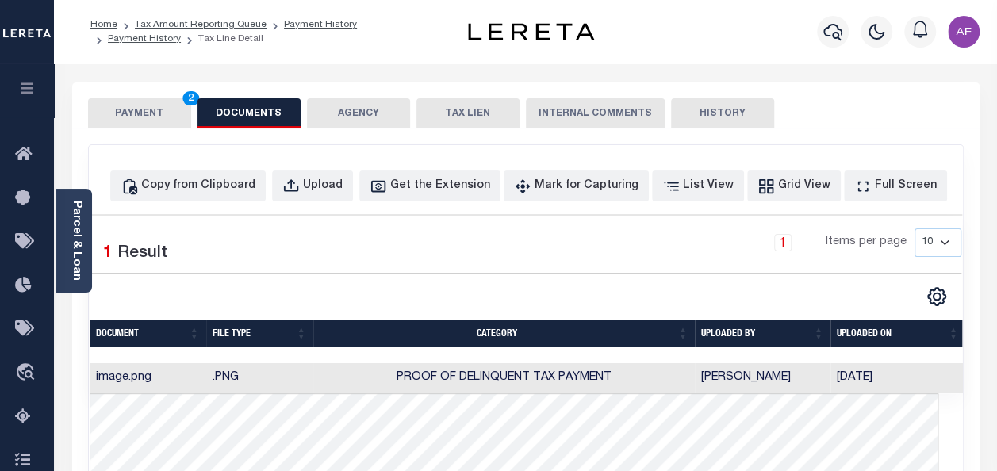
click at [135, 113] on button "PAYMENT 2" at bounding box center [139, 113] width 103 height 30
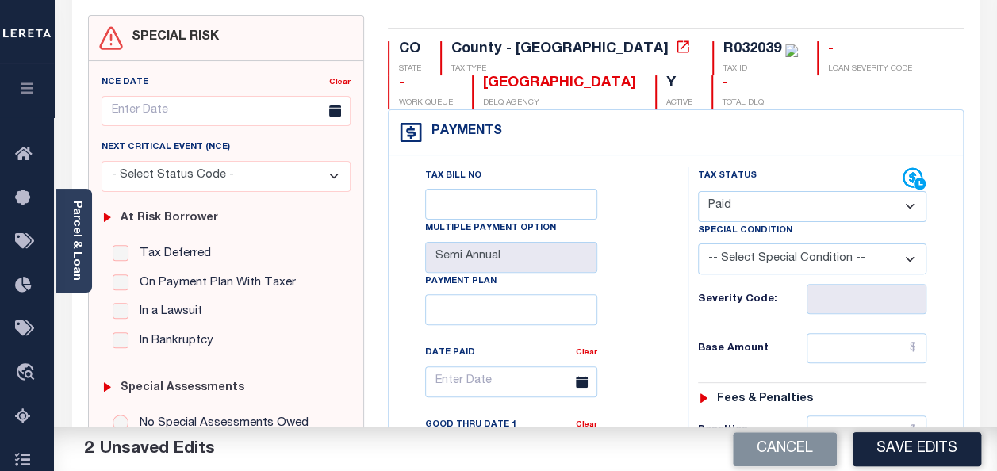
scroll to position [159, 0]
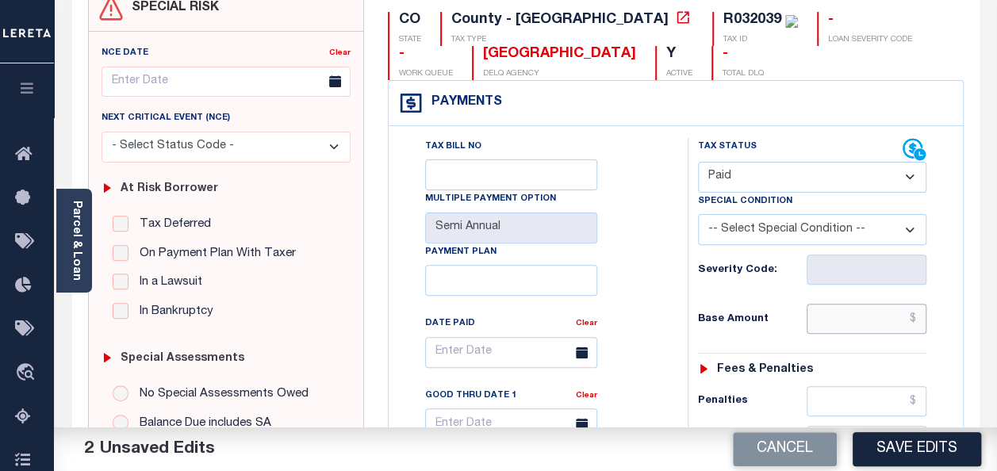
click at [896, 316] on input "text" at bounding box center [866, 319] width 120 height 30
paste input "1,264.24"
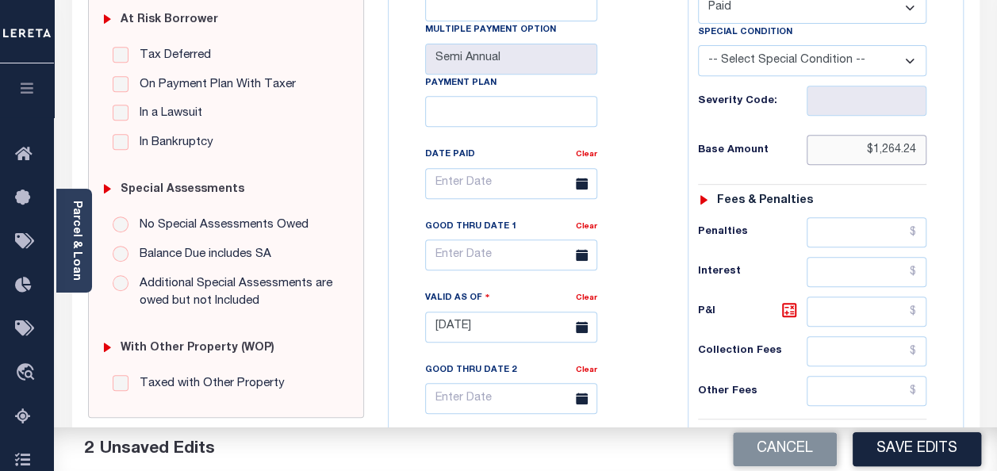
scroll to position [396, 0]
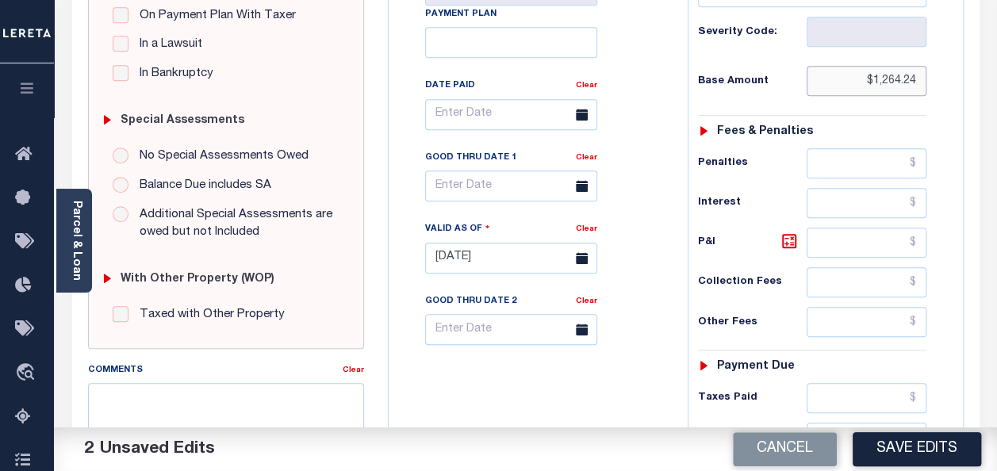
type input "$1,264.24"
click at [855, 396] on input "text" at bounding box center [866, 398] width 120 height 30
paste input "1,264.24"
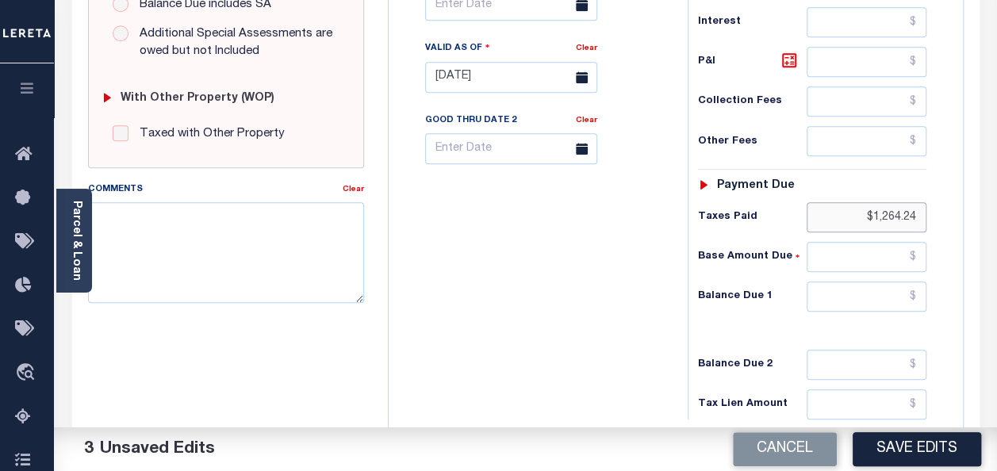
scroll to position [713, 0]
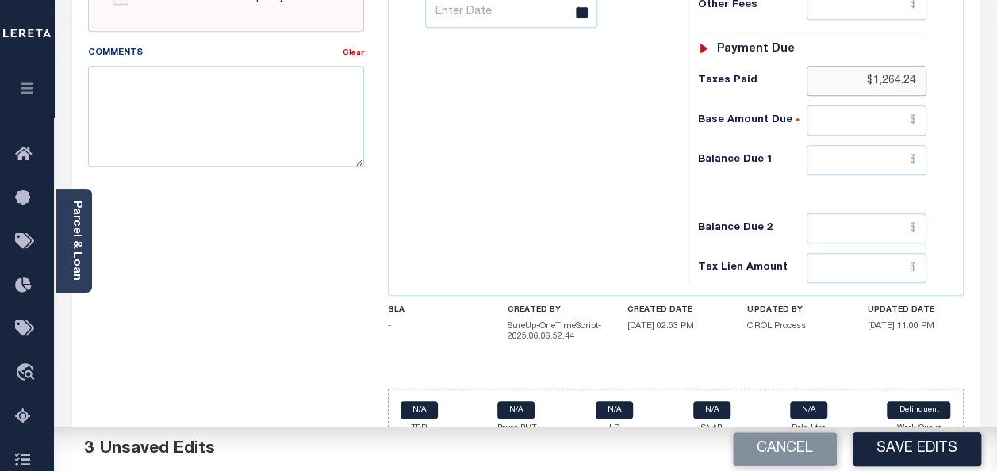
type input "$1,264.24"
click at [878, 151] on input "text" at bounding box center [866, 160] width 120 height 30
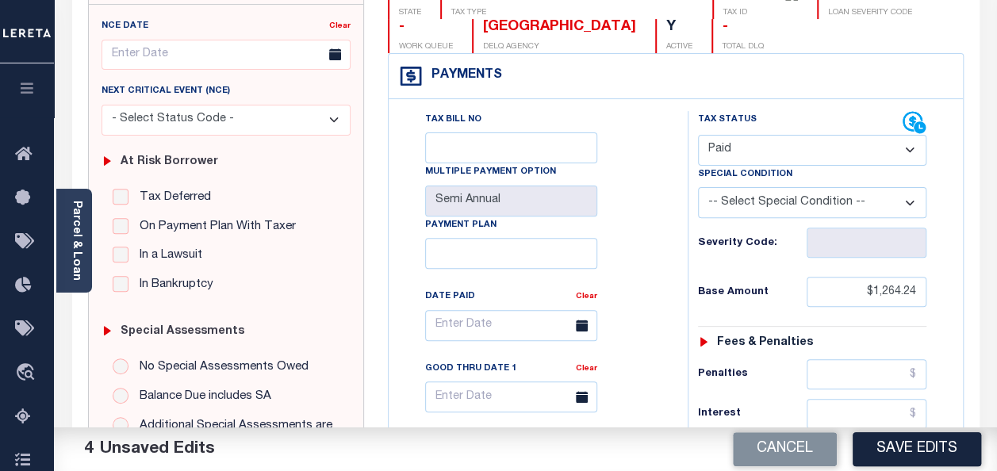
scroll to position [0, 0]
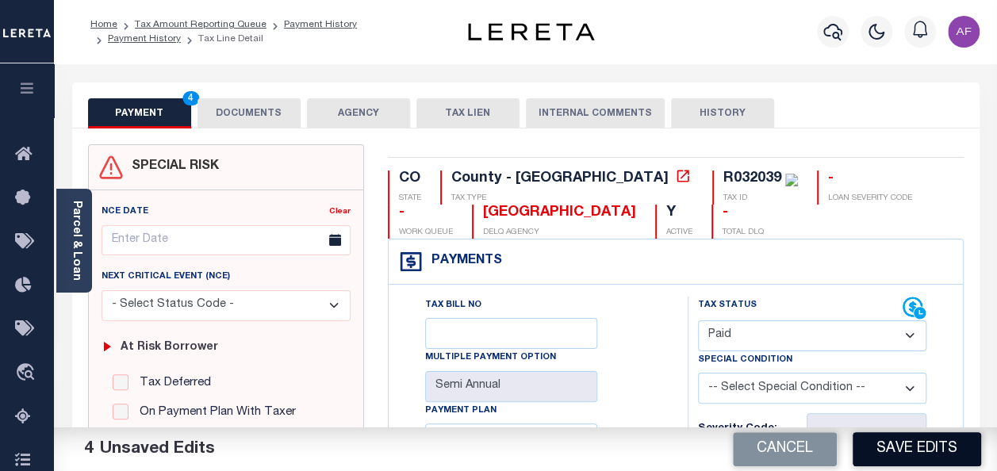
type input "$0.00"
click at [889, 444] on button "Save Edits" at bounding box center [916, 449] width 128 height 34
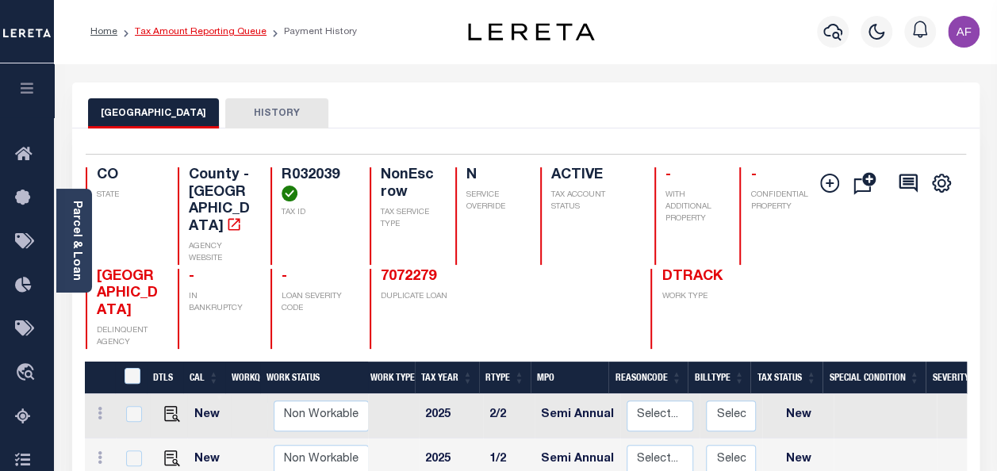
click at [189, 34] on link "Tax Amount Reporting Queue" at bounding box center [201, 32] width 132 height 10
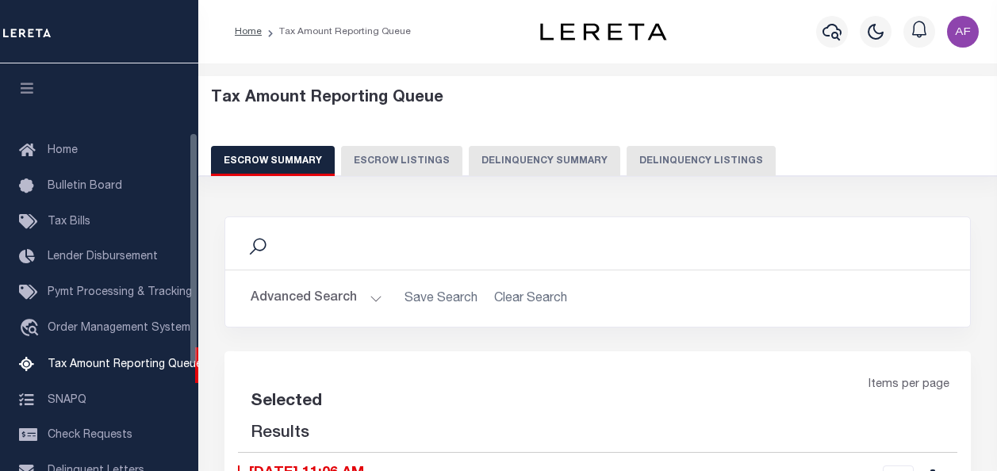
click at [656, 159] on button "Delinquency Listings" at bounding box center [700, 161] width 149 height 30
select select "100"
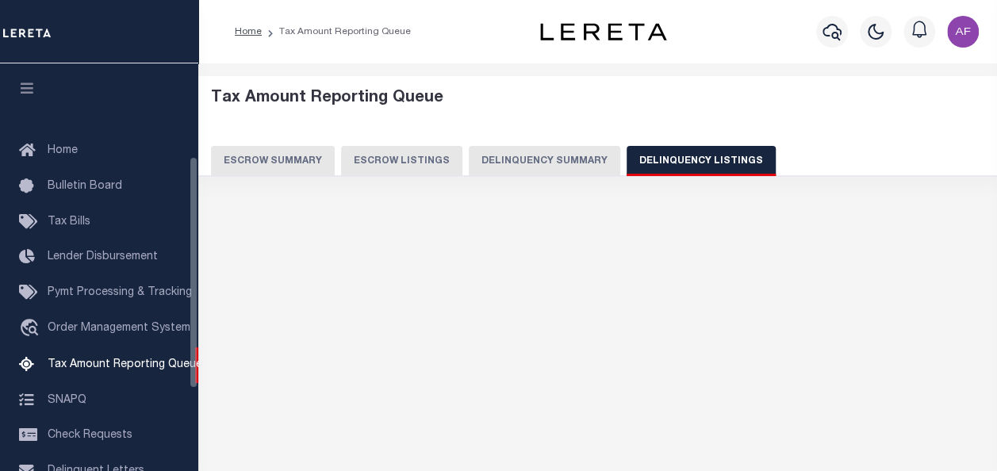
scroll to position [162, 0]
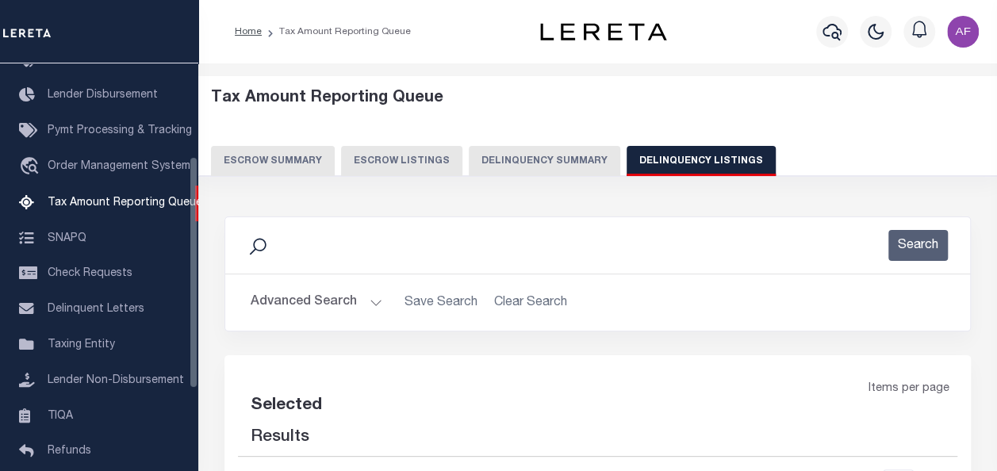
select select "100"
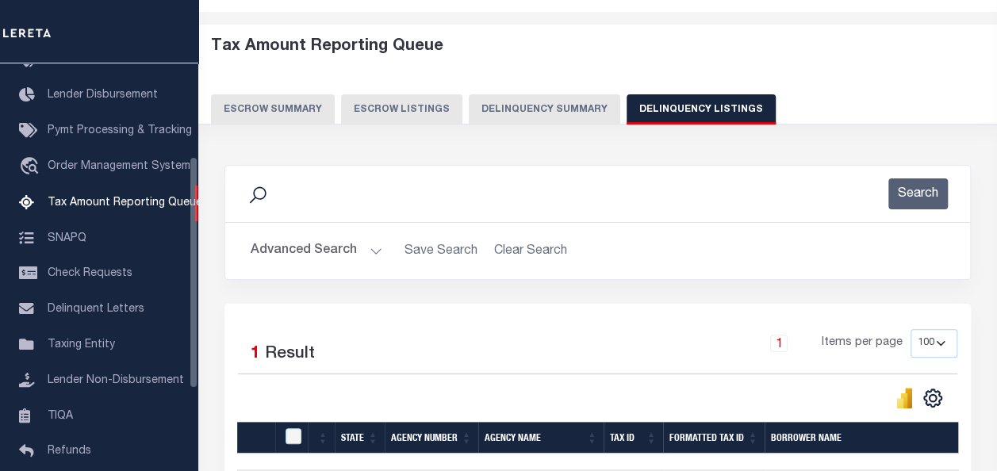
scroll to position [238, 0]
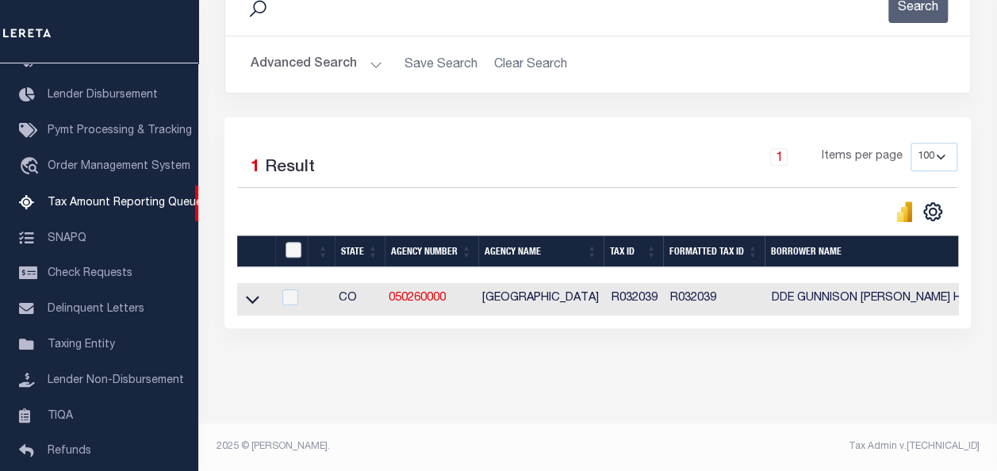
click at [290, 252] on input "checkbox" at bounding box center [293, 250] width 16 height 16
checkbox input "true"
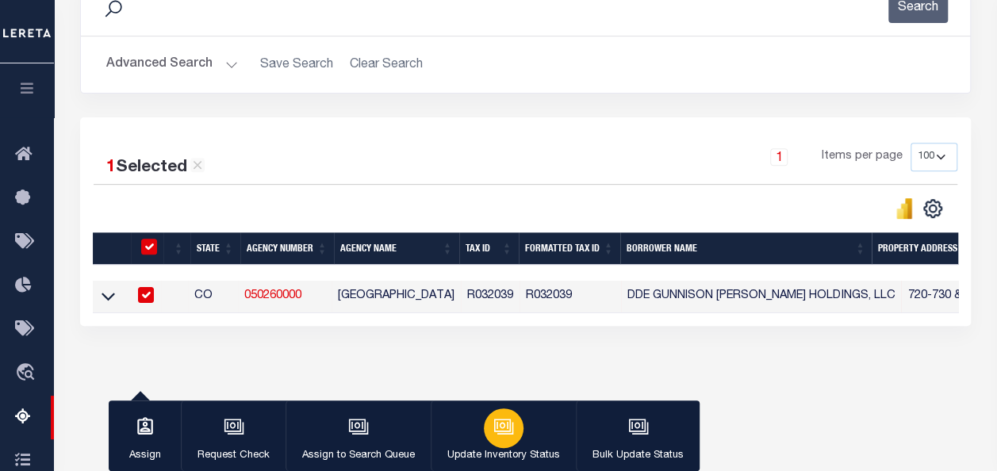
click at [509, 423] on icon "button" at bounding box center [503, 426] width 21 height 21
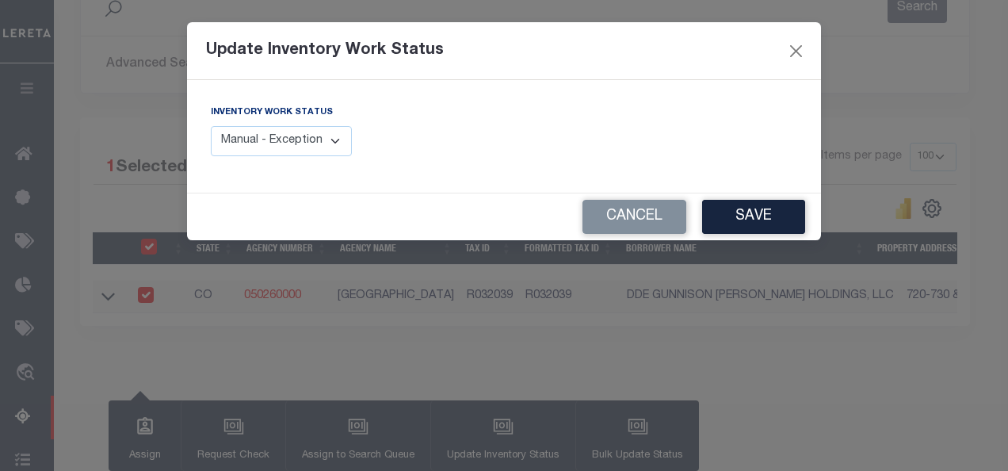
click at [316, 147] on select "Manual - Exception Pended - Awaiting Search Late Add Exception Completed" at bounding box center [281, 141] width 141 height 31
select select "4"
click at [211, 126] on select "Manual - Exception Pended - Awaiting Search Late Add Exception Completed" at bounding box center [281, 141] width 141 height 31
click at [734, 220] on button "Save" at bounding box center [753, 217] width 103 height 34
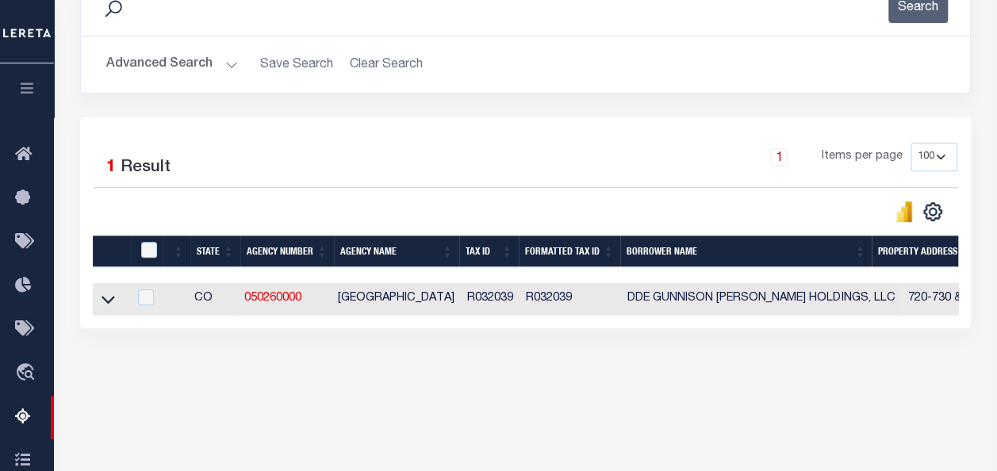
click at [142, 54] on button "Advanced Search" at bounding box center [172, 64] width 132 height 31
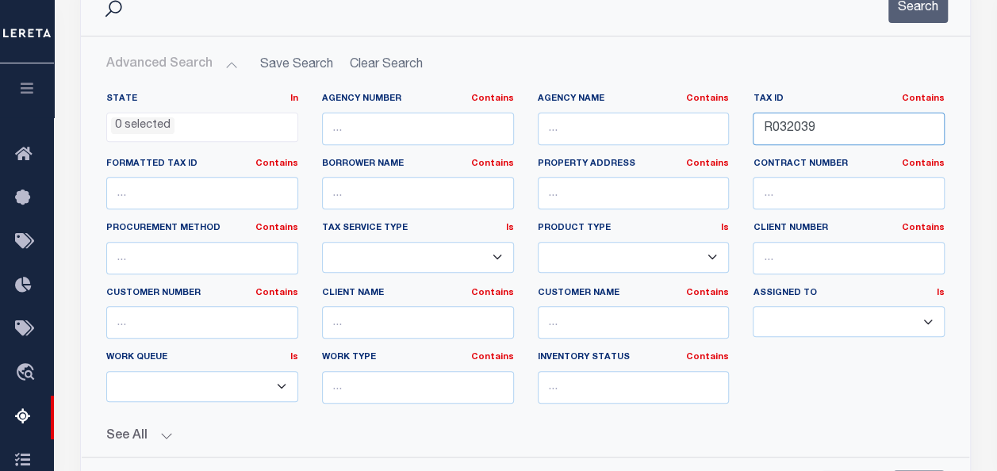
click at [784, 129] on input "R032039" at bounding box center [848, 129] width 192 height 33
paste input "40"
type input "R032040"
click at [923, 6] on button "Search" at bounding box center [917, 7] width 59 height 31
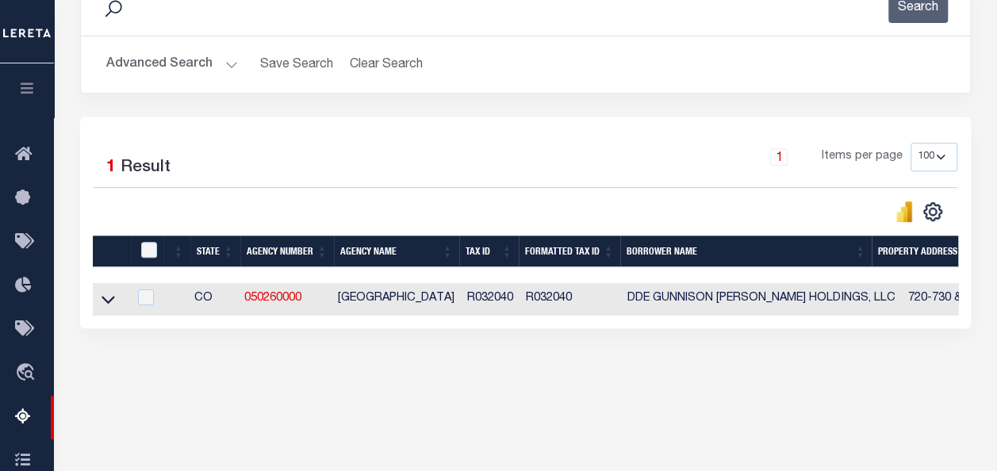
drag, startPoint x: 105, startPoint y: 303, endPoint x: 190, endPoint y: 291, distance: 86.4
click at [105, 303] on icon at bounding box center [107, 299] width 13 height 17
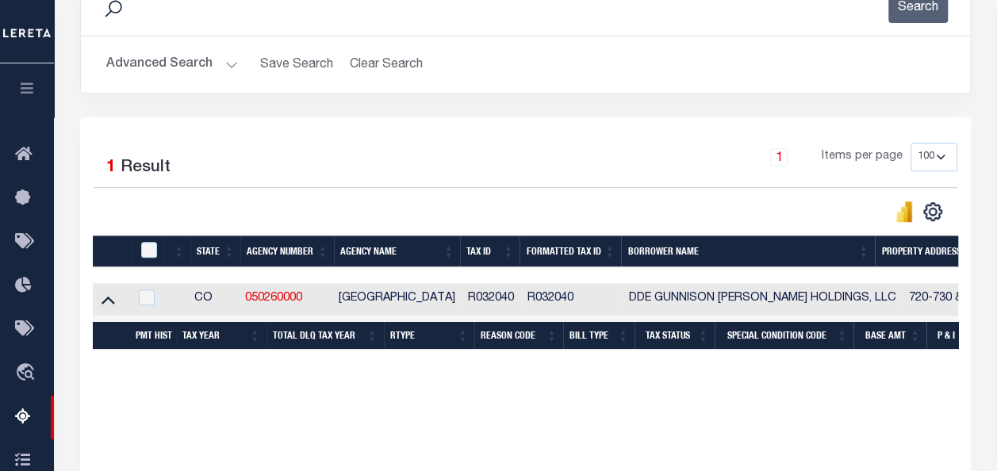
scroll to position [368, 0]
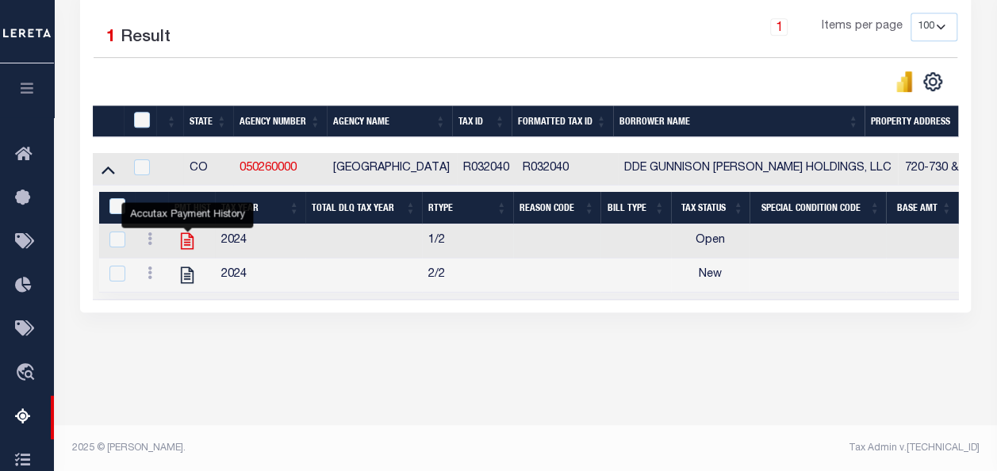
click at [186, 237] on icon "" at bounding box center [187, 241] width 21 height 21
checkbox input "true"
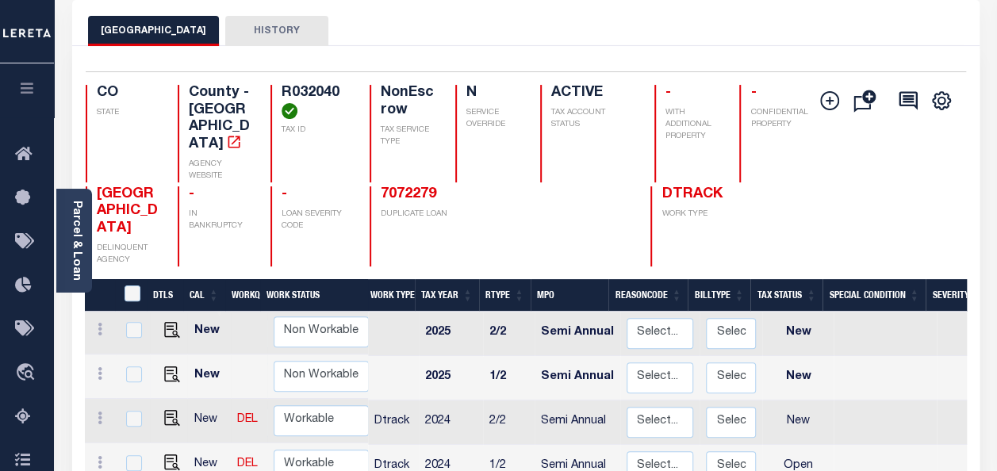
scroll to position [159, 0]
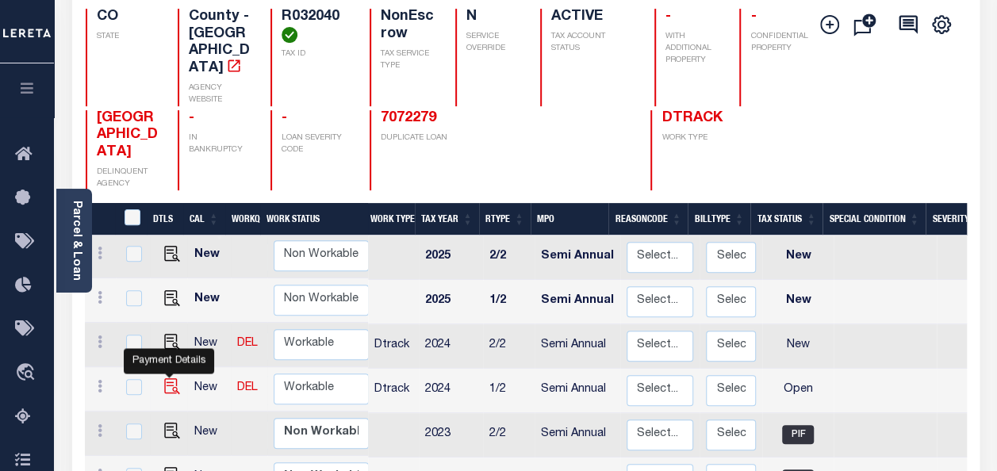
click at [175, 378] on img "" at bounding box center [172, 386] width 16 height 16
checkbox input "true"
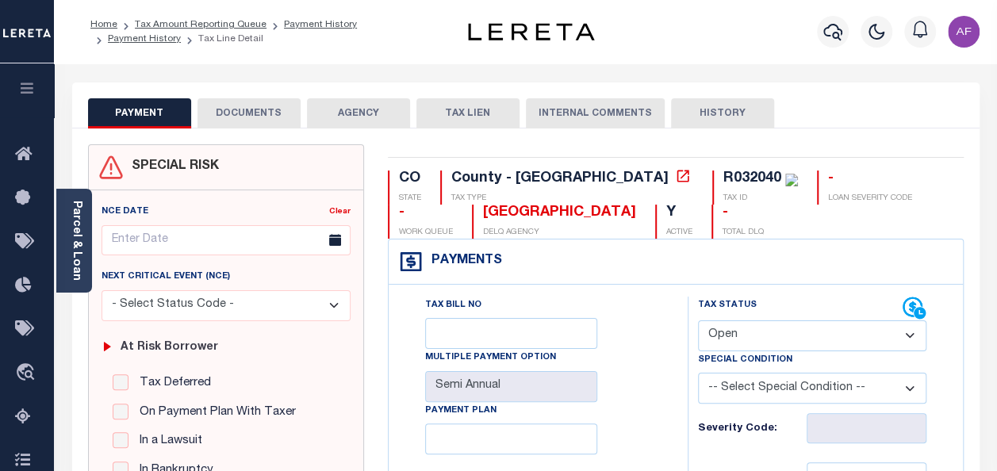
click at [729, 346] on select "- Select Status Code - Open Due/Unpaid Paid Incomplete No Tax Due Internal Refu…" at bounding box center [812, 335] width 228 height 31
select select "PYD"
click at [698, 320] on select "- Select Status Code - Open Due/Unpaid Paid Incomplete No Tax Due Internal Refu…" at bounding box center [812, 335] width 228 height 31
type input "[DATE]"
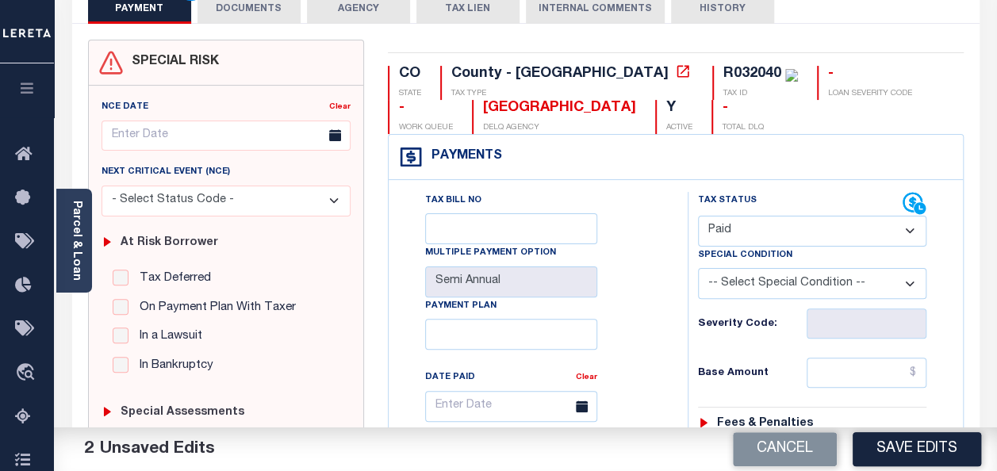
scroll to position [159, 0]
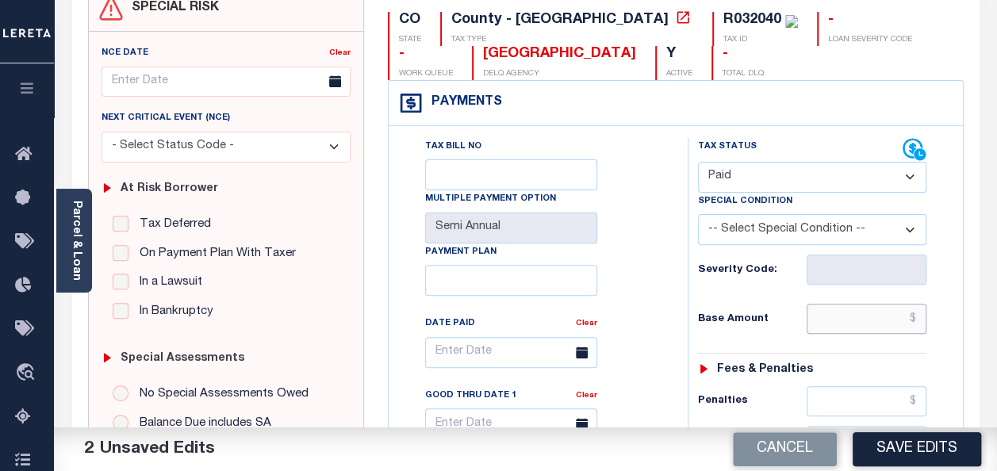
click at [872, 314] on input "text" at bounding box center [866, 319] width 120 height 30
paste input "1,513.09"
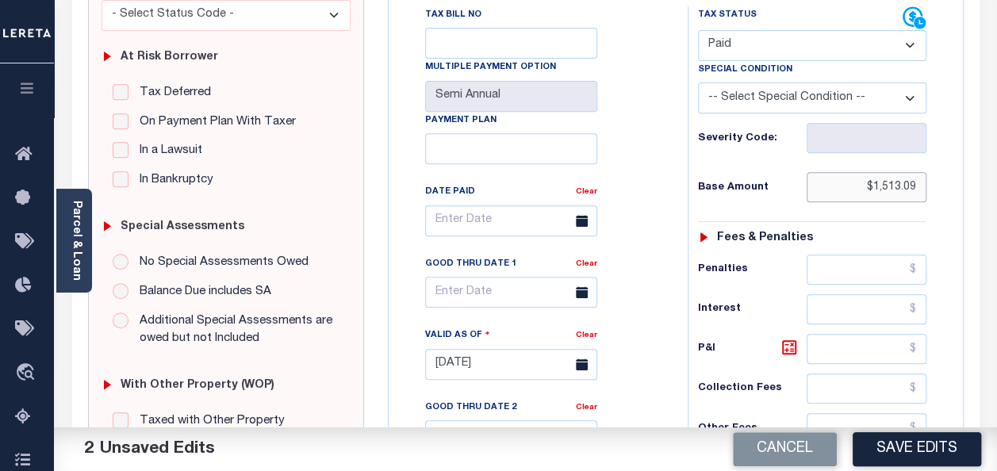
scroll to position [476, 0]
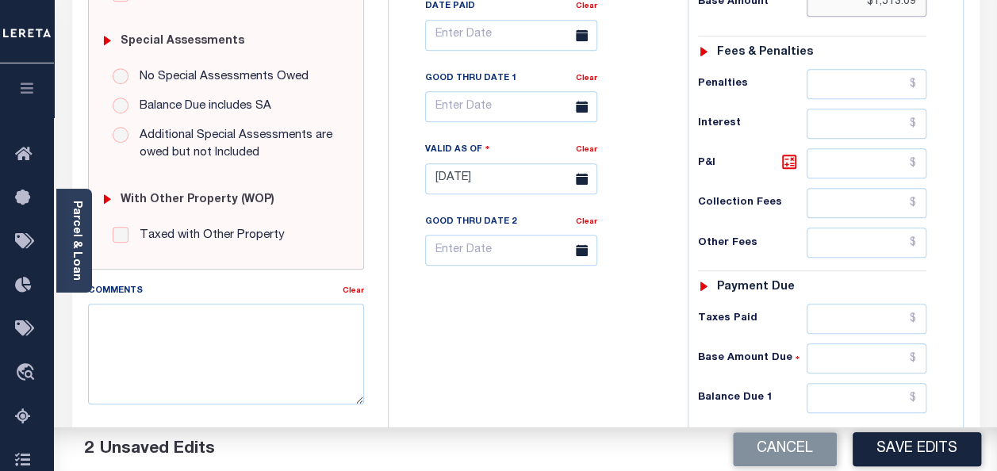
type input "$1,513.09"
click at [858, 312] on input "text" at bounding box center [866, 319] width 120 height 30
paste input "1,513.09"
type input "$1,513.09"
click at [861, 375] on div "Tax Status Status - Select Status Code -" at bounding box center [816, 171] width 259 height 700
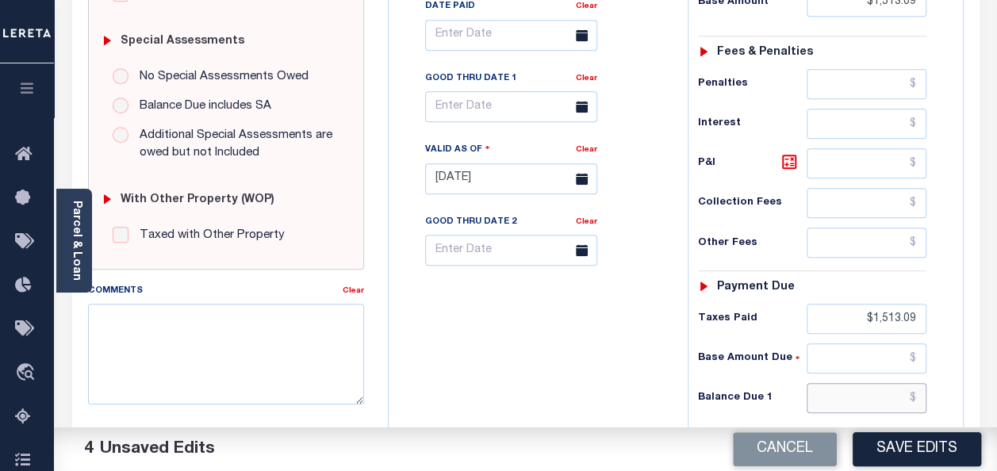
click at [863, 392] on input "text" at bounding box center [866, 398] width 120 height 30
type input "$0.00"
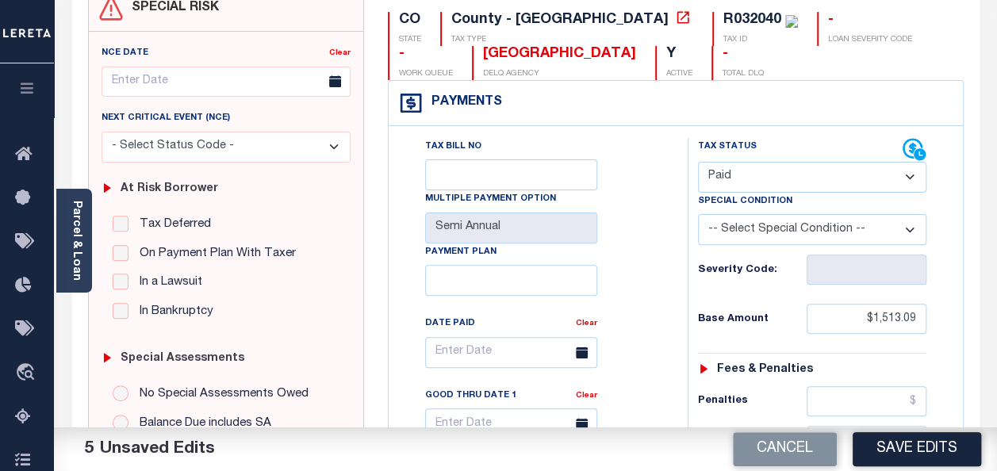
scroll to position [0, 0]
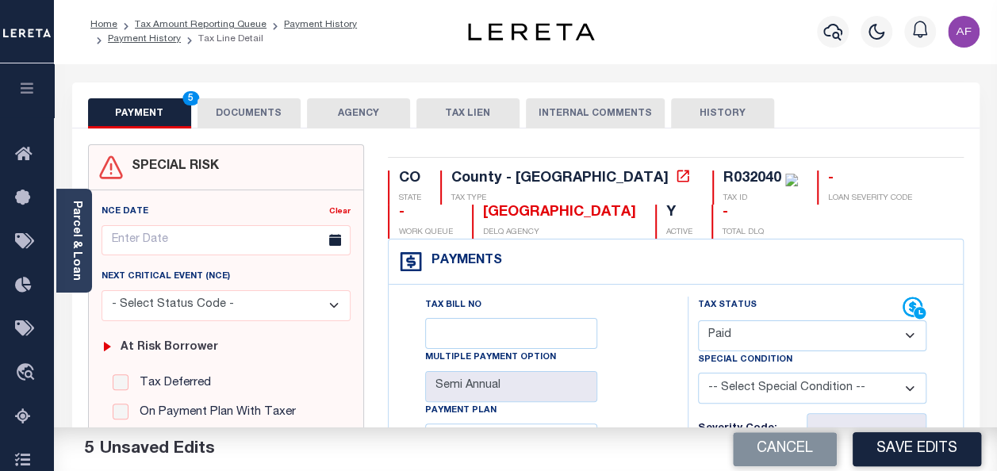
click at [262, 114] on button "DOCUMENTS" at bounding box center [248, 113] width 103 height 30
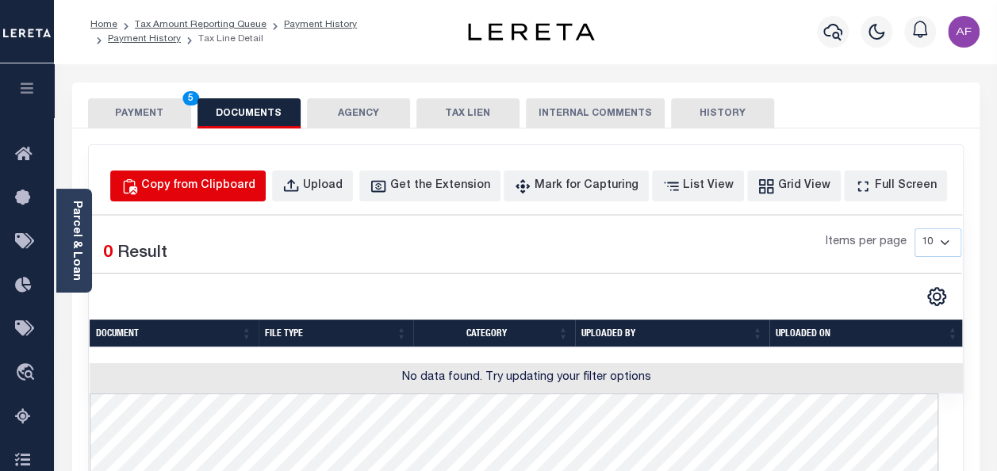
click at [228, 178] on div "Copy from Clipboard" at bounding box center [198, 186] width 114 height 17
select select "POP"
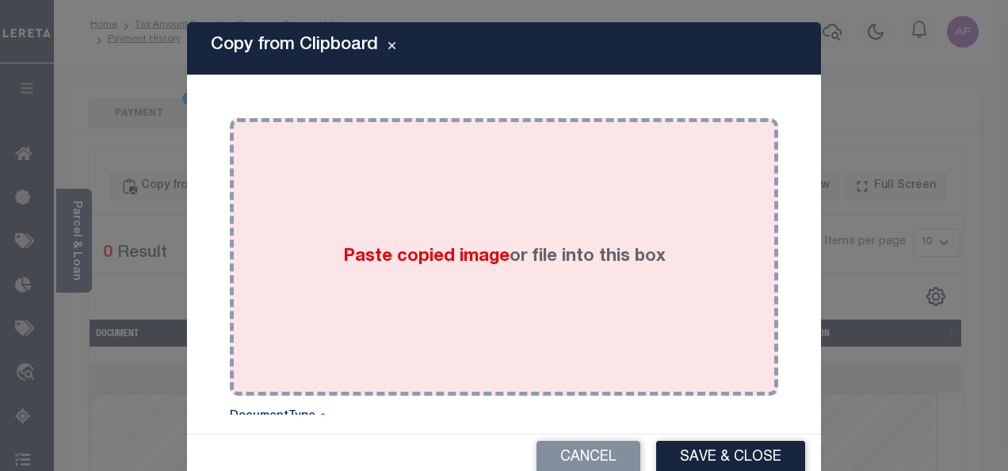
click at [312, 197] on div "Paste copied image or file into this box" at bounding box center [504, 257] width 525 height 254
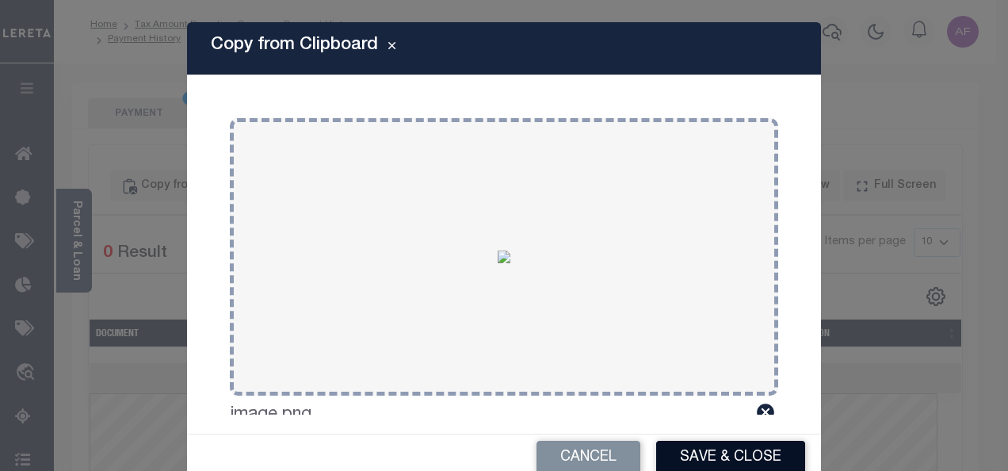
click at [671, 452] on button "Save & Close" at bounding box center [730, 458] width 149 height 34
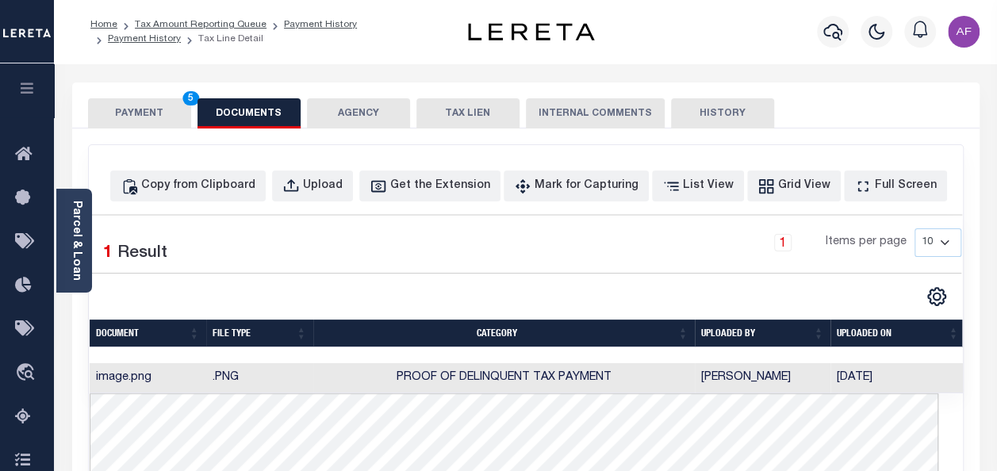
click at [147, 120] on button "PAYMENT 5" at bounding box center [139, 113] width 103 height 30
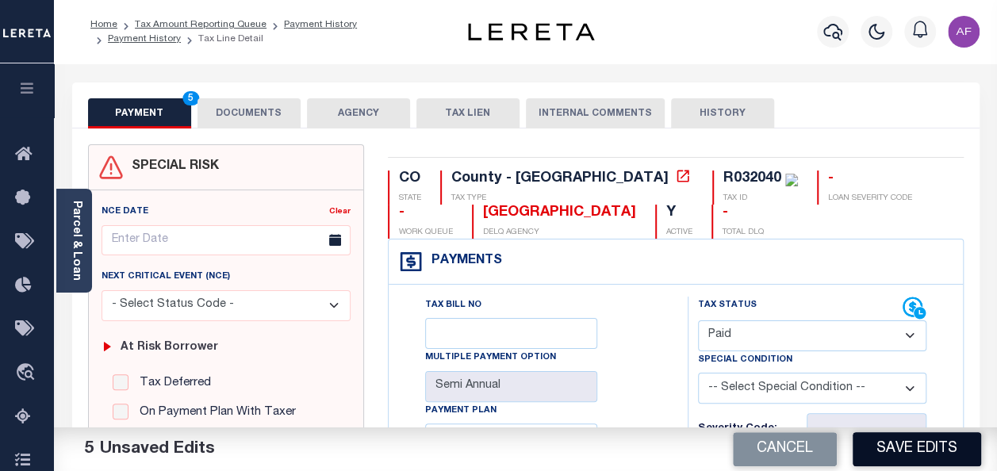
click at [913, 451] on button "Save Edits" at bounding box center [916, 449] width 128 height 34
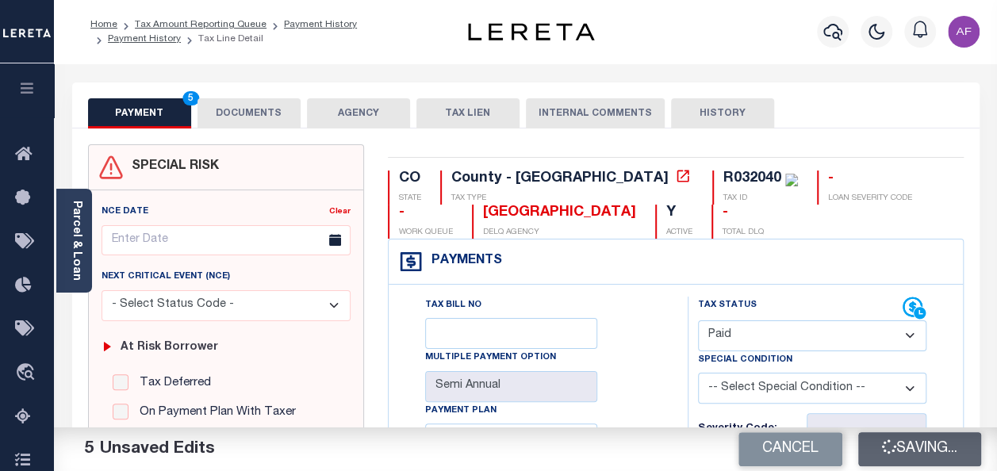
checkbox input "false"
type input "$1,513.09"
type input "$0"
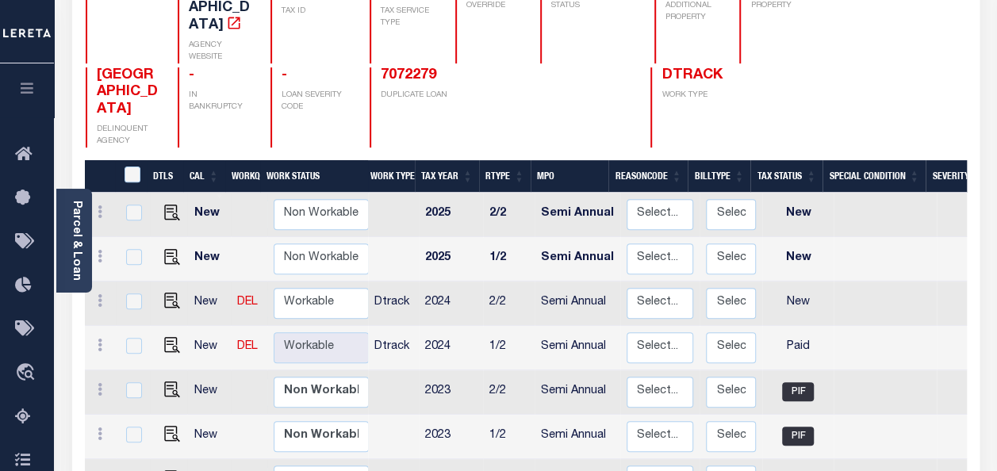
scroll to position [238, 0]
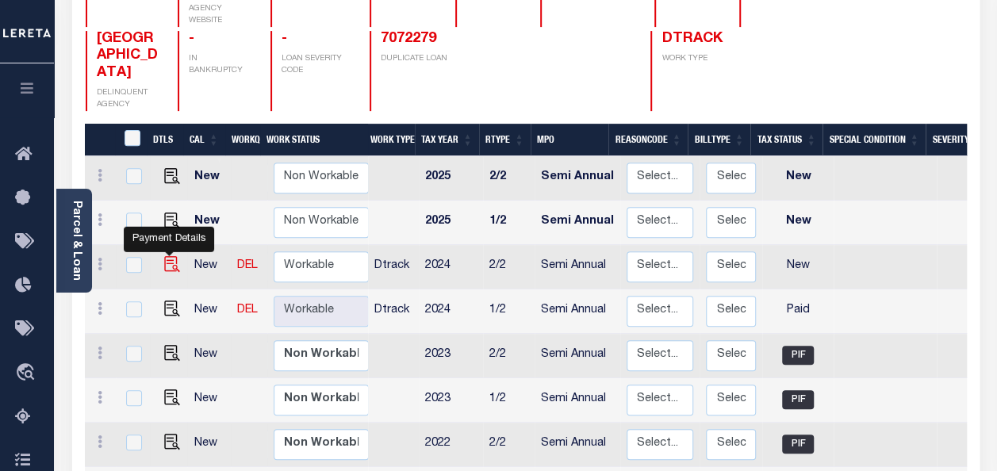
click at [166, 256] on img "" at bounding box center [172, 264] width 16 height 16
checkbox input "true"
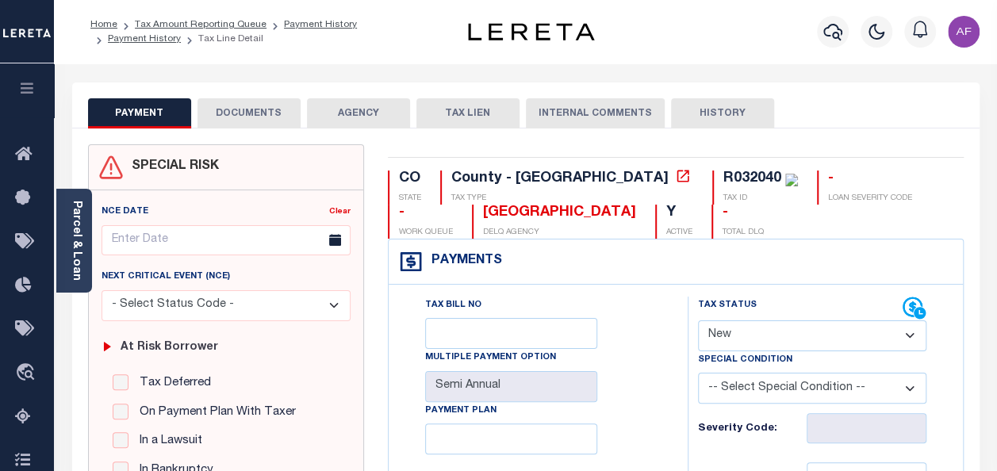
click at [756, 342] on select "- Select Status Code - Open Due/Unpaid Paid Incomplete No Tax Due Internal Refu…" at bounding box center [812, 335] width 228 height 31
select select "PYD"
click at [698, 320] on select "- Select Status Code - Open Due/Unpaid Paid Incomplete No Tax Due Internal Refu…" at bounding box center [812, 335] width 228 height 31
type input "[DATE]"
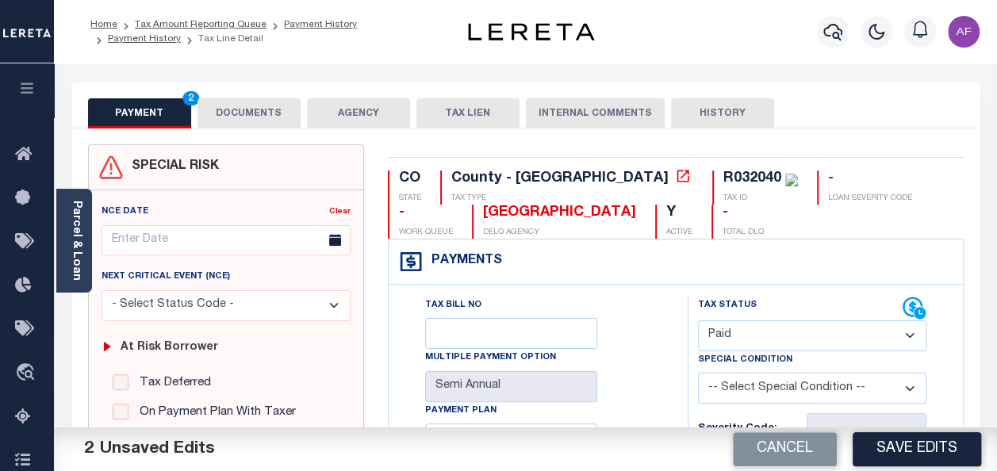
click at [247, 105] on button "DOCUMENTS" at bounding box center [248, 113] width 103 height 30
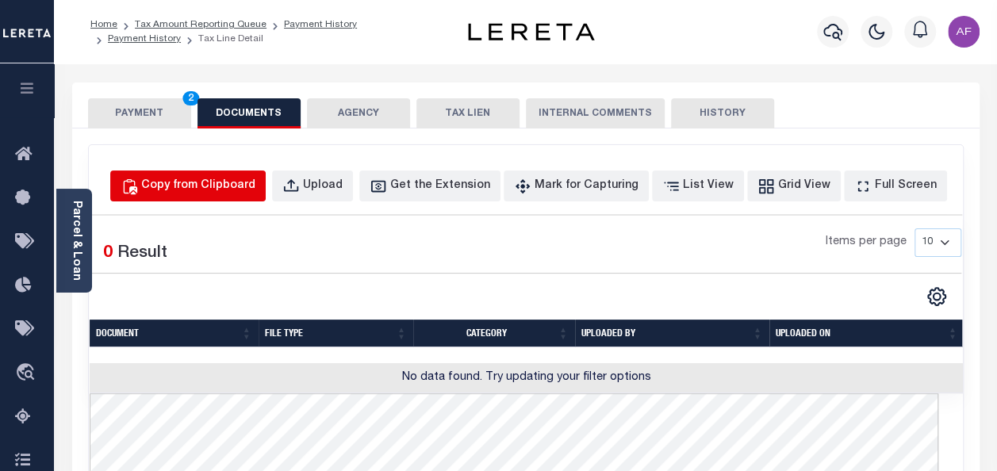
click at [220, 184] on div "Copy from Clipboard" at bounding box center [198, 186] width 114 height 17
select select "POP"
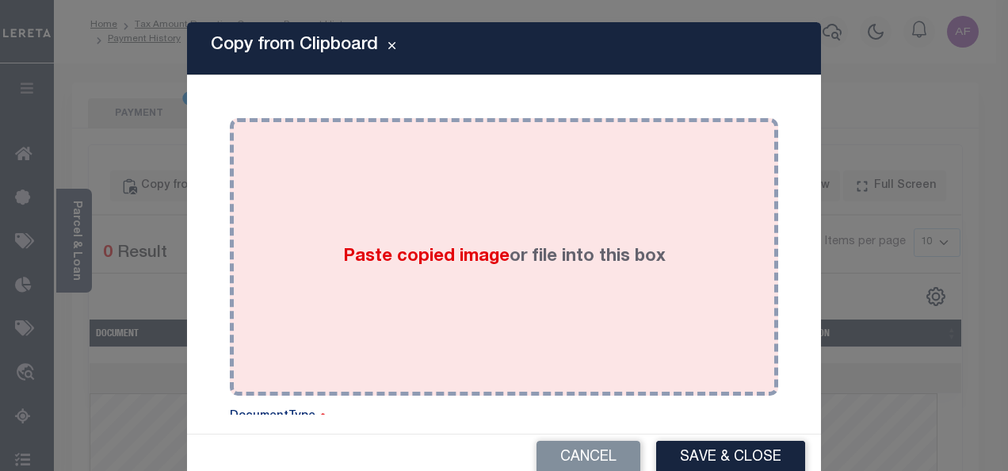
click at [511, 244] on label "Paste copied image or file into this box" at bounding box center [504, 257] width 323 height 26
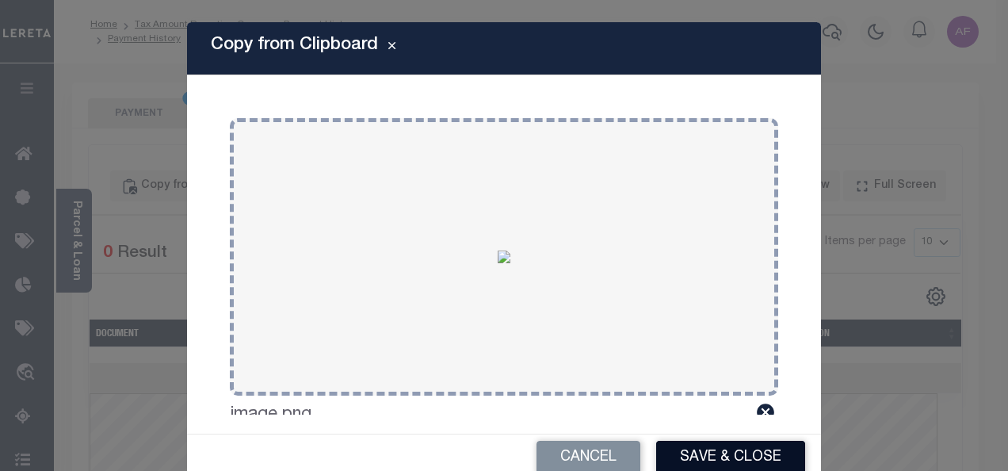
click at [707, 446] on button "Save & Close" at bounding box center [730, 458] width 149 height 34
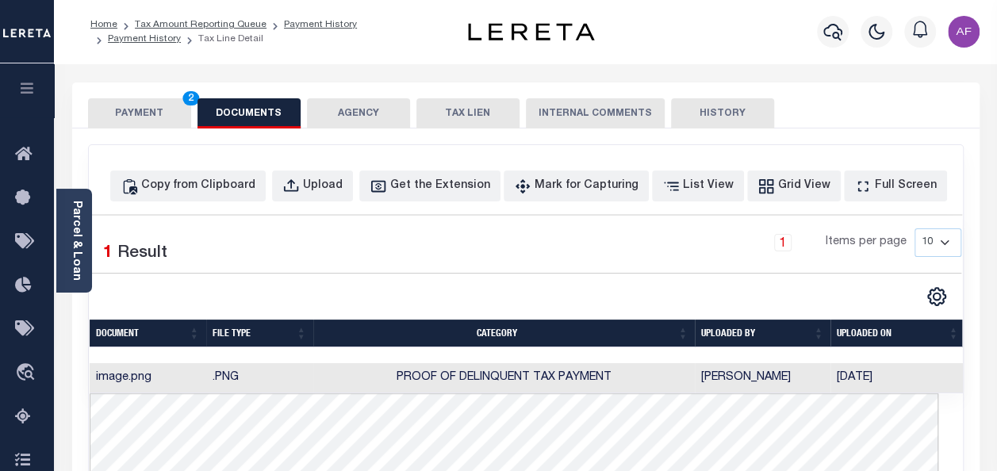
click at [144, 109] on button "PAYMENT 2" at bounding box center [139, 113] width 103 height 30
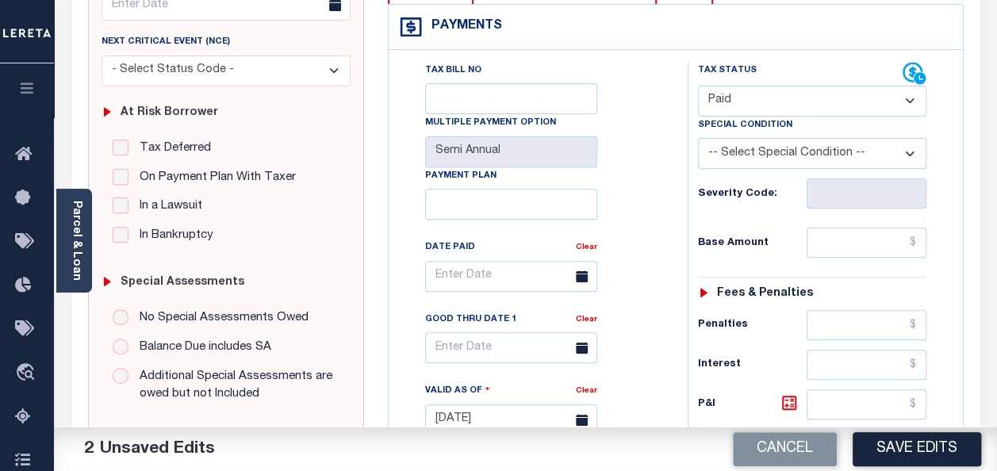
scroll to position [238, 0]
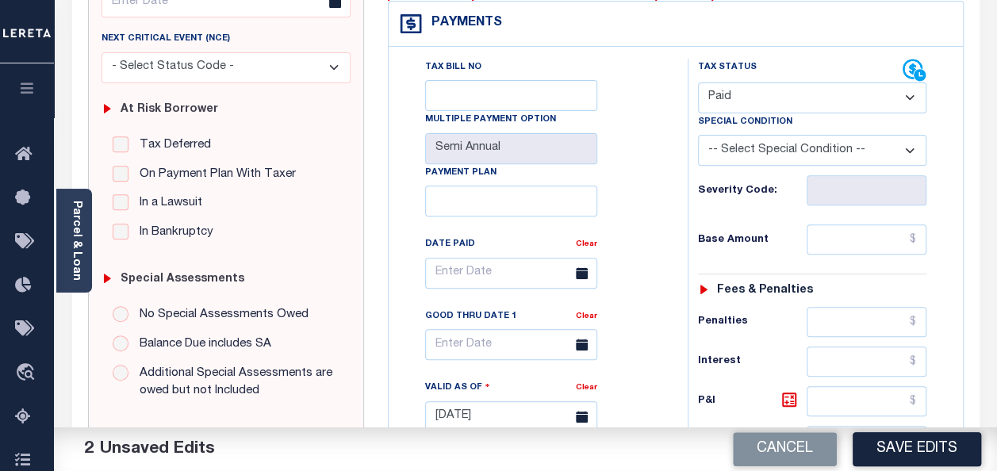
click at [660, 152] on div "Tax Bill No Multiple Payment Option Semi Annual Payment Plan Clear Clear Valid …" at bounding box center [533, 281] width 259 height 445
click at [855, 234] on input "text" at bounding box center [866, 239] width 120 height 30
paste input "1,513.09"
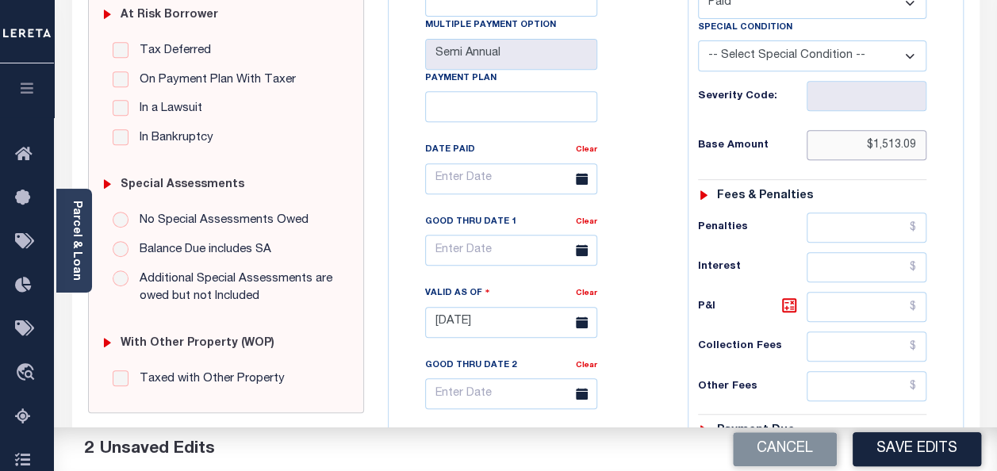
scroll to position [476, 0]
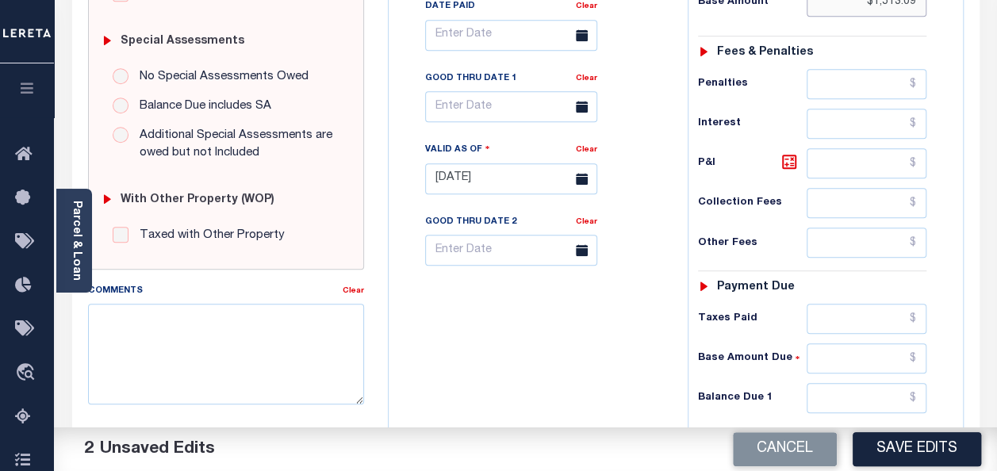
type input "$1,513.09"
click at [870, 306] on input "text" at bounding box center [866, 319] width 120 height 30
paste input "1,513.09"
type input "$1,513.09"
click at [889, 392] on input "text" at bounding box center [866, 398] width 120 height 30
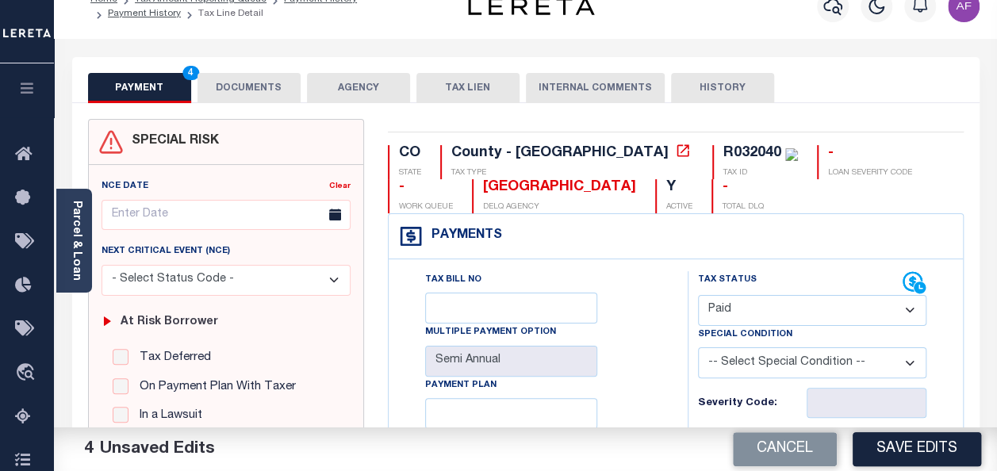
scroll to position [0, 0]
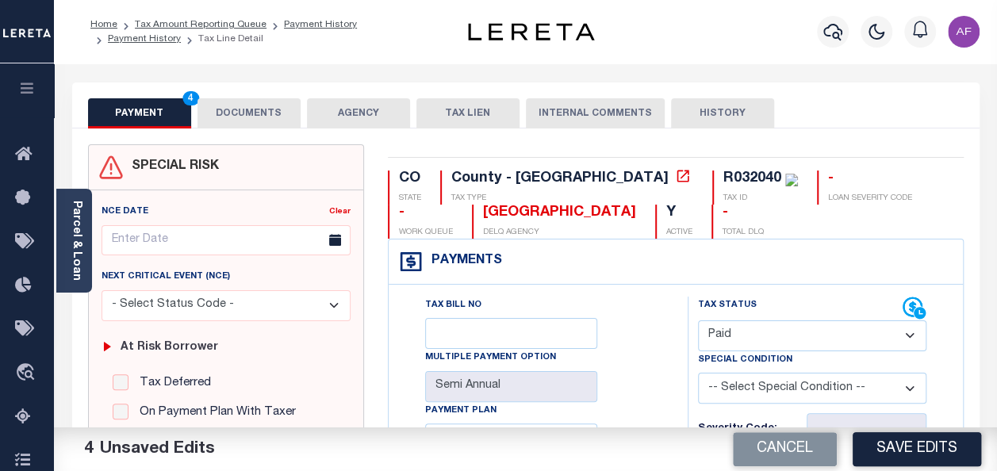
type input "$0.00"
click at [221, 107] on button "DOCUMENTS" at bounding box center [248, 113] width 103 height 30
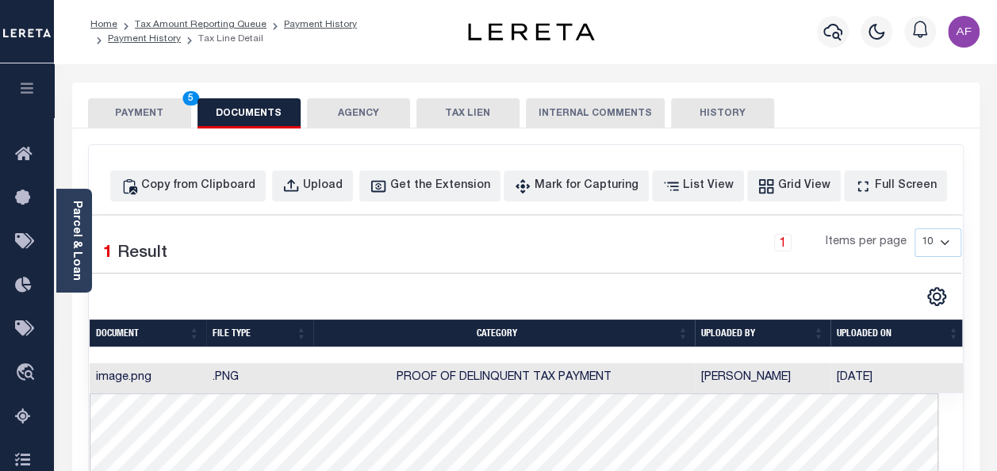
click at [145, 108] on button "PAYMENT 5" at bounding box center [139, 113] width 103 height 30
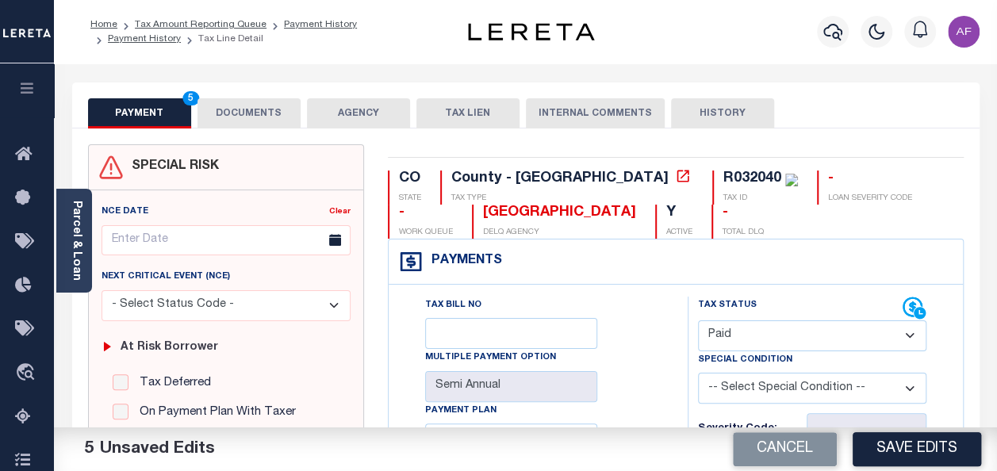
click at [908, 444] on button "Save Edits" at bounding box center [916, 449] width 128 height 34
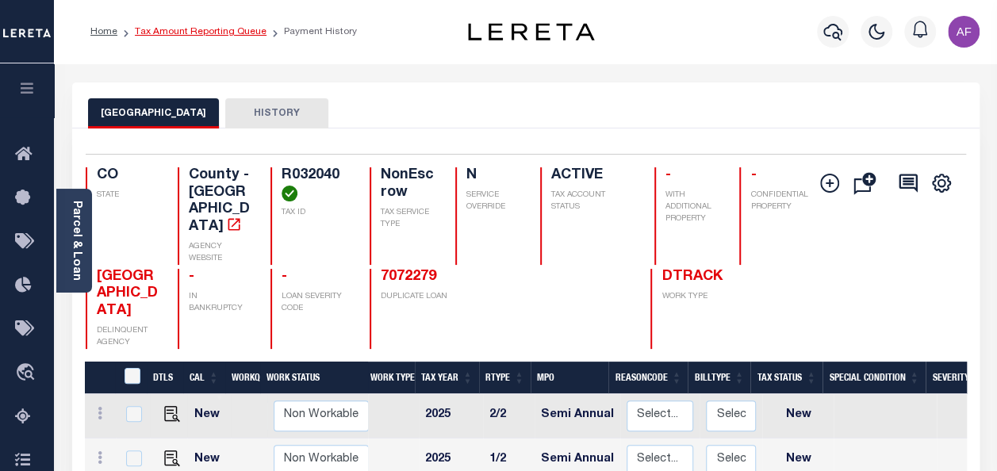
click at [196, 27] on link "Tax Amount Reporting Queue" at bounding box center [201, 32] width 132 height 10
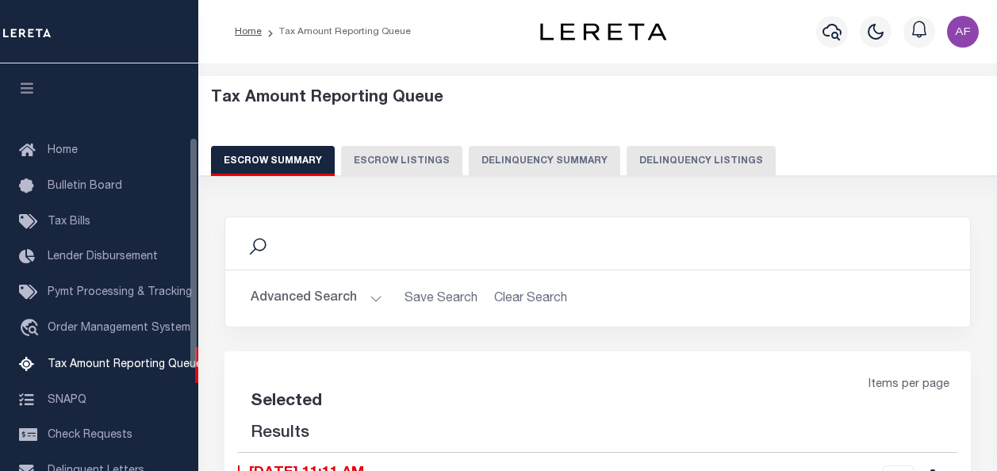
click at [633, 161] on button "Delinquency Listings" at bounding box center [700, 161] width 149 height 30
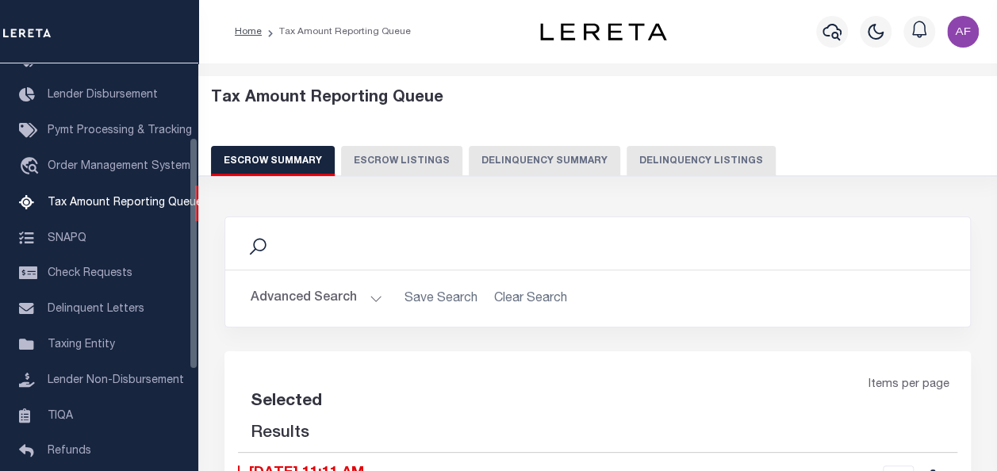
select select "100"
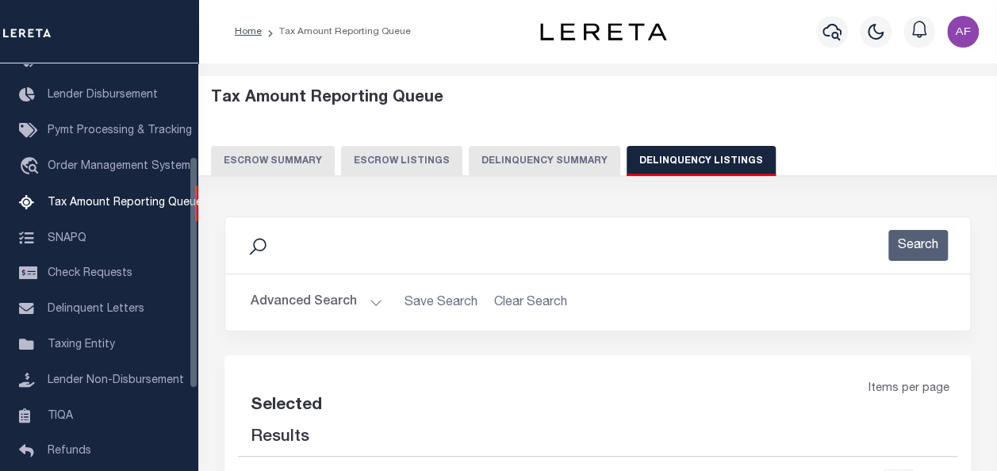
select select "100"
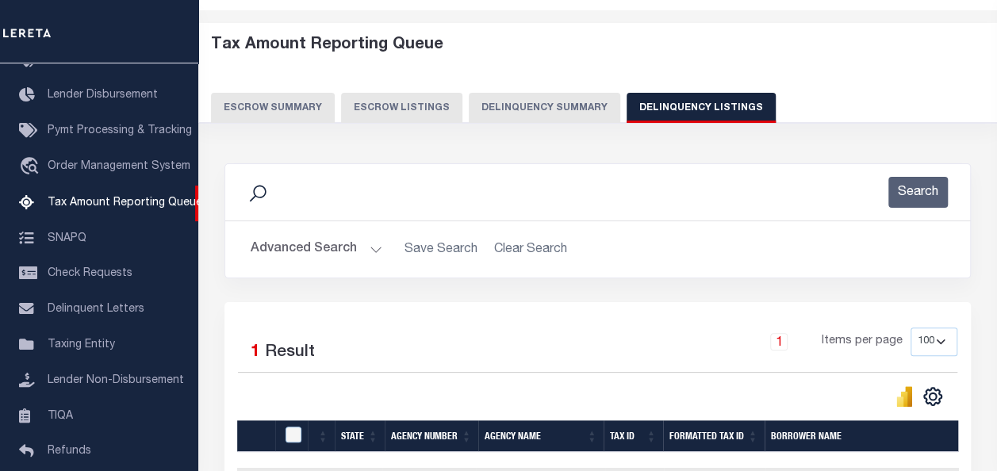
scroll to position [238, 0]
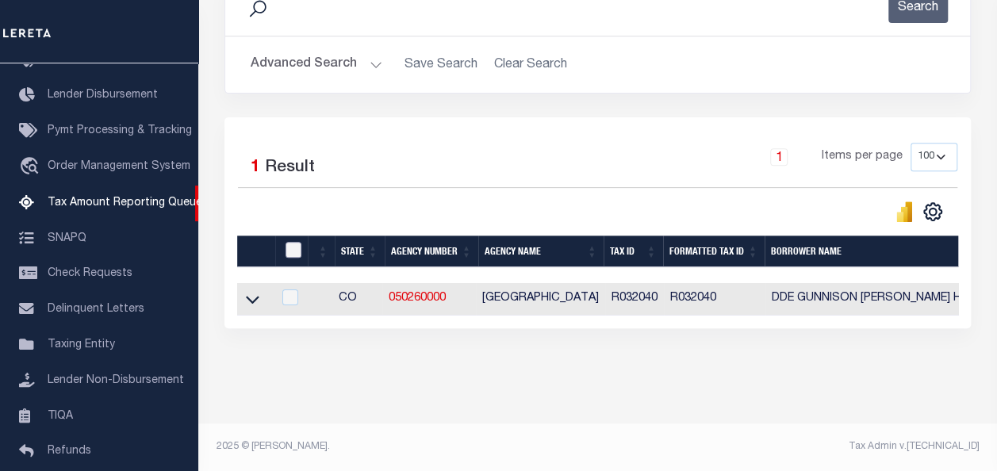
click at [292, 247] on input "checkbox" at bounding box center [293, 250] width 16 height 16
checkbox input "true"
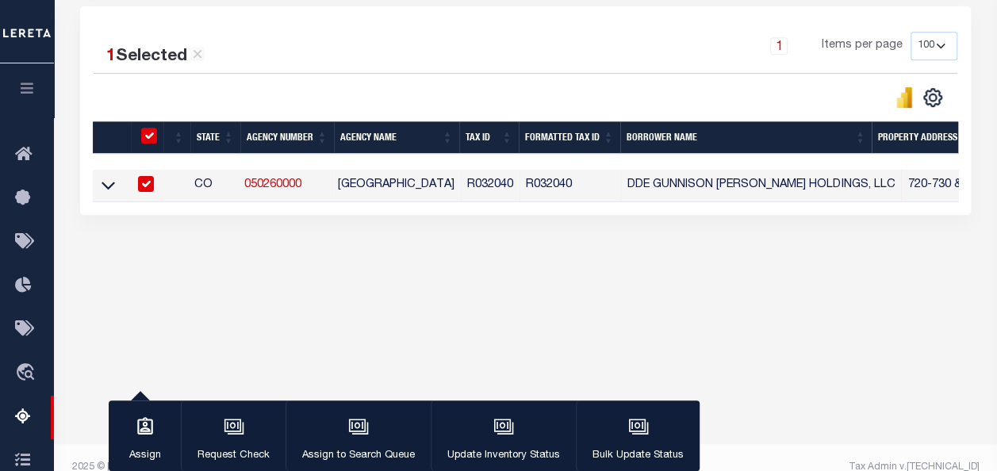
scroll to position [369, 0]
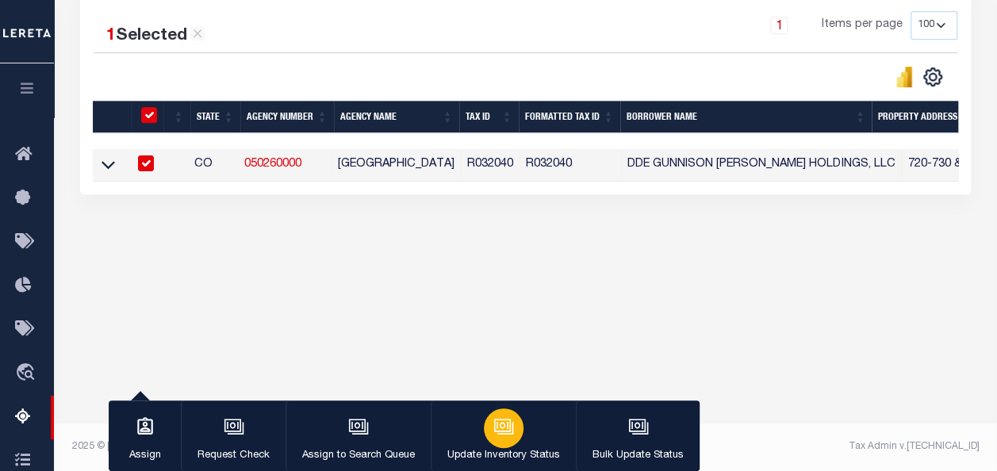
click at [500, 431] on icon "button" at bounding box center [502, 425] width 17 height 13
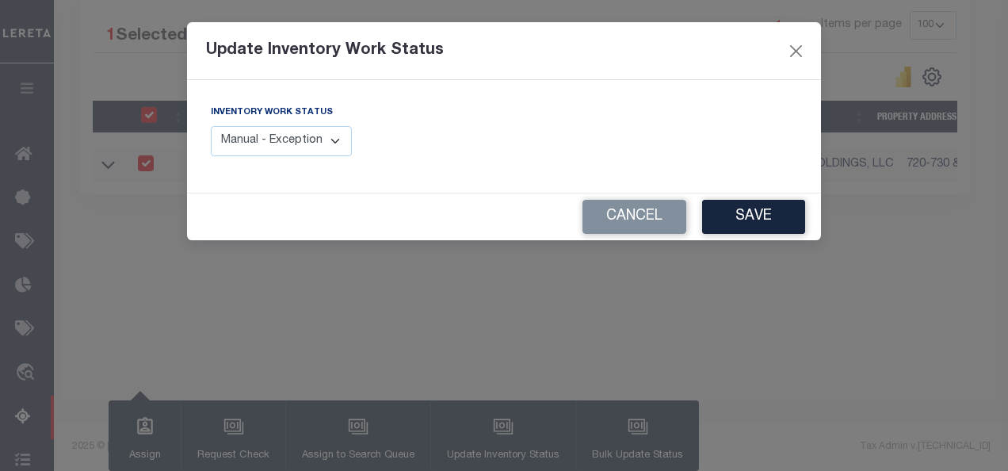
click at [271, 140] on select "Manual - Exception Pended - Awaiting Search Late Add Exception Completed" at bounding box center [281, 141] width 141 height 31
select select "4"
click at [211, 126] on select "Manual - Exception Pended - Awaiting Search Late Add Exception Completed" at bounding box center [281, 141] width 141 height 31
click at [772, 214] on button "Save" at bounding box center [753, 217] width 103 height 34
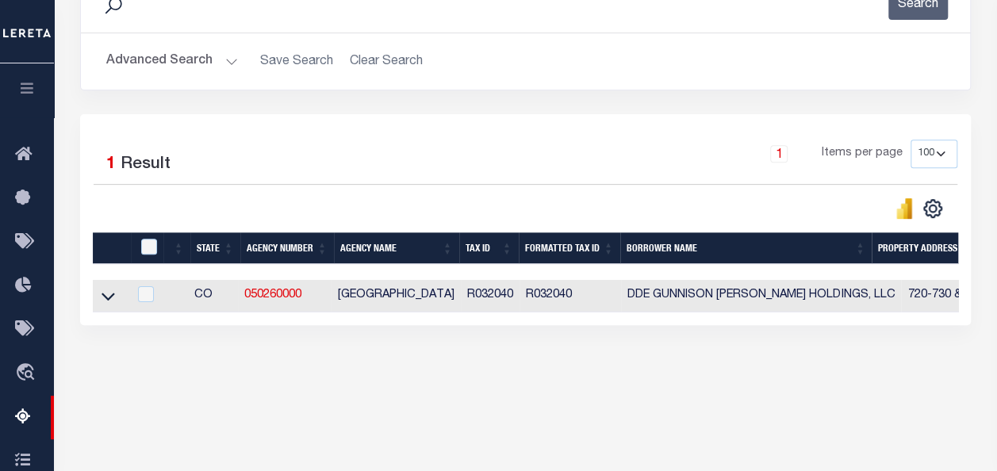
scroll to position [132, 0]
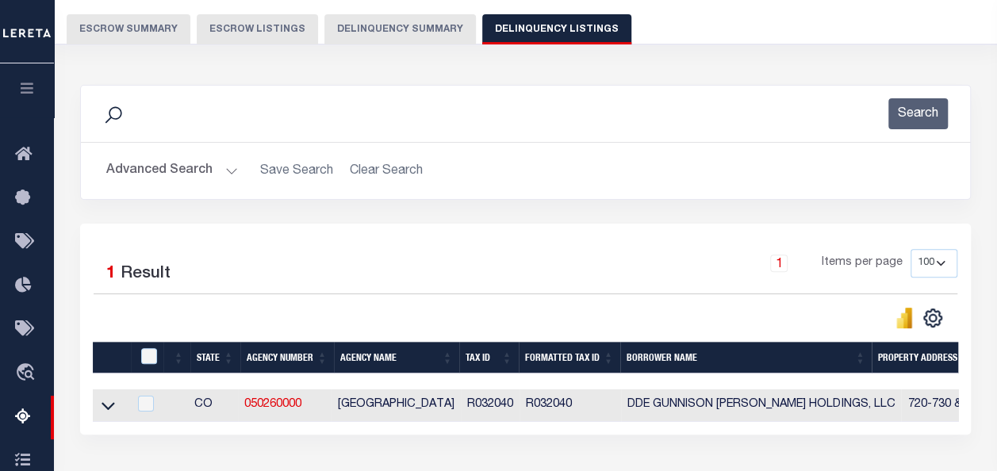
click at [155, 174] on button "Advanced Search" at bounding box center [172, 170] width 132 height 31
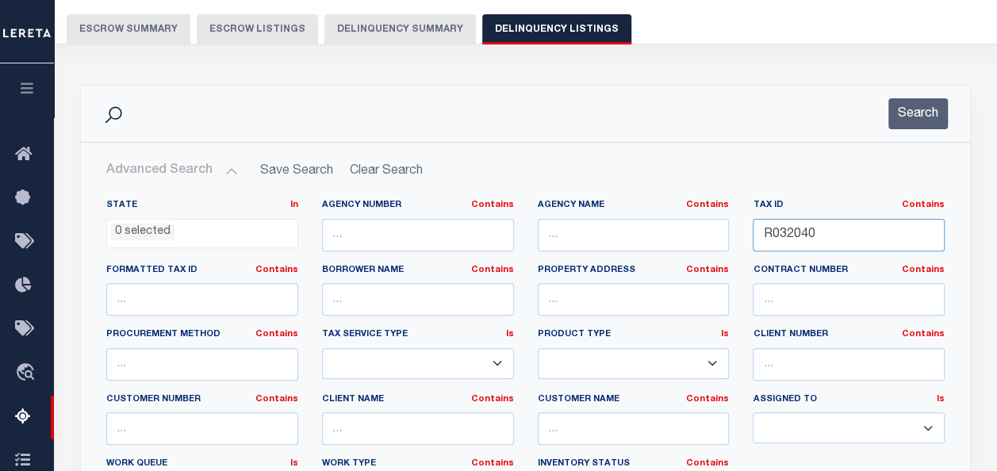
click at [769, 228] on input "R032040" at bounding box center [848, 235] width 192 height 33
paste input "2"
type input "R032042"
click at [931, 122] on button "Search" at bounding box center [917, 113] width 59 height 31
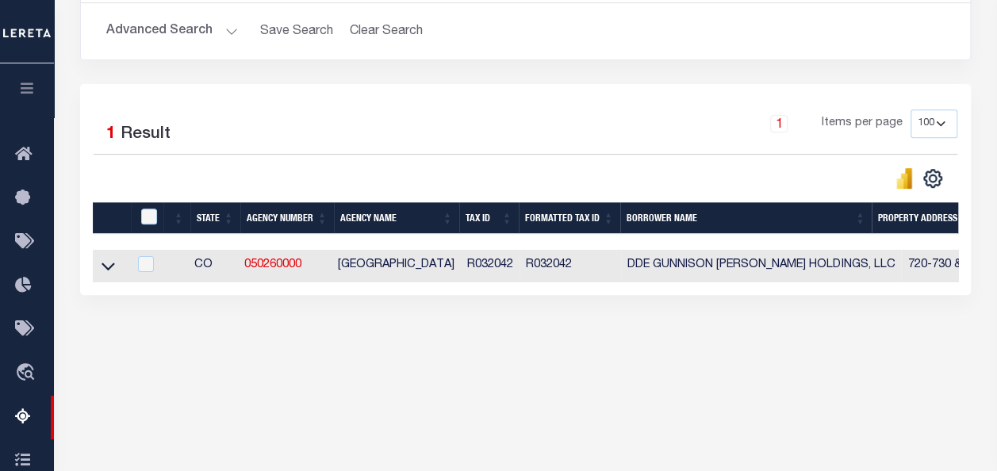
scroll to position [290, 0]
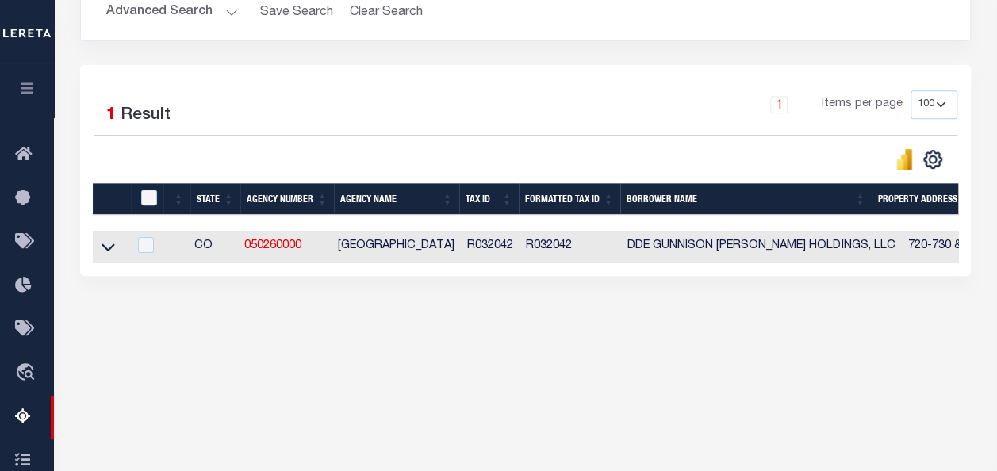
drag, startPoint x: 105, startPoint y: 248, endPoint x: 159, endPoint y: 233, distance: 56.0
click at [105, 248] on icon at bounding box center [107, 248] width 13 height 8
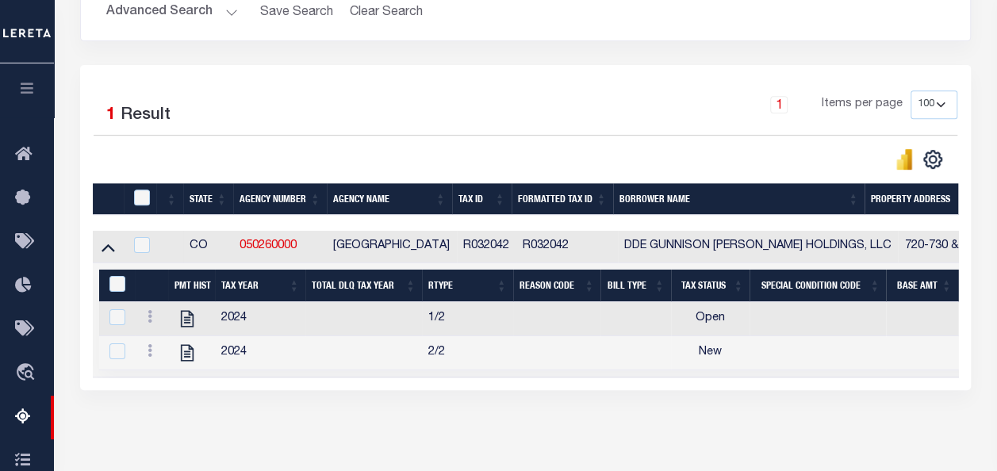
scroll to position [369, 0]
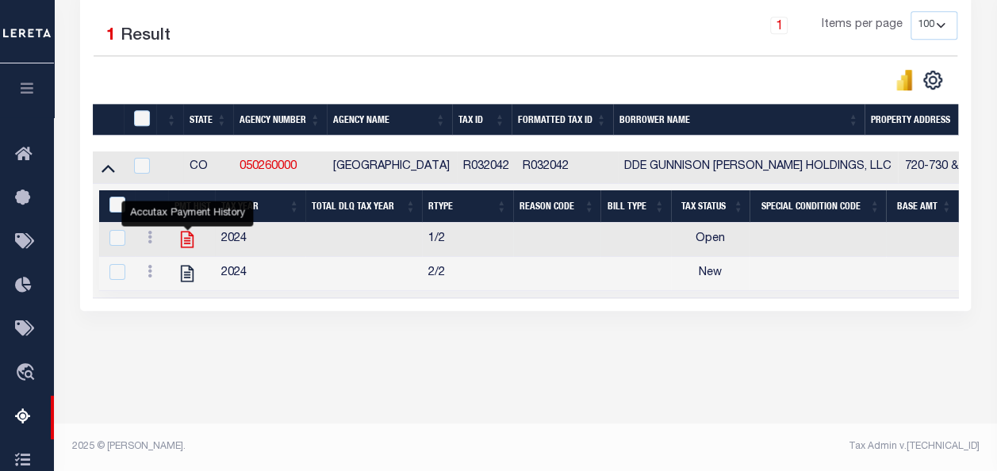
click at [186, 244] on icon "" at bounding box center [187, 239] width 13 height 17
checkbox input "true"
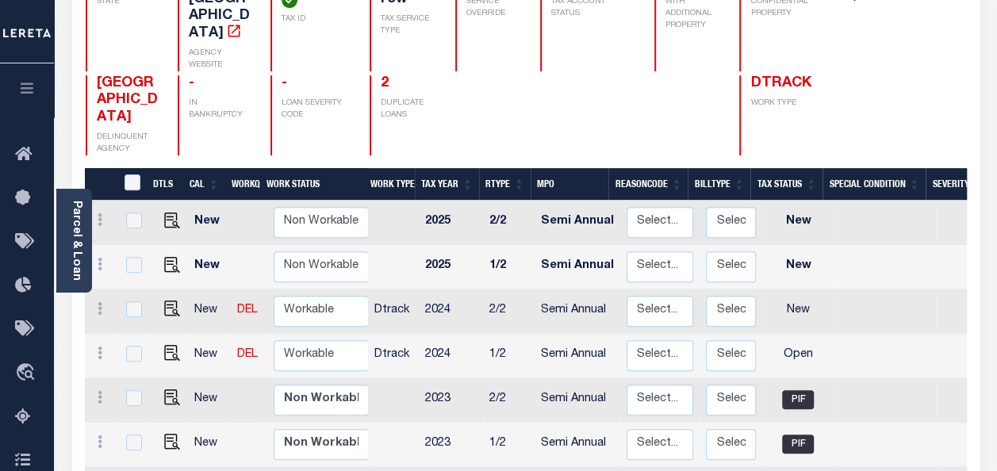
scroll to position [317, 0]
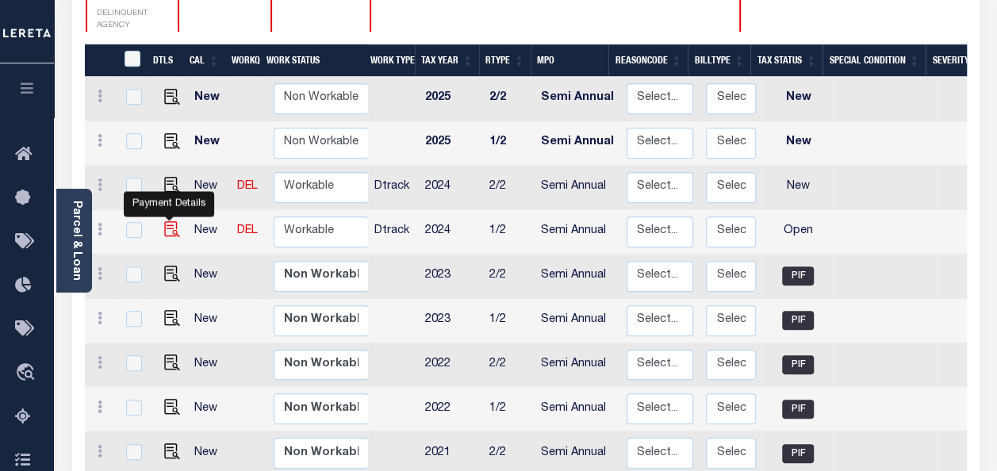
click at [165, 221] on img "" at bounding box center [172, 229] width 16 height 16
checkbox input "true"
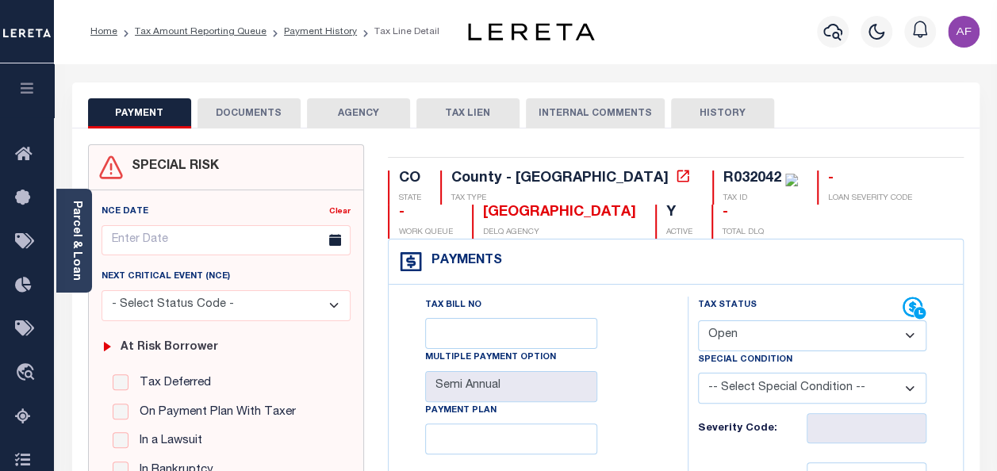
click at [748, 342] on select "- Select Status Code - Open Due/Unpaid Paid Incomplete No Tax Due Internal Refu…" at bounding box center [812, 335] width 228 height 31
select select "PYD"
click at [698, 320] on select "- Select Status Code - Open Due/Unpaid Paid Incomplete No Tax Due Internal Refu…" at bounding box center [812, 335] width 228 height 31
type input "[DATE]"
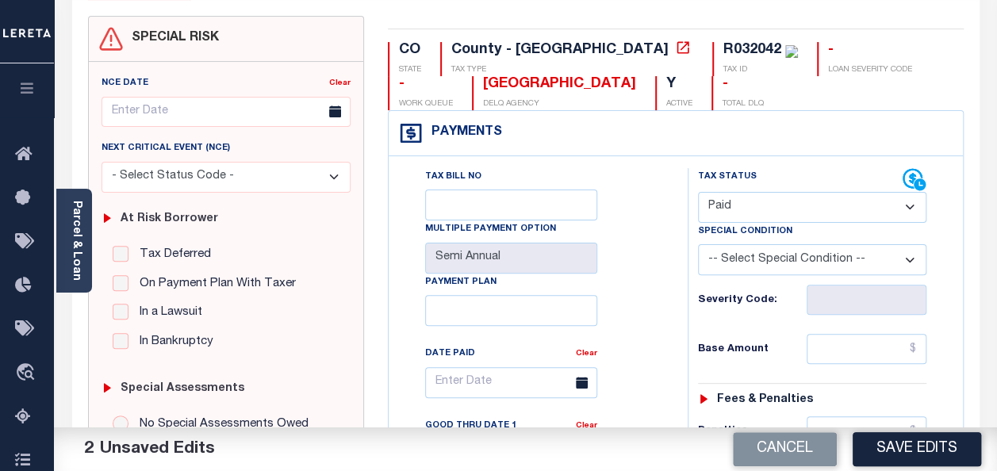
scroll to position [238, 0]
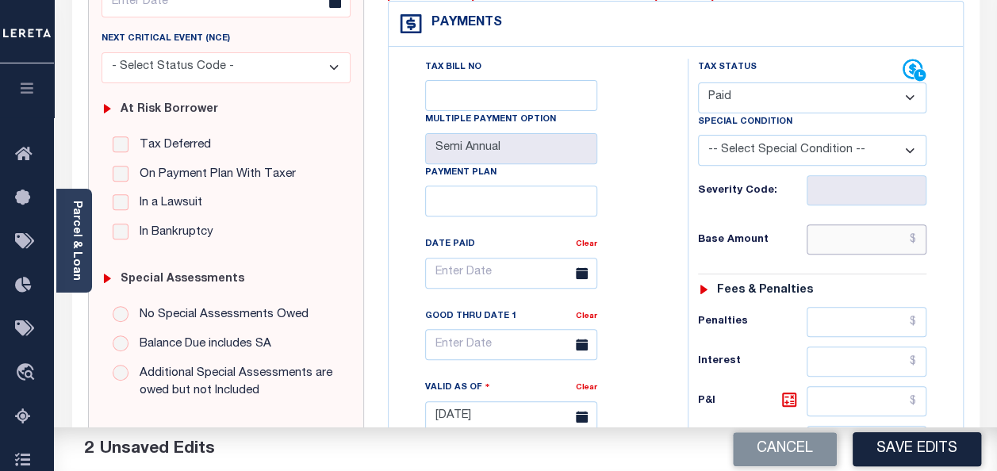
click at [863, 243] on input "text" at bounding box center [866, 239] width 120 height 30
paste input "1,836.46"
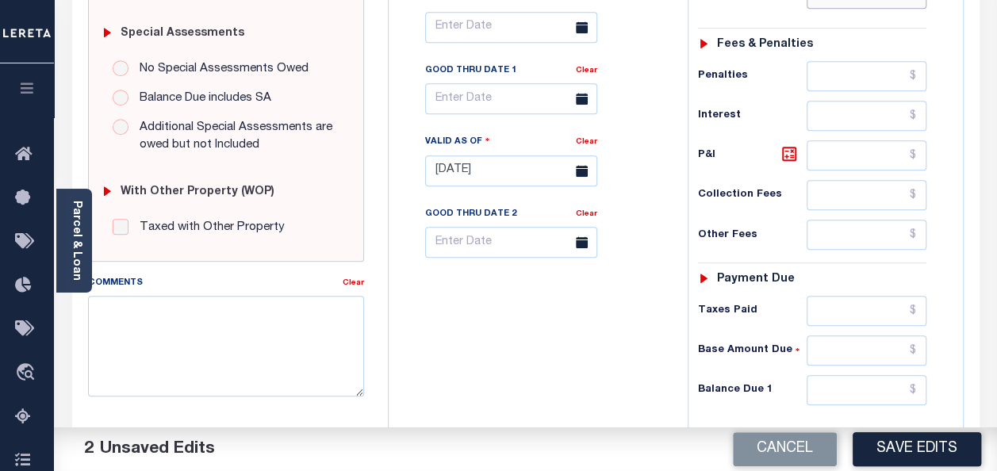
scroll to position [555, 0]
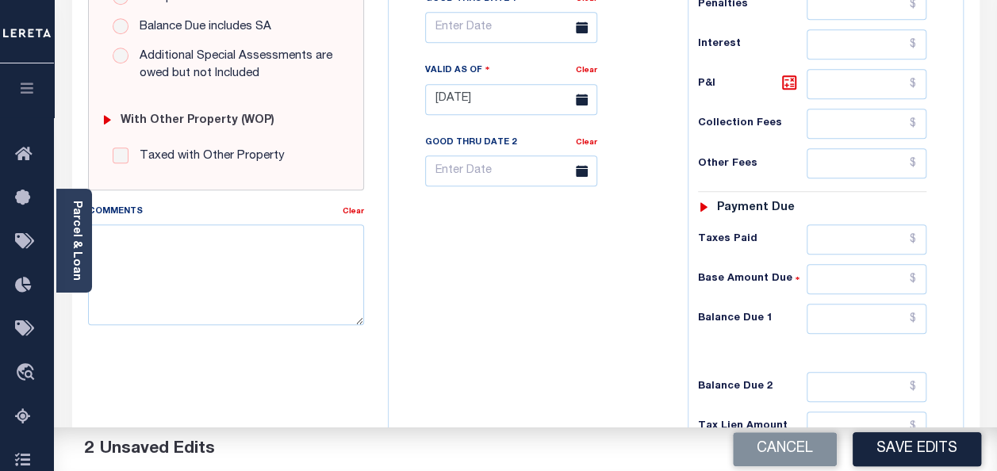
type input "$1,836.47"
click at [849, 231] on input "text" at bounding box center [866, 239] width 120 height 30
paste input "1,836.46"
type input "$1,836.47"
drag, startPoint x: 904, startPoint y: 316, endPoint x: 895, endPoint y: 303, distance: 15.4
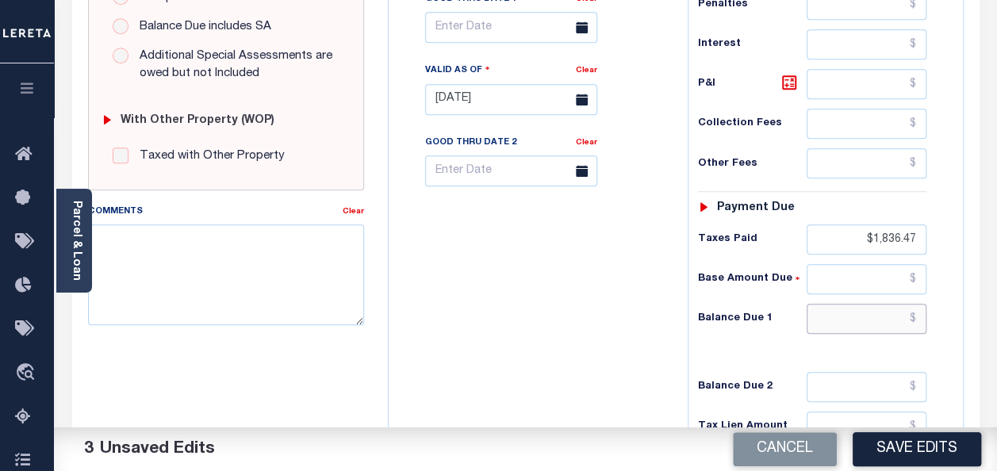
click at [898, 308] on input "text" at bounding box center [866, 319] width 120 height 30
type input "$0.00"
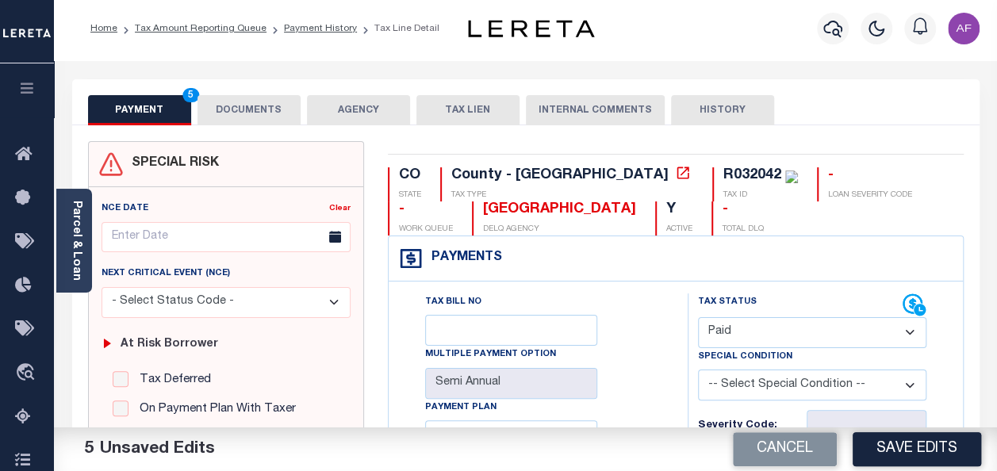
scroll to position [0, 0]
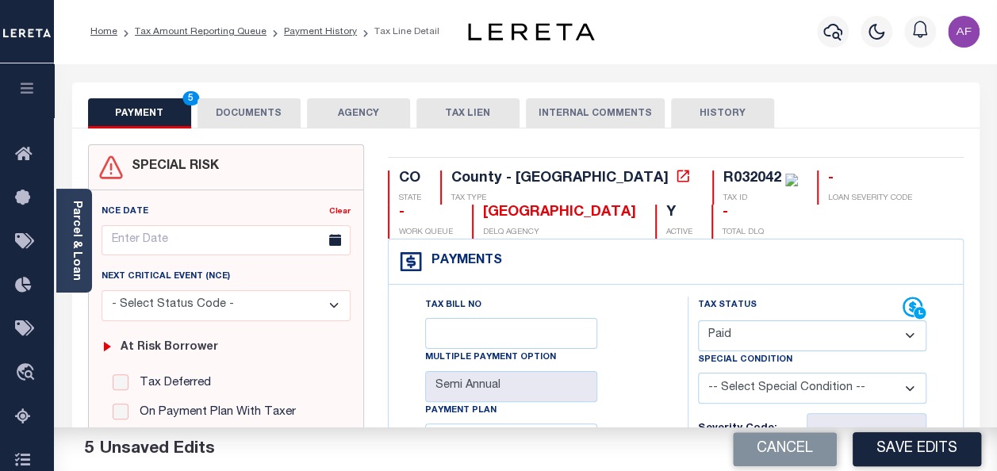
click at [252, 97] on div "PAYMENT 5 DOCUMENTS AGENCY DELINQUENT PAYEE TAX LIEN" at bounding box center [525, 105] width 907 height 46
click at [244, 111] on button "DOCUMENTS" at bounding box center [248, 113] width 103 height 30
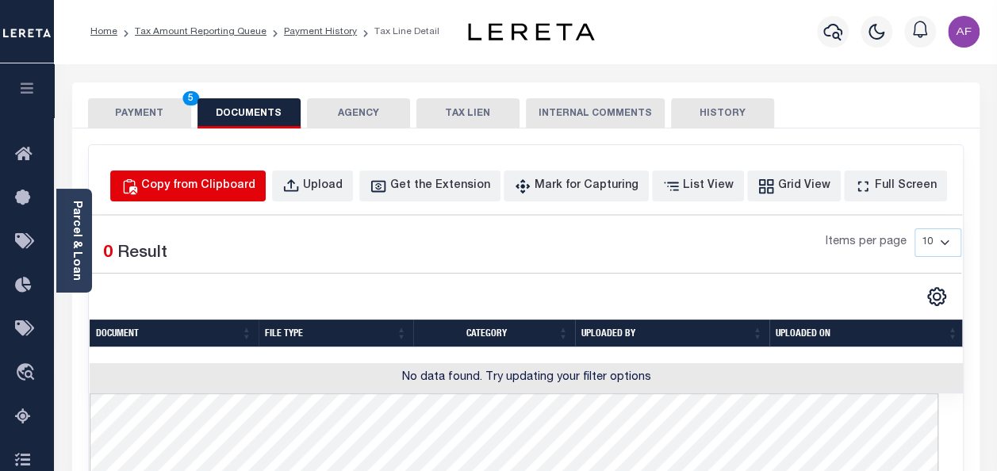
click at [223, 191] on div "Copy from Clipboard" at bounding box center [198, 186] width 114 height 17
select select "POP"
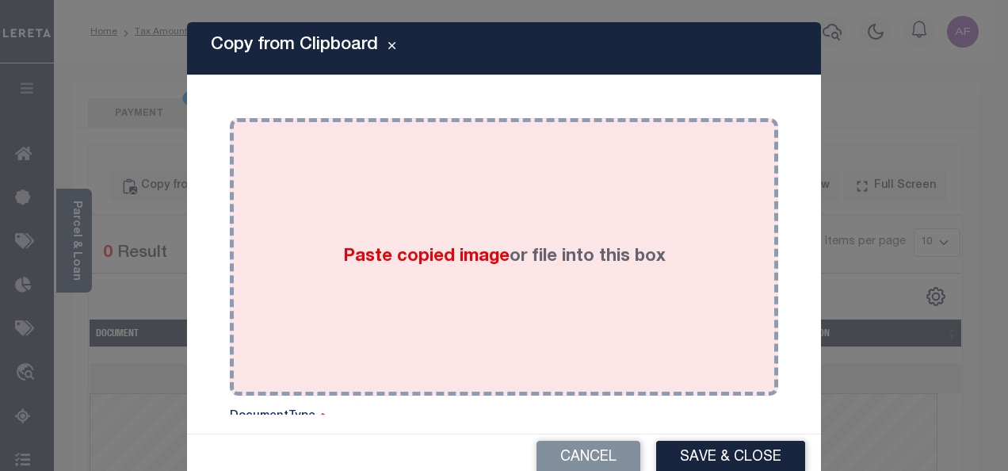
click at [412, 200] on div "Paste copied image or file into this box" at bounding box center [504, 257] width 525 height 254
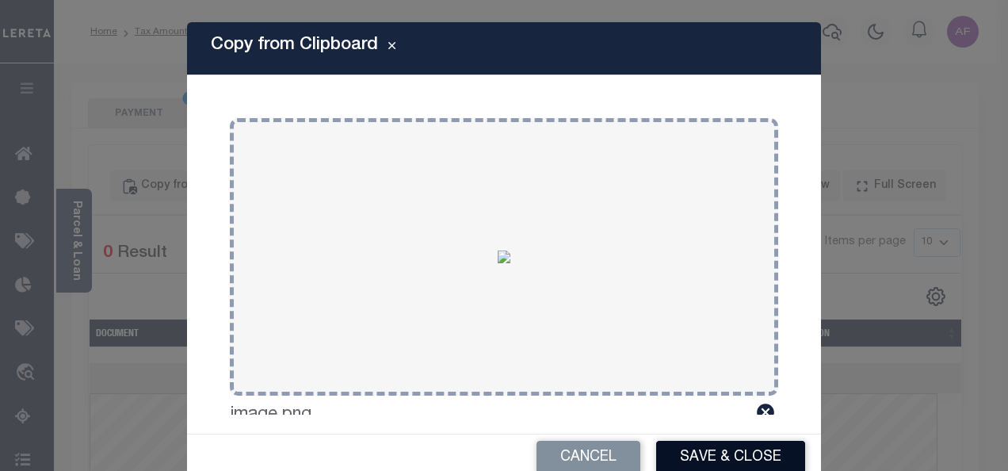
click at [692, 465] on button "Save & Close" at bounding box center [730, 458] width 149 height 34
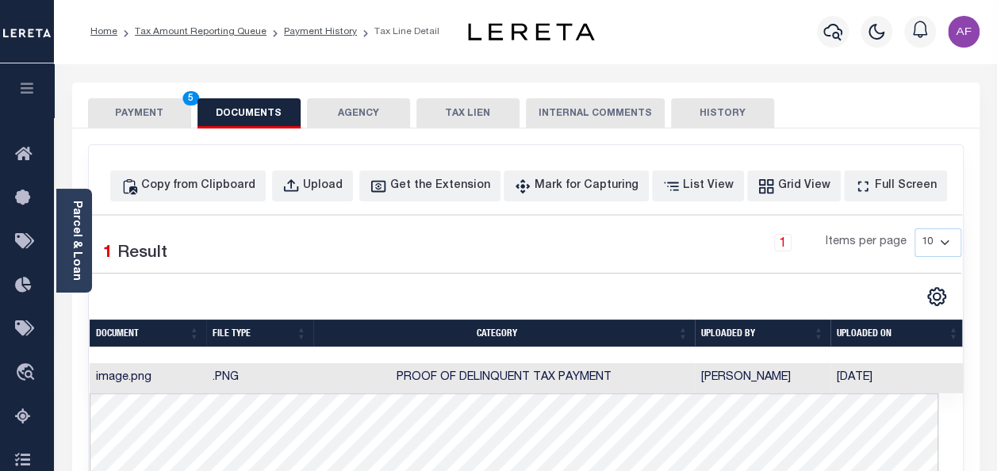
click at [116, 122] on button "PAYMENT 5" at bounding box center [139, 113] width 103 height 30
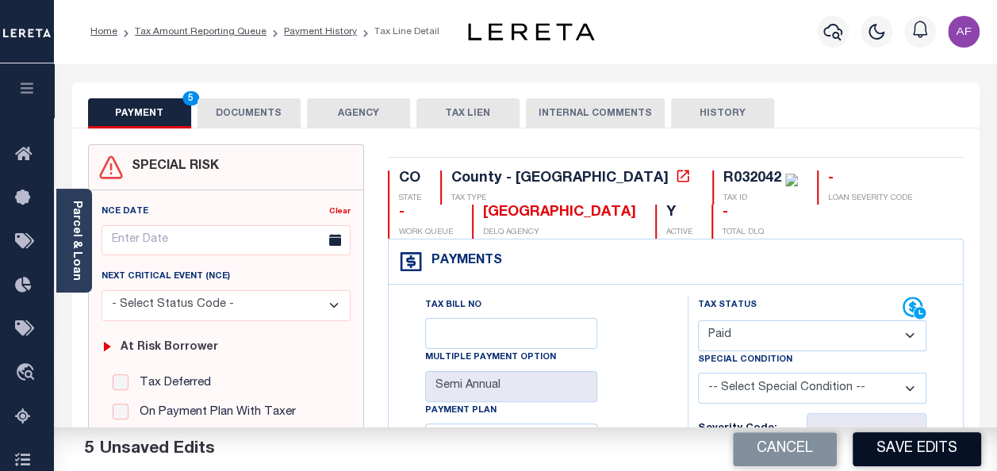
click at [911, 444] on button "Save Edits" at bounding box center [916, 449] width 128 height 34
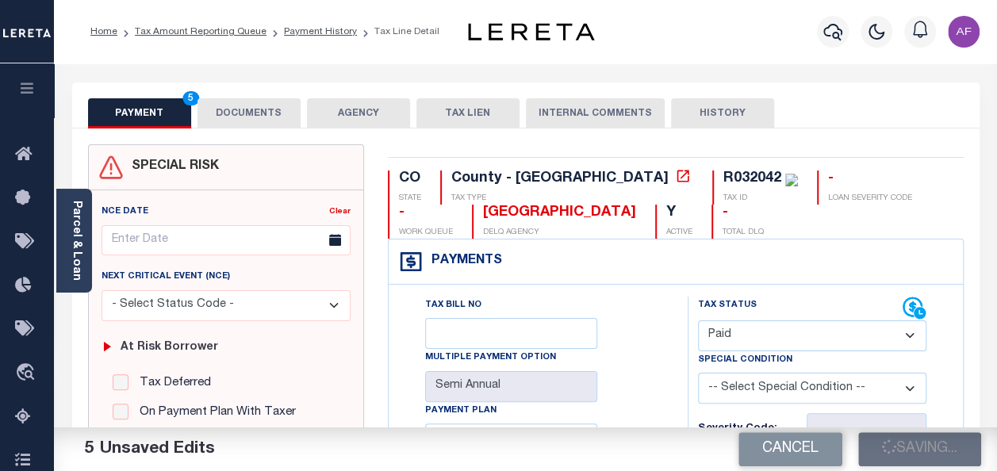
checkbox input "false"
type input "$1,836.47"
type input "$0"
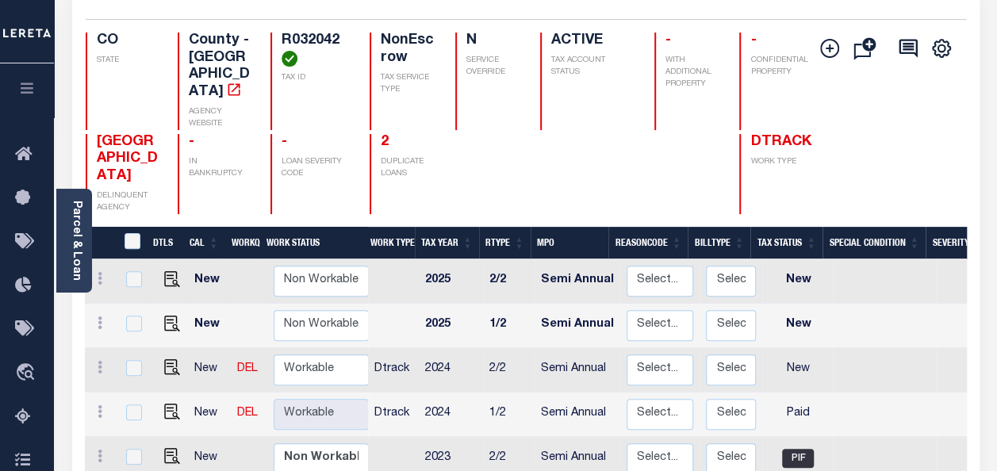
scroll to position [159, 0]
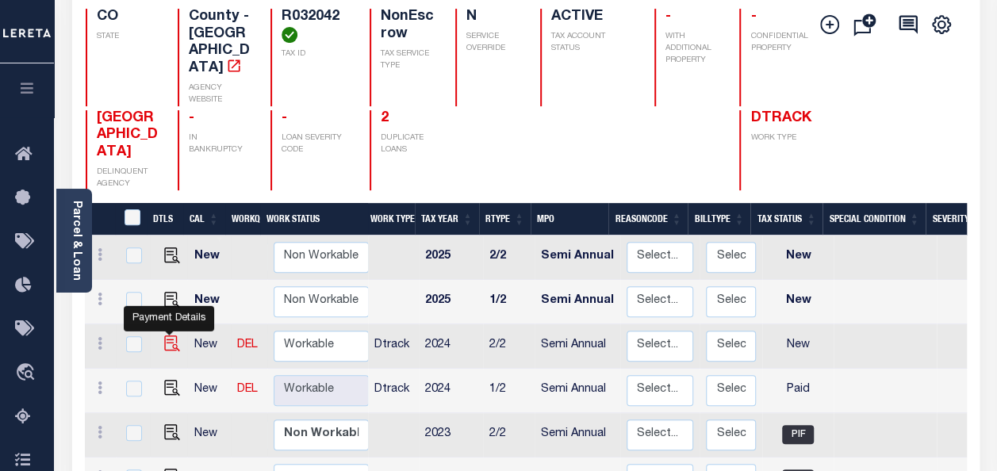
click at [172, 335] on img "" at bounding box center [172, 343] width 16 height 16
checkbox input "true"
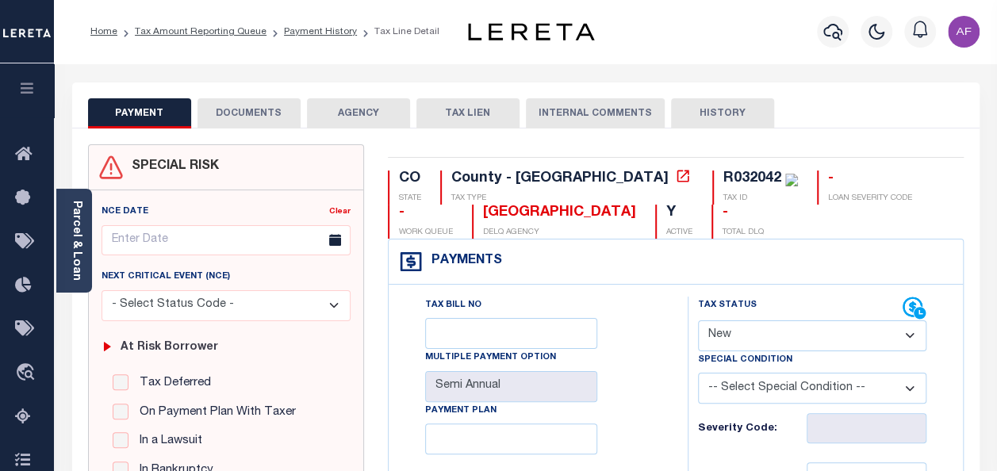
click at [771, 323] on div "Tax Status Status Open Paid" at bounding box center [812, 323] width 228 height 55
click at [749, 343] on select "- Select Status Code - Open Due/Unpaid Paid Incomplete No Tax Due Internal Refu…" at bounding box center [812, 335] width 228 height 31
select select "PYD"
click at [698, 320] on select "- Select Status Code - Open Due/Unpaid Paid Incomplete No Tax Due Internal Refu…" at bounding box center [812, 335] width 228 height 31
type input "[DATE]"
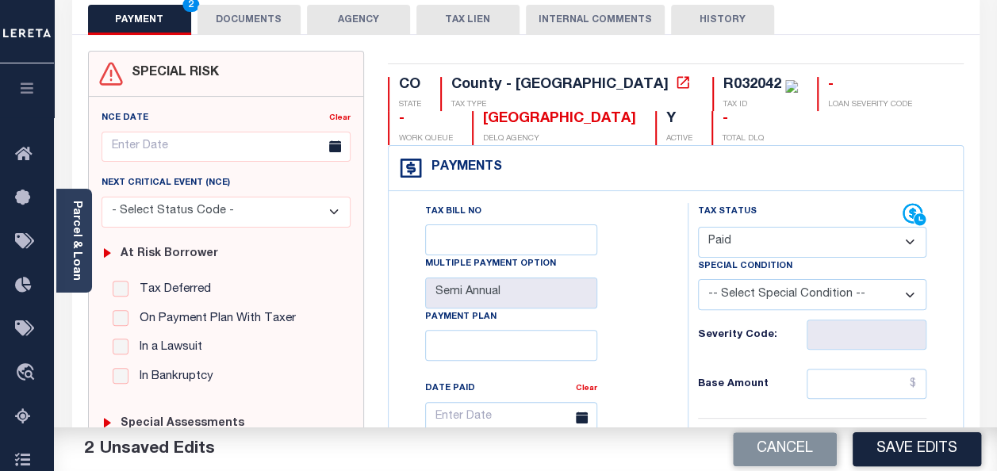
scroll to position [317, 0]
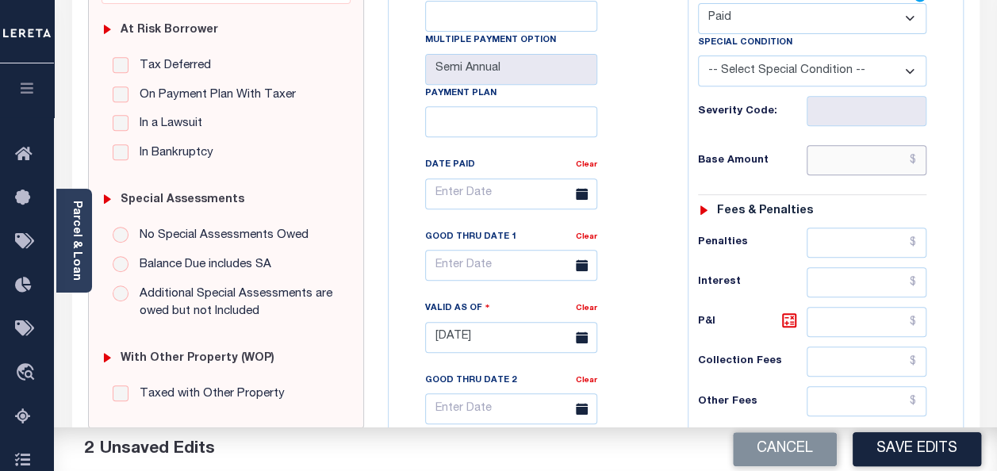
click at [866, 166] on input "text" at bounding box center [866, 160] width 120 height 30
click at [836, 159] on input "text" at bounding box center [866, 160] width 120 height 30
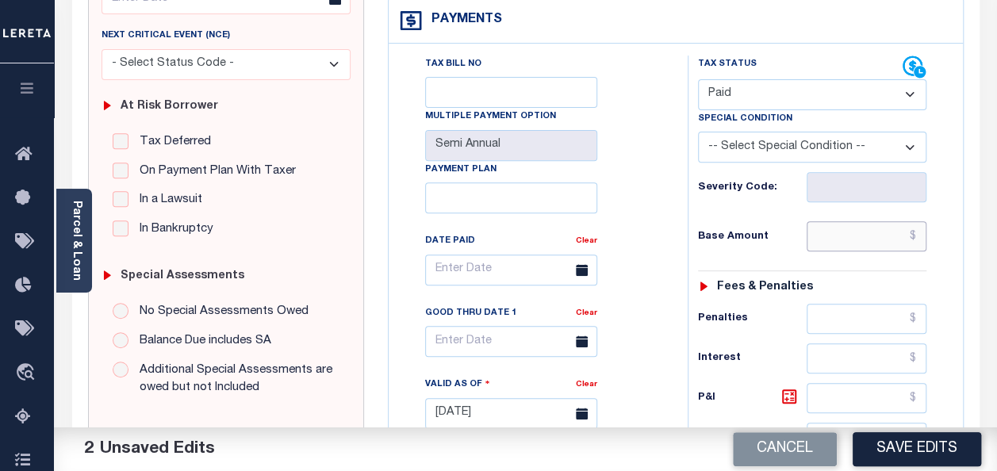
scroll to position [0, 0]
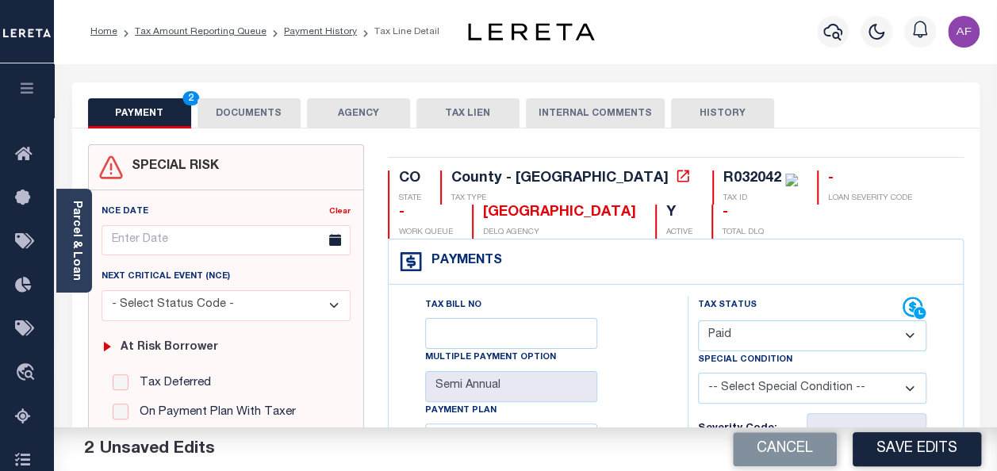
click at [232, 105] on button "DOCUMENTS" at bounding box center [248, 113] width 103 height 30
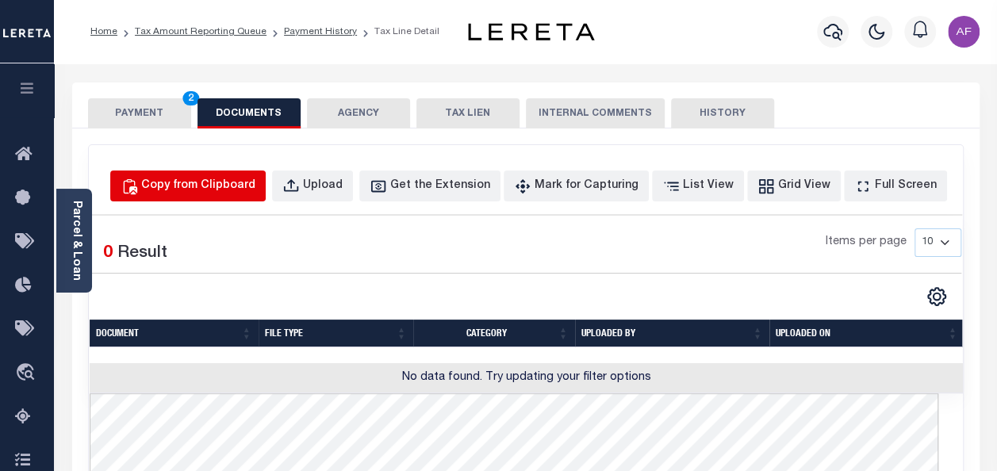
click at [235, 183] on div "Copy from Clipboard" at bounding box center [198, 186] width 114 height 17
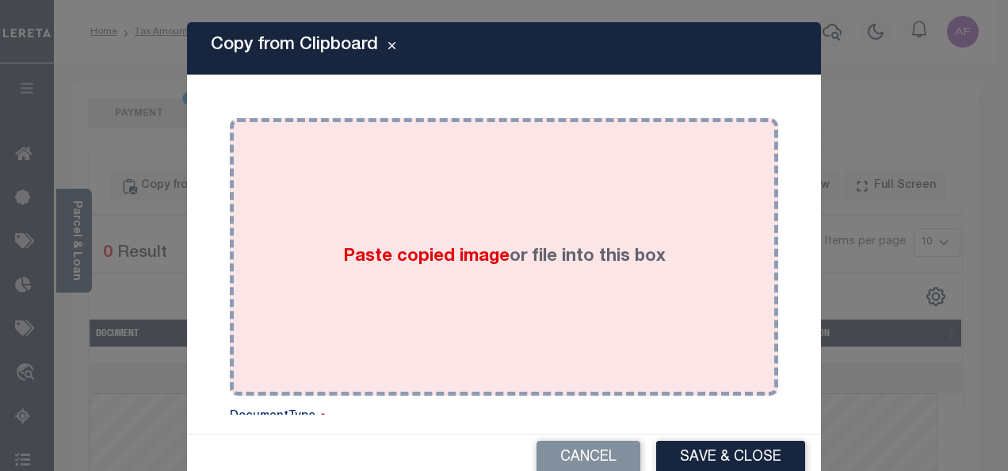
click at [409, 216] on div "Paste copied image or file into this box" at bounding box center [504, 257] width 525 height 254
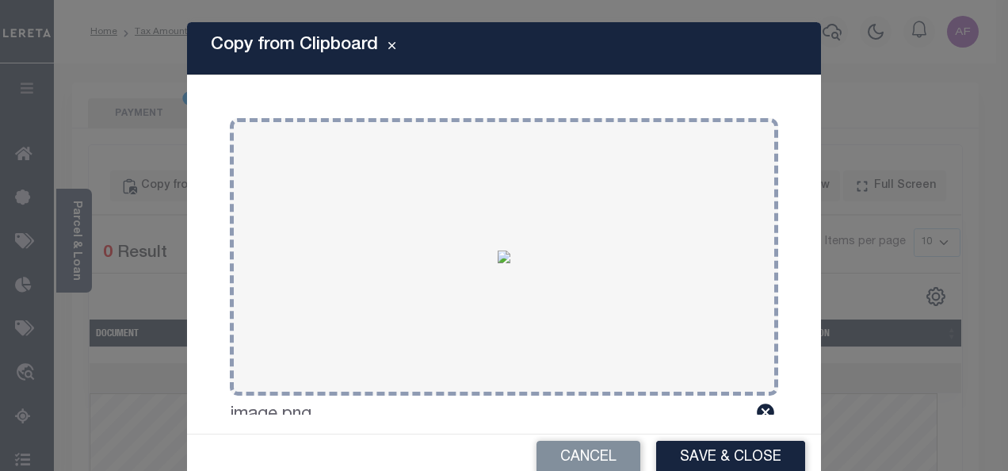
click at [723, 460] on button "Save & Close" at bounding box center [730, 458] width 149 height 34
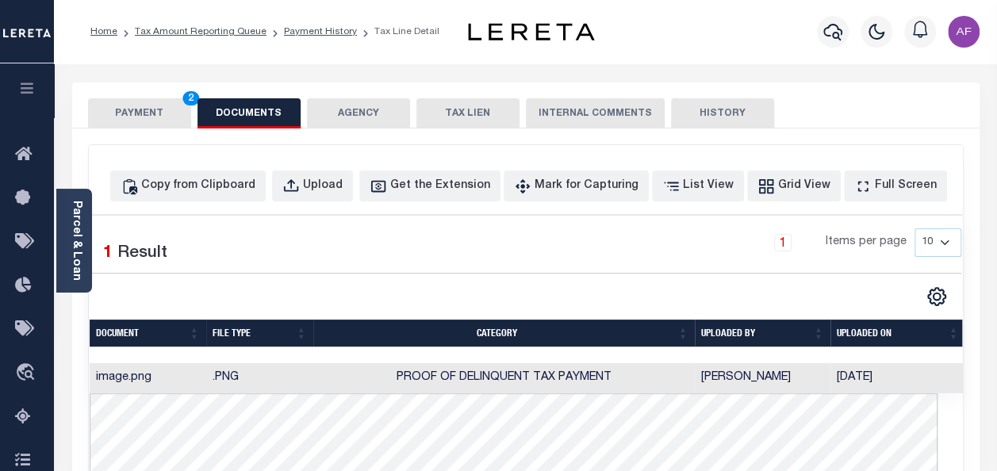
click at [117, 109] on button "PAYMENT 2" at bounding box center [139, 113] width 103 height 30
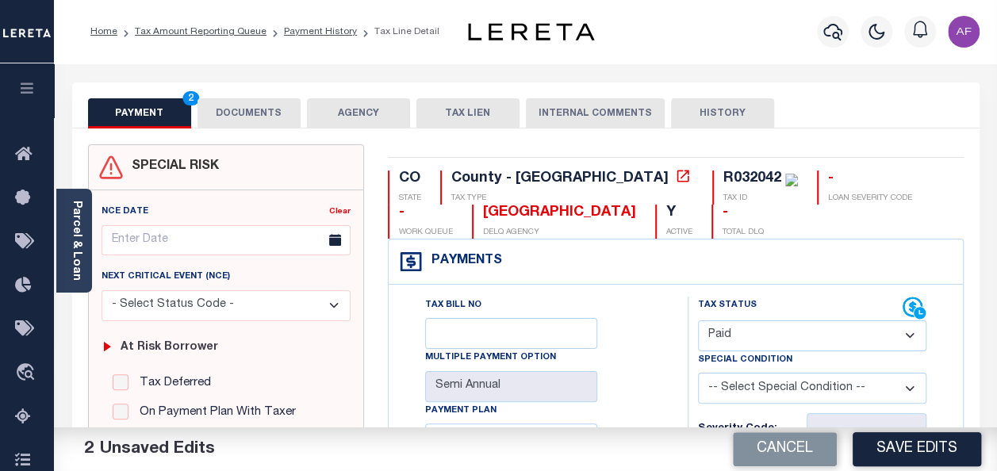
click at [415, 48] on ol "Home Tax Amount Reporting Queue Payment History Tax Line Detail" at bounding box center [265, 31] width 374 height 33
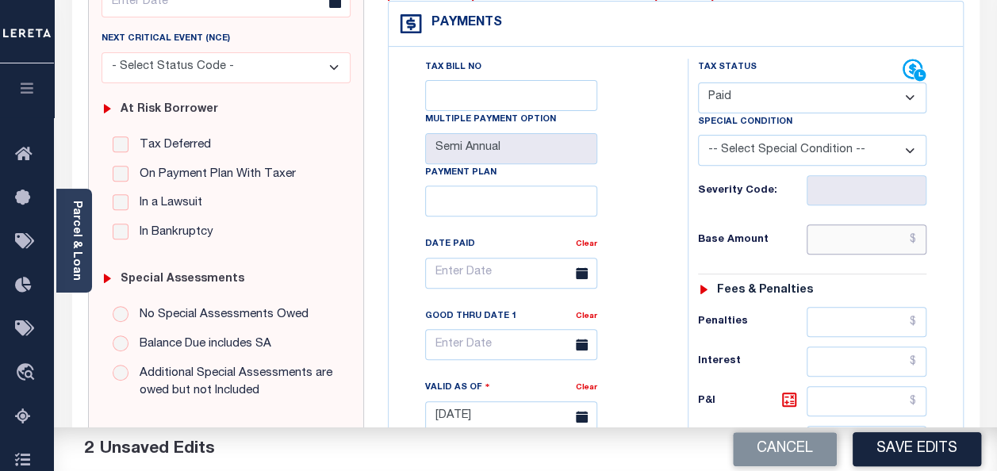
click at [851, 238] on input "text" at bounding box center [866, 239] width 120 height 30
paste input "1,836.46"
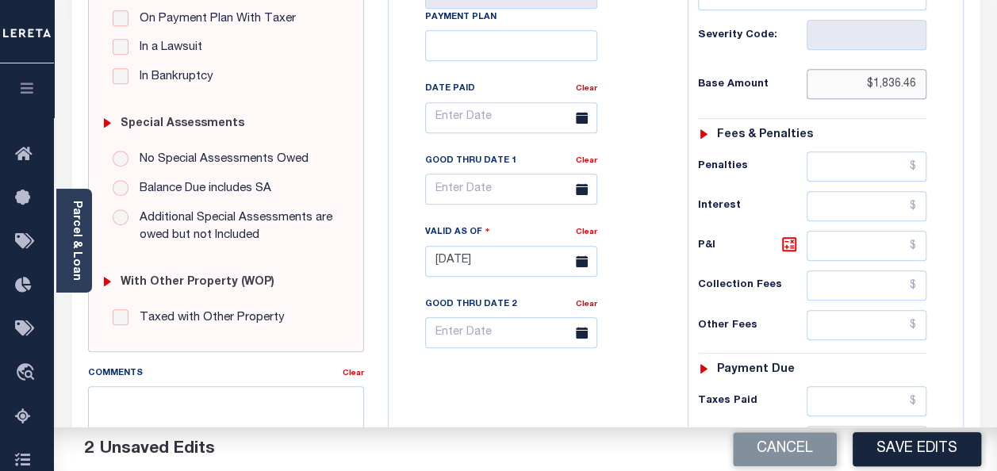
scroll to position [476, 0]
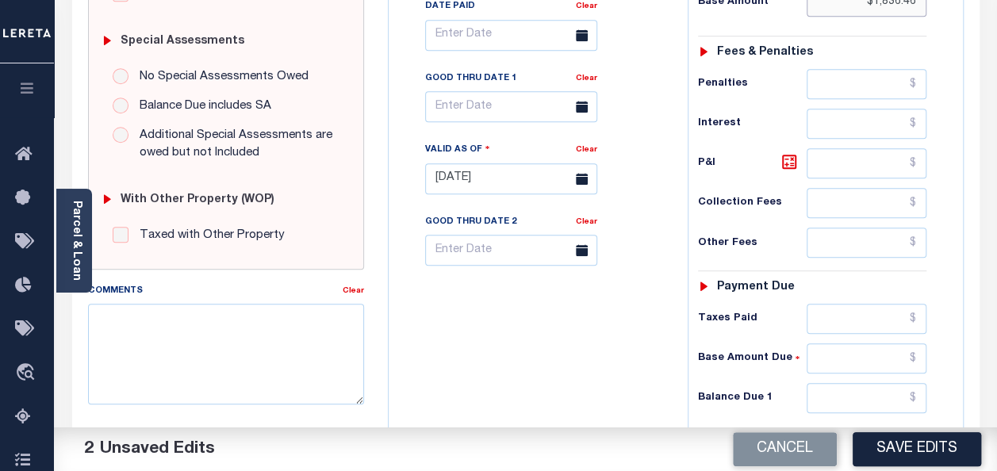
type input "$1,836.46"
click at [838, 321] on input "text" at bounding box center [866, 319] width 120 height 30
paste input "1,836.46"
type input "$1,836.46"
click at [852, 388] on input "text" at bounding box center [866, 398] width 120 height 30
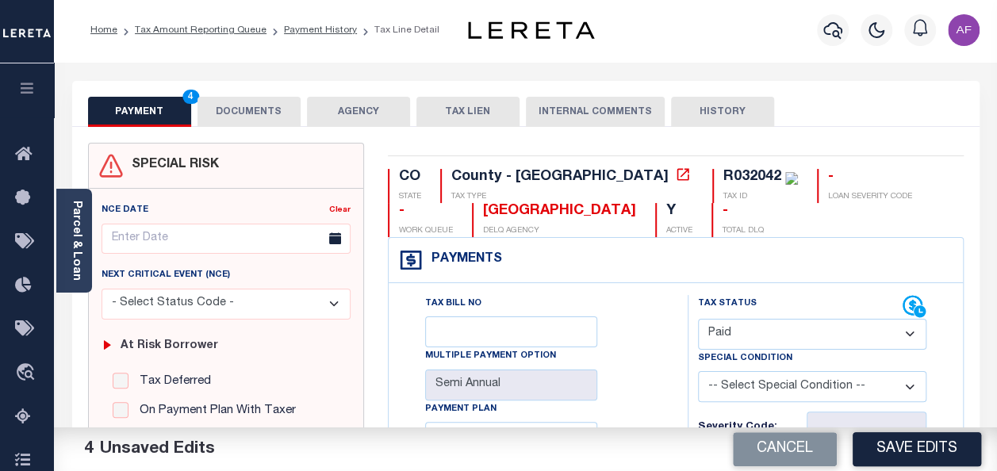
scroll to position [0, 0]
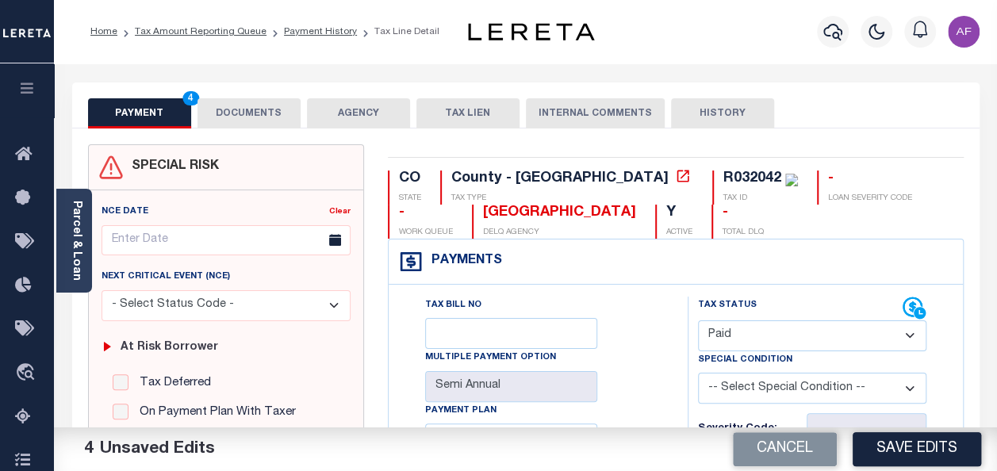
type input "$0.00"
click at [224, 121] on button "DOCUMENTS" at bounding box center [248, 113] width 103 height 30
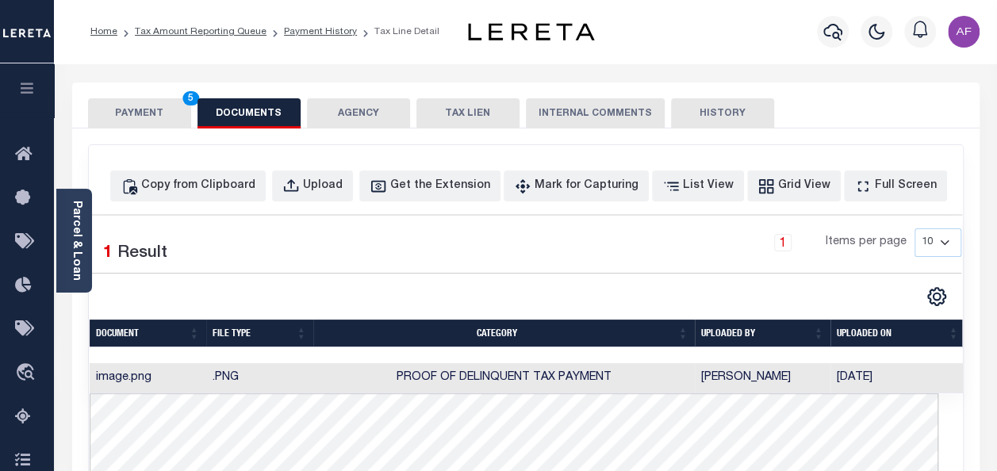
click at [154, 114] on button "PAYMENT 5" at bounding box center [139, 113] width 103 height 30
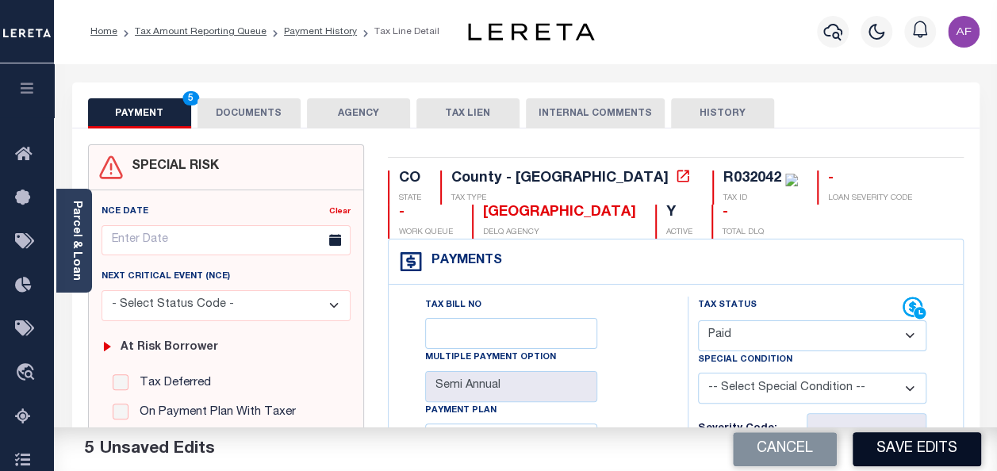
click at [893, 446] on button "Save Edits" at bounding box center [916, 449] width 128 height 34
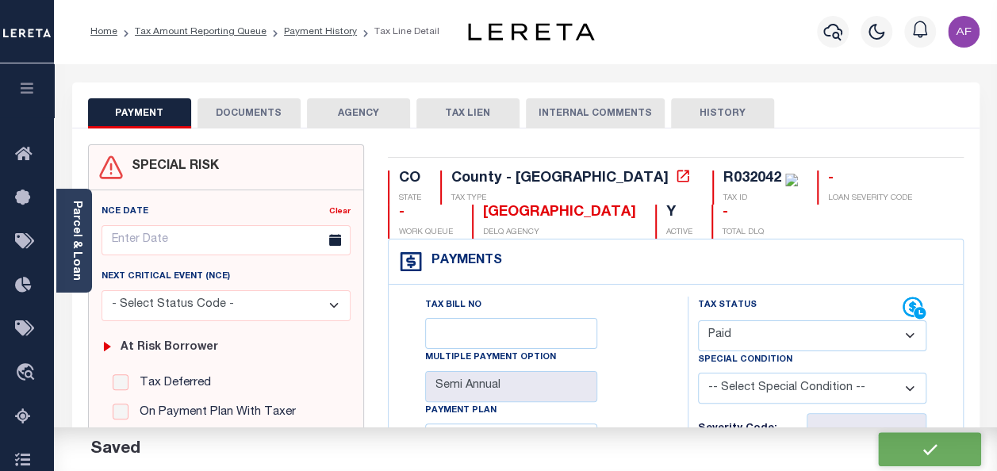
checkbox input "false"
type input "$1,836.46"
type input "$0"
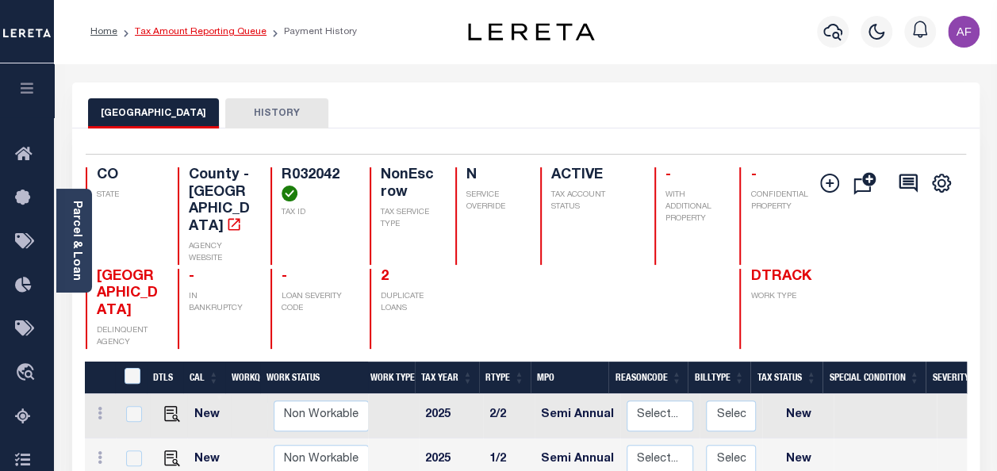
click at [174, 27] on link "Tax Amount Reporting Queue" at bounding box center [201, 32] width 132 height 10
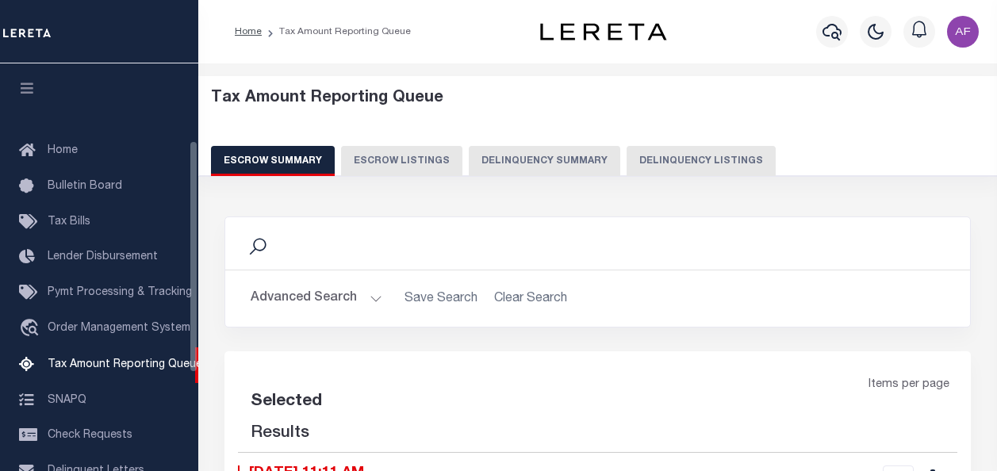
click at [694, 151] on button "Delinquency Listings" at bounding box center [700, 161] width 149 height 30
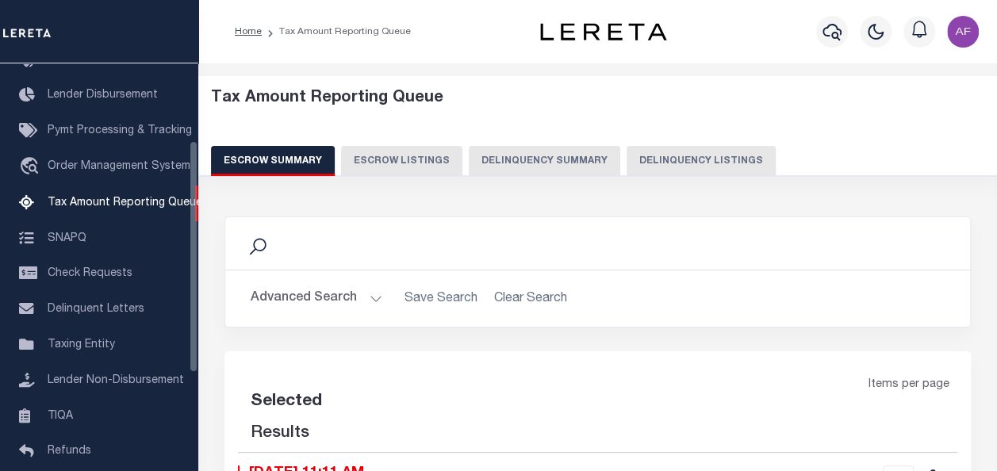
select select "100"
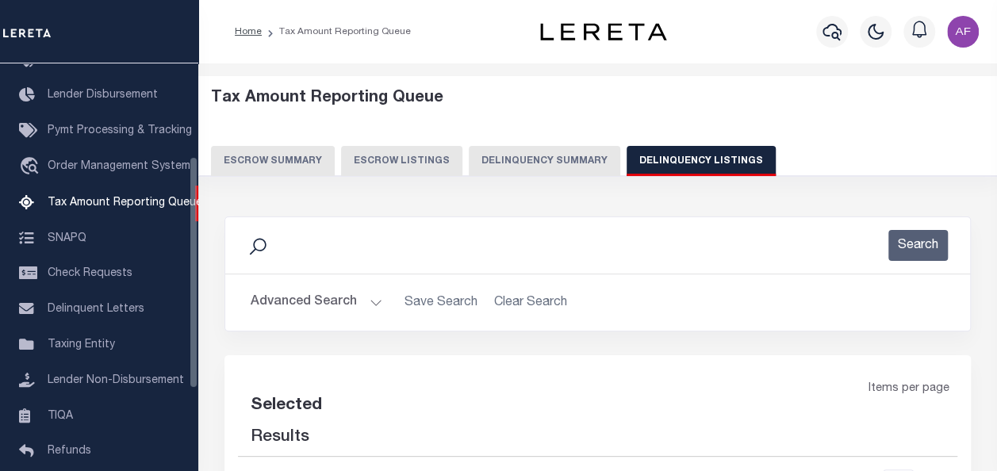
select select "100"
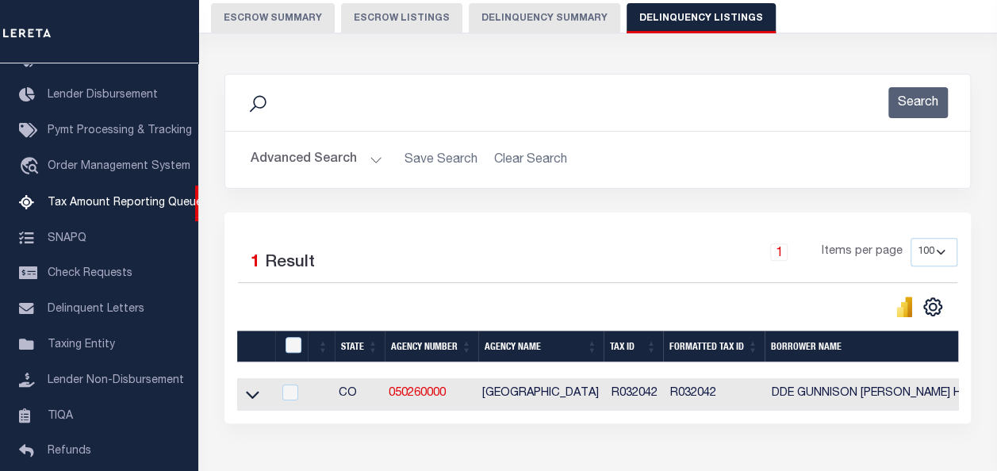
scroll to position [238, 0]
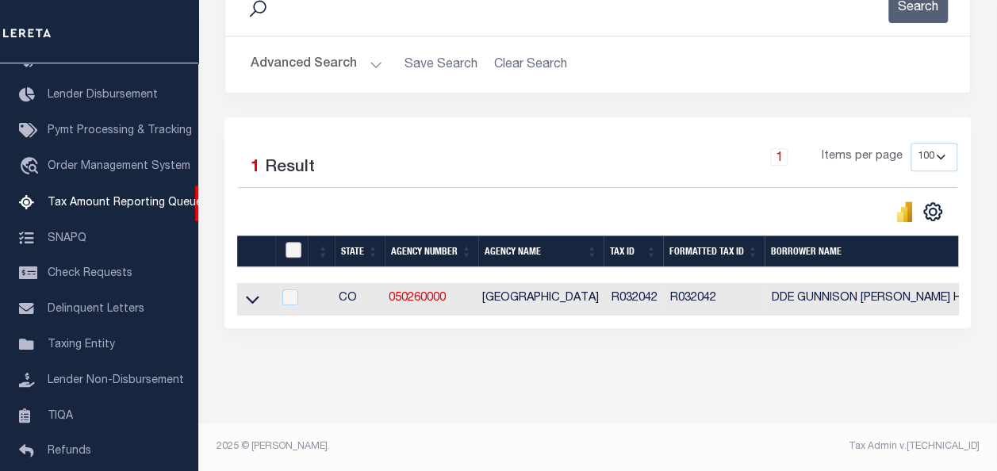
click at [290, 247] on input "checkbox" at bounding box center [293, 250] width 16 height 16
checkbox input "true"
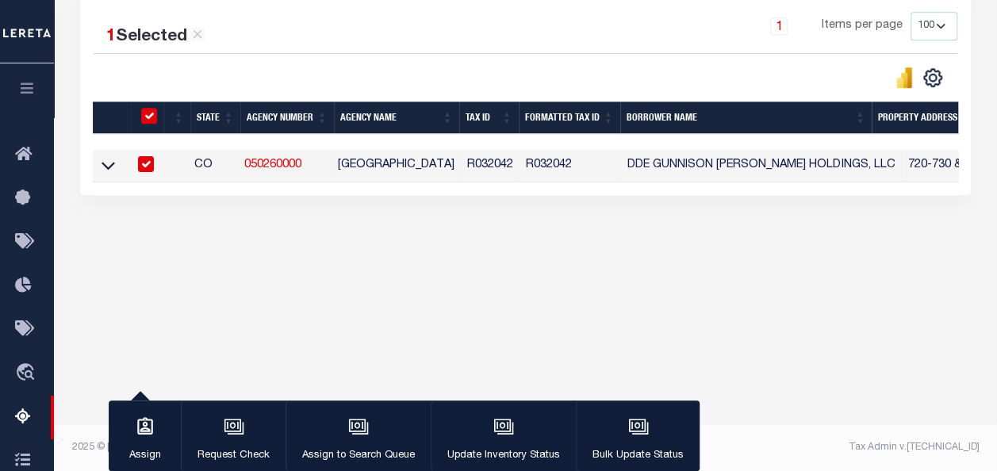
scroll to position [369, 0]
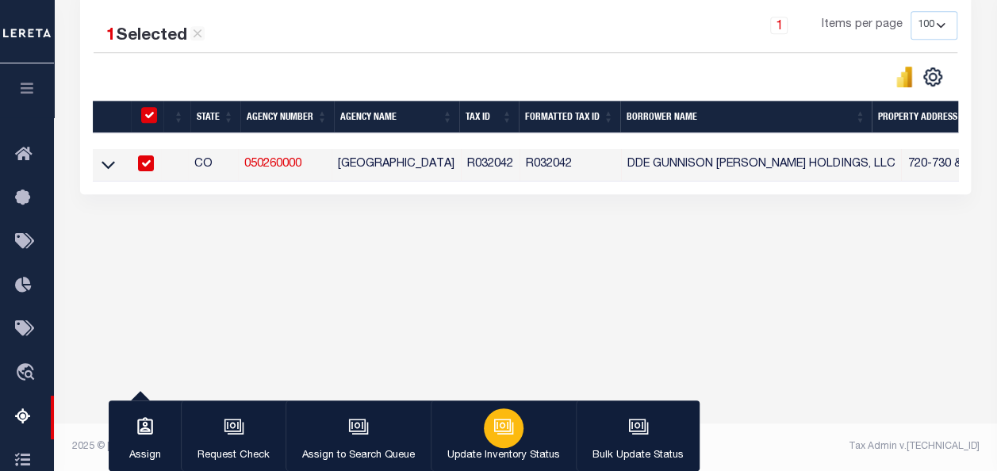
click at [496, 429] on icon "button" at bounding box center [502, 425] width 12 height 7
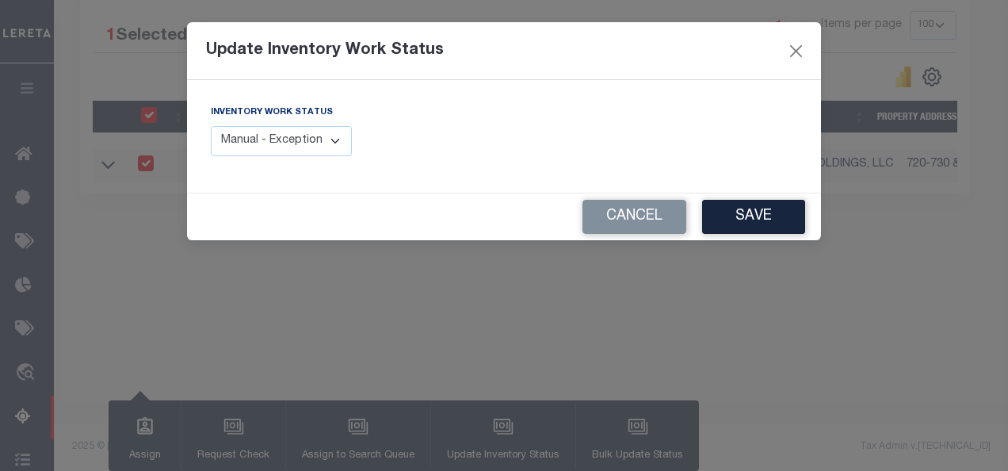
click at [340, 147] on select "Manual - Exception Pended - Awaiting Search Late Add Exception Completed" at bounding box center [281, 141] width 141 height 31
select select "4"
click at [211, 126] on select "Manual - Exception Pended - Awaiting Search Late Add Exception Completed" at bounding box center [281, 141] width 141 height 31
click at [740, 227] on button "Save" at bounding box center [753, 217] width 103 height 34
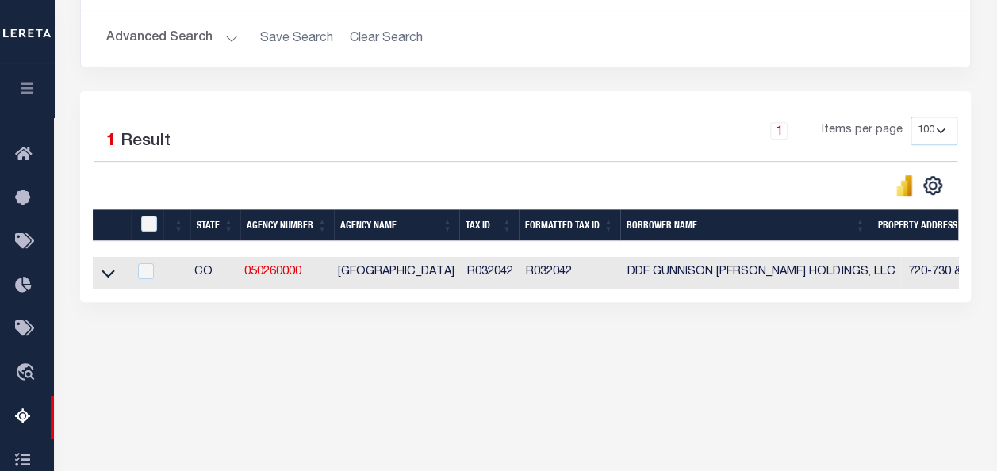
scroll to position [132, 0]
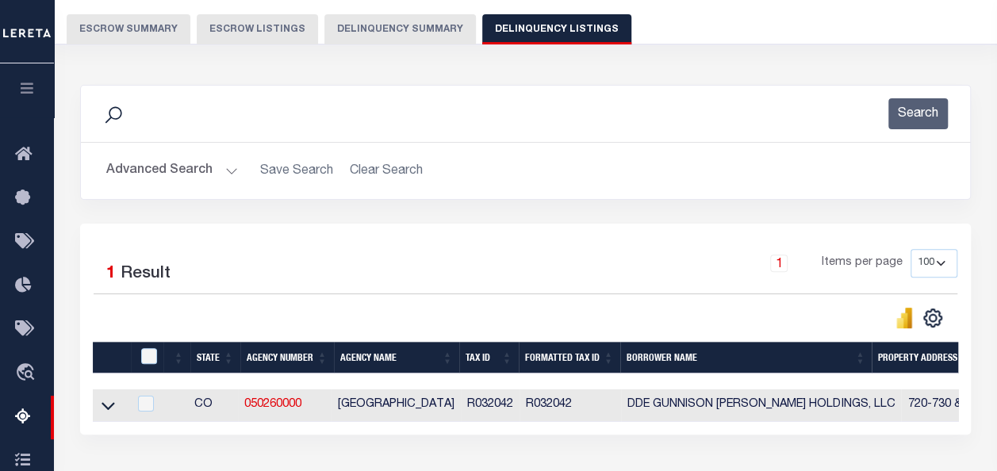
click at [159, 161] on button "Advanced Search" at bounding box center [172, 170] width 132 height 31
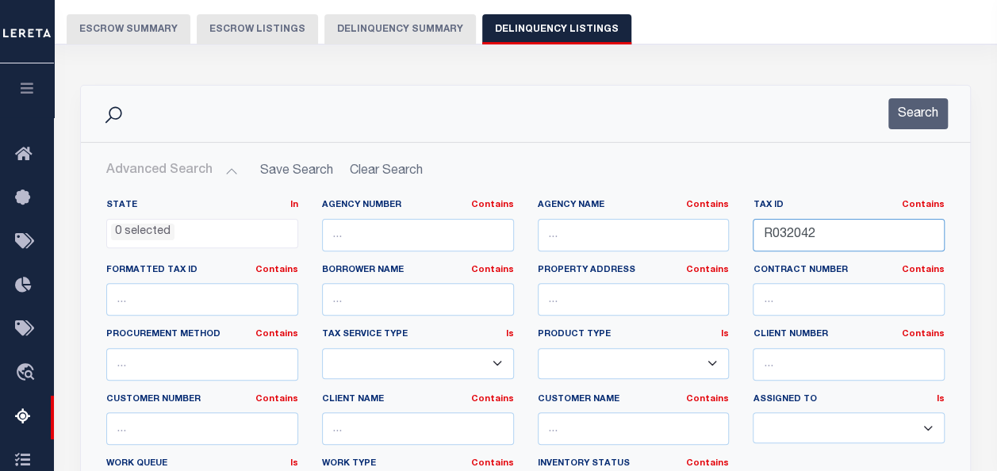
click at [794, 234] on input "R032042" at bounding box center [848, 235] width 192 height 33
paste input "3"
type input "R032043"
click at [916, 124] on button "Search" at bounding box center [917, 113] width 59 height 31
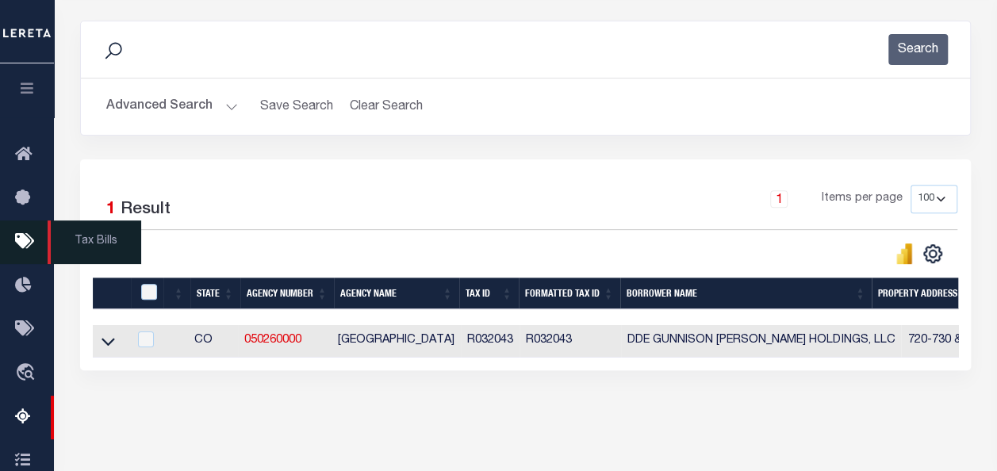
scroll to position [211, 0]
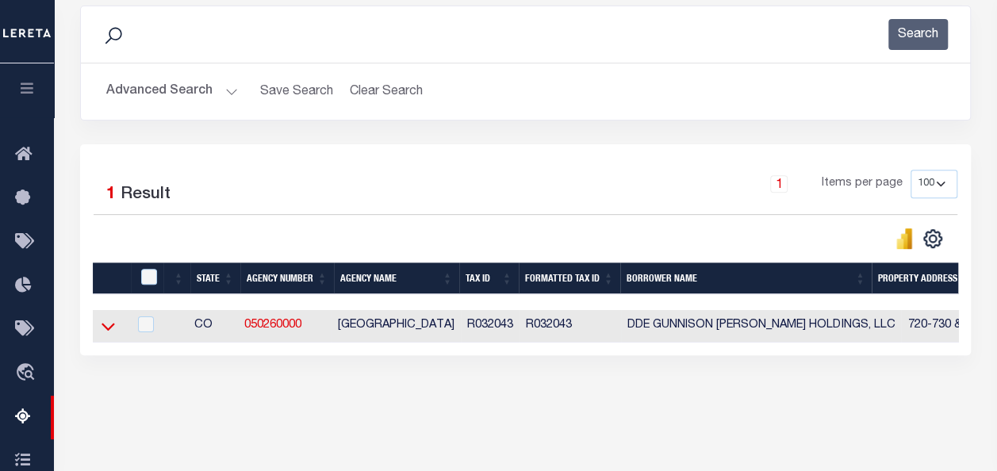
click at [110, 331] on icon at bounding box center [107, 326] width 13 height 17
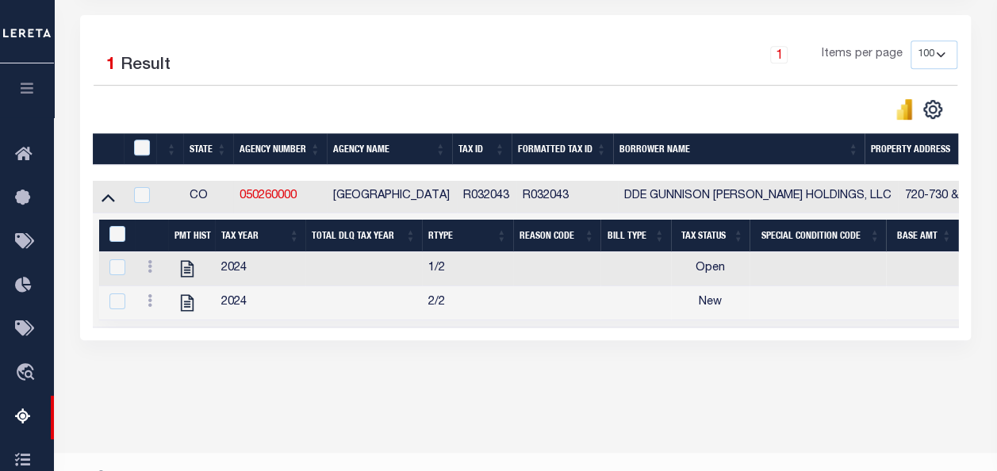
scroll to position [369, 0]
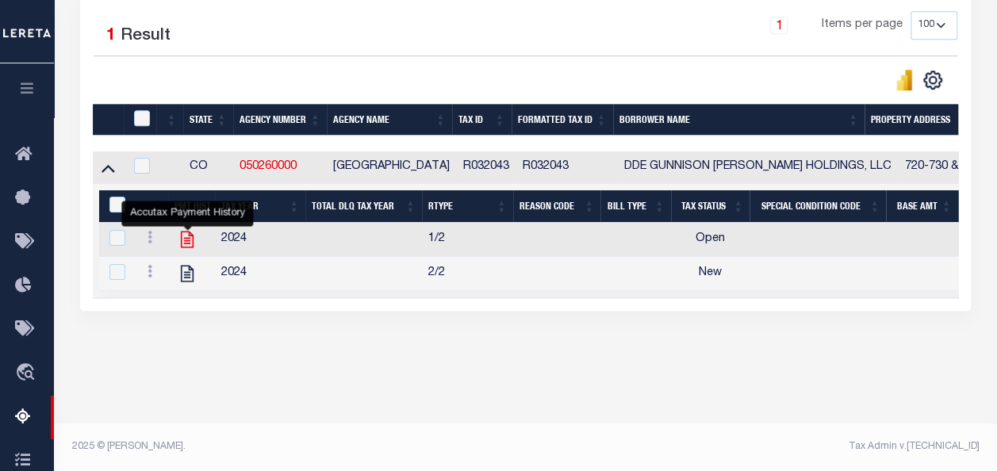
click at [178, 239] on icon "" at bounding box center [187, 239] width 21 height 21
checkbox input "true"
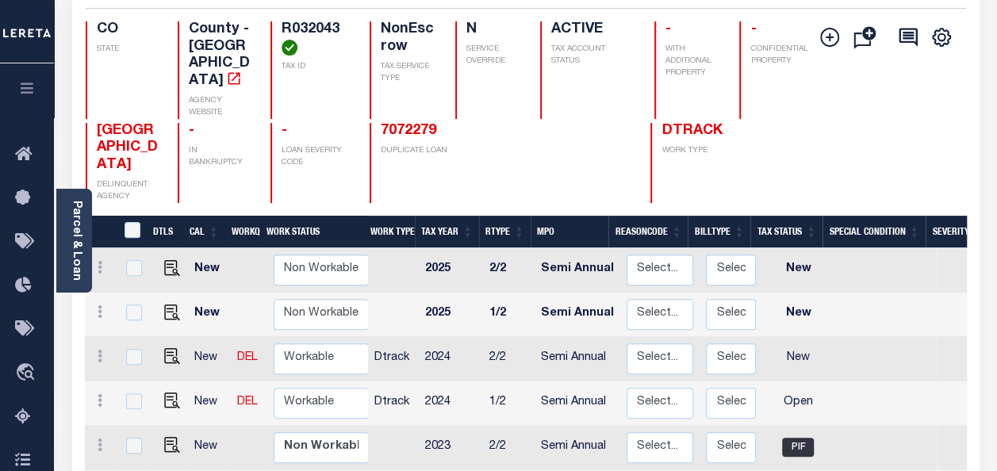
scroll to position [159, 0]
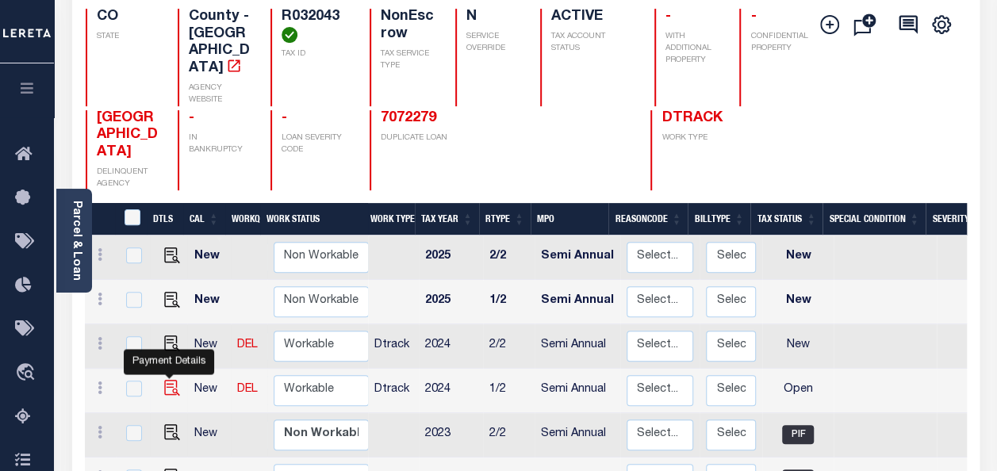
click at [169, 380] on img "" at bounding box center [172, 388] width 16 height 16
checkbox input "true"
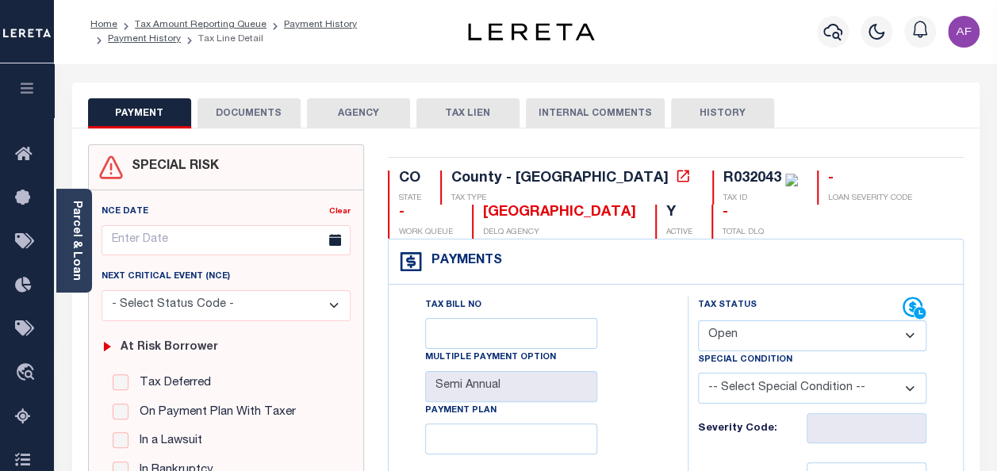
click at [778, 342] on select "- Select Status Code - Open Due/Unpaid Paid Incomplete No Tax Due Internal Refu…" at bounding box center [812, 335] width 228 height 31
select select "PYD"
click at [698, 320] on select "- Select Status Code - Open Due/Unpaid Paid Incomplete No Tax Due Internal Refu…" at bounding box center [812, 335] width 228 height 31
type input "[DATE]"
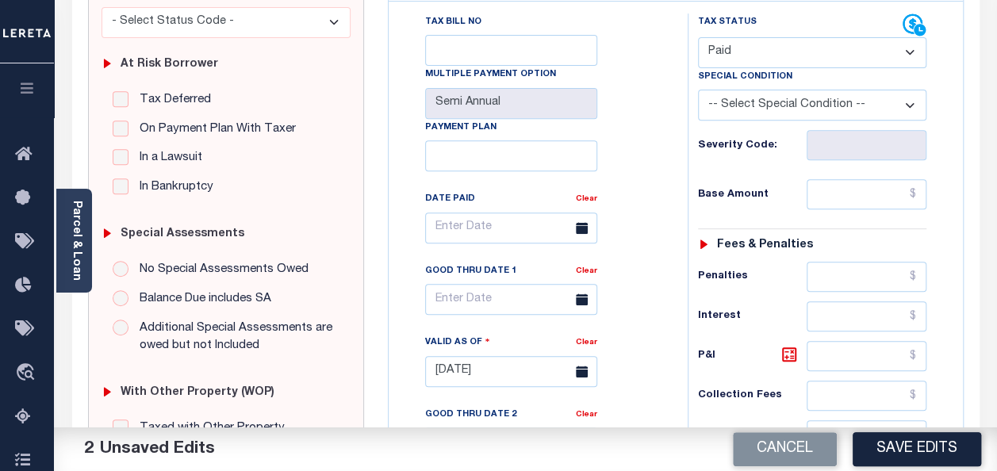
scroll to position [317, 0]
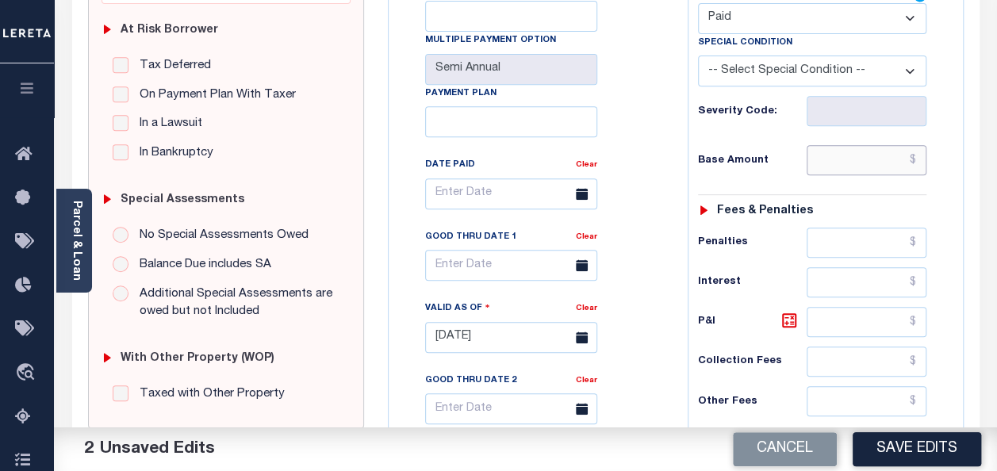
click at [861, 157] on input "text" at bounding box center [866, 160] width 120 height 30
paste input "1,438.30"
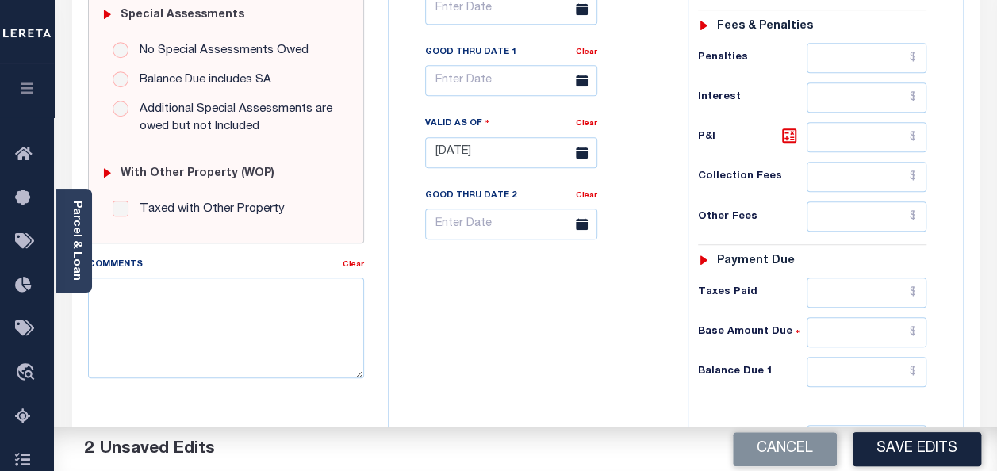
scroll to position [555, 0]
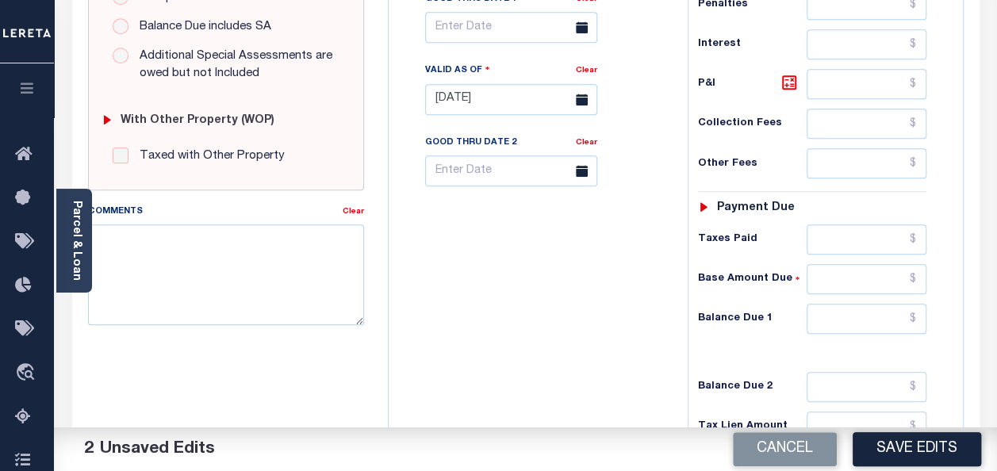
type input "$1,438.31"
click at [852, 235] on input "text" at bounding box center [866, 239] width 120 height 30
paste input "1,438.30"
type input "$1,438.31"
click at [869, 314] on input "text" at bounding box center [866, 319] width 120 height 30
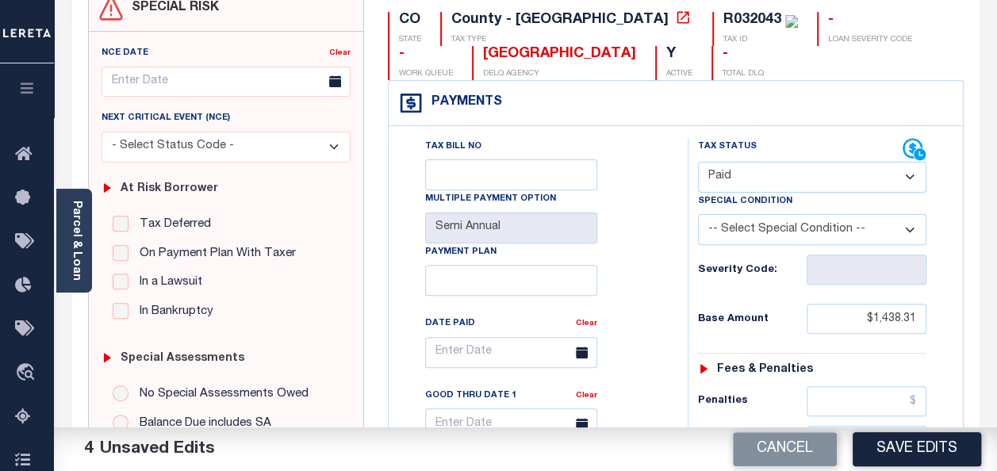
scroll to position [0, 0]
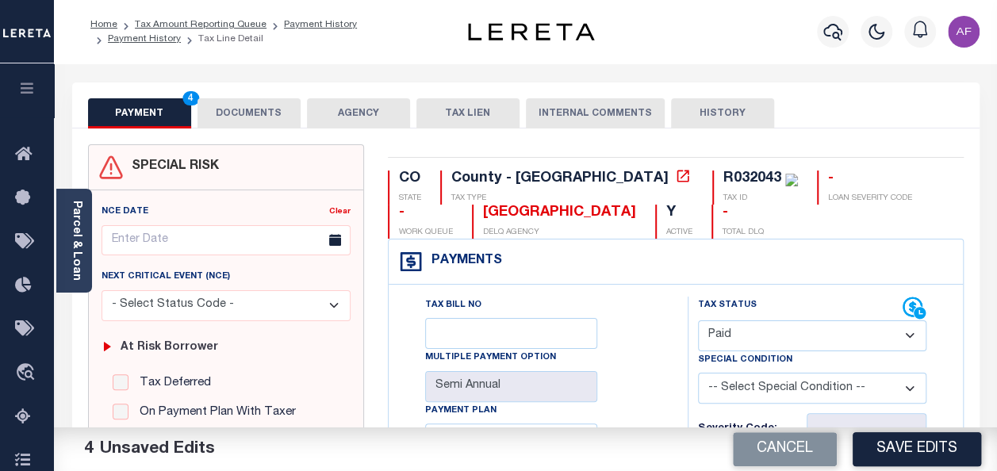
type input "$0.00"
click at [255, 113] on button "DOCUMENTS" at bounding box center [248, 113] width 103 height 30
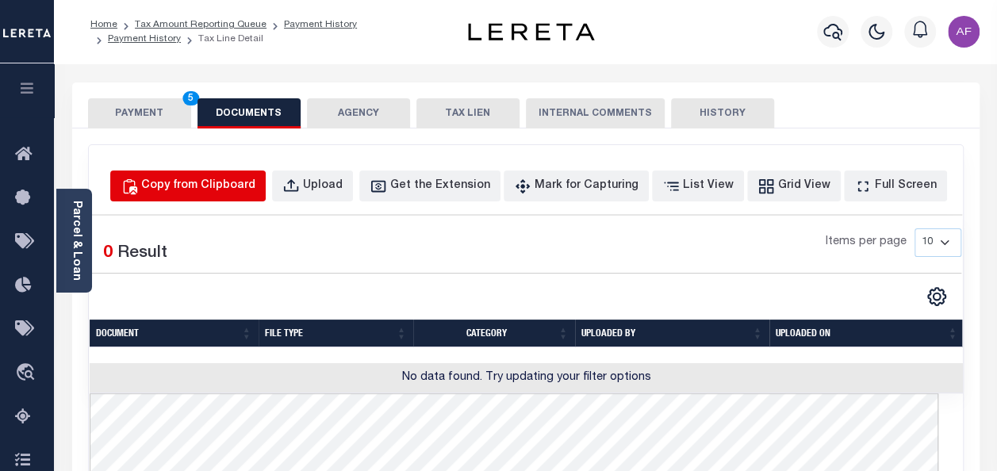
click at [247, 178] on div "Copy from Clipboard" at bounding box center [198, 186] width 114 height 17
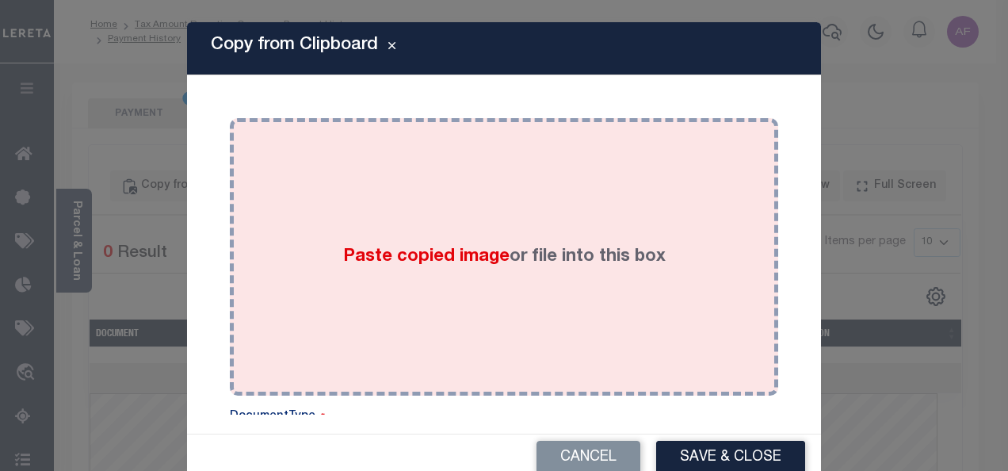
click at [388, 248] on span "Paste copied image" at bounding box center [426, 256] width 166 height 17
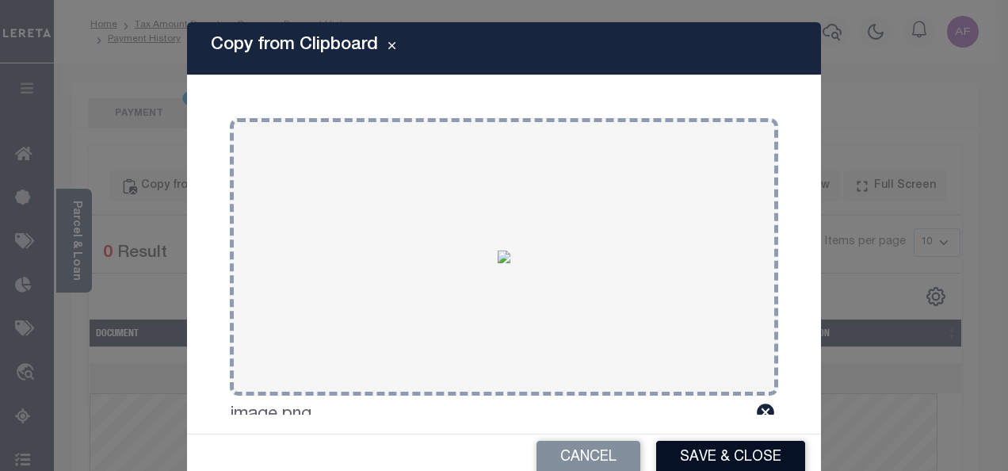
click at [672, 441] on button "Save & Close" at bounding box center [730, 458] width 149 height 34
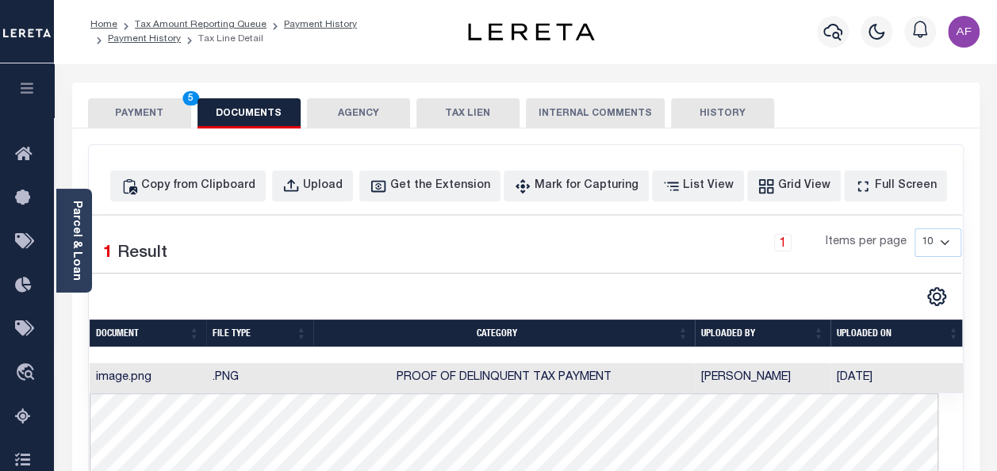
click at [154, 115] on button "PAYMENT 5" at bounding box center [139, 113] width 103 height 30
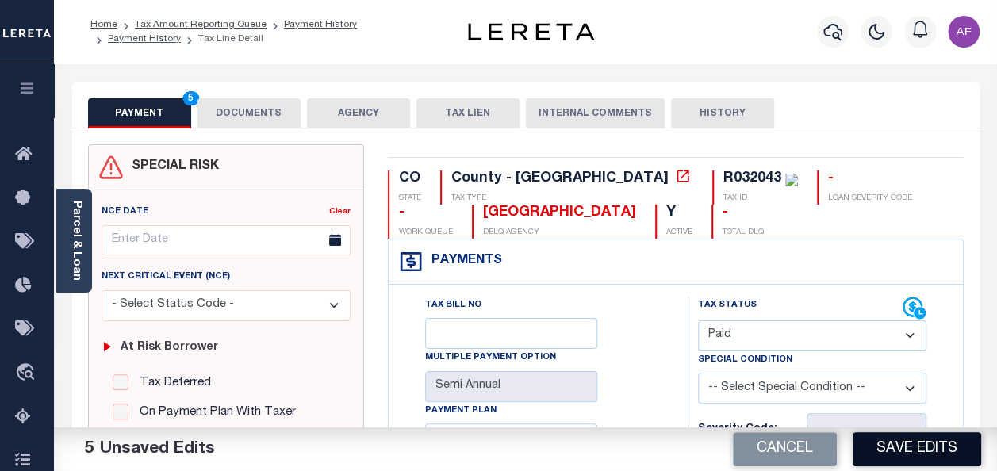
click at [892, 446] on button "Save Edits" at bounding box center [916, 449] width 128 height 34
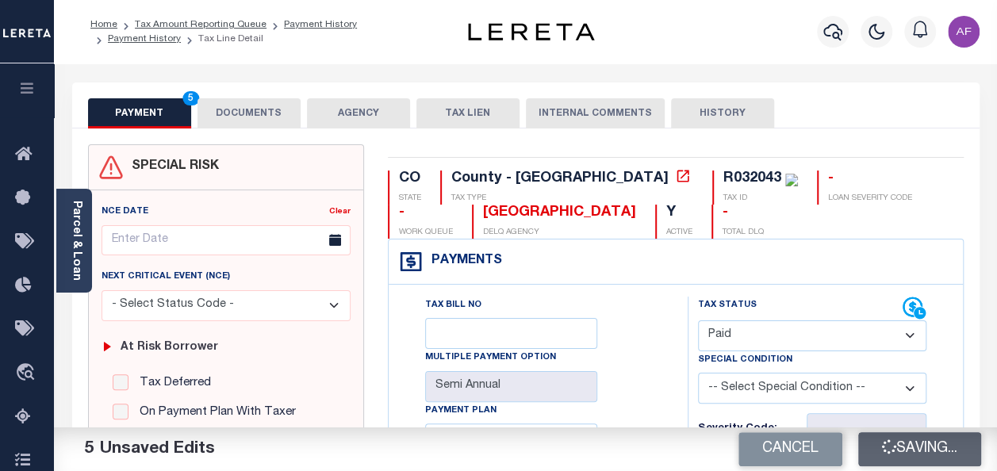
checkbox input "false"
type input "$1,438.31"
type input "$0"
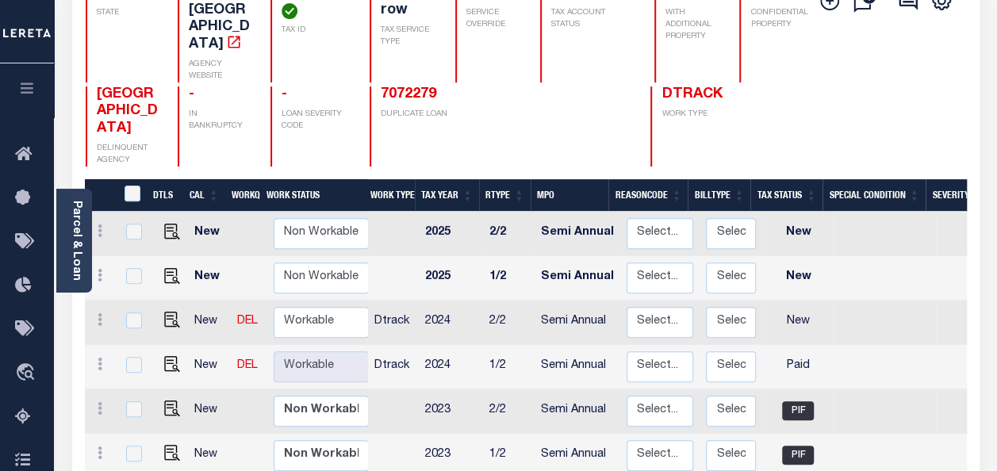
scroll to position [238, 0]
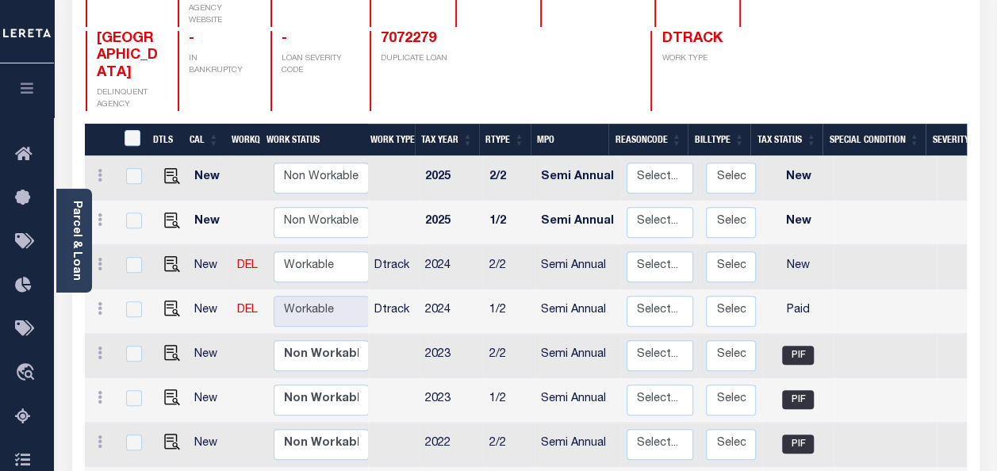
click at [164, 256] on img at bounding box center [172, 264] width 16 height 16
checkbox input "true"
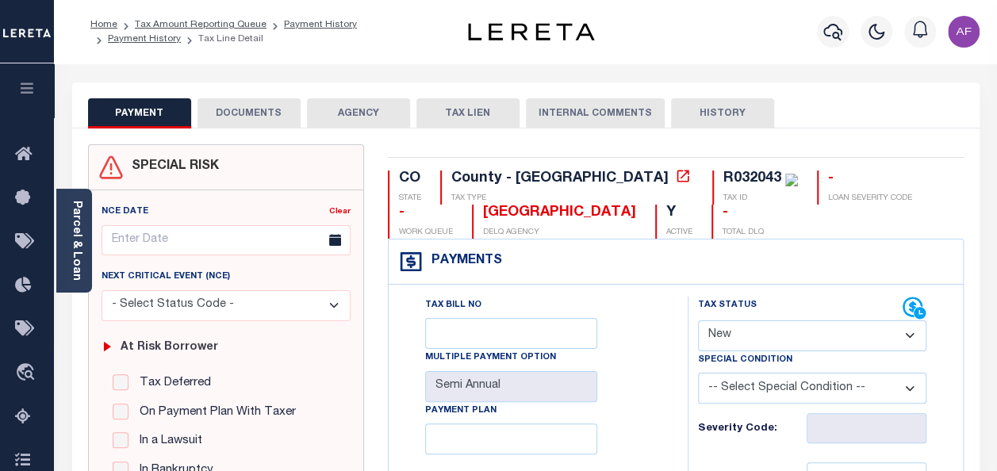
click at [723, 326] on select "- Select Status Code - Open Due/Unpaid Paid Incomplete No Tax Due Internal Refu…" at bounding box center [812, 335] width 228 height 31
select select "PYD"
click at [698, 320] on select "- Select Status Code - Open Due/Unpaid Paid Incomplete No Tax Due Internal Refu…" at bounding box center [812, 335] width 228 height 31
type input "[DATE]"
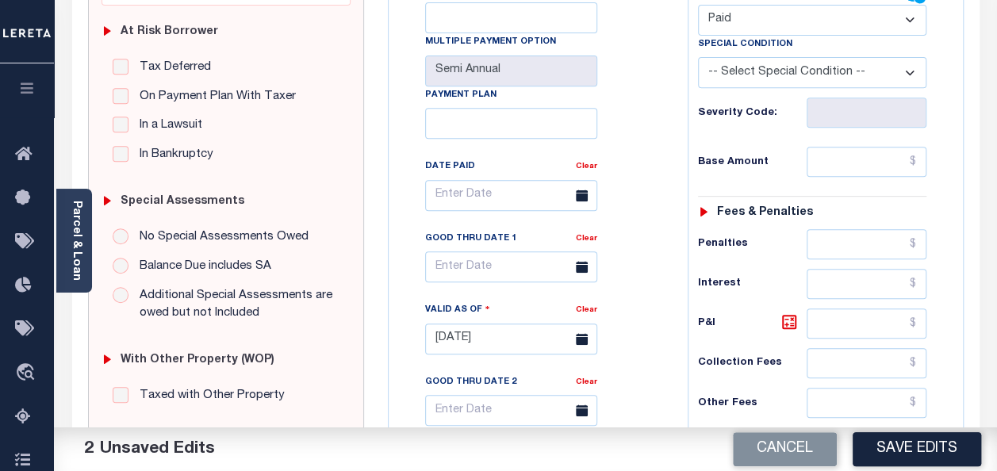
scroll to position [317, 0]
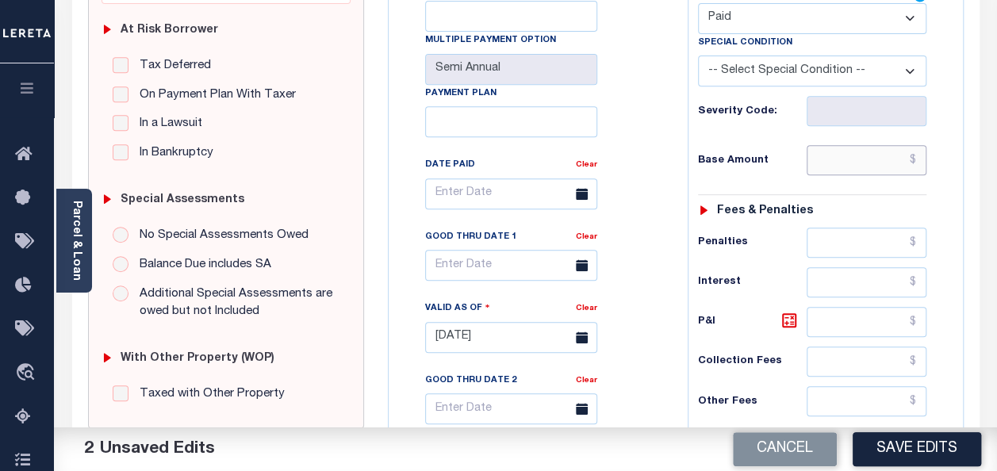
click at [853, 159] on input "text" at bounding box center [866, 160] width 120 height 30
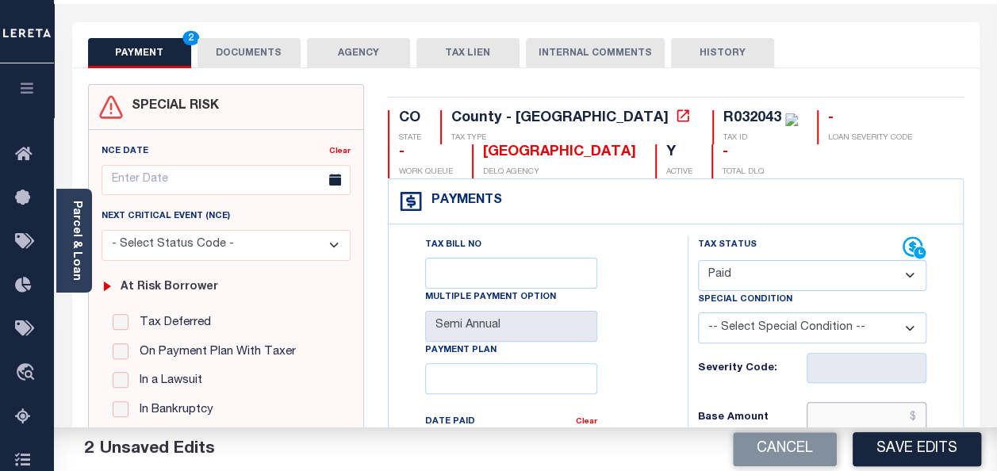
scroll to position [0, 0]
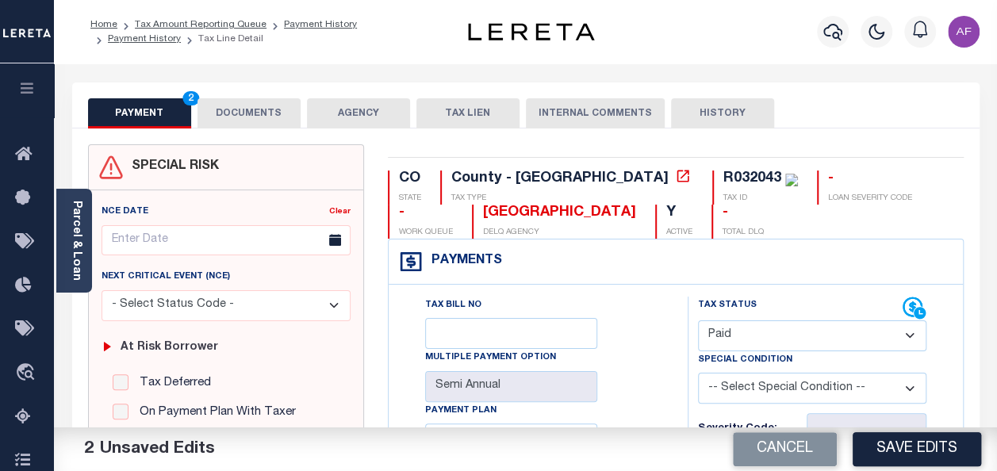
click at [233, 116] on button "DOCUMENTS" at bounding box center [248, 113] width 103 height 30
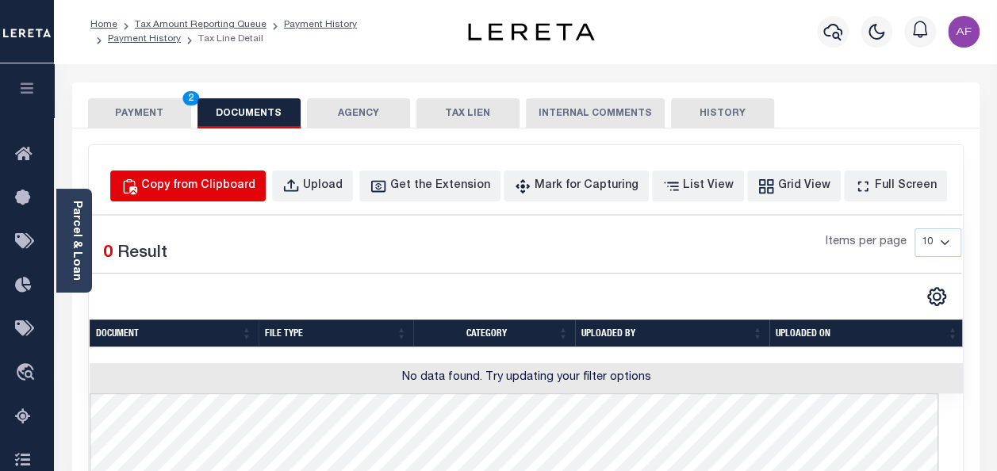
click at [233, 190] on div "Copy from Clipboard" at bounding box center [198, 186] width 114 height 17
select select "POP"
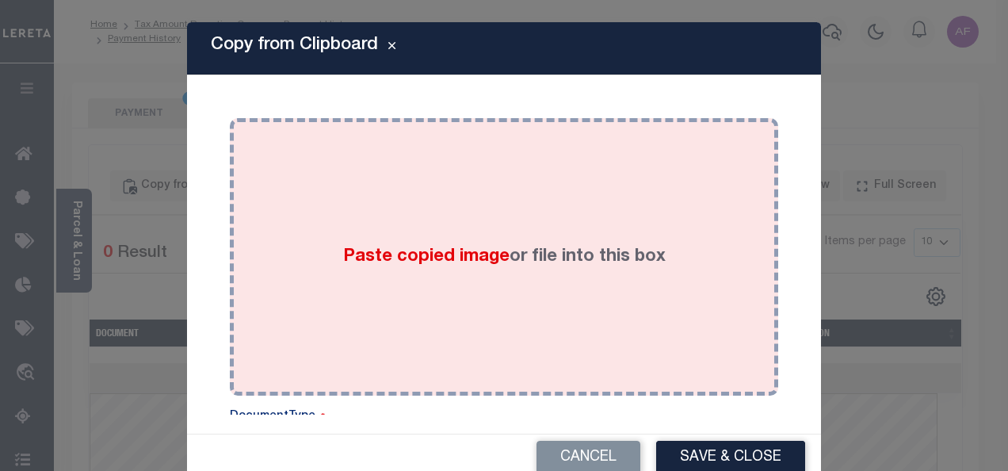
click at [511, 266] on label "Paste copied image or file into this box" at bounding box center [504, 257] width 323 height 26
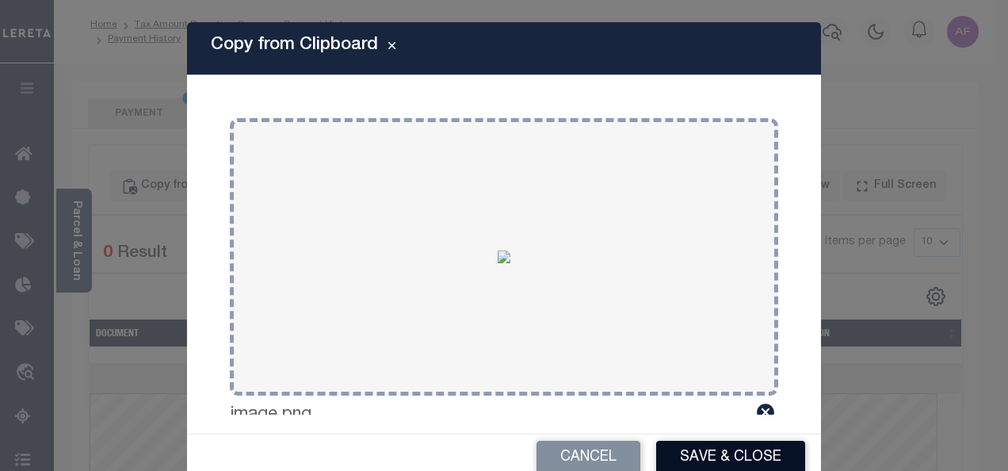
click at [694, 463] on button "Save & Close" at bounding box center [730, 458] width 149 height 34
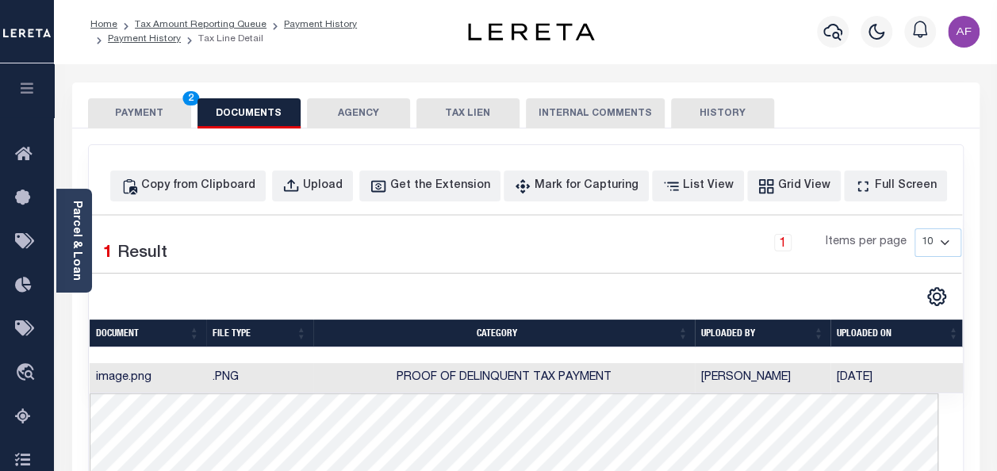
click at [114, 108] on button "PAYMENT 2" at bounding box center [139, 113] width 103 height 30
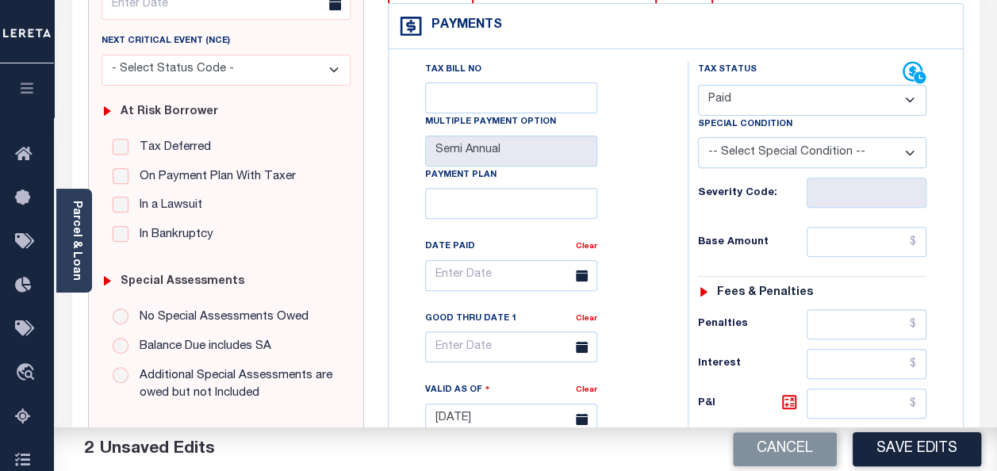
scroll to position [317, 0]
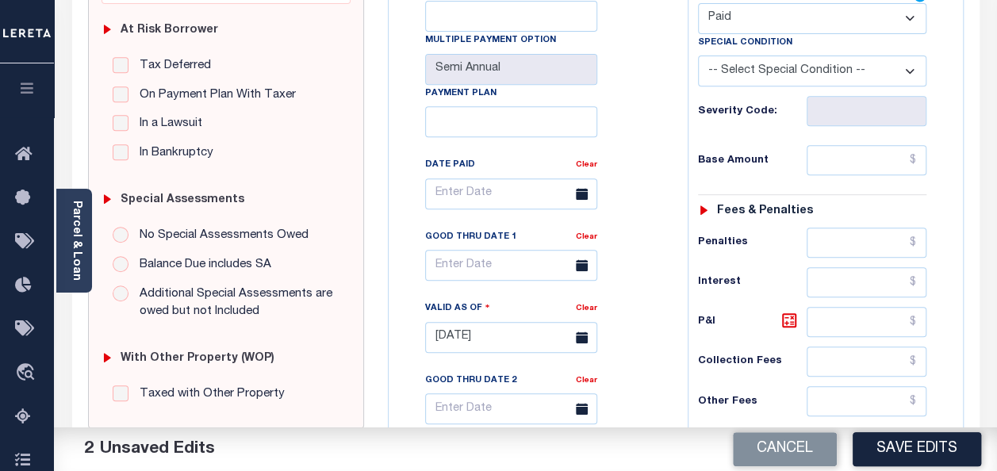
click at [407, 143] on div "Tax Bill No Multiple Payment Option Semi Annual Payment Plan Clear Clear Valid …" at bounding box center [533, 201] width 259 height 445
click at [853, 155] on input "text" at bounding box center [866, 160] width 120 height 30
paste input "1,438.30"
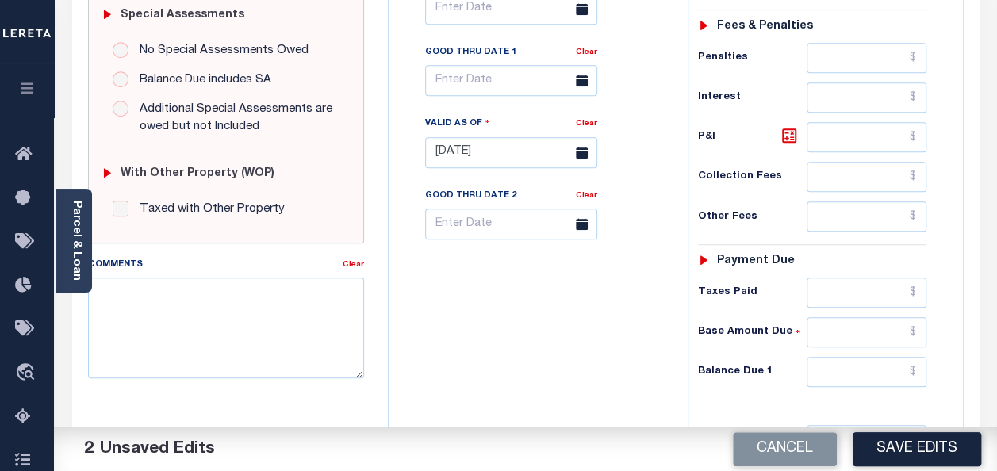
scroll to position [555, 0]
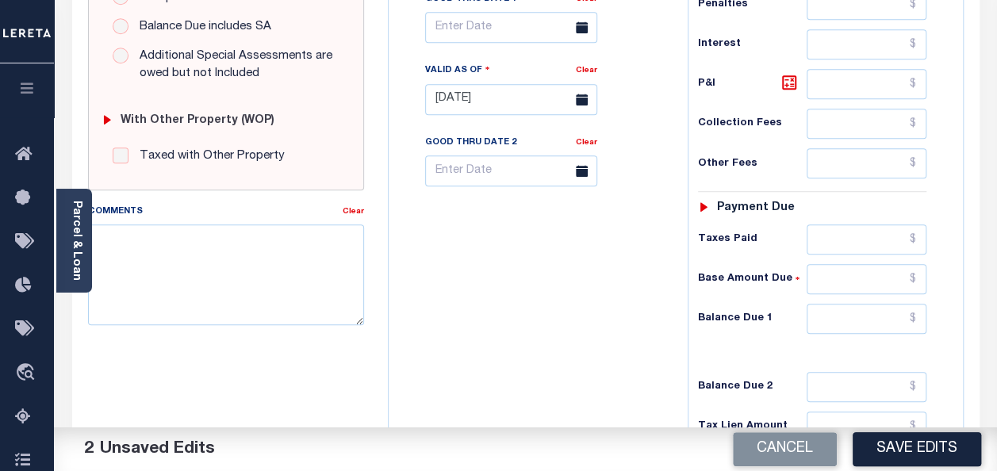
type input "$1,438.30"
click at [853, 240] on input "text" at bounding box center [866, 239] width 120 height 30
paste input "1,438.30"
type input "$1,438.30"
click at [869, 306] on input "text" at bounding box center [866, 319] width 120 height 30
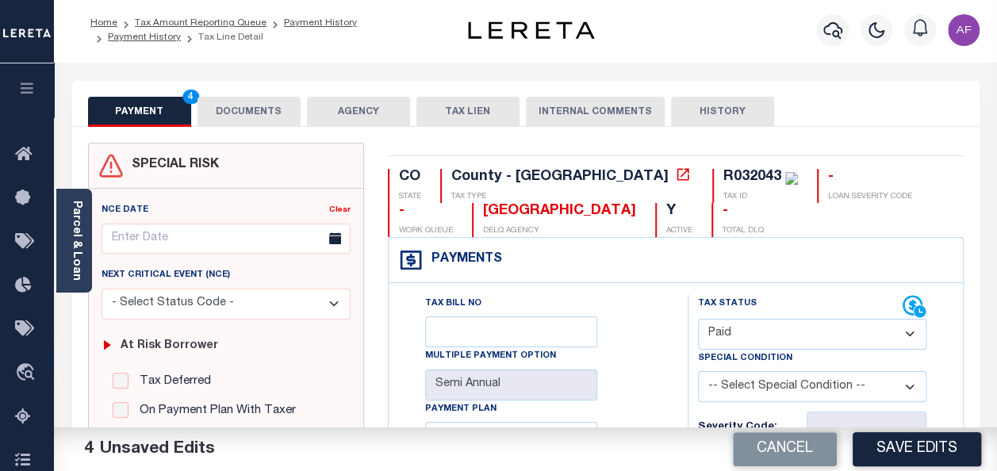
scroll to position [0, 0]
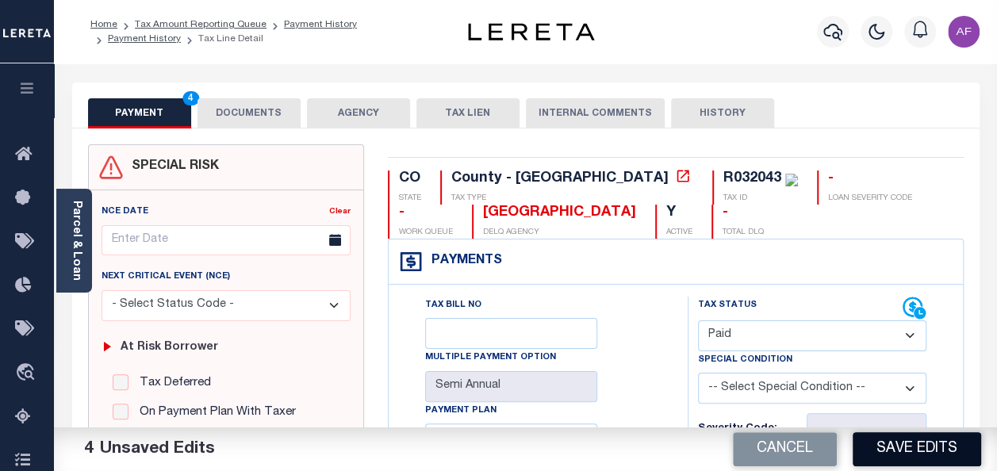
click at [888, 450] on button "Save Edits" at bounding box center [916, 449] width 128 height 34
type input "$0.00"
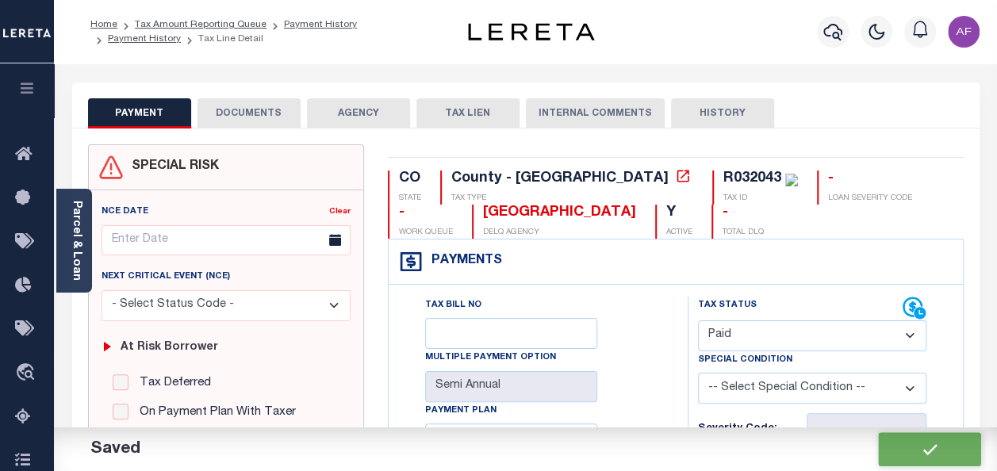
checkbox input "false"
type input "$1,438.3"
type input "$0"
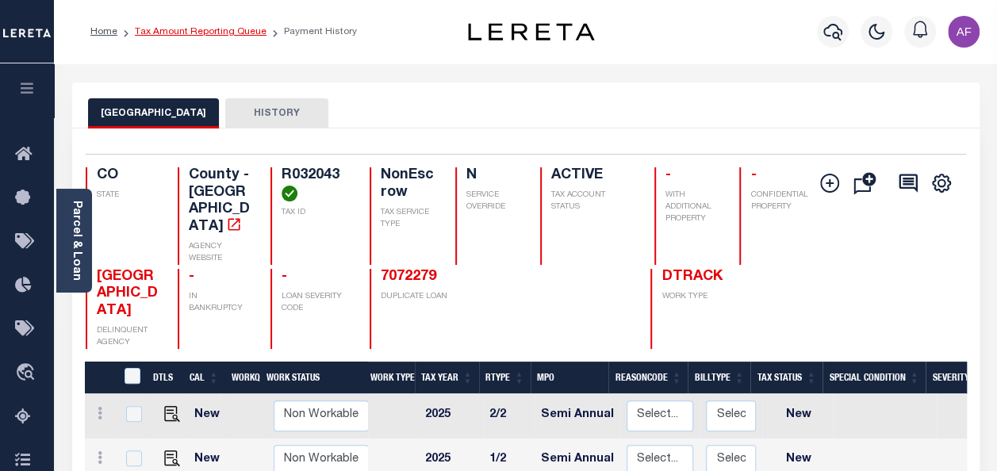
click at [211, 36] on link "Tax Amount Reporting Queue" at bounding box center [201, 32] width 132 height 10
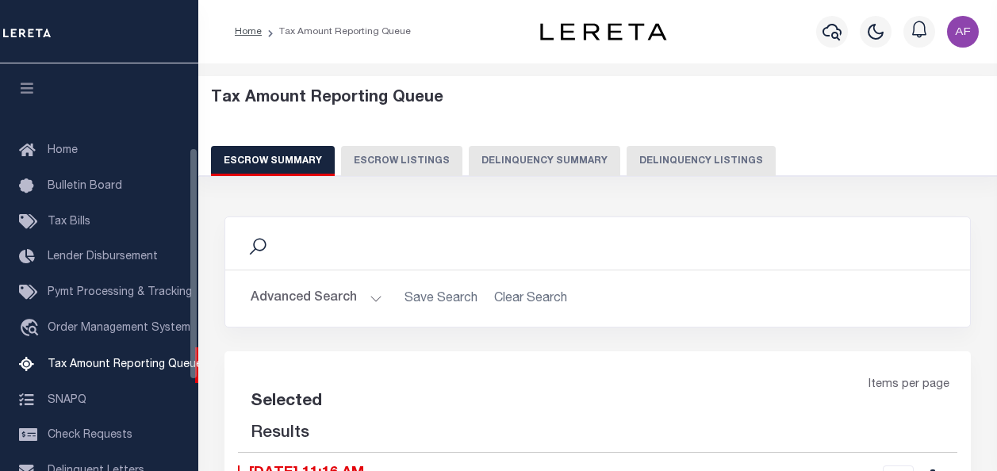
click at [694, 161] on button "Delinquency Listings" at bounding box center [700, 161] width 149 height 30
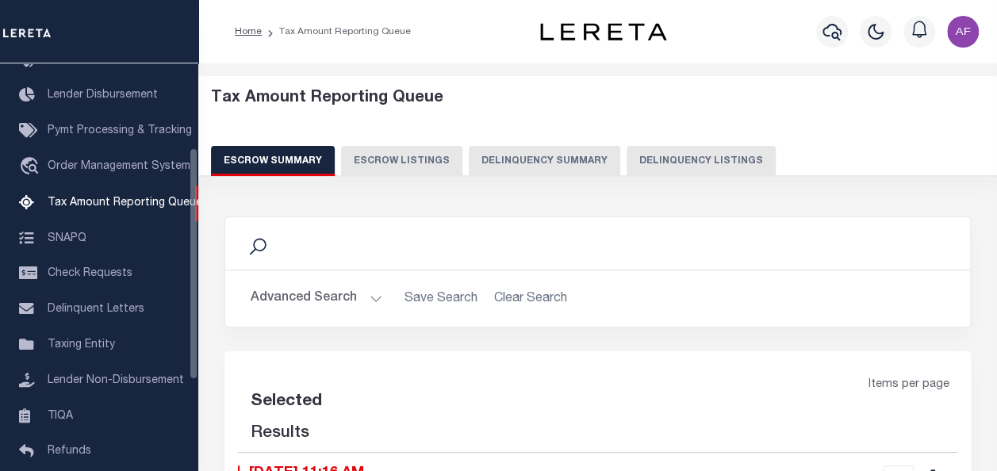
select select "100"
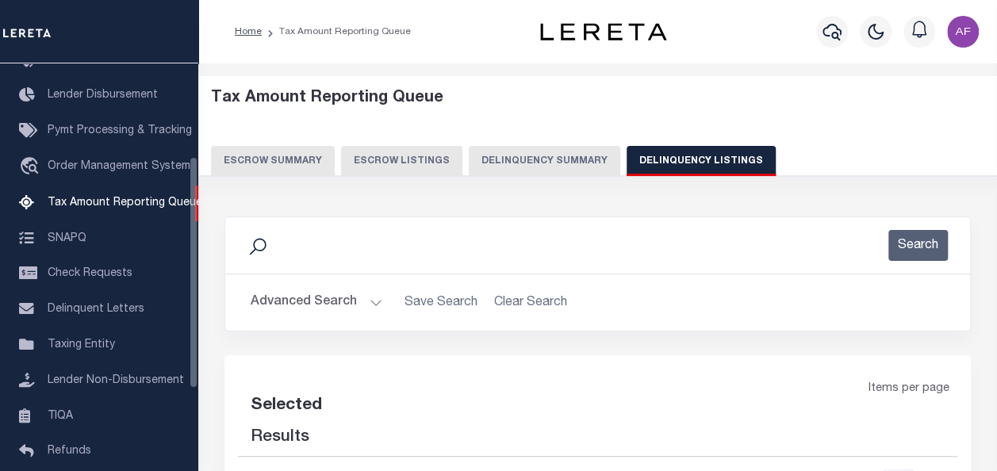
select select "100"
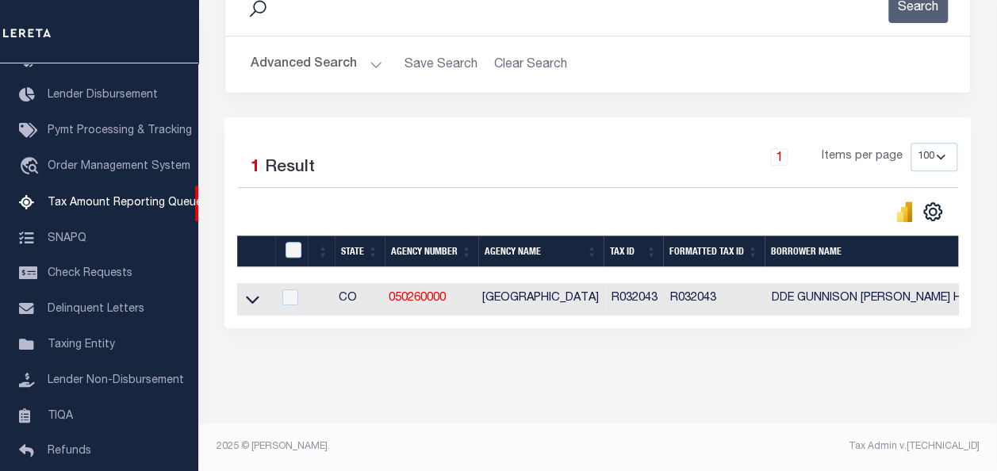
scroll to position [248, 0]
click at [298, 242] on input "checkbox" at bounding box center [293, 250] width 16 height 16
checkbox input "true"
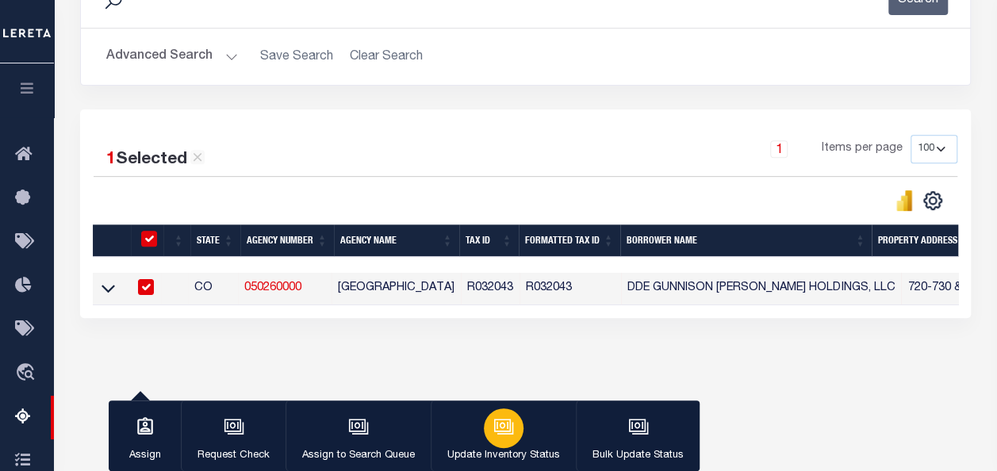
click at [505, 457] on p "Update Inventory Status" at bounding box center [503, 456] width 113 height 16
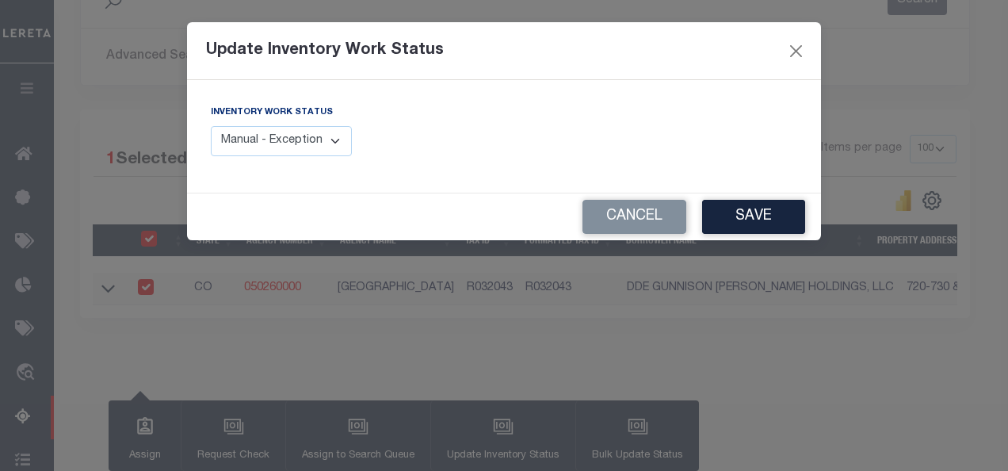
click at [319, 152] on select "Manual - Exception Pended - Awaiting Search Late Add Exception Completed" at bounding box center [281, 141] width 141 height 31
select select "4"
click at [211, 126] on select "Manual - Exception Pended - Awaiting Search Late Add Exception Completed" at bounding box center [281, 141] width 141 height 31
click at [741, 209] on button "Save" at bounding box center [753, 217] width 103 height 34
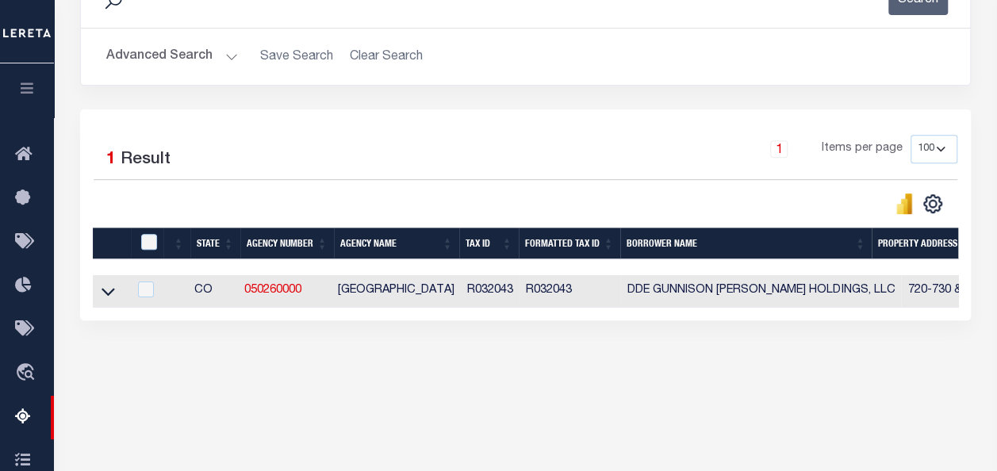
click at [147, 55] on button "Advanced Search" at bounding box center [172, 56] width 132 height 31
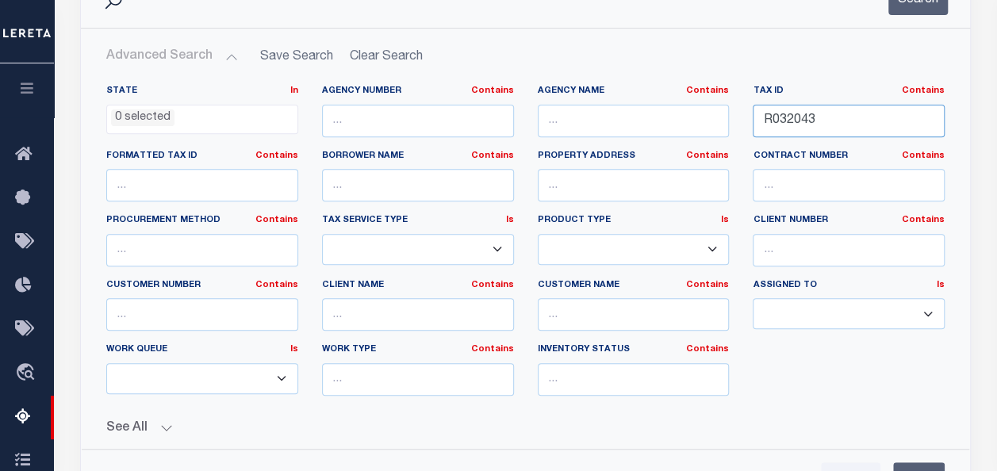
click at [786, 120] on input "R032043" at bounding box center [848, 121] width 192 height 33
paste input "4"
type input "R032044"
click at [905, 5] on button "Search" at bounding box center [917, -1] width 59 height 31
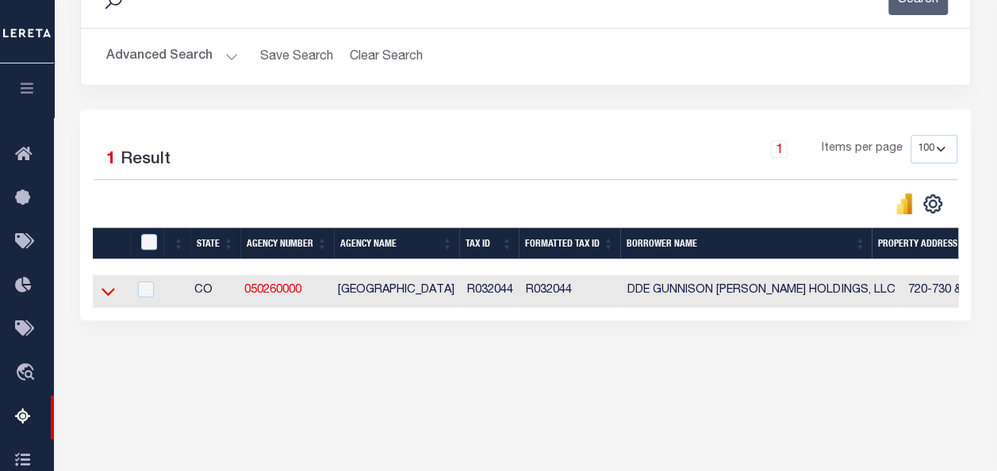
click at [108, 300] on icon at bounding box center [107, 291] width 13 height 17
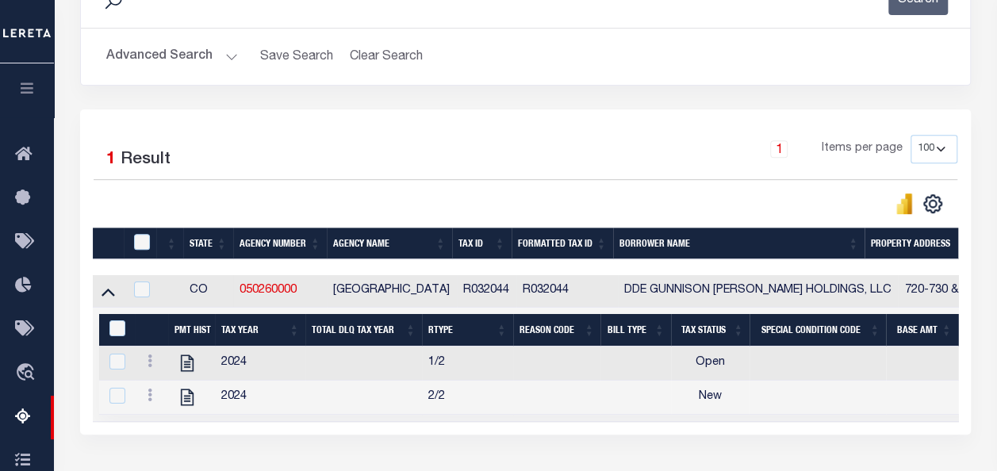
scroll to position [369, 0]
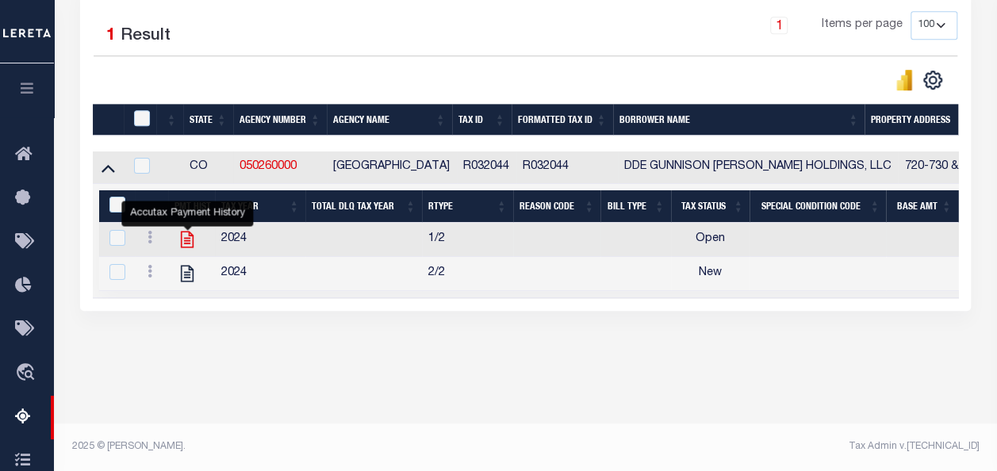
click at [191, 241] on icon "" at bounding box center [187, 239] width 21 height 21
checkbox input "true"
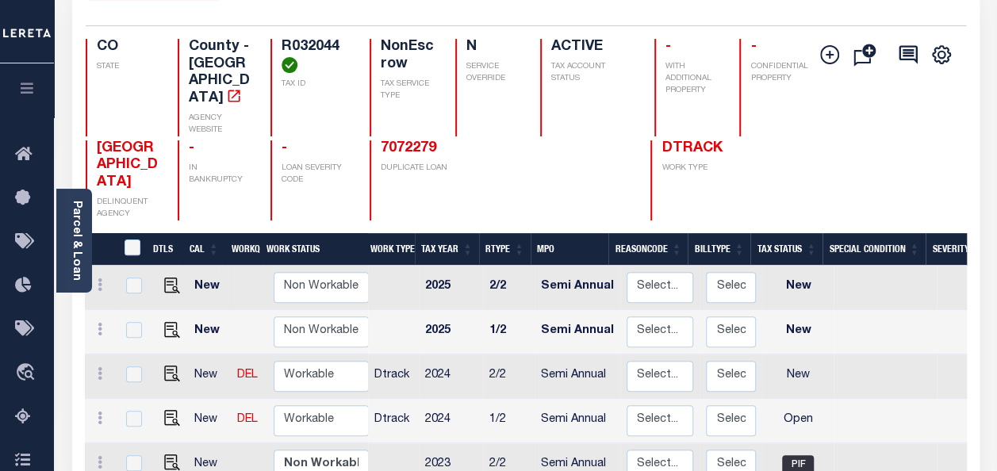
scroll to position [159, 0]
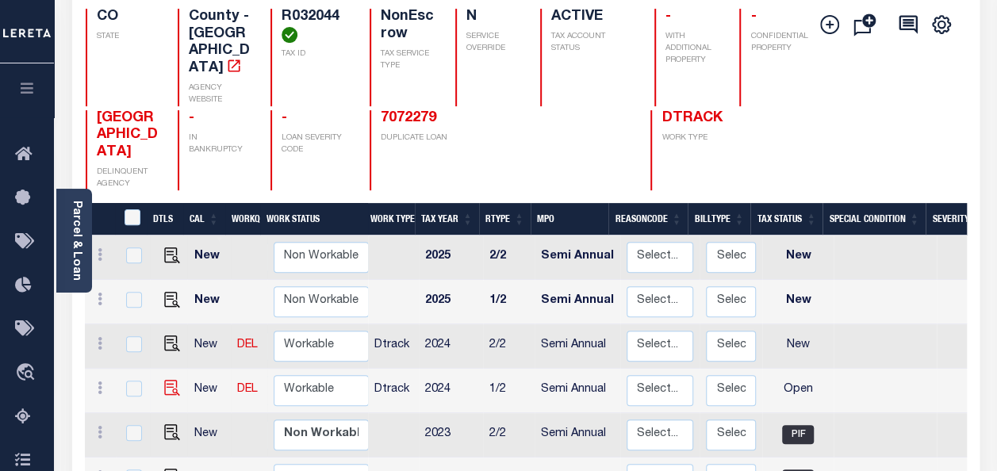
click at [169, 380] on img at bounding box center [172, 388] width 16 height 16
checkbox input "true"
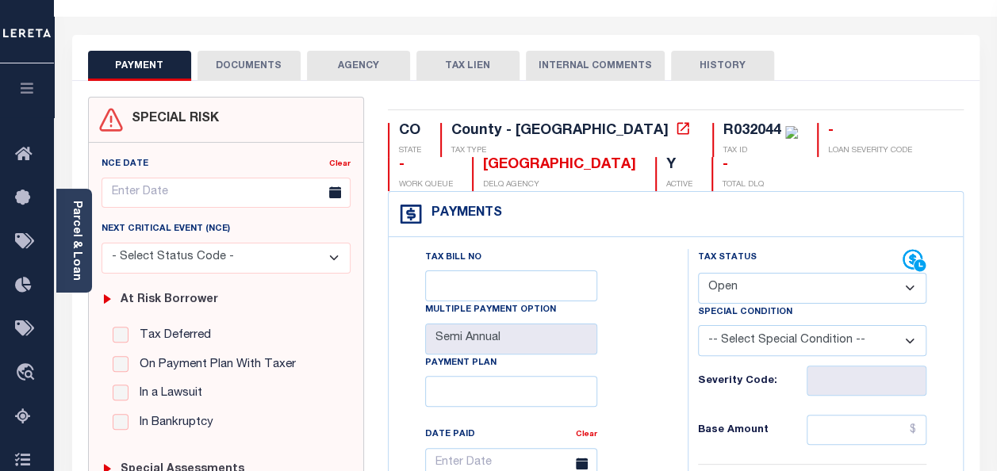
scroll to position [159, 0]
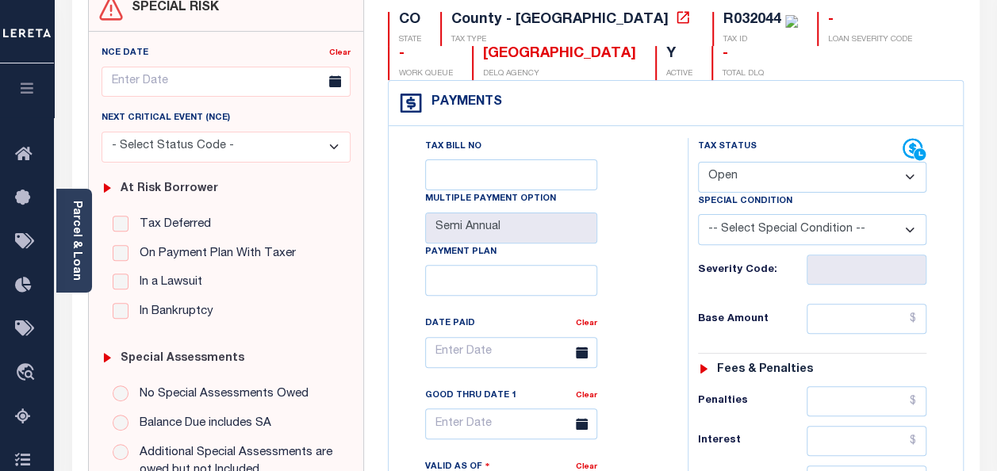
click at [752, 178] on select "- Select Status Code - Open Due/Unpaid Paid Incomplete No Tax Due Internal Refu…" at bounding box center [812, 177] width 228 height 31
select select "PYD"
click at [698, 162] on select "- Select Status Code - Open Due/Unpaid Paid Incomplete No Tax Due Internal Refu…" at bounding box center [812, 177] width 228 height 31
type input "[DATE]"
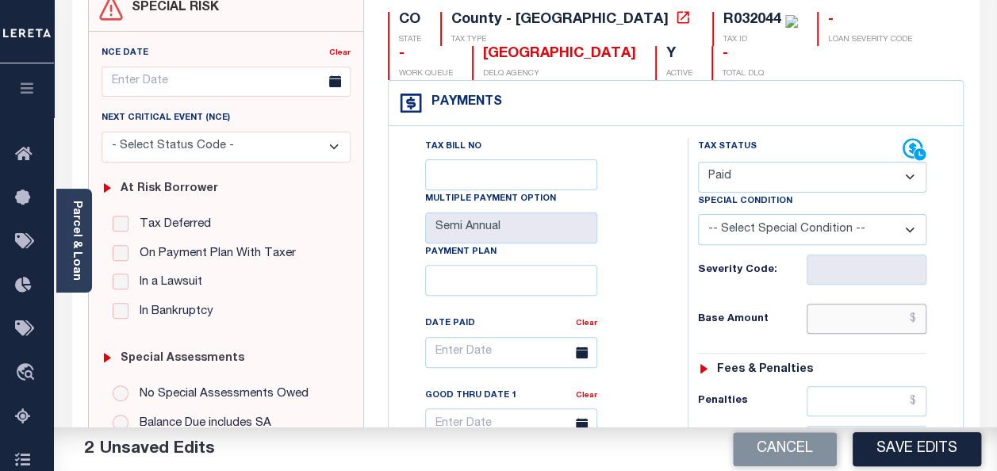
click at [848, 308] on input "text" at bounding box center [866, 319] width 120 height 30
paste input "1,438.30"
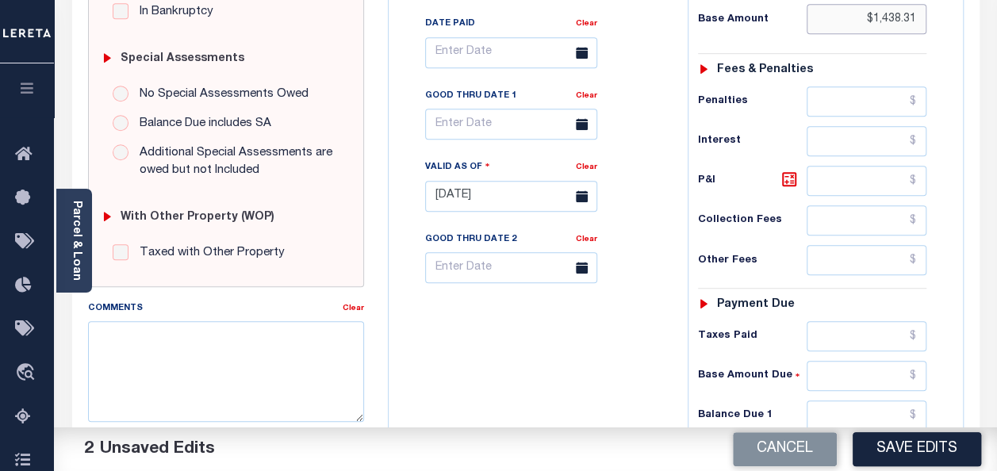
scroll to position [634, 0]
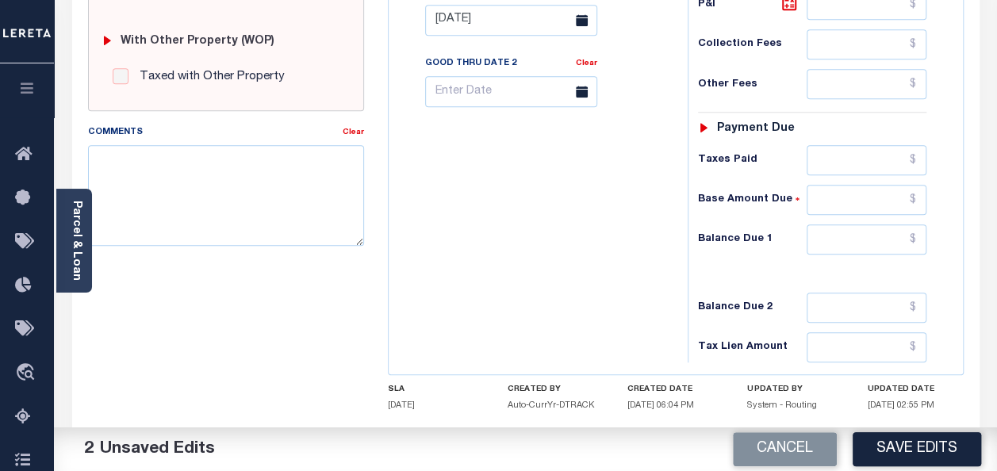
type input "$1,438.31"
click at [875, 236] on input "text" at bounding box center [866, 239] width 120 height 30
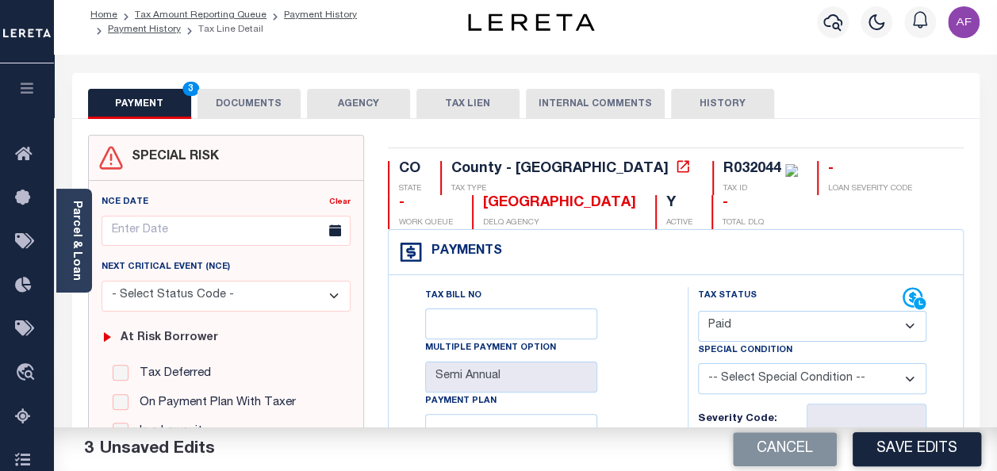
scroll to position [0, 0]
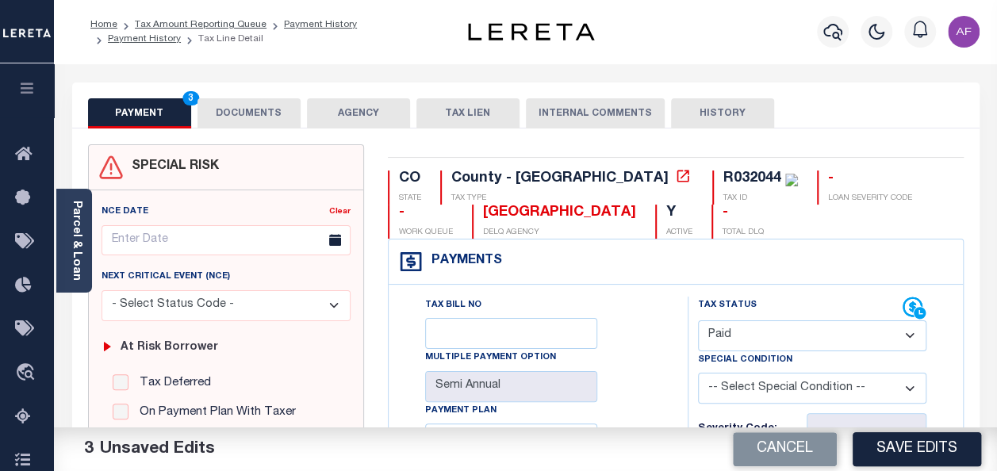
type input "$0.00"
click at [258, 118] on button "DOCUMENTS" at bounding box center [248, 113] width 103 height 30
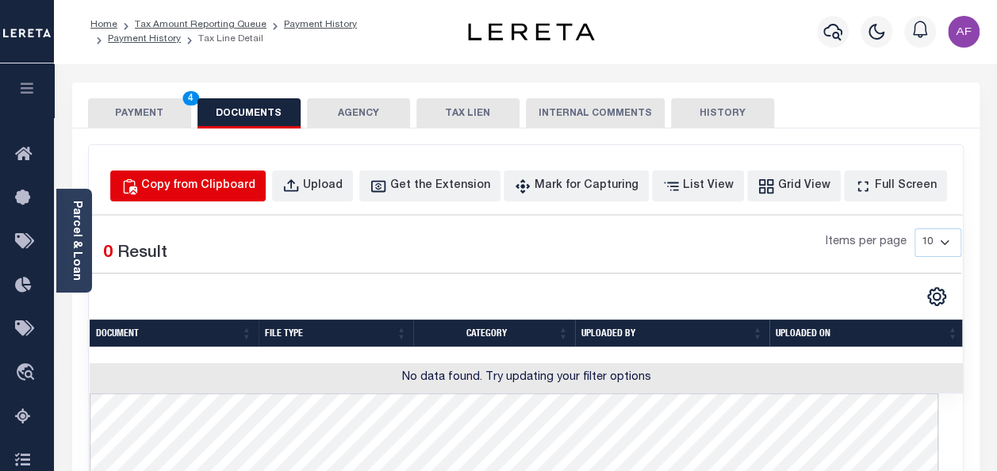
click at [239, 181] on div "Copy from Clipboard" at bounding box center [198, 186] width 114 height 17
select select "POP"
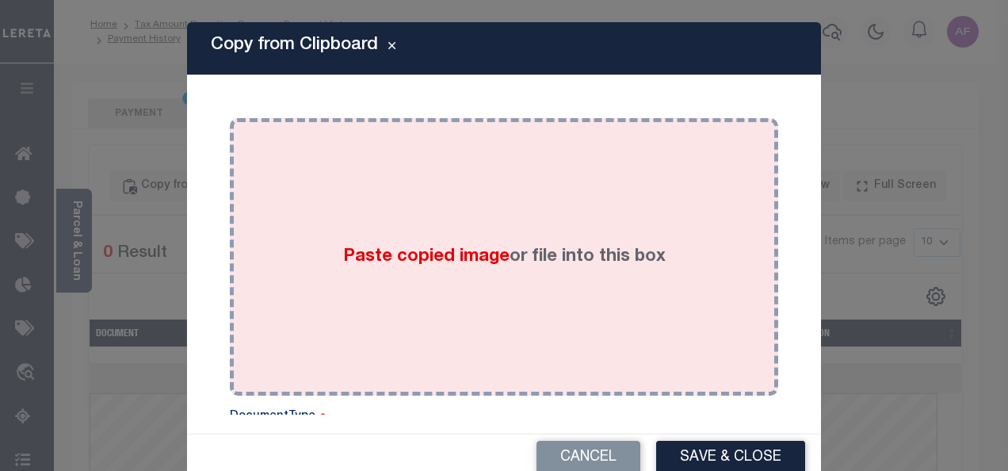
click at [377, 284] on div "Paste copied image or file into this box" at bounding box center [504, 257] width 525 height 254
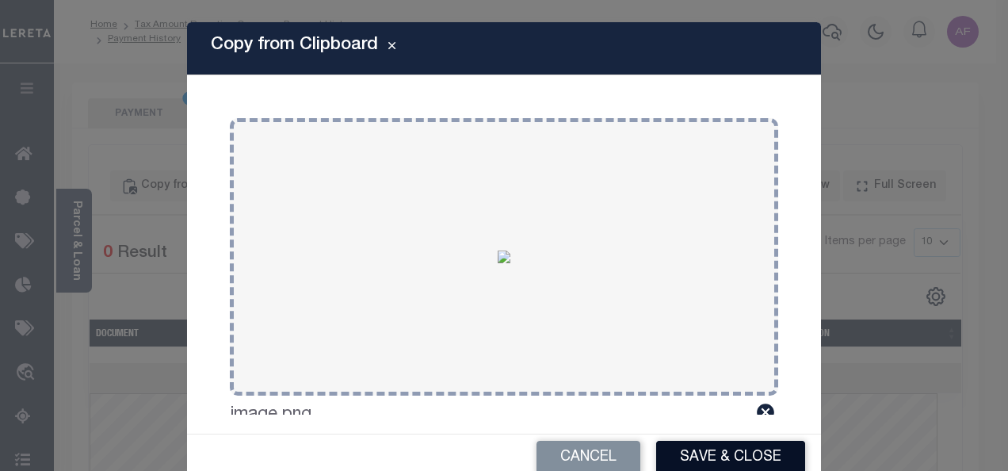
click at [693, 460] on button "Save & Close" at bounding box center [730, 458] width 149 height 34
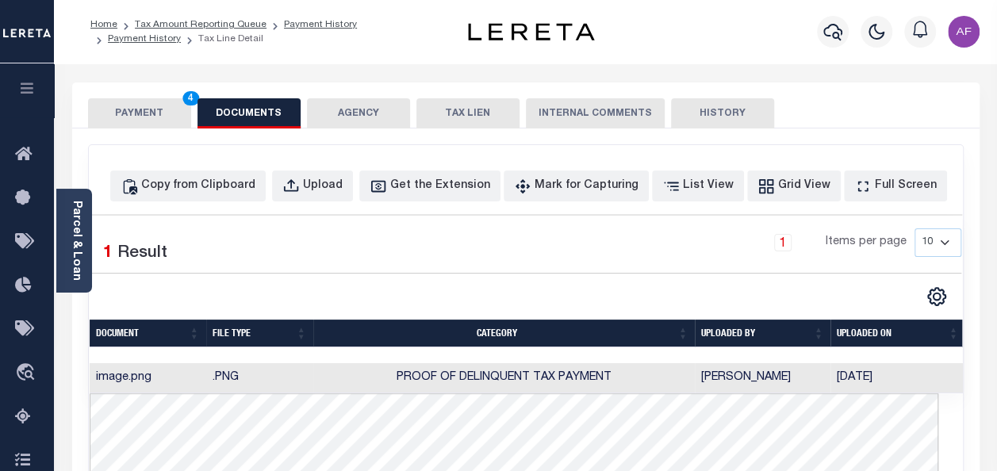
click at [143, 111] on button "PAYMENT 4" at bounding box center [139, 113] width 103 height 30
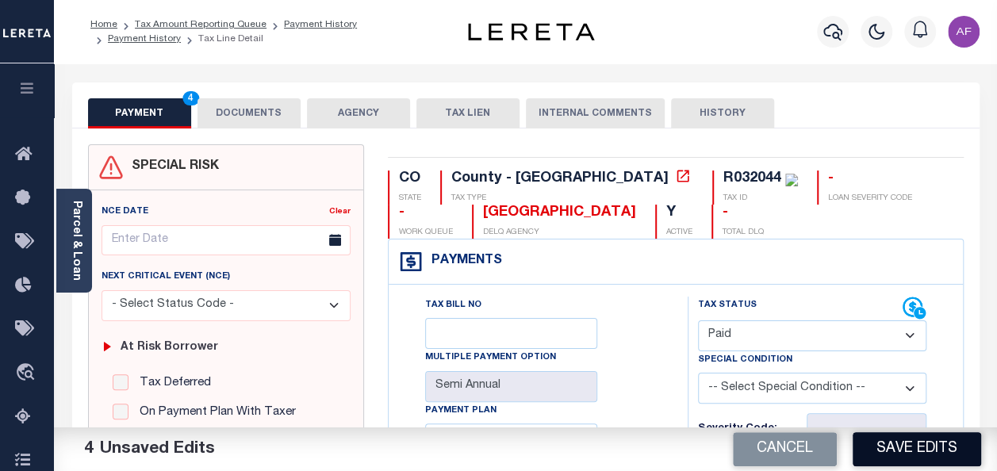
click at [937, 450] on button "Save Edits" at bounding box center [916, 449] width 128 height 34
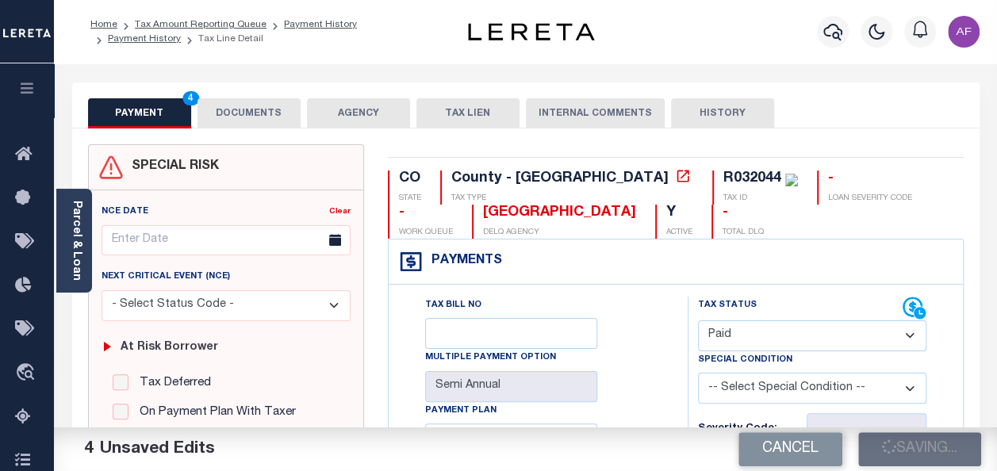
checkbox input "false"
type input "$1,438.31"
type input "$0"
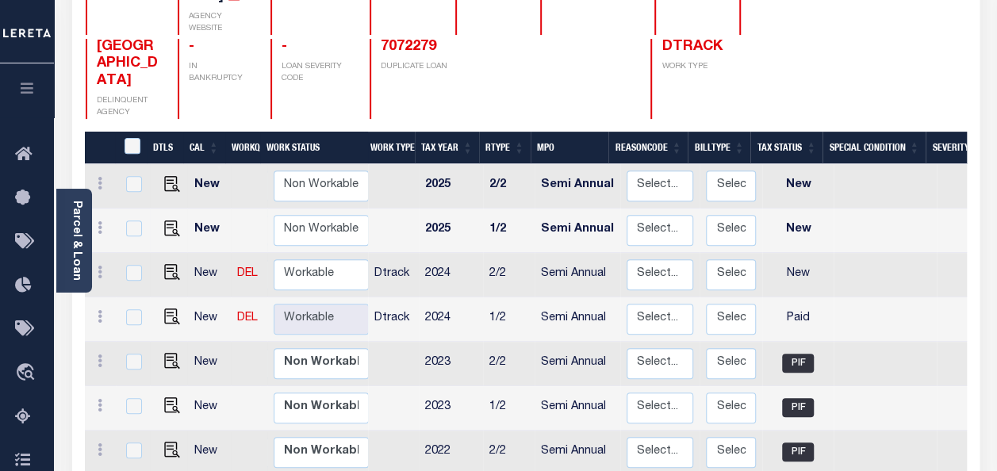
scroll to position [238, 0]
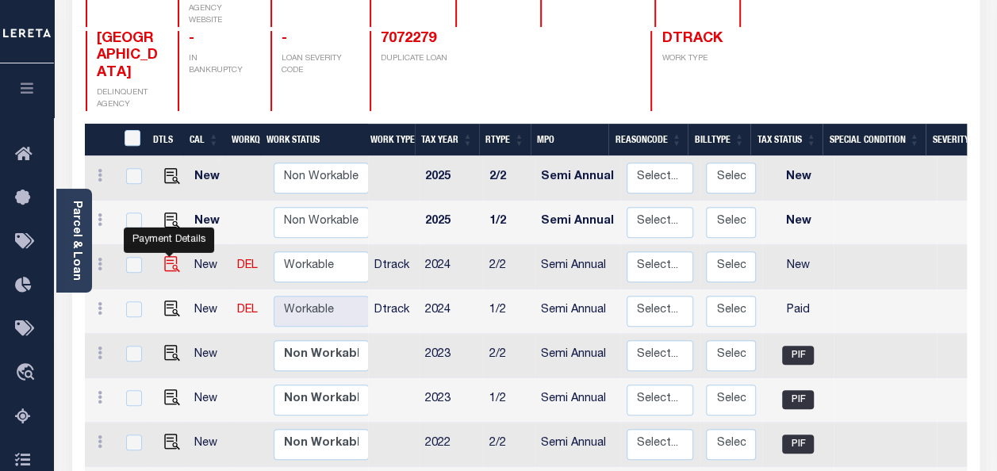
click at [168, 256] on img "" at bounding box center [172, 264] width 16 height 16
checkbox input "true"
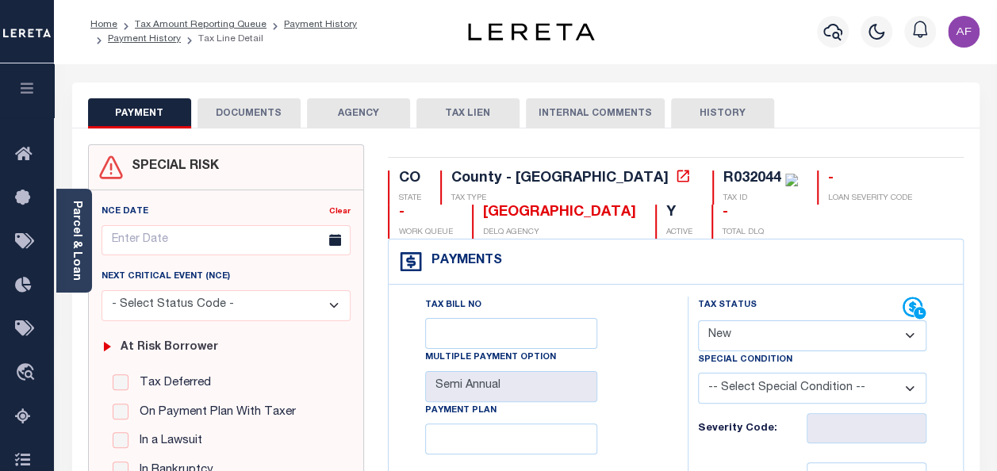
click at [744, 331] on select "- Select Status Code - Open Due/Unpaid Paid Incomplete No Tax Due Internal Refu…" at bounding box center [812, 335] width 228 height 31
select select "PYD"
click at [698, 320] on select "- Select Status Code - Open Due/Unpaid Paid Incomplete No Tax Due Internal Refu…" at bounding box center [812, 335] width 228 height 31
type input "[DATE]"
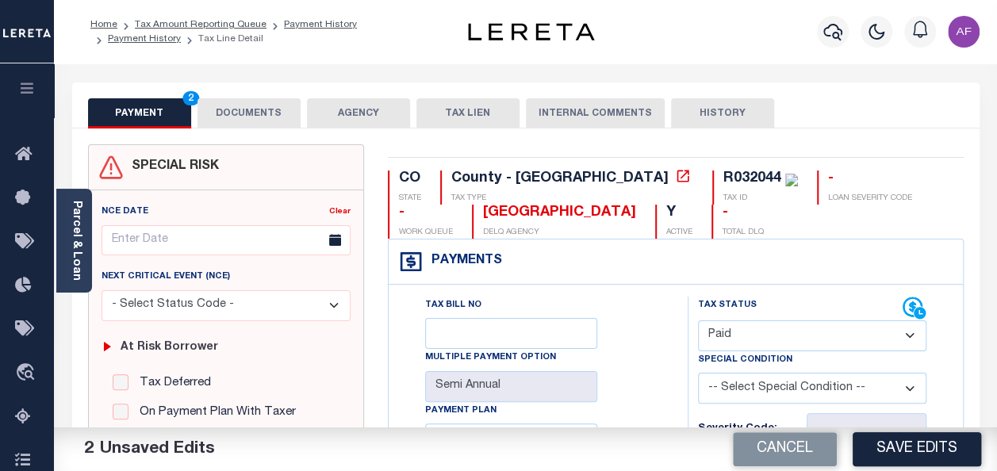
click at [235, 113] on button "DOCUMENTS" at bounding box center [248, 113] width 103 height 30
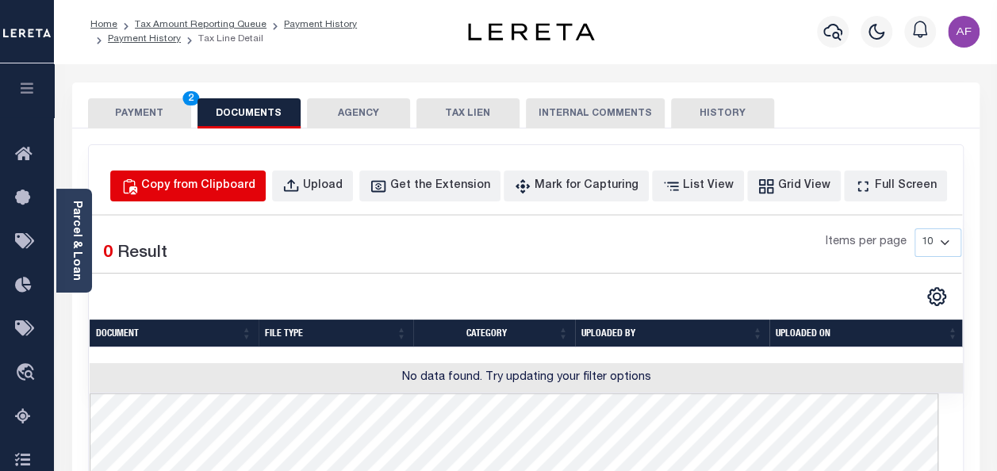
click at [255, 181] on div "Copy from Clipboard" at bounding box center [198, 186] width 114 height 17
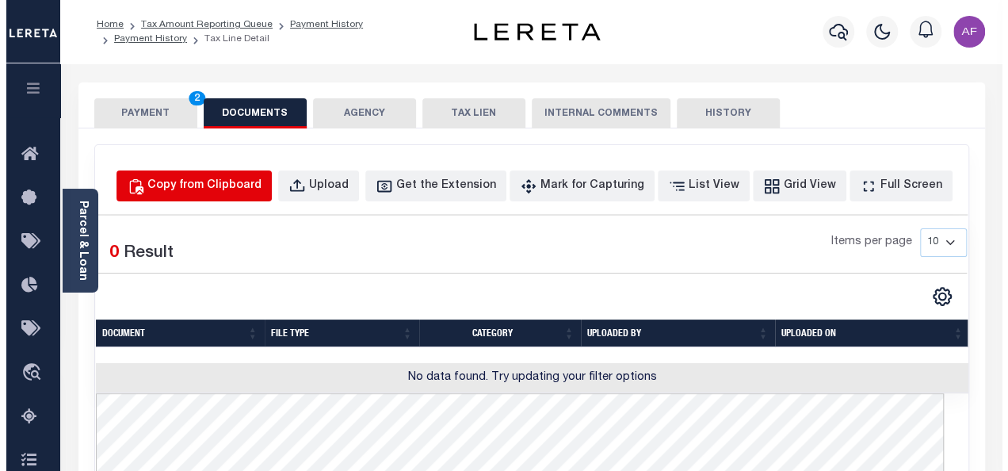
select select "POP"
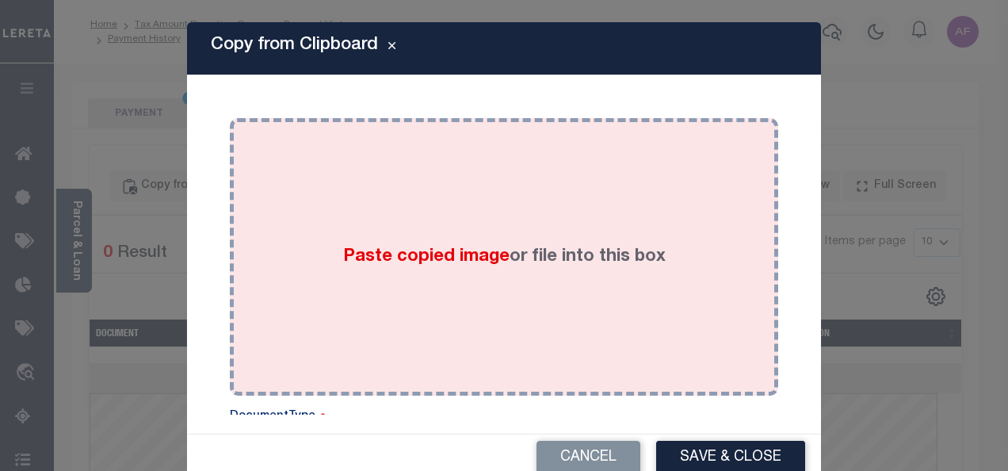
click at [424, 220] on div "Paste copied image or file into this box" at bounding box center [504, 257] width 525 height 254
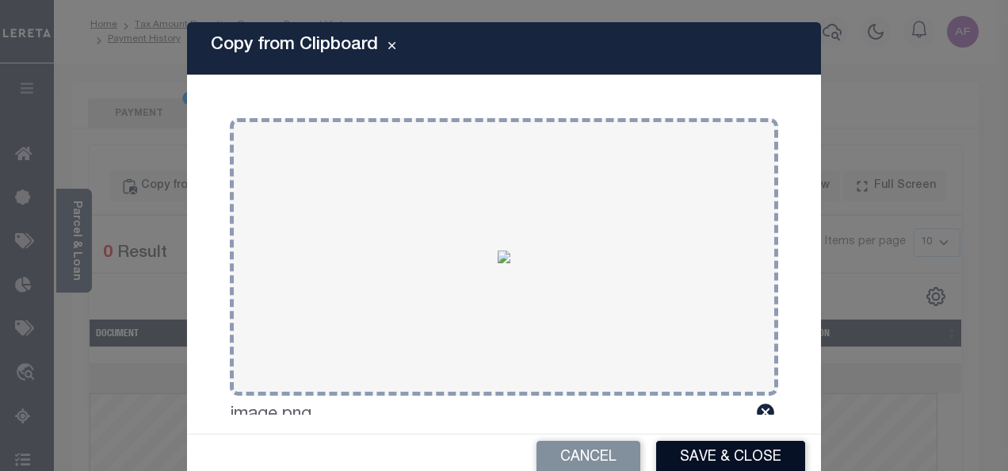
click at [702, 449] on button "Save & Close" at bounding box center [730, 458] width 149 height 34
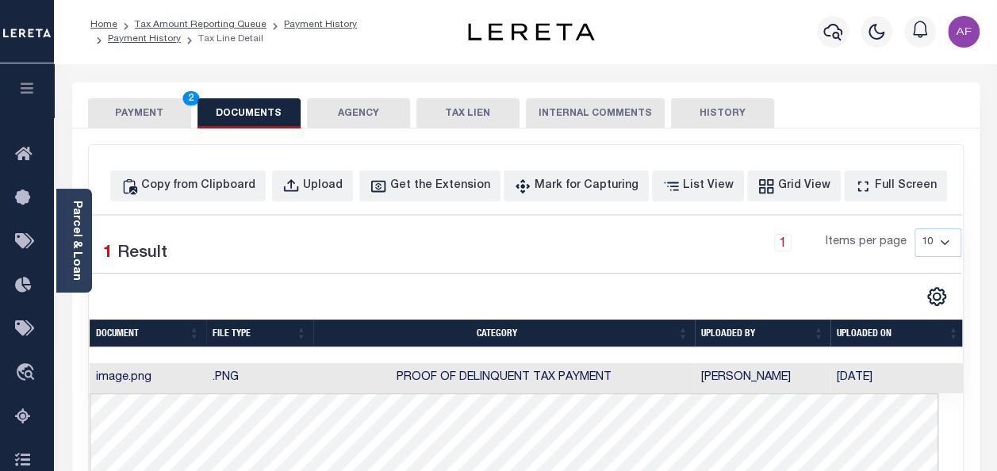
click at [155, 120] on button "PAYMENT 2" at bounding box center [139, 113] width 103 height 30
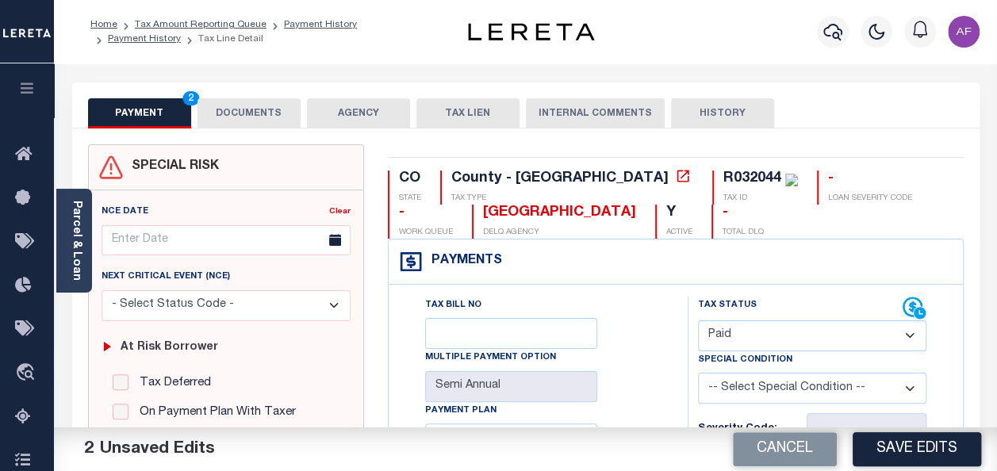
click at [583, 279] on div "Payments Warning! Search Status is not "Completed", amounts can not be keyed." at bounding box center [675, 261] width 574 height 45
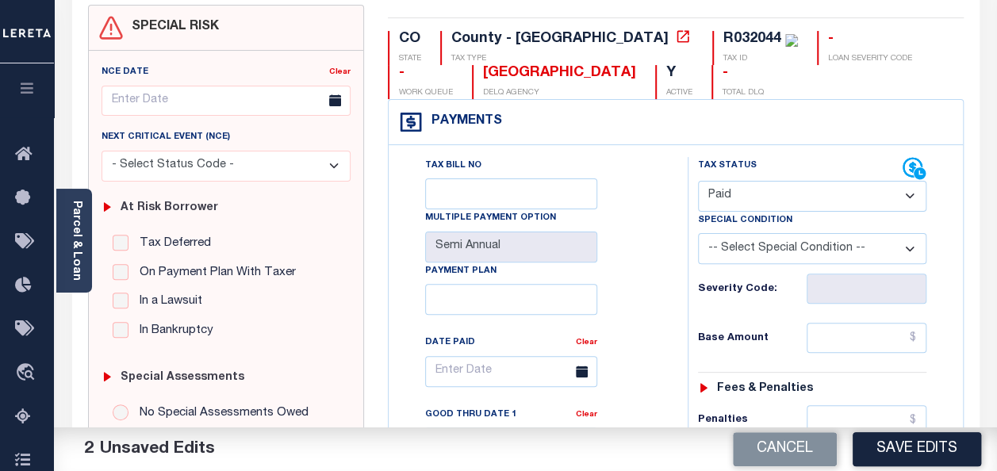
scroll to position [238, 0]
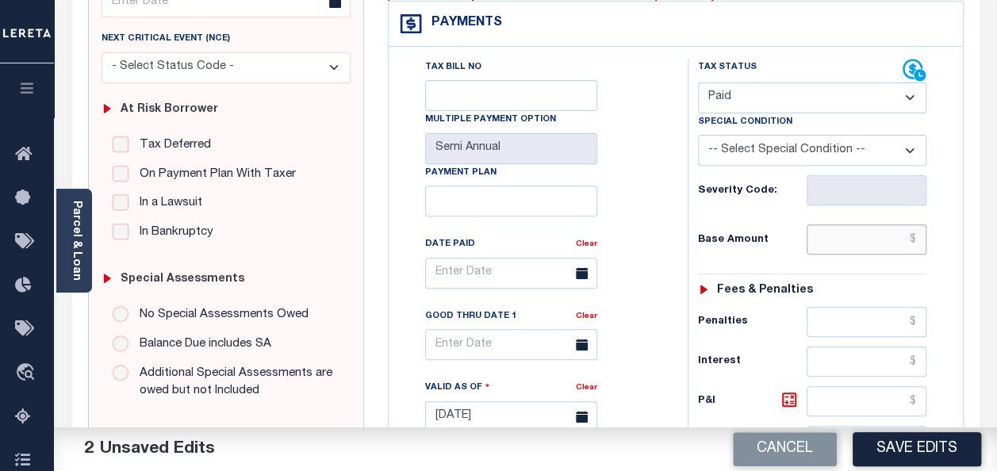
click at [866, 239] on input "text" at bounding box center [866, 239] width 120 height 30
paste input "1,438.30"
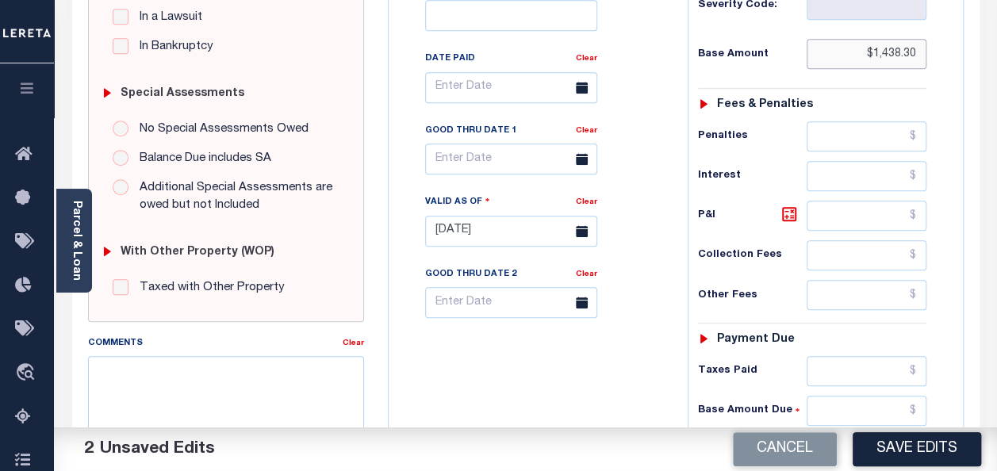
scroll to position [476, 0]
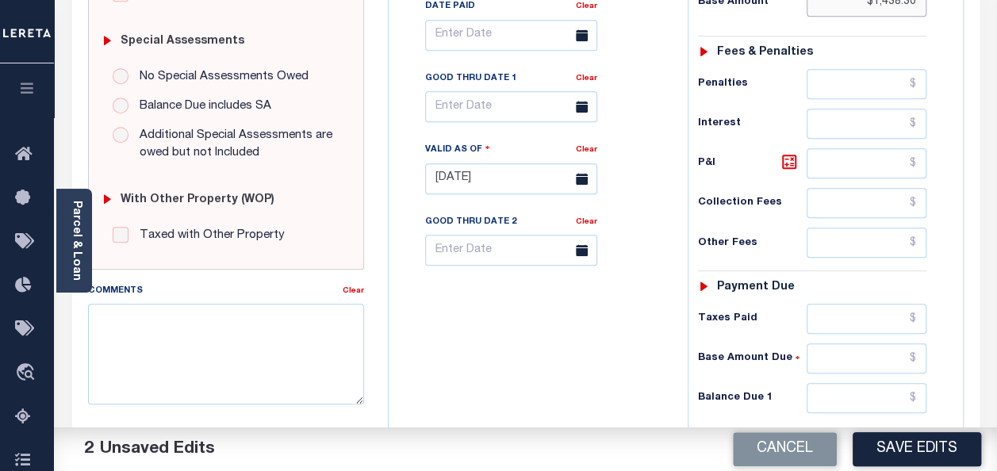
type input "$1,438.30"
click at [863, 312] on input "text" at bounding box center [866, 319] width 120 height 30
paste input "1,438.30"
type input "$1,438.30"
click at [868, 401] on input "text" at bounding box center [866, 398] width 120 height 30
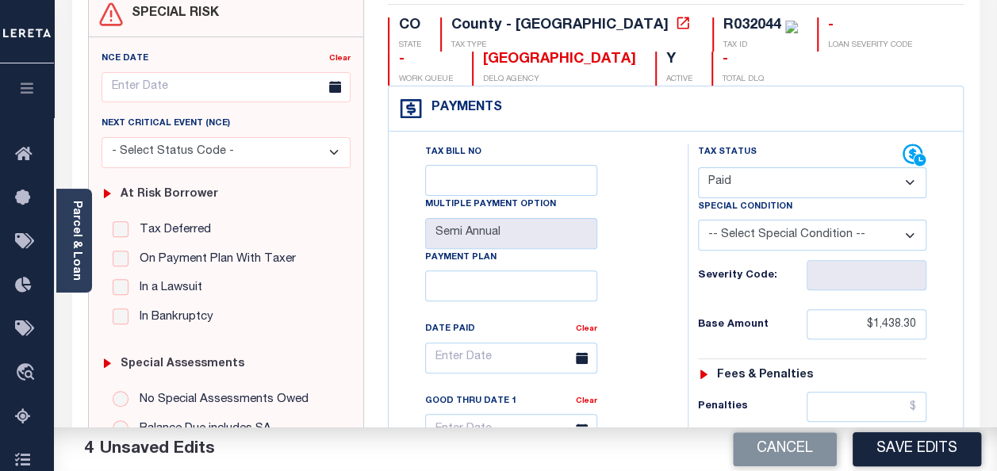
scroll to position [0, 0]
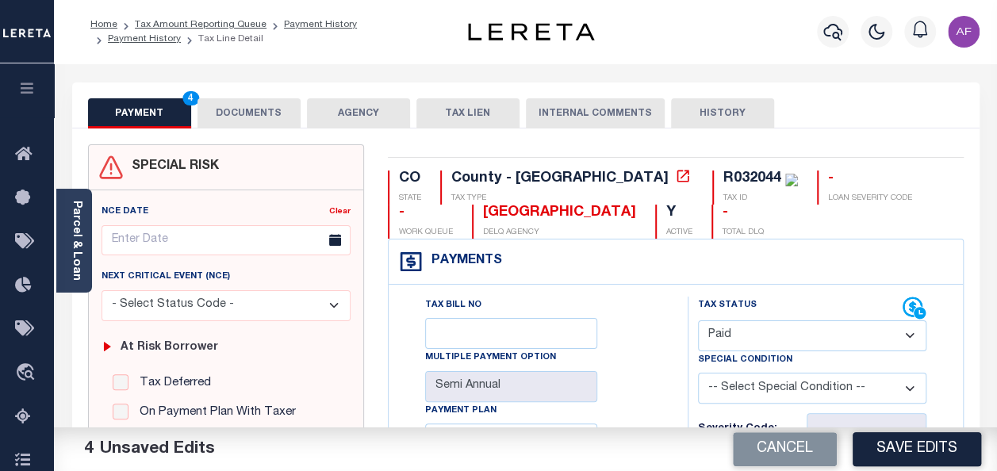
type input "$0.00"
click at [235, 109] on button "DOCUMENTS" at bounding box center [248, 113] width 103 height 30
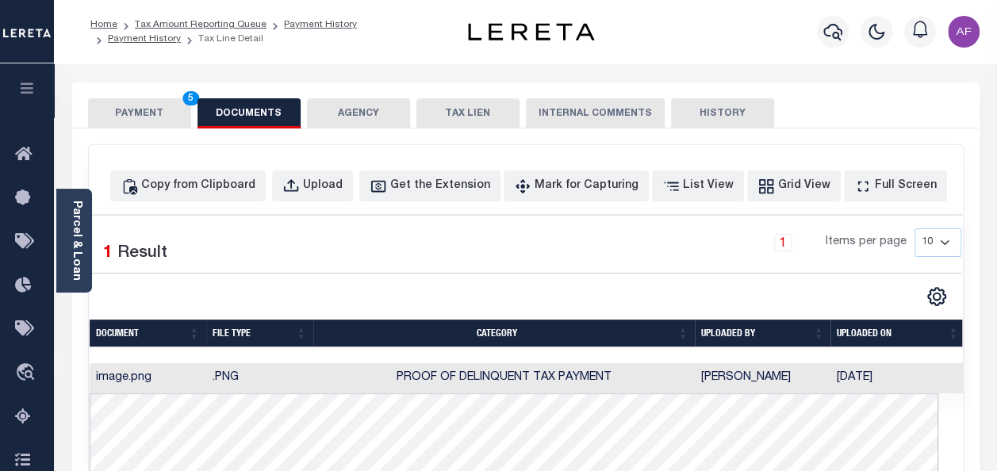
click at [128, 125] on button "PAYMENT 5" at bounding box center [139, 113] width 103 height 30
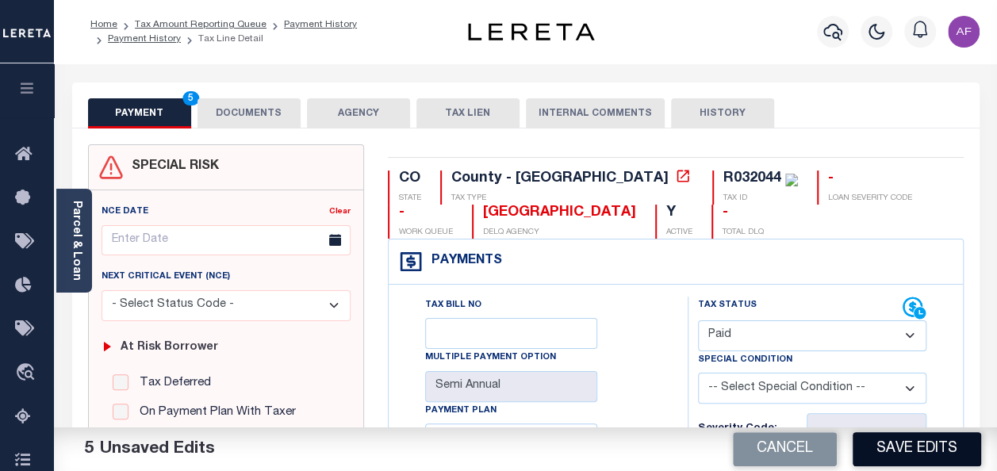
click at [905, 456] on button "Save Edits" at bounding box center [916, 449] width 128 height 34
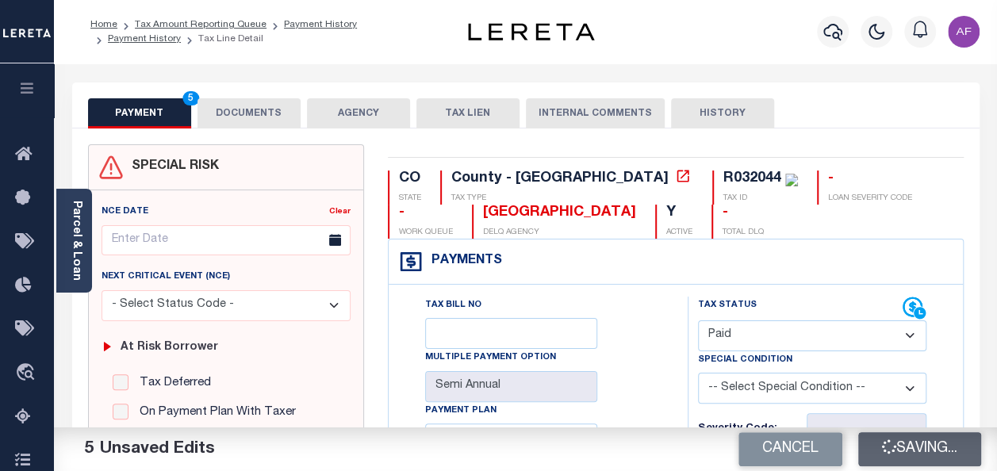
checkbox input "false"
type input "$1,438.3"
type input "$0"
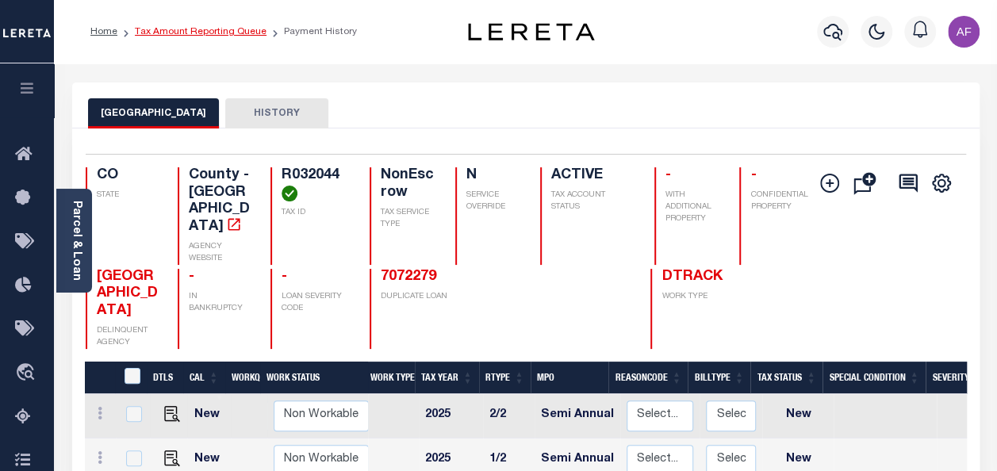
click at [189, 34] on link "Tax Amount Reporting Queue" at bounding box center [201, 32] width 132 height 10
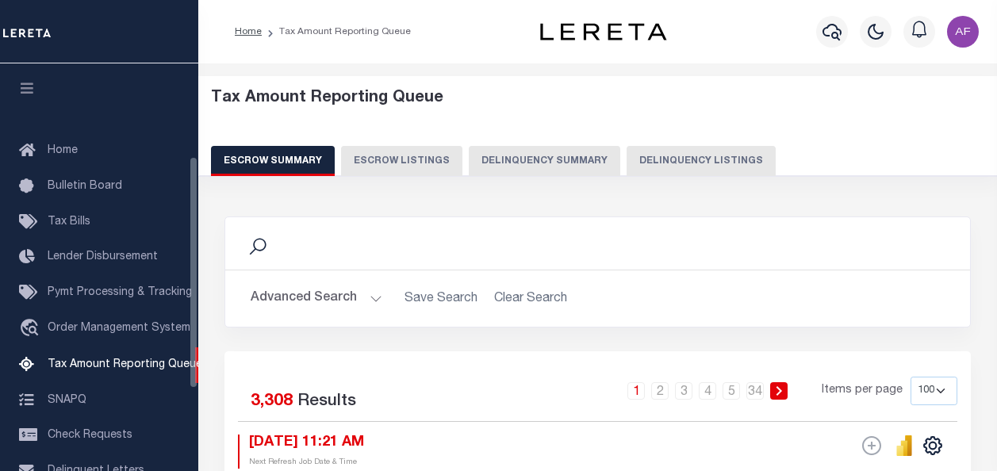
click at [595, 154] on button "Delinquency Summary" at bounding box center [544, 161] width 151 height 30
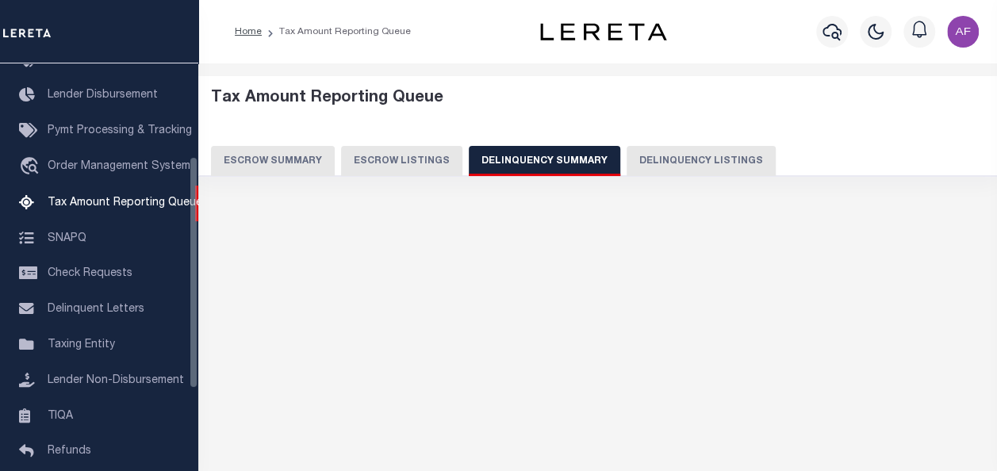
click at [636, 159] on button "Delinquency Listings" at bounding box center [700, 161] width 149 height 30
select select "100"
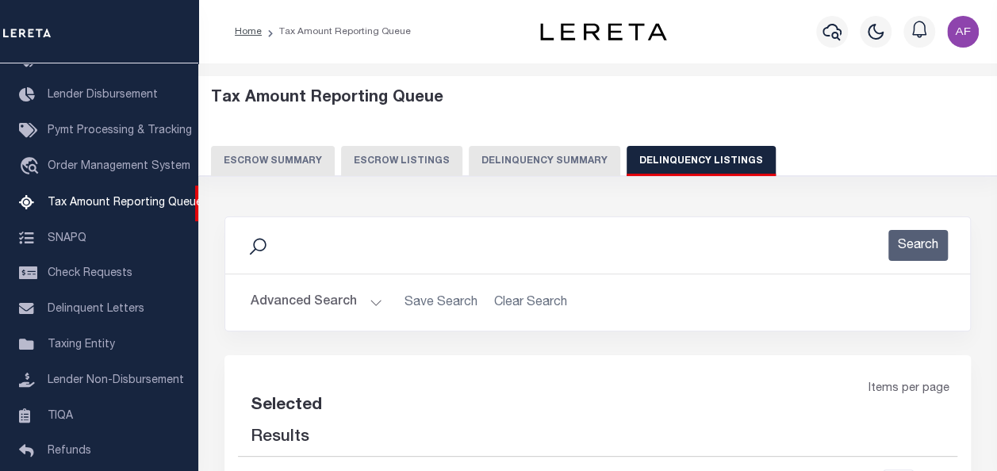
select select "100"
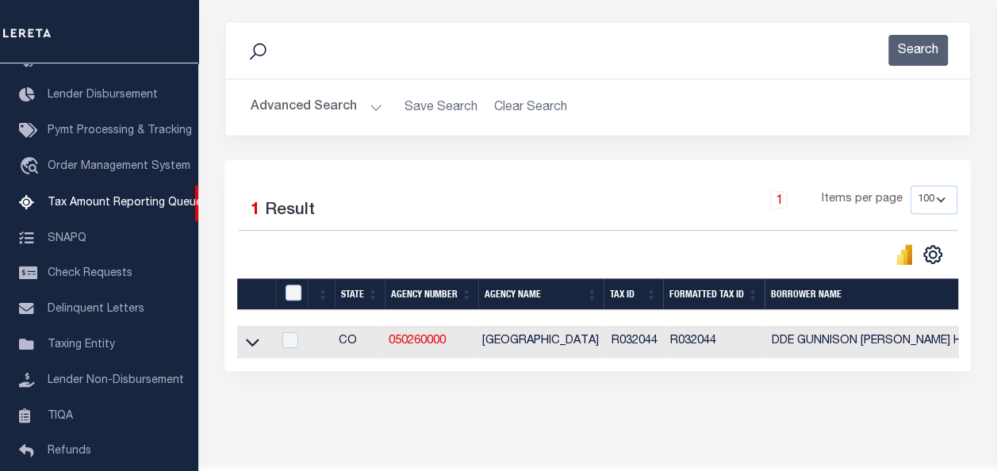
scroll to position [238, 0]
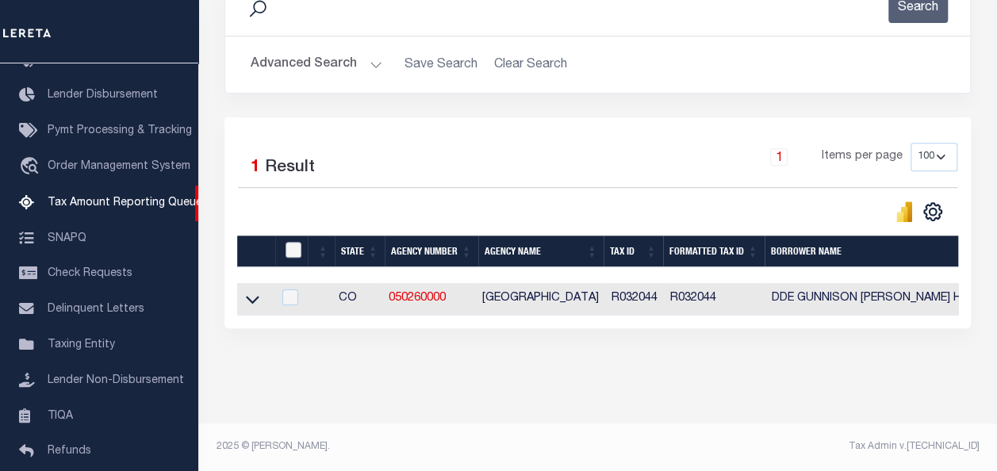
click at [295, 246] on input "checkbox" at bounding box center [293, 250] width 16 height 16
checkbox input "true"
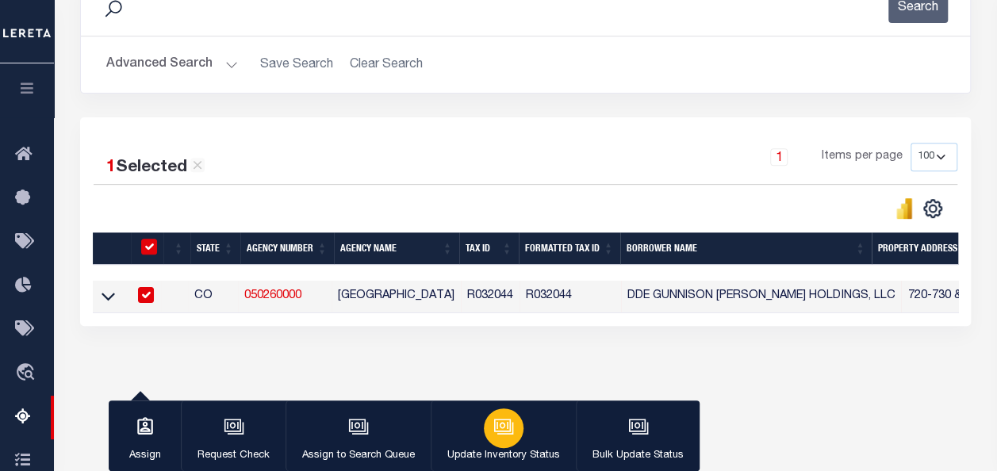
click at [492, 440] on div "button" at bounding box center [504, 428] width 40 height 40
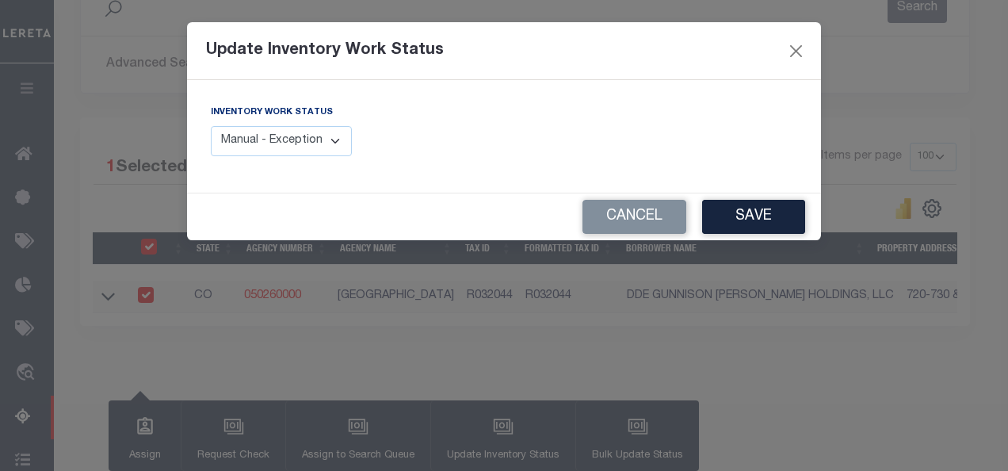
click at [270, 159] on div "Inventory Work Status Manual - Exception Pended - Awaiting Search Late Add Exce…" at bounding box center [351, 136] width 305 height 65
select select "4"
click at [211, 126] on select "Manual - Exception Pended - Awaiting Search Late Add Exception Completed" at bounding box center [281, 141] width 141 height 31
click at [754, 219] on button "Save" at bounding box center [753, 217] width 103 height 34
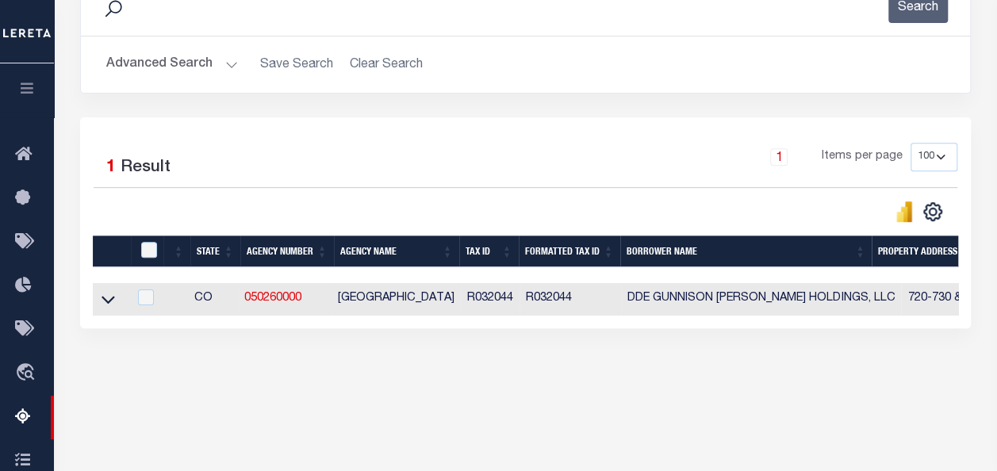
click at [174, 65] on button "Advanced Search" at bounding box center [172, 64] width 132 height 31
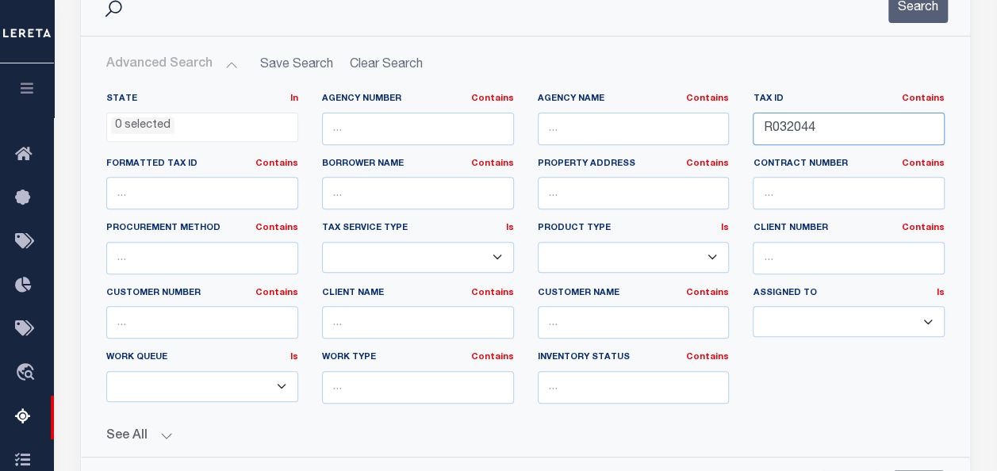
click at [775, 128] on input "R032044" at bounding box center [848, 129] width 192 height 33
paste input "5"
type input "R032045"
click at [913, 13] on button "Search" at bounding box center [917, 7] width 59 height 31
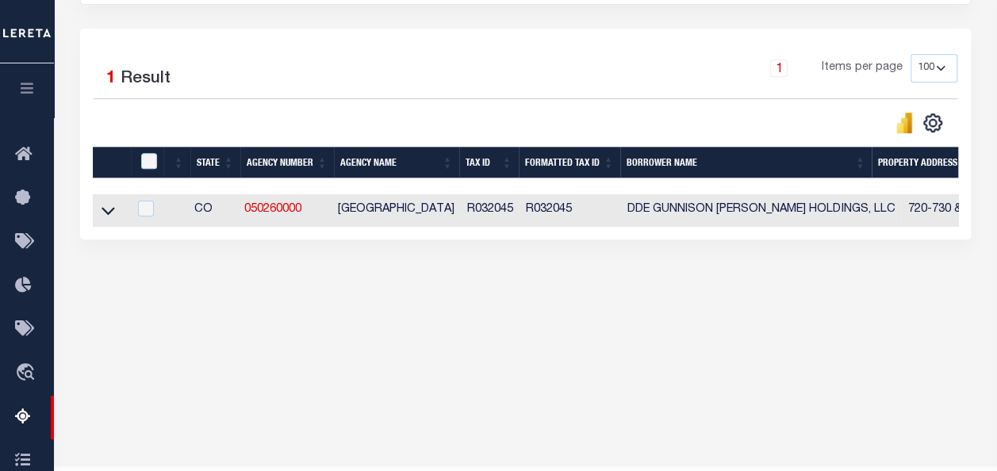
scroll to position [369, 0]
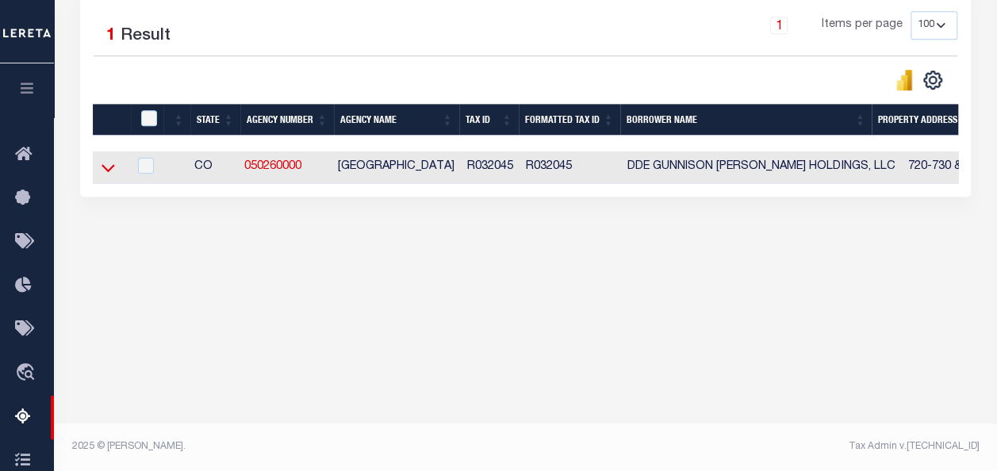
click at [112, 174] on icon at bounding box center [107, 167] width 13 height 17
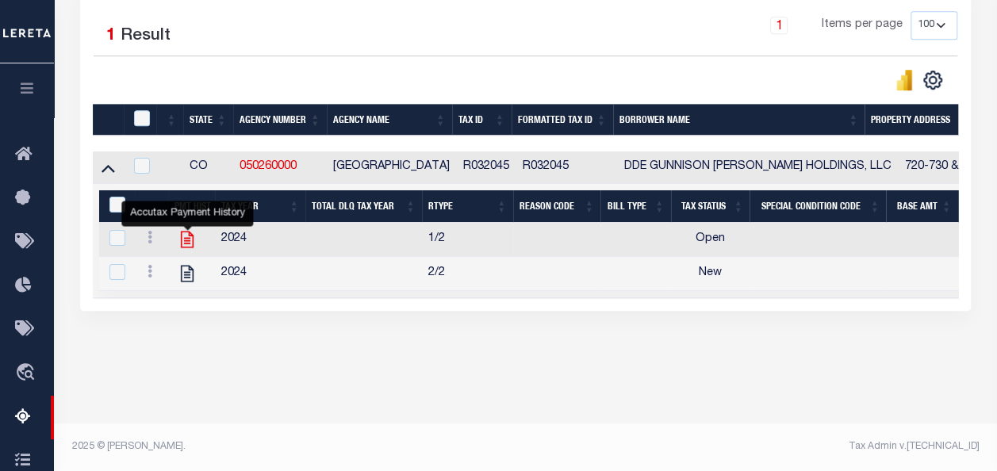
click at [185, 241] on icon "" at bounding box center [187, 239] width 13 height 17
checkbox input "true"
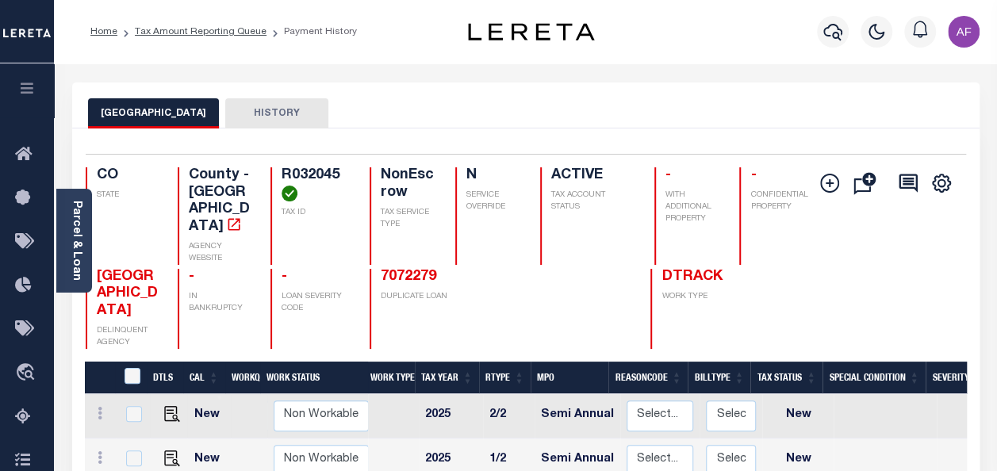
scroll to position [238, 0]
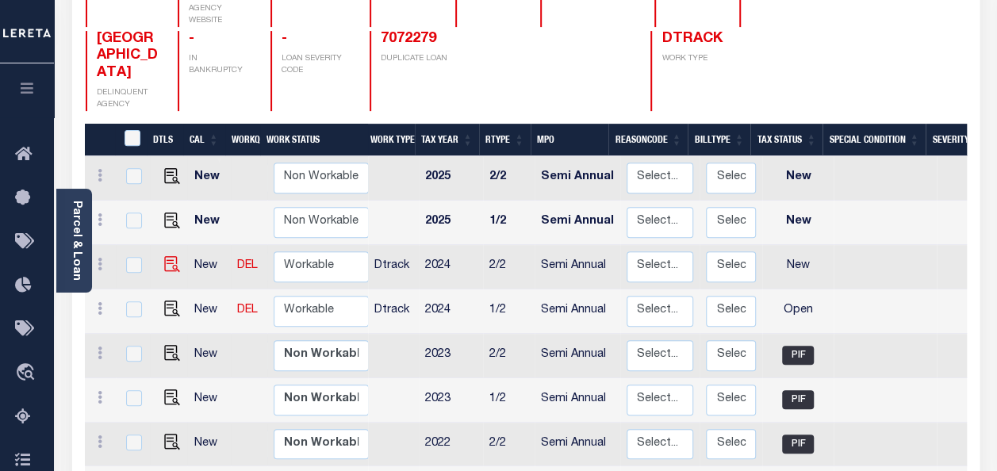
click at [170, 256] on img at bounding box center [172, 264] width 16 height 16
checkbox input "true"
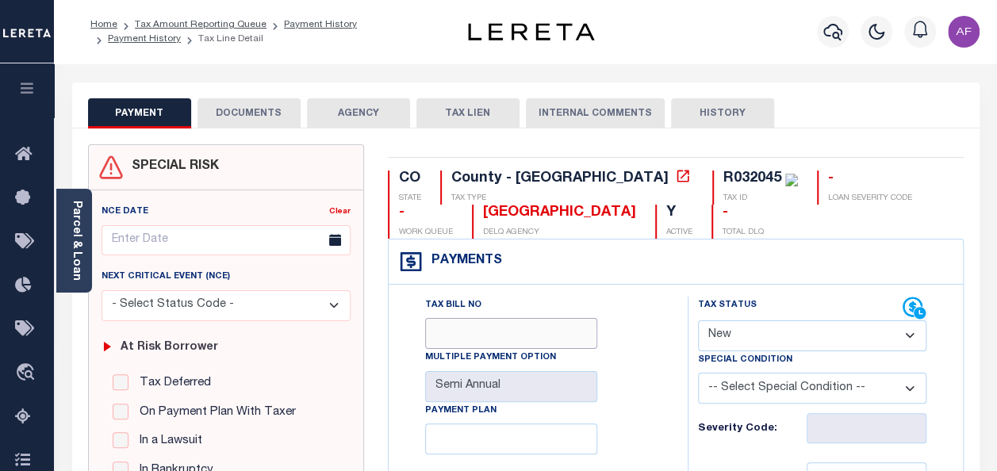
click at [588, 325] on input "Tax Bill No" at bounding box center [511, 333] width 172 height 31
click at [721, 342] on select "- Select Status Code - Open Due/Unpaid Paid Incomplete No Tax Due Internal Refu…" at bounding box center [812, 335] width 228 height 31
select select "PYD"
click at [698, 320] on select "- Select Status Code - Open Due/Unpaid Paid Incomplete No Tax Due Internal Refu…" at bounding box center [812, 335] width 228 height 31
type input "[DATE]"
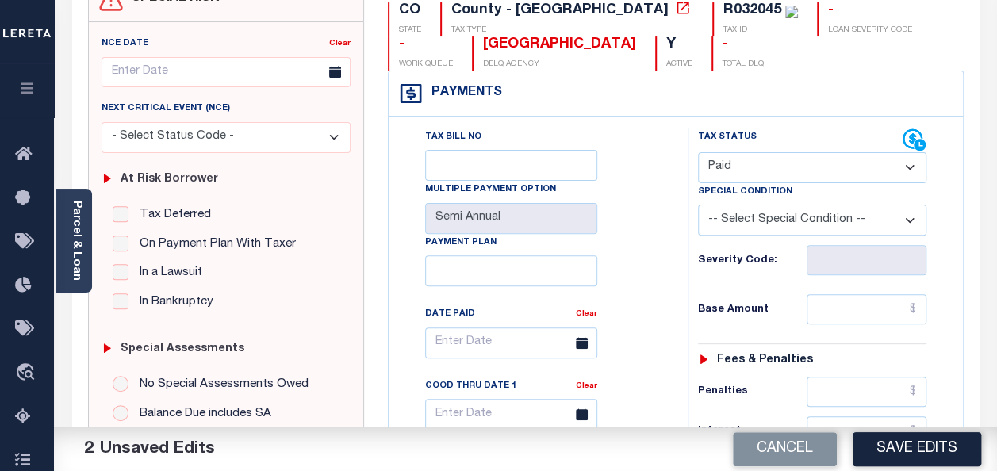
scroll to position [238, 0]
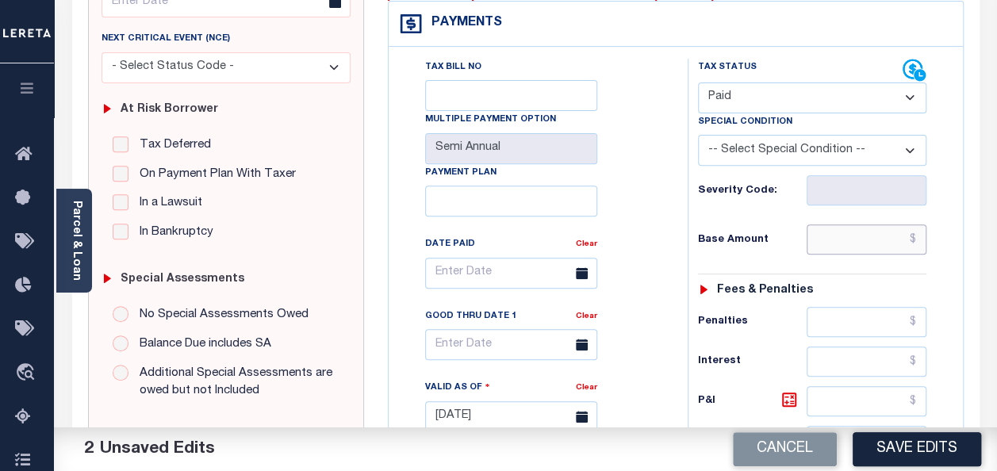
click at [848, 234] on input "text" at bounding box center [866, 239] width 120 height 30
paste input "1,445.78"
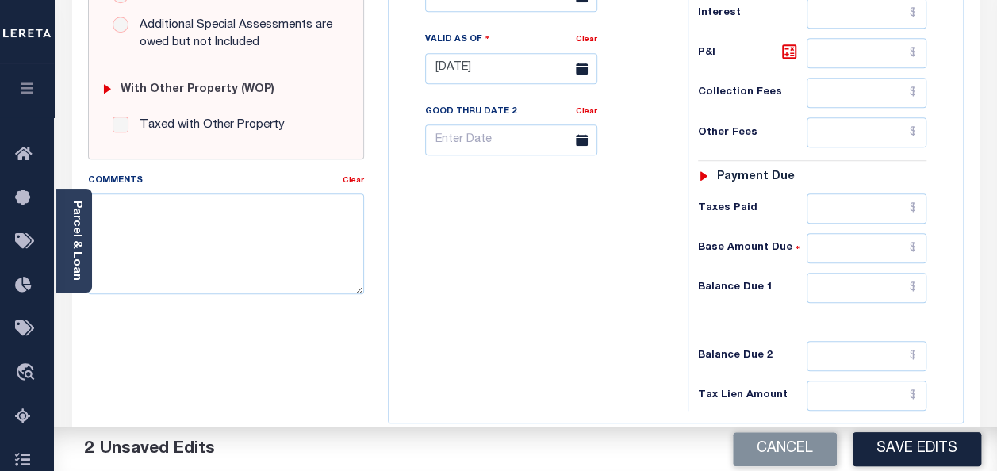
scroll to position [628, 0]
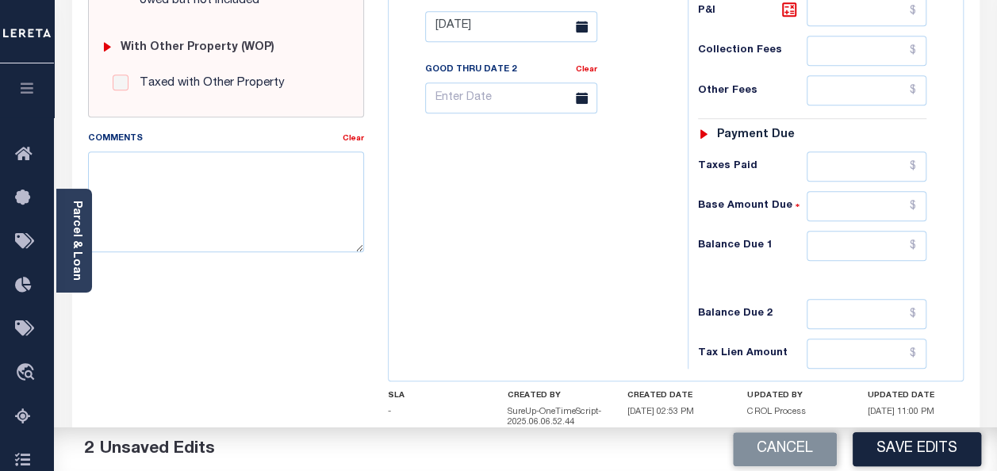
type input "$1,445.79"
drag, startPoint x: 867, startPoint y: 240, endPoint x: 839, endPoint y: 247, distance: 29.2
click at [867, 240] on input "text" at bounding box center [866, 246] width 120 height 30
type input "$0.00"
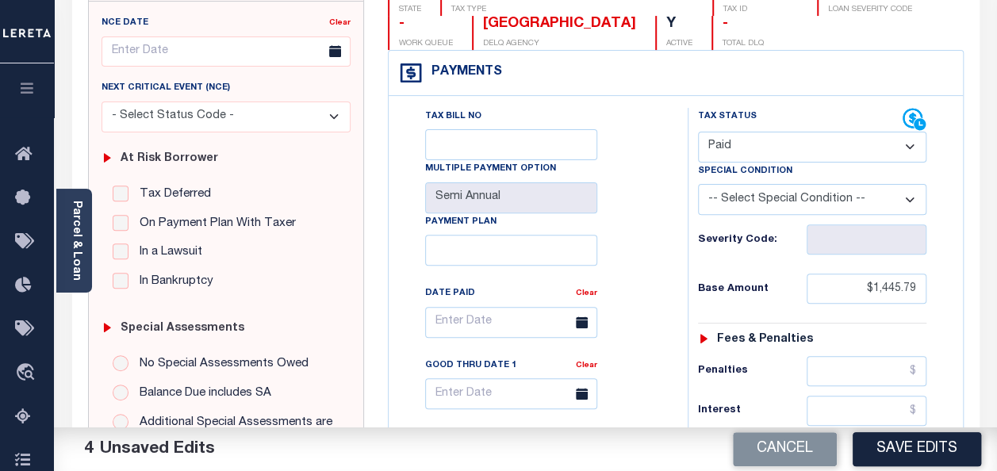
scroll to position [0, 0]
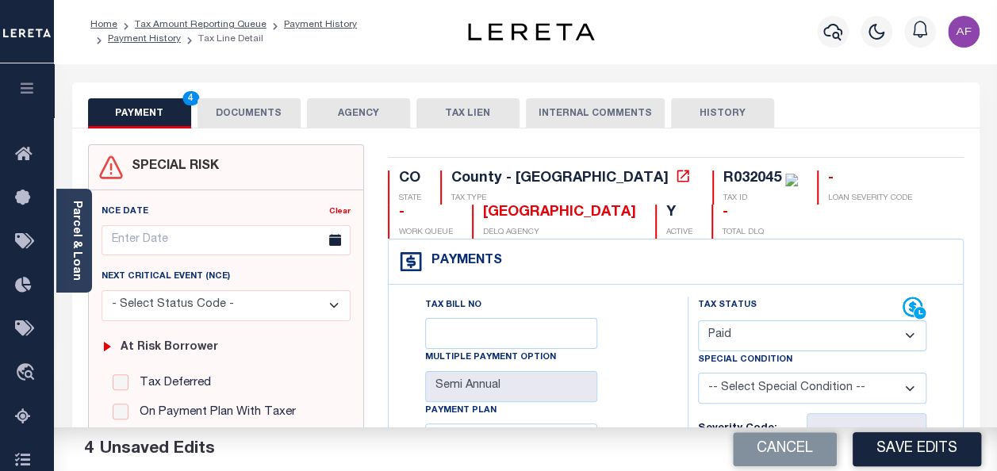
click at [239, 110] on button "DOCUMENTS" at bounding box center [248, 113] width 103 height 30
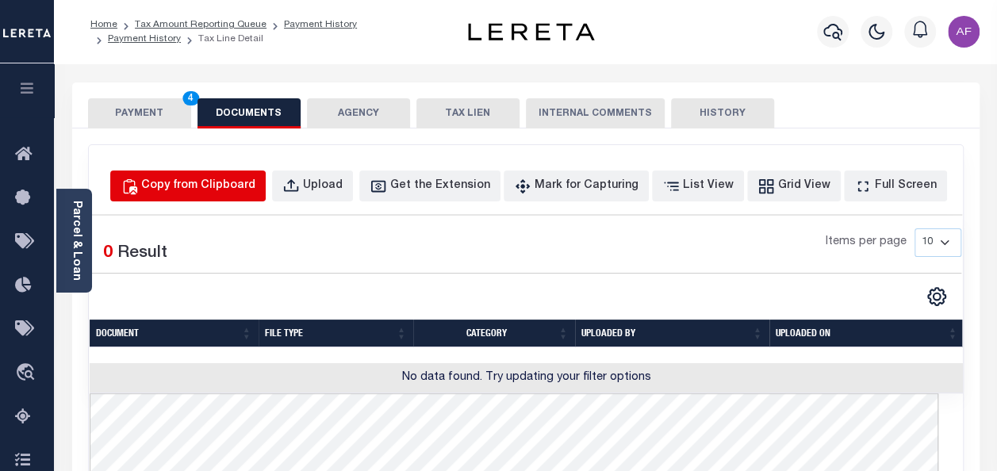
click at [254, 193] on div "Copy from Clipboard" at bounding box center [198, 186] width 114 height 17
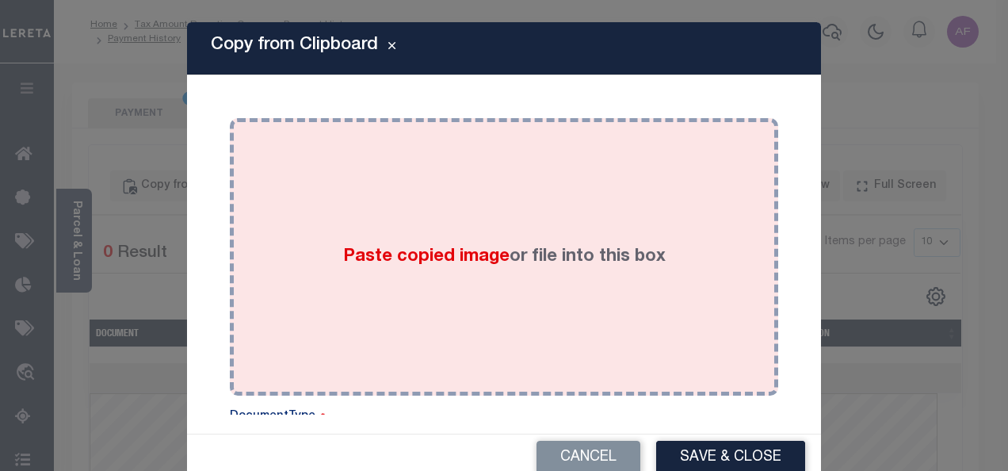
click at [453, 242] on div "Paste copied image or file into this box" at bounding box center [504, 257] width 525 height 254
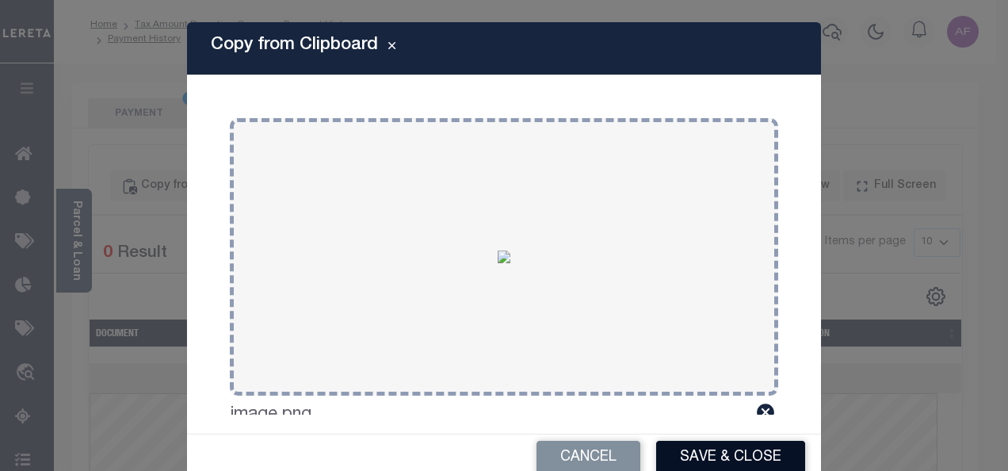
click at [687, 460] on button "Save & Close" at bounding box center [730, 458] width 149 height 34
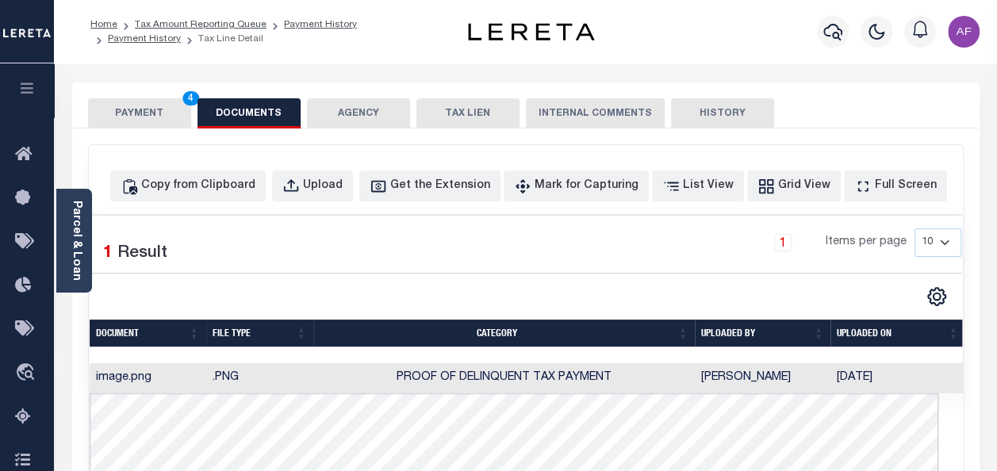
click at [122, 120] on button "PAYMENT 4" at bounding box center [139, 113] width 103 height 30
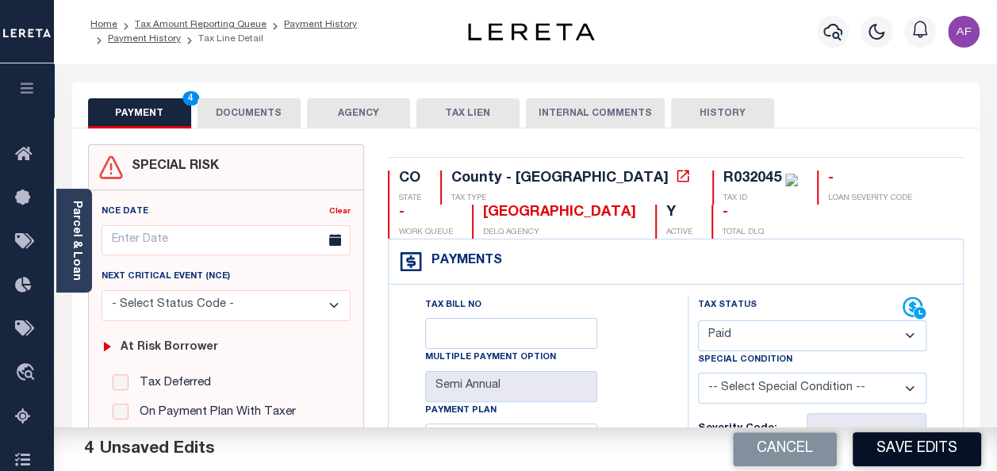
click at [880, 460] on button "Save Edits" at bounding box center [916, 449] width 128 height 34
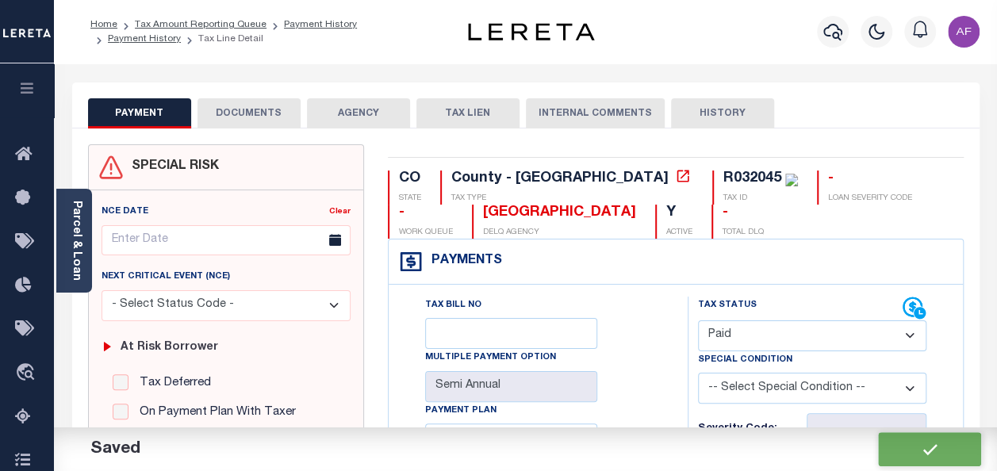
checkbox input "false"
type input "$1,445.79"
type input "$0"
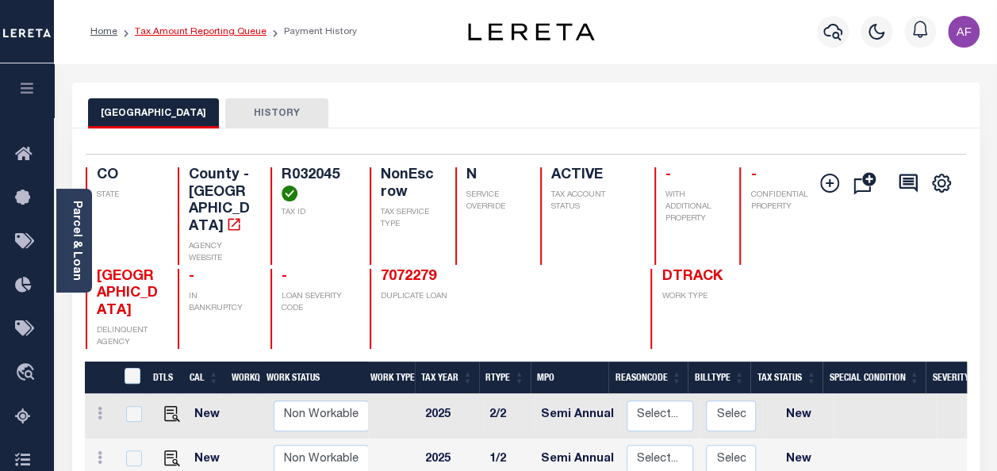
click at [164, 36] on link "Tax Amount Reporting Queue" at bounding box center [201, 32] width 132 height 10
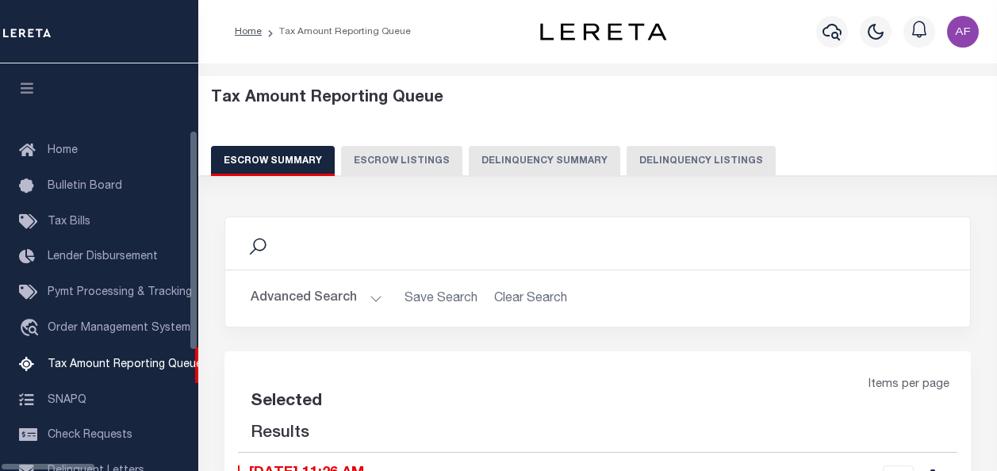
select select "100"
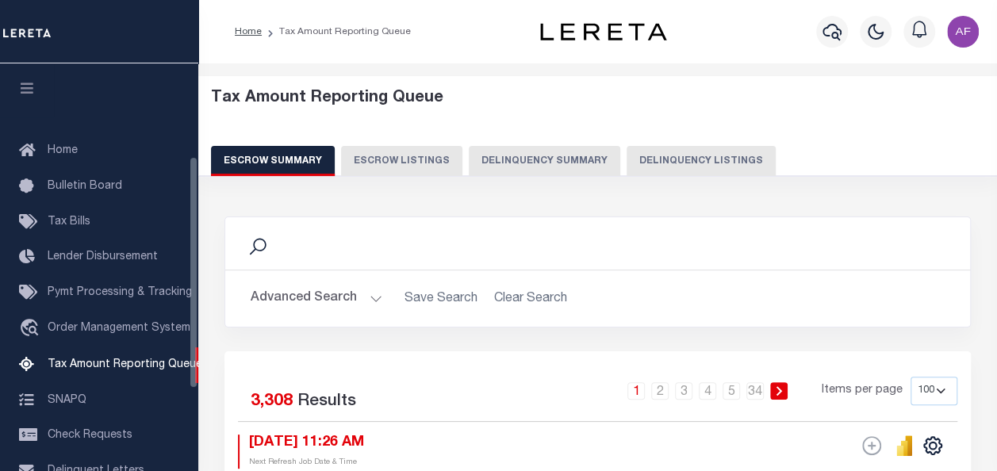
scroll to position [162, 0]
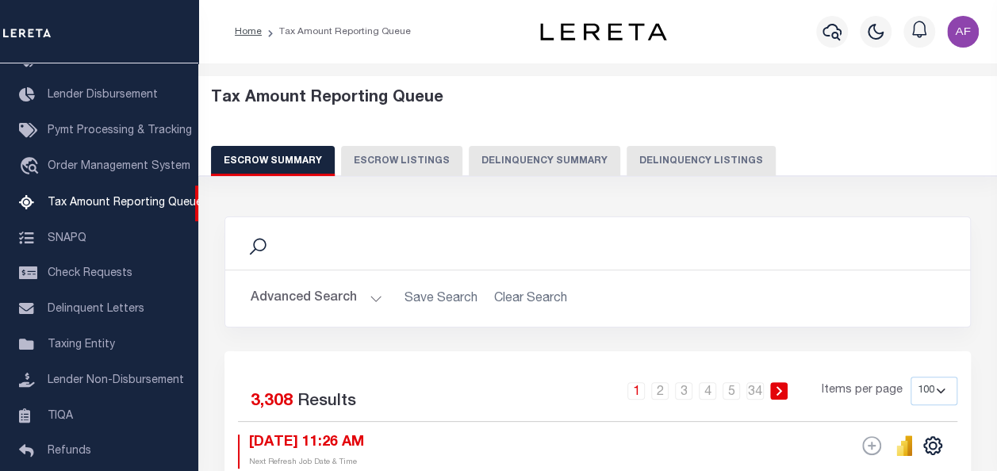
click at [683, 163] on button "Delinquency Listings" at bounding box center [700, 161] width 149 height 30
select select "100"
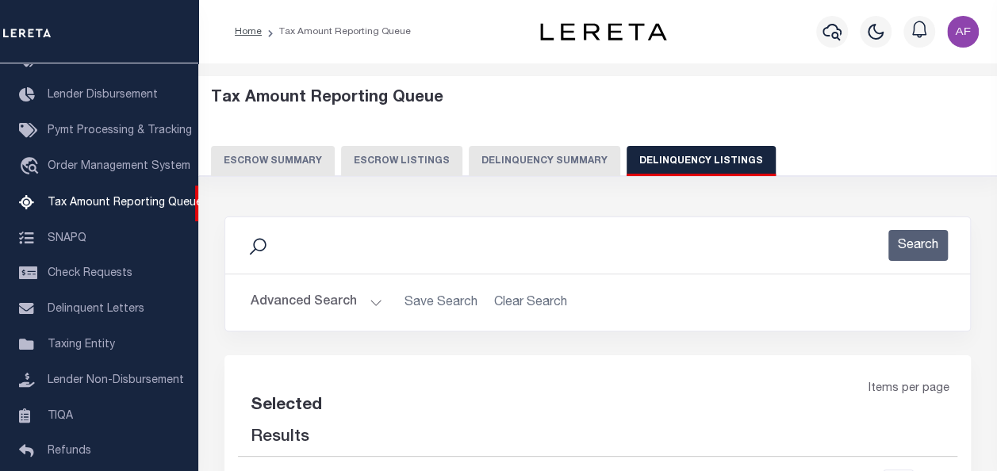
select select "100"
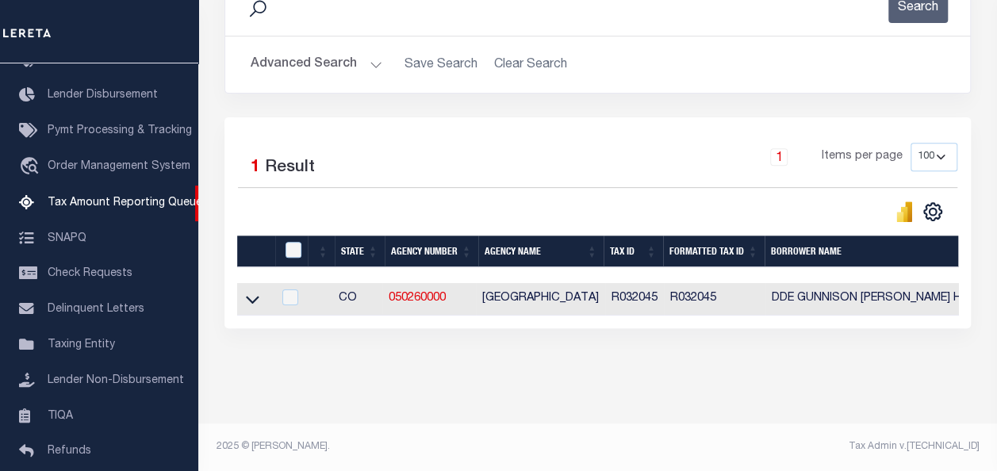
drag, startPoint x: 249, startPoint y: 295, endPoint x: 355, endPoint y: 236, distance: 121.4
click at [249, 296] on icon at bounding box center [252, 299] width 13 height 17
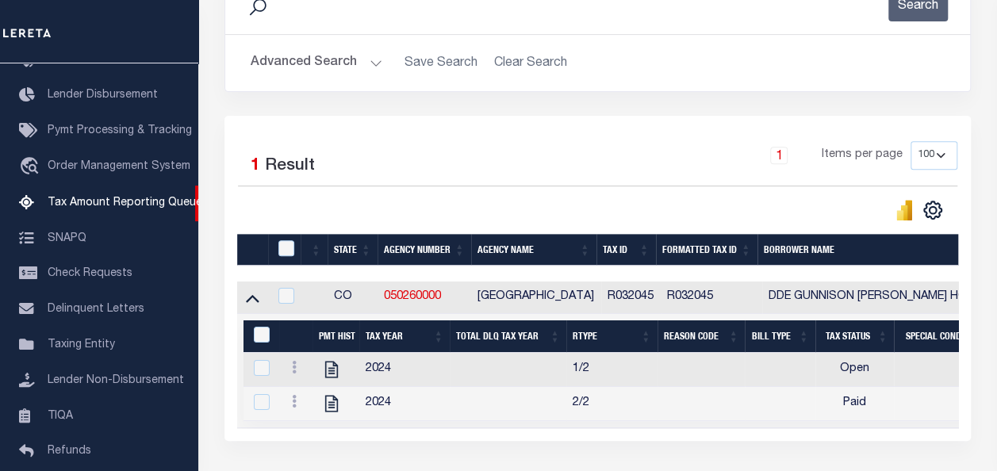
scroll to position [363, 0]
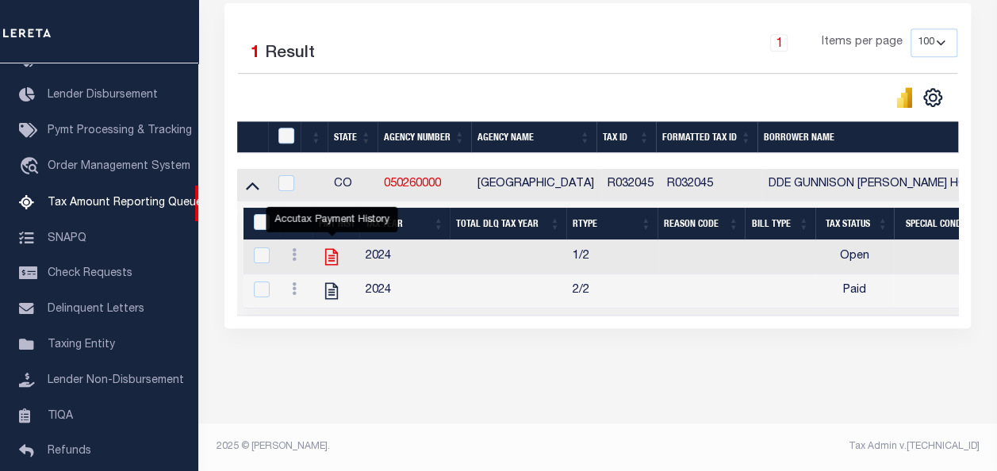
click at [325, 247] on icon "" at bounding box center [331, 257] width 21 height 21
checkbox input "true"
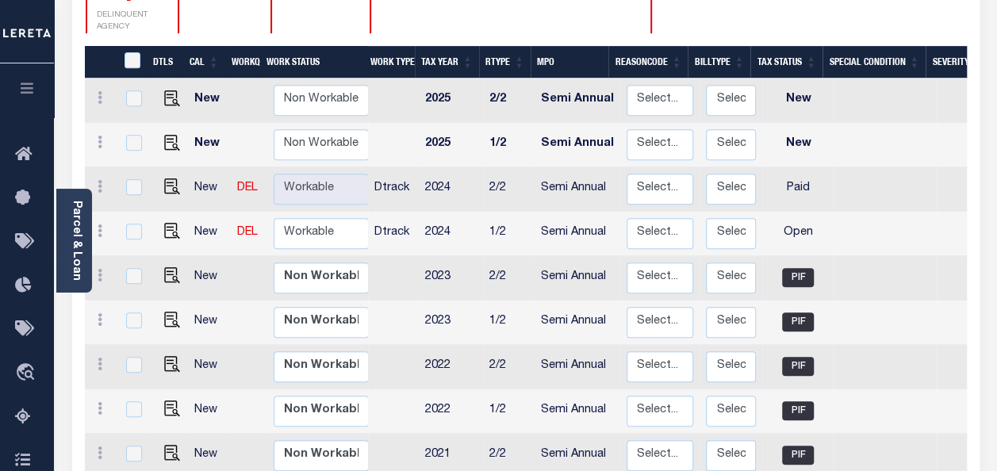
scroll to position [317, 0]
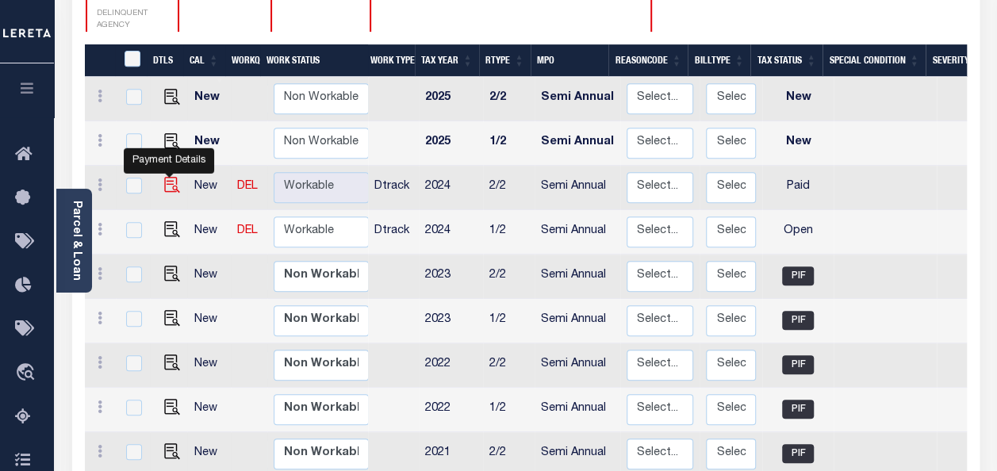
click at [168, 177] on img "" at bounding box center [172, 185] width 16 height 16
checkbox input "true"
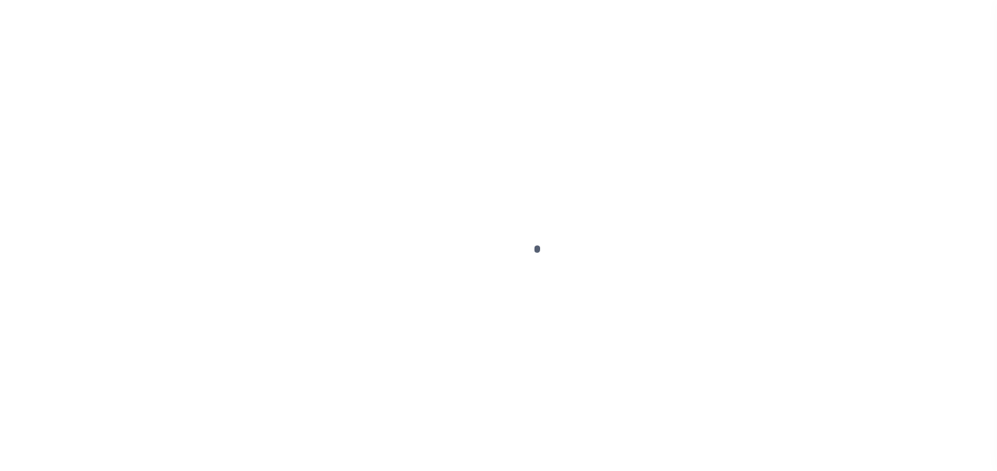
select select "PYD"
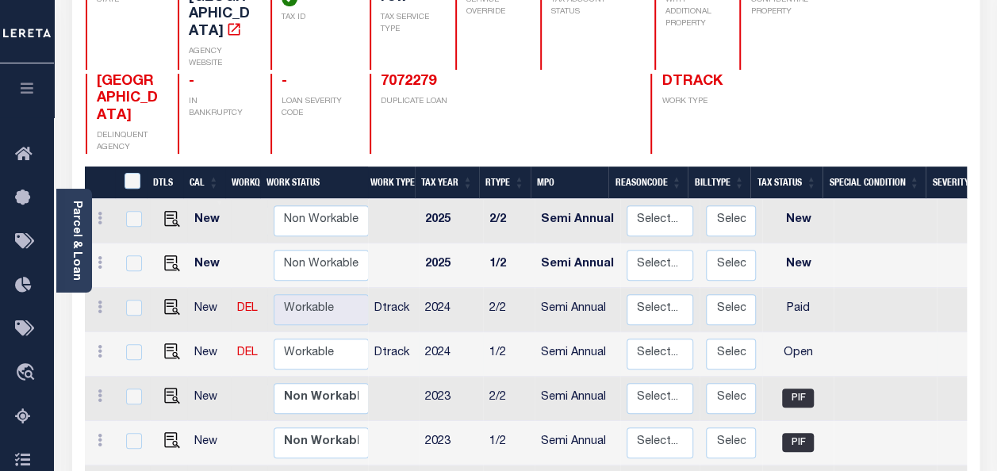
scroll to position [176, 0]
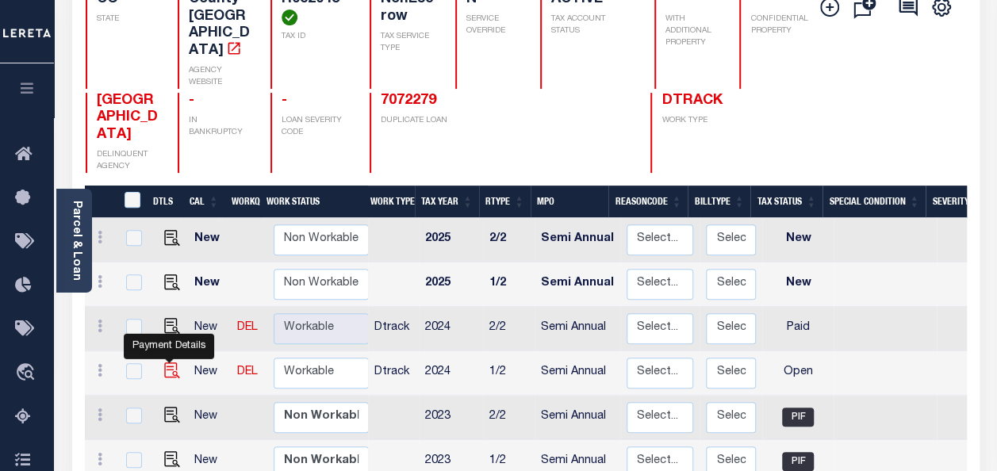
click at [170, 362] on img "" at bounding box center [172, 370] width 16 height 16
checkbox input "true"
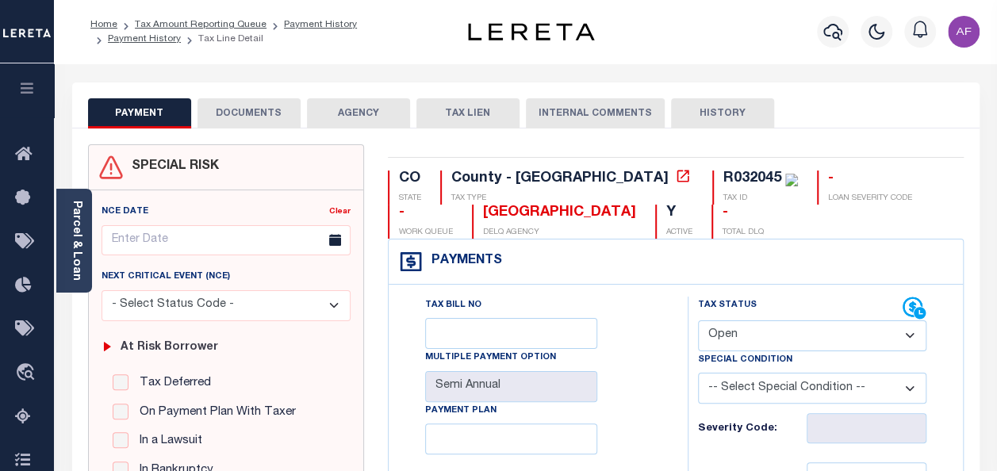
click at [740, 347] on select "- Select Status Code - Open Due/Unpaid Paid Incomplete No Tax Due Internal Refu…" at bounding box center [812, 335] width 228 height 31
select select "PYD"
click at [698, 320] on select "- Select Status Code - Open Due/Unpaid Paid Incomplete No Tax Due Internal Refu…" at bounding box center [812, 335] width 228 height 31
type input "[DATE]"
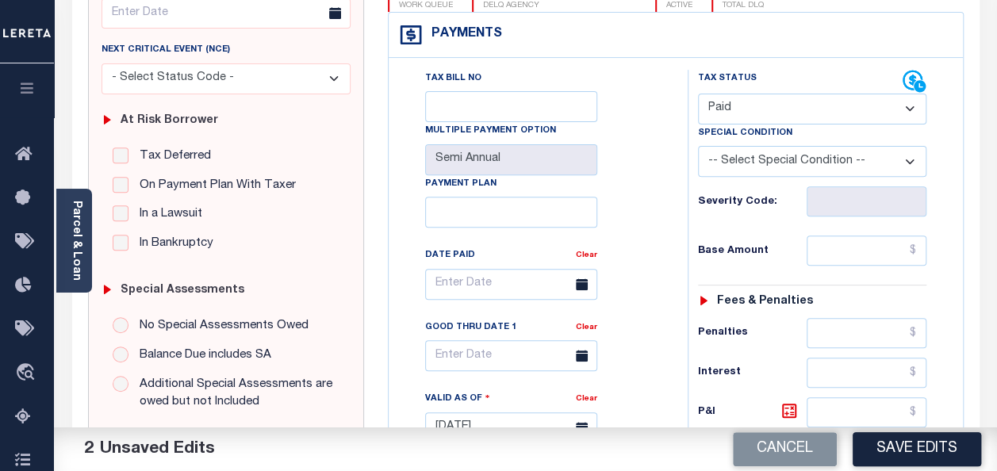
scroll to position [238, 0]
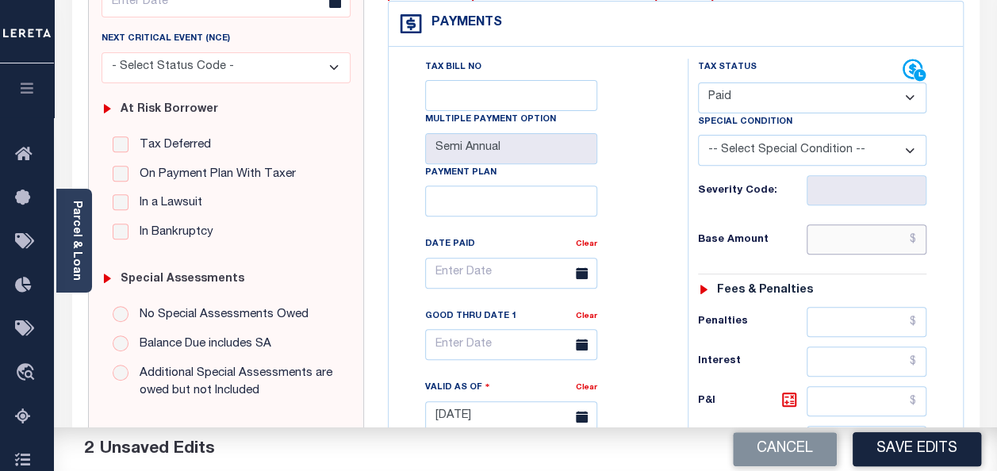
click at [880, 231] on input "text" at bounding box center [866, 239] width 120 height 30
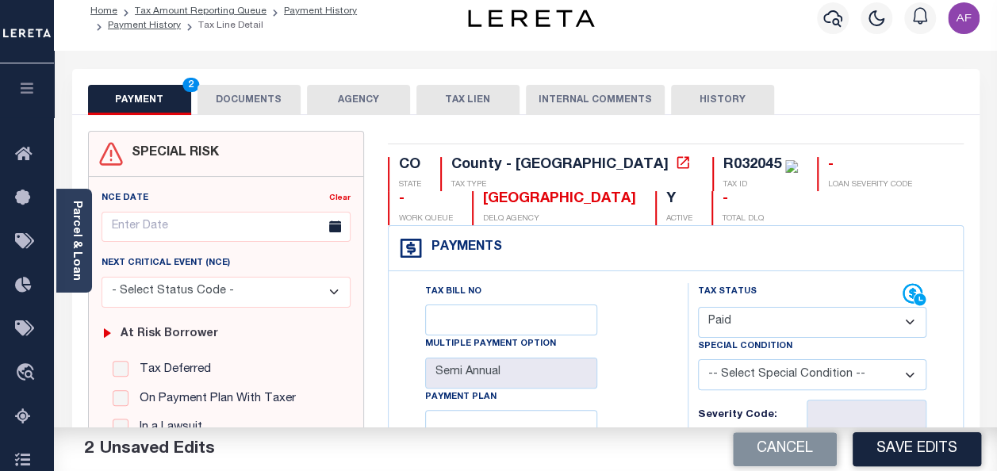
scroll to position [0, 0]
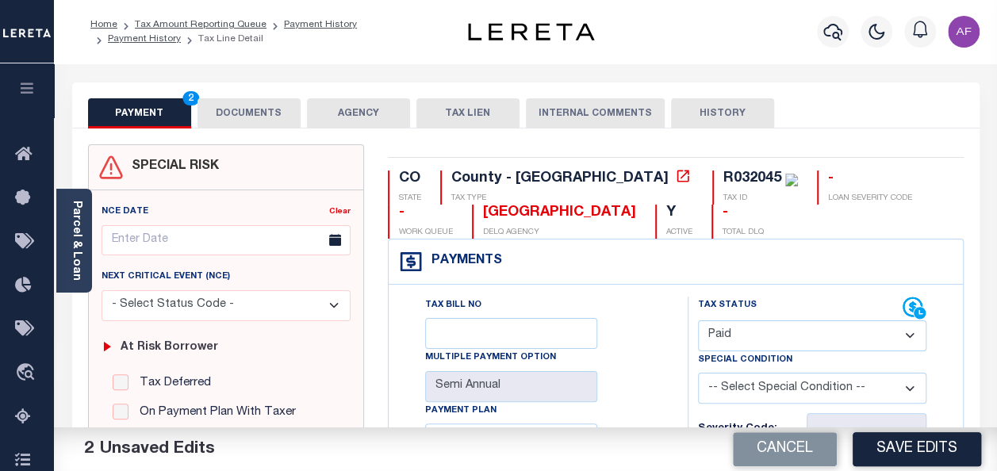
click at [246, 120] on button "DOCUMENTS" at bounding box center [248, 113] width 103 height 30
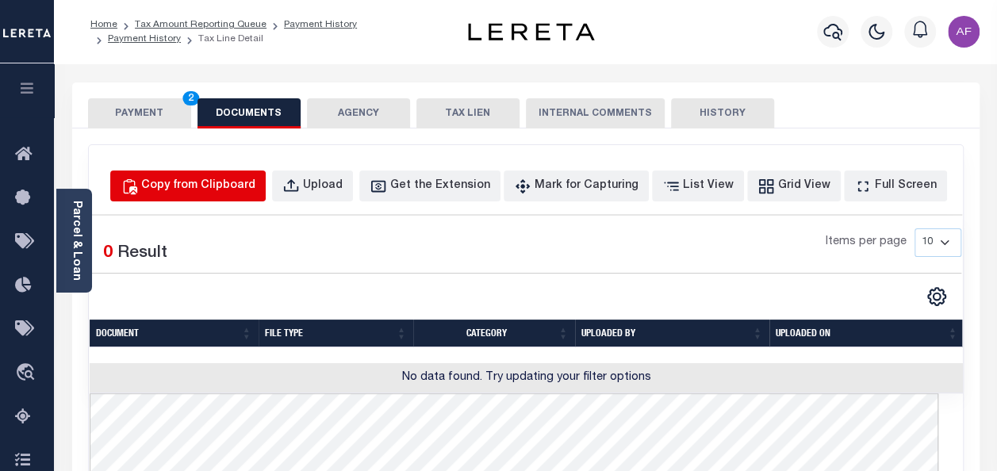
click at [255, 184] on div "Copy from Clipboard" at bounding box center [198, 186] width 114 height 17
select select "POP"
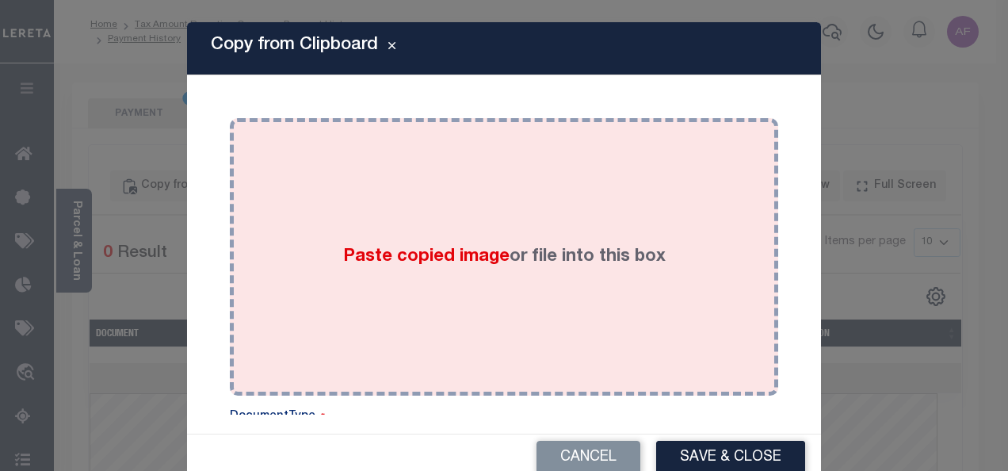
click at [493, 252] on span "Paste copied image" at bounding box center [426, 256] width 166 height 17
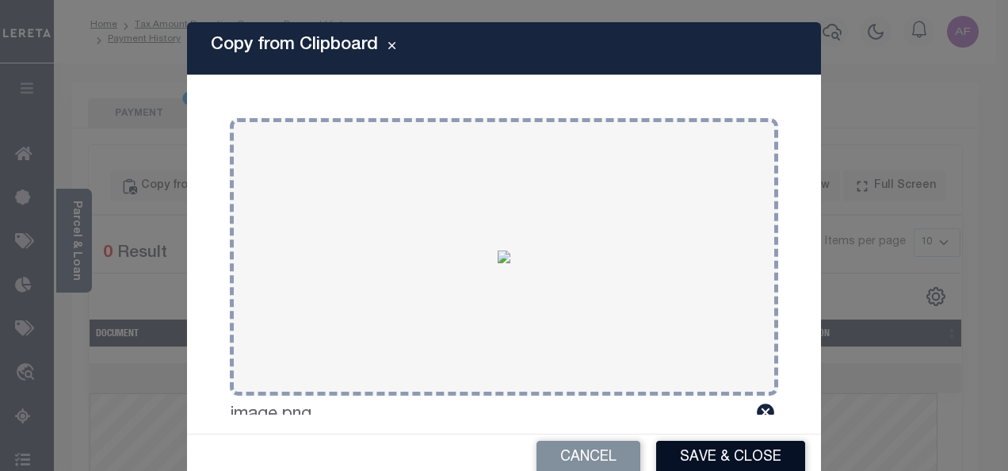
click at [695, 453] on button "Save & Close" at bounding box center [730, 458] width 149 height 34
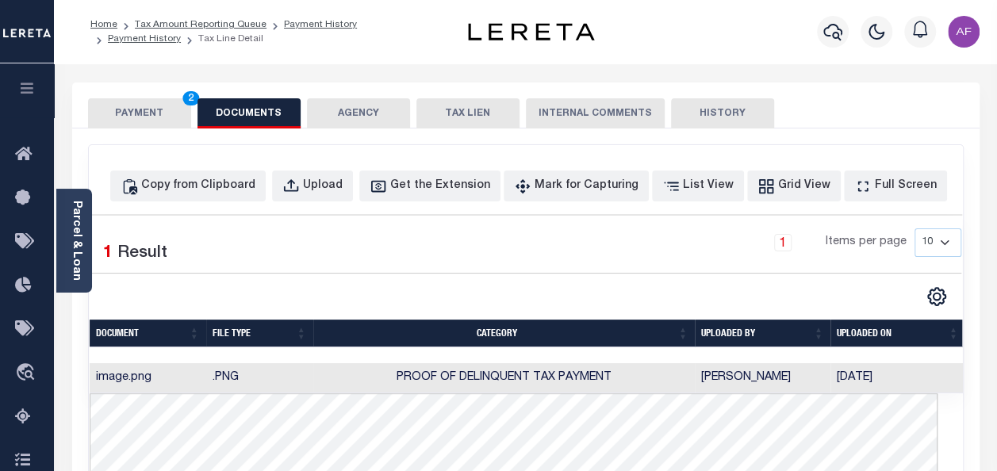
click at [116, 108] on button "PAYMENT 2" at bounding box center [139, 113] width 103 height 30
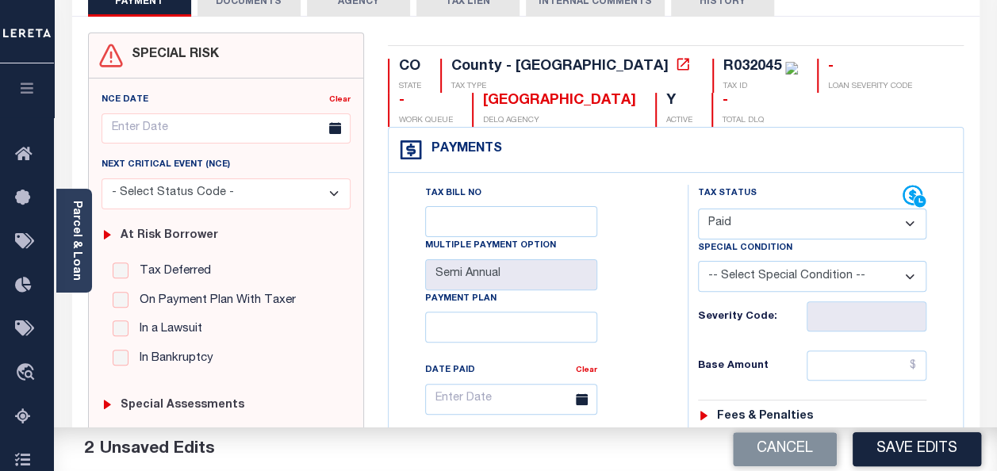
scroll to position [159, 0]
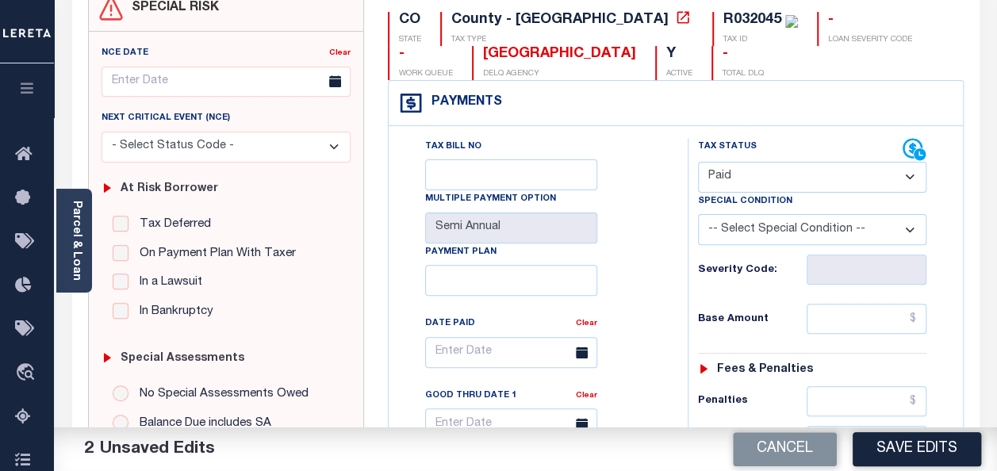
click at [863, 316] on input "text" at bounding box center [866, 319] width 120 height 30
paste input "1,445.78"
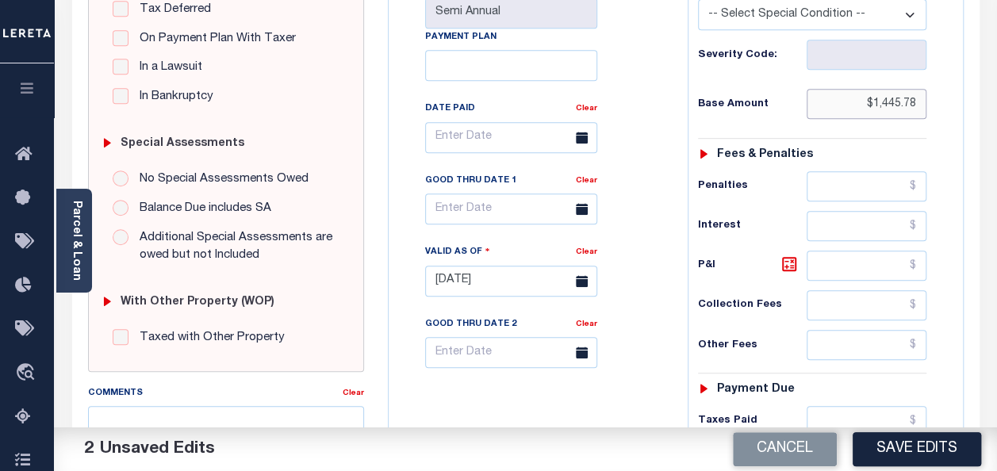
scroll to position [476, 0]
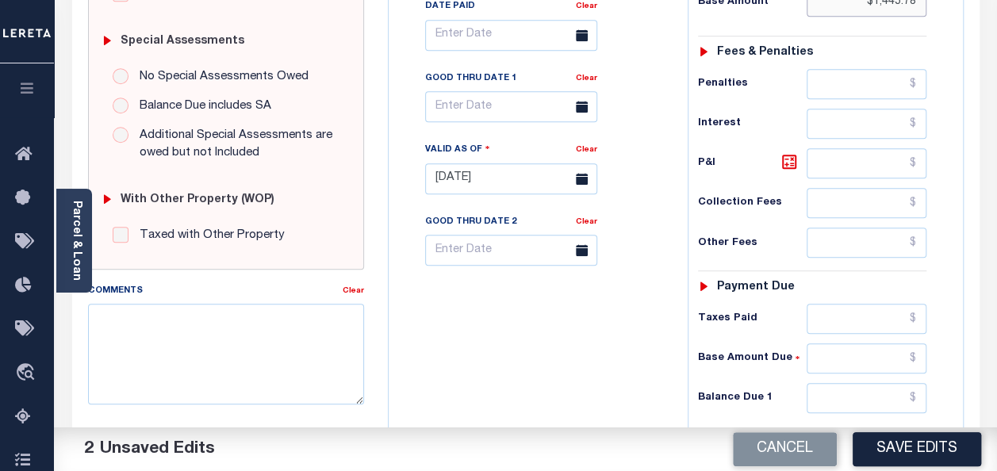
type input "$1,445.78"
click at [845, 298] on div "Tax Status Status - Select Status Code -" at bounding box center [816, 171] width 259 height 700
click at [843, 306] on input "text" at bounding box center [866, 319] width 120 height 30
paste input "1,445.78"
type input "$1,445.78"
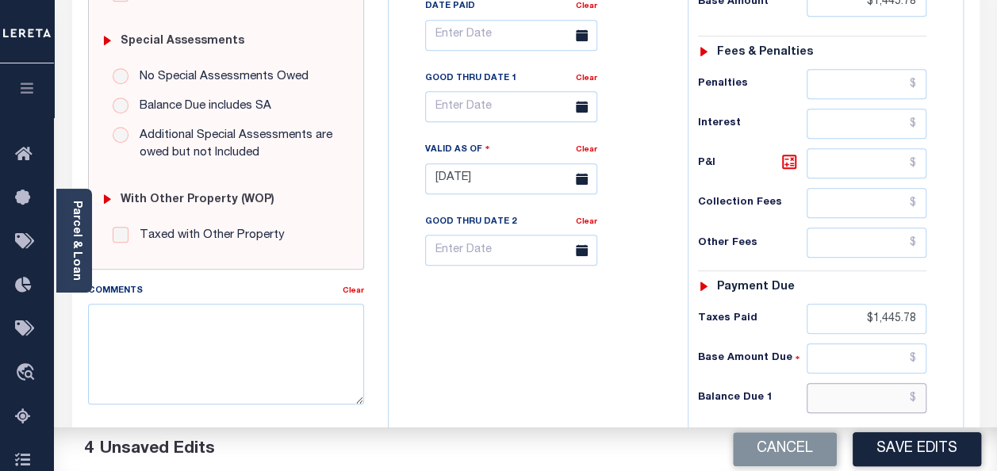
click at [896, 401] on input "text" at bounding box center [866, 398] width 120 height 30
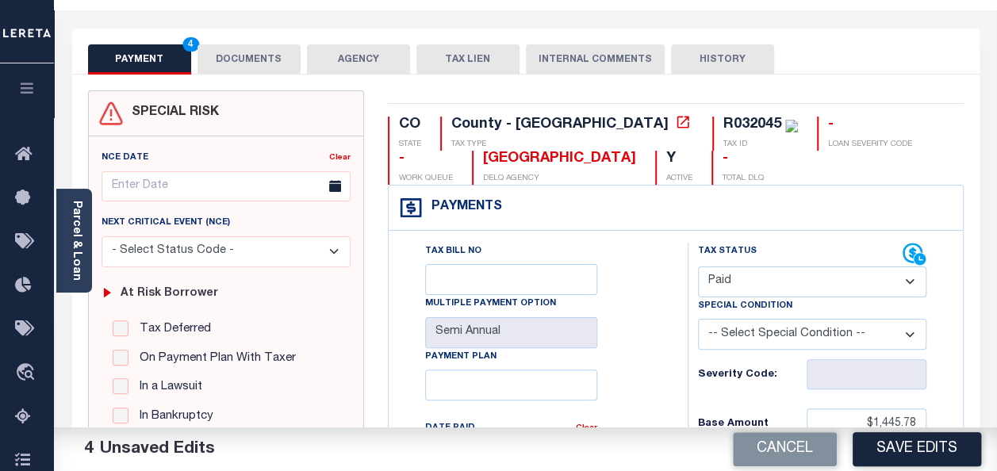
scroll to position [0, 0]
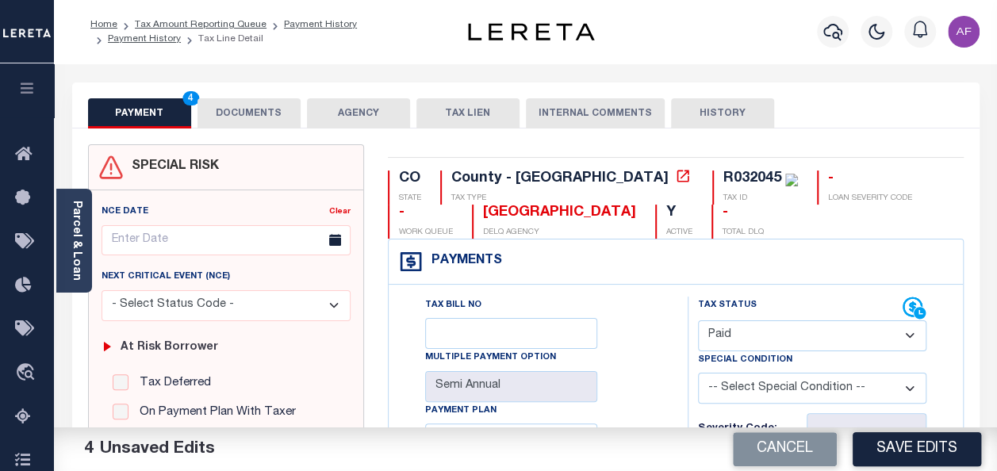
type input "$0.00"
click at [935, 451] on button "Save Edits" at bounding box center [916, 449] width 128 height 34
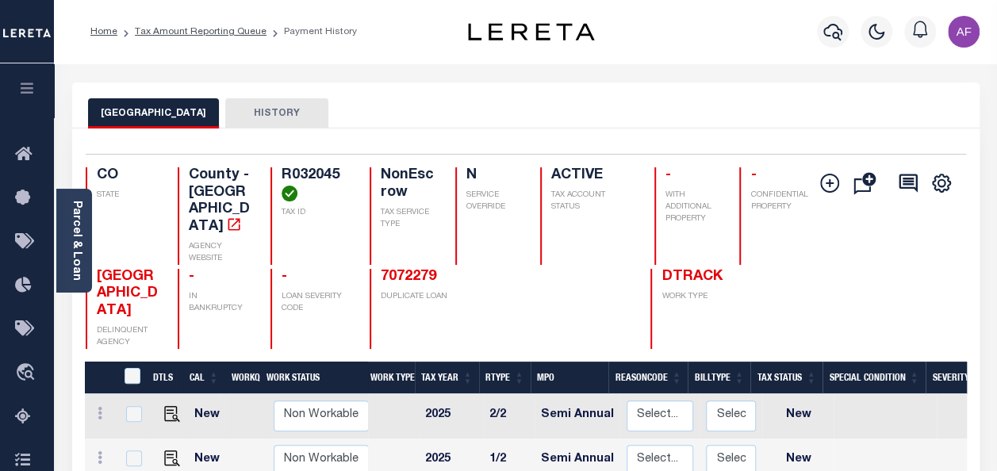
click at [197, 39] on ol "Home Tax Amount Reporting Queue Payment History" at bounding box center [224, 31] width 292 height 33
click at [197, 34] on link "Tax Amount Reporting Queue" at bounding box center [201, 32] width 132 height 10
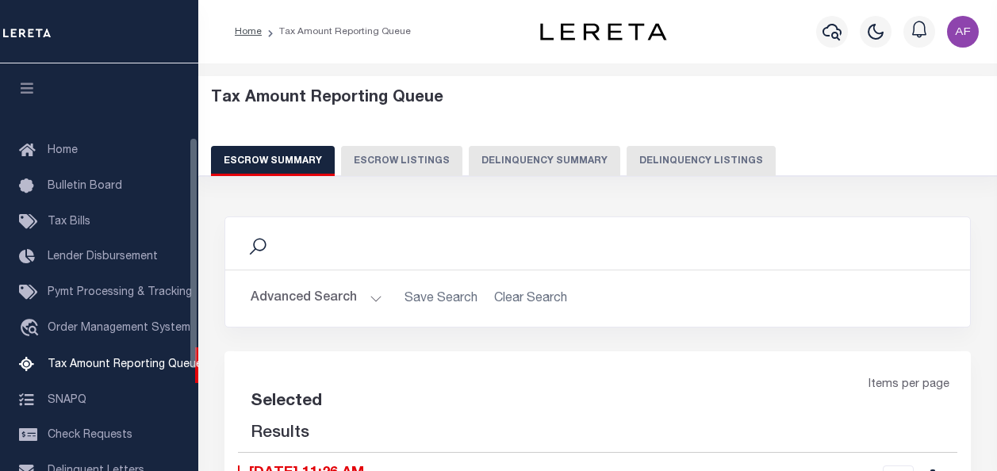
click at [661, 161] on button "Delinquency Listings" at bounding box center [700, 161] width 149 height 30
select select "100"
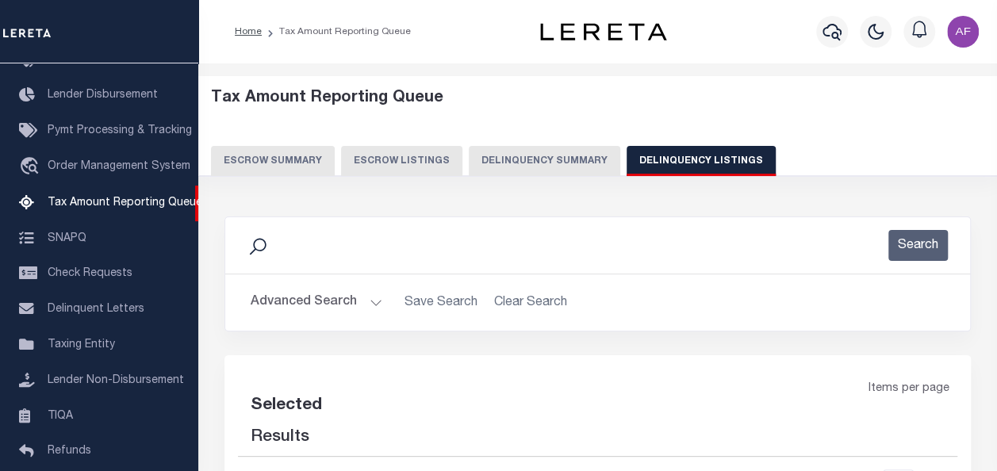
scroll to position [238, 0]
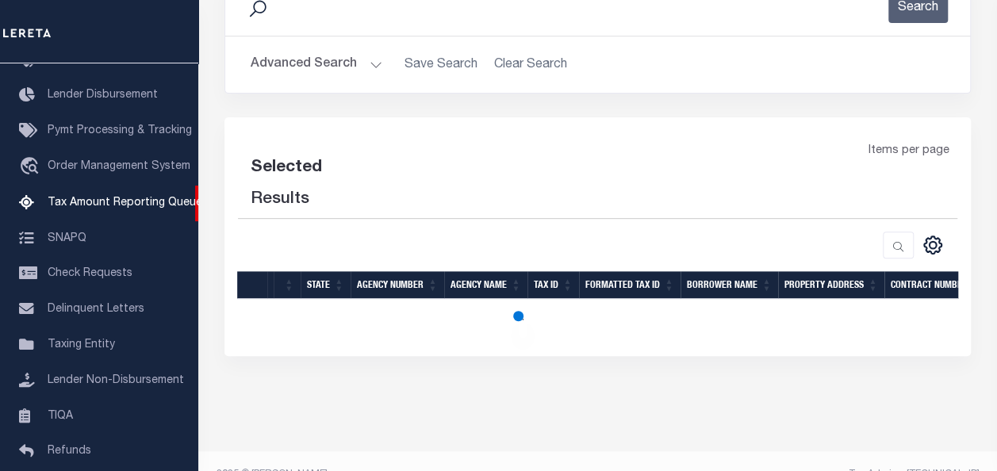
select select "100"
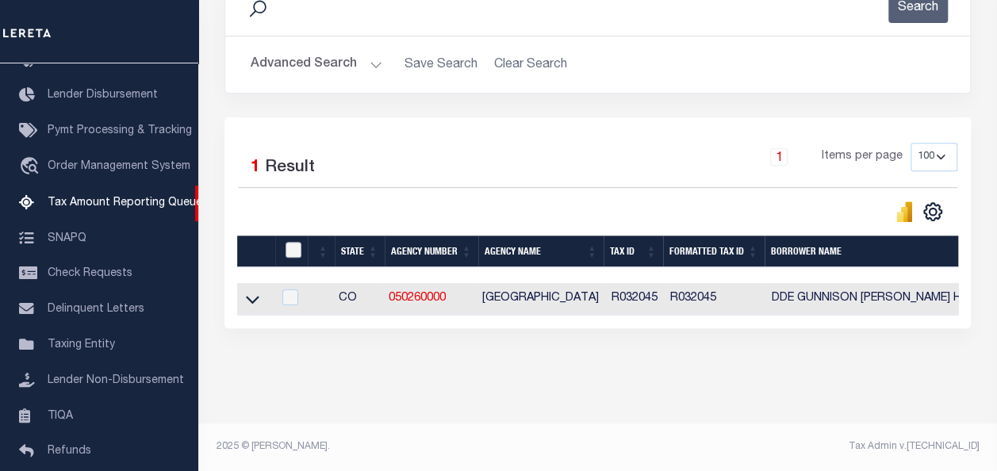
click at [293, 249] on input "checkbox" at bounding box center [293, 250] width 16 height 16
checkbox input "true"
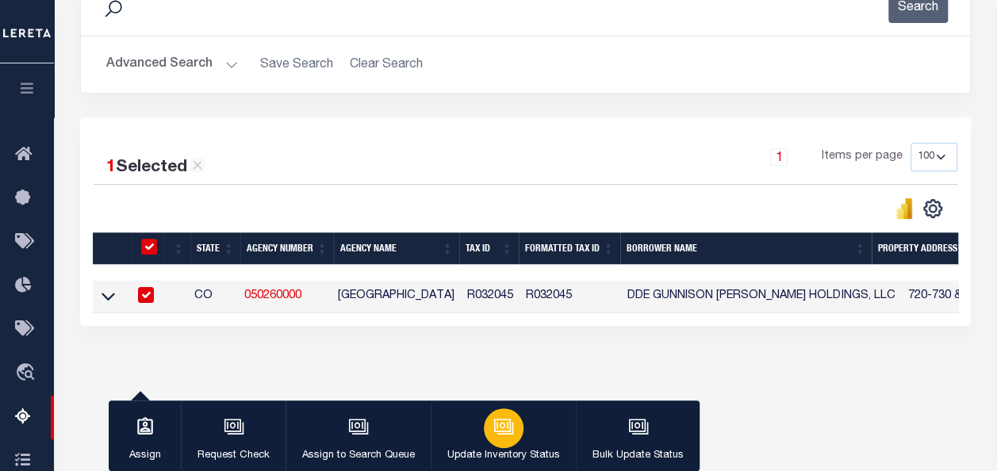
click at [522, 426] on button "Update Inventory Status" at bounding box center [502, 435] width 145 height 71
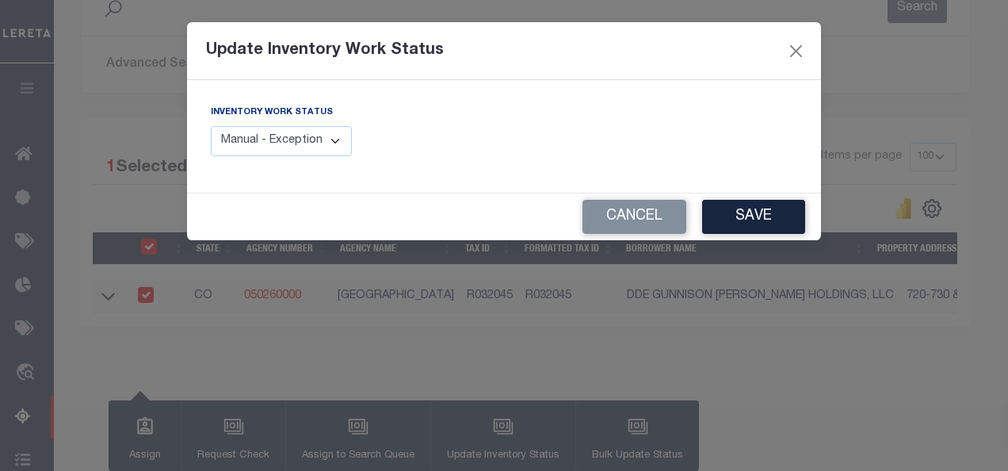
click at [323, 138] on select "Manual - Exception Pended - Awaiting Search Late Add Exception Completed" at bounding box center [281, 141] width 141 height 31
select select "4"
click at [211, 126] on select "Manual - Exception Pended - Awaiting Search Late Add Exception Completed" at bounding box center [281, 141] width 141 height 31
click at [773, 217] on button "Save" at bounding box center [753, 217] width 103 height 34
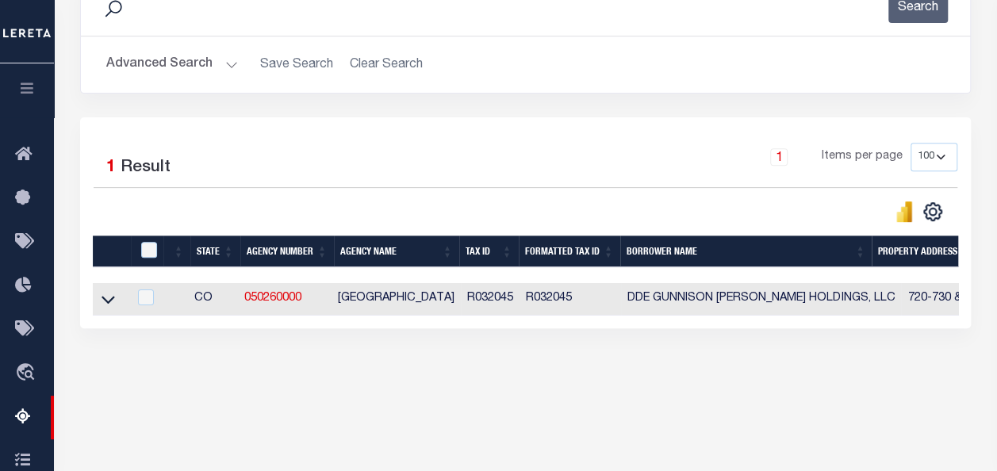
click at [108, 309] on td at bounding box center [111, 299] width 36 height 33
checkbox input "true"
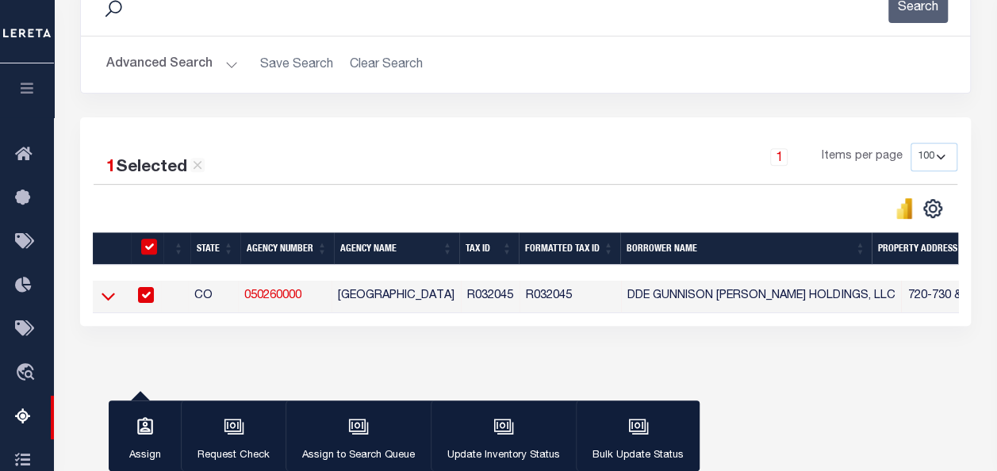
click at [106, 302] on icon at bounding box center [107, 296] width 13 height 17
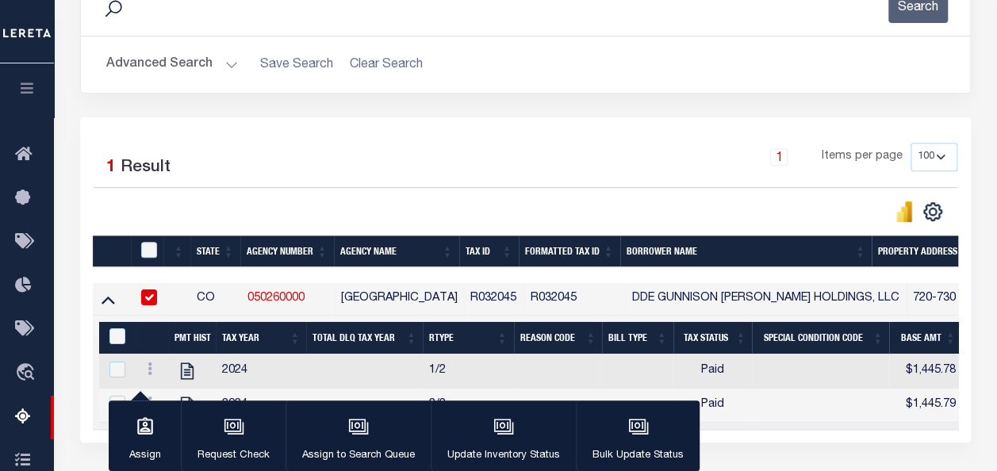
click at [162, 68] on button "Advanced Search" at bounding box center [172, 64] width 132 height 31
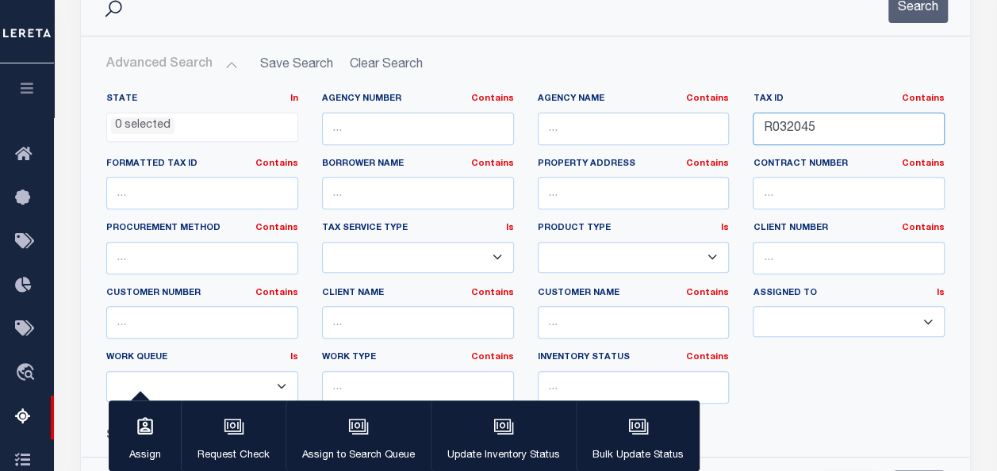
click at [793, 128] on input "R032045" at bounding box center [848, 129] width 192 height 33
paste input "6"
type input "R032046"
click at [895, 16] on button "Search" at bounding box center [917, 7] width 59 height 31
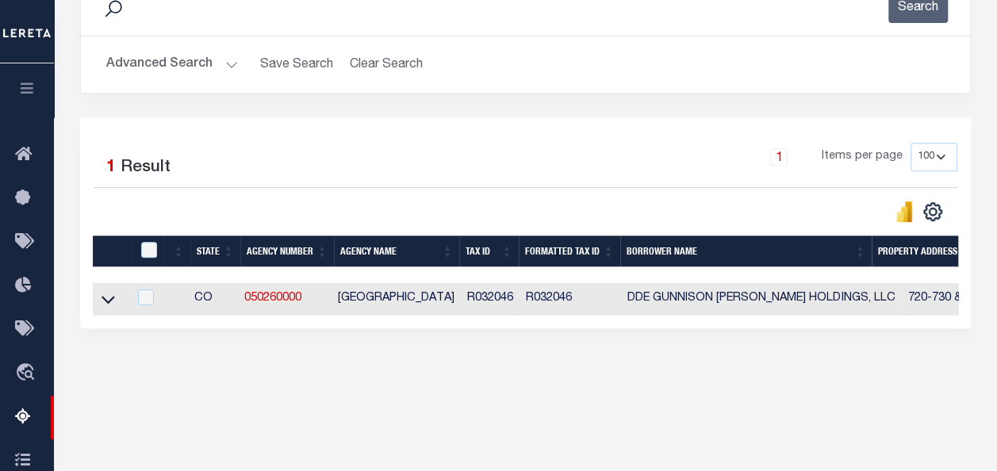
drag, startPoint x: 105, startPoint y: 303, endPoint x: 606, endPoint y: 15, distance: 577.1
click at [105, 303] on icon at bounding box center [107, 300] width 13 height 8
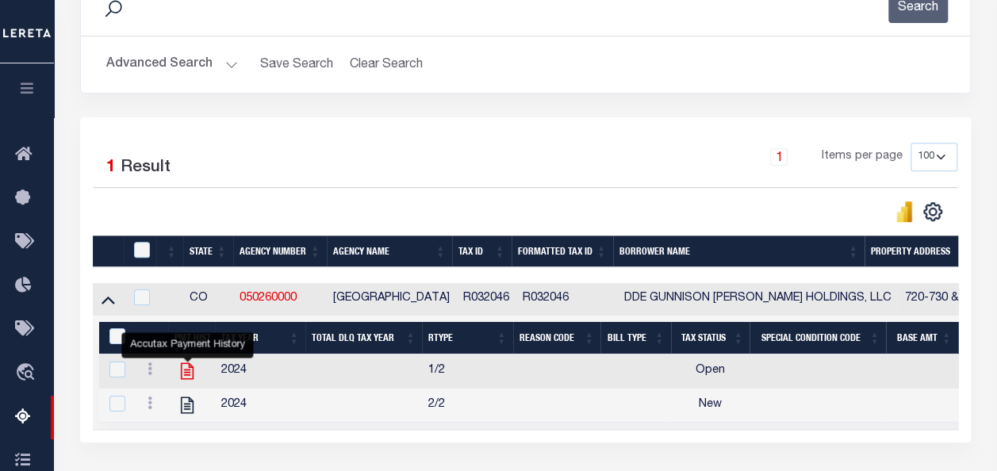
click at [190, 376] on icon "" at bounding box center [187, 371] width 13 height 17
checkbox input "true"
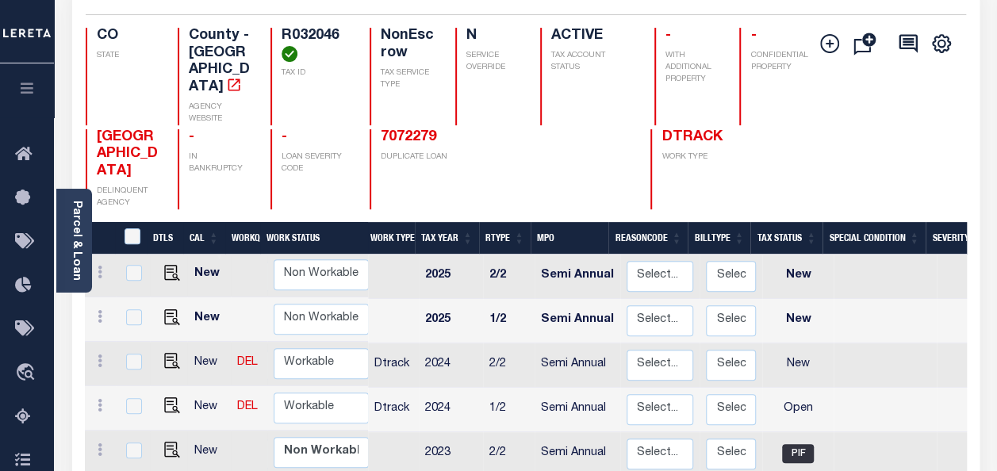
scroll to position [159, 0]
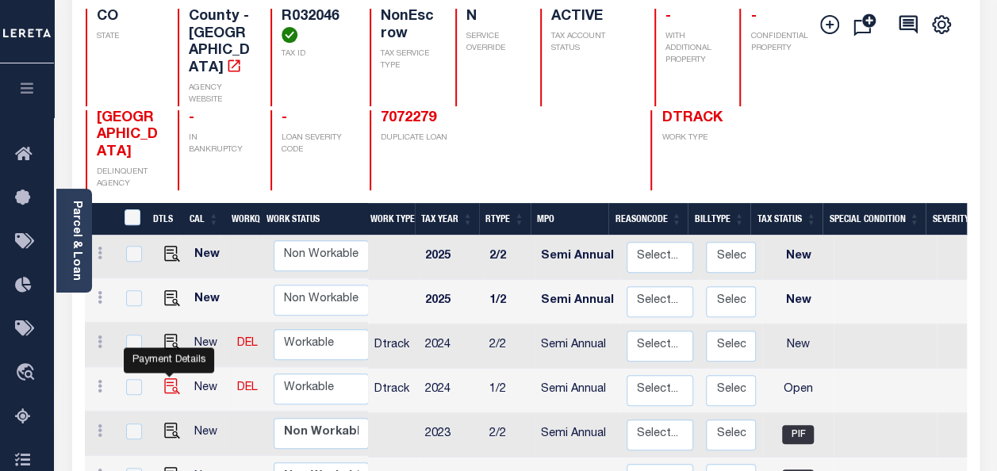
click at [166, 378] on img "" at bounding box center [172, 386] width 16 height 16
checkbox input "true"
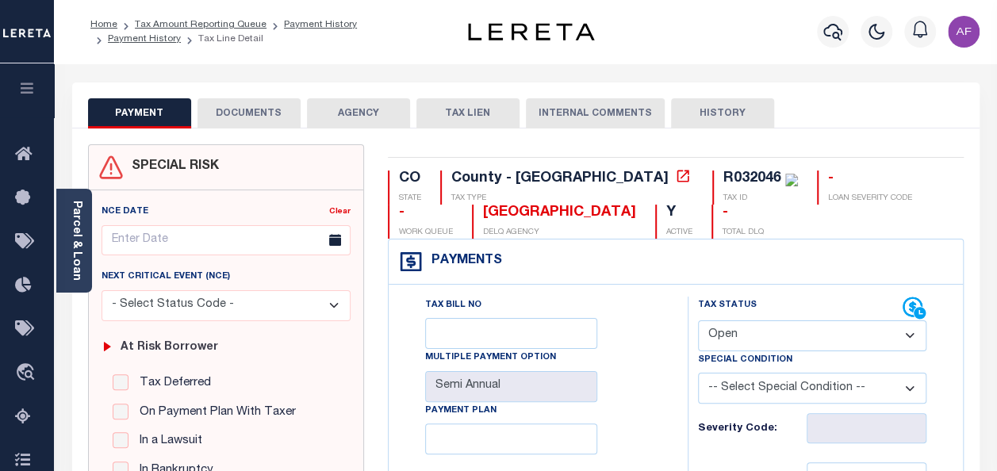
click at [747, 335] on select "- Select Status Code - Open Due/Unpaid Paid Incomplete No Tax Due Internal Refu…" at bounding box center [812, 335] width 228 height 31
select select "PYD"
click at [698, 320] on select "- Select Status Code - Open Due/Unpaid Paid Incomplete No Tax Due Internal Refu…" at bounding box center [812, 335] width 228 height 31
type input "[DATE]"
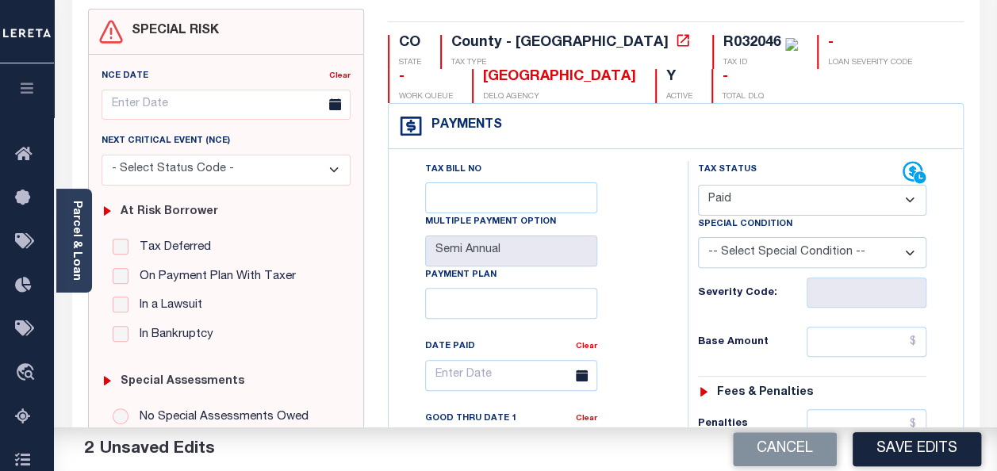
scroll to position [238, 0]
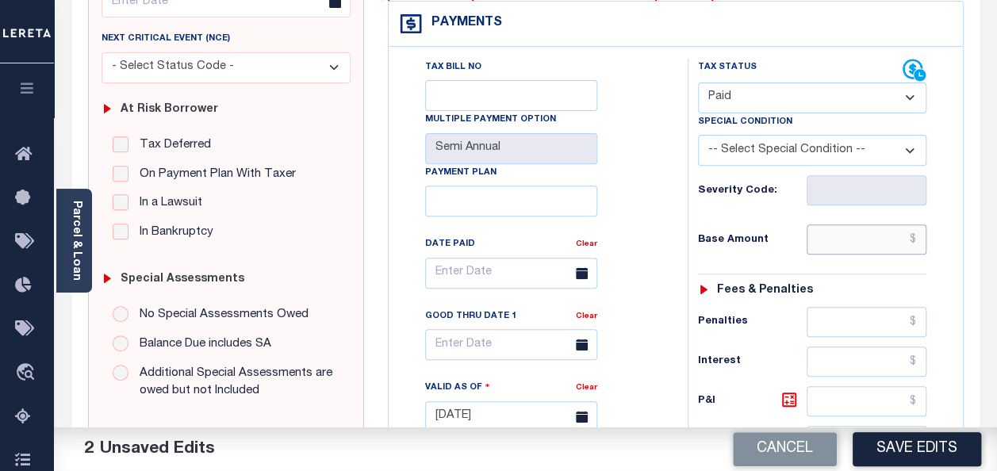
click at [873, 230] on input "text" at bounding box center [866, 239] width 120 height 30
paste input "1,438.30"
click at [891, 239] on input "$1,438.31" at bounding box center [866, 239] width 120 height 30
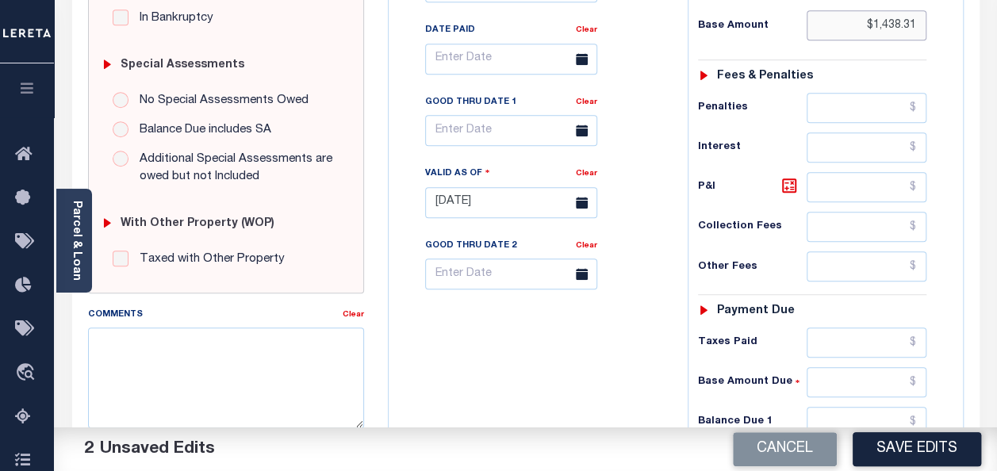
scroll to position [634, 0]
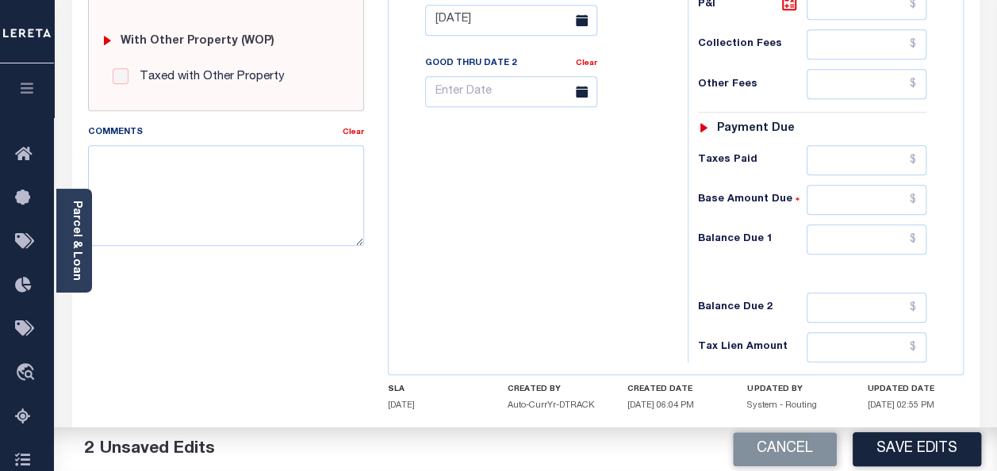
type input "$1,438.31"
click at [873, 166] on input "text" at bounding box center [866, 160] width 120 height 30
paste input "1,438.31"
type input "$1,438.31"
click at [866, 228] on input "text" at bounding box center [866, 239] width 120 height 30
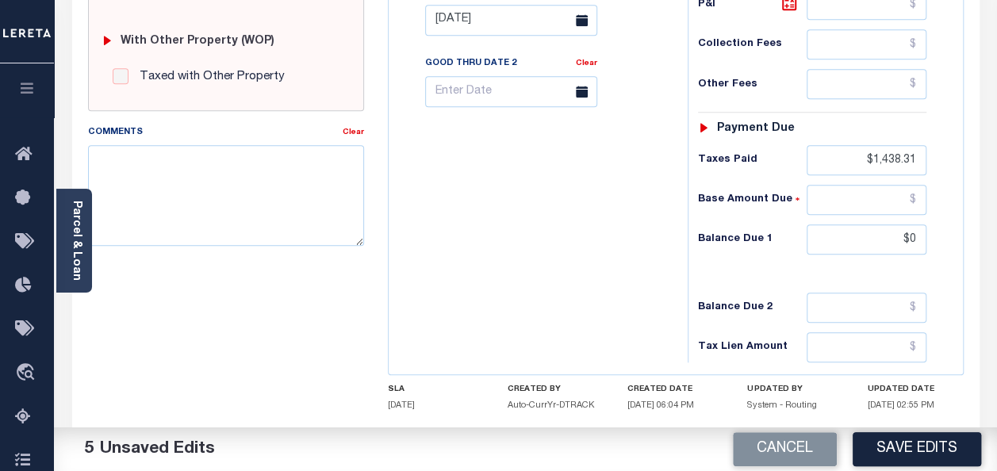
type input "$0.00"
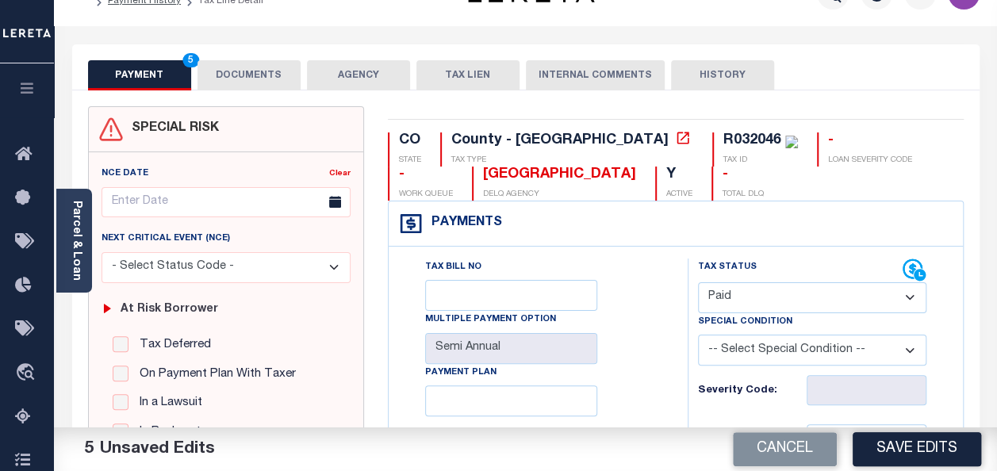
scroll to position [0, 0]
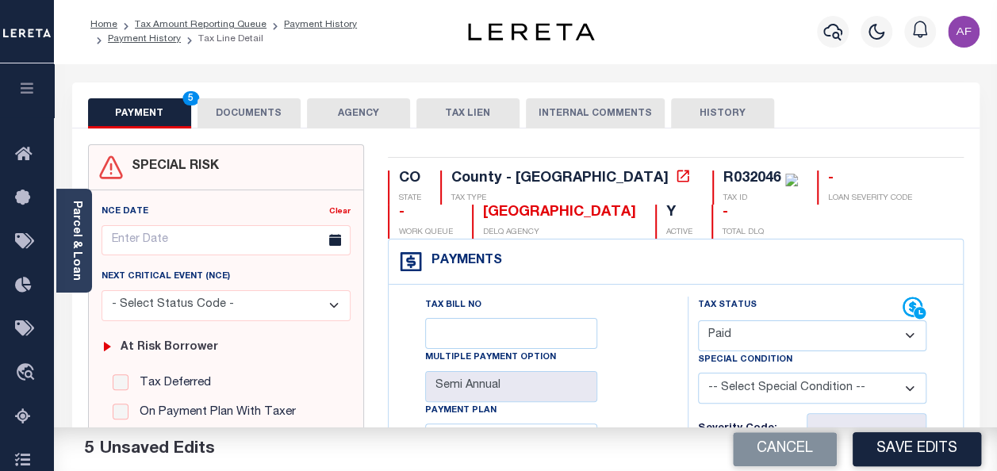
click at [254, 116] on button "DOCUMENTS" at bounding box center [248, 113] width 103 height 30
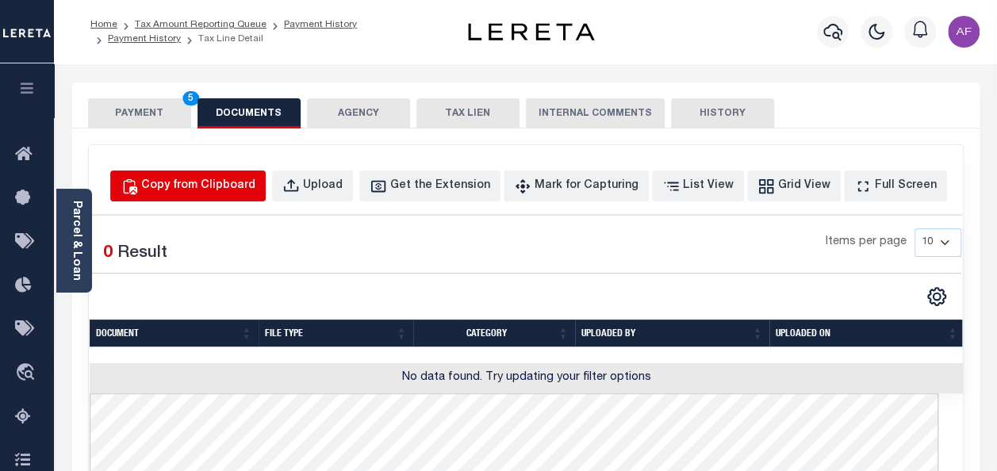
click at [237, 189] on div "Copy from Clipboard" at bounding box center [198, 186] width 114 height 17
select select "POP"
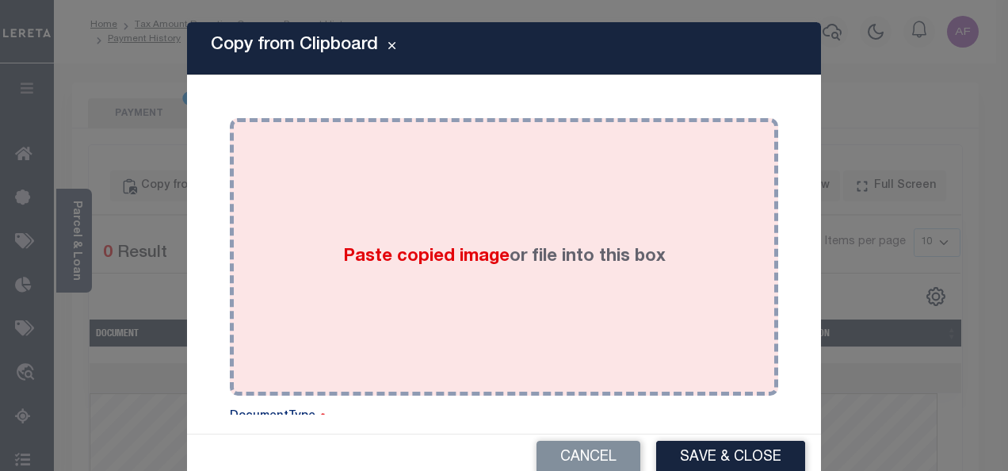
click at [349, 217] on div "Paste copied image or file into this box" at bounding box center [504, 257] width 525 height 254
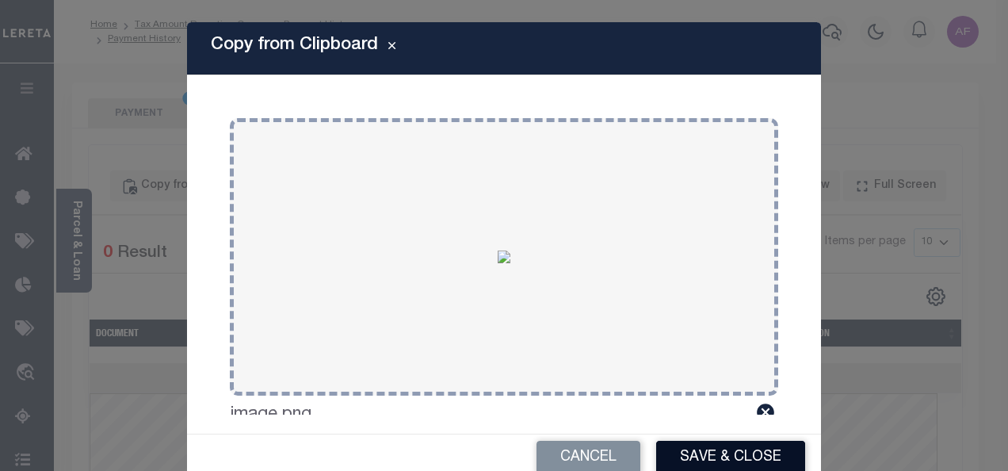
click at [685, 453] on button "Save & Close" at bounding box center [730, 458] width 149 height 34
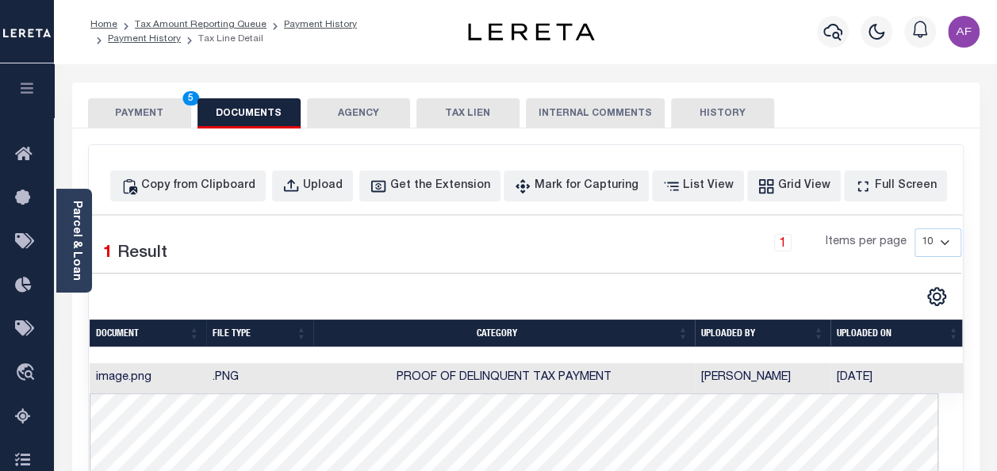
click at [117, 109] on button "PAYMENT 5" at bounding box center [139, 113] width 103 height 30
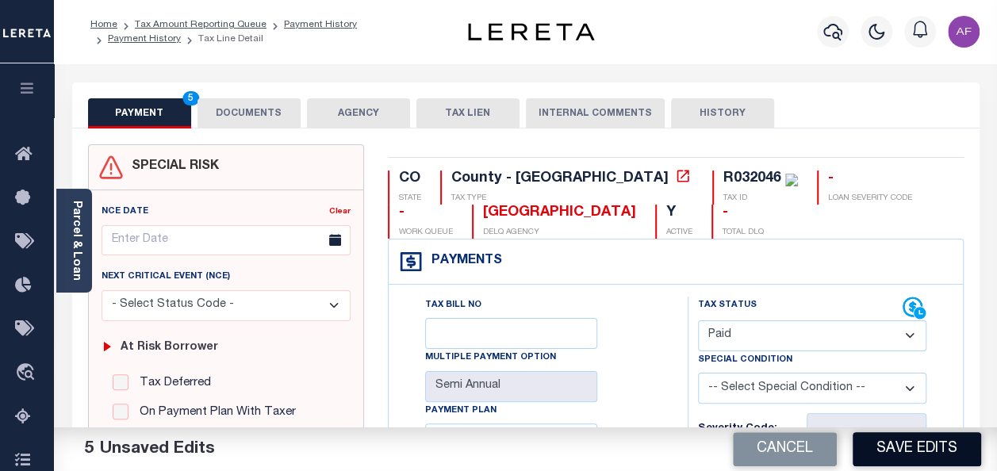
click at [879, 441] on button "Save Edits" at bounding box center [916, 449] width 128 height 34
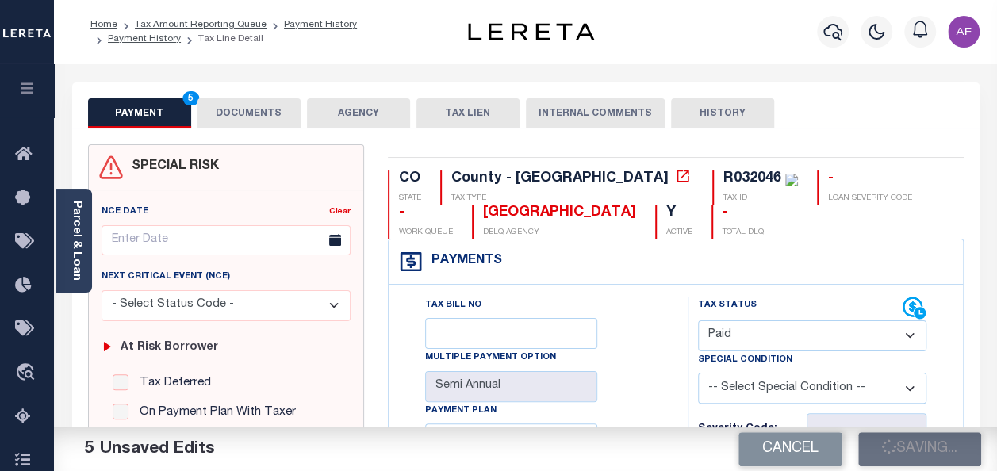
checkbox input "false"
type input "$1,438.31"
type input "$0"
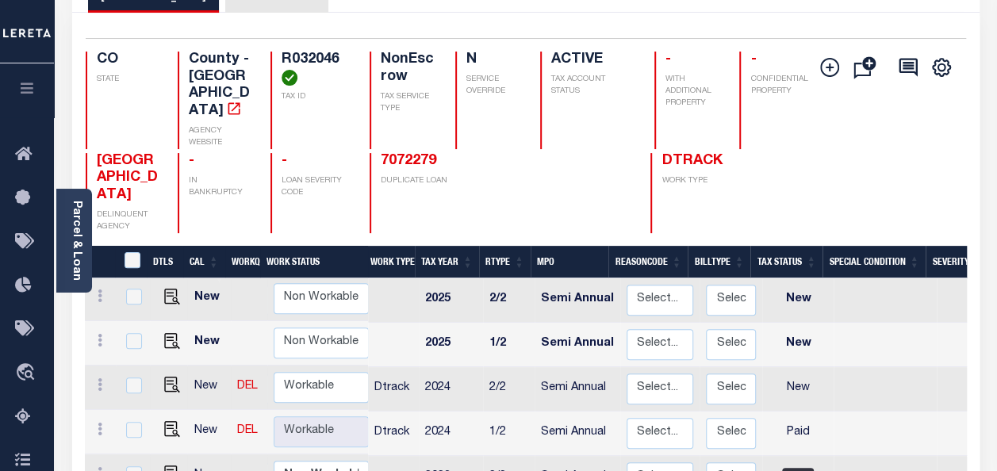
scroll to position [159, 0]
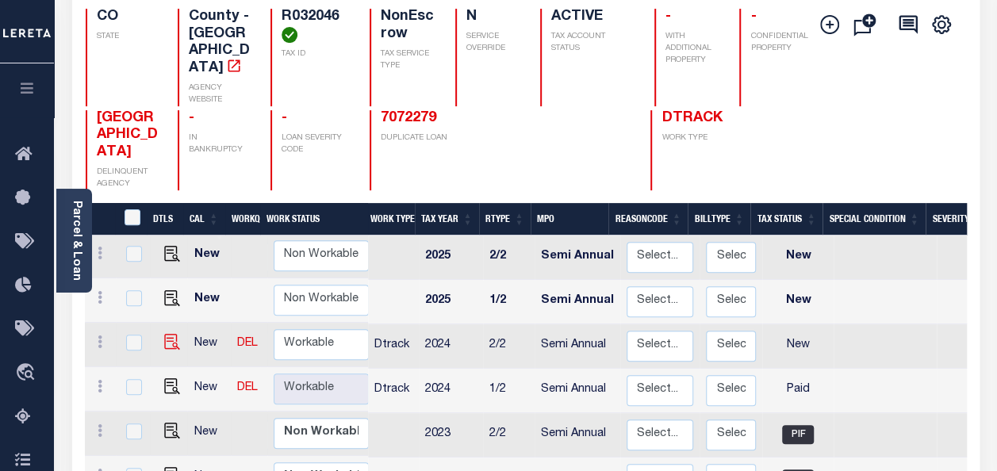
click at [165, 334] on img at bounding box center [172, 342] width 16 height 16
checkbox input "true"
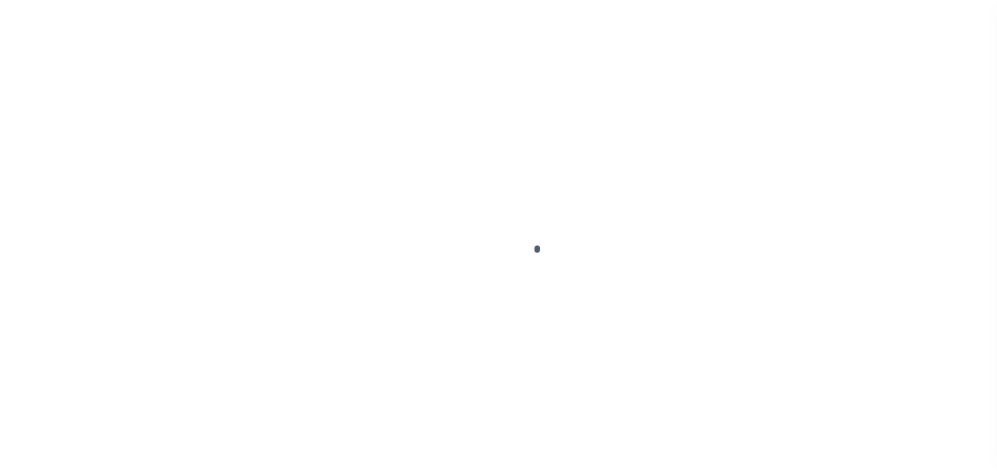
select select "NW2"
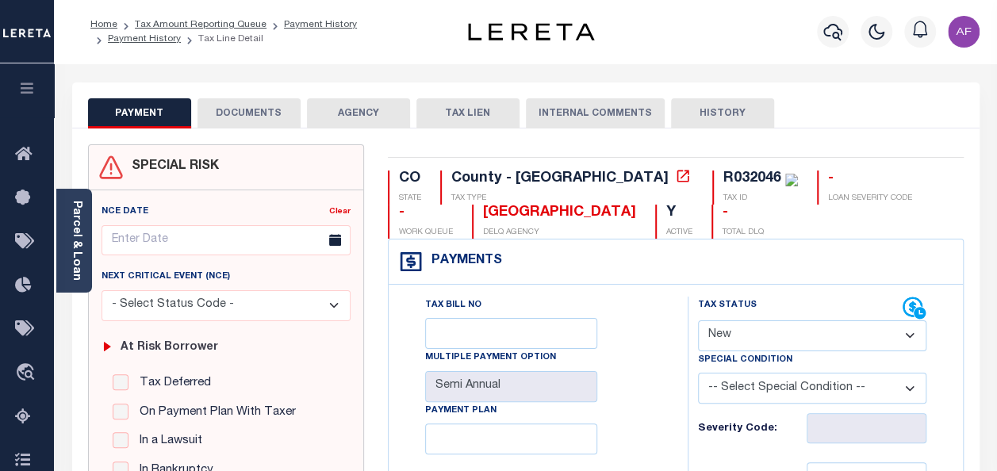
click at [251, 113] on button "DOCUMENTS" at bounding box center [248, 113] width 103 height 30
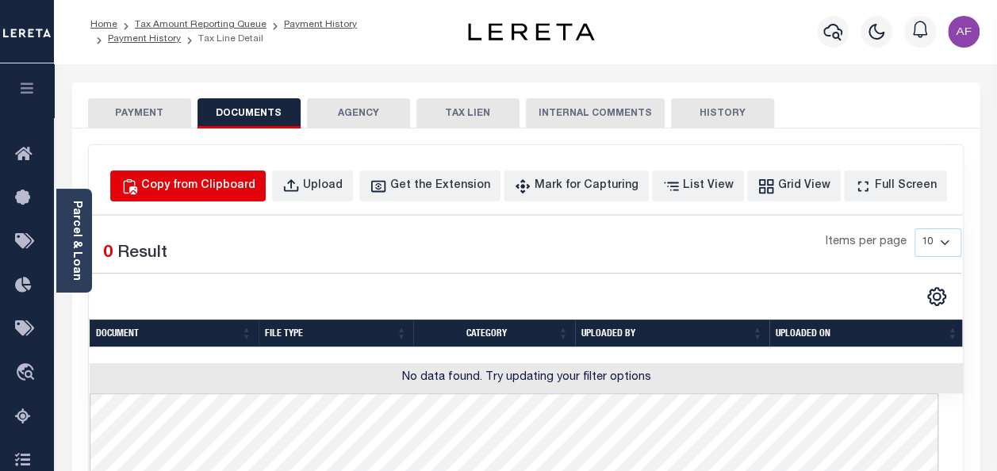
click at [241, 189] on div "Copy from Clipboard" at bounding box center [198, 186] width 114 height 17
select select "POP"
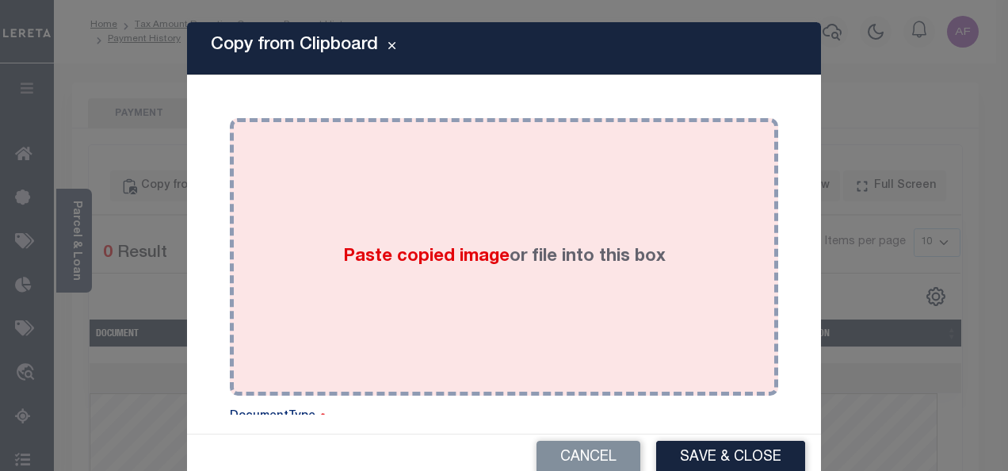
click at [478, 237] on div "Paste copied image or file into this box" at bounding box center [504, 257] width 525 height 254
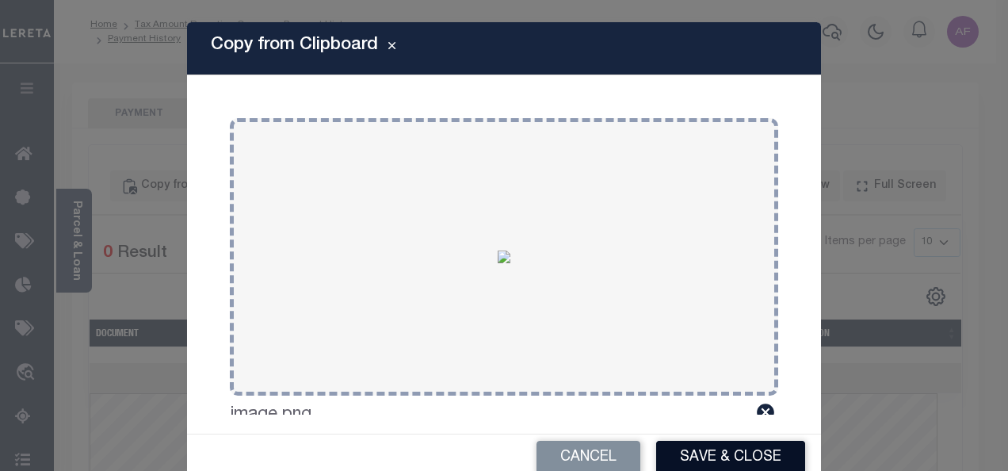
click at [719, 448] on button "Save & Close" at bounding box center [730, 458] width 149 height 34
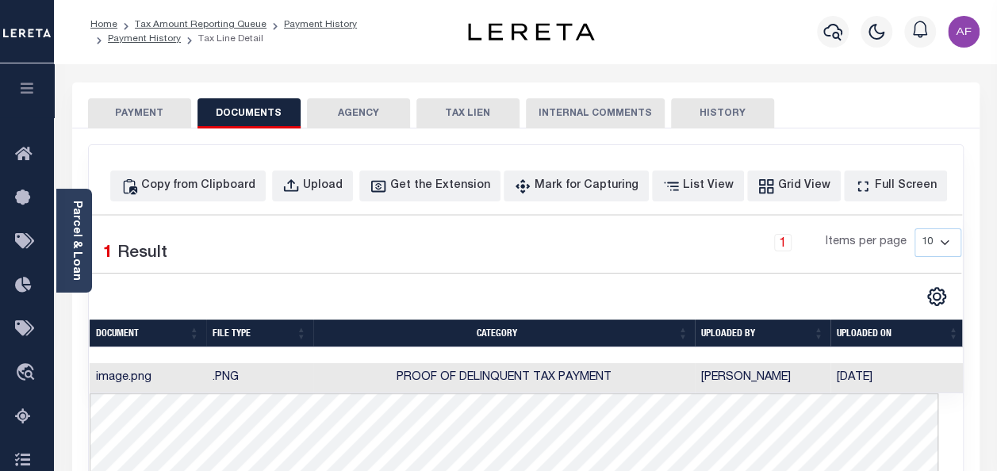
click at [133, 114] on button "PAYMENT" at bounding box center [139, 113] width 103 height 30
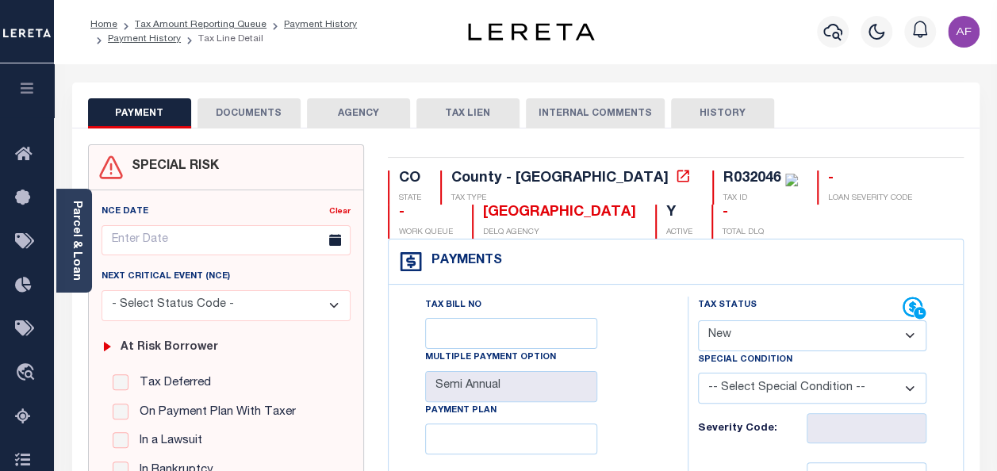
click at [744, 343] on select "- Select Status Code - Open Due/Unpaid Paid Incomplete No Tax Due Internal Refu…" at bounding box center [812, 335] width 228 height 31
select select "PYD"
click at [698, 320] on select "- Select Status Code - Open Due/Unpaid Paid Incomplete No Tax Due Internal Refu…" at bounding box center [812, 335] width 228 height 31
type input "[DATE]"
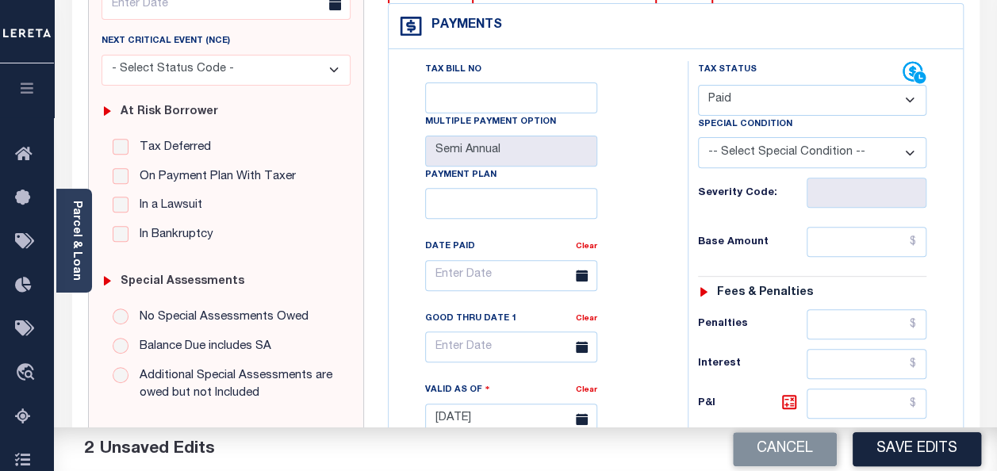
scroll to position [238, 0]
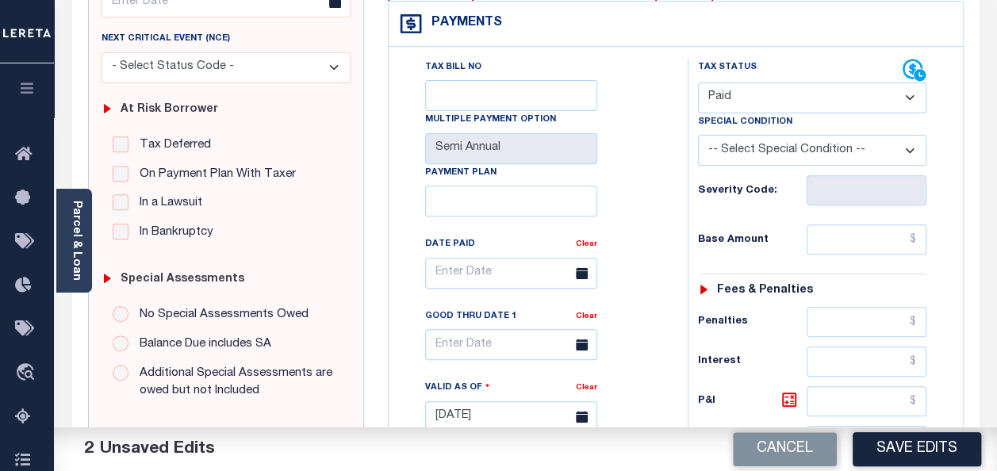
click at [645, 157] on div "Tax Bill No Multiple Payment Option Semi Annual Payment Plan Clear Clear Valid …" at bounding box center [533, 281] width 259 height 445
click at [834, 231] on input "text" at bounding box center [866, 239] width 120 height 30
paste input "1,438.30"
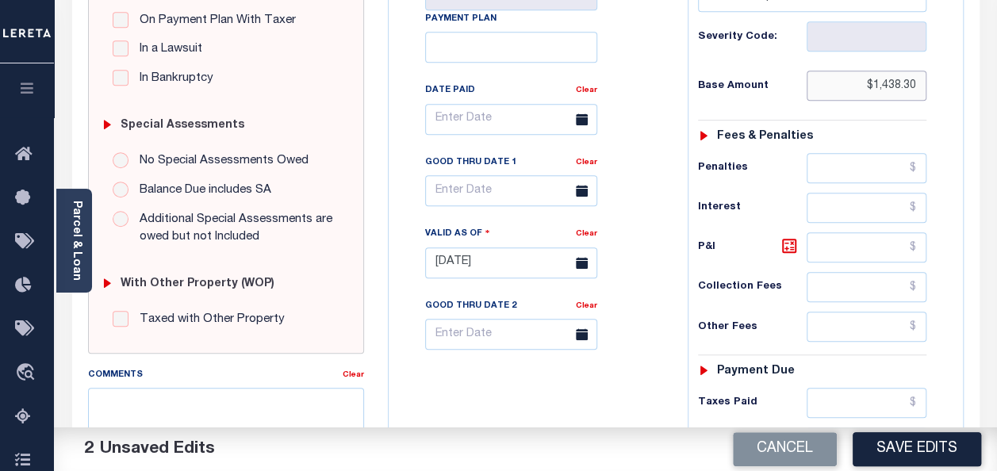
scroll to position [396, 0]
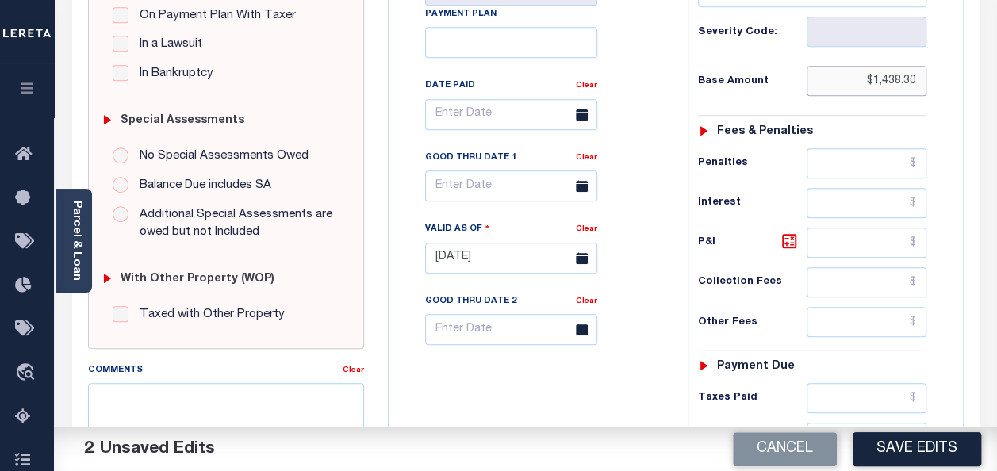
type input "$1,438.30"
click at [847, 386] on input "text" at bounding box center [866, 398] width 120 height 30
paste input "1,438.30"
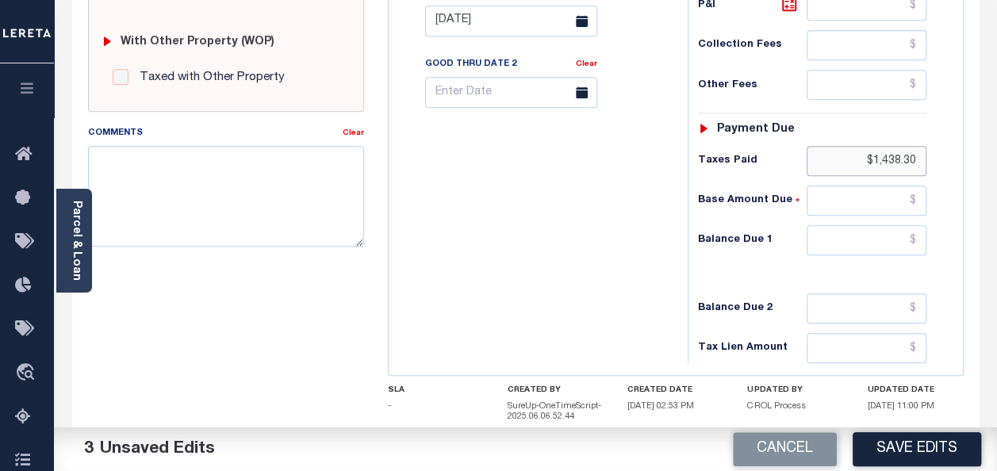
scroll to position [634, 0]
type input "$1,438.30"
click at [901, 239] on input "text" at bounding box center [866, 239] width 120 height 30
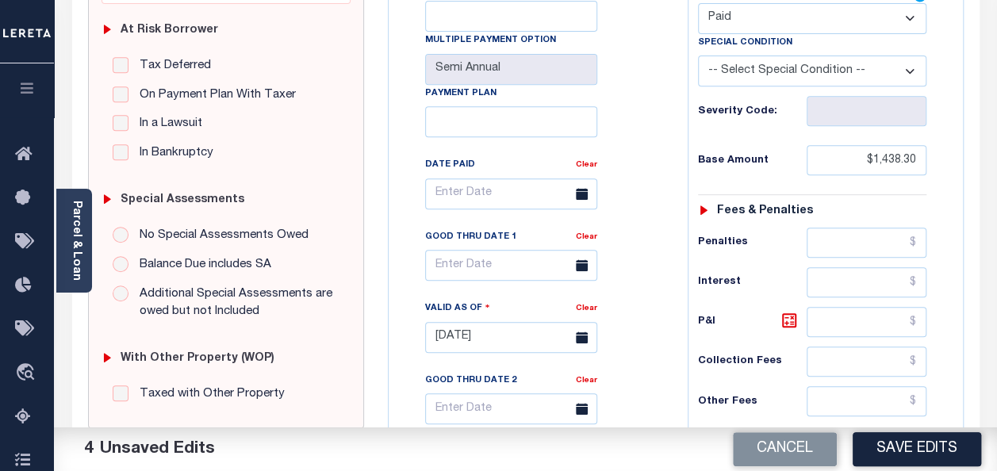
scroll to position [0, 0]
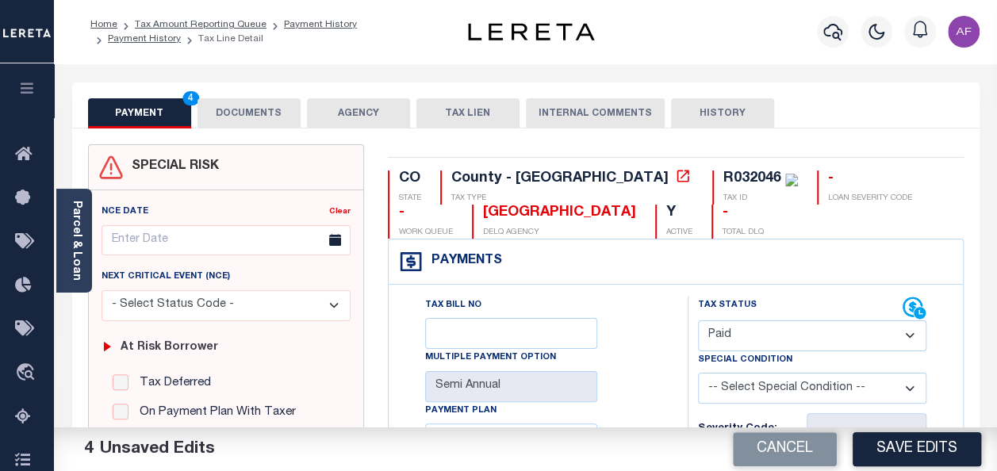
type input "$0.00"
click at [900, 450] on button "Save Edits" at bounding box center [916, 449] width 128 height 34
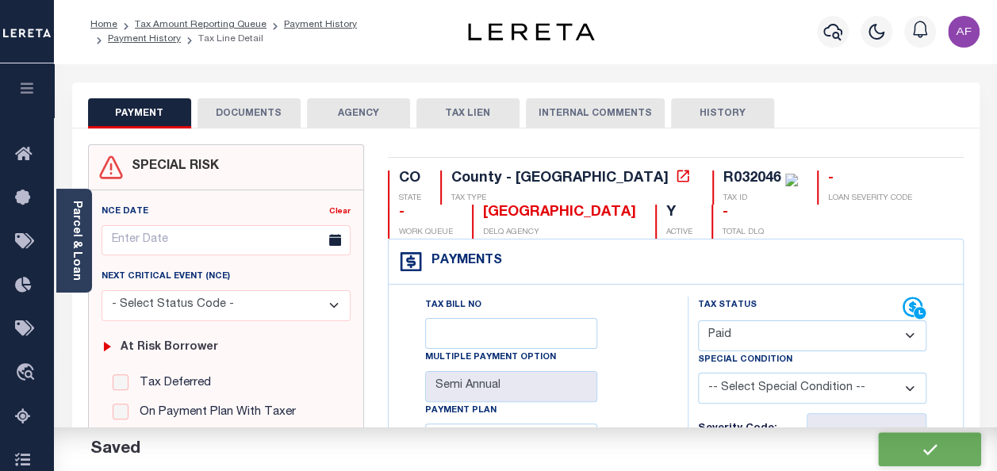
checkbox input "false"
type input "$1,438.3"
type input "$0"
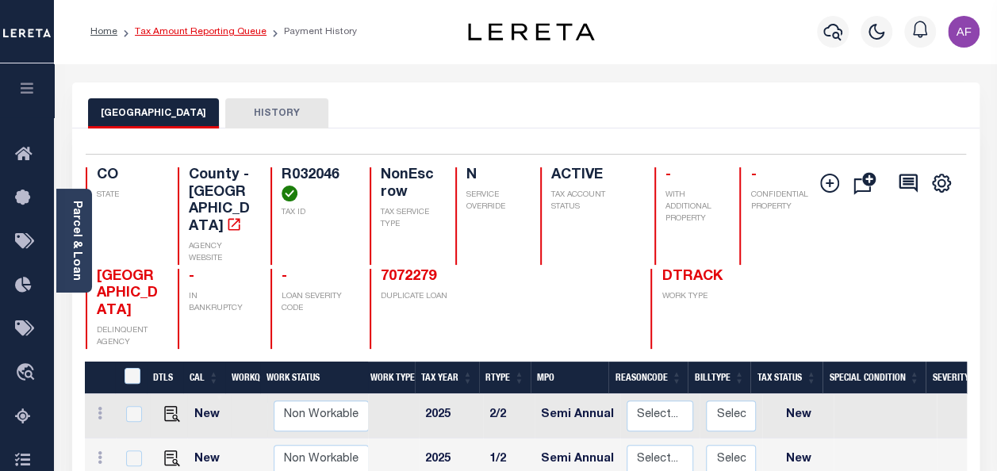
click at [163, 33] on link "Tax Amount Reporting Queue" at bounding box center [201, 32] width 132 height 10
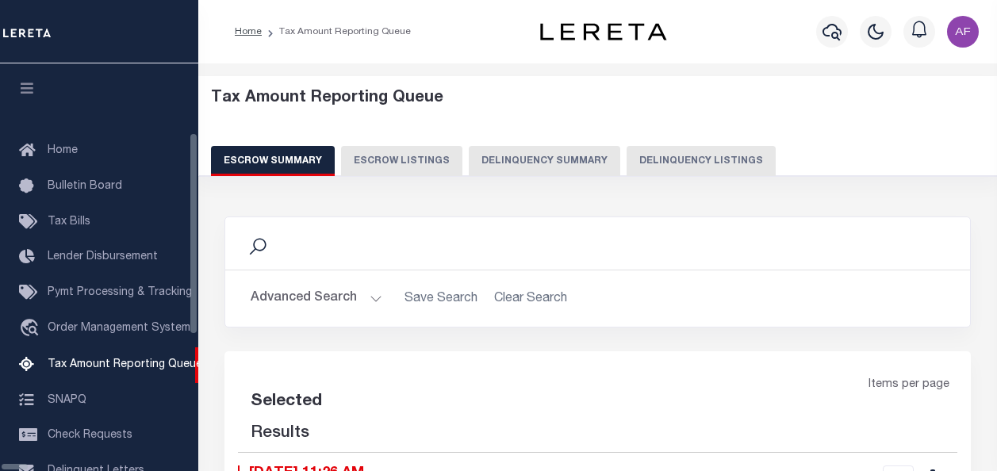
select select "100"
click at [595, 156] on div "Escrow Summary Escrow Listings Delinquency Summary Delinquency Listings" at bounding box center [598, 160] width 774 height 29
select select "100"
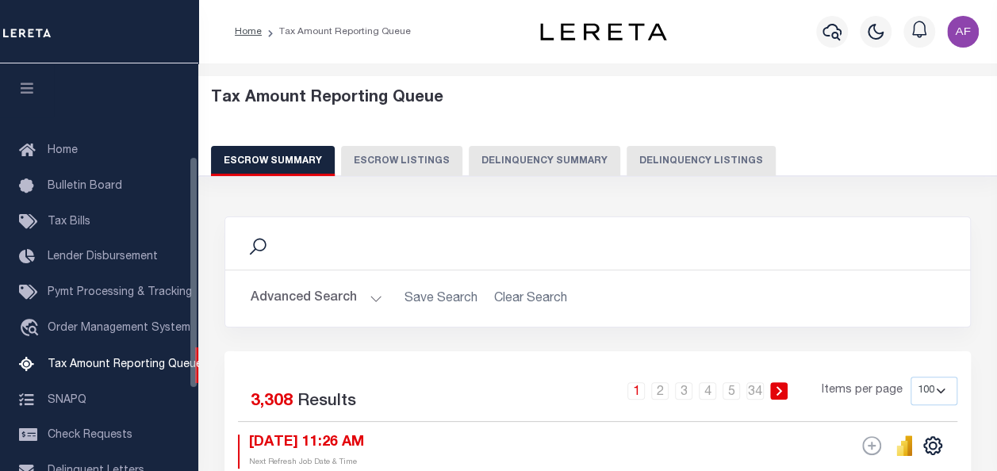
scroll to position [162, 0]
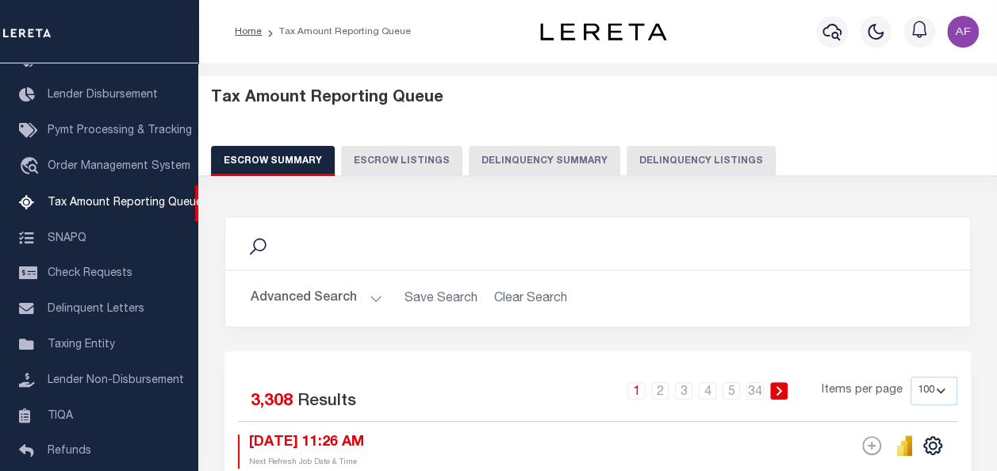
click at [679, 157] on button "Delinquency Listings" at bounding box center [700, 161] width 149 height 30
select select "100"
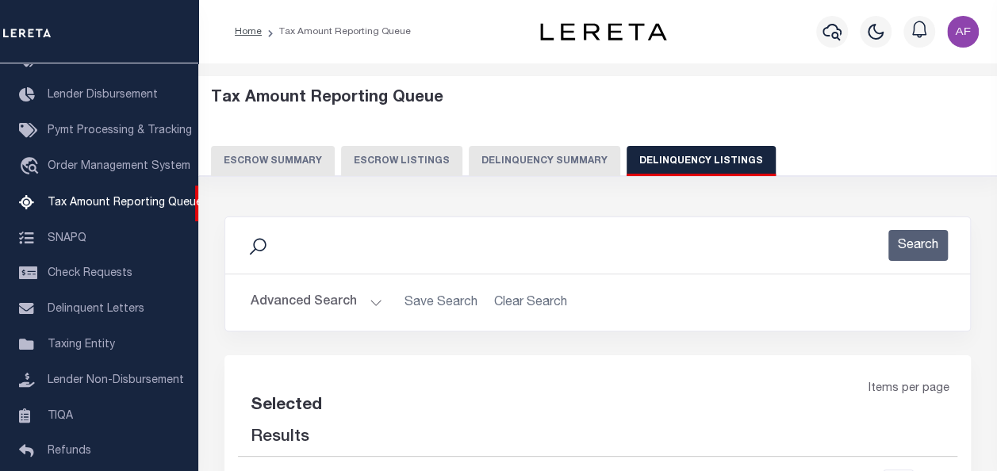
select select "100"
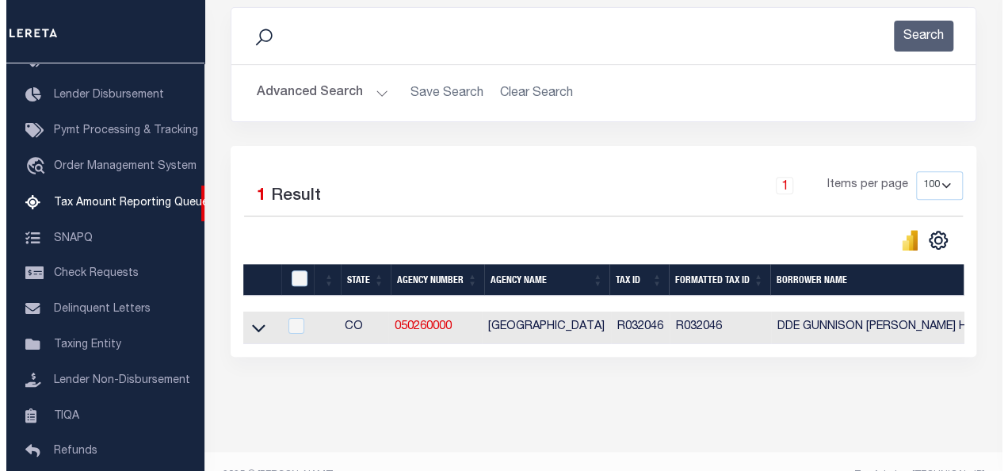
scroll to position [238, 0]
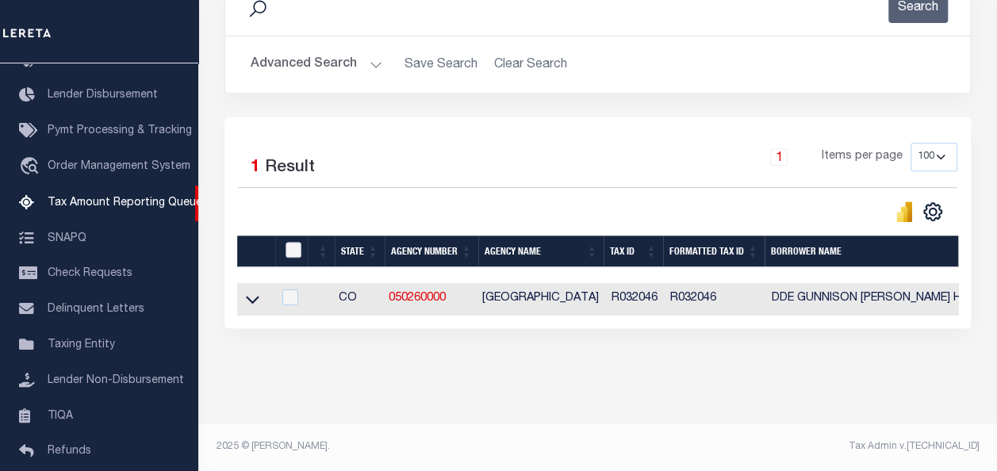
click at [289, 252] on input "checkbox" at bounding box center [293, 250] width 16 height 16
checkbox input "true"
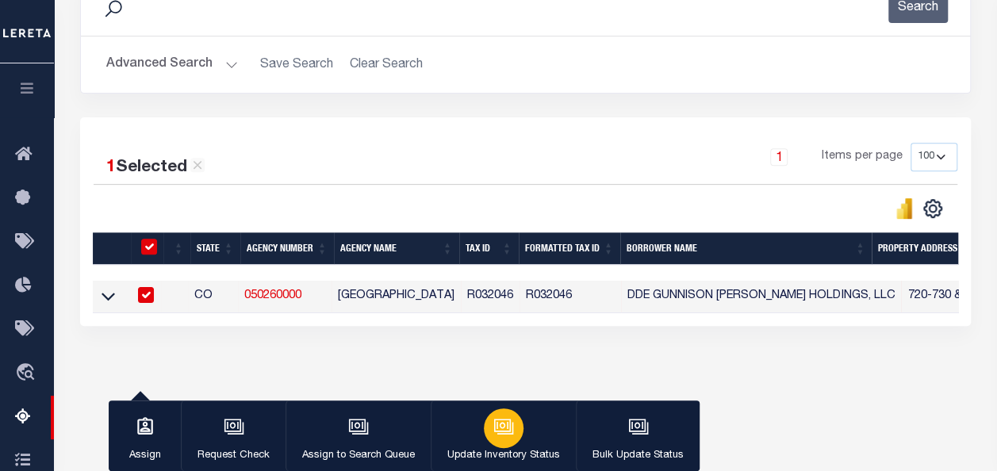
click at [498, 433] on icon "button" at bounding box center [503, 426] width 21 height 21
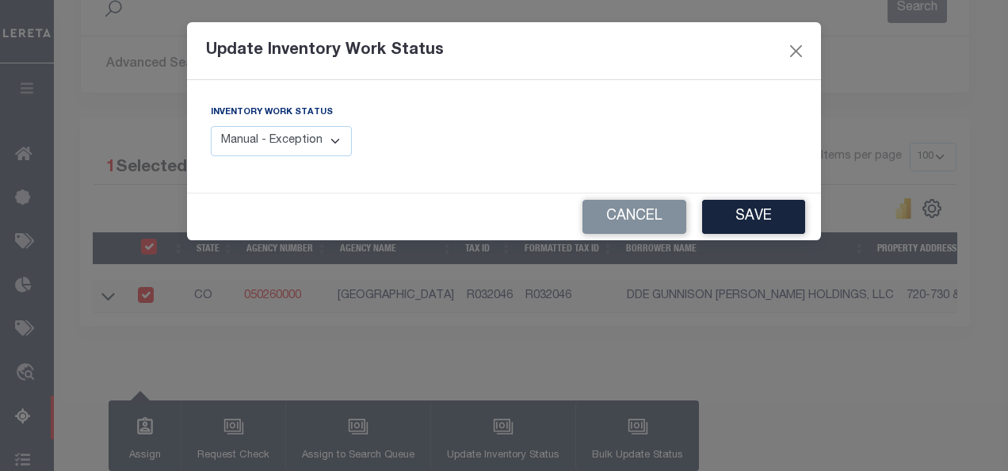
click at [316, 145] on select "Manual - Exception Pended - Awaiting Search Late Add Exception Completed" at bounding box center [281, 141] width 141 height 31
select select "4"
click at [211, 126] on select "Manual - Exception Pended - Awaiting Search Late Add Exception Completed" at bounding box center [281, 141] width 141 height 31
click at [728, 214] on button "Save" at bounding box center [753, 217] width 103 height 34
